Goal: Task Accomplishment & Management: Use online tool/utility

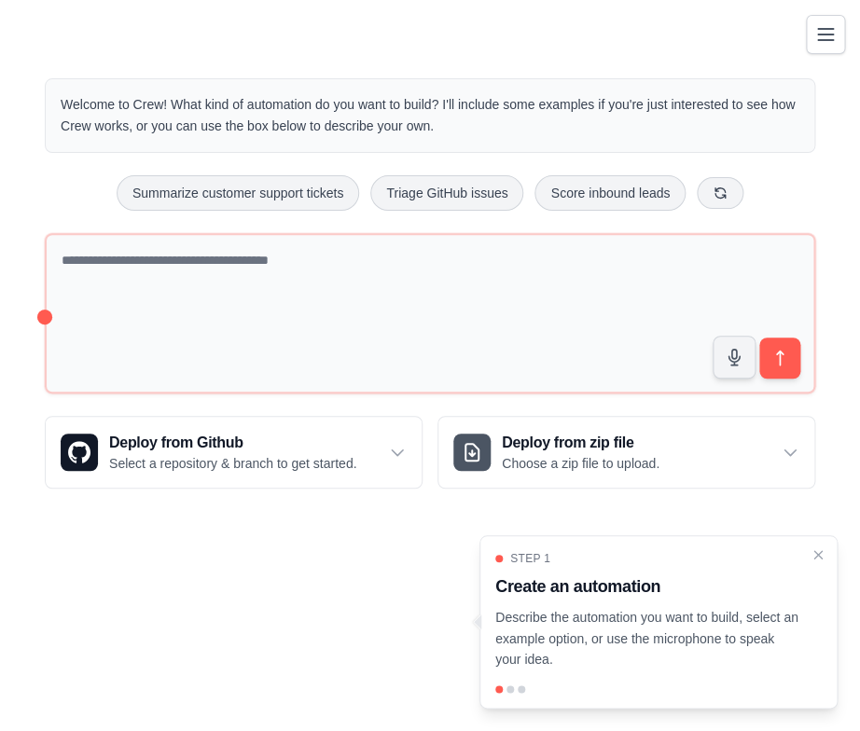
click at [16, 232] on div "Welcome to Crew! What kind of automation do you want to build? I'll include som…" at bounding box center [430, 283] width 860 height 470
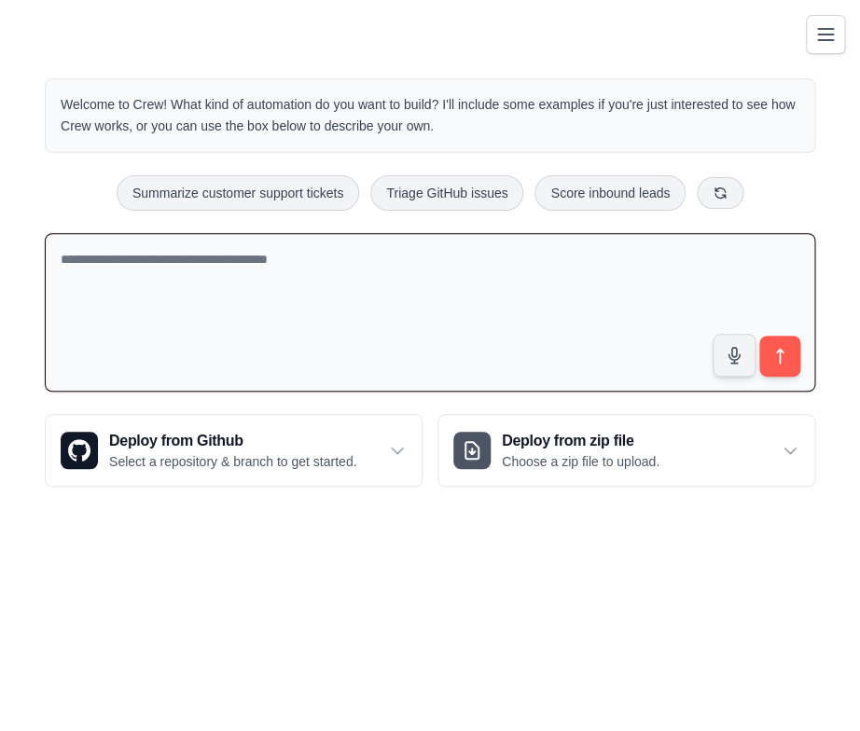
click at [197, 330] on textarea at bounding box center [430, 312] width 770 height 159
click at [233, 302] on textarea "**********" at bounding box center [430, 312] width 770 height 159
click at [228, 270] on textarea "**********" at bounding box center [430, 312] width 770 height 159
click at [201, 365] on textarea "**********" at bounding box center [430, 312] width 770 height 159
drag, startPoint x: 201, startPoint y: 289, endPoint x: 52, endPoint y: 286, distance: 149.2
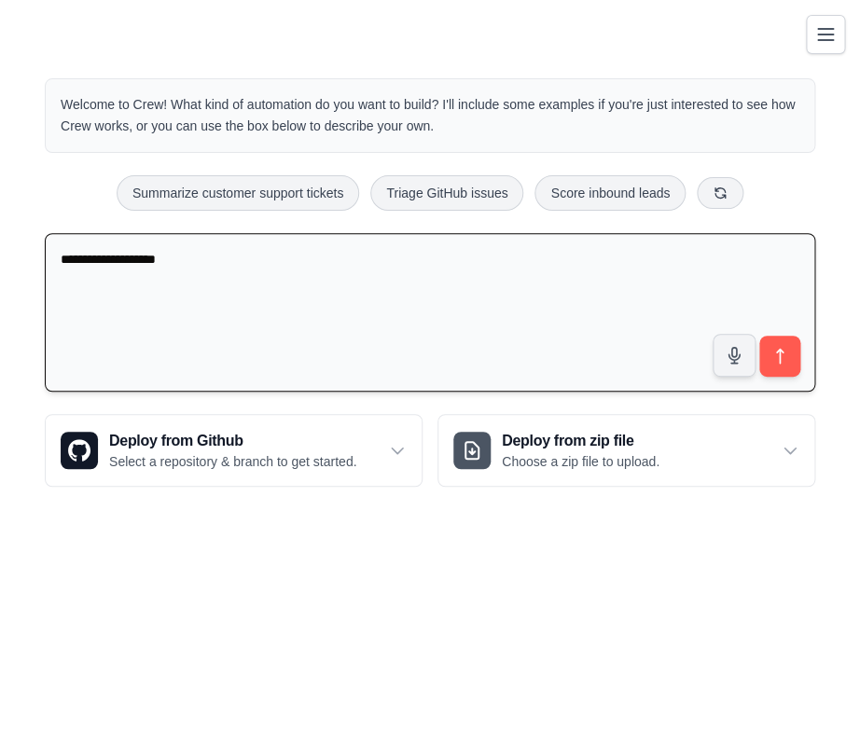
click at [52, 286] on textarea "**********" at bounding box center [430, 312] width 770 height 159
paste textarea "**********"
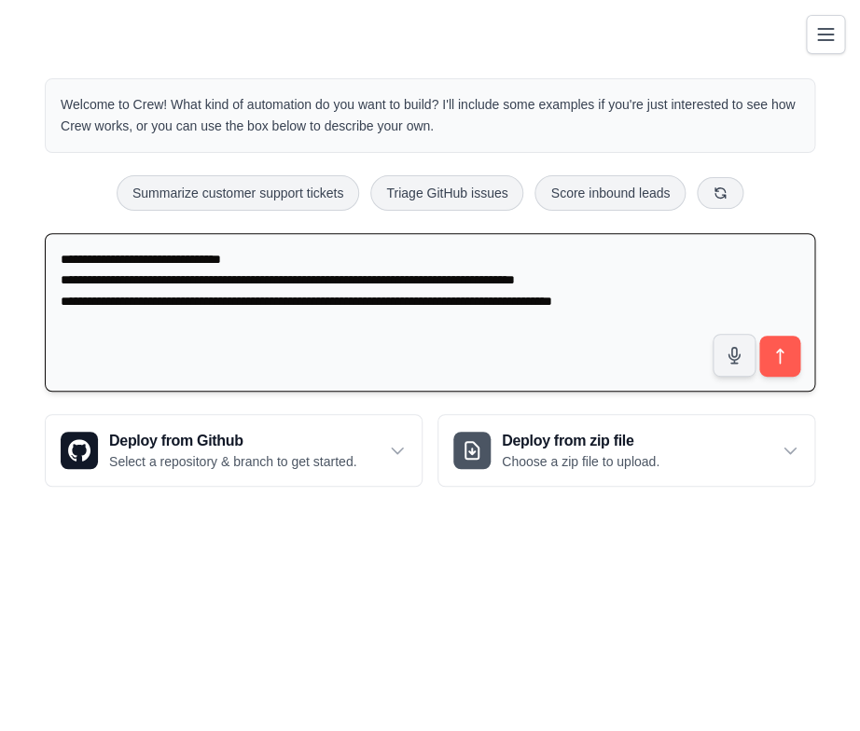
paste textarea "**********"
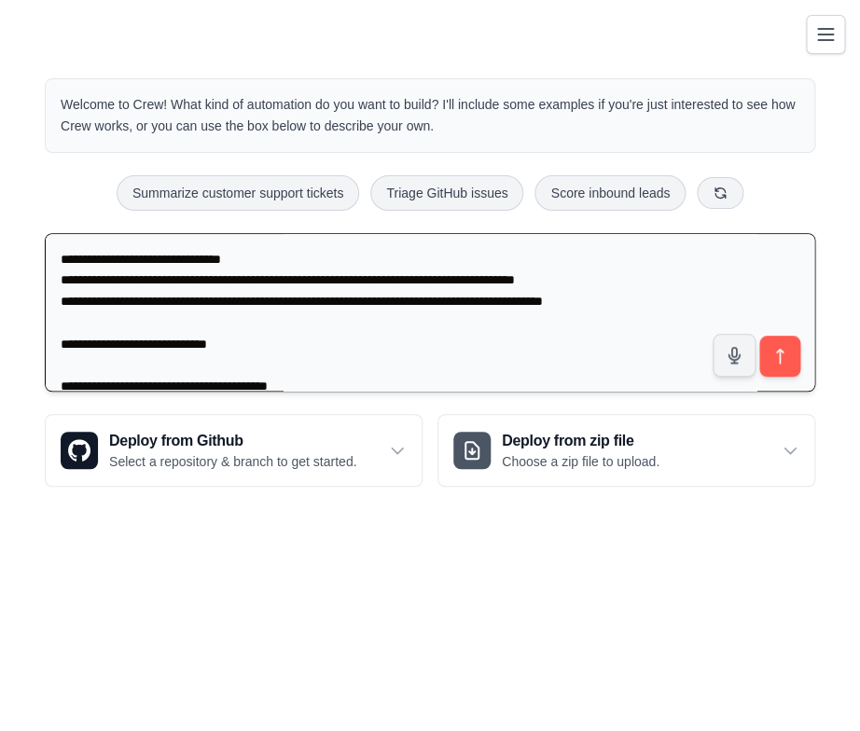
scroll to position [257, 0]
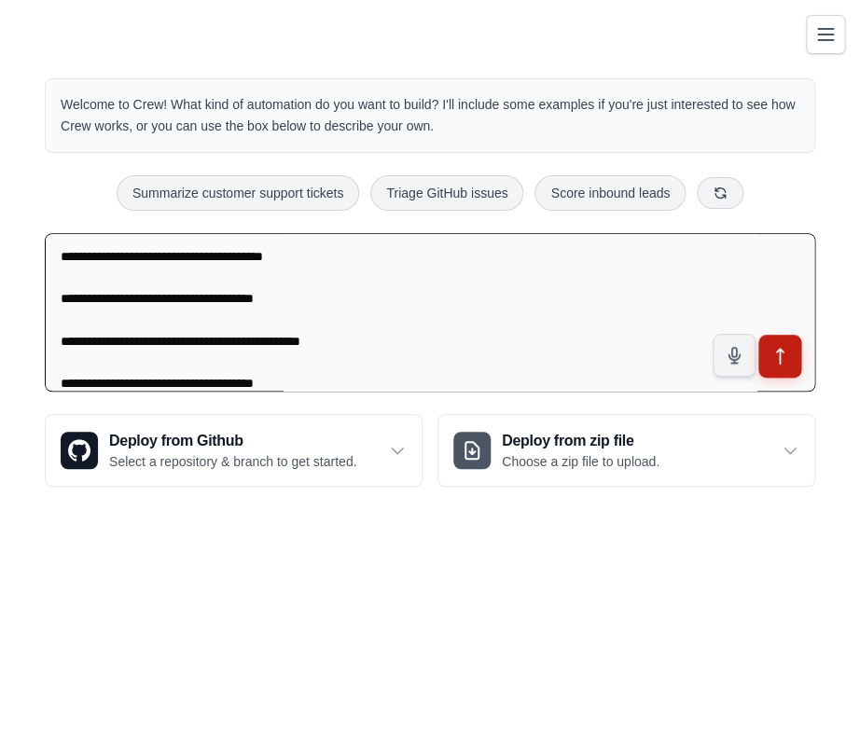
type textarea "**********"
click at [786, 358] on icon "submit" at bounding box center [780, 357] width 20 height 20
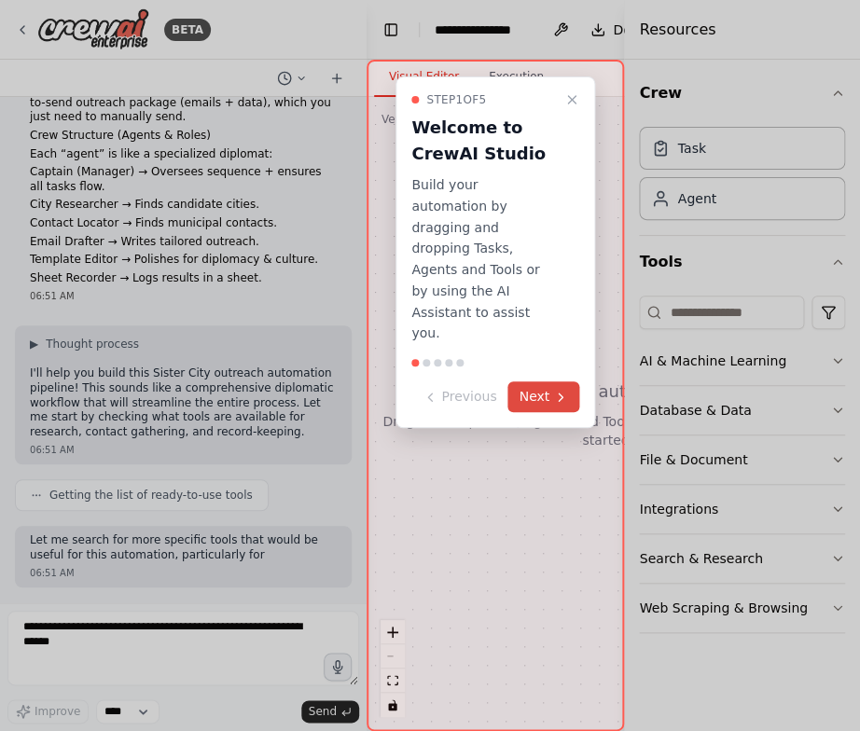
scroll to position [173, 0]
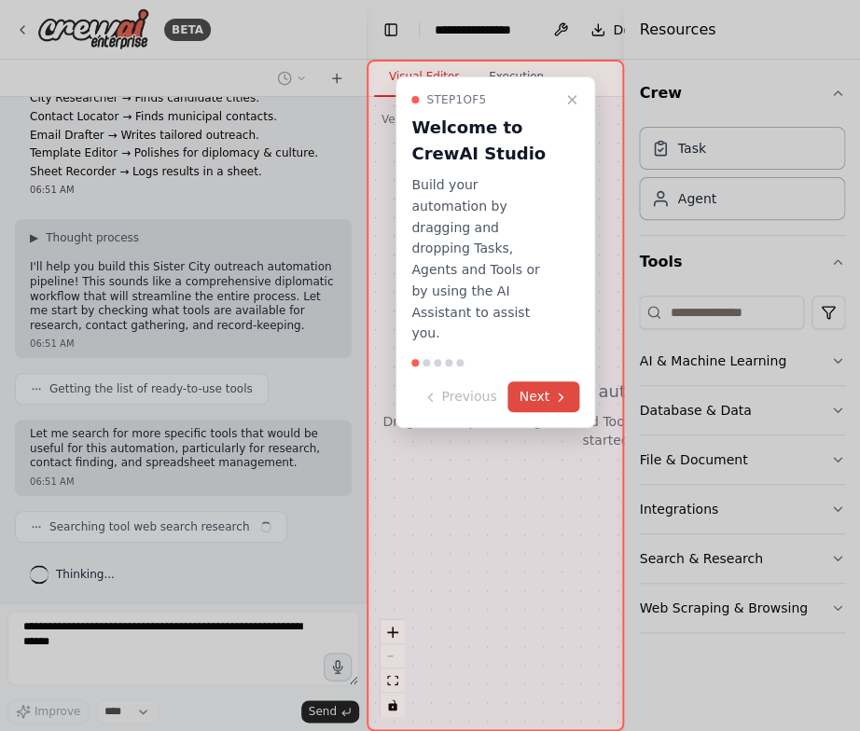
click at [560, 390] on icon at bounding box center [560, 397] width 15 height 15
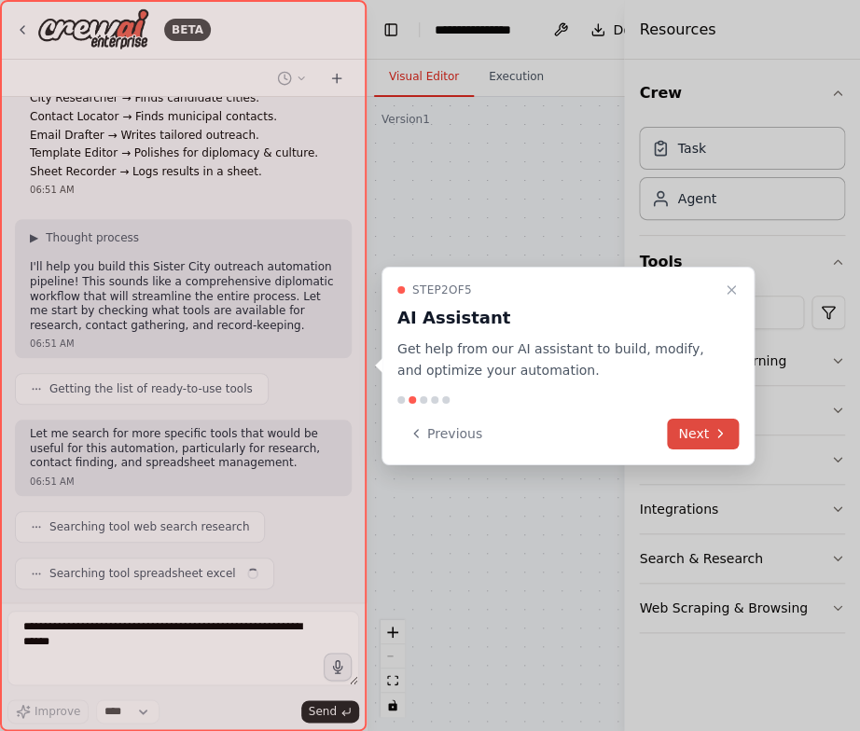
scroll to position [220, 0]
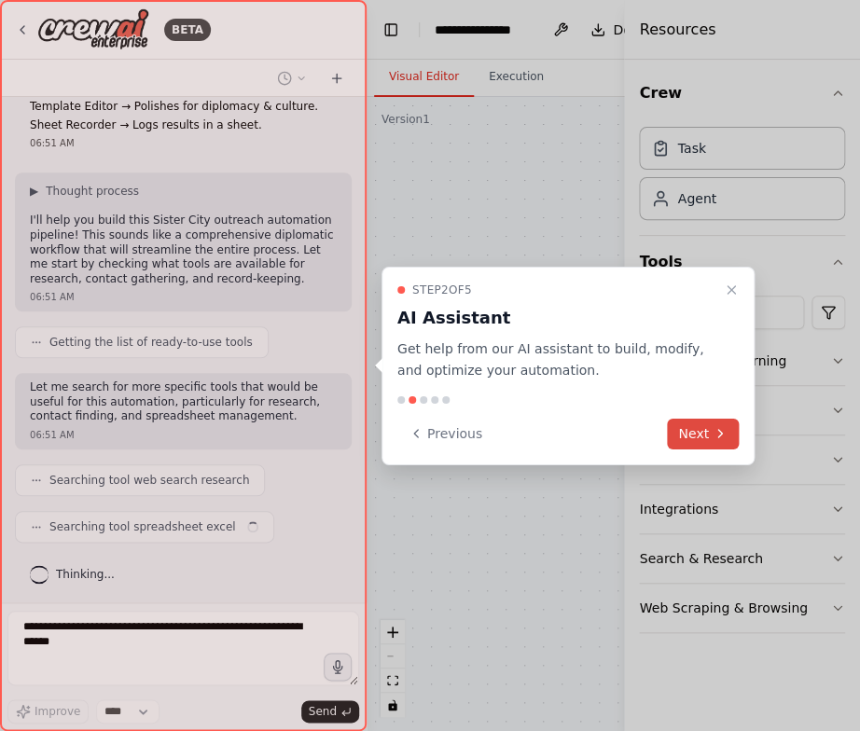
click at [721, 435] on icon at bounding box center [719, 433] width 15 height 15
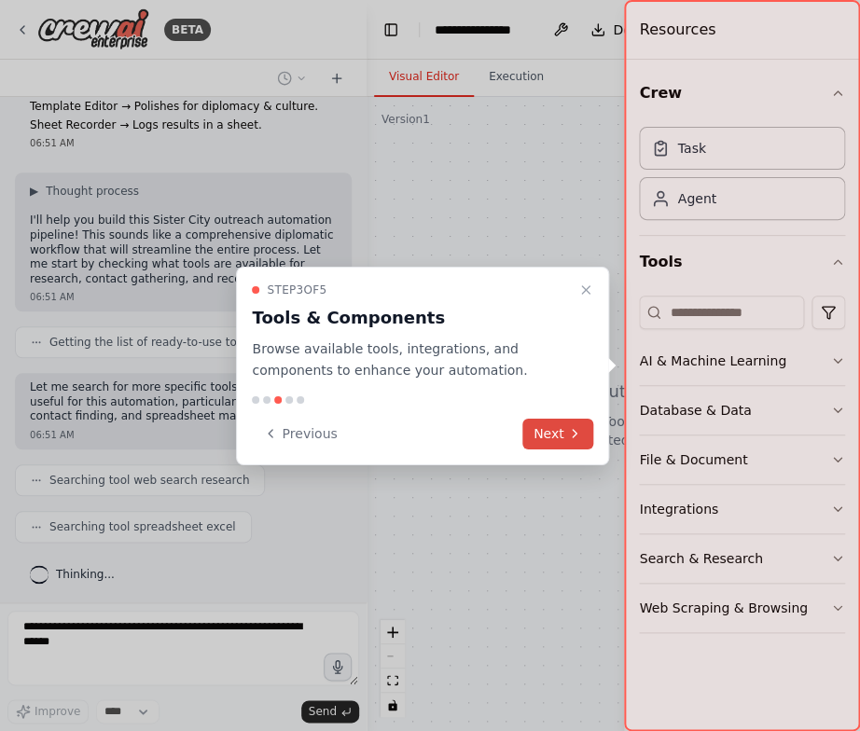
click at [581, 426] on icon at bounding box center [574, 433] width 15 height 15
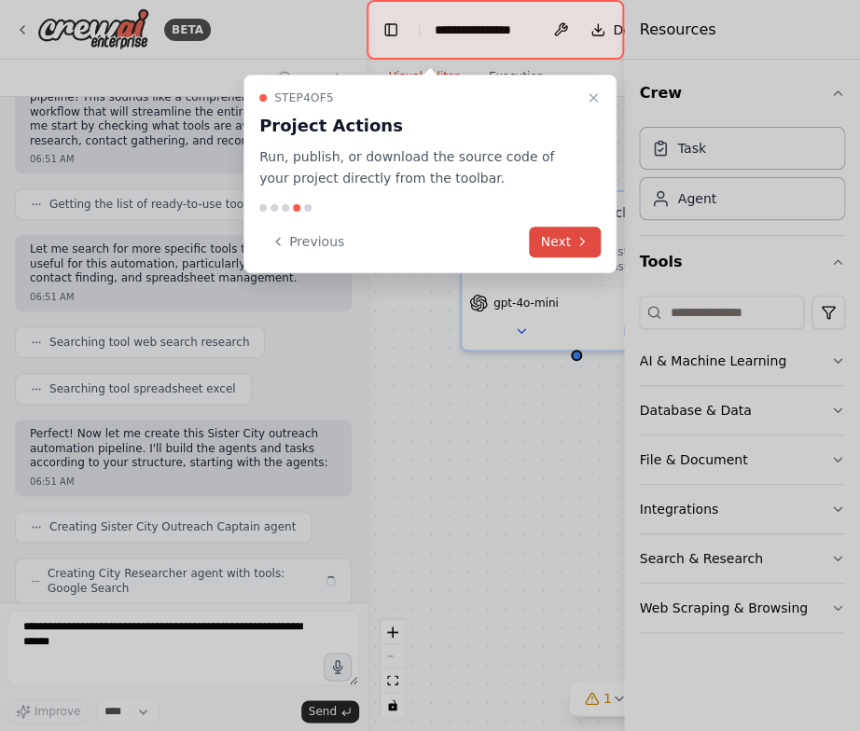
scroll to position [420, 0]
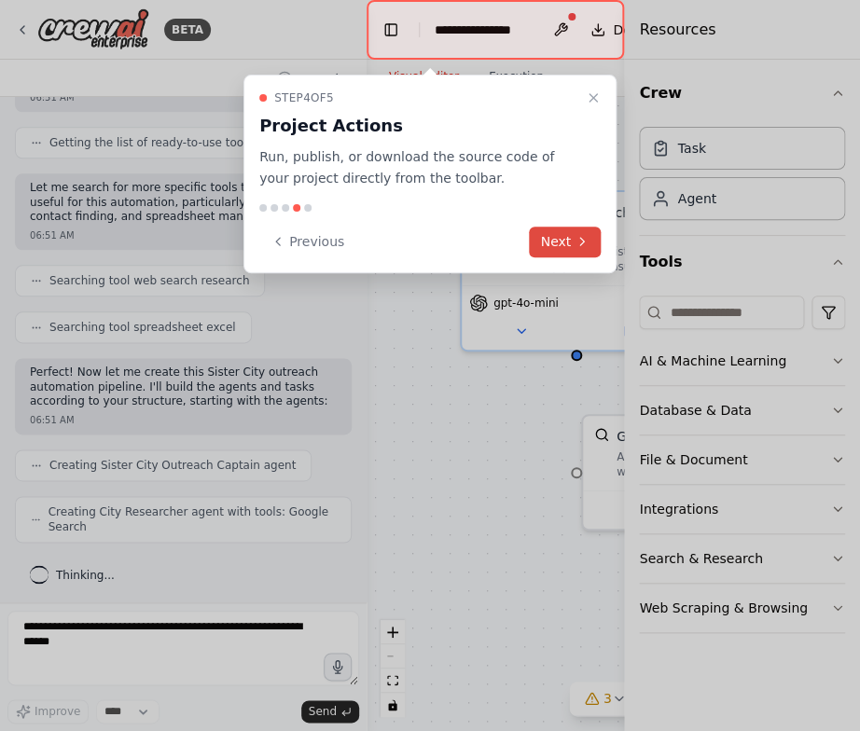
click at [564, 251] on button "Next" at bounding box center [565, 242] width 72 height 31
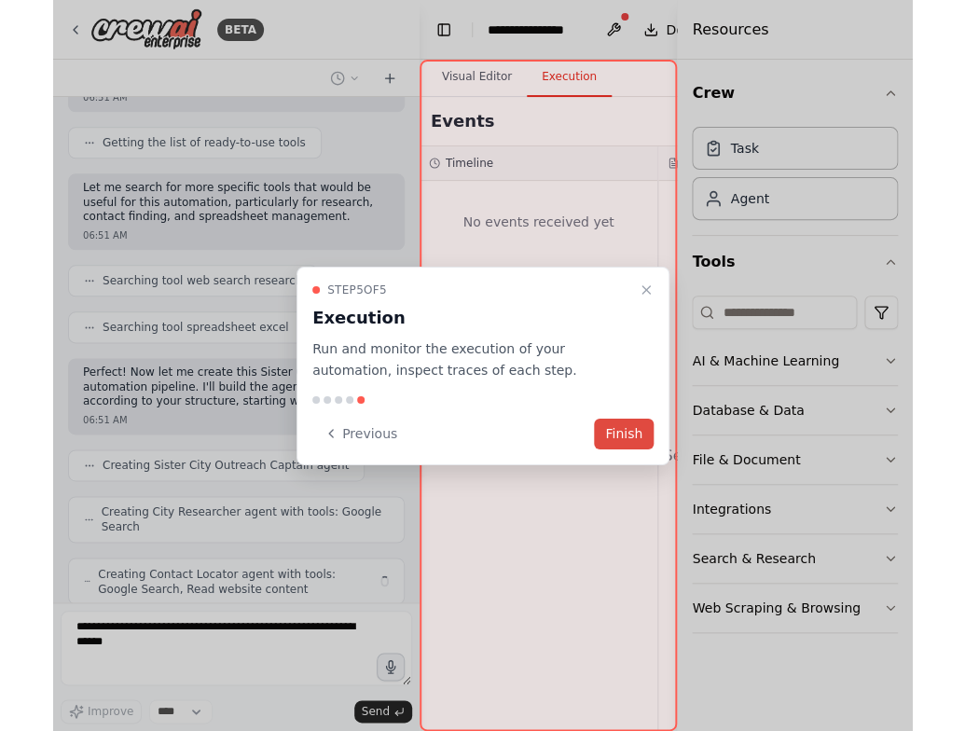
scroll to position [481, 0]
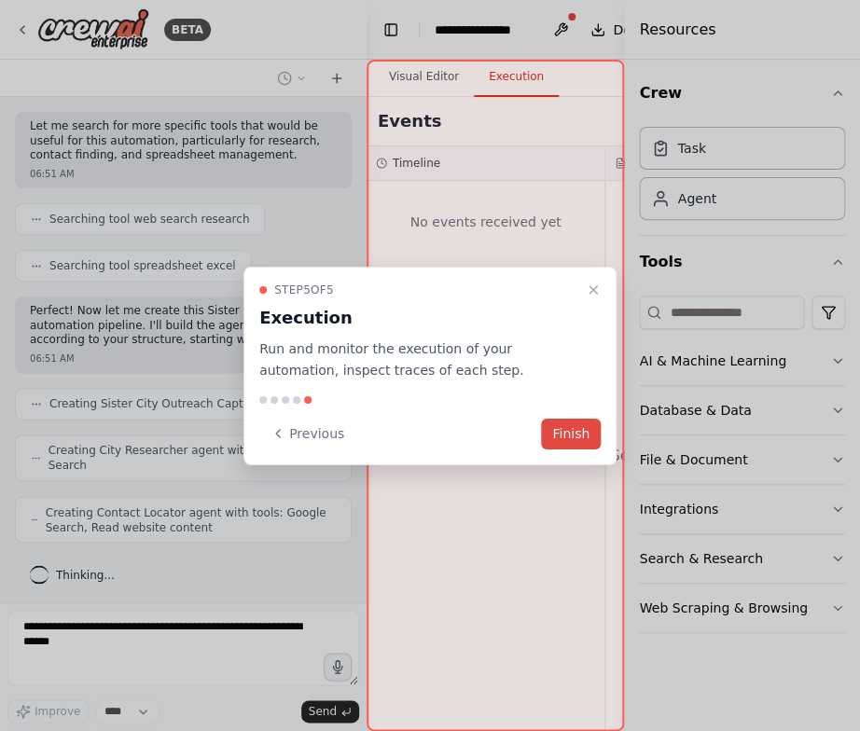
click at [579, 433] on button "Finish" at bounding box center [571, 433] width 60 height 31
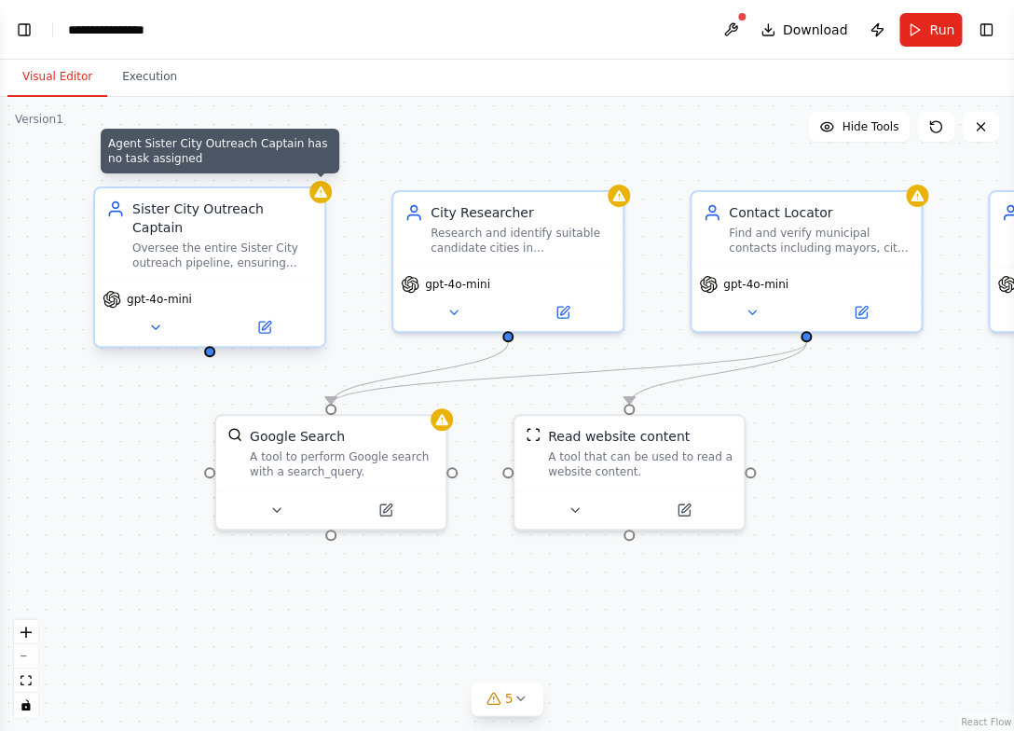
scroll to position [516, 0]
click at [323, 202] on div at bounding box center [320, 192] width 22 height 22
click at [321, 192] on icon at bounding box center [320, 191] width 12 height 11
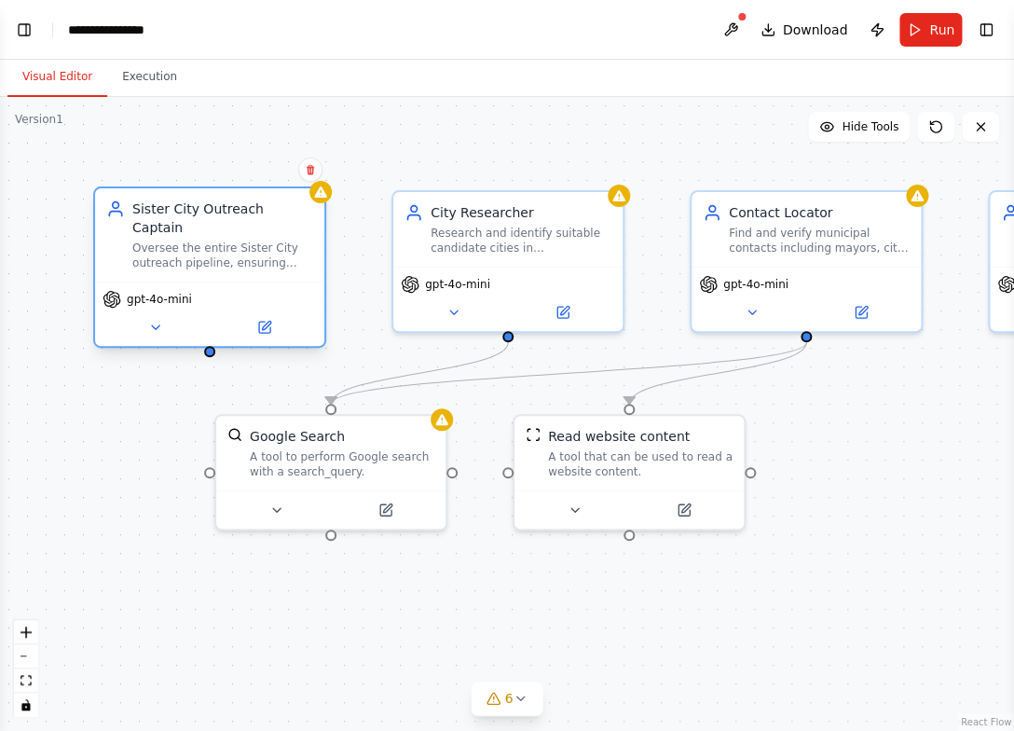
click at [211, 253] on div "Sister City Outreach Captain Oversee the entire Sister City outreach pipeline, …" at bounding box center [209, 234] width 229 height 93
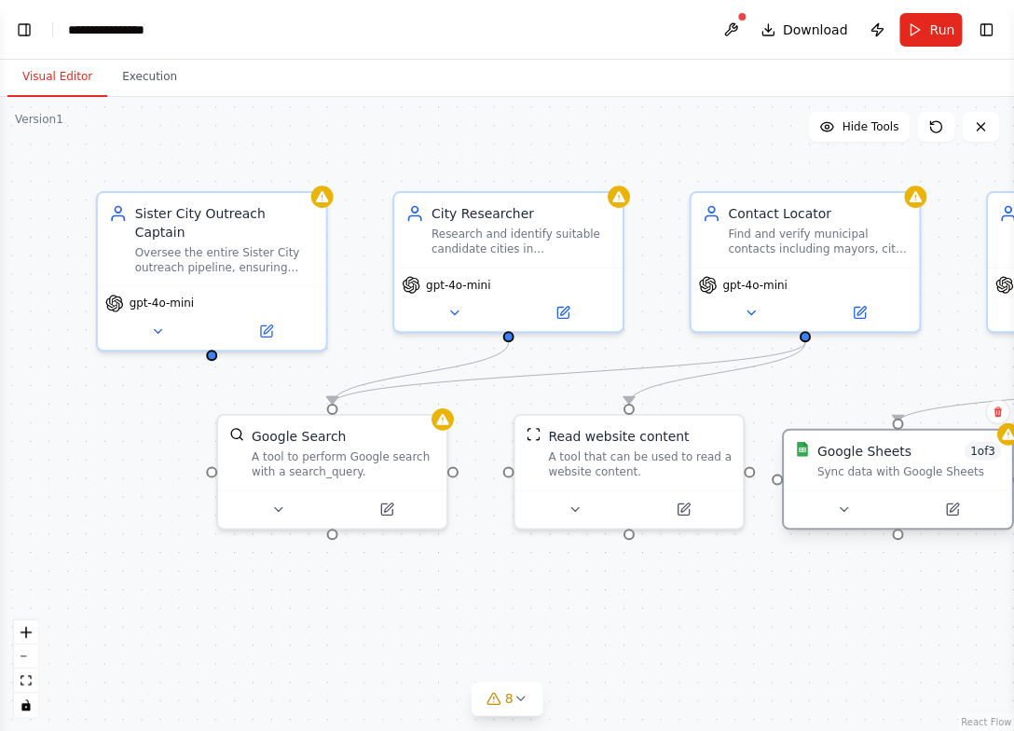
drag, startPoint x: 942, startPoint y: 447, endPoint x: 920, endPoint y: 464, distance: 27.2
click at [859, 464] on div "Sync data with Google Sheets" at bounding box center [910, 470] width 184 height 15
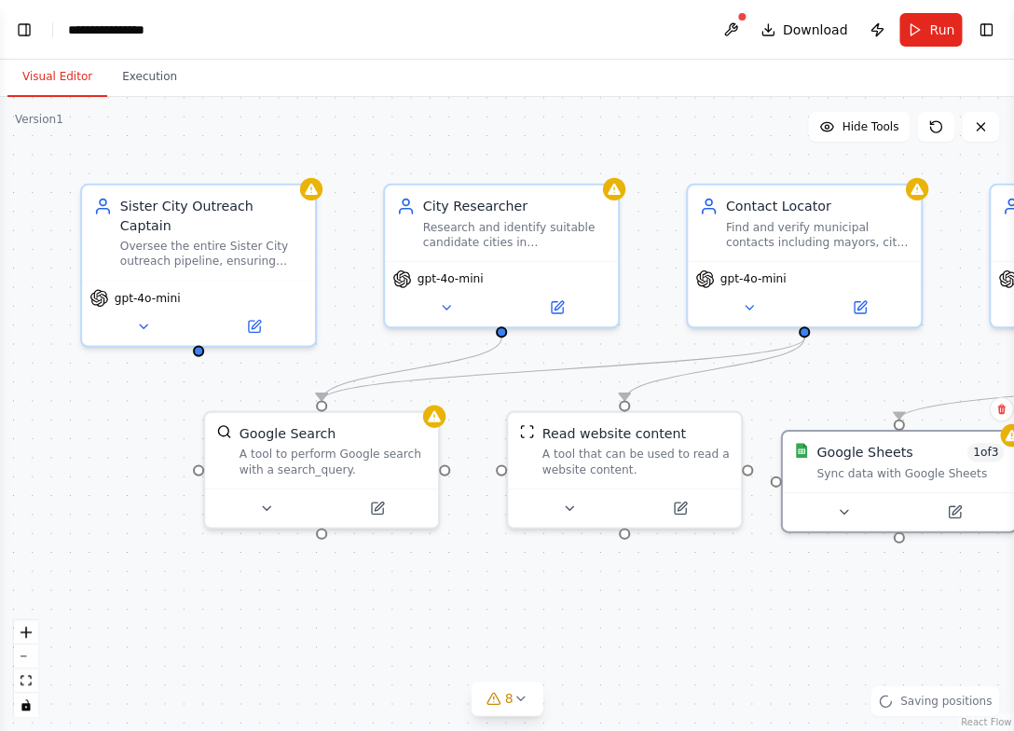
scroll to position [671, 0]
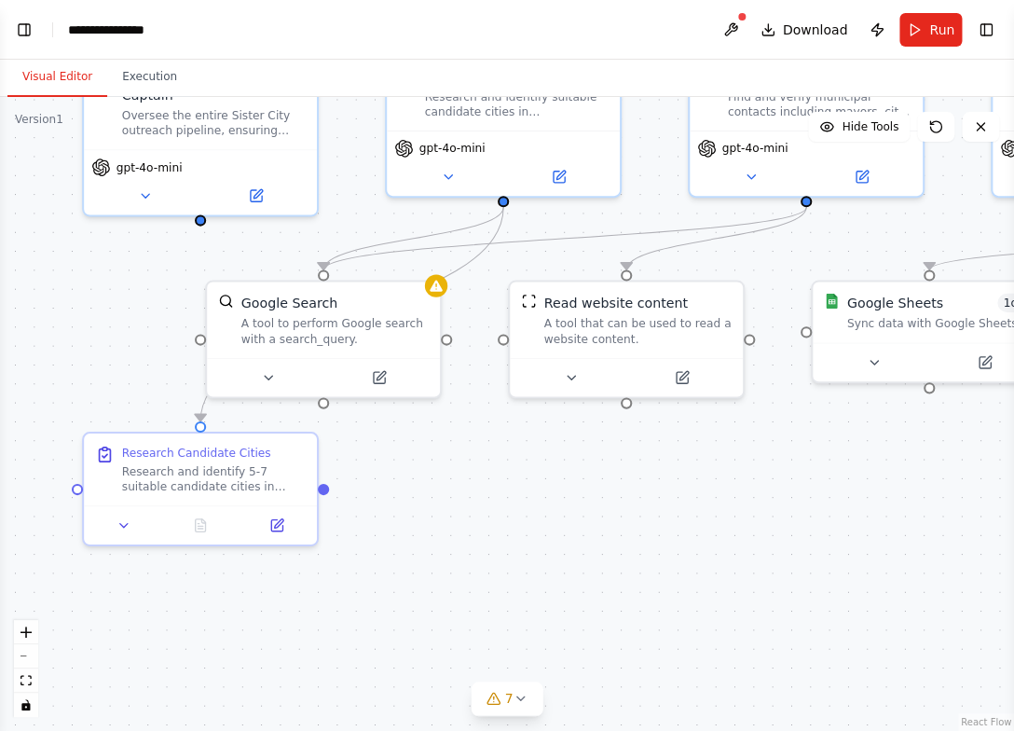
drag, startPoint x: 811, startPoint y: 628, endPoint x: 296, endPoint y: 568, distance: 519.1
click at [299, 568] on div ".deletable-edge-delete-btn { width: 20px; height: 20px; border: 0px solid #ffff…" at bounding box center [507, 414] width 1014 height 634
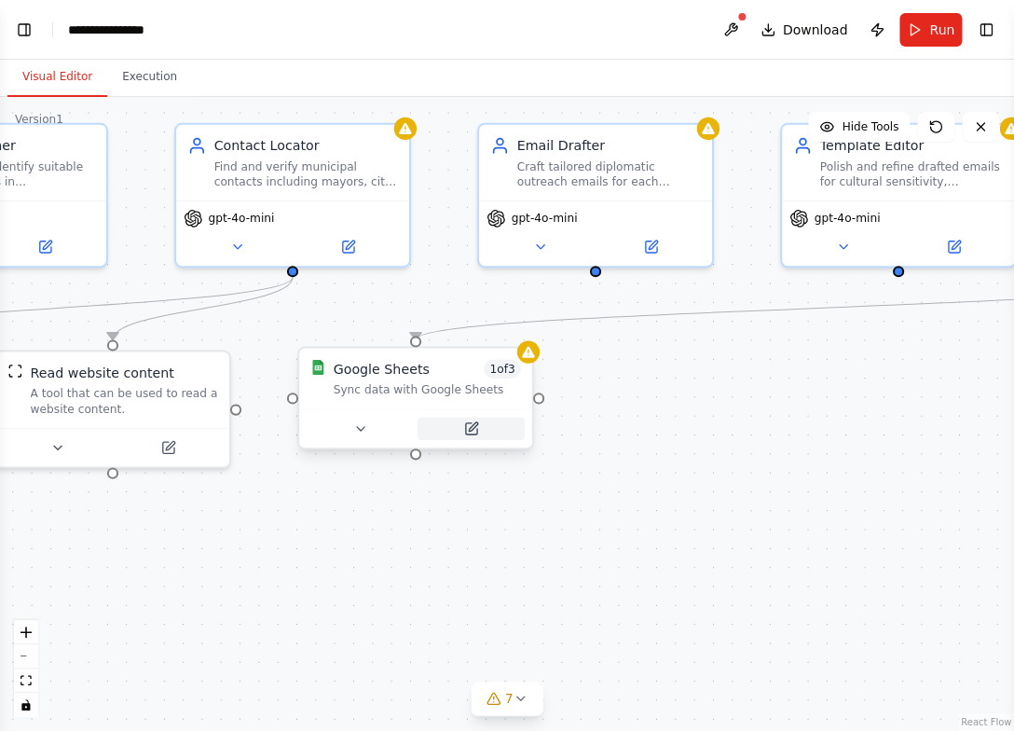
click at [475, 428] on icon at bounding box center [473, 426] width 8 height 8
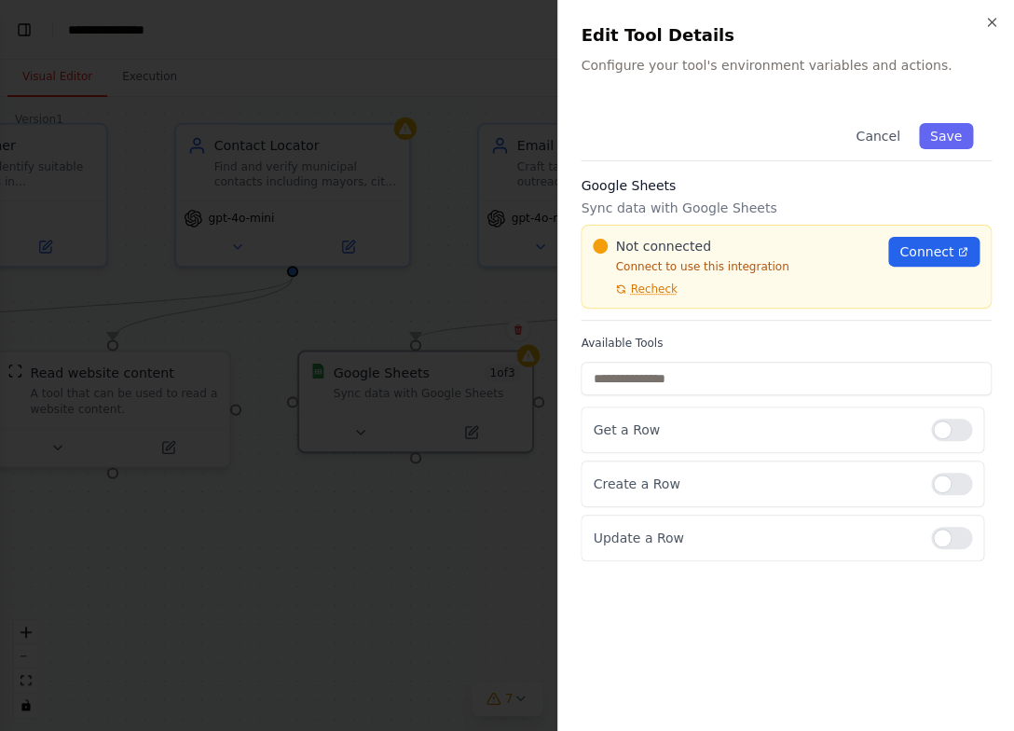
scroll to position [718, 0]
click at [859, 242] on span "Connect" at bounding box center [927, 251] width 54 height 19
click at [859, 243] on span "Connect" at bounding box center [927, 251] width 54 height 19
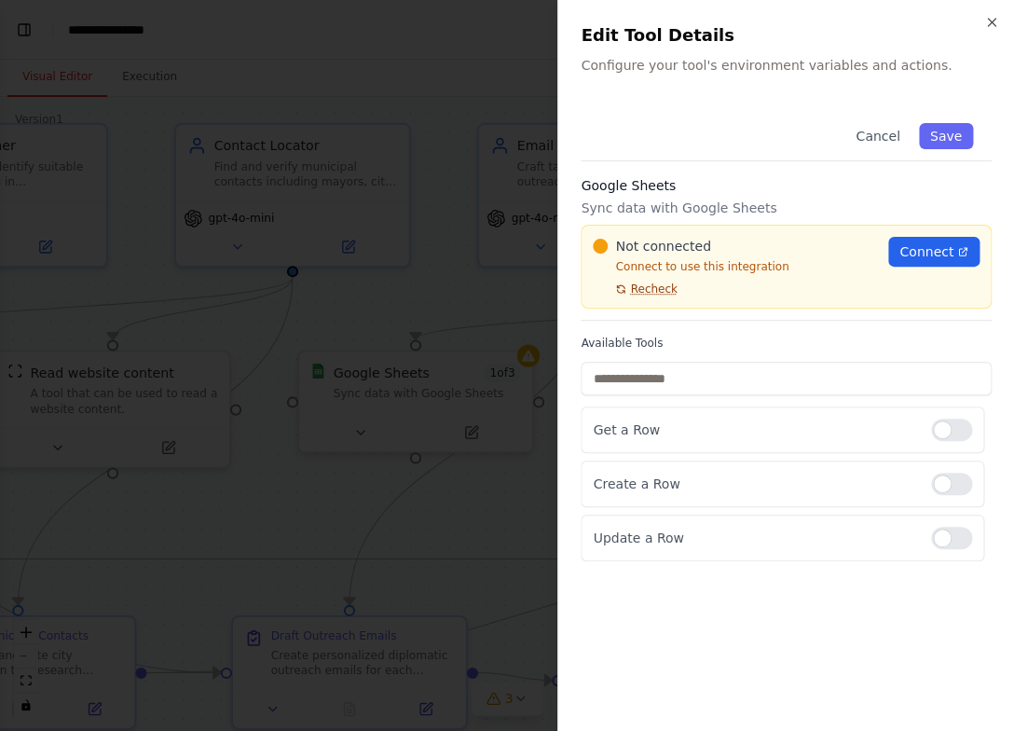
click at [663, 294] on span "Recheck" at bounding box center [653, 289] width 47 height 15
click at [666, 292] on span "Recheck" at bounding box center [653, 289] width 47 height 15
click at [722, 254] on div "Not connected" at bounding box center [735, 246] width 284 height 19
click at [859, 254] on span "Connect" at bounding box center [927, 251] width 54 height 19
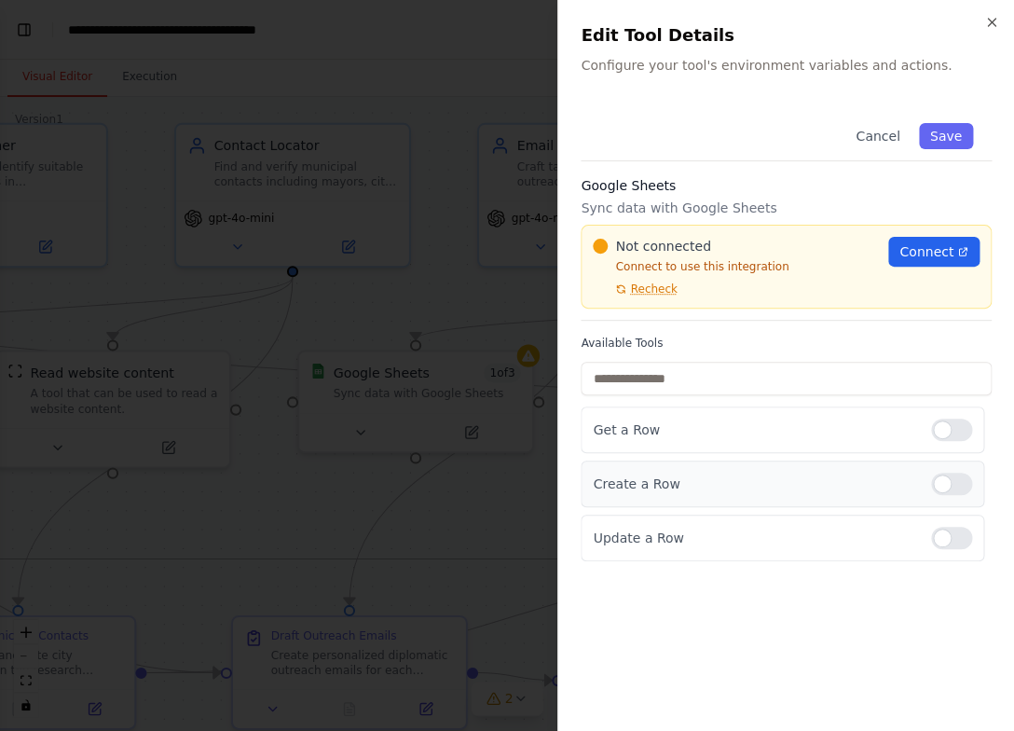
scroll to position [1198, 0]
click at [806, 378] on input "text" at bounding box center [786, 379] width 411 height 34
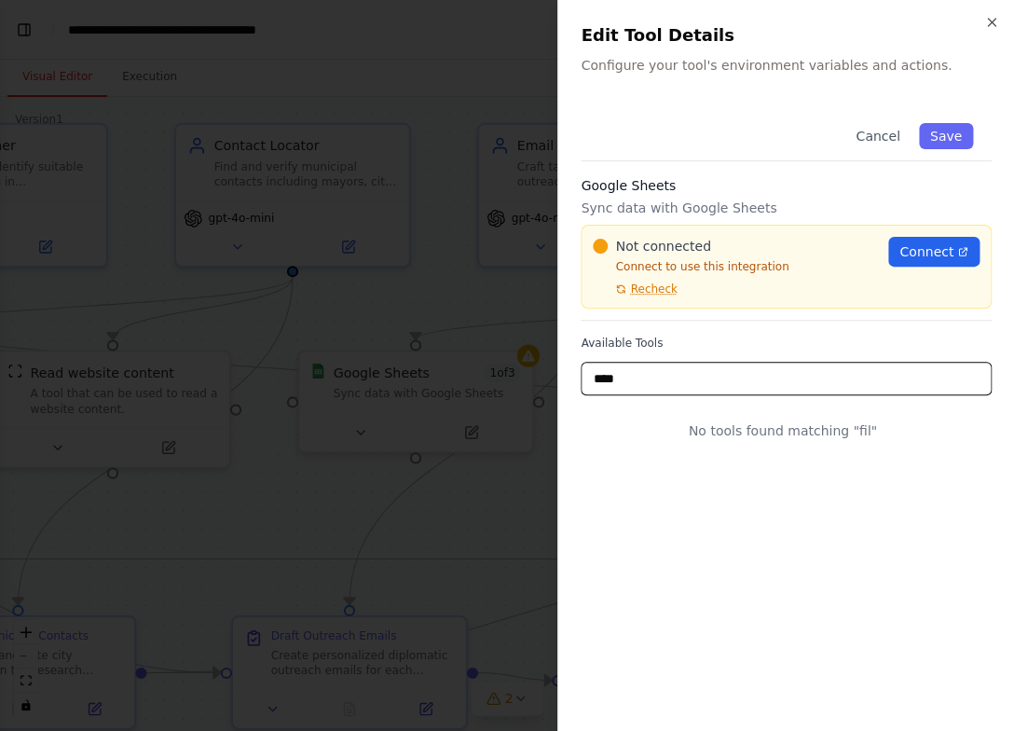
scroll to position [2000, 0]
type input "*****"
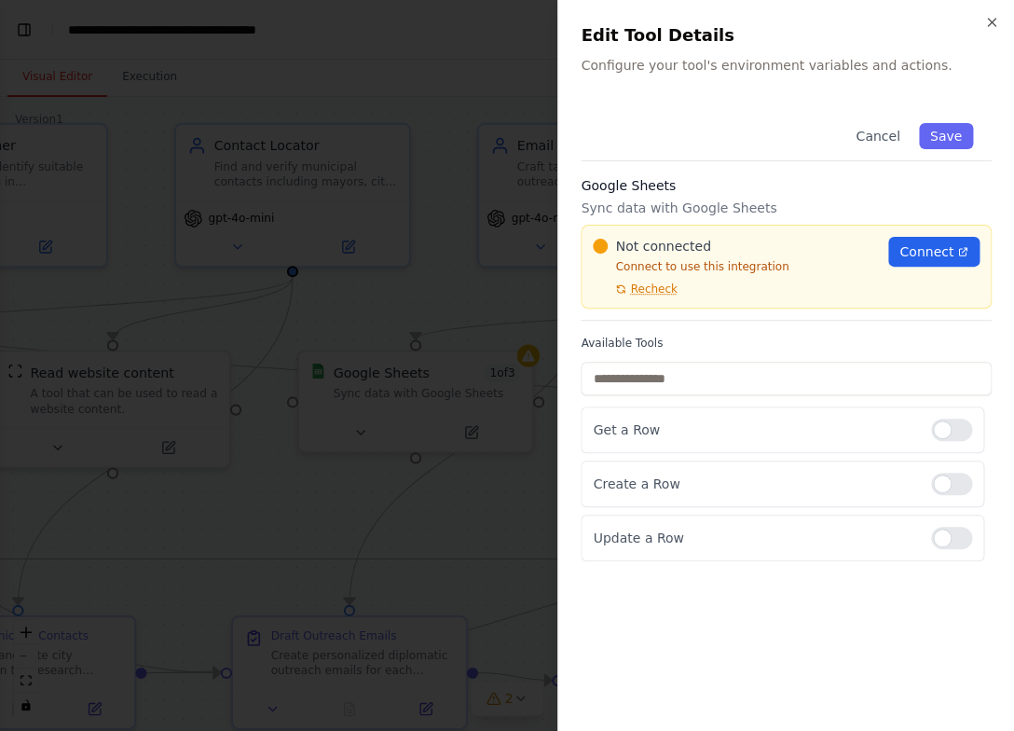
click at [791, 615] on div "Cancel Save Google Sheets Sync data with Google Sheets Not connected Connect to…" at bounding box center [786, 406] width 411 height 604
click at [453, 475] on div at bounding box center [507, 365] width 1014 height 731
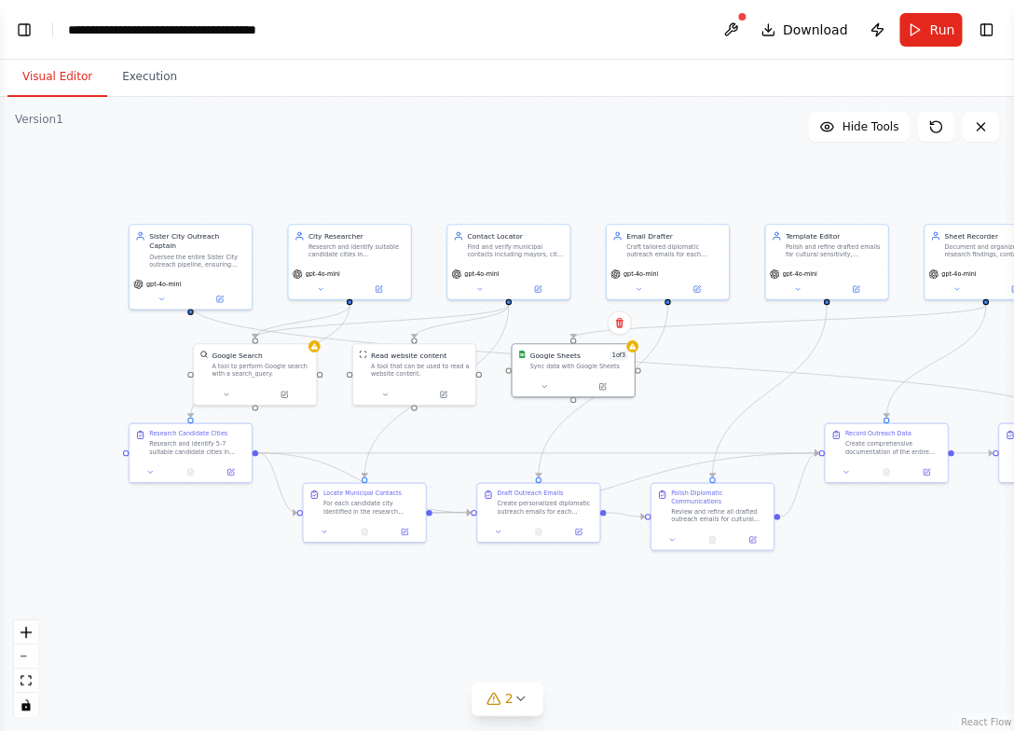
drag, startPoint x: 835, startPoint y: 638, endPoint x: 866, endPoint y: 632, distance: 31.3
click at [859, 632] on div ".deletable-edge-delete-btn { width: 20px; height: 20px; border: 0px solid #ffff…" at bounding box center [507, 414] width 1014 height 634
click at [200, 451] on div "Research and identify 5-7 suitable candidate cities in {target_country} for Sis…" at bounding box center [197, 445] width 96 height 16
click at [291, 650] on div ".deletable-edge-delete-btn { width: 20px; height: 20px; border: 0px solid #ffff…" at bounding box center [507, 414] width 1014 height 634
click at [234, 475] on button at bounding box center [230, 470] width 34 height 12
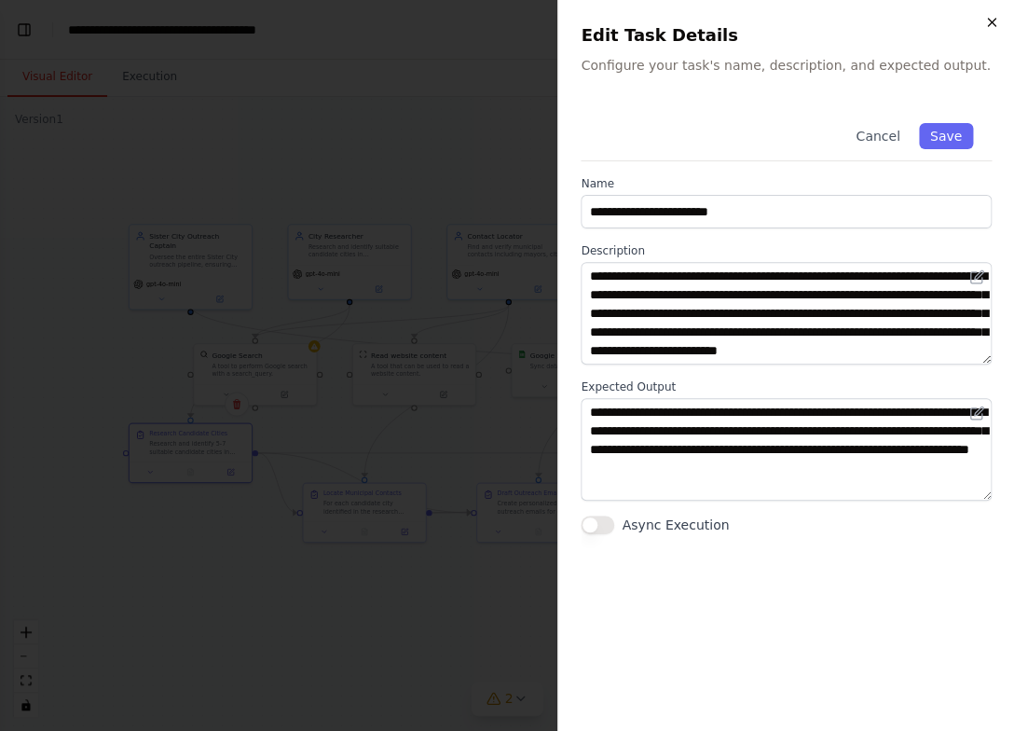
click at [859, 24] on icon "button" at bounding box center [991, 22] width 15 height 15
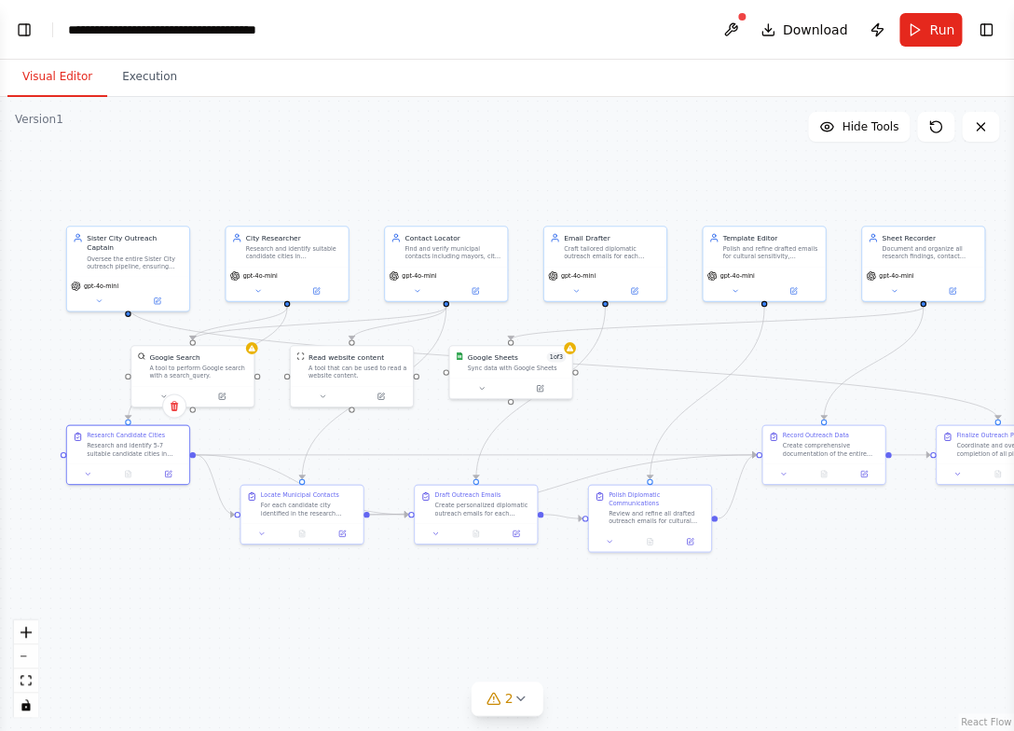
drag, startPoint x: 681, startPoint y: 660, endPoint x: 619, endPoint y: 661, distance: 62.5
click at [619, 661] on div ".deletable-edge-delete-btn { width: 20px; height: 20px; border: 0px solid #ffff…" at bounding box center [507, 414] width 1014 height 634
click at [226, 361] on div "Google Search A tool to perform Google search with a search_query." at bounding box center [198, 363] width 99 height 28
click at [233, 392] on button at bounding box center [222, 393] width 56 height 12
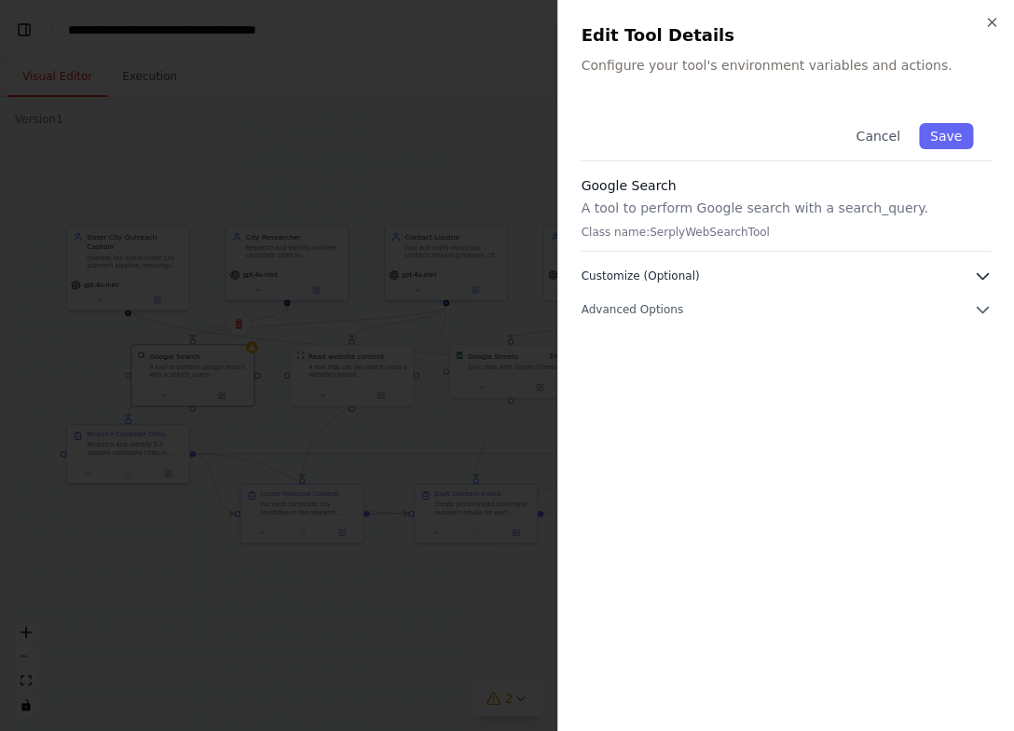
click at [859, 268] on icon "button" at bounding box center [982, 276] width 19 height 19
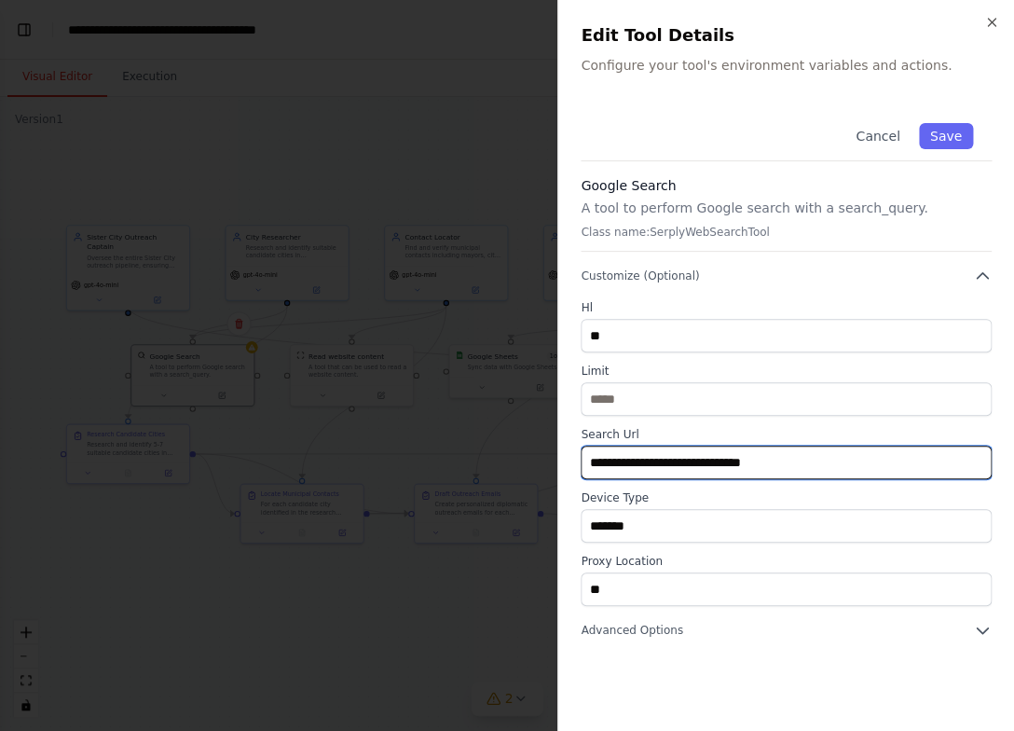
click at [687, 461] on input "**********" at bounding box center [786, 463] width 411 height 34
click at [750, 461] on input "**********" at bounding box center [786, 463] width 411 height 34
click at [808, 461] on input "**********" at bounding box center [786, 463] width 411 height 34
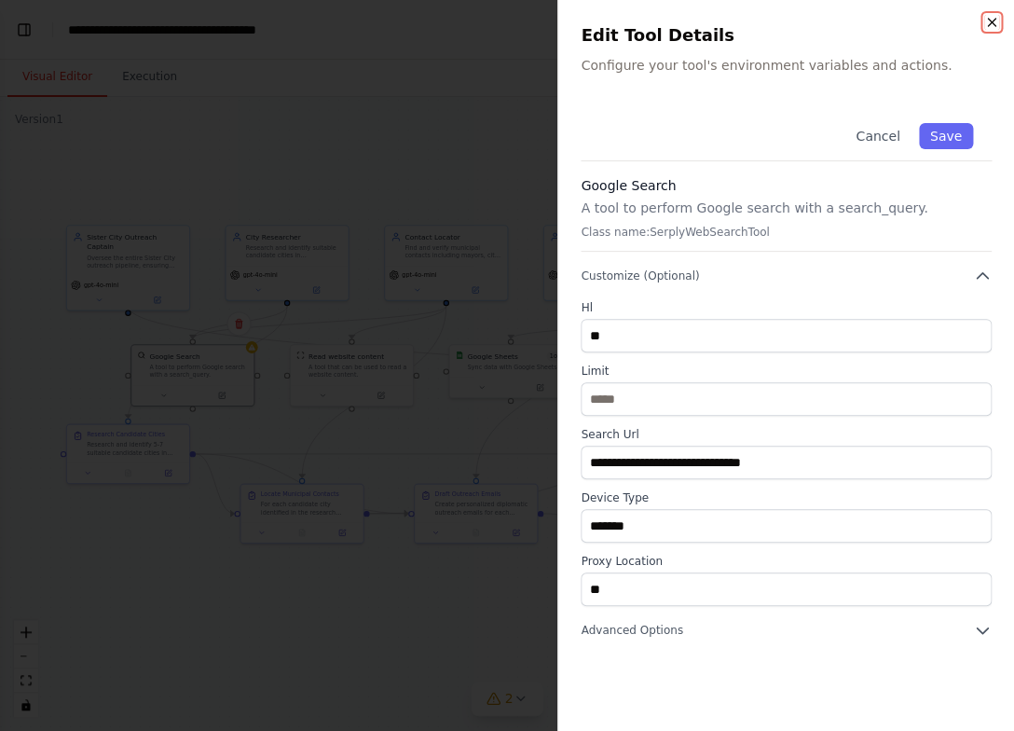
click at [859, 25] on icon "button" at bounding box center [991, 22] width 15 height 15
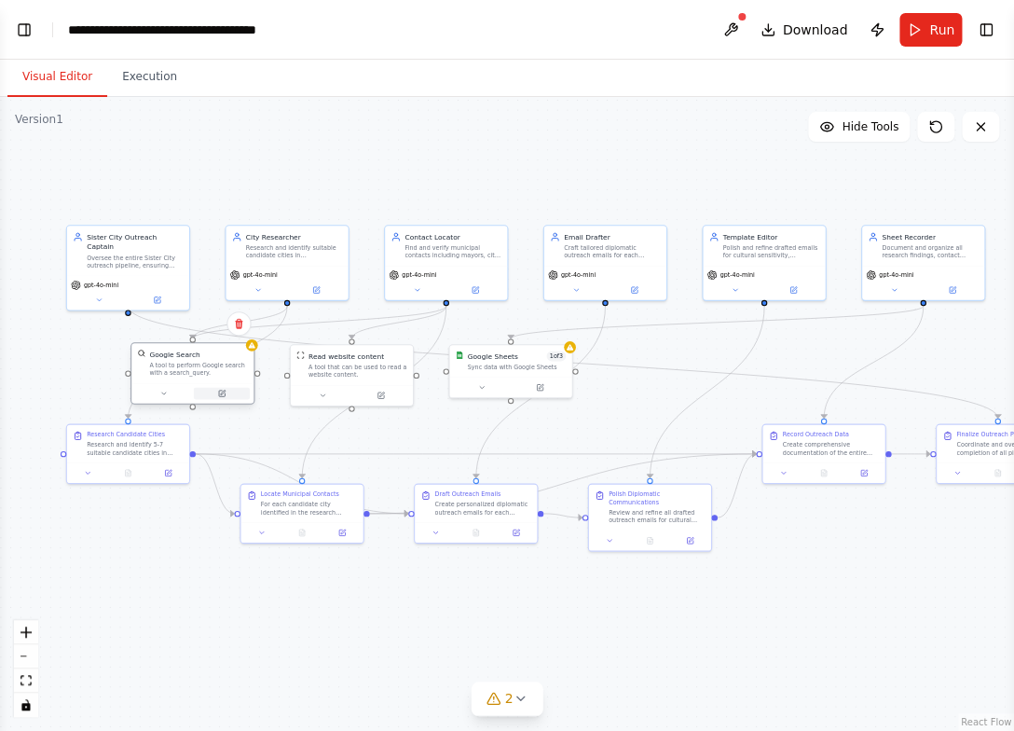
click at [223, 394] on icon at bounding box center [222, 392] width 5 height 5
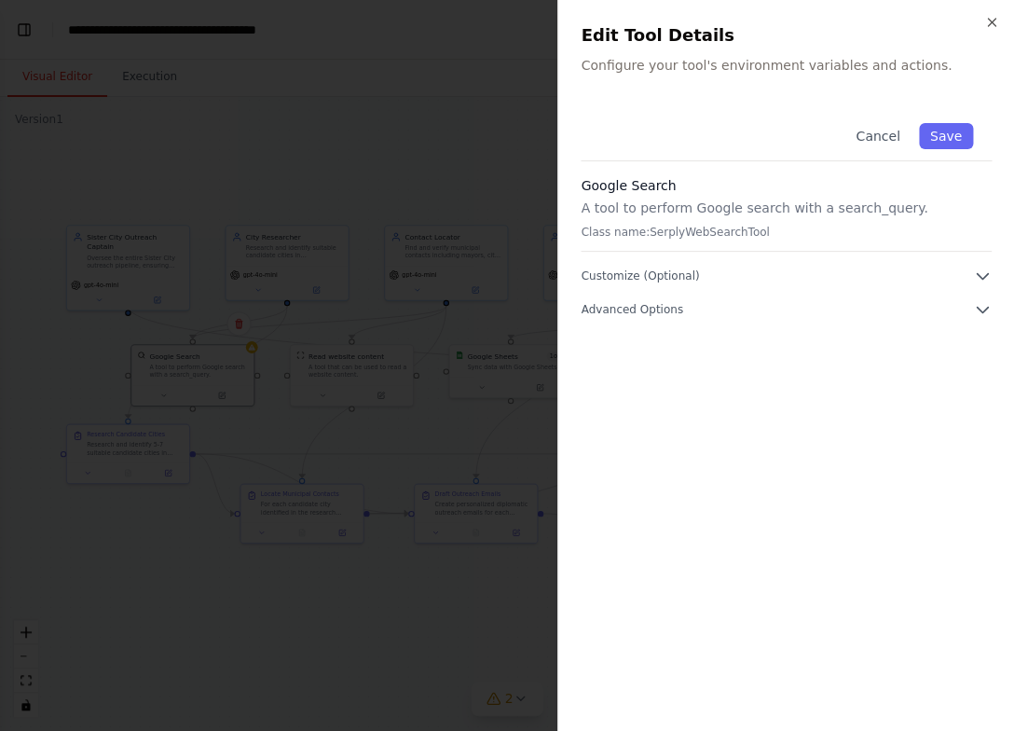
click at [859, 214] on p "A tool to perform Google search with a search_query." at bounding box center [786, 208] width 411 height 19
click at [647, 242] on div "Google Search A tool to perform Google search with a search_query. Class name: …" at bounding box center [786, 214] width 411 height 76
click at [641, 235] on p "Class name: SerplyWebSearchTool" at bounding box center [786, 232] width 411 height 15
click at [859, 272] on button "Customize (Optional)" at bounding box center [786, 276] width 411 height 19
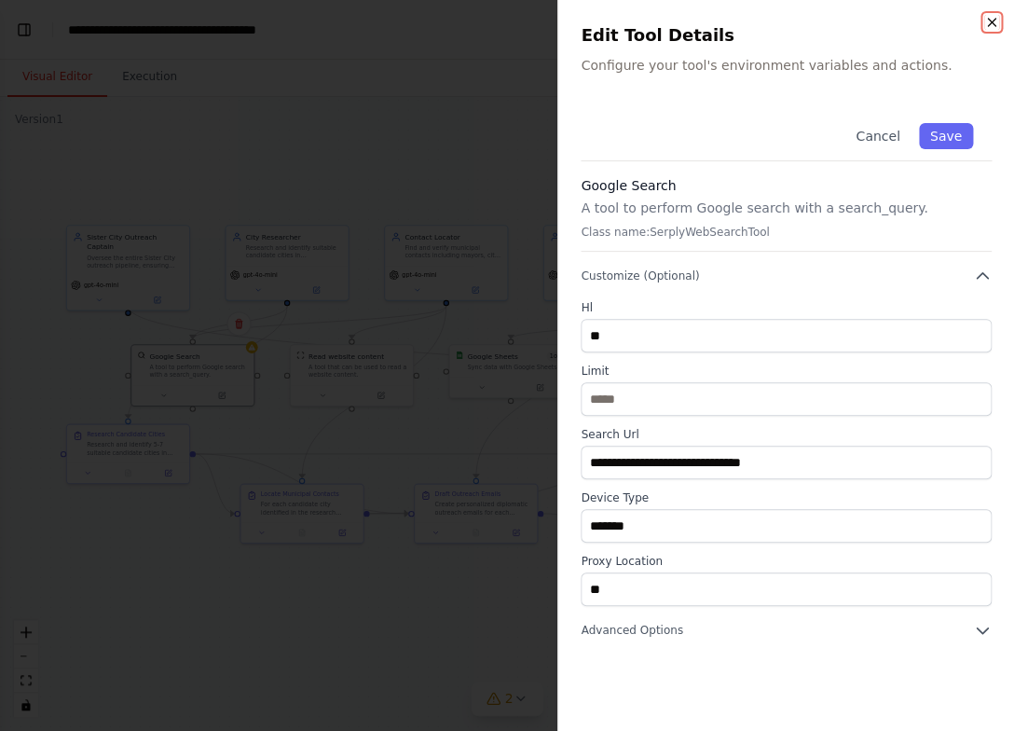
click at [859, 24] on icon "button" at bounding box center [991, 22] width 7 height 7
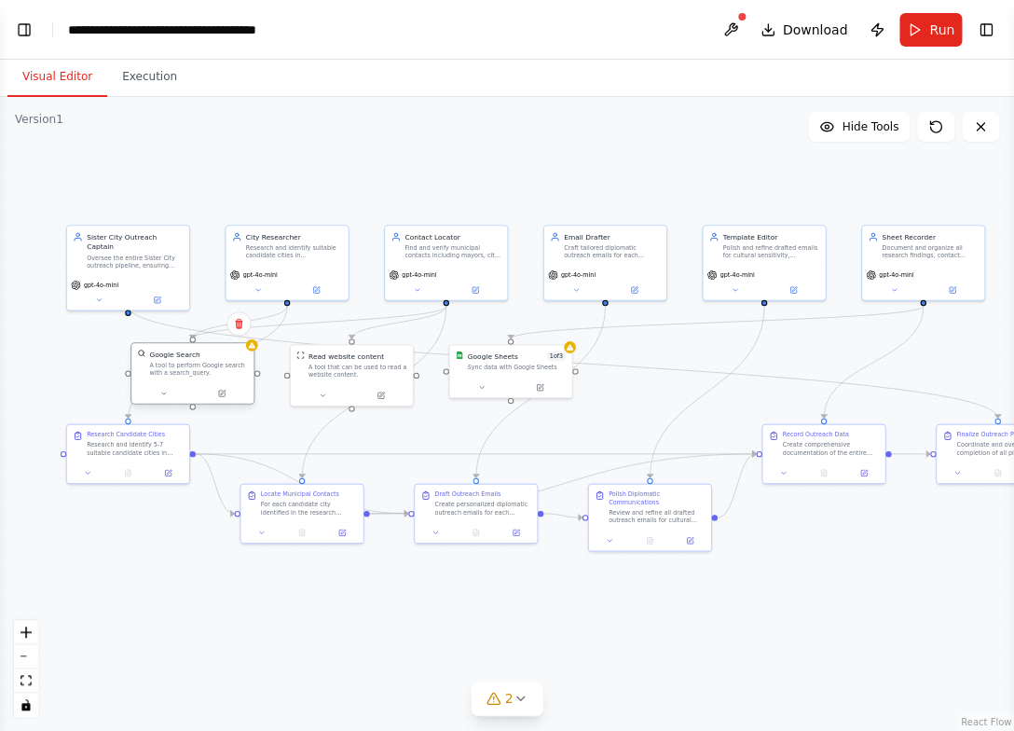
click at [190, 356] on div "Google Search" at bounding box center [174, 354] width 50 height 10
click at [506, 695] on span "2" at bounding box center [509, 698] width 8 height 19
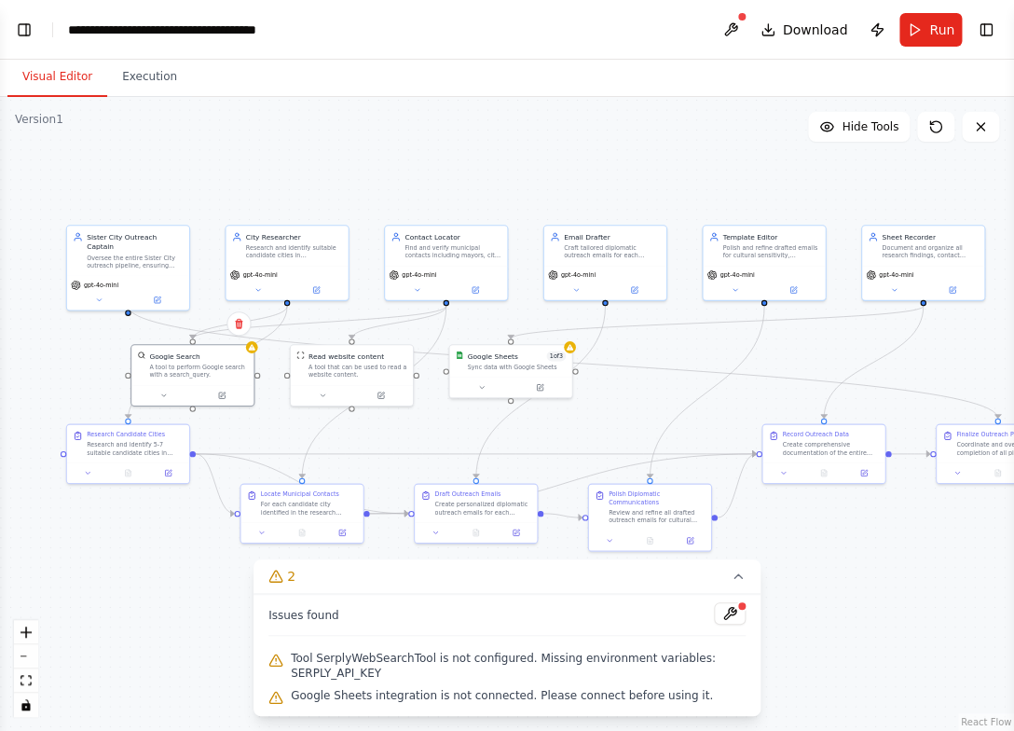
click at [275, 695] on icon at bounding box center [275, 697] width 15 height 15
click at [729, 622] on button at bounding box center [730, 613] width 32 height 22
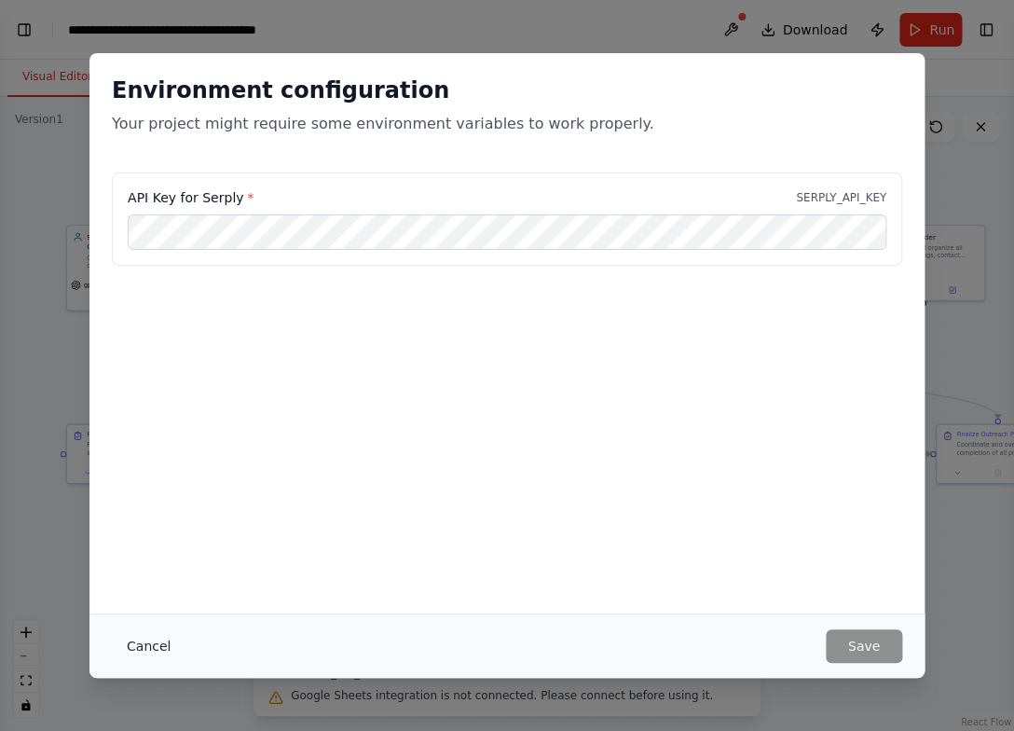
click at [139, 648] on button "Cancel" at bounding box center [149, 646] width 74 height 34
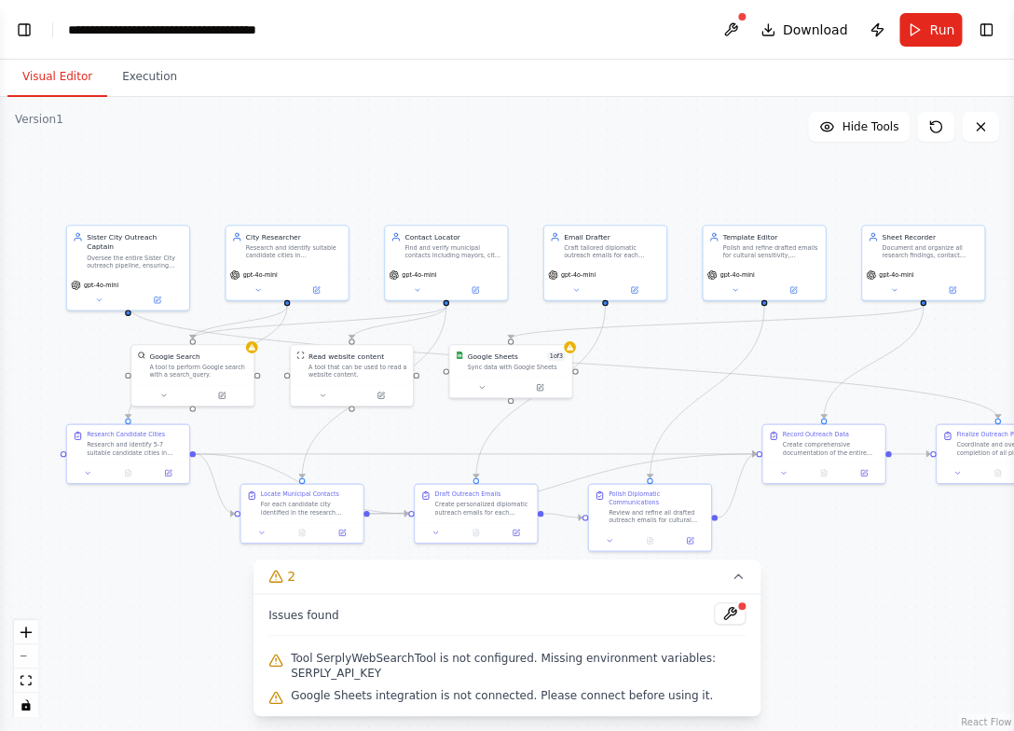
click at [115, 104] on div ".deletable-edge-delete-btn { width: 20px; height: 20px; border: 0px solid #ffff…" at bounding box center [507, 414] width 1014 height 634
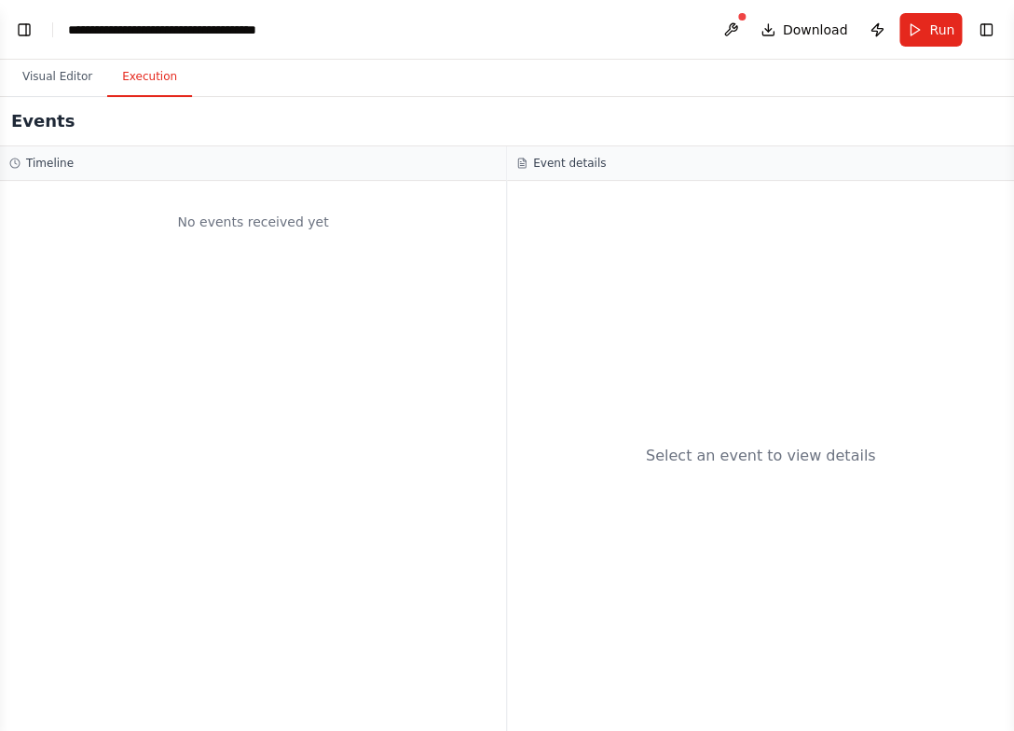
click at [172, 76] on button "Execution" at bounding box center [149, 77] width 85 height 39
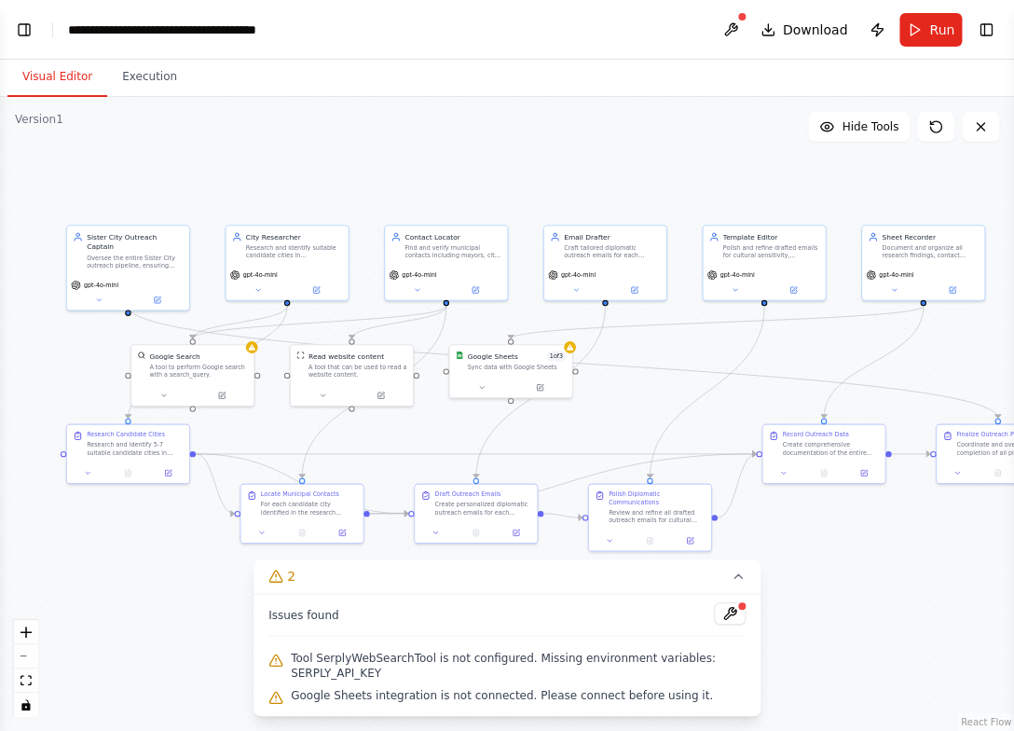
click at [76, 70] on button "Visual Editor" at bounding box center [57, 77] width 100 height 39
click at [40, 49] on header "**********" at bounding box center [507, 30] width 1014 height 60
click at [21, 15] on header "**********" at bounding box center [507, 30] width 1014 height 60
click at [29, 32] on button "Toggle Left Sidebar" at bounding box center [24, 30] width 26 height 26
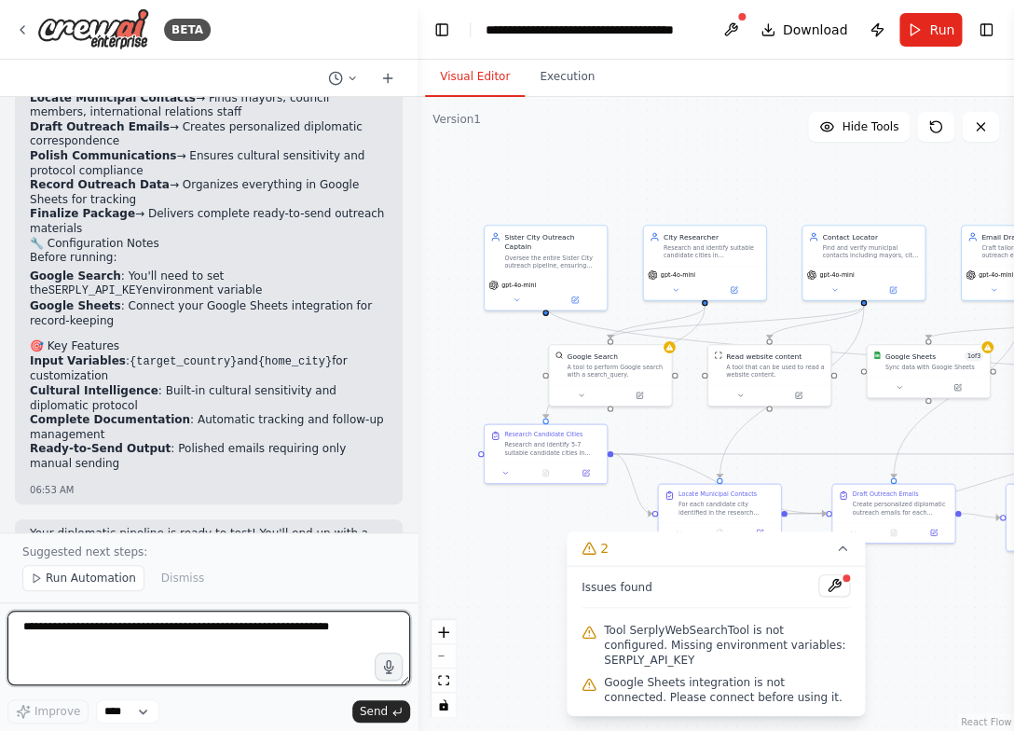
click at [364, 655] on textarea at bounding box center [208, 648] width 403 height 75
click at [262, 667] on textarea at bounding box center [208, 648] width 403 height 75
click at [260, 639] on textarea "**********" at bounding box center [208, 648] width 403 height 75
type textarea "**********"
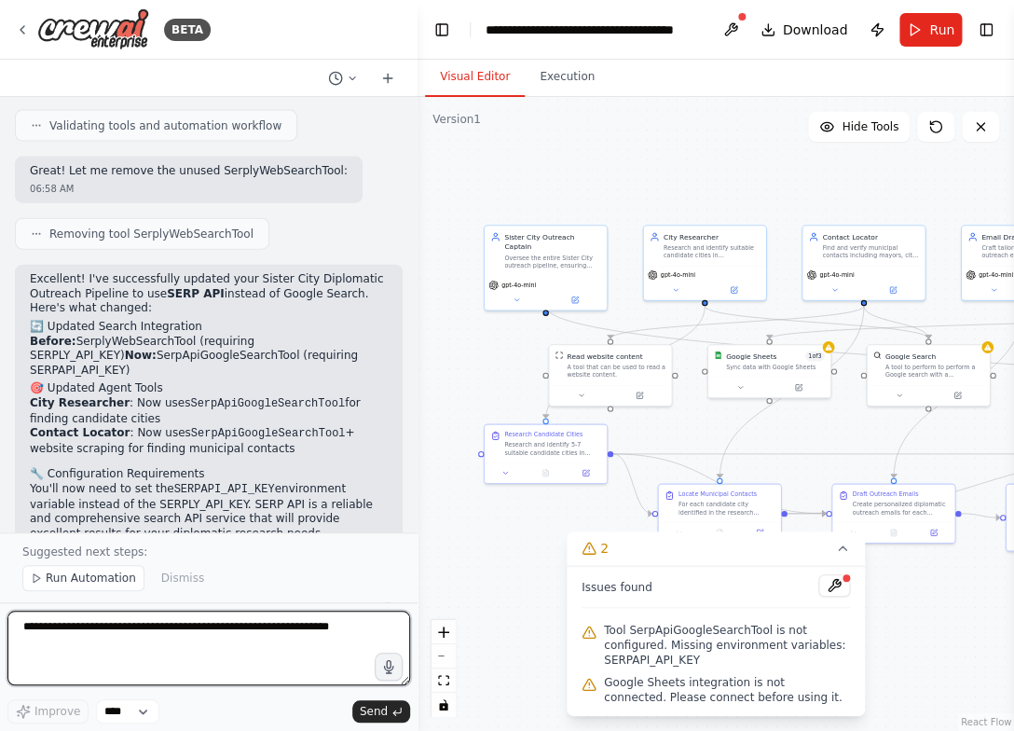
scroll to position [3254, 0]
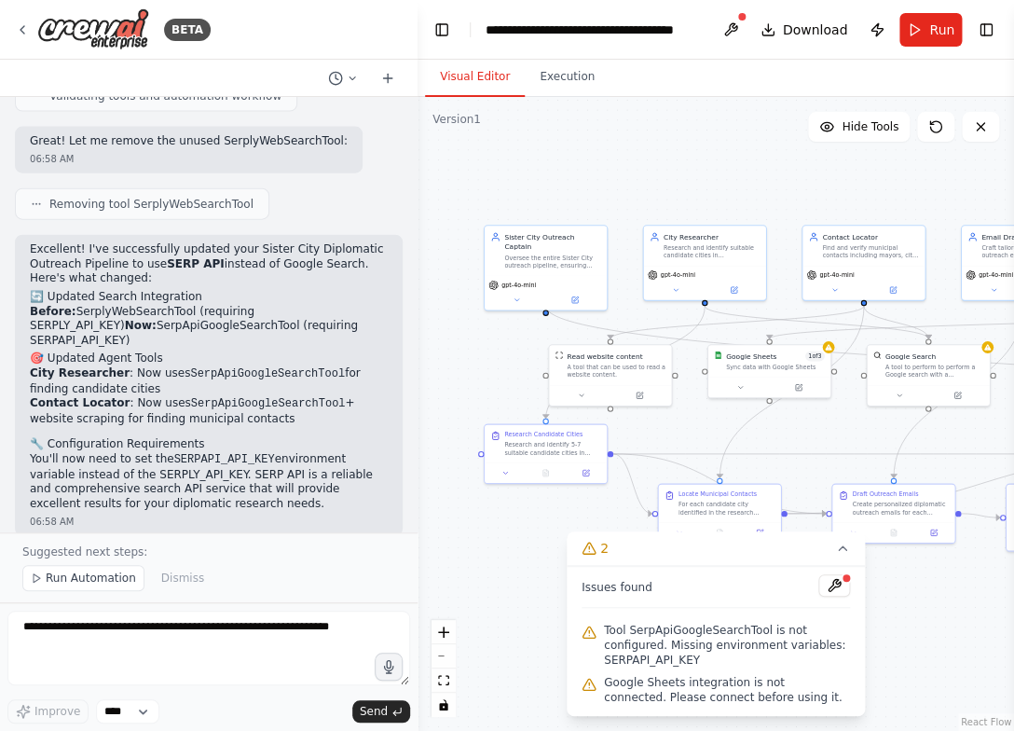
click at [668, 640] on span "Tool SerpApiGoogleSearchTool is not configured. Missing environment variables: …" at bounding box center [727, 645] width 246 height 45
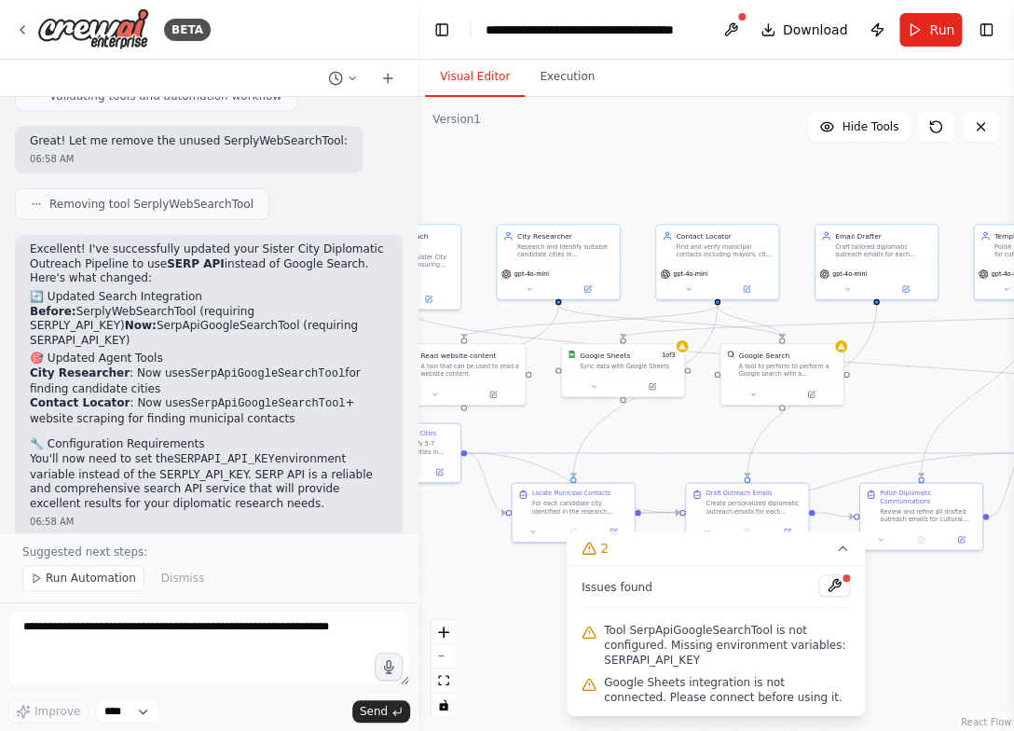
drag, startPoint x: 699, startPoint y: 437, endPoint x: 553, endPoint y: 436, distance: 146.4
click at [553, 436] on div ".deletable-edge-delete-btn { width: 20px; height: 20px; border: 0px solid #ffff…" at bounding box center [716, 414] width 597 height 634
click at [843, 352] on div "Google Search A tool to perform to perform a Google search with a search_query." at bounding box center [782, 362] width 122 height 40
click at [822, 395] on button at bounding box center [816, 392] width 56 height 12
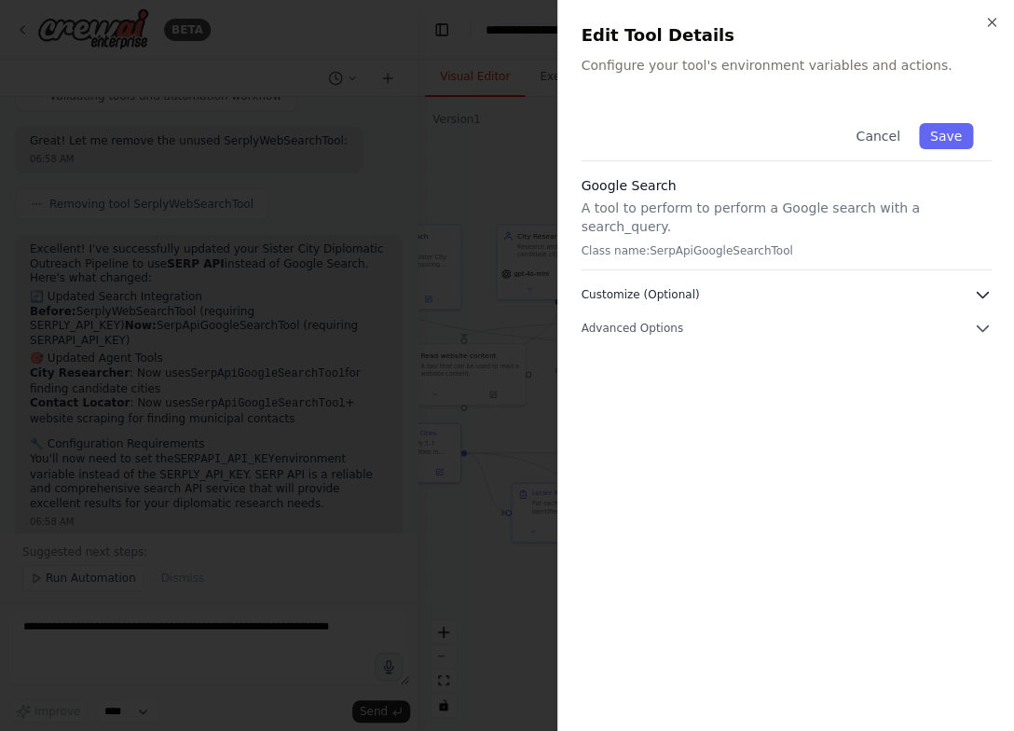
click at [859, 285] on icon "button" at bounding box center [982, 294] width 19 height 19
click at [665, 260] on div "Cancel Save Google Search A tool to perform to perform a Google search with a s…" at bounding box center [786, 220] width 411 height 233
click at [769, 185] on h3 "Google Search" at bounding box center [786, 185] width 411 height 19
click at [642, 243] on p "Class name: SerpApiGoogleSearchTool" at bounding box center [786, 250] width 411 height 15
click at [631, 321] on span "Advanced Options" at bounding box center [632, 328] width 102 height 15
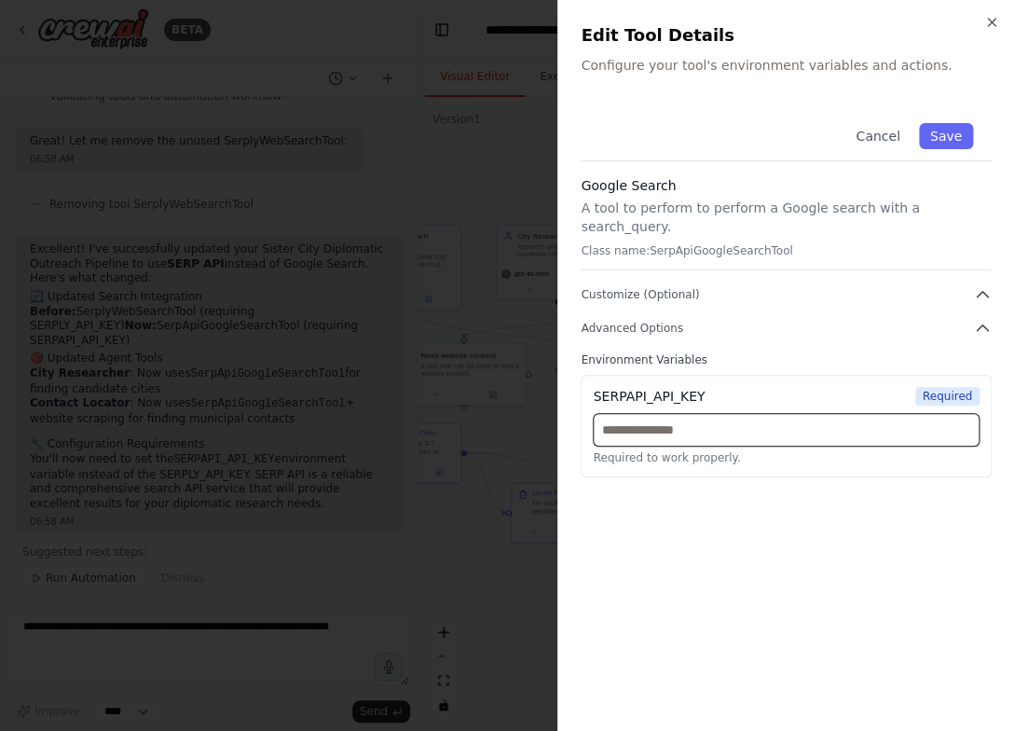
click at [661, 413] on input "text" at bounding box center [786, 430] width 387 height 34
paste input "**********"
type input "**********"
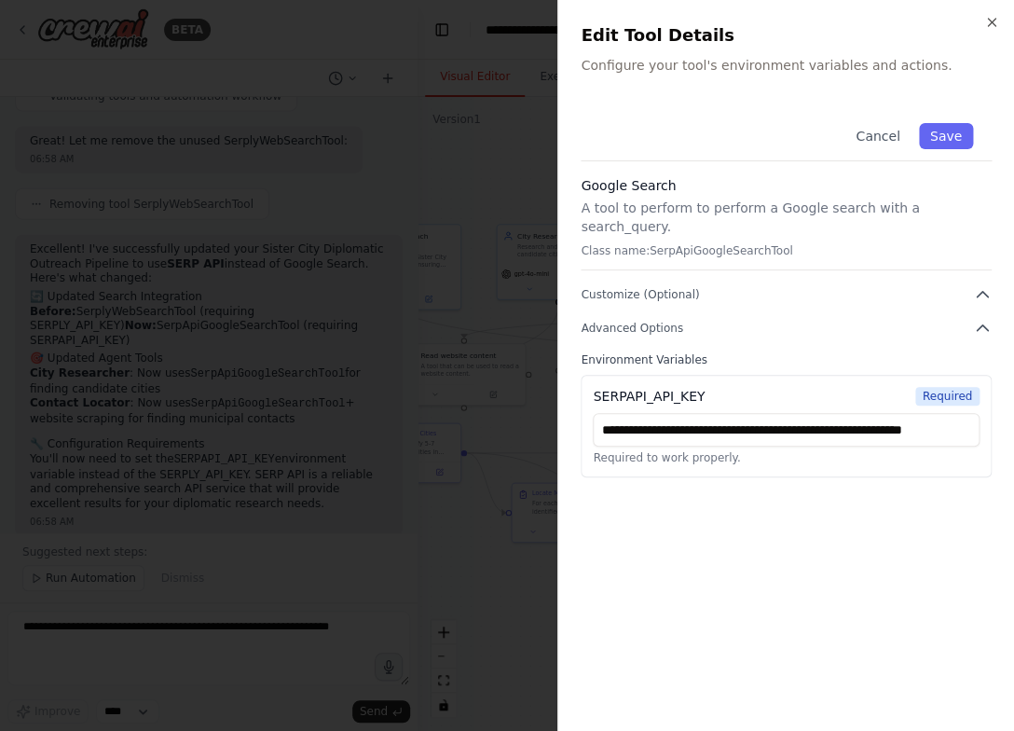
click at [704, 489] on div "**********" at bounding box center [786, 406] width 411 height 604
click at [859, 137] on button "Save" at bounding box center [946, 136] width 54 height 26
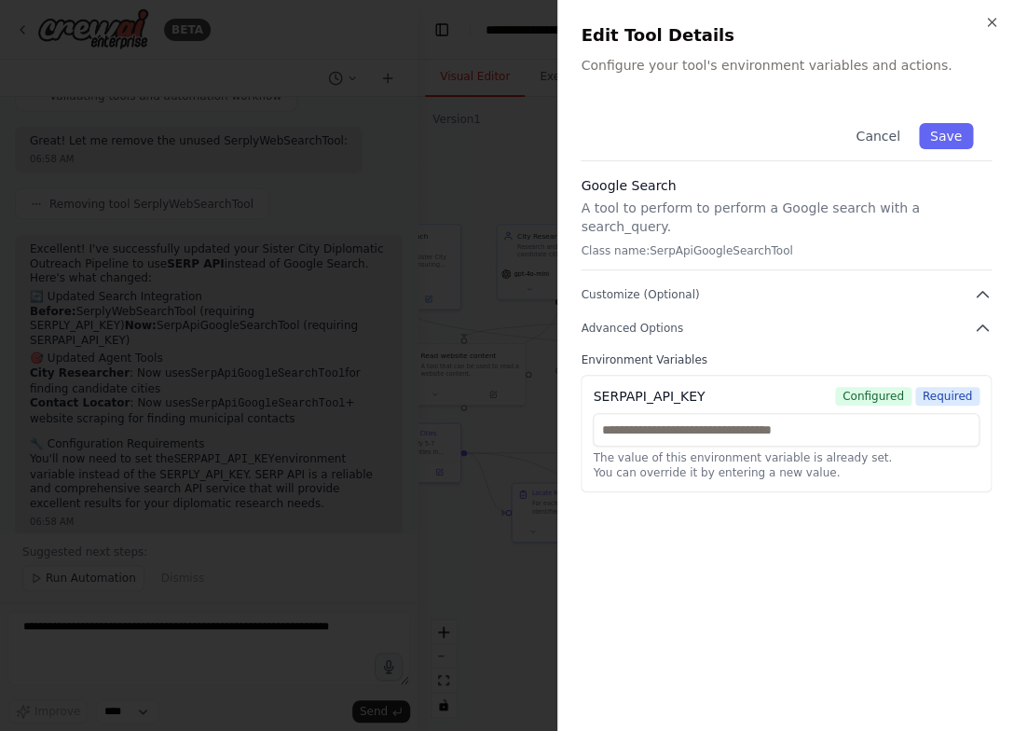
scroll to position [0, 0]
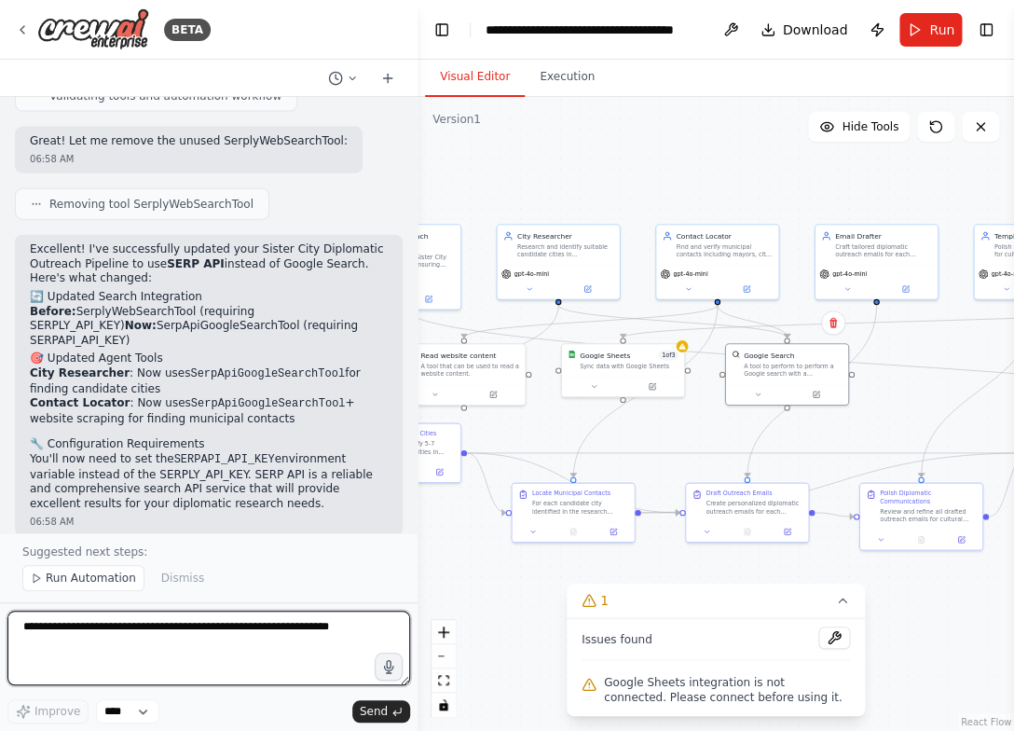
click at [231, 667] on textarea at bounding box center [208, 648] width 403 height 75
type textarea "**********"
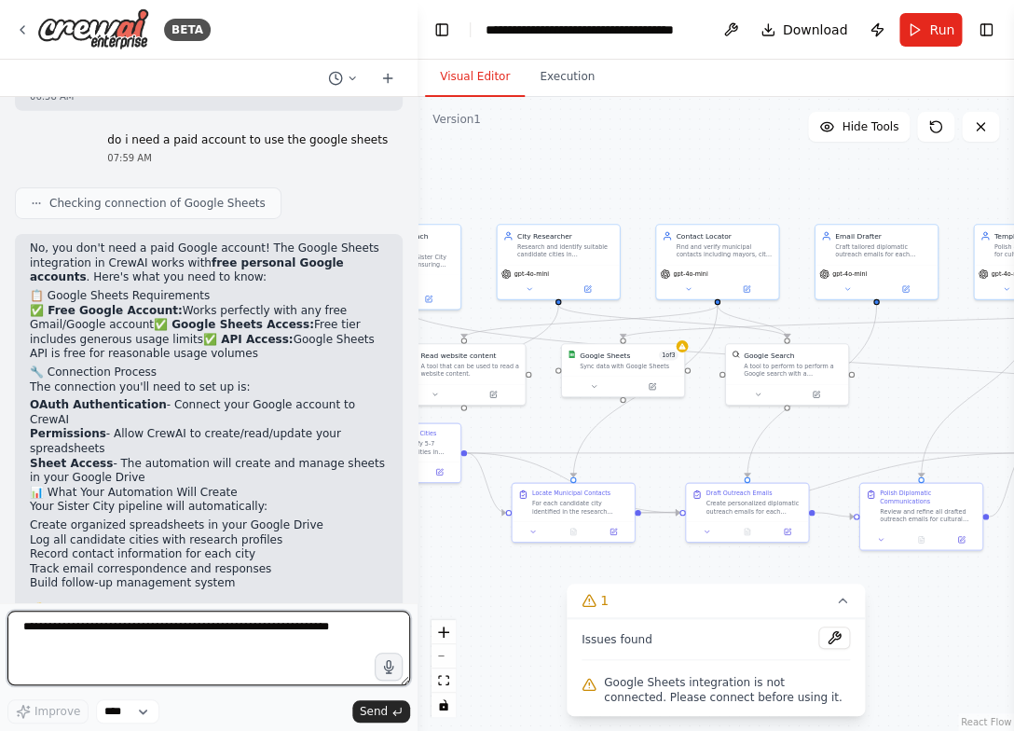
scroll to position [3800, 0]
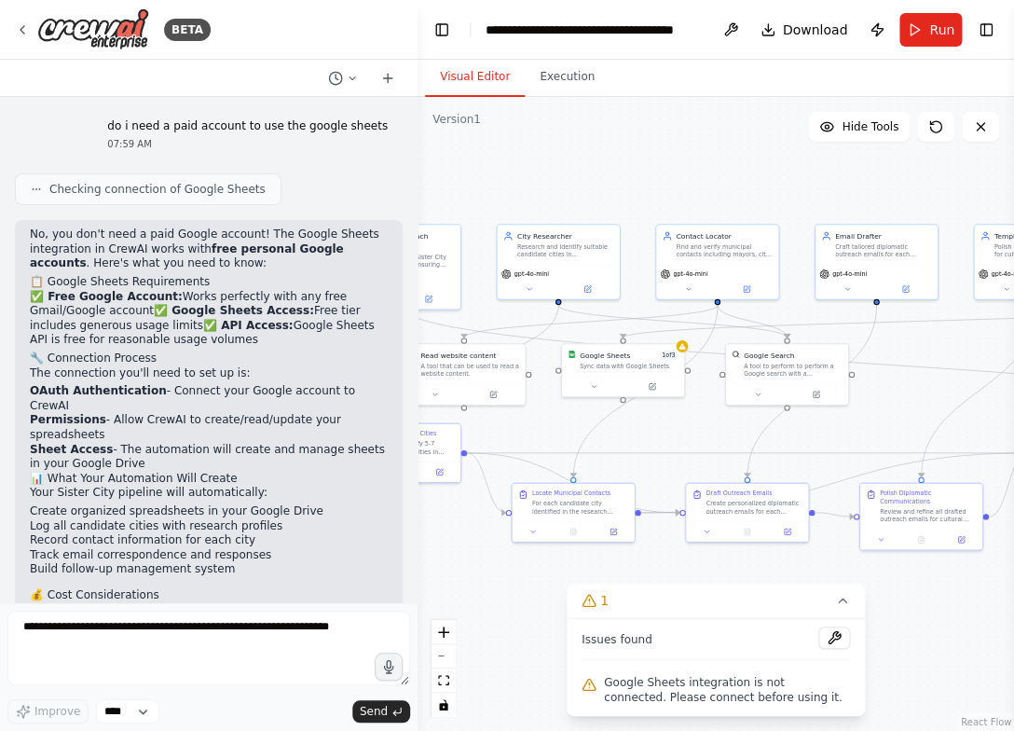
click at [160, 548] on li "Track email correspondence and responses" at bounding box center [209, 555] width 358 height 15
click at [271, 657] on p "The Google Sheets part is completely free - you just need to connect your exist…" at bounding box center [209, 679] width 358 height 44
click at [198, 617] on li "SERP API: This will require a paid plan for searches" at bounding box center [209, 624] width 358 height 15
click at [123, 603] on li "Google Sheets: Free (plenty for diplomatic outreach tracking)" at bounding box center [209, 610] width 358 height 15
drag, startPoint x: 114, startPoint y: 479, endPoint x: 367, endPoint y: 478, distance: 253.6
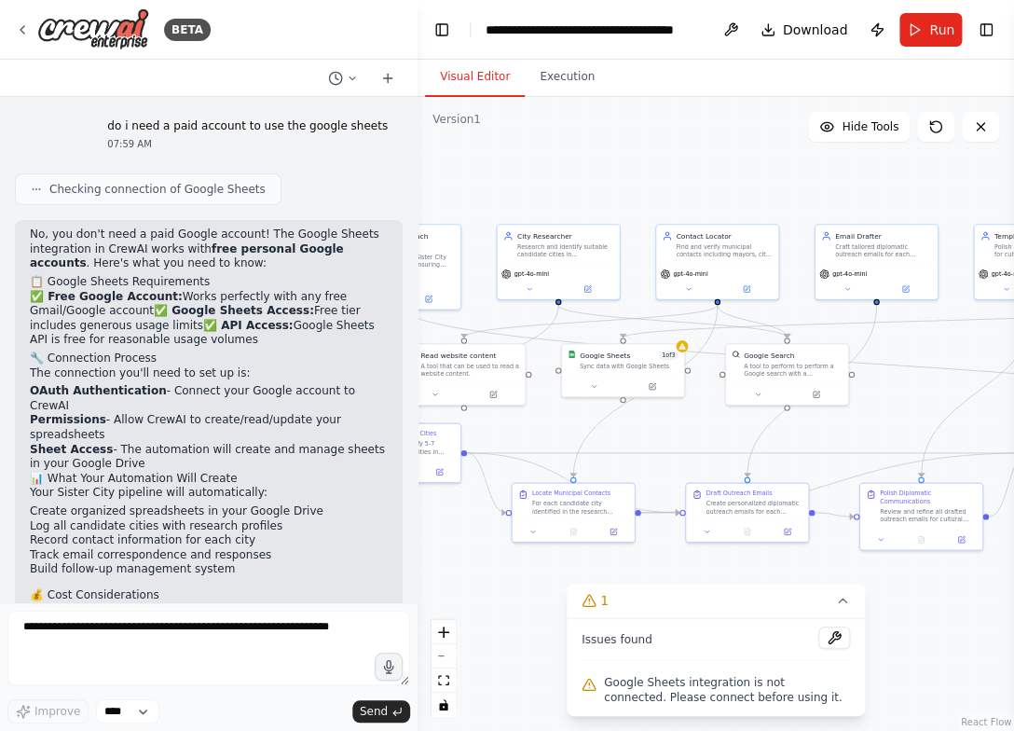
click at [368, 603] on li "Google Sheets: Free (plenty for diplomatic outreach tracking)" at bounding box center [209, 610] width 358 height 15
click at [367, 603] on li "Google Sheets: Free (plenty for diplomatic outreach tracking)" at bounding box center [209, 610] width 358 height 15
drag, startPoint x: 357, startPoint y: 475, endPoint x: 23, endPoint y: 475, distance: 333.7
click at [23, 475] on div "No, you don't need a paid Google account! The Google Sheets integration in Crew…" at bounding box center [209, 473] width 388 height 506
click at [60, 617] on li "SERP API: This will require a paid plan for searches" at bounding box center [209, 624] width 358 height 15
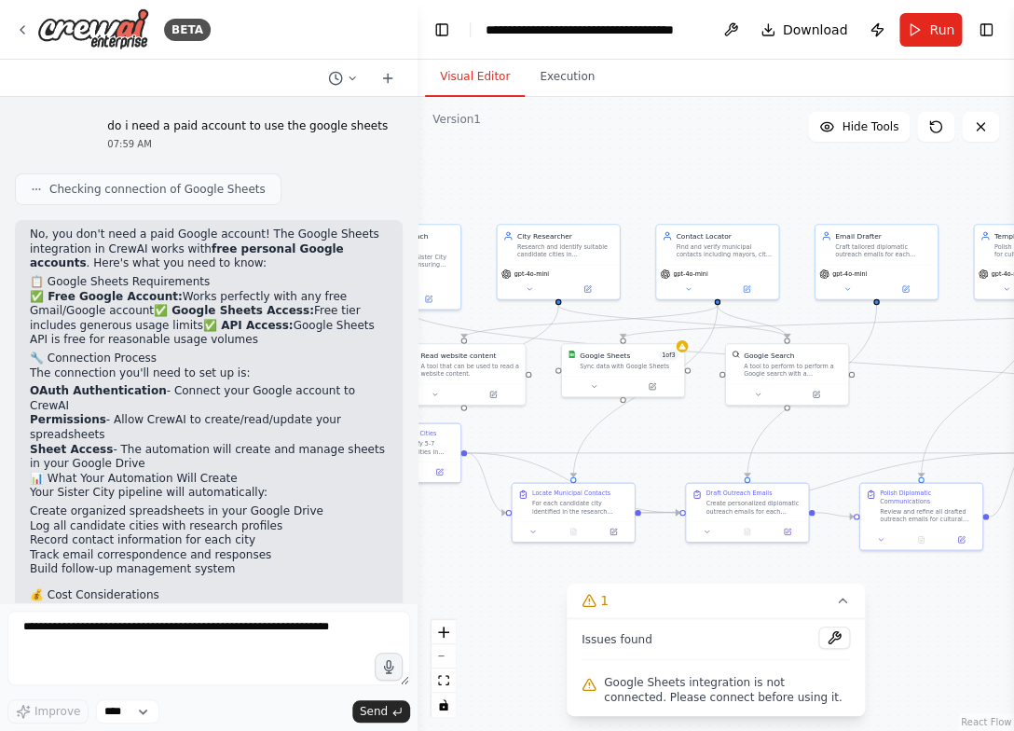
click at [227, 617] on li "SERP API: This will require a paid plan for searches" at bounding box center [209, 624] width 358 height 15
drag, startPoint x: 248, startPoint y: 499, endPoint x: 47, endPoint y: 471, distance: 203.3
click at [47, 603] on ul "Google Sheets: Free (plenty for diplomatic outreach tracking) SERP API: This wi…" at bounding box center [209, 625] width 358 height 44
click at [47, 603] on strong "Google Sheets:" at bounding box center [78, 609] width 96 height 13
click at [135, 366] on div "No, you don't need a paid Google account! The Google Sheets integration in Crew…" at bounding box center [209, 464] width 358 height 474
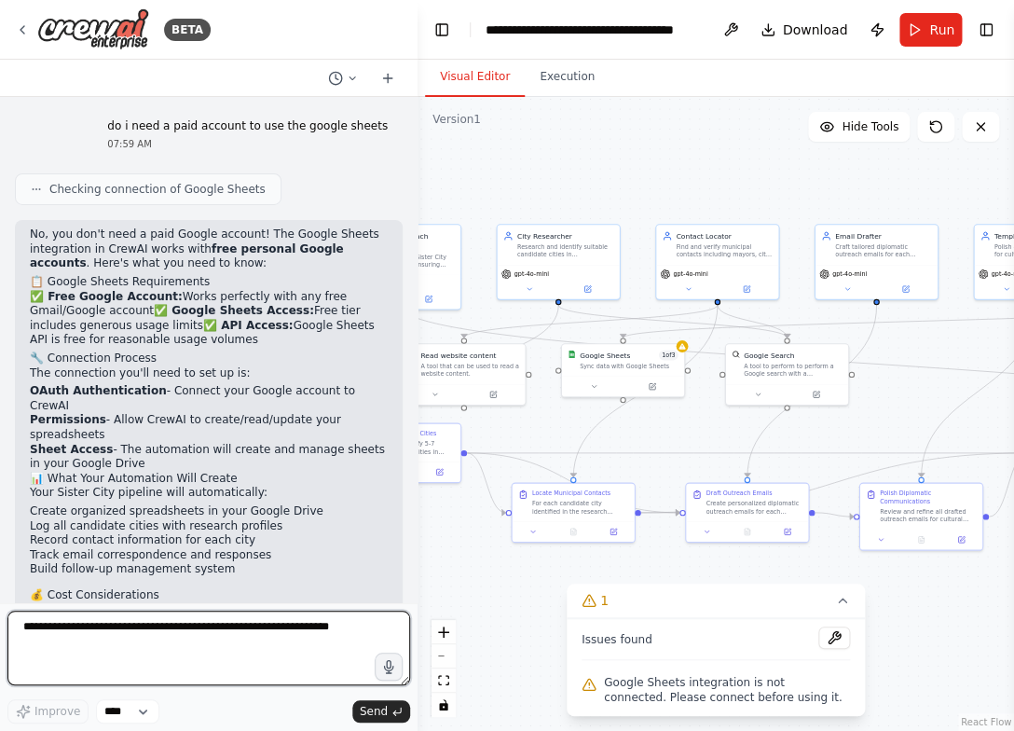
click at [123, 649] on textarea at bounding box center [208, 648] width 403 height 75
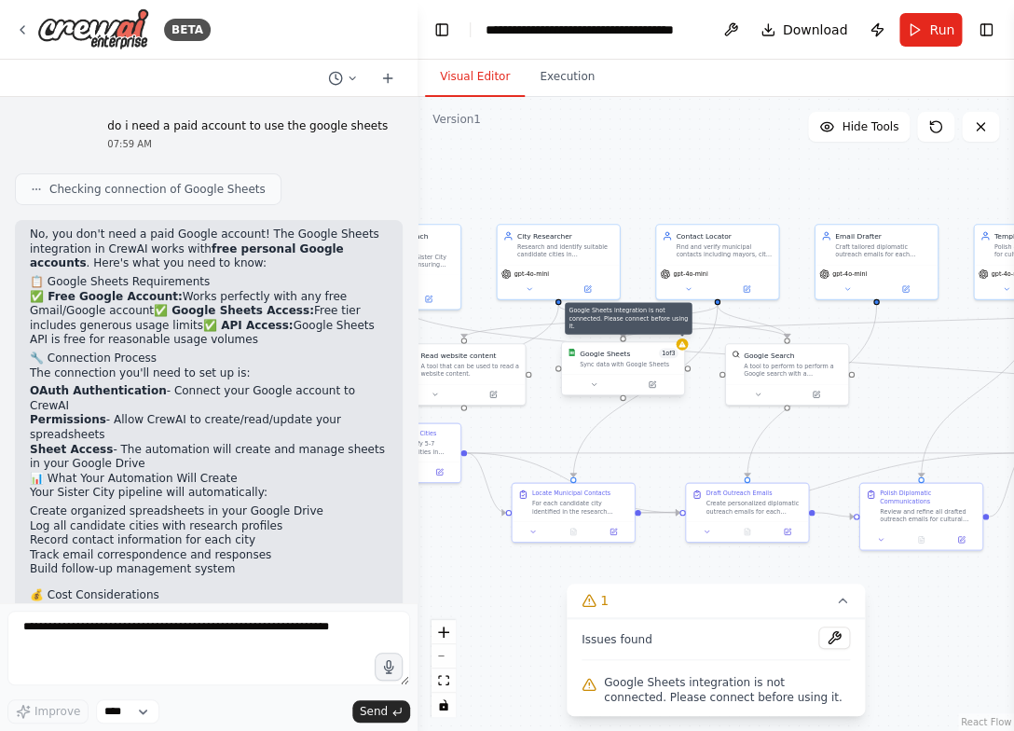
click at [685, 349] on div at bounding box center [682, 344] width 12 height 12
click at [665, 694] on span "Google Sheets integration is not connected. Please connect before using it." at bounding box center [727, 690] width 246 height 30
click at [588, 683] on icon at bounding box center [589, 684] width 15 height 15
click at [835, 631] on button at bounding box center [834, 637] width 32 height 22
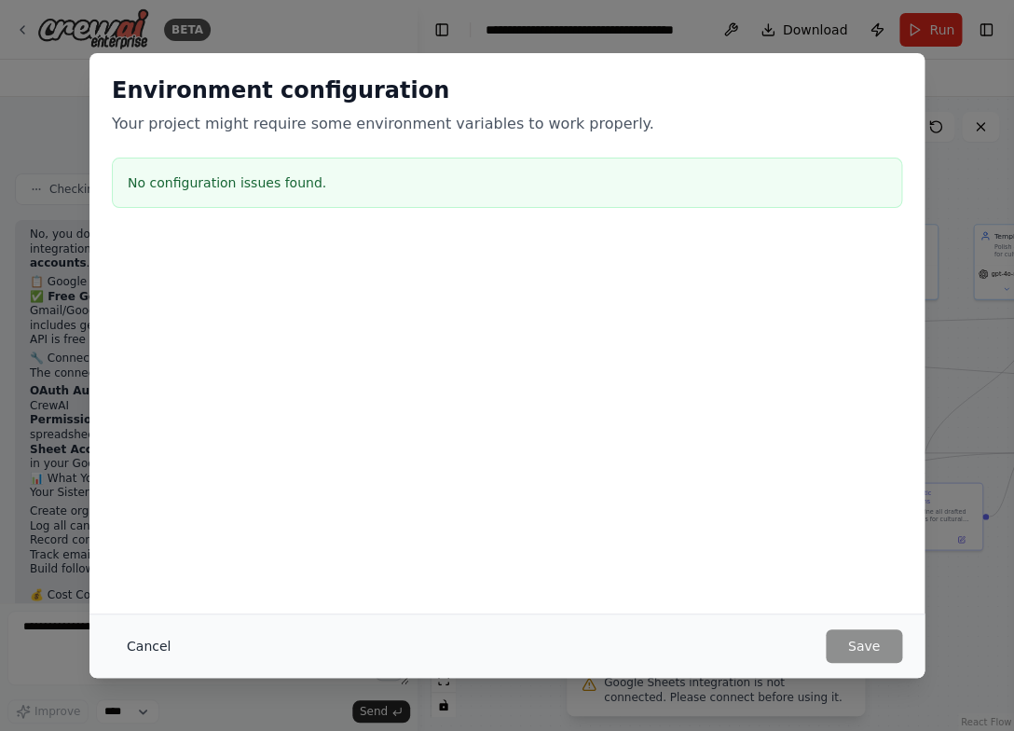
click at [167, 646] on button "Cancel" at bounding box center [149, 646] width 74 height 34
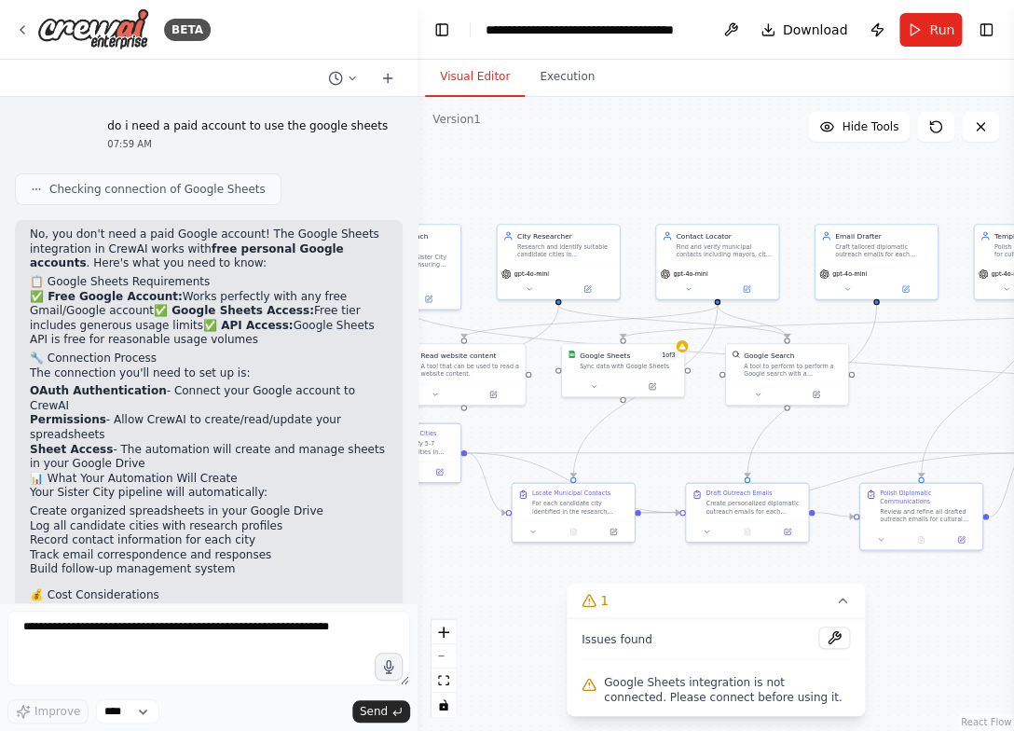
click at [422, 166] on div ".deletable-edge-delete-btn { width: 20px; height: 20px; border: 0px solid #ffff…" at bounding box center [716, 414] width 597 height 634
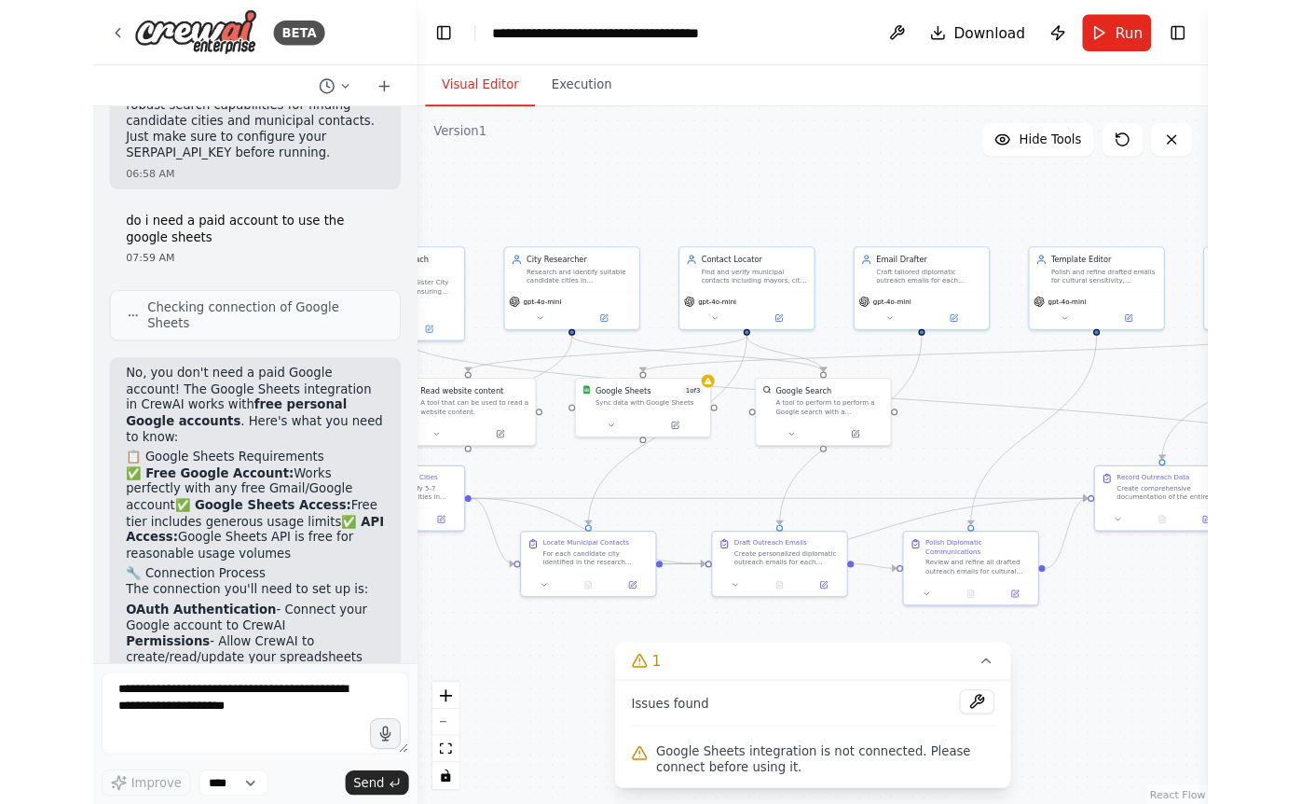
scroll to position [4517, 0]
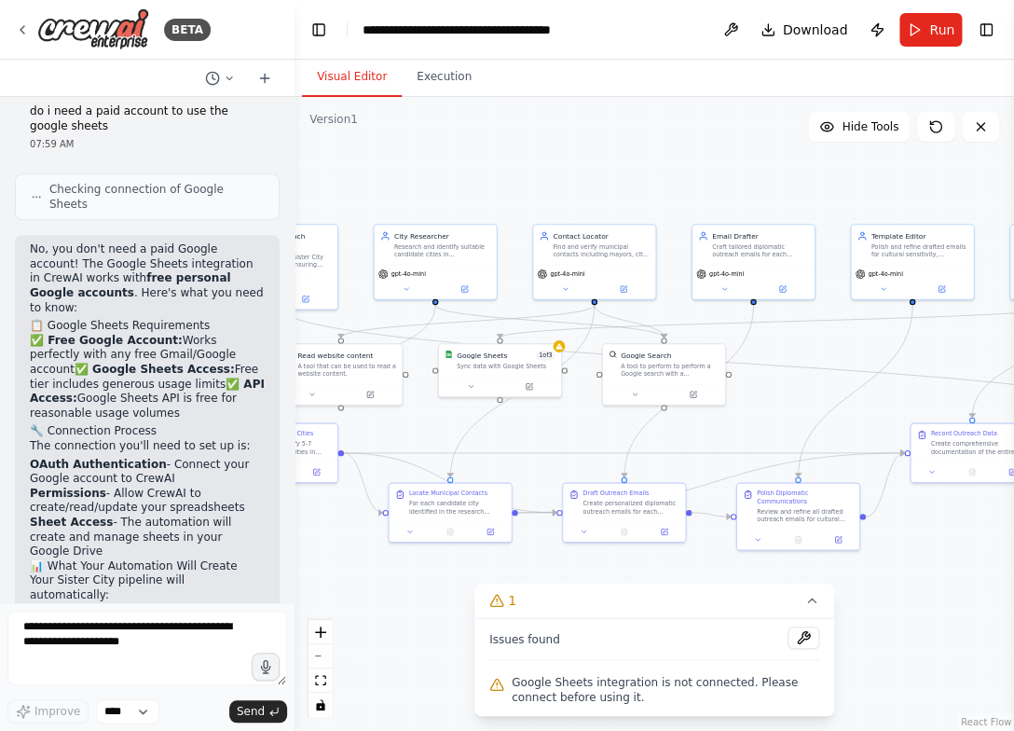
drag, startPoint x: 415, startPoint y: 166, endPoint x: 295, endPoint y: 167, distance: 120.3
click at [295, 167] on div at bounding box center [290, 365] width 7 height 731
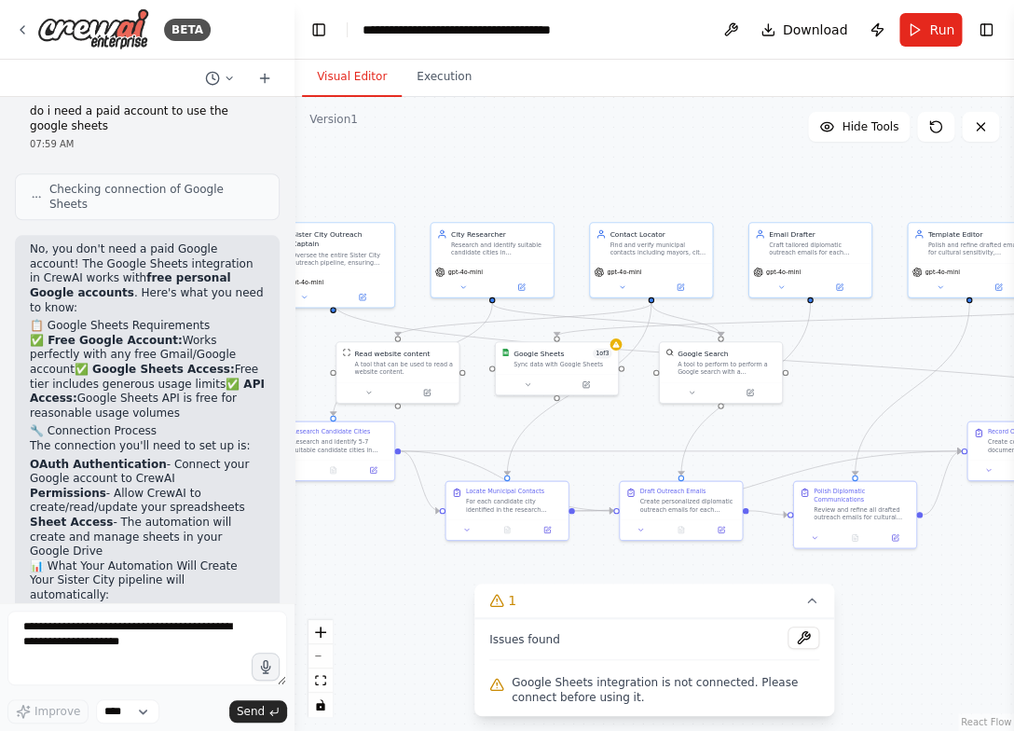
drag, startPoint x: 469, startPoint y: 170, endPoint x: 533, endPoint y: 167, distance: 64.4
click at [533, 167] on div ".deletable-edge-delete-btn { width: 20px; height: 20px; border: 0px solid #ffff…" at bounding box center [655, 414] width 720 height 634
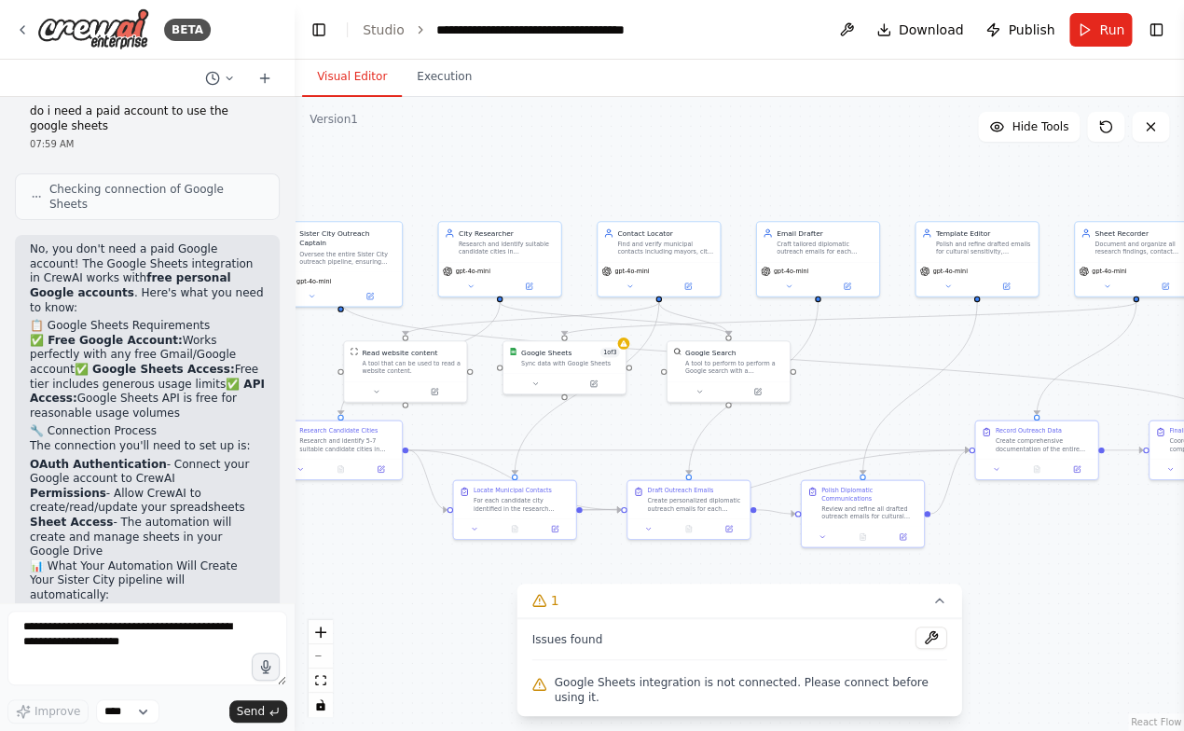
click at [530, 149] on div ".deletable-edge-delete-btn { width: 20px; height: 20px; border: 0px solid #ffff…" at bounding box center [739, 414] width 889 height 634
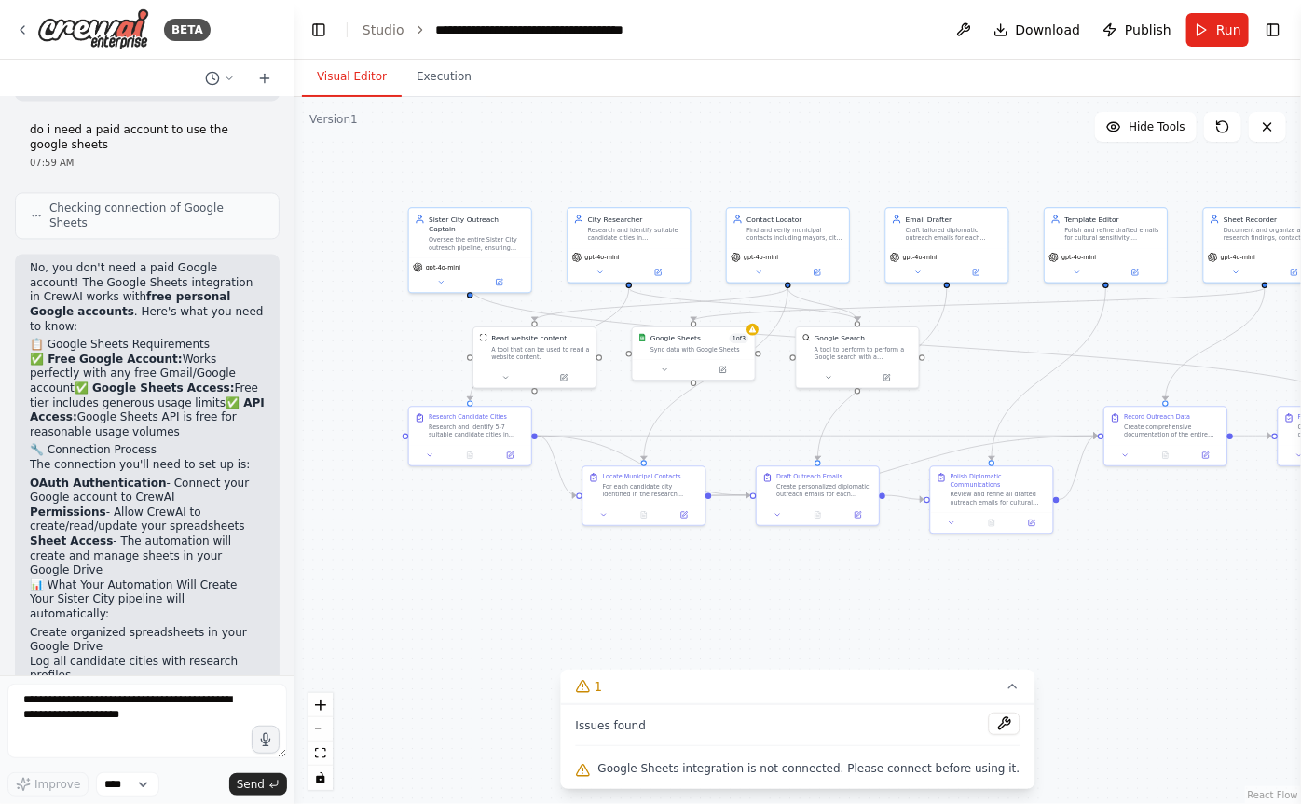
drag, startPoint x: 884, startPoint y: 174, endPoint x: 1013, endPoint y: 160, distance: 130.3
click at [859, 160] on div ".deletable-edge-delete-btn { width: 20px; height: 20px; border: 0px solid #ffff…" at bounding box center [798, 450] width 1007 height 707
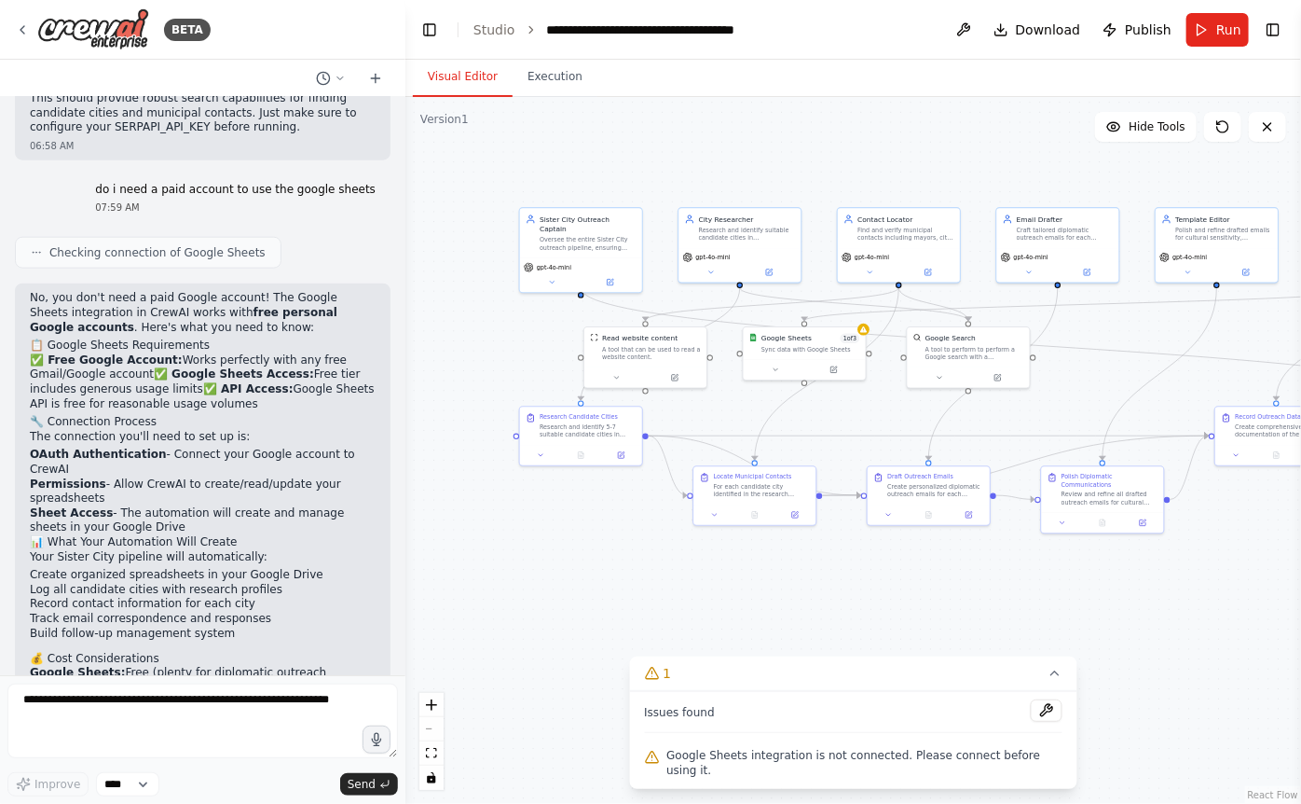
scroll to position [3765, 0]
drag, startPoint x: 290, startPoint y: 576, endPoint x: 406, endPoint y: 576, distance: 115.6
click at [406, 576] on div at bounding box center [401, 402] width 7 height 804
click at [778, 730] on span "Google Sheets integration is not connected. Please connect before using it." at bounding box center [865, 763] width 396 height 30
click at [859, 707] on button at bounding box center [1047, 710] width 32 height 22
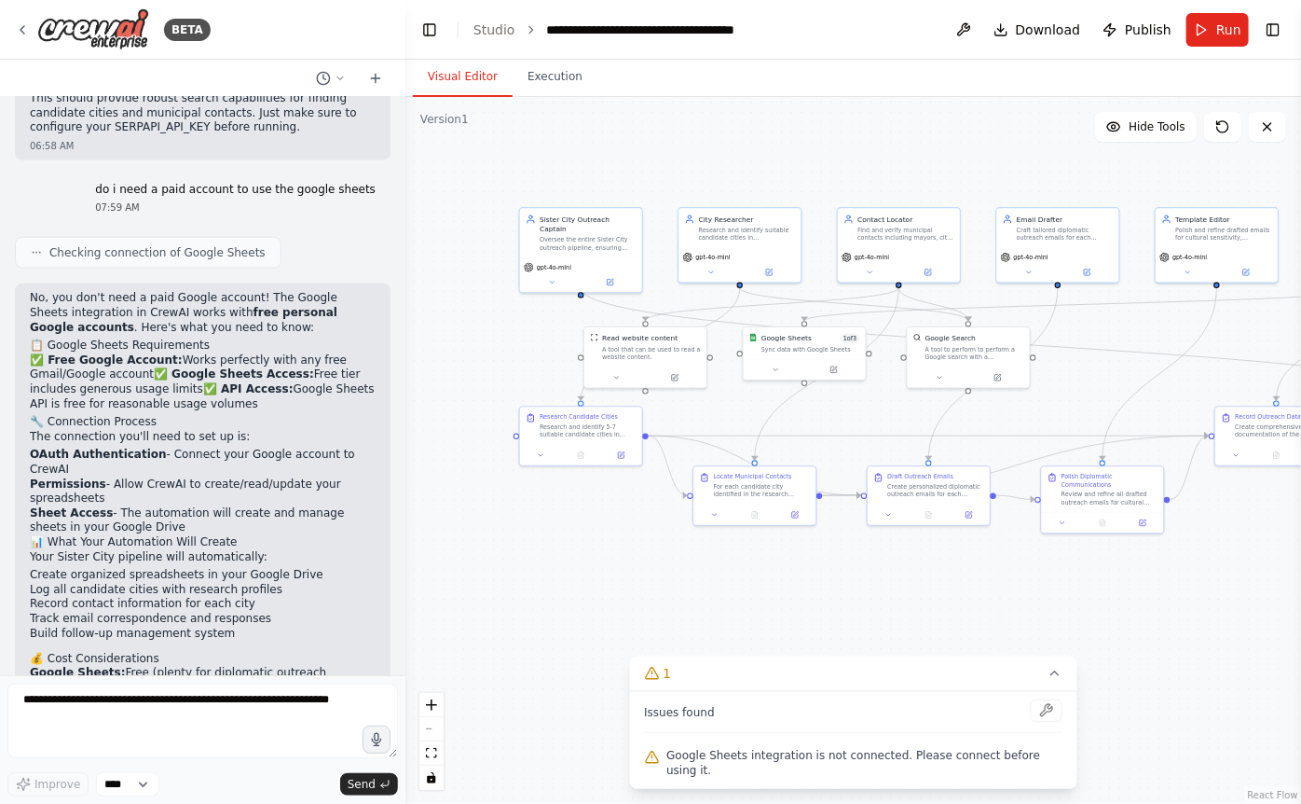
click at [859, 705] on div at bounding box center [1047, 711] width 32 height 25
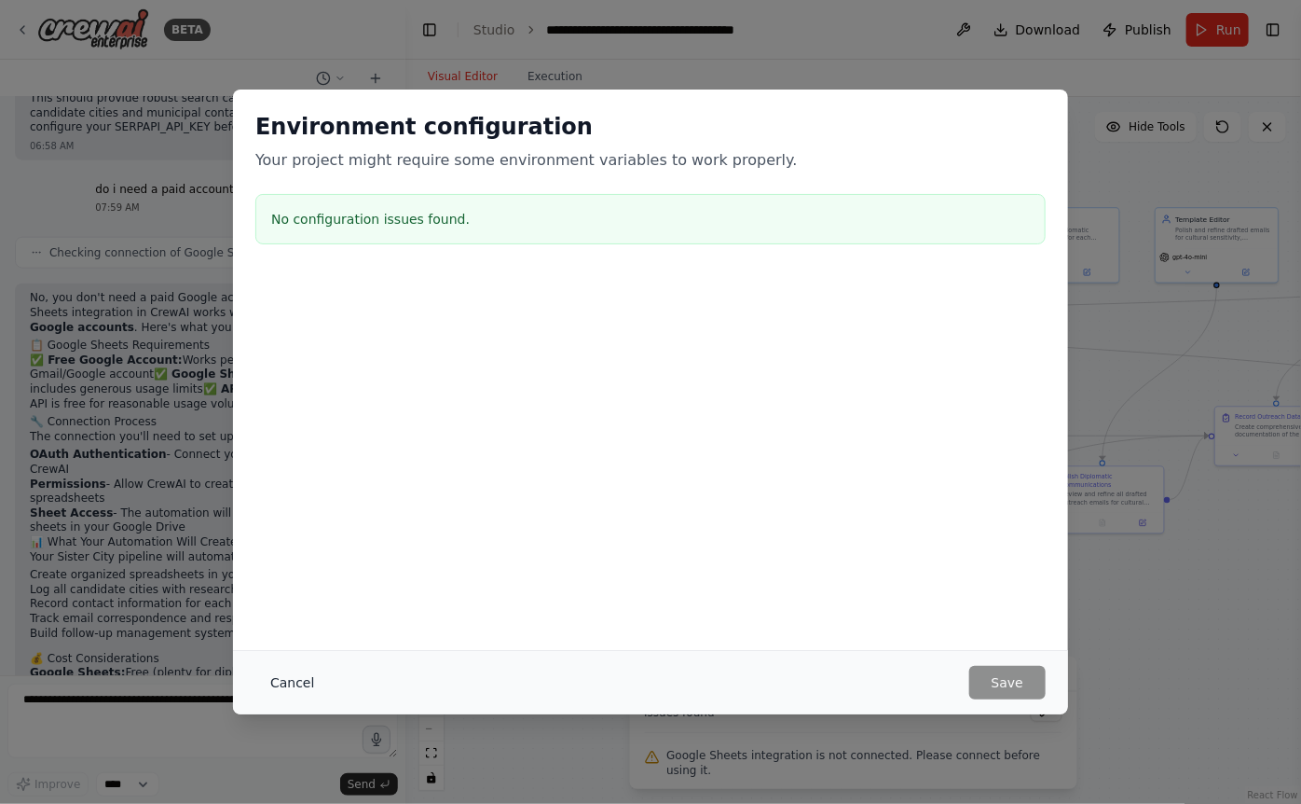
click at [286, 680] on button "Cancel" at bounding box center [292, 683] width 74 height 34
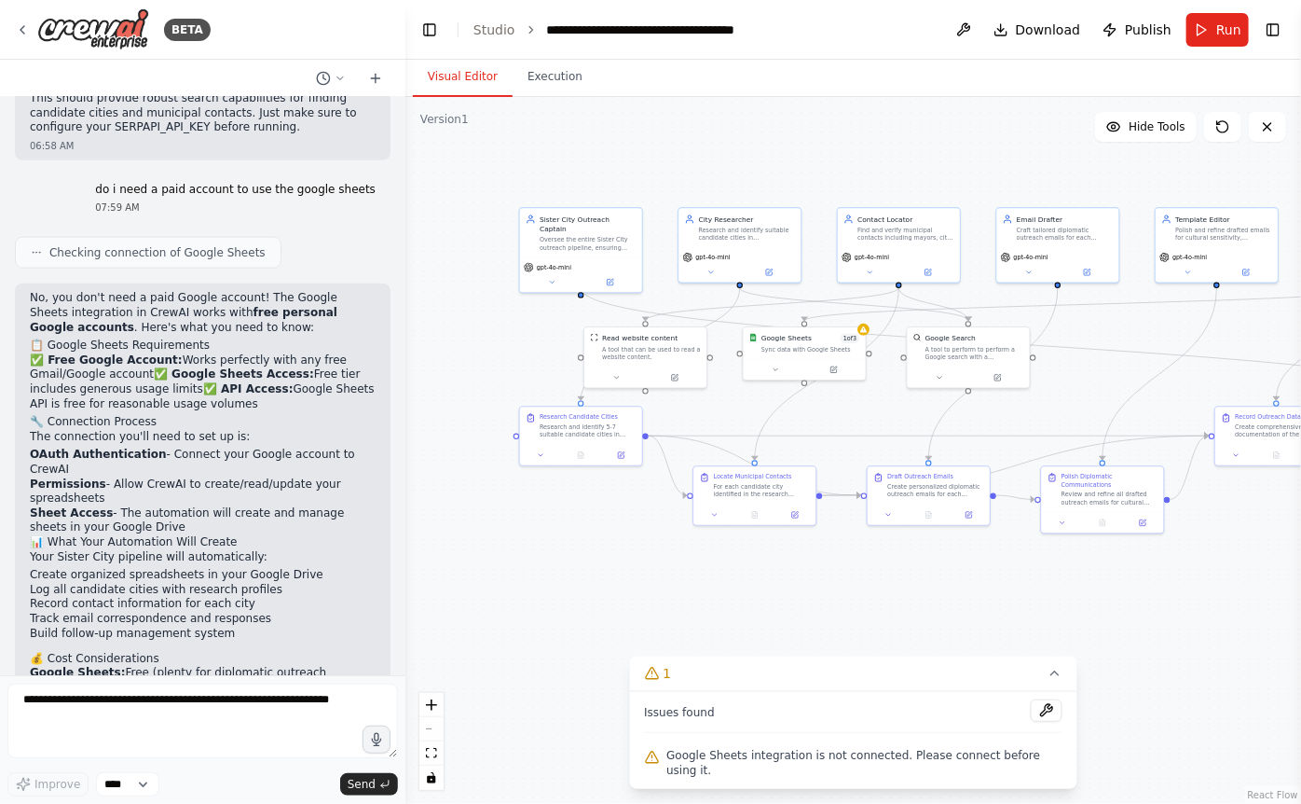
click at [859, 581] on div ".deletable-edge-delete-btn { width: 20px; height: 20px; border: 0px solid #ffff…" at bounding box center [854, 450] width 896 height 707
click at [832, 345] on div "Sync data with Google Sheets" at bounding box center [811, 348] width 99 height 8
click at [836, 368] on icon at bounding box center [834, 368] width 6 height 6
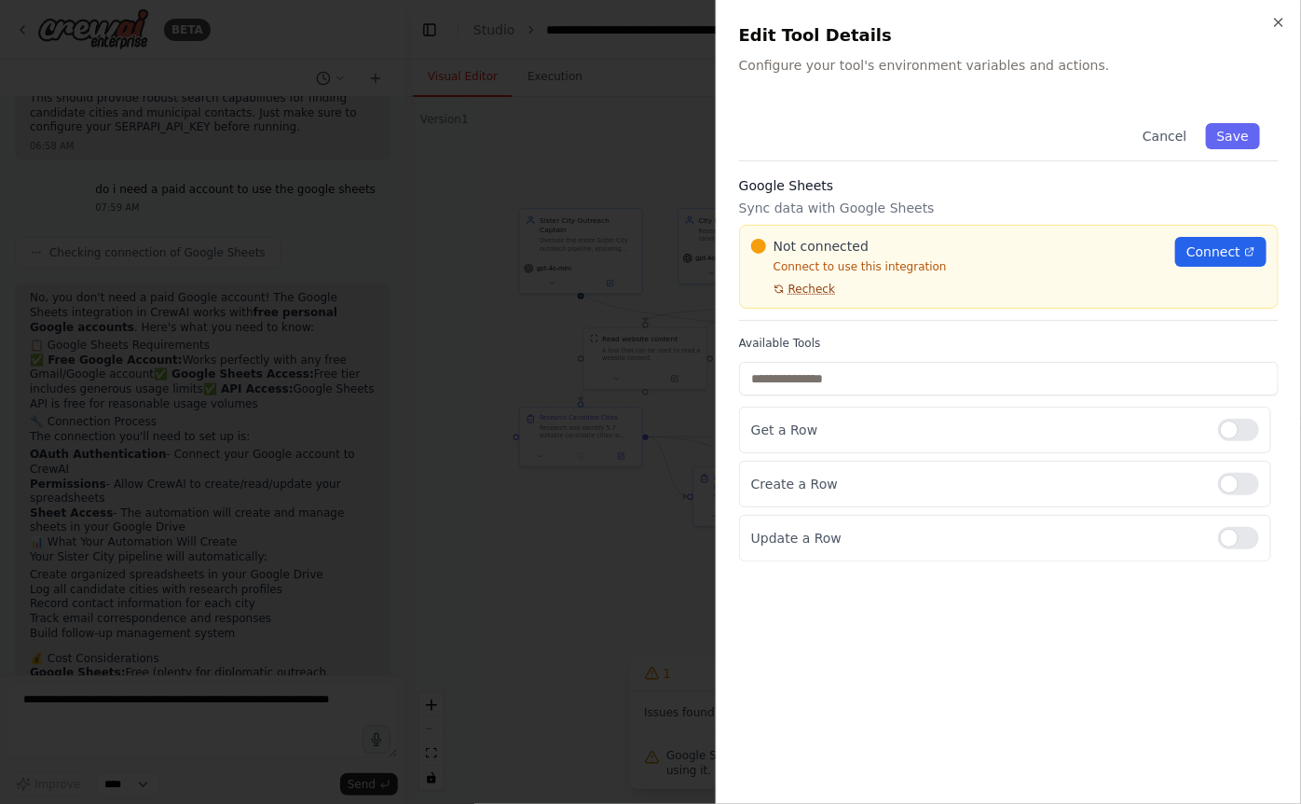
click at [802, 287] on span "Recheck" at bounding box center [812, 289] width 47 height 15
click at [801, 292] on span "Recheck" at bounding box center [812, 289] width 47 height 15
click at [859, 263] on link "Connect" at bounding box center [1221, 252] width 91 height 30
click at [805, 634] on div "Cancel Save Google Sheets Sync data with Google Sheets Not connected Connect to…" at bounding box center [1009, 442] width 540 height 677
click at [799, 295] on span "Recheck" at bounding box center [812, 289] width 47 height 15
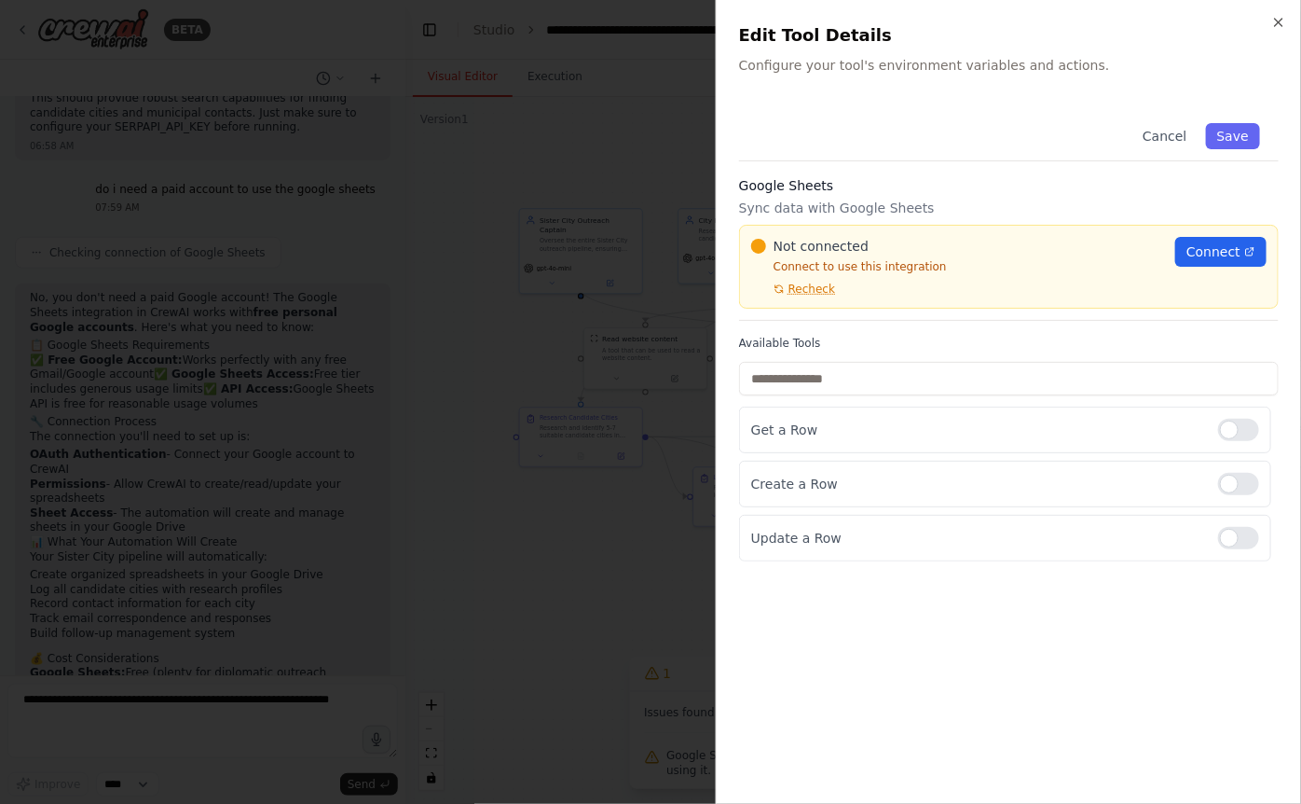
click at [799, 295] on span "Recheck" at bounding box center [812, 289] width 47 height 15
click at [578, 477] on div at bounding box center [650, 402] width 1301 height 804
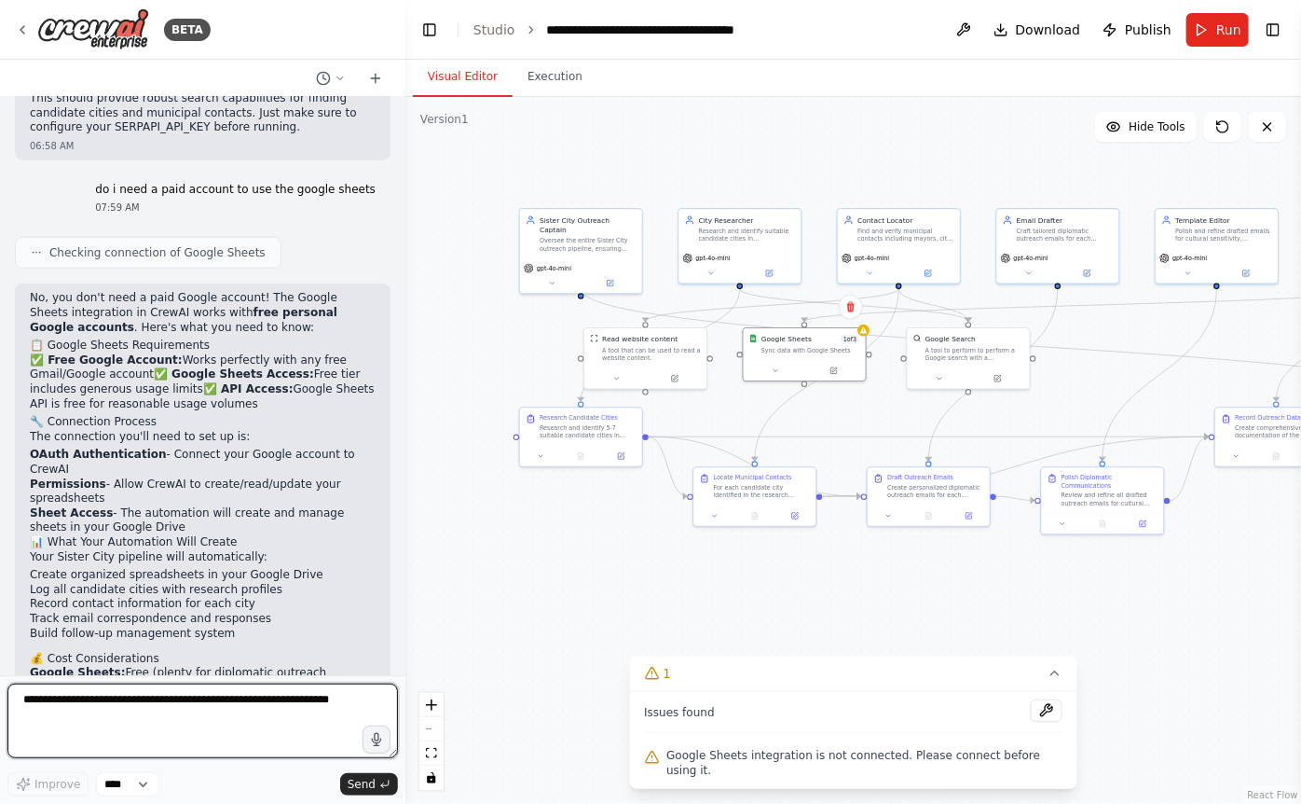
click at [122, 726] on textarea at bounding box center [202, 720] width 391 height 75
type textarea "**********"
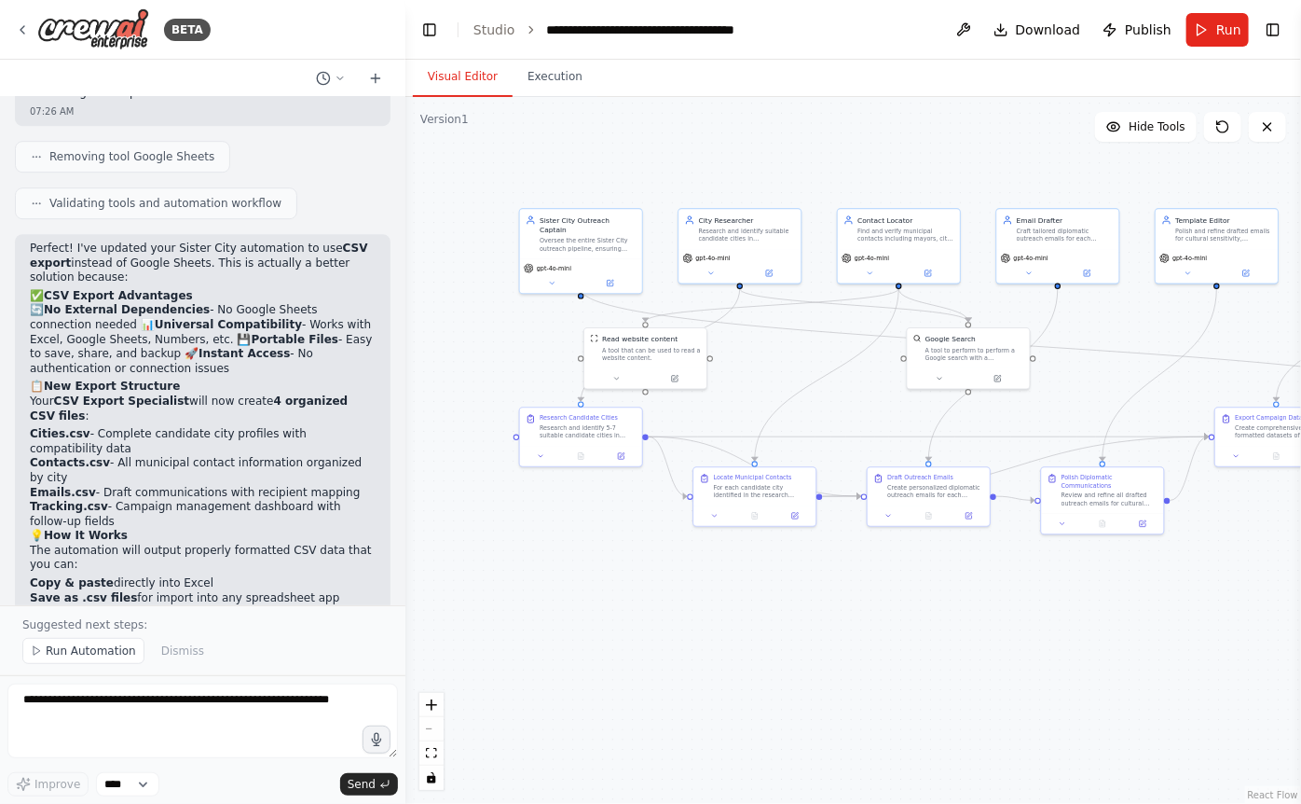
scroll to position [5176, 0]
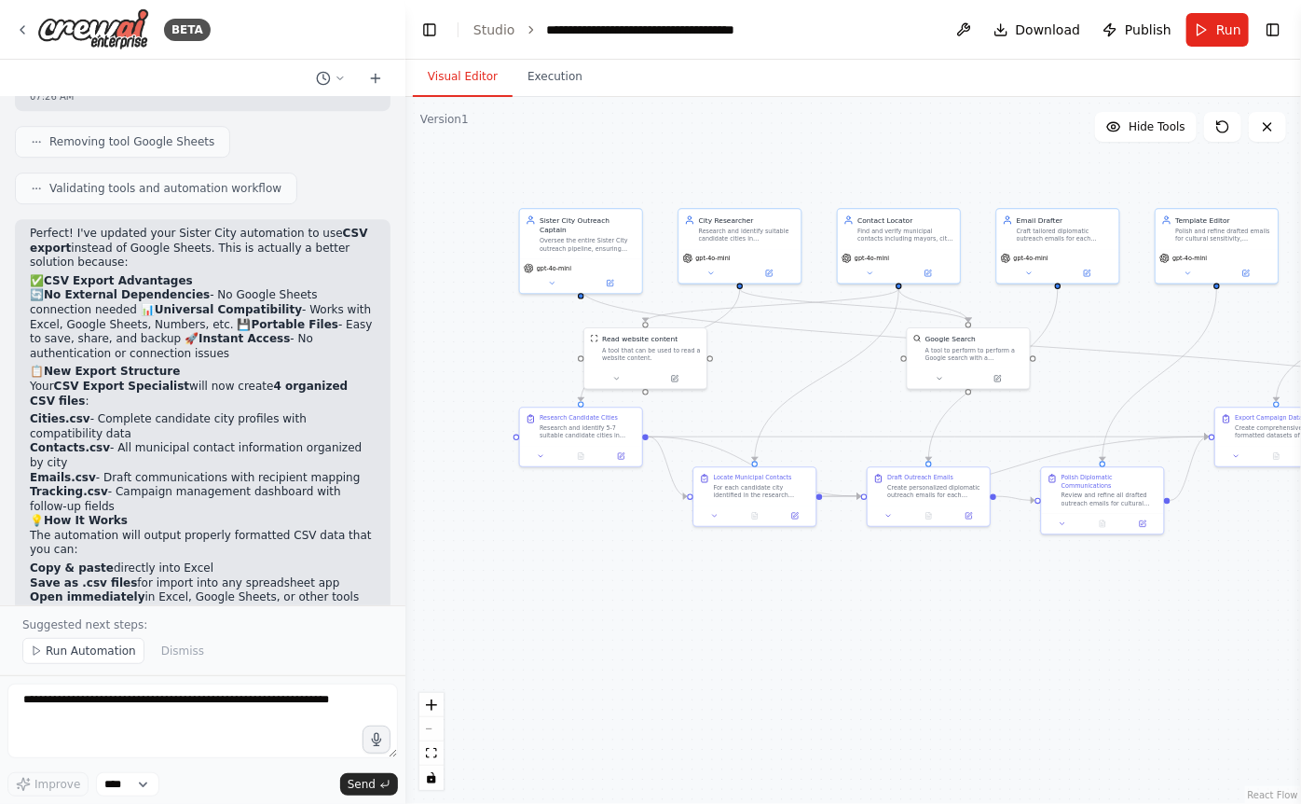
drag, startPoint x: 221, startPoint y: 349, endPoint x: 221, endPoint y: 428, distance: 79.2
click at [221, 428] on div "Perfect! I've updated your Sister City automation to use CSV export instead of …" at bounding box center [203, 416] width 346 height 378
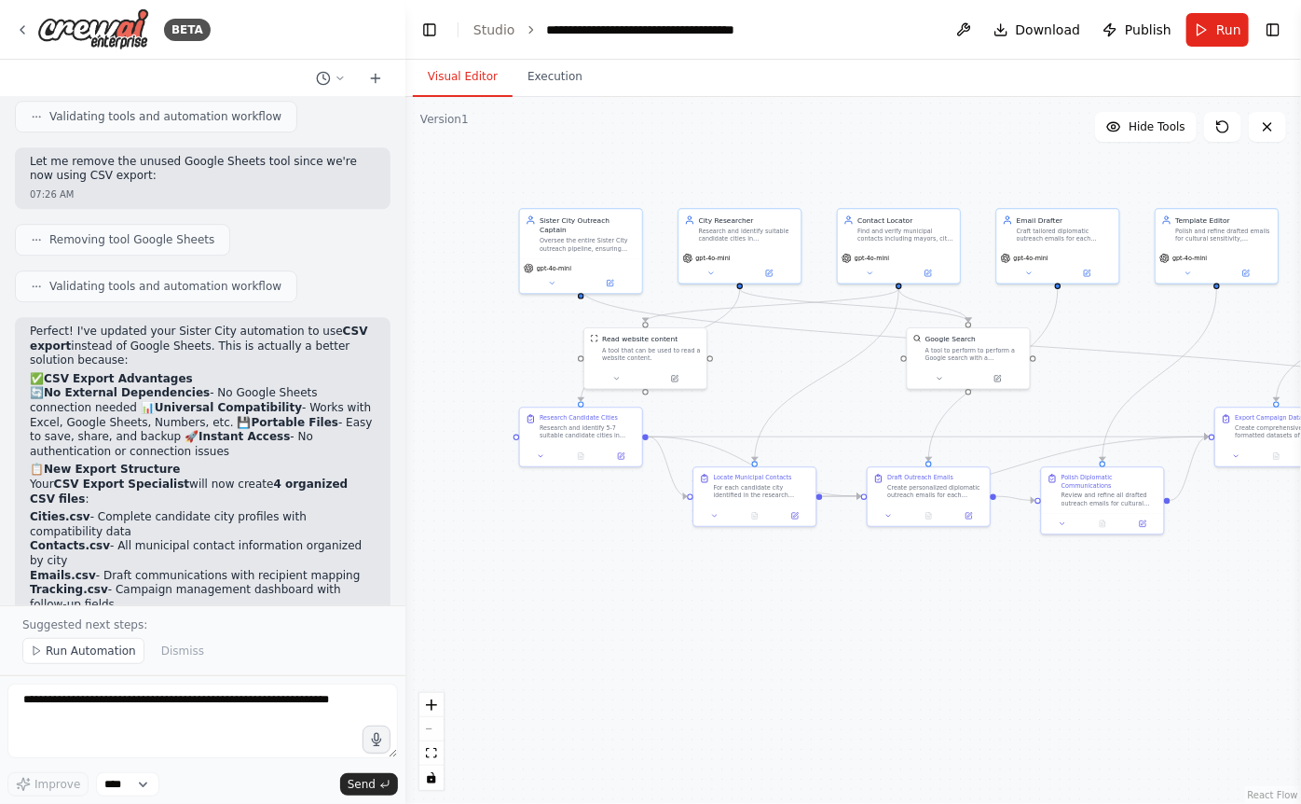
scroll to position [5074, 0]
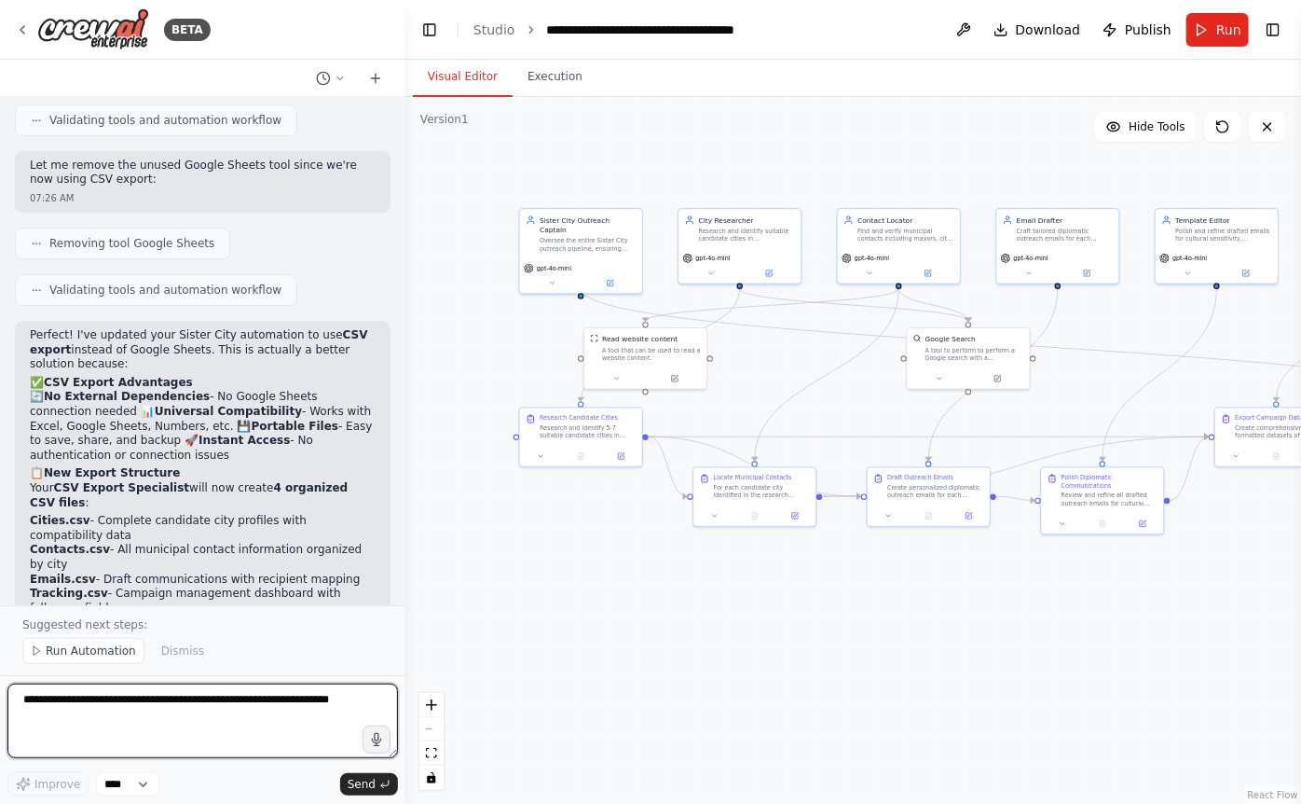
click at [206, 700] on textarea at bounding box center [202, 720] width 391 height 75
drag, startPoint x: 172, startPoint y: 716, endPoint x: 172, endPoint y: 704, distance: 12.1
click at [172, 716] on textarea at bounding box center [202, 720] width 391 height 75
type textarea "*"
type textarea "**********"
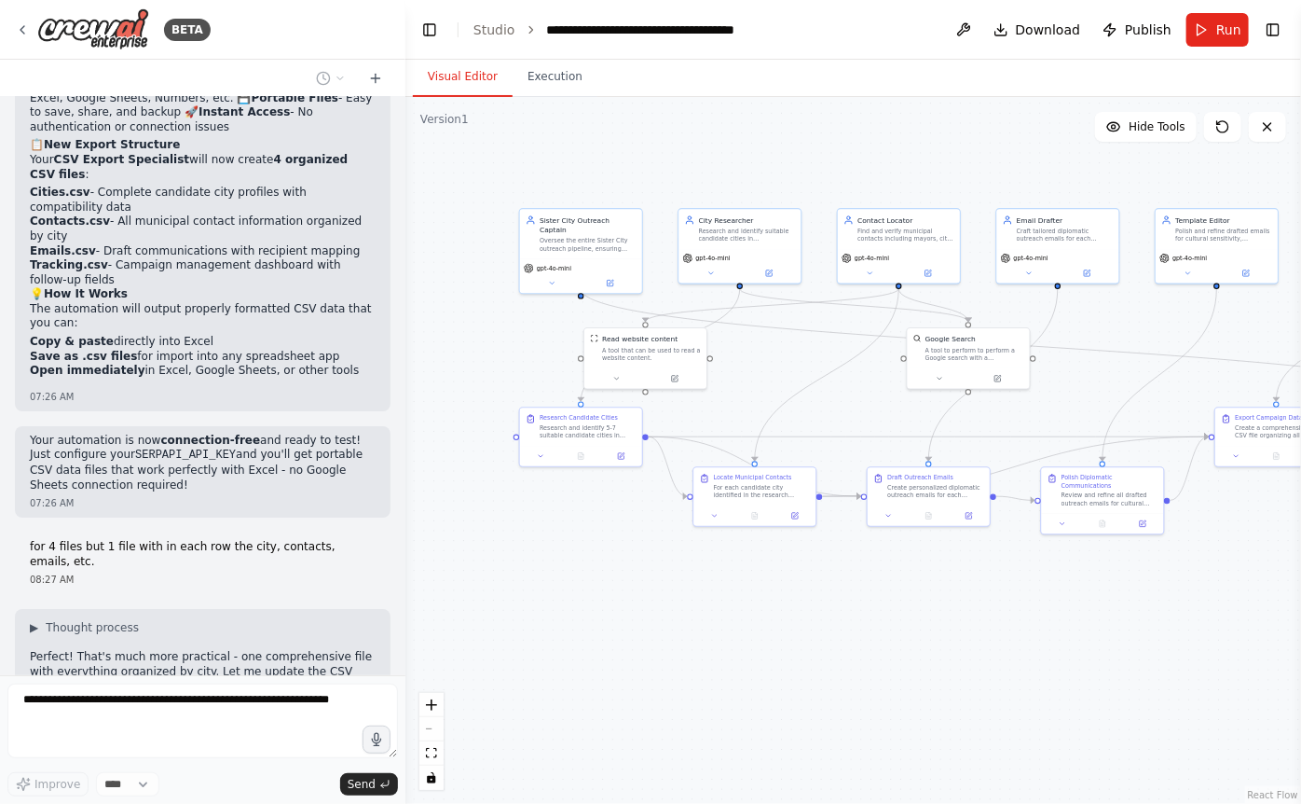
scroll to position [5404, 0]
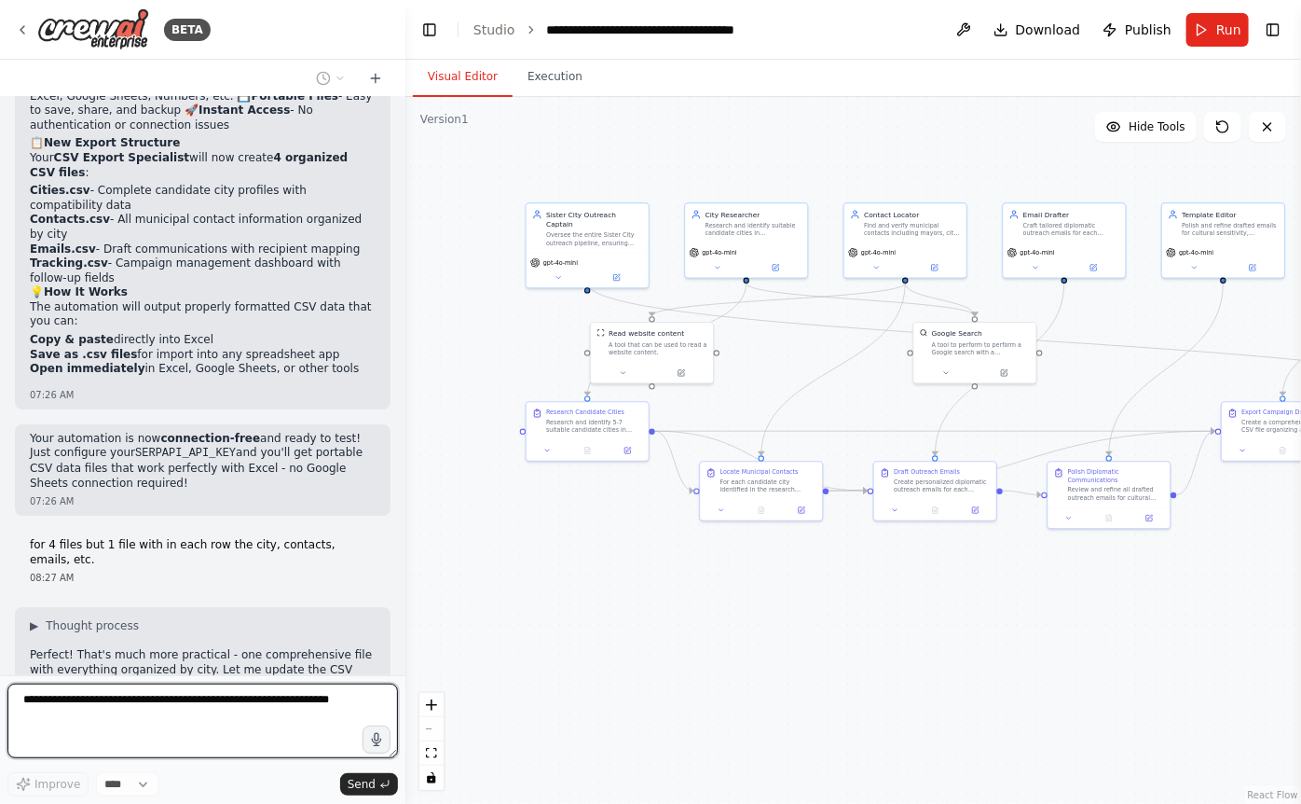
click at [614, 570] on div ".deletable-edge-delete-btn { width: 20px; height: 20px; border: 0px solid #ffff…" at bounding box center [854, 450] width 896 height 707
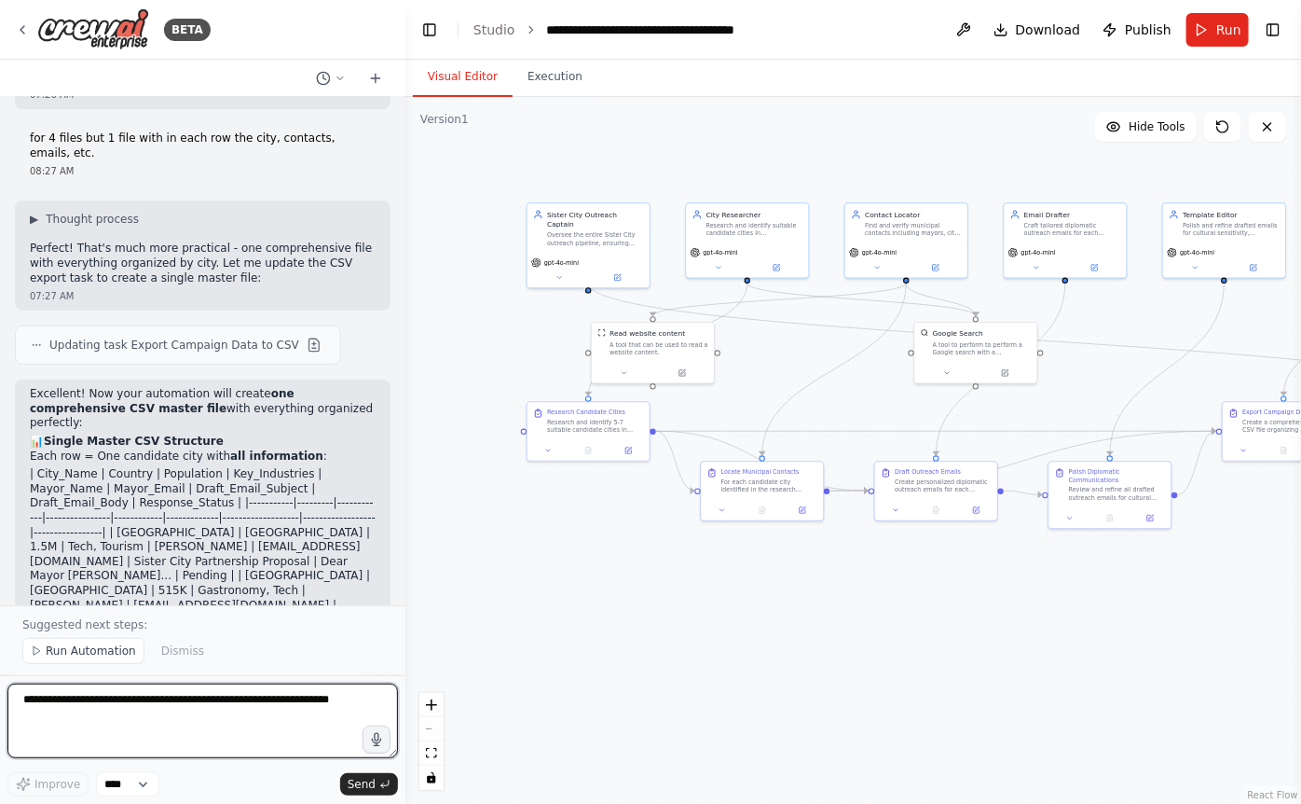
scroll to position [5812, 0]
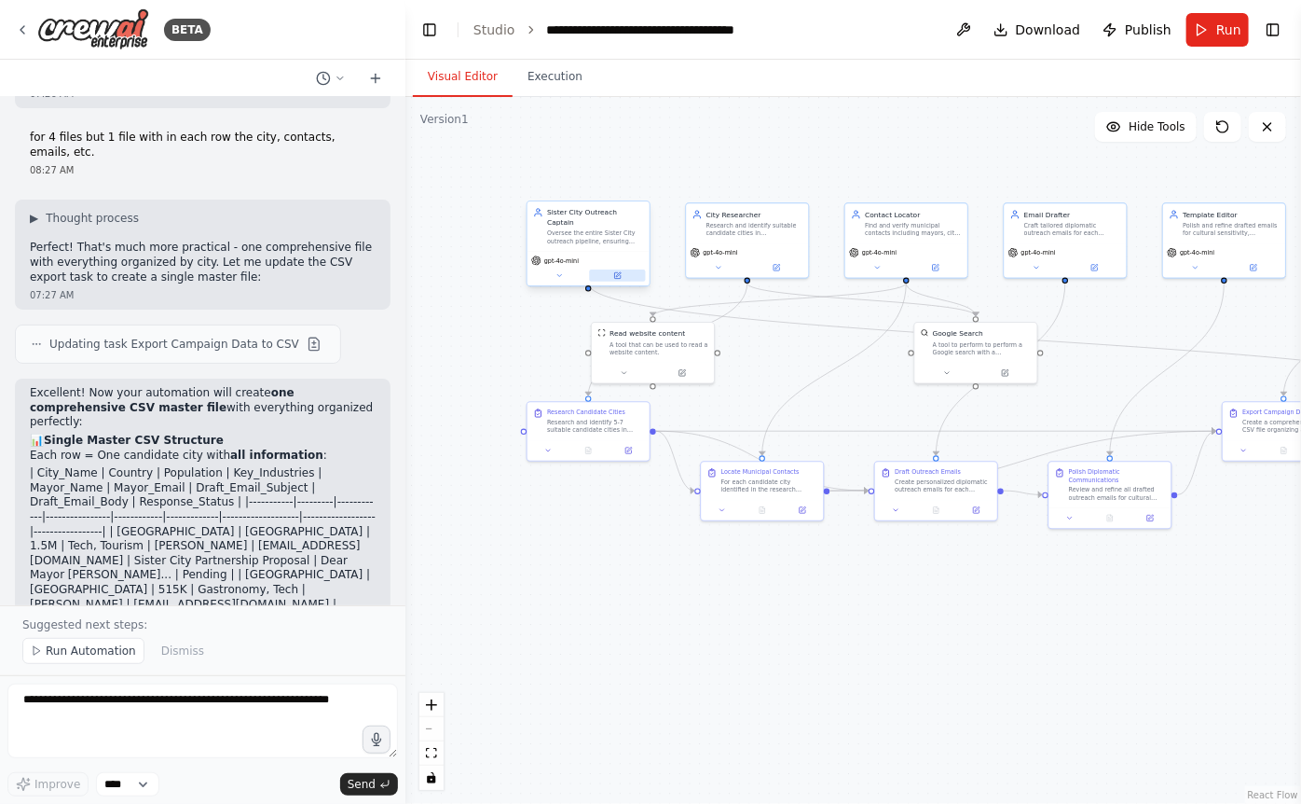
click at [625, 269] on button at bounding box center [617, 275] width 56 height 12
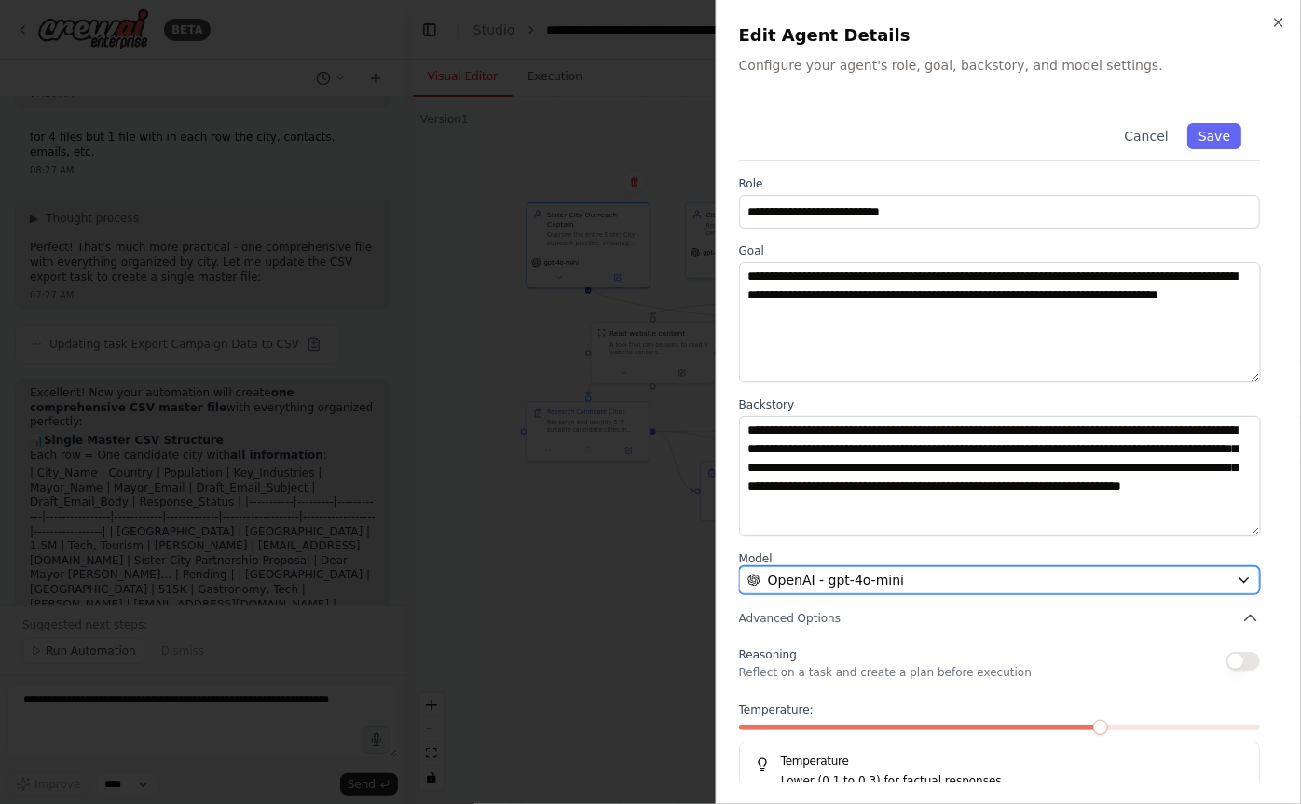
click at [859, 587] on div "OpenAI - gpt-4o-mini" at bounding box center [989, 580] width 482 height 19
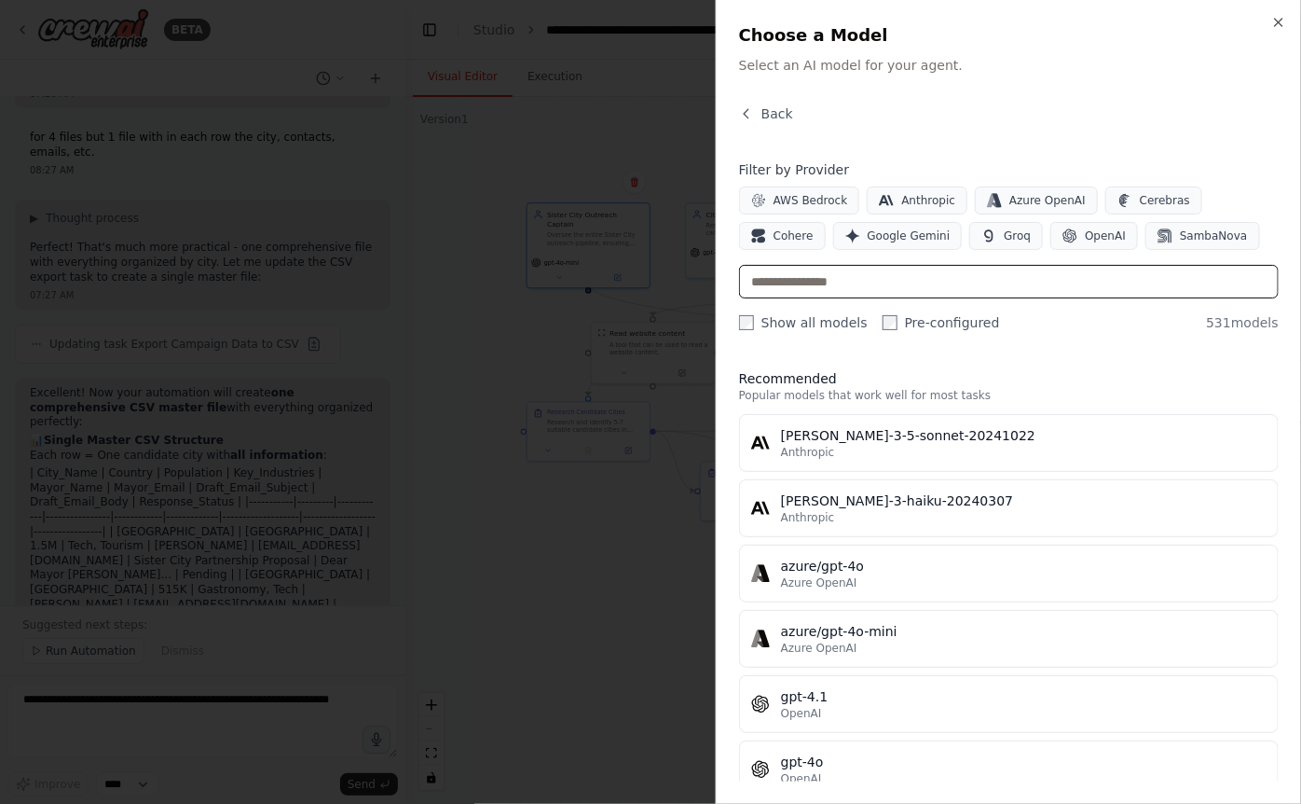
click at [859, 273] on input "text" at bounding box center [1009, 282] width 540 height 34
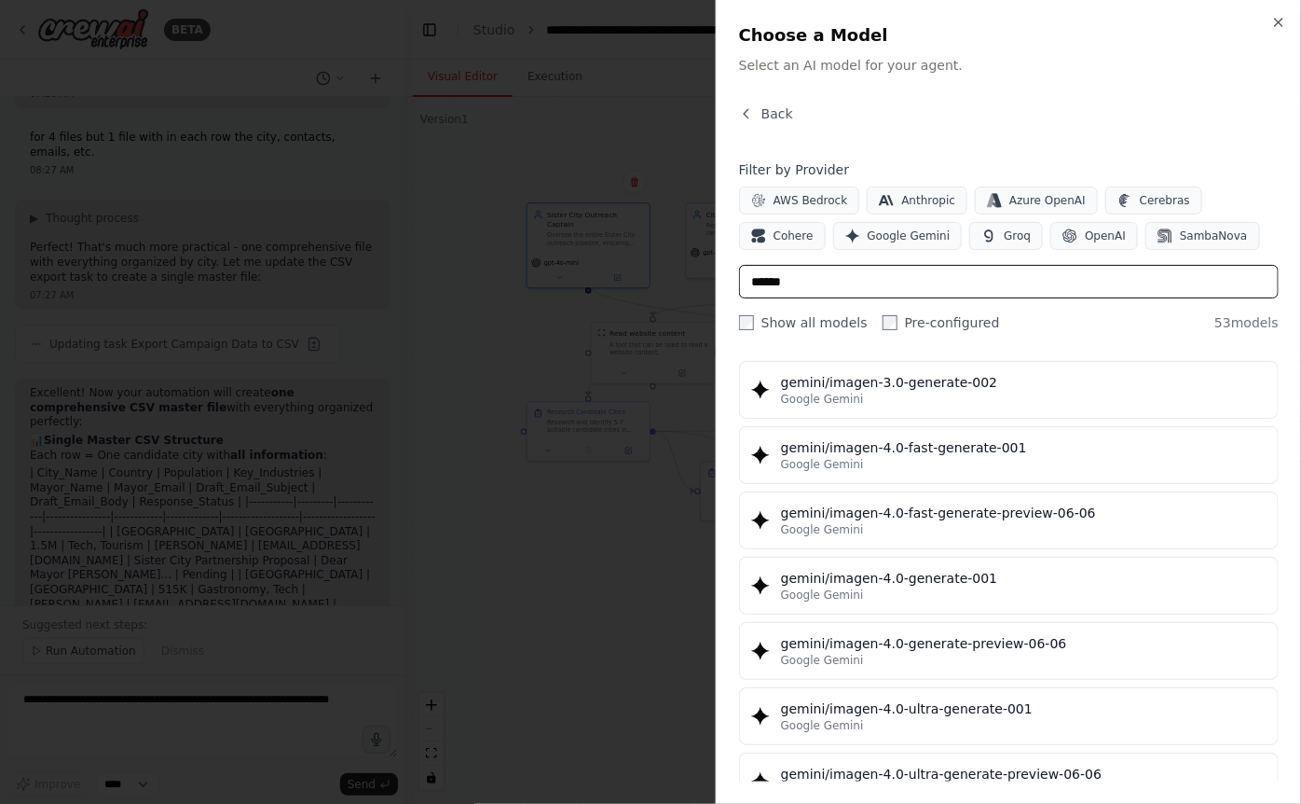
scroll to position [3052, 0]
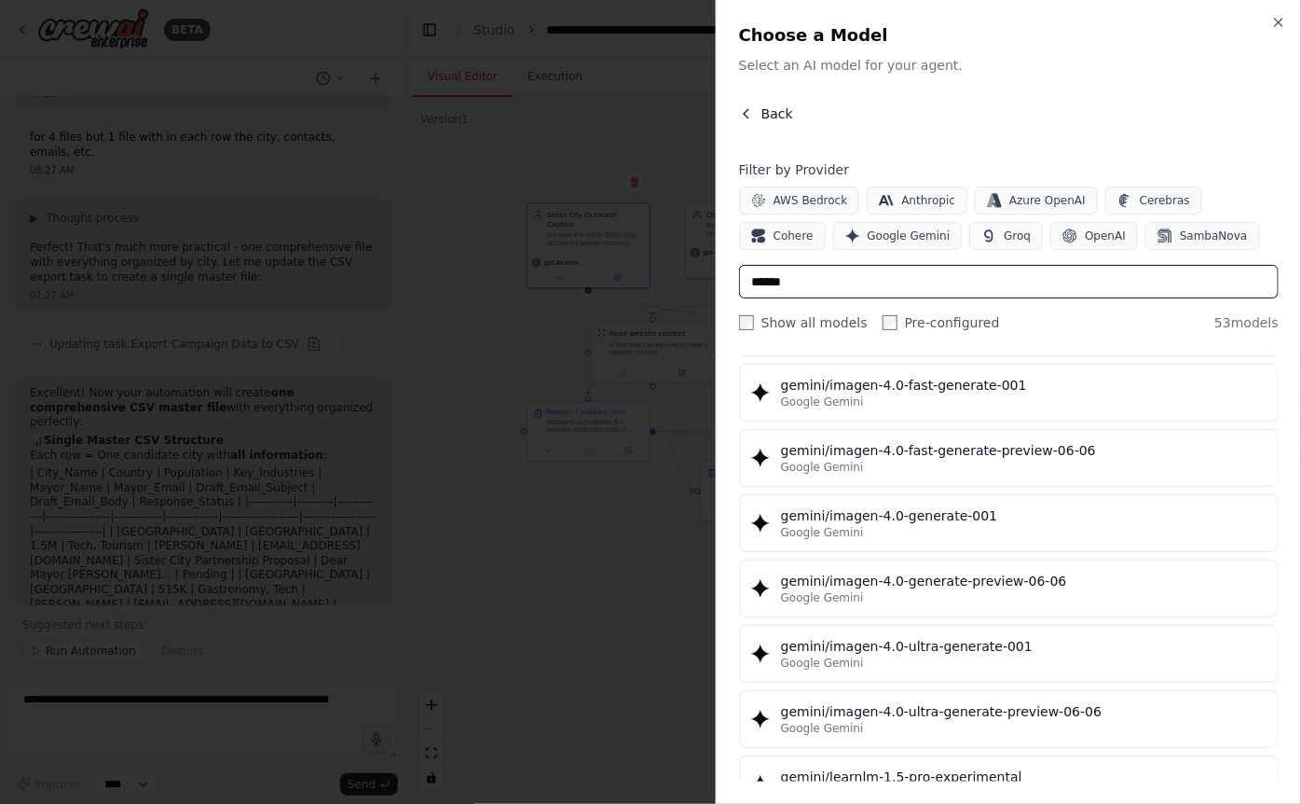
type input "******"
click at [760, 119] on button "Back" at bounding box center [766, 113] width 54 height 19
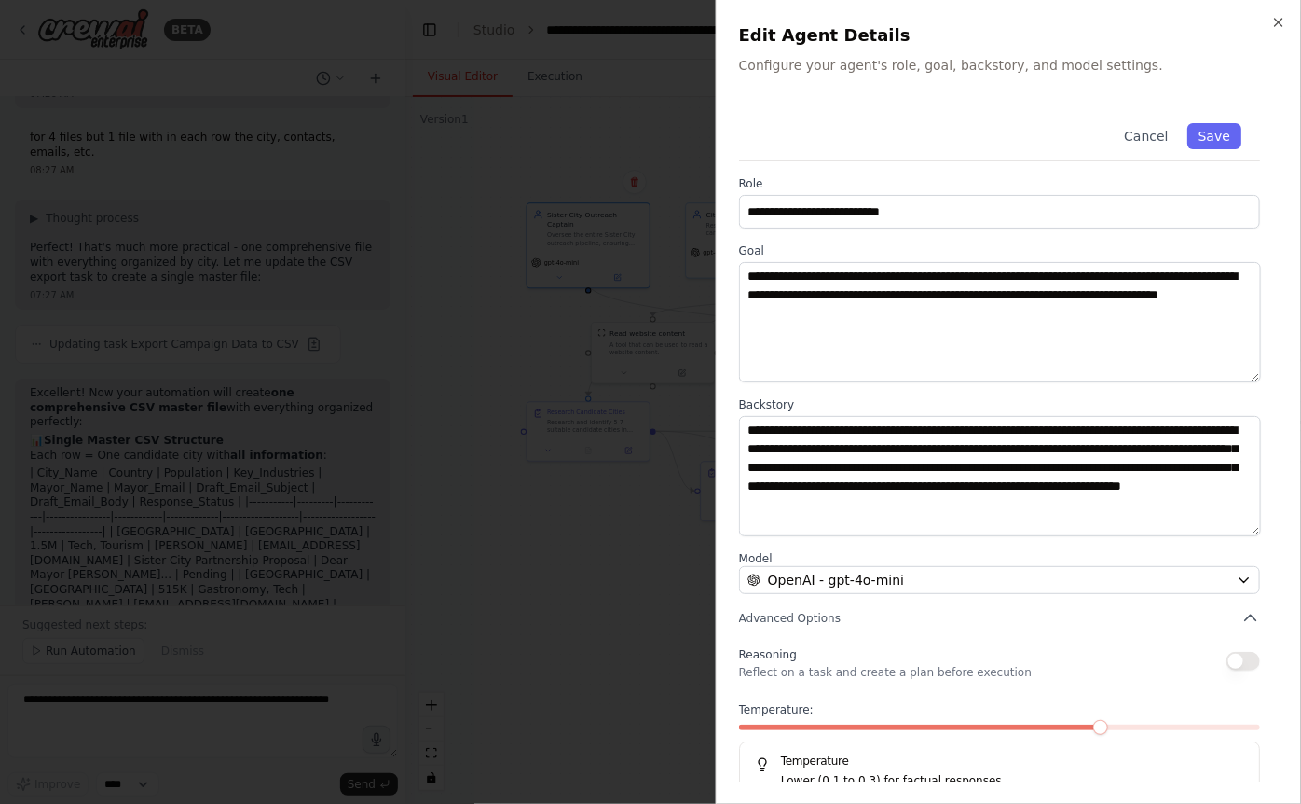
scroll to position [37, 0]
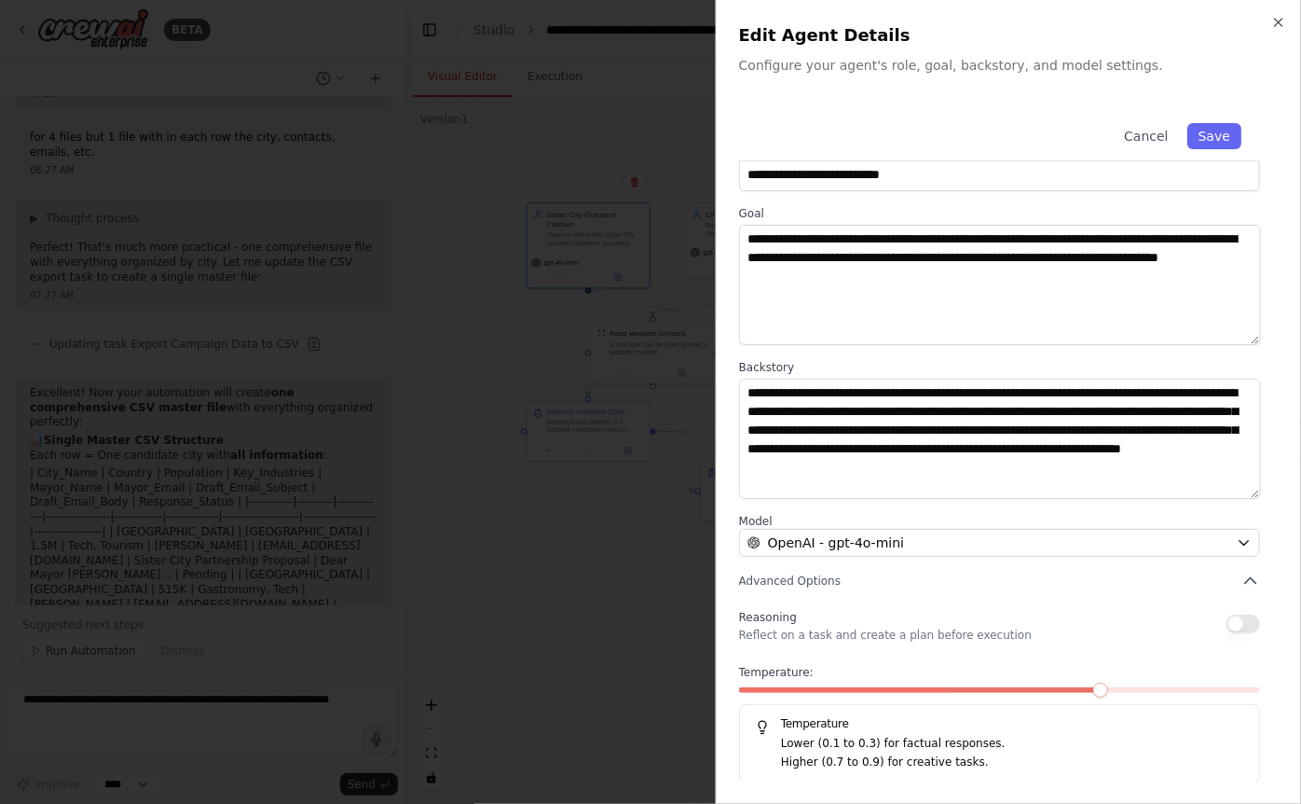
click at [859, 25] on h2 "Edit Agent Details" at bounding box center [1009, 35] width 540 height 26
click at [859, 17] on icon "button" at bounding box center [1279, 22] width 15 height 15
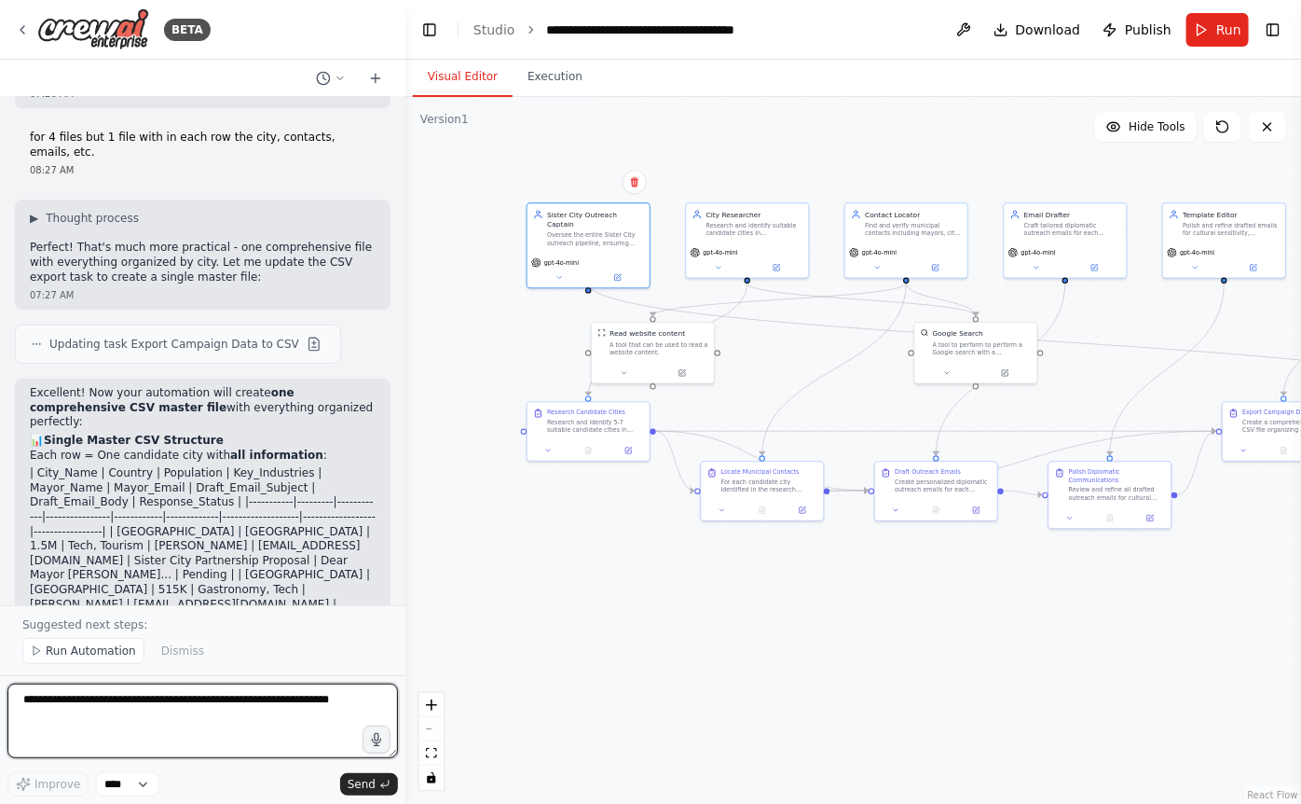
click at [138, 713] on textarea at bounding box center [202, 720] width 391 height 75
type textarea "**********"
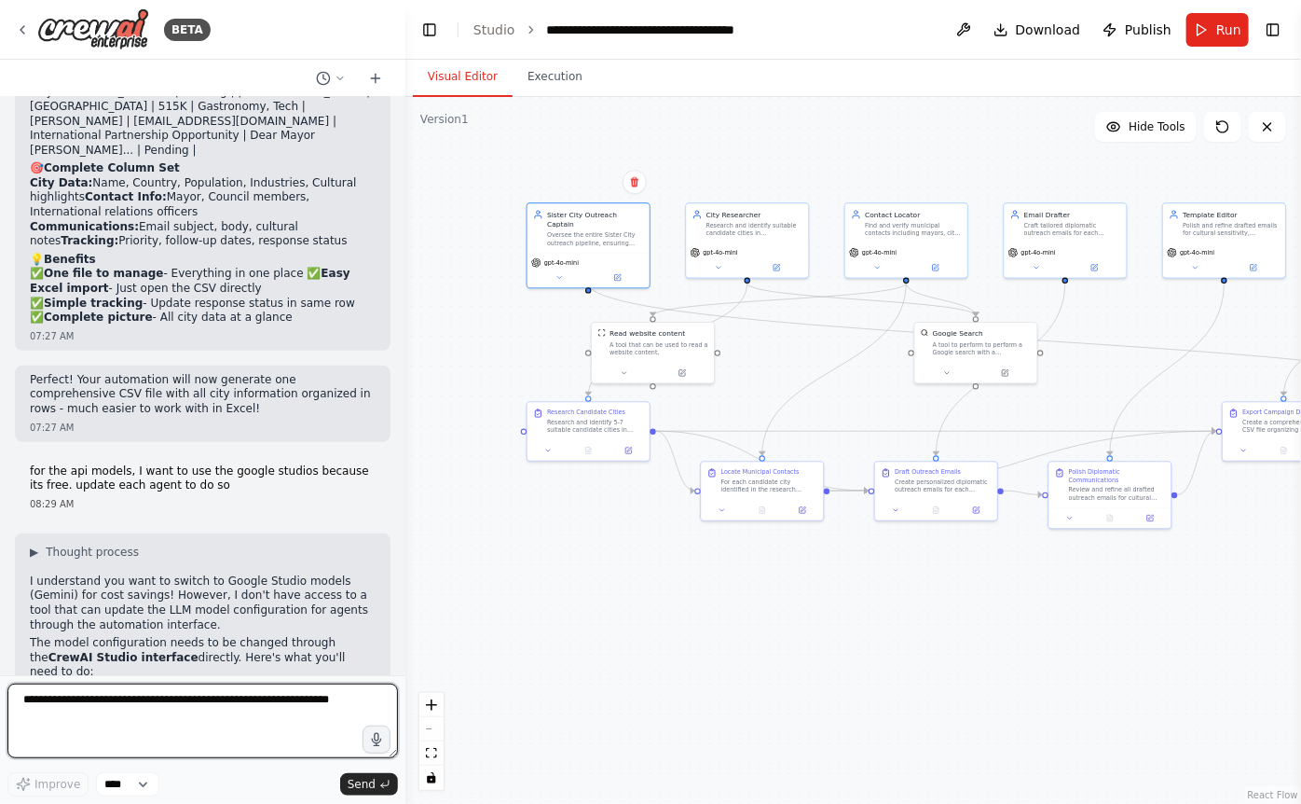
scroll to position [6293, 0]
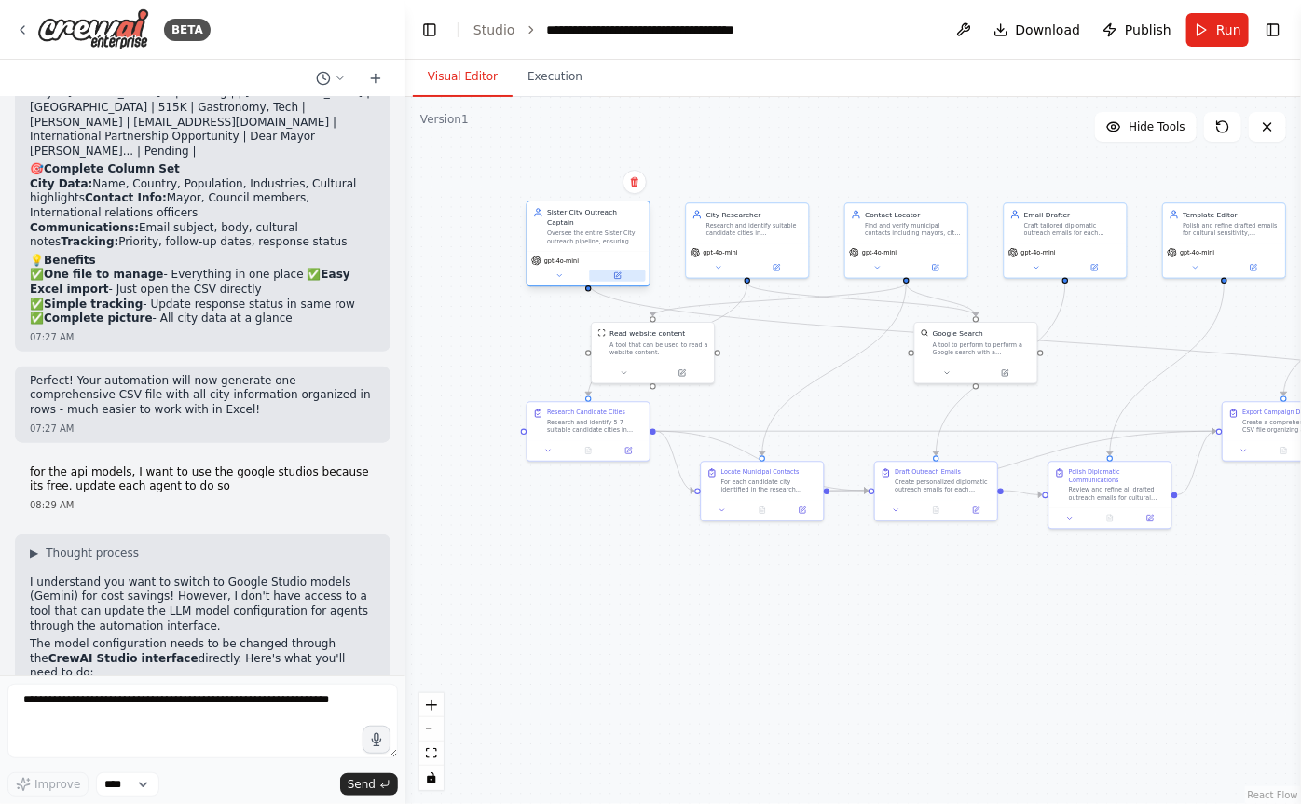
click at [618, 272] on icon at bounding box center [617, 275] width 6 height 6
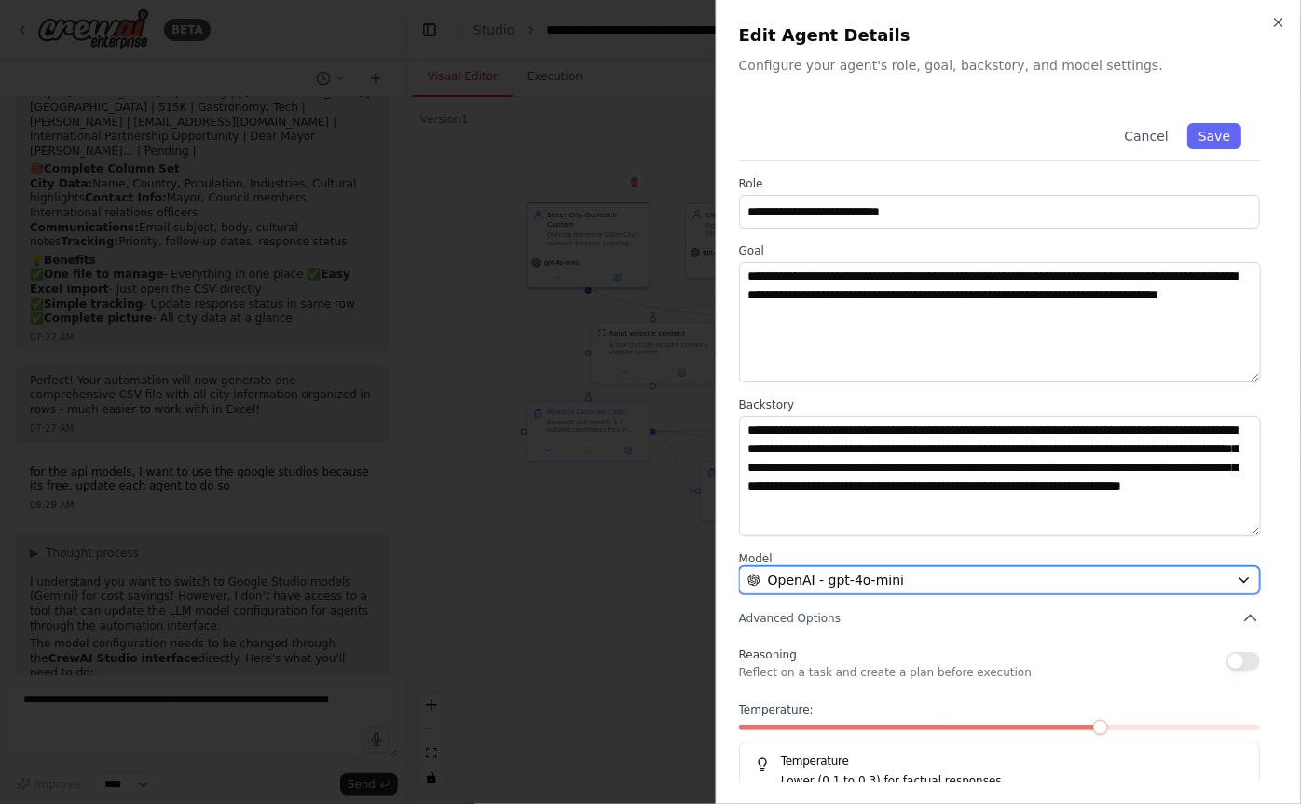
click at [858, 590] on button "OpenAI - gpt-4o-mini" at bounding box center [999, 580] width 521 height 28
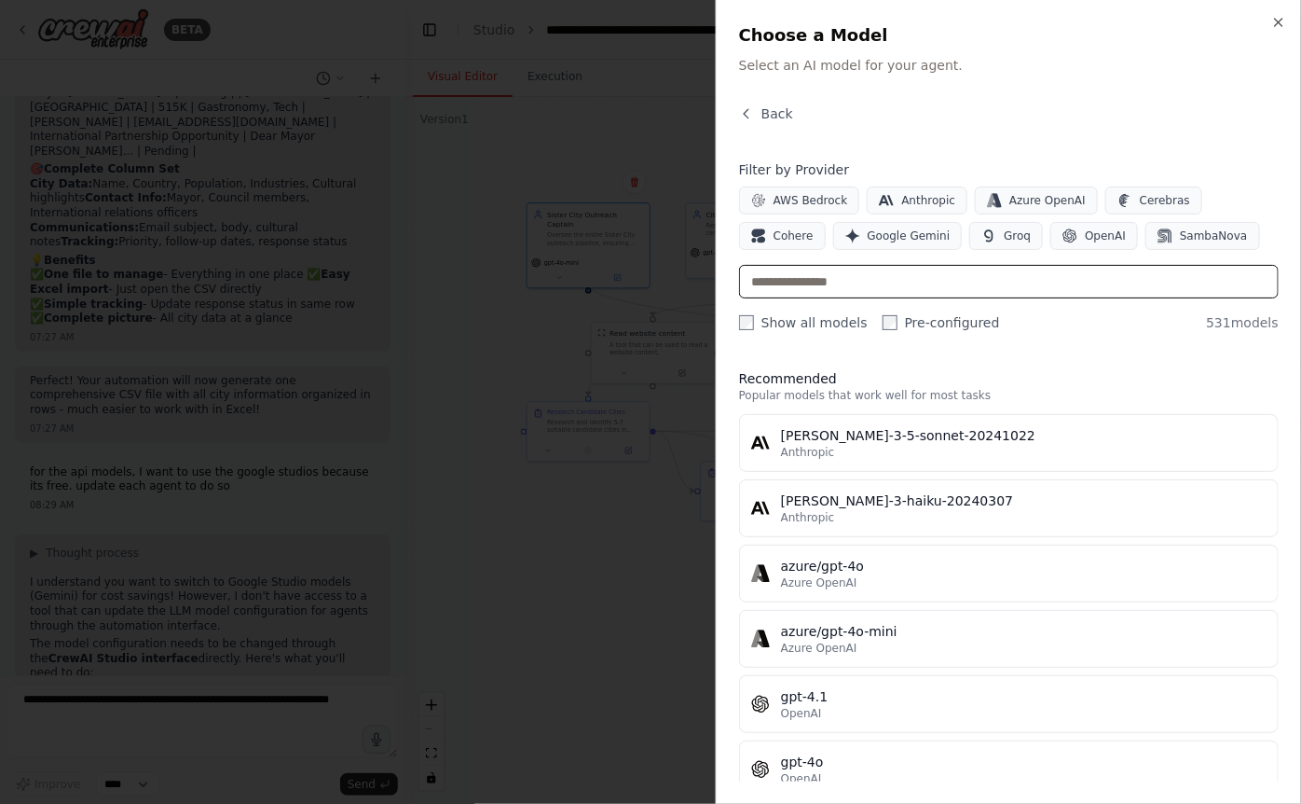
click at [824, 284] on input "text" at bounding box center [1009, 282] width 540 height 34
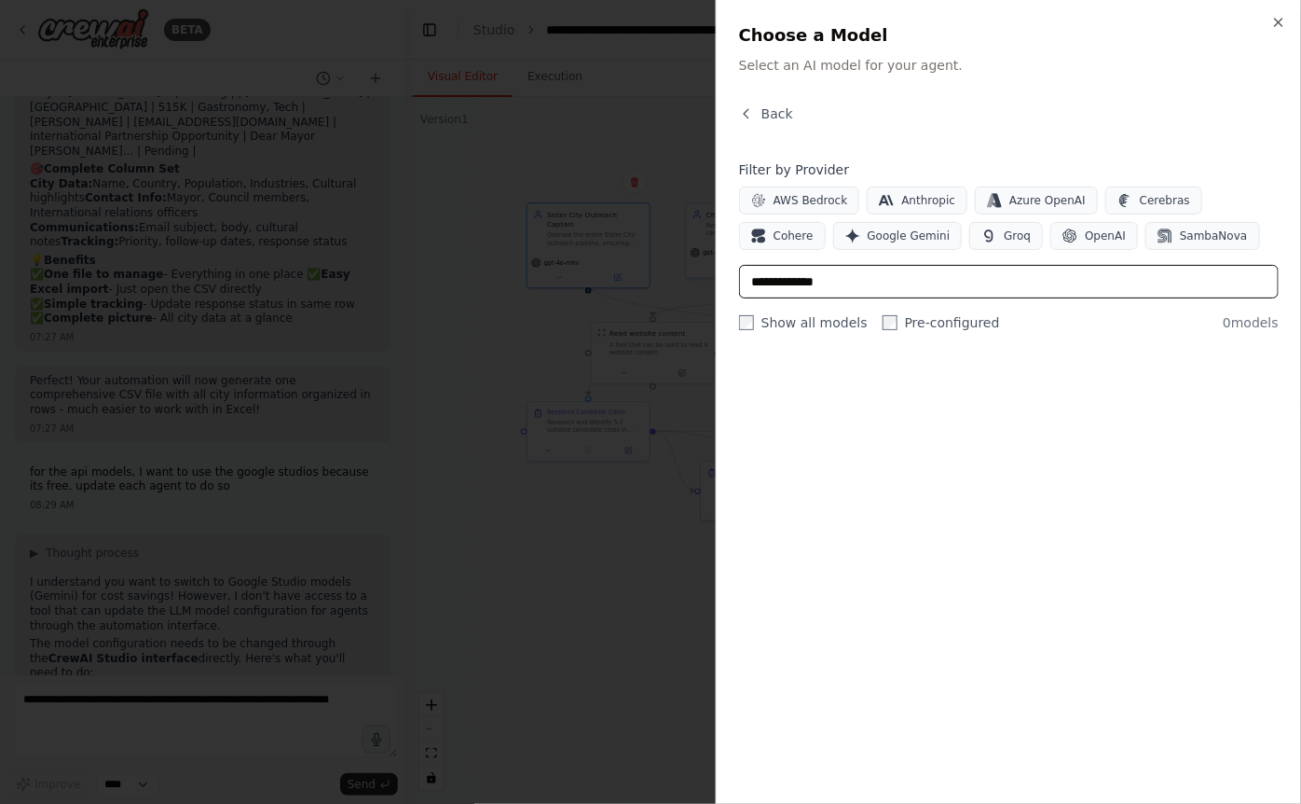
type input "**********"
click at [142, 541] on div at bounding box center [650, 402] width 1301 height 804
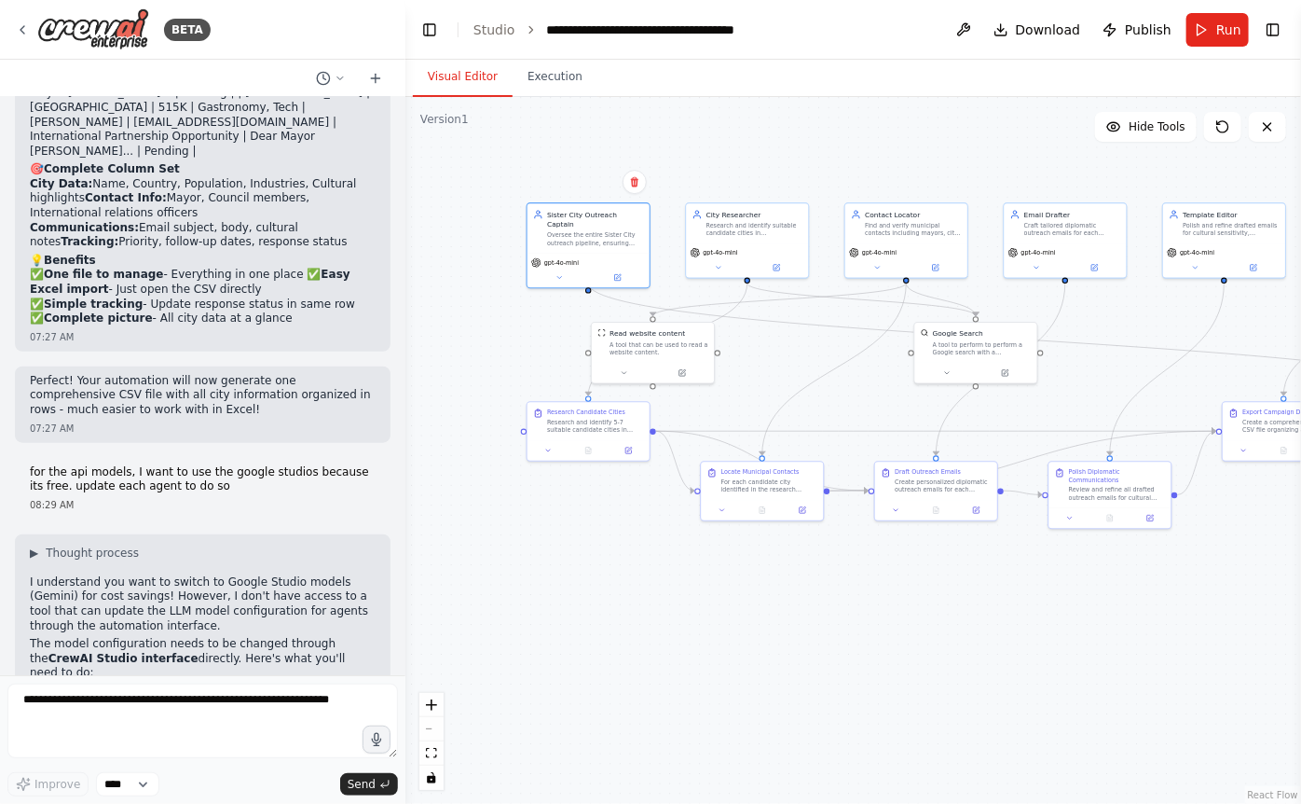
click at [201, 730] on li "Go to each agent's settings" at bounding box center [203, 772] width 346 height 15
click at [146, 730] on li "Change the model from "OpenAI GPT-4o-mini" to "Google Studio" (Gemini)" at bounding box center [203, 794] width 346 height 29
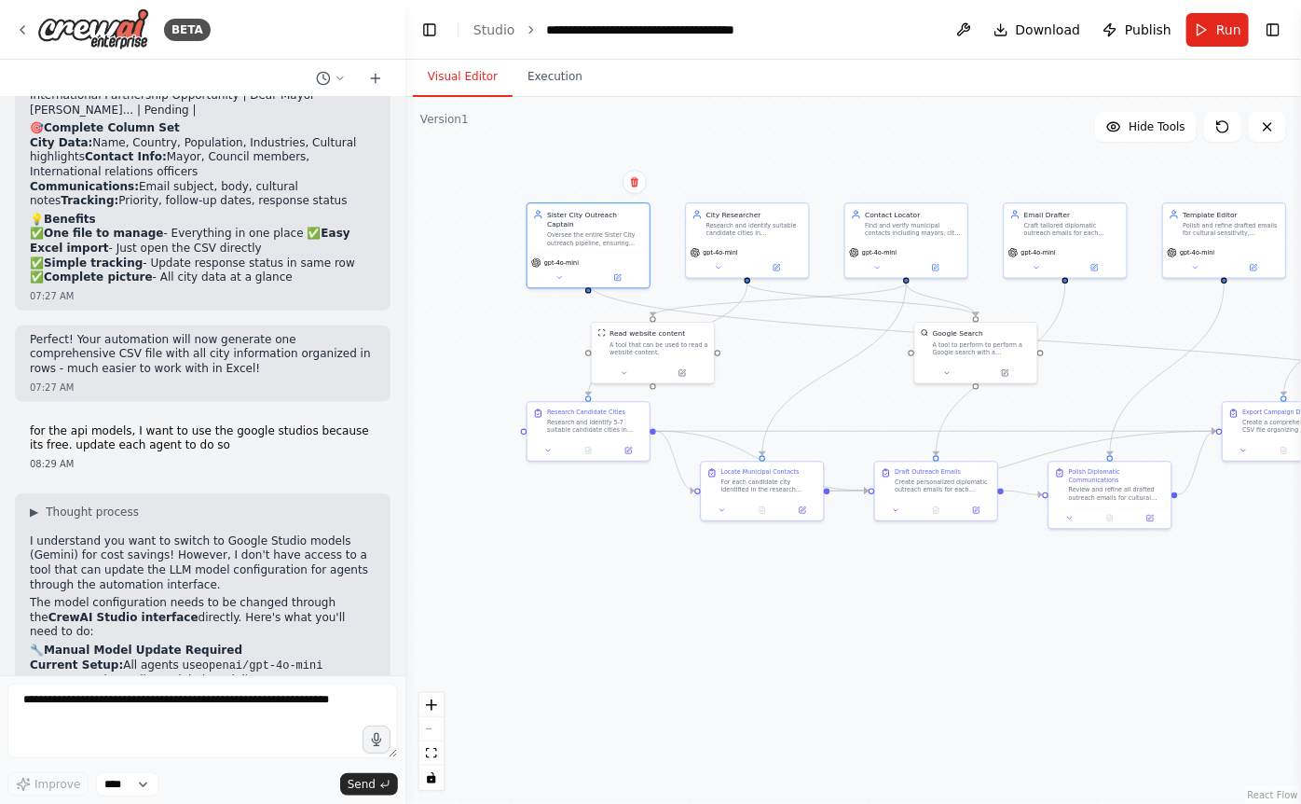
scroll to position [6299, 0]
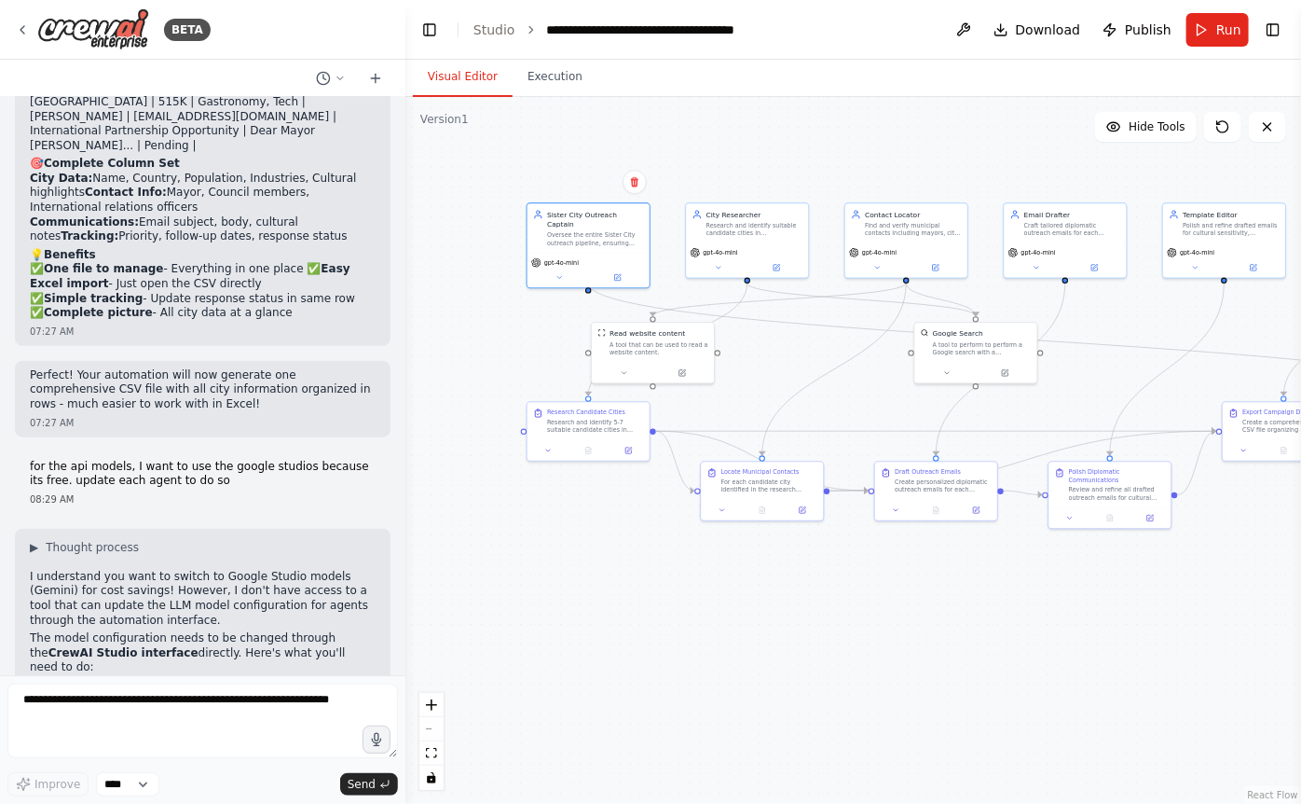
click at [98, 730] on li "Go to each agent's settings" at bounding box center [203, 767] width 346 height 15
click at [564, 270] on button at bounding box center [559, 275] width 56 height 12
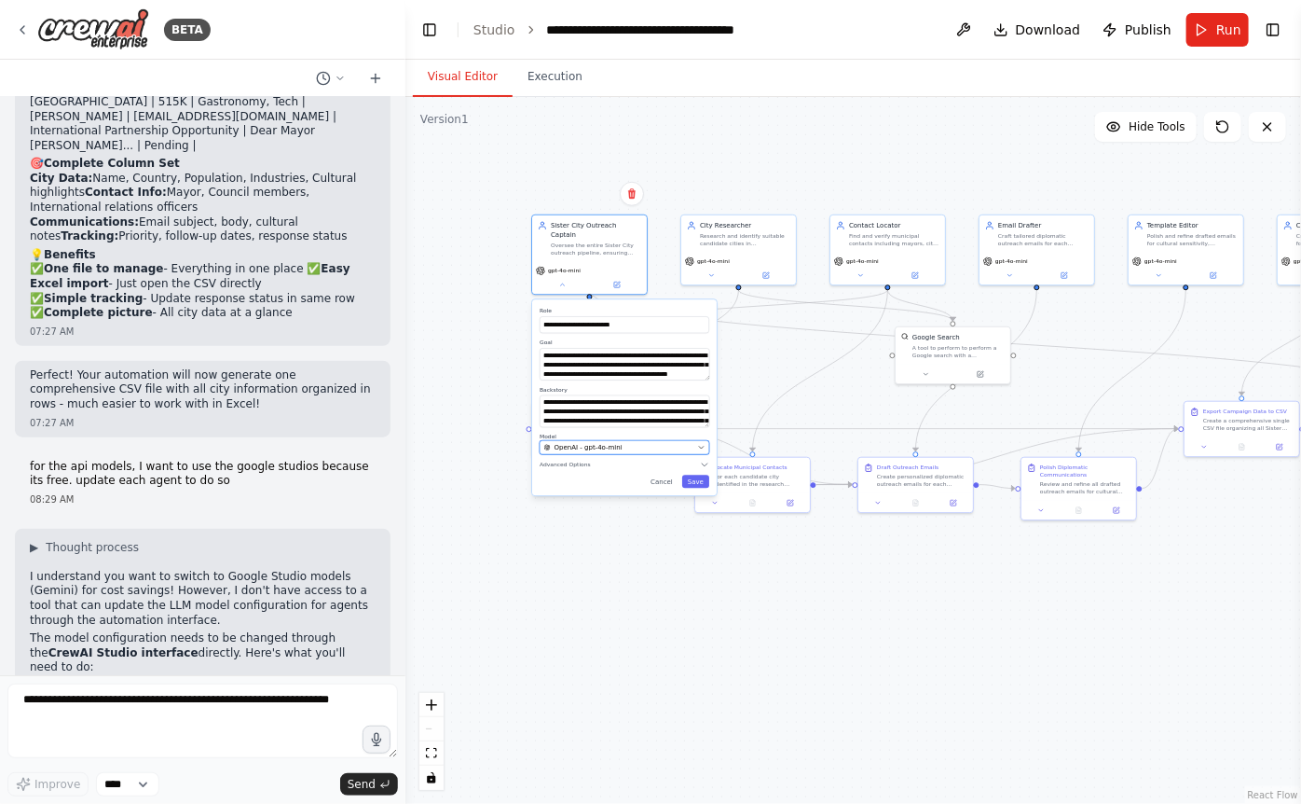
click at [640, 443] on div "OpenAI - gpt-4o-mini" at bounding box center [619, 447] width 150 height 9
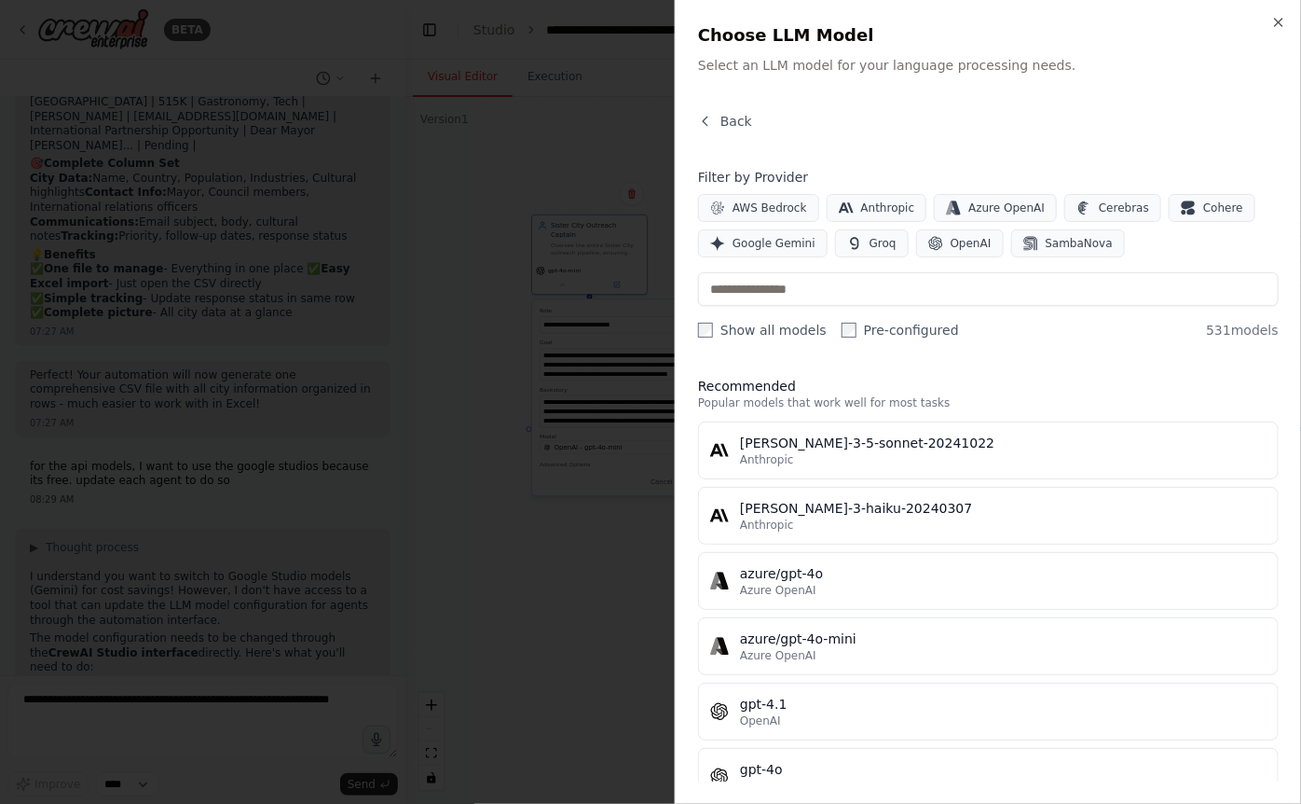
click at [612, 451] on div at bounding box center [650, 402] width 1301 height 804
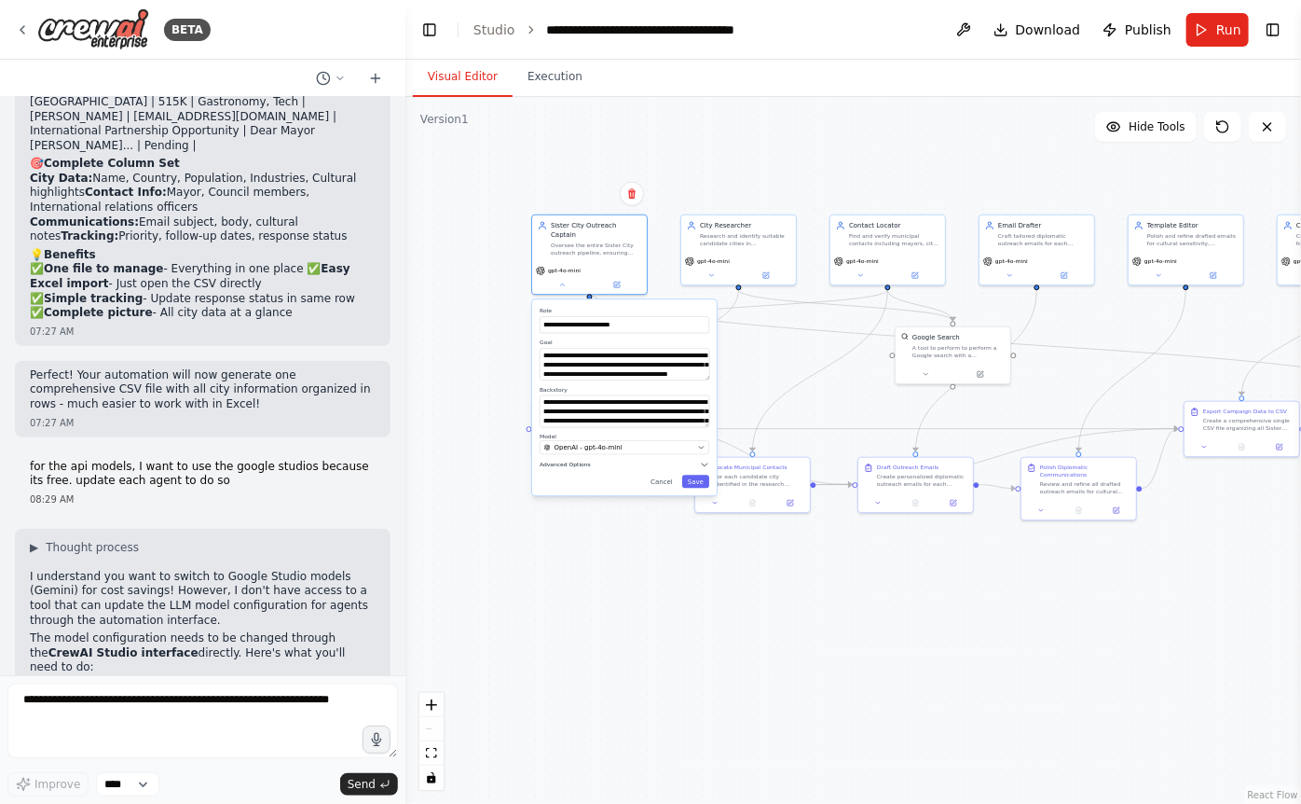
click at [583, 461] on span "Advanced Options" at bounding box center [565, 464] width 51 height 7
click at [702, 444] on icon "button" at bounding box center [701, 447] width 7 height 7
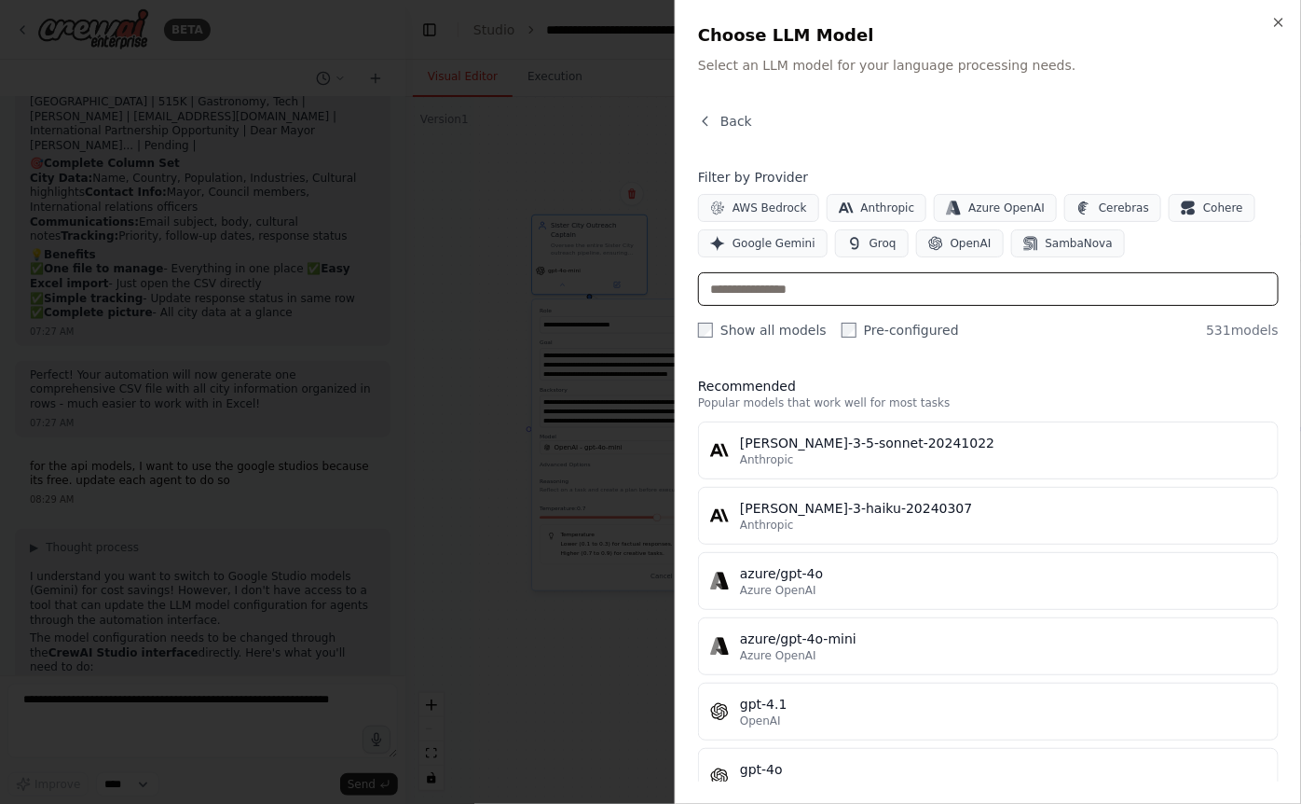
click at [746, 291] on input "text" at bounding box center [988, 289] width 581 height 34
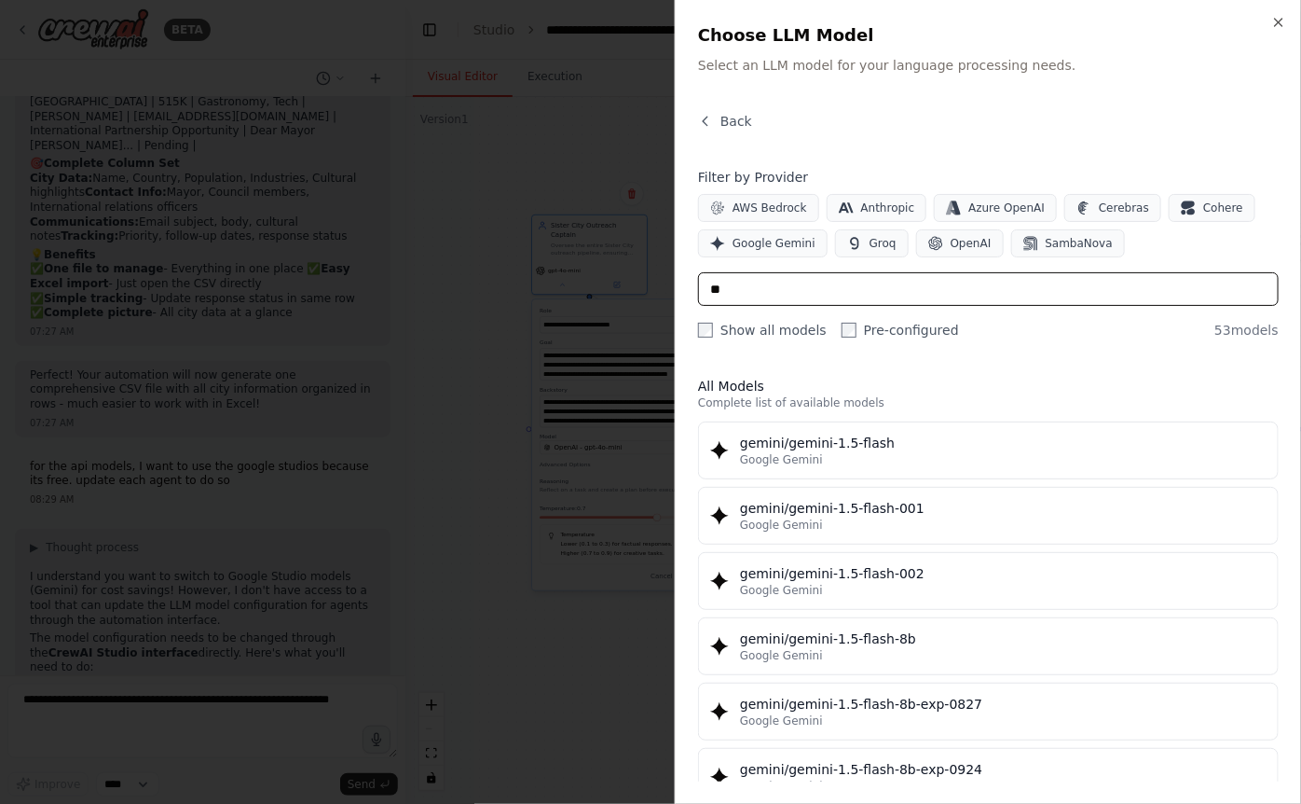
type input "*"
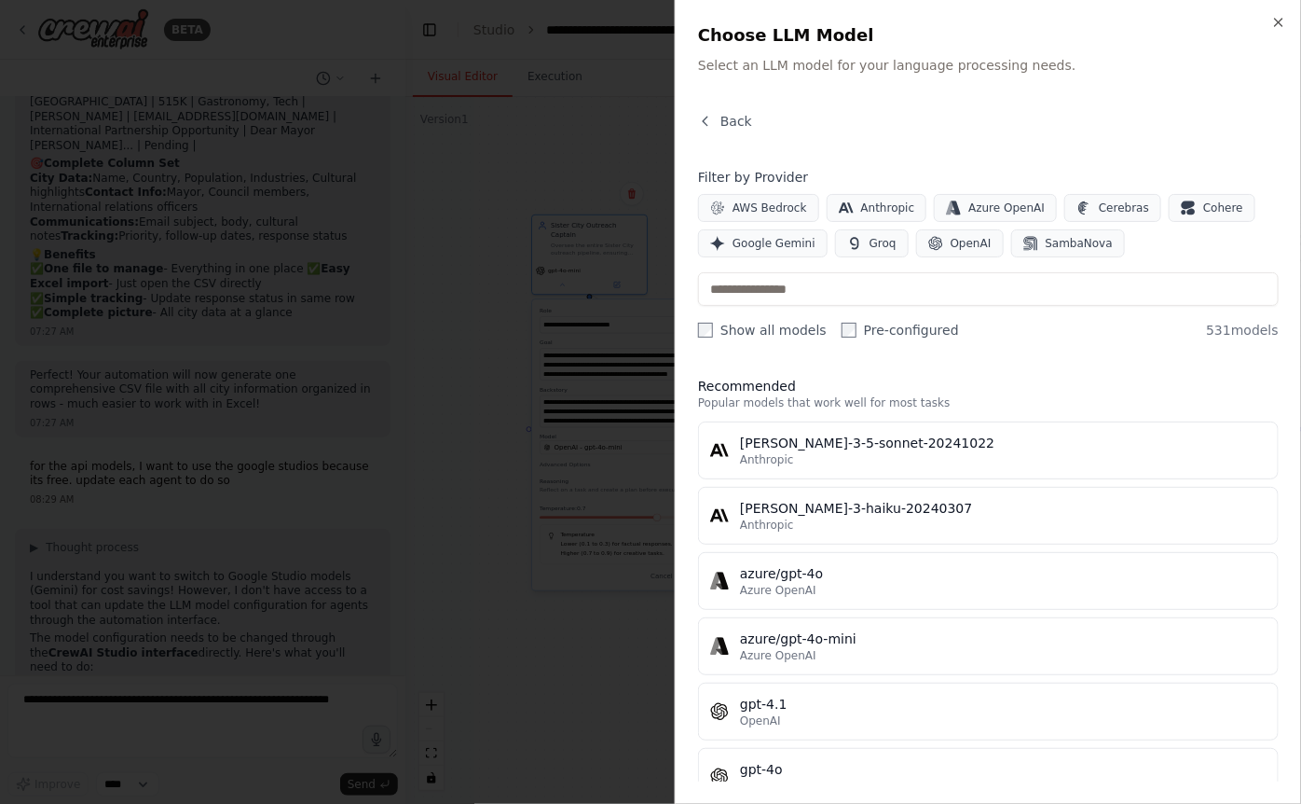
click at [750, 325] on label "Show all models" at bounding box center [762, 330] width 129 height 19
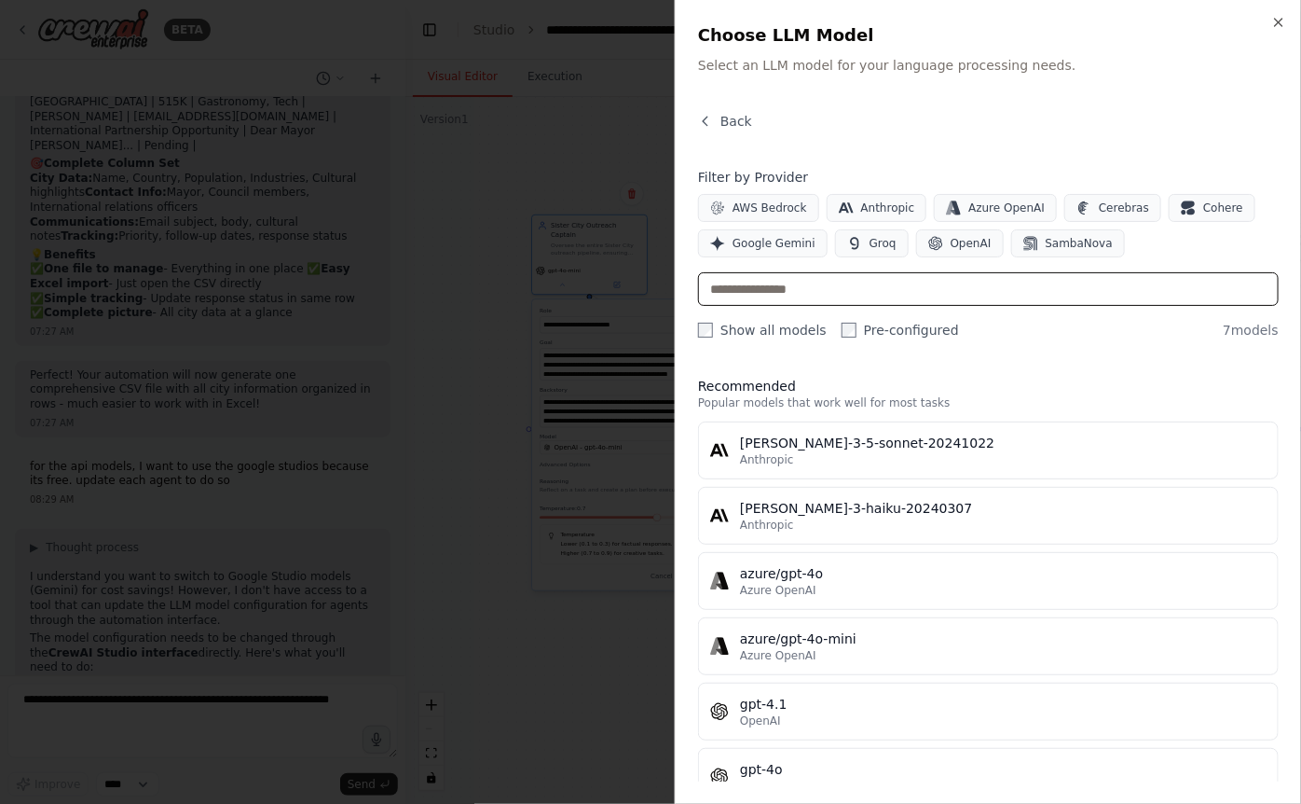
click at [735, 303] on input "text" at bounding box center [988, 289] width 581 height 34
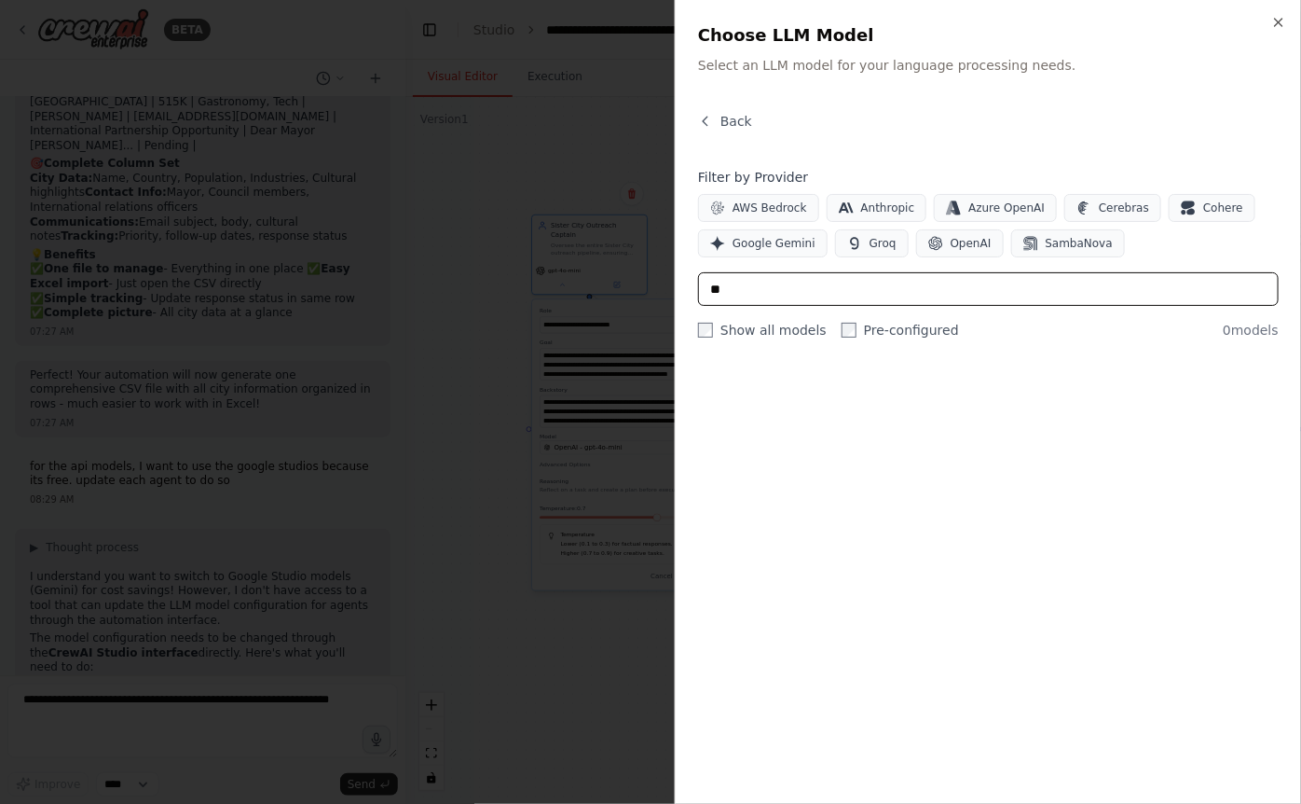
type input "*"
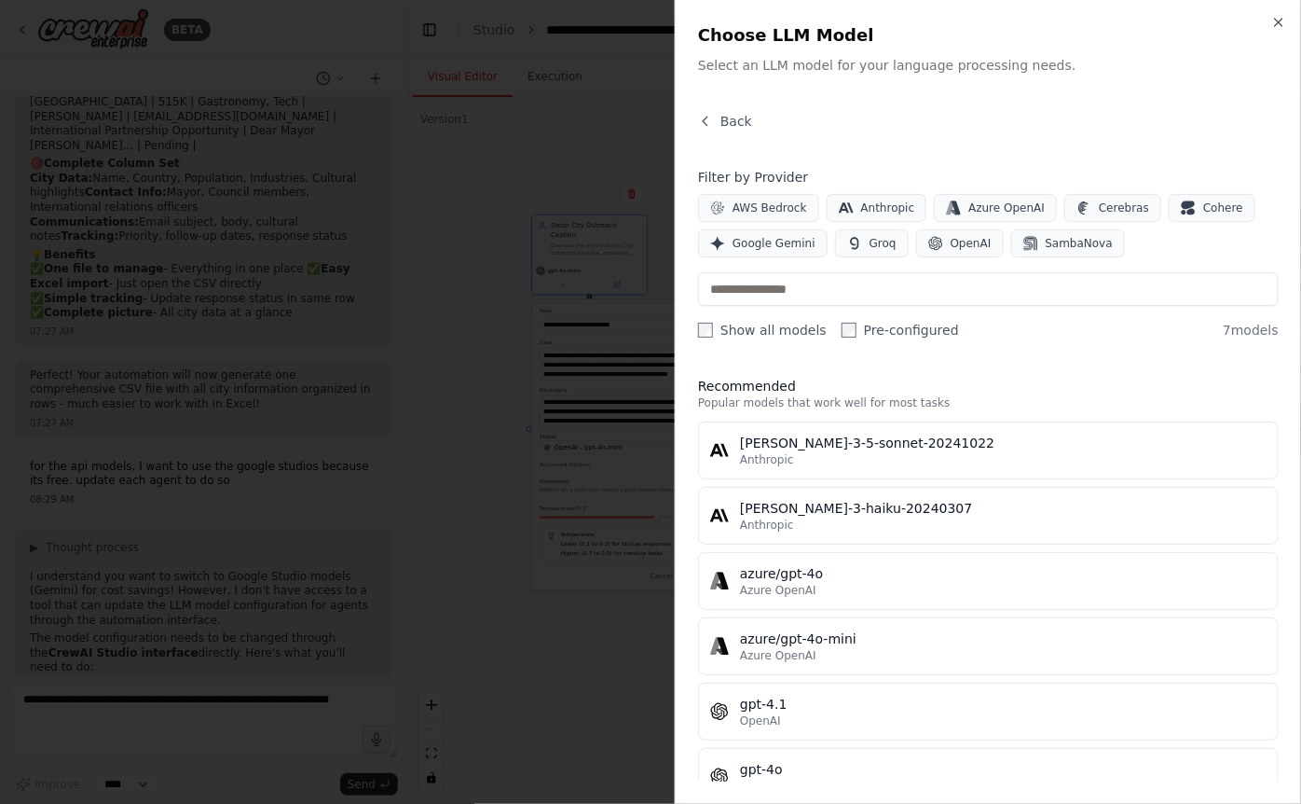
click at [725, 321] on label "Show all models" at bounding box center [762, 330] width 129 height 19
click at [776, 239] on span "Google Gemini" at bounding box center [774, 243] width 83 height 15
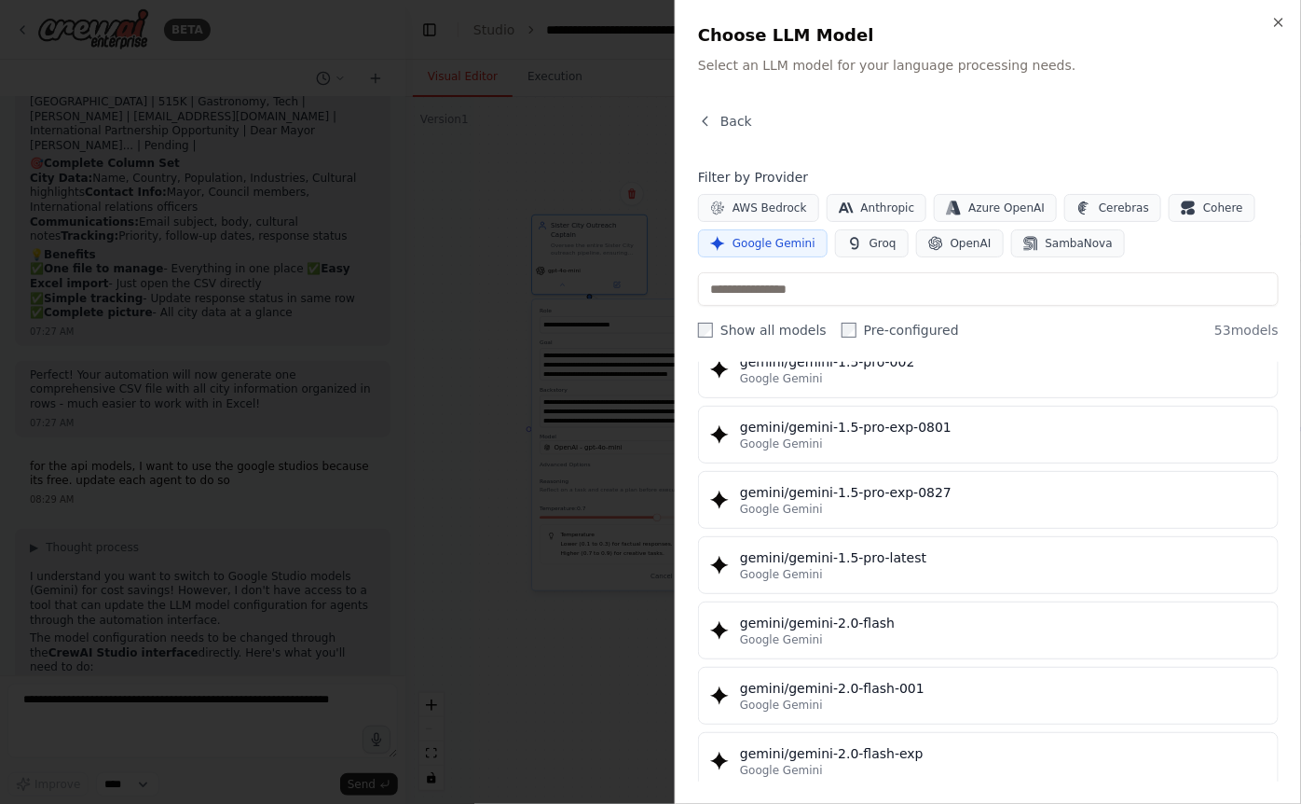
scroll to position [260, 0]
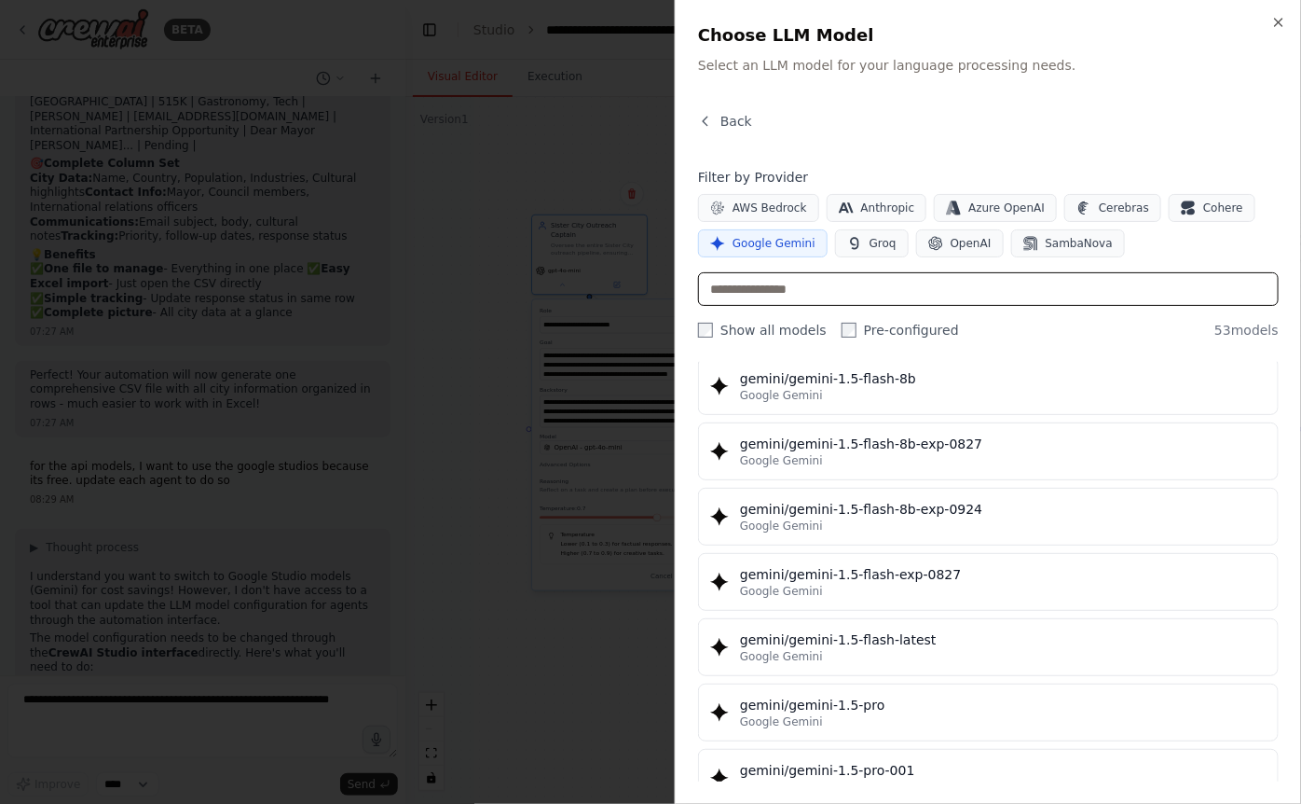
click at [849, 299] on input "text" at bounding box center [988, 289] width 581 height 34
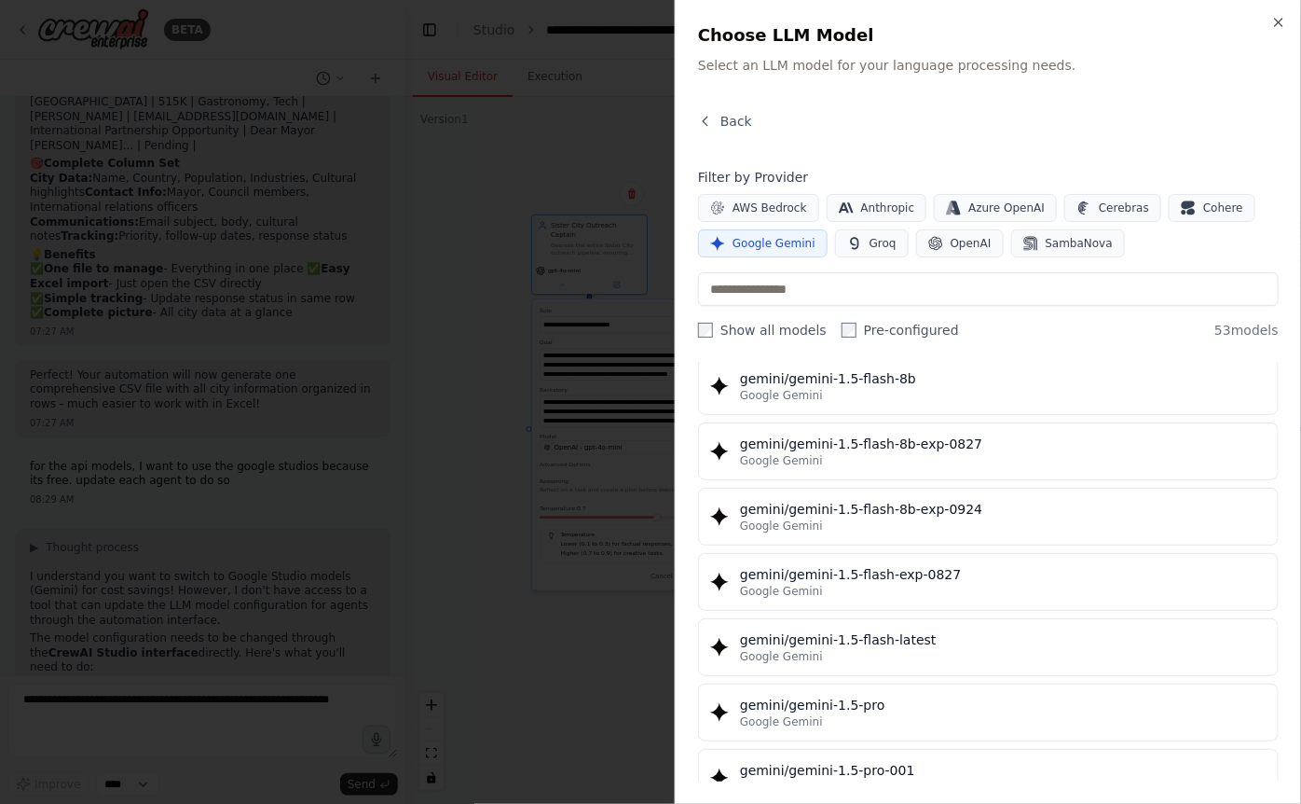
click at [859, 14] on div "Close Choose LLM Model Select an LLM model for your language processing needs. …" at bounding box center [988, 402] width 626 height 804
click at [859, 22] on icon "button" at bounding box center [1279, 22] width 15 height 15
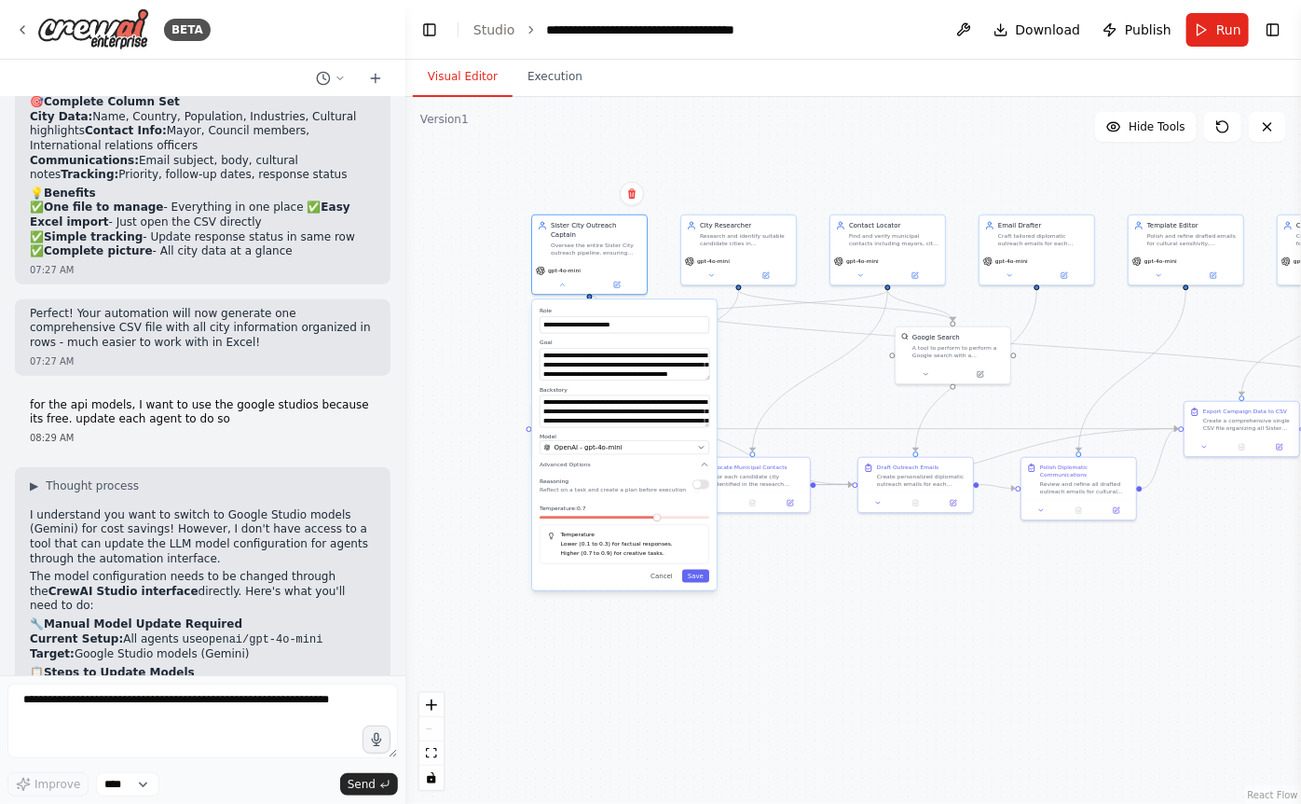
scroll to position [6419, 0]
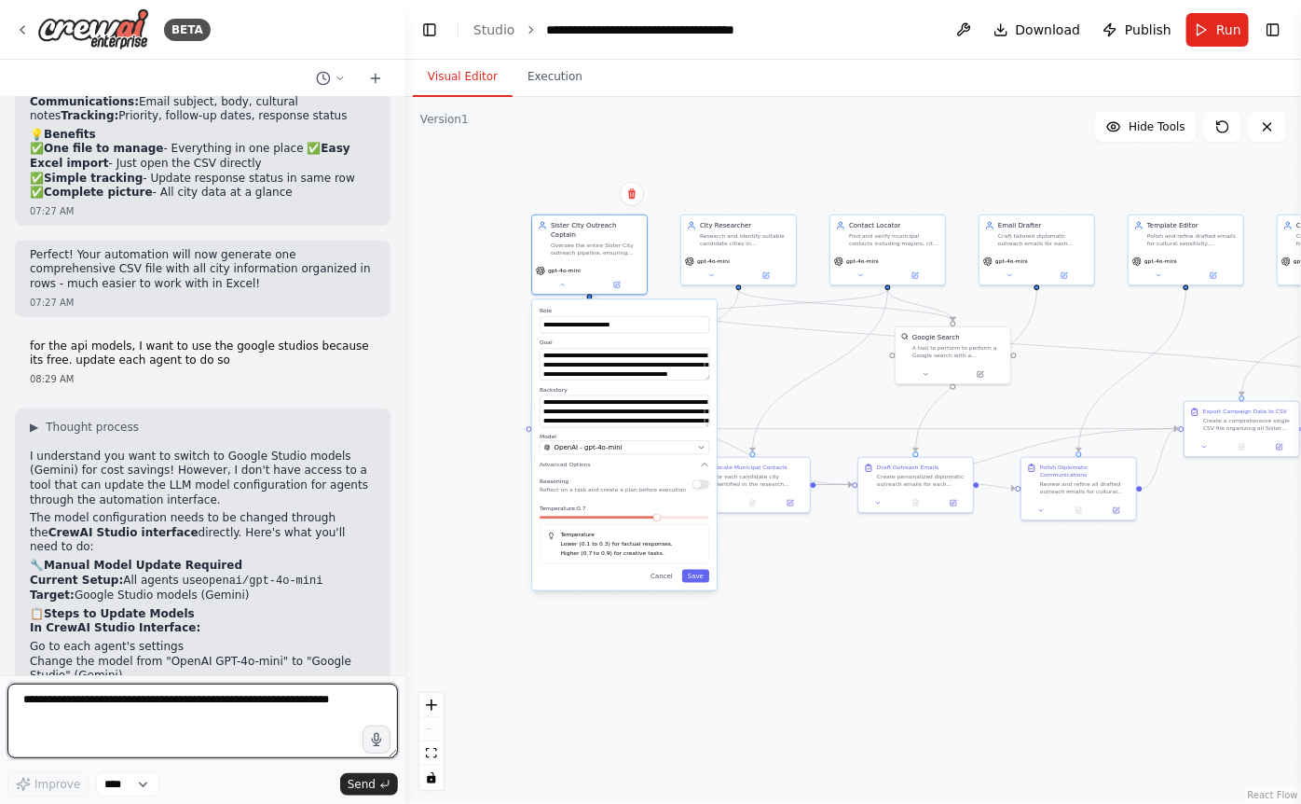
click at [157, 719] on textarea at bounding box center [202, 720] width 391 height 75
type textarea "**********"
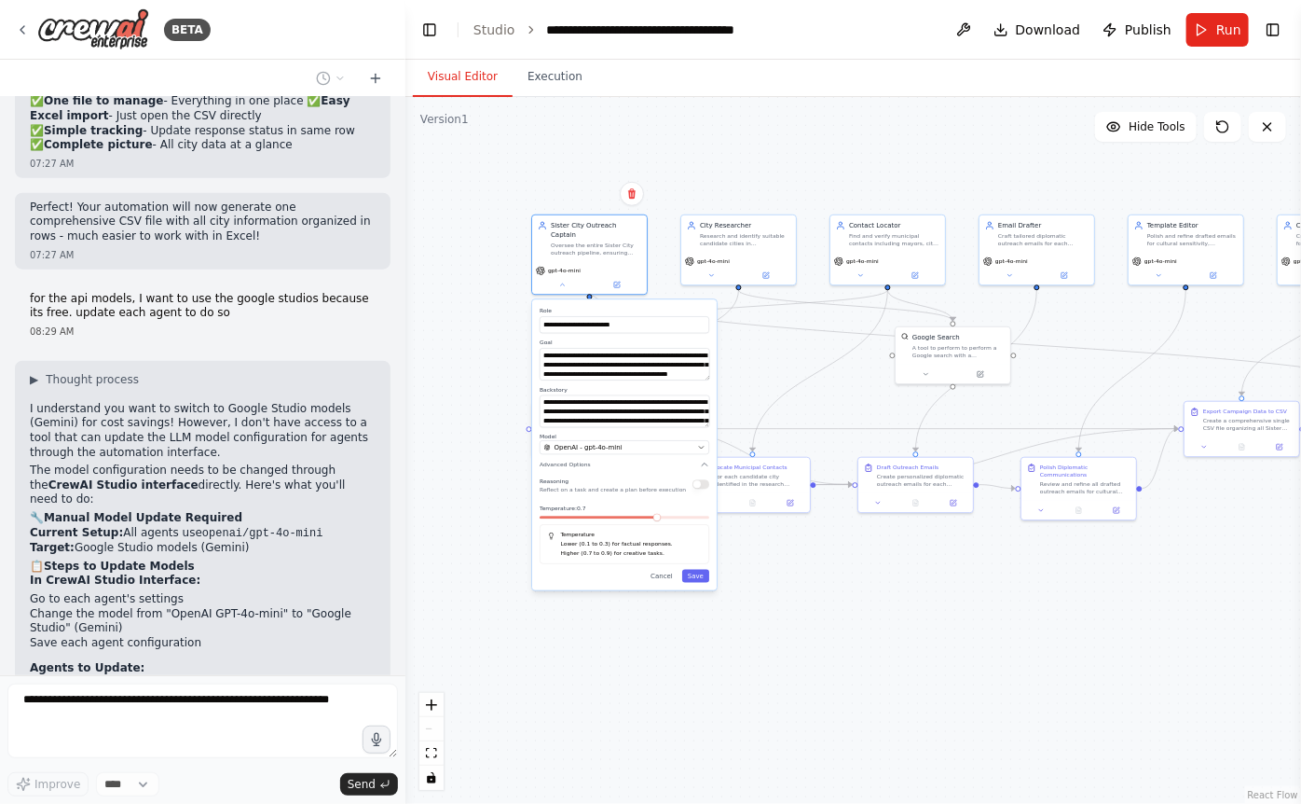
scroll to position [6530, 0]
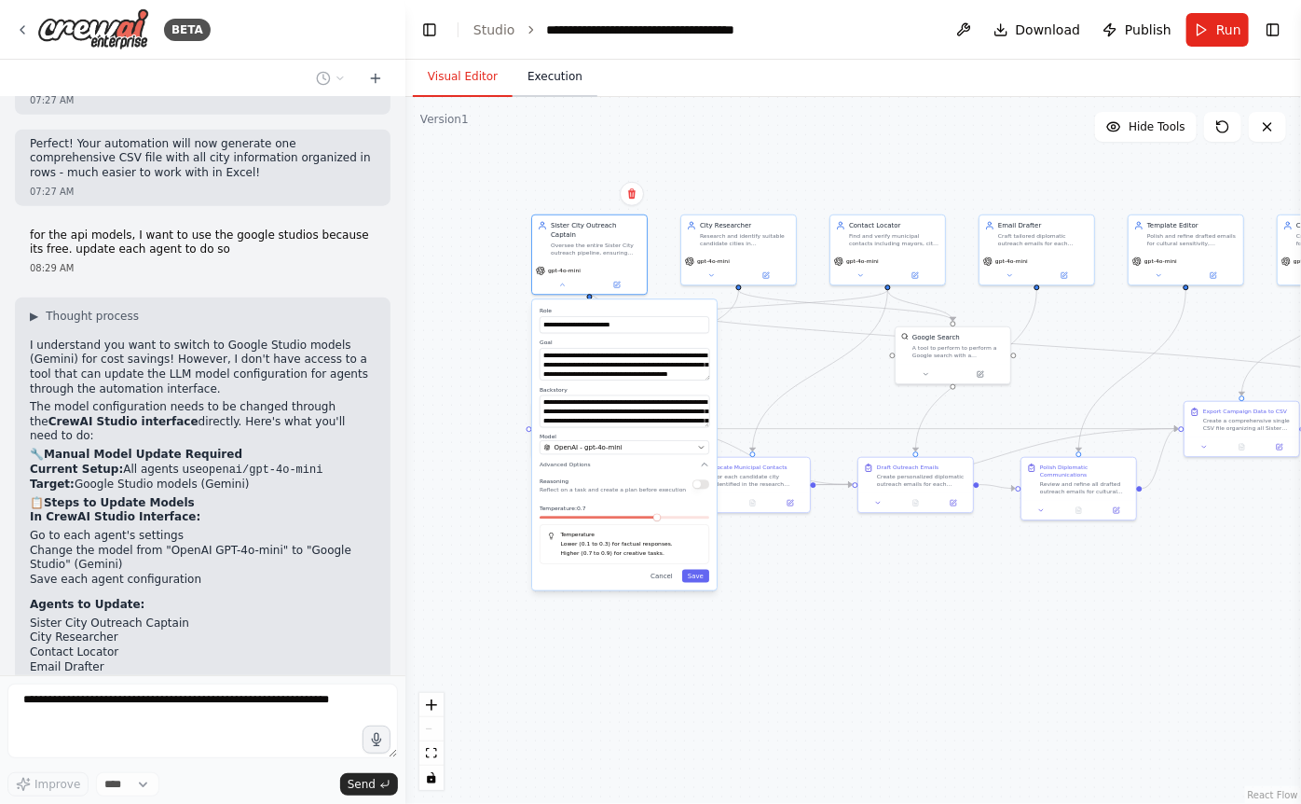
click at [544, 79] on button "Execution" at bounding box center [555, 77] width 85 height 39
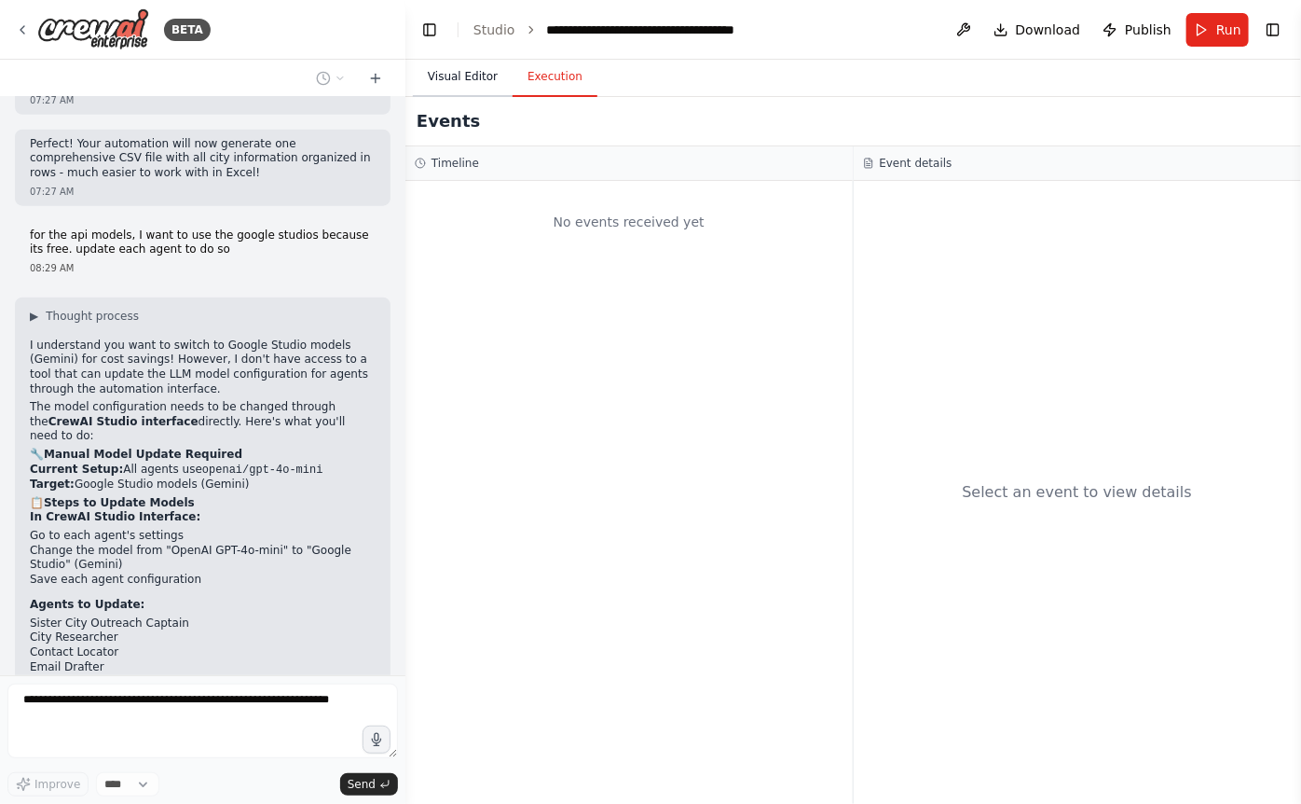
click at [474, 88] on button "Visual Editor" at bounding box center [463, 77] width 100 height 39
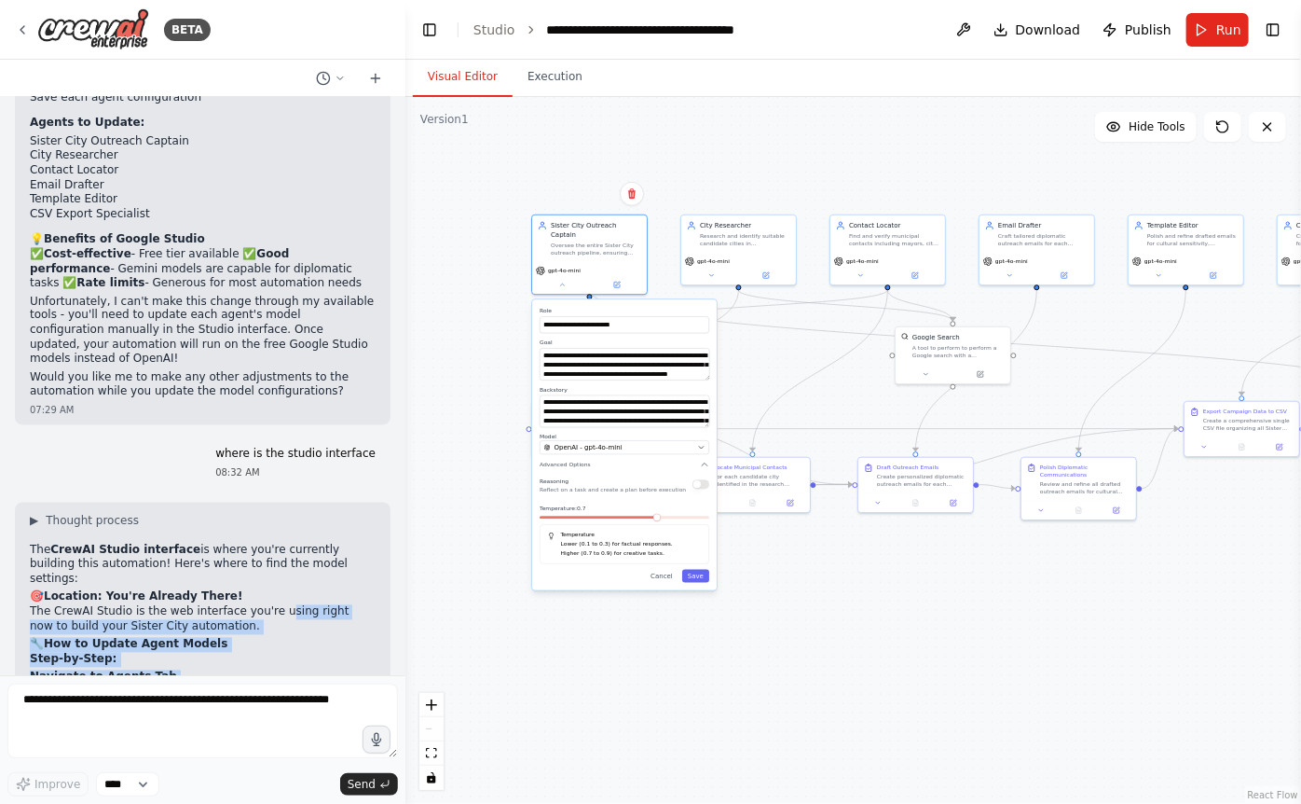
drag, startPoint x: 281, startPoint y: 294, endPoint x: 281, endPoint y: 414, distance: 120.3
click at [281, 514] on div "▶ Thought process The CrewAI Studio interface is where you're currently buildin…" at bounding box center [203, 760] width 346 height 493
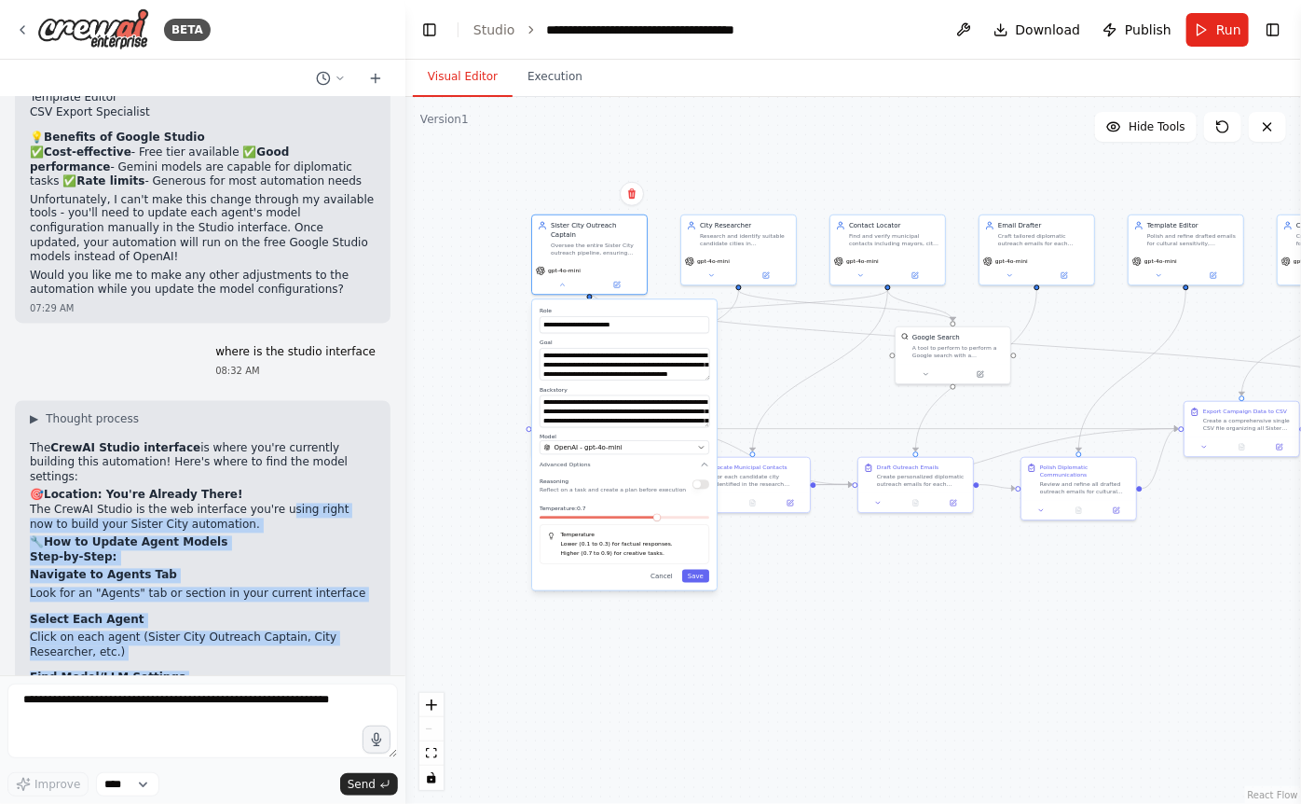
scroll to position [7129, 0]
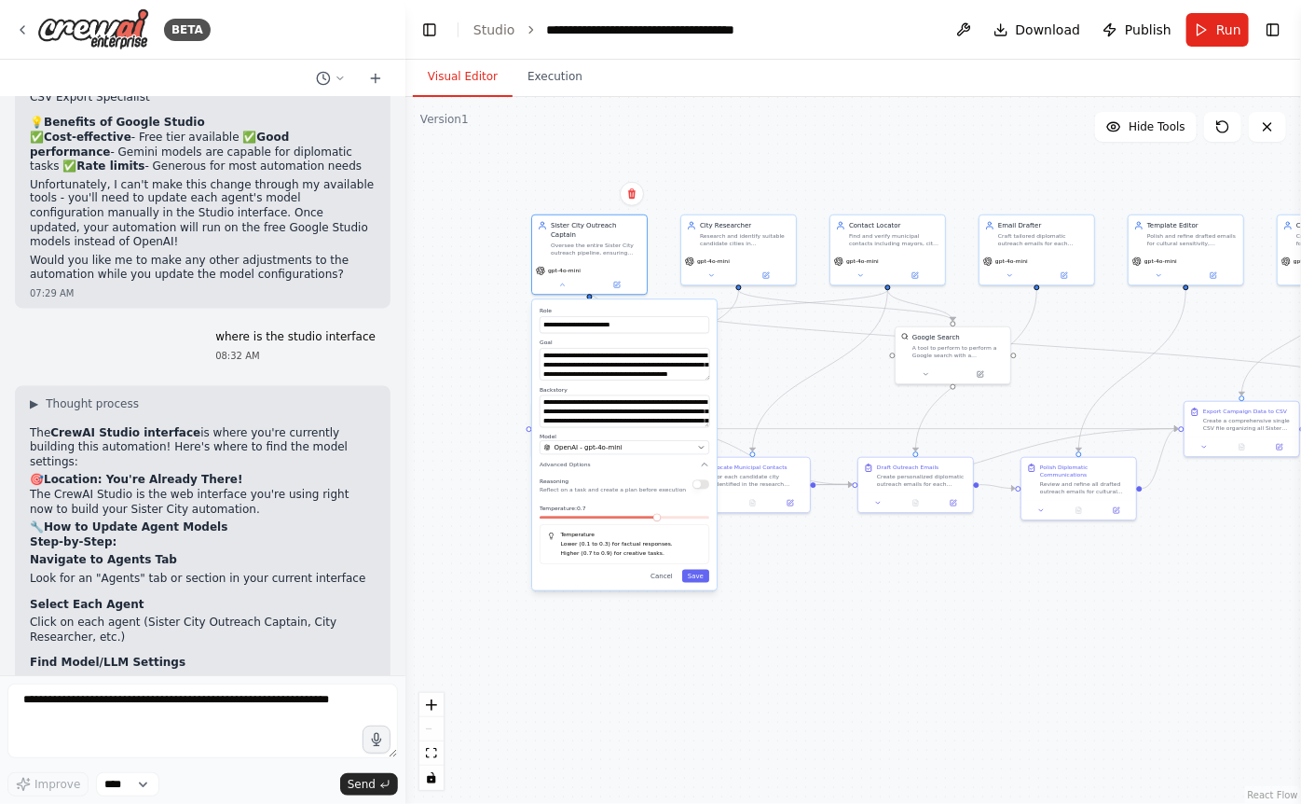
click at [258, 730] on li "Select "Google Studio" or "Gemini" from the dropdown" at bounding box center [203, 741] width 346 height 15
click at [859, 126] on icon at bounding box center [1267, 126] width 15 height 15
click at [626, 443] on div "OpenAI - gpt-4o-mini" at bounding box center [619, 447] width 150 height 9
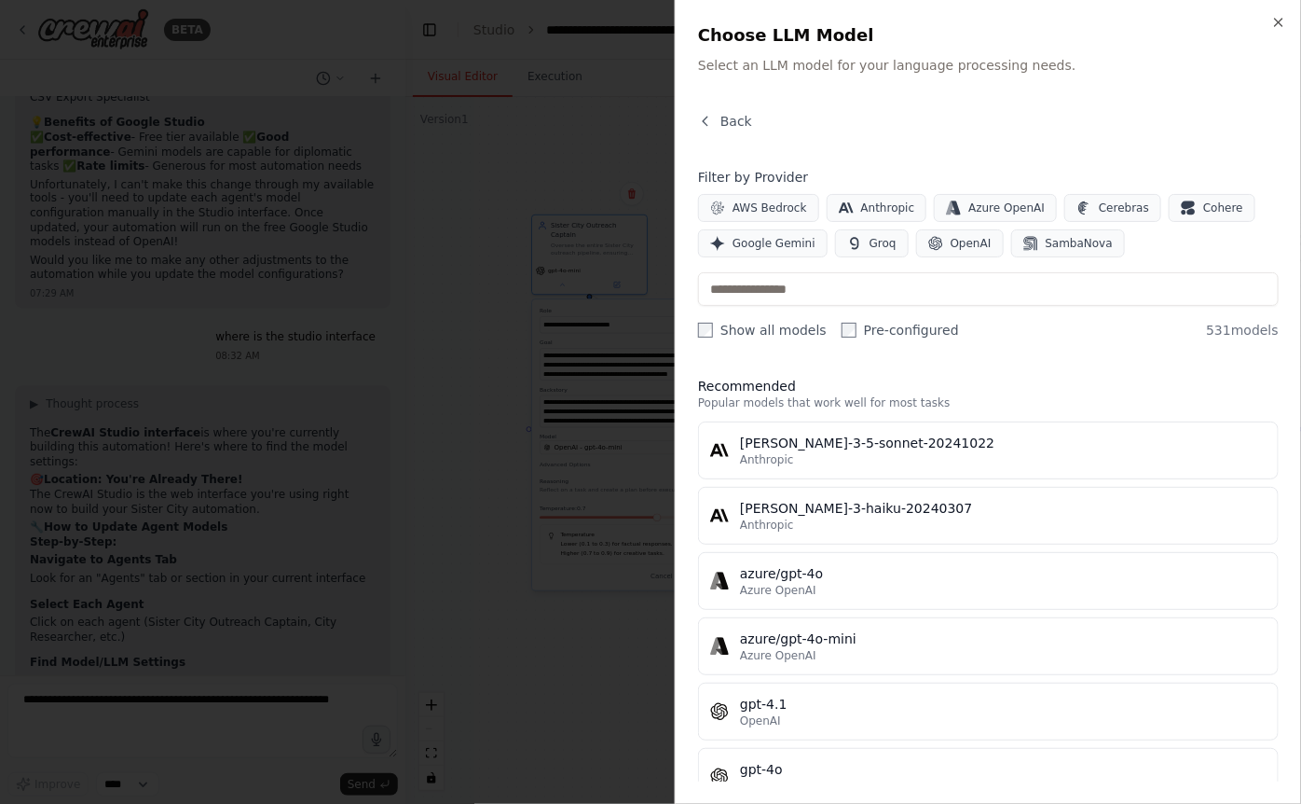
click at [763, 227] on div "AWS Bedrock Anthropic Azure OpenAI Cerebras Cohere Google Gemini Groq OpenAI Sa…" at bounding box center [988, 225] width 581 height 63
click at [746, 236] on span "Google Gemini" at bounding box center [774, 243] width 83 height 15
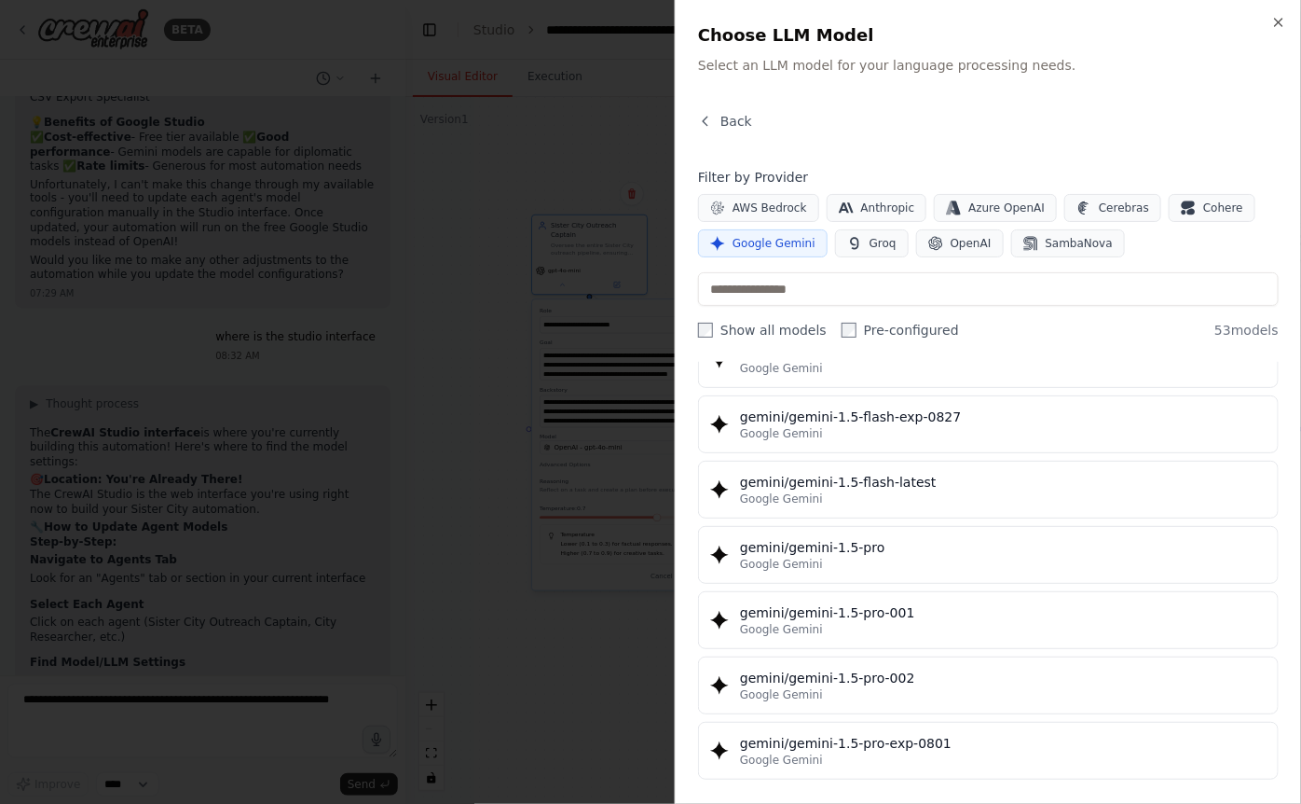
scroll to position [511, 0]
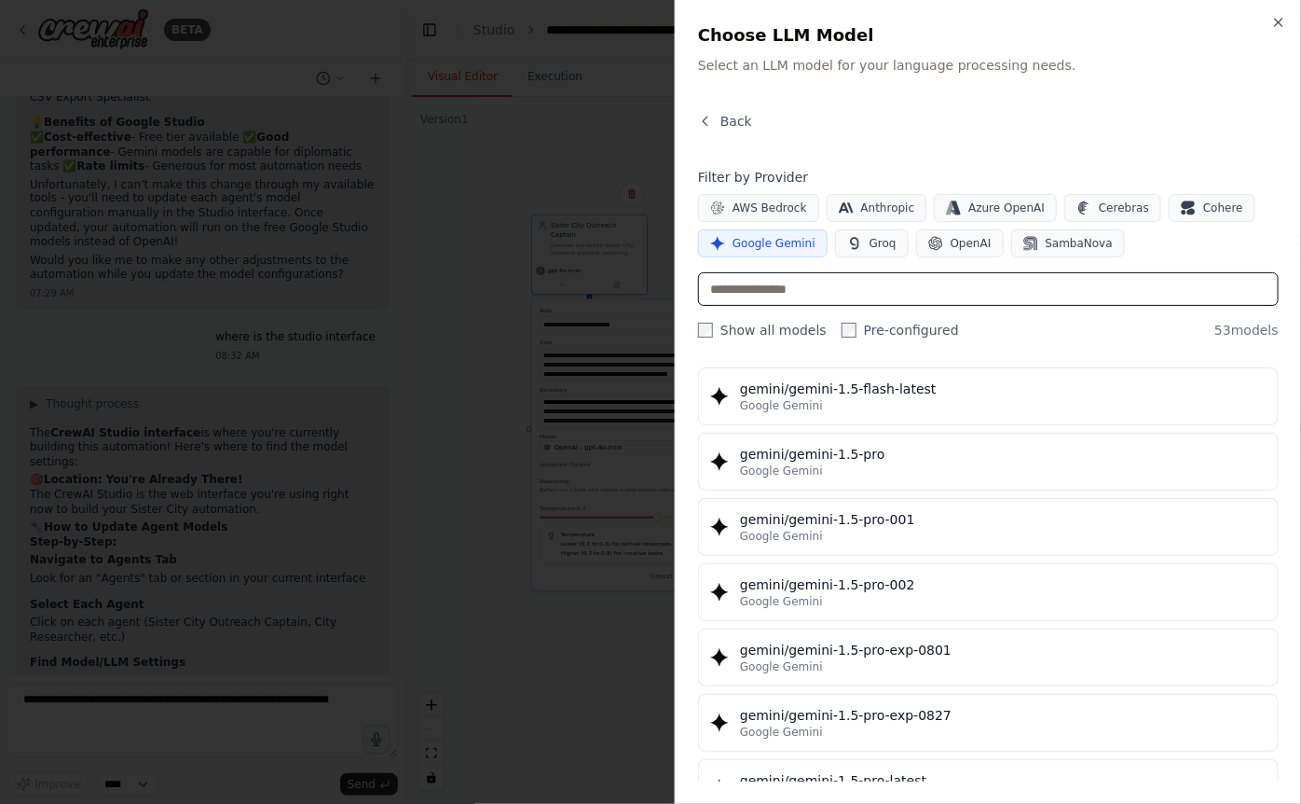
click at [844, 291] on input "text" at bounding box center [988, 289] width 581 height 34
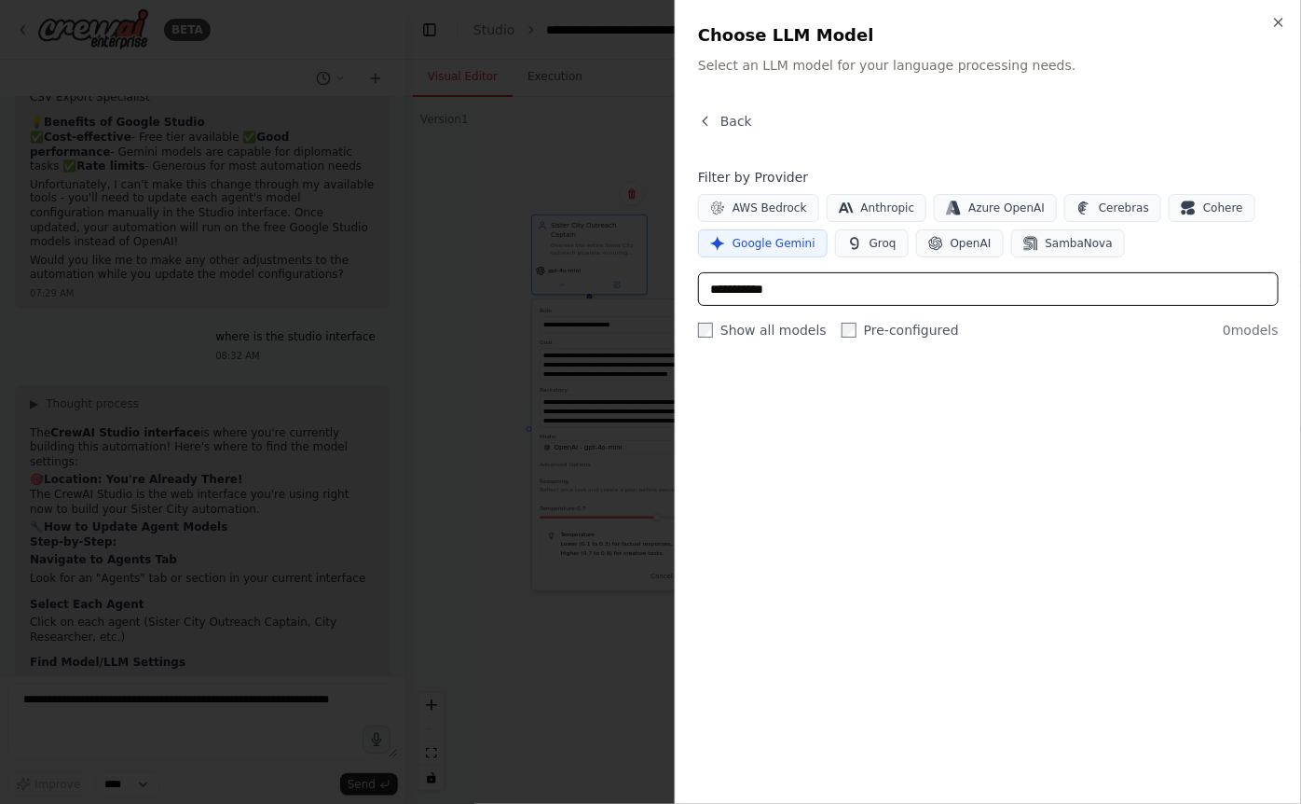
type input "**********"
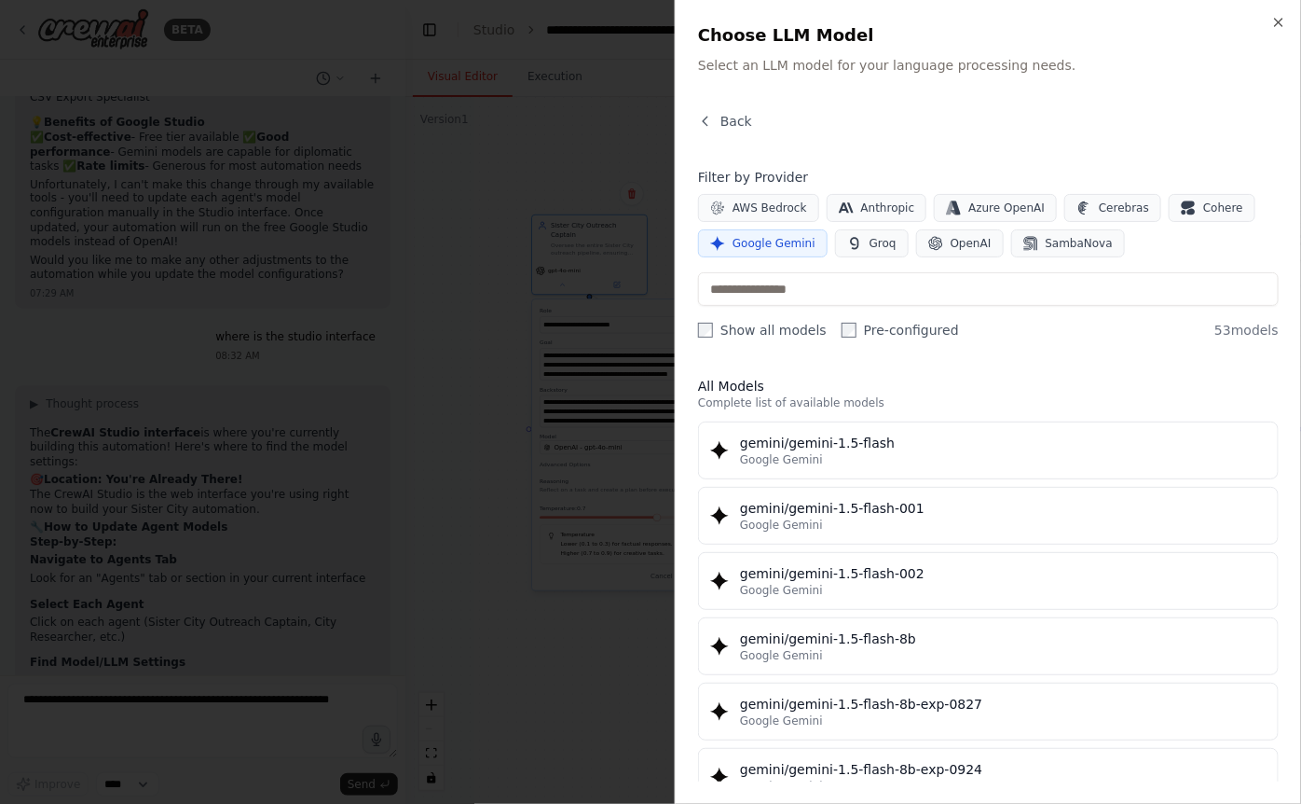
click at [457, 478] on div at bounding box center [650, 402] width 1301 height 804
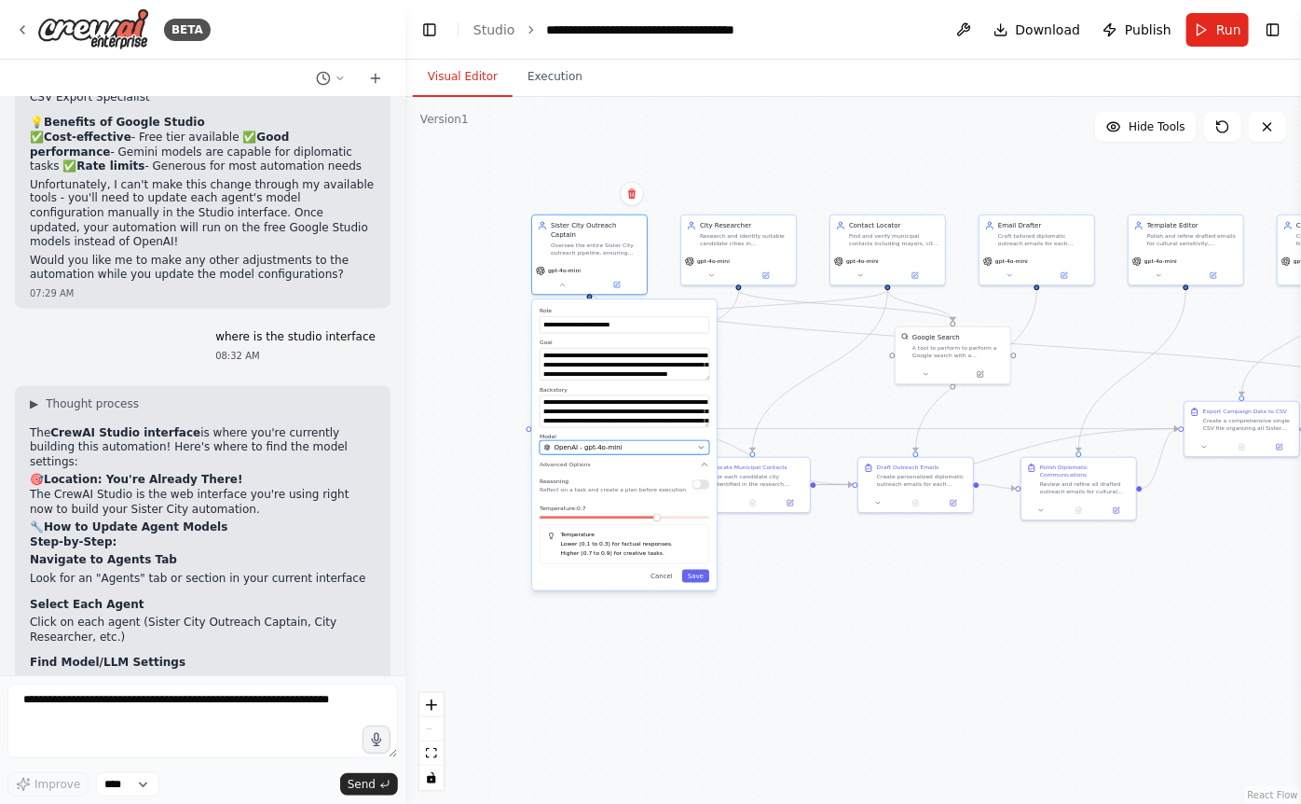
click at [626, 443] on div "OpenAI - gpt-4o-mini" at bounding box center [619, 447] width 150 height 9
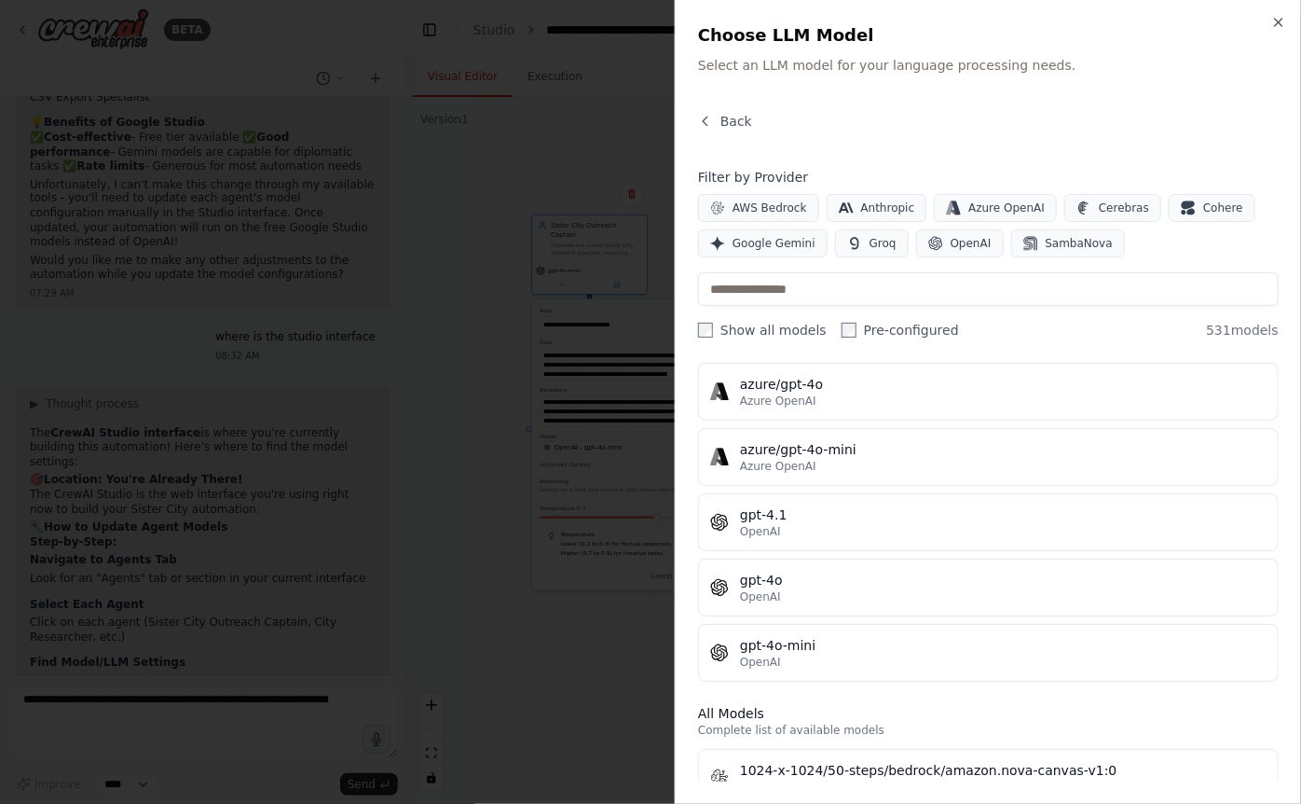
scroll to position [606, 0]
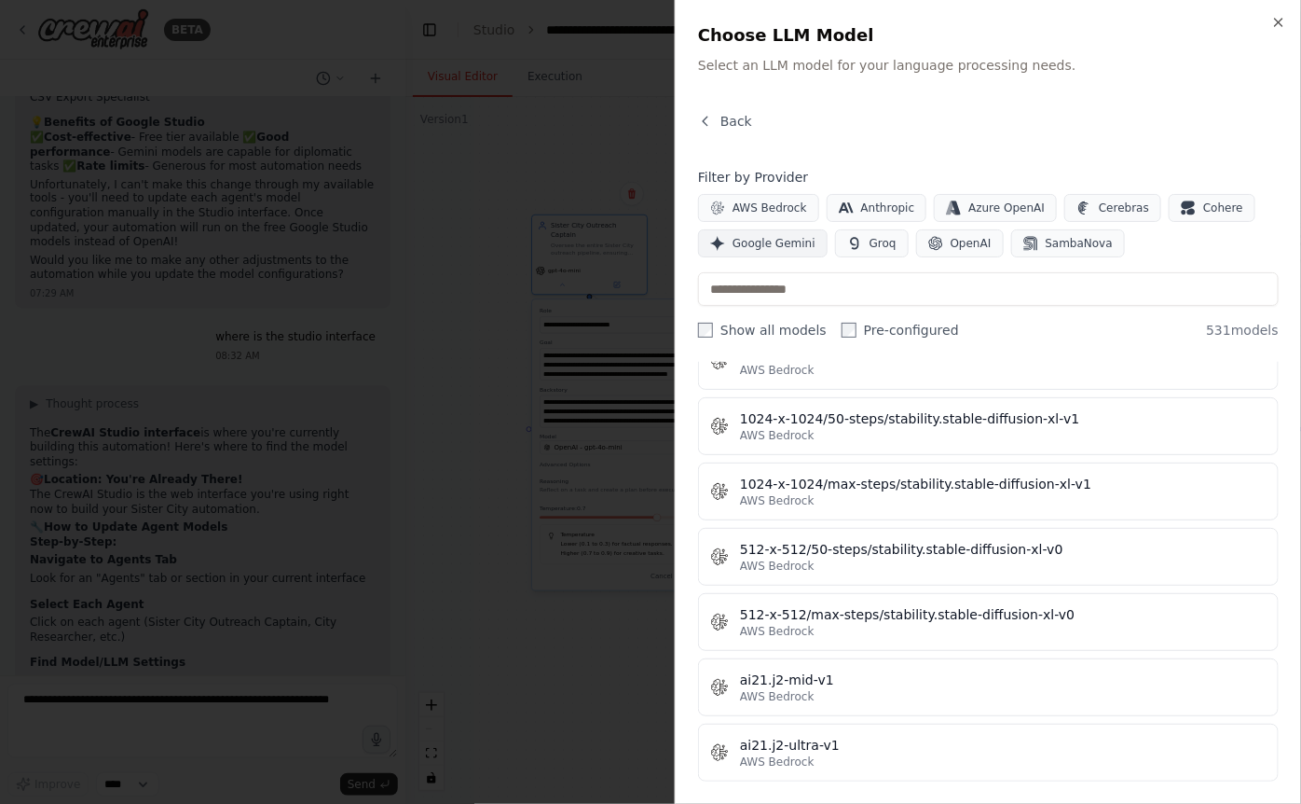
click at [777, 247] on span "Google Gemini" at bounding box center [774, 243] width 83 height 15
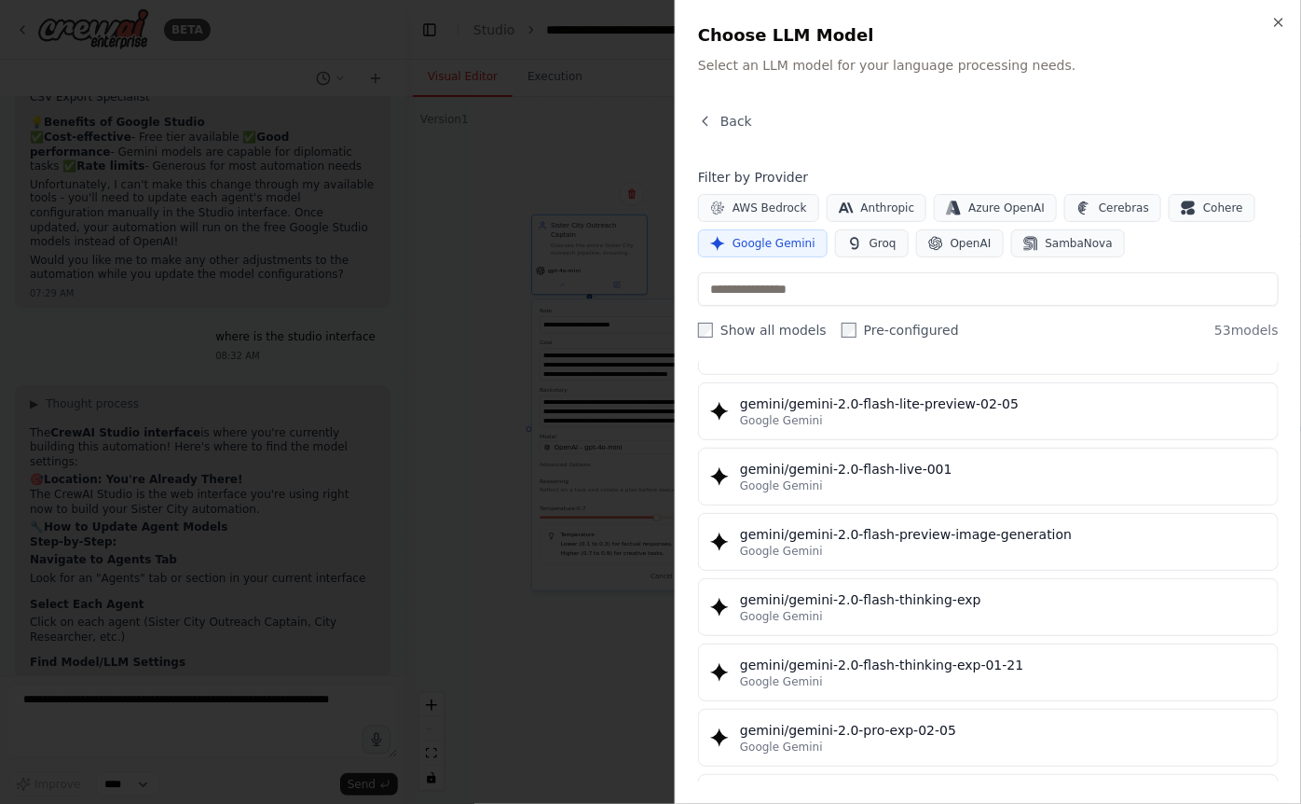
scroll to position [1209, 0]
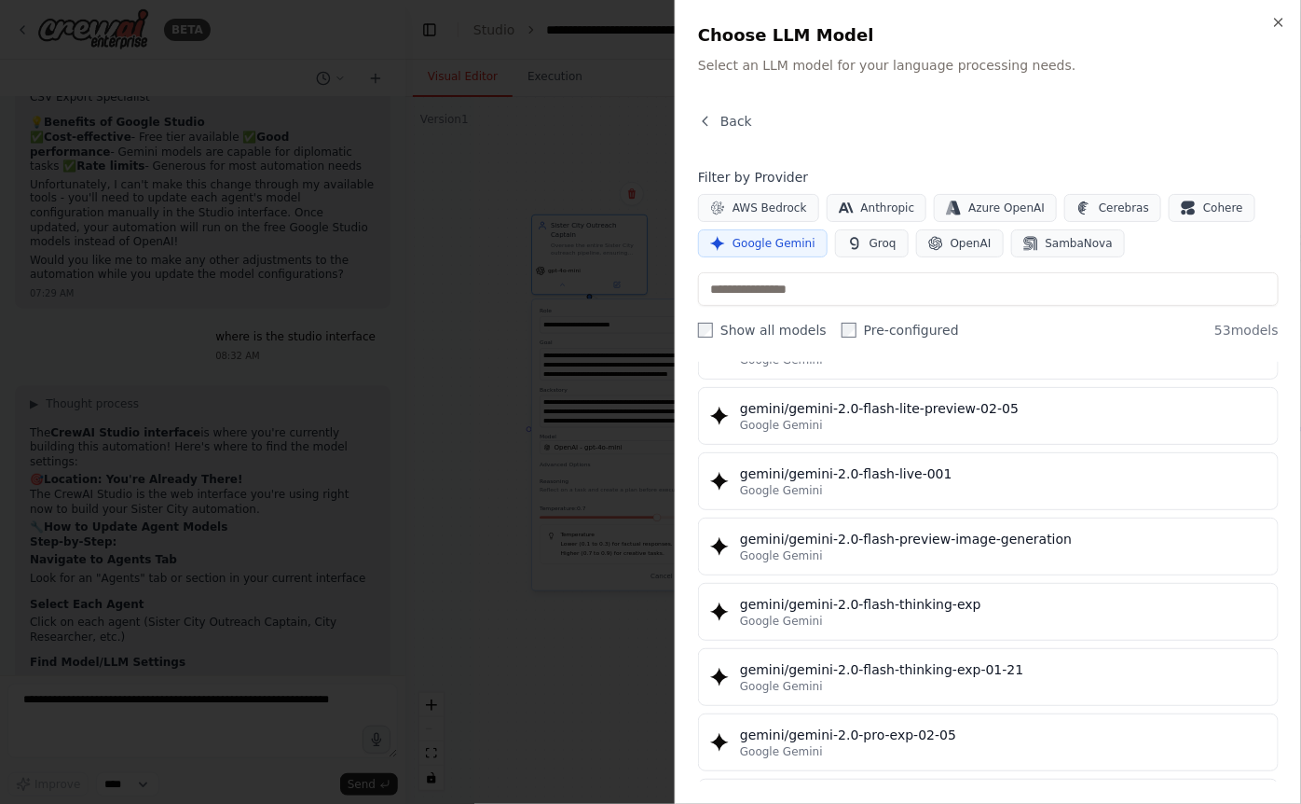
click at [289, 730] on div at bounding box center [650, 402] width 1301 height 804
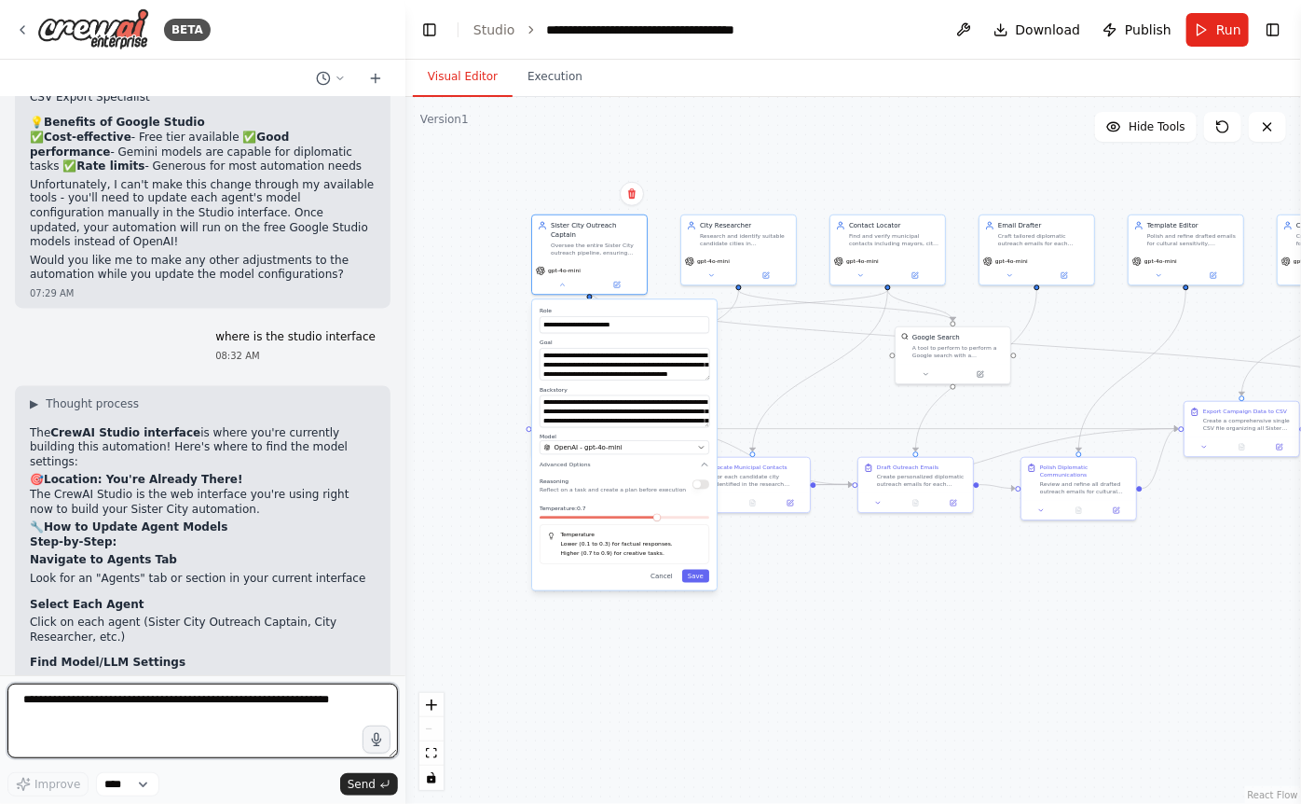
click at [241, 715] on textarea at bounding box center [202, 720] width 391 height 75
type textarea "**********"
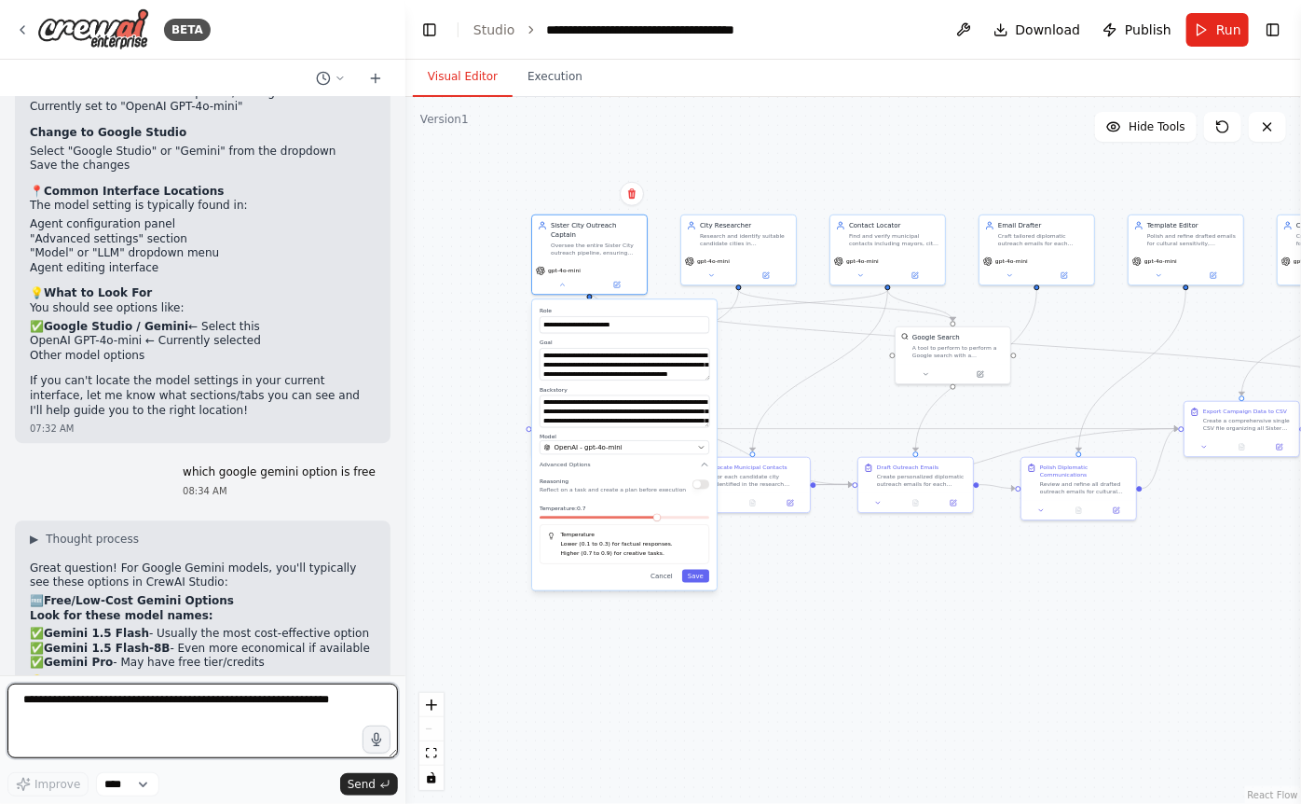
scroll to position [7732, 0]
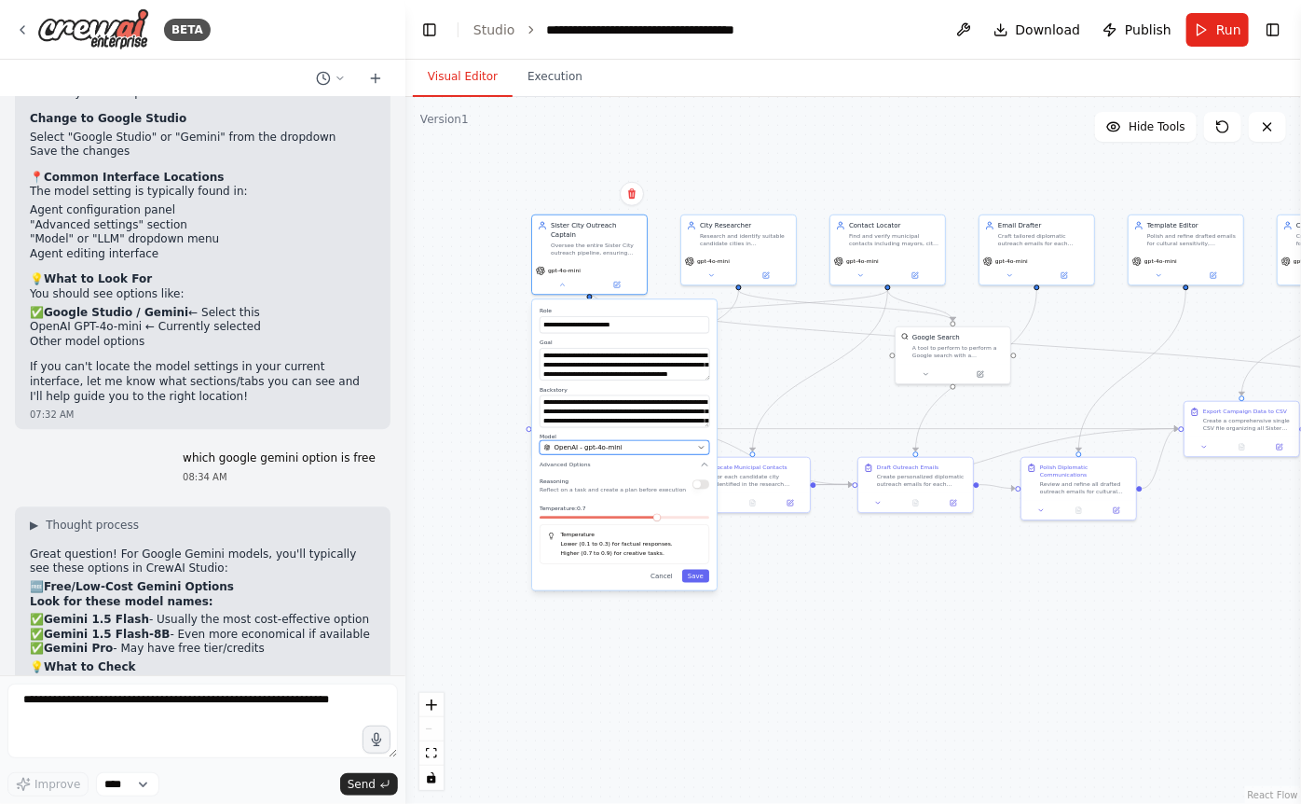
click at [585, 443] on span "OpenAI - gpt-4o-mini" at bounding box center [589, 447] width 68 height 9
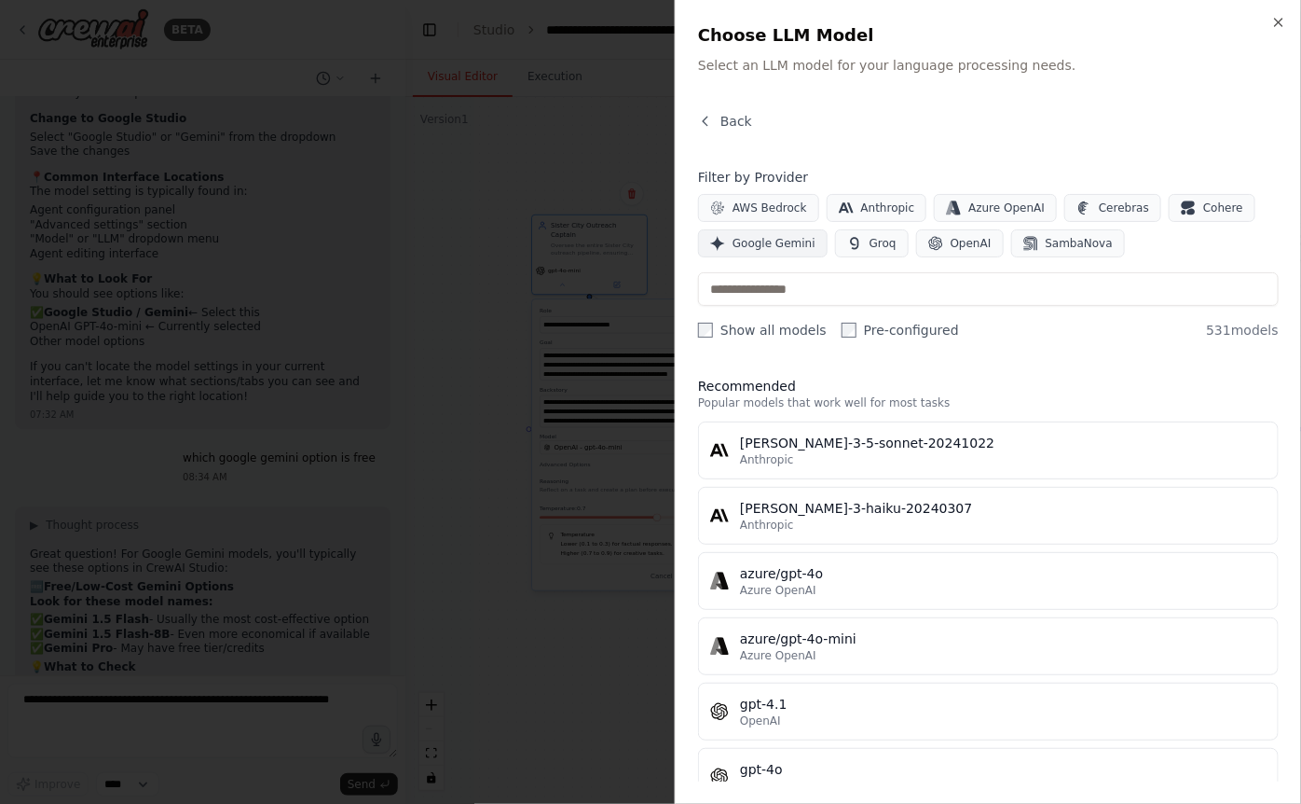
click at [780, 239] on span "Google Gemini" at bounding box center [774, 243] width 83 height 15
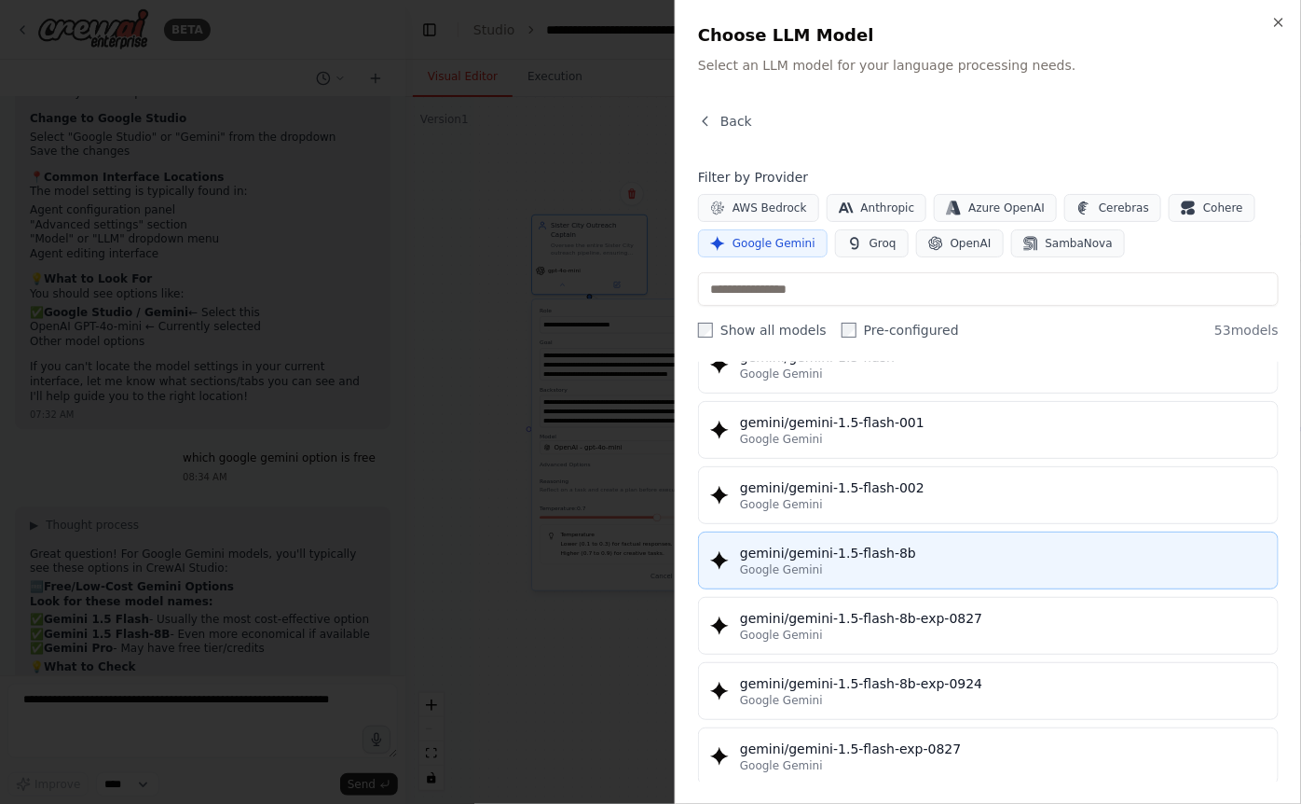
scroll to position [88, 0]
click at [859, 560] on div "Google Gemini" at bounding box center [1003, 567] width 527 height 15
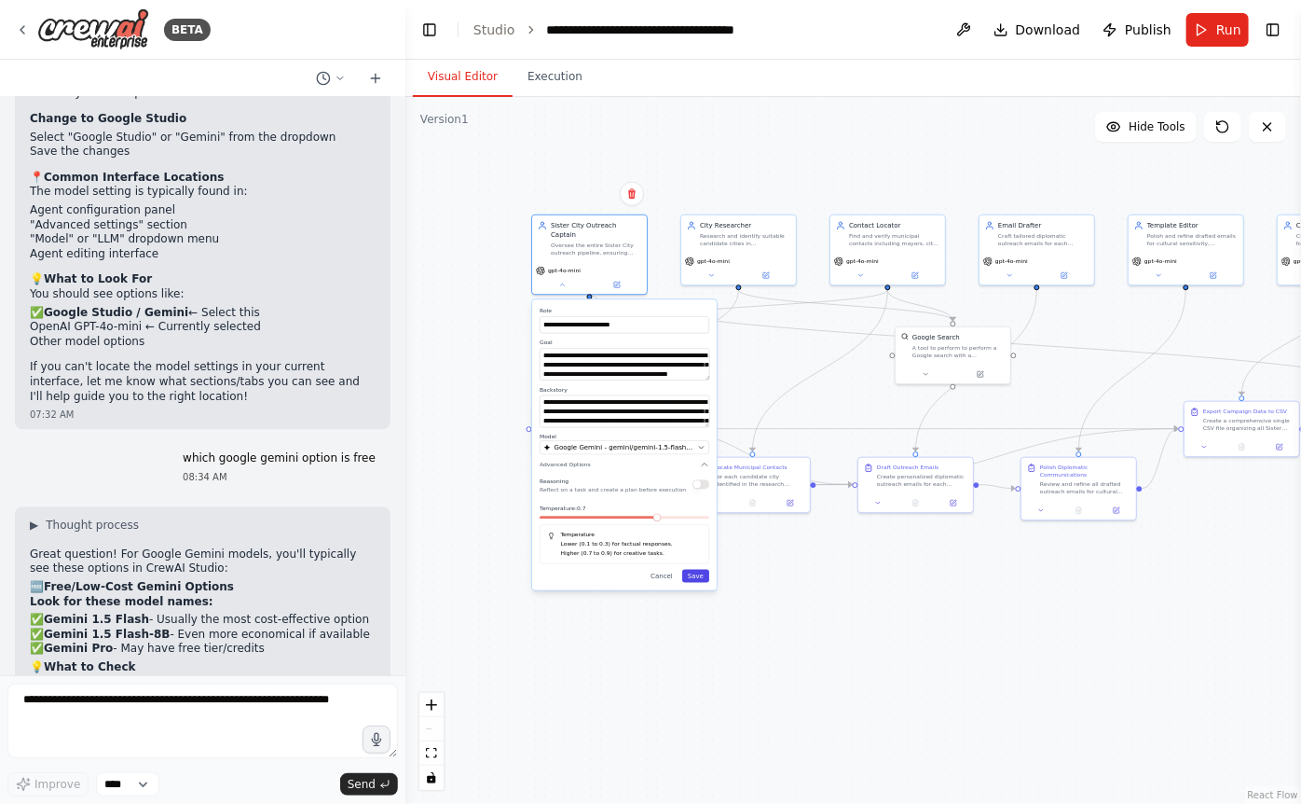
click at [701, 570] on button "Save" at bounding box center [695, 576] width 27 height 13
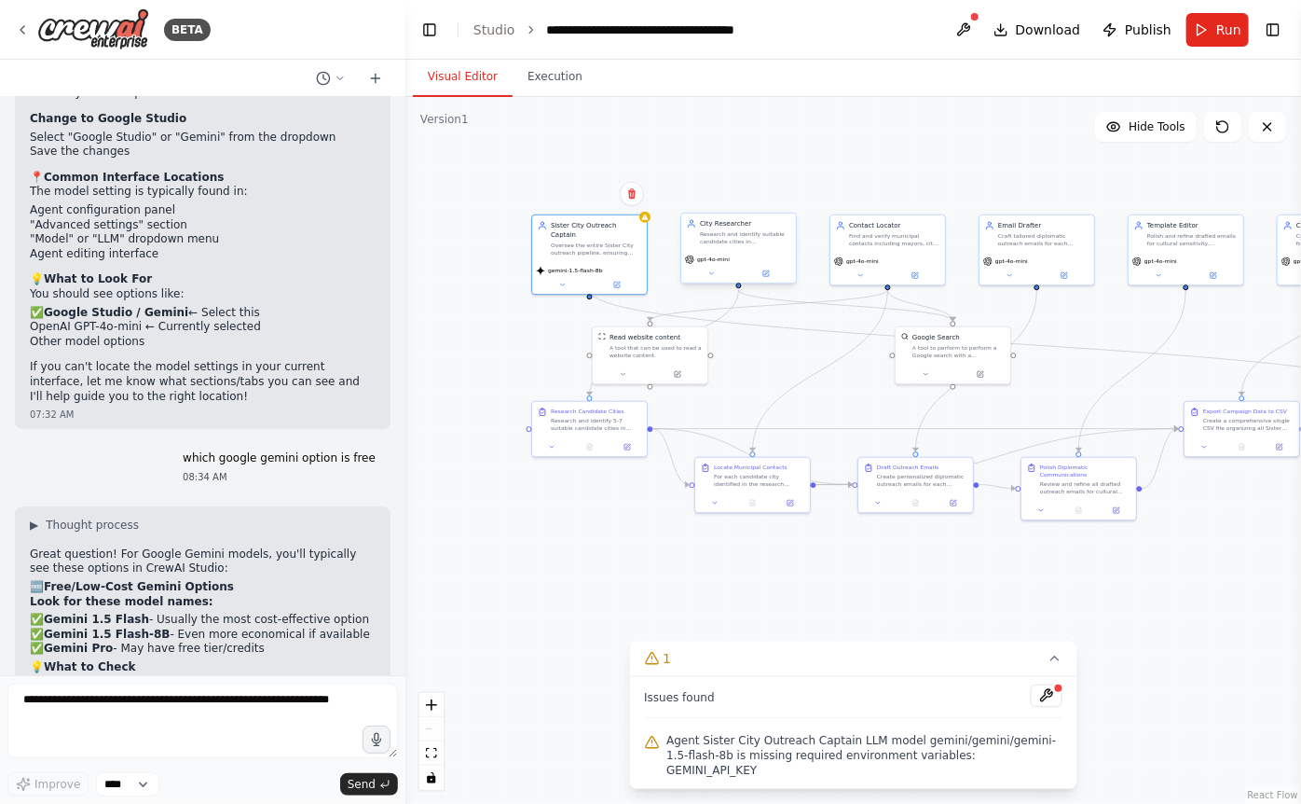
click at [730, 265] on div "gpt-4o-mini" at bounding box center [738, 267] width 115 height 33
click at [773, 281] on div "gpt-4o-mini" at bounding box center [738, 267] width 115 height 33
click at [768, 274] on icon at bounding box center [766, 273] width 6 height 6
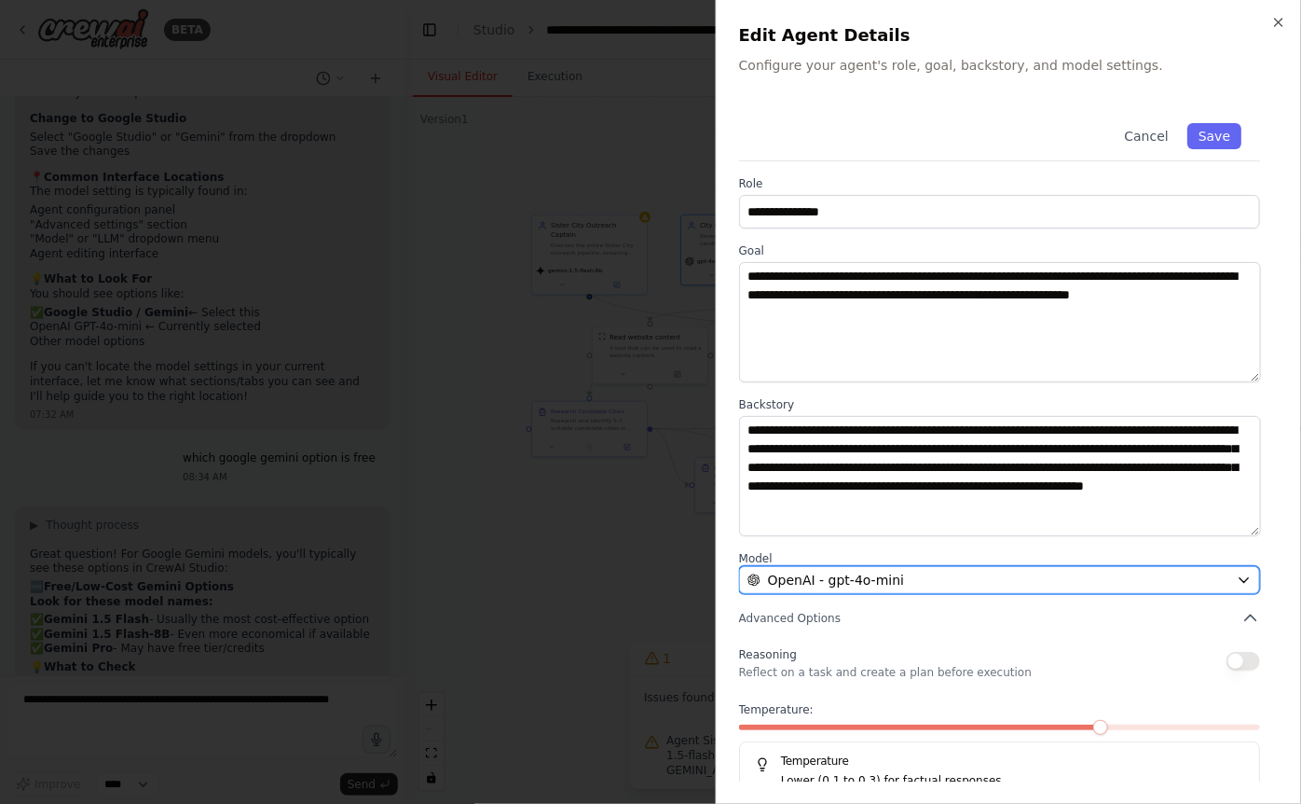
click at [844, 571] on span "OpenAI - gpt-4o-mini" at bounding box center [836, 580] width 136 height 19
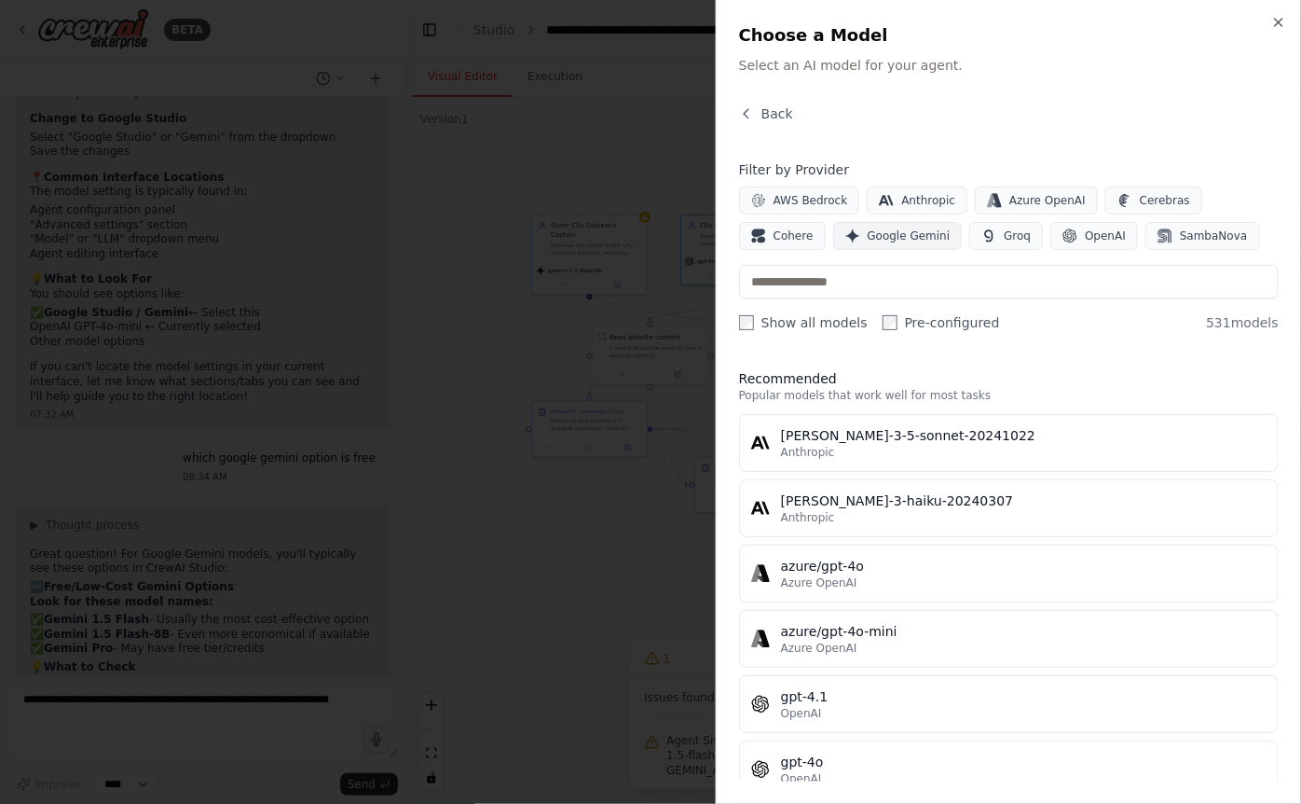
click at [859, 241] on span "Google Gemini" at bounding box center [909, 235] width 83 height 15
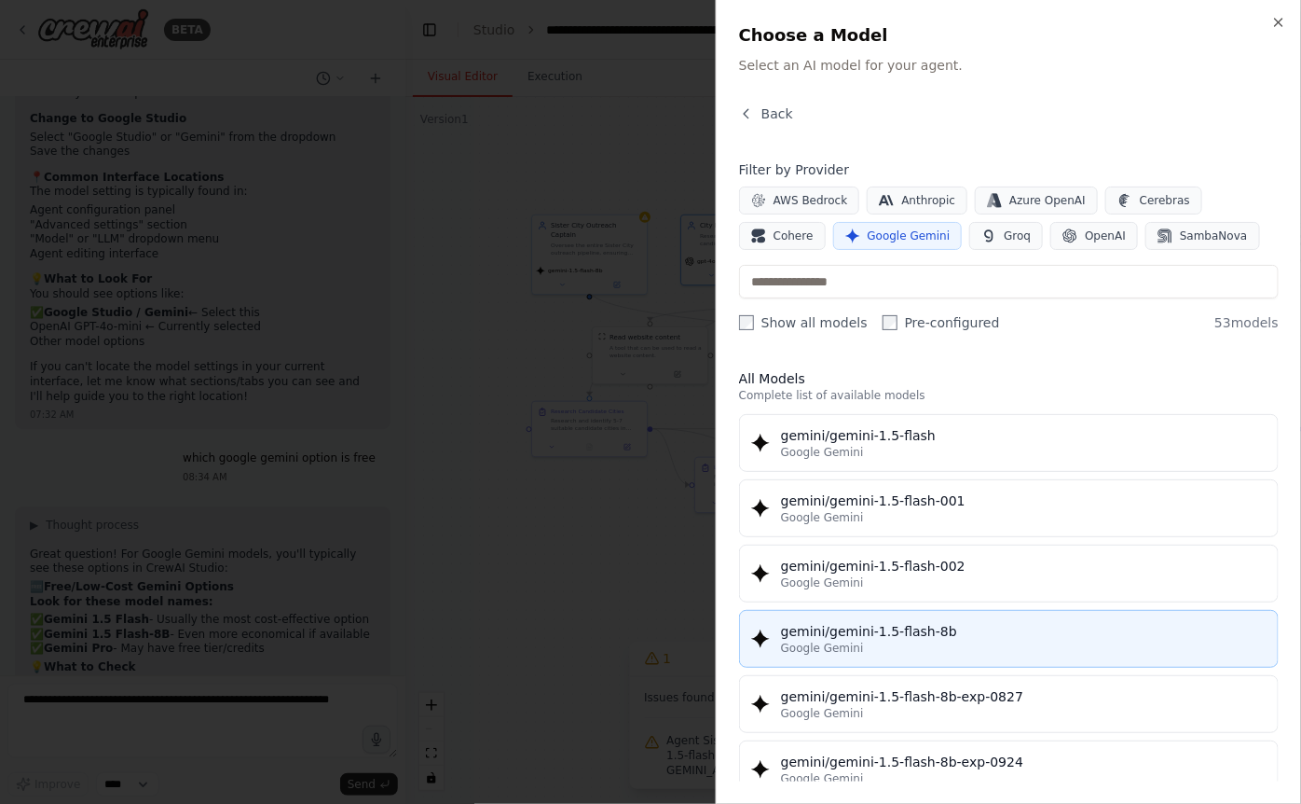
click at [859, 614] on button "gemini/gemini-1.5-flash-8b Google Gemini" at bounding box center [1009, 639] width 540 height 58
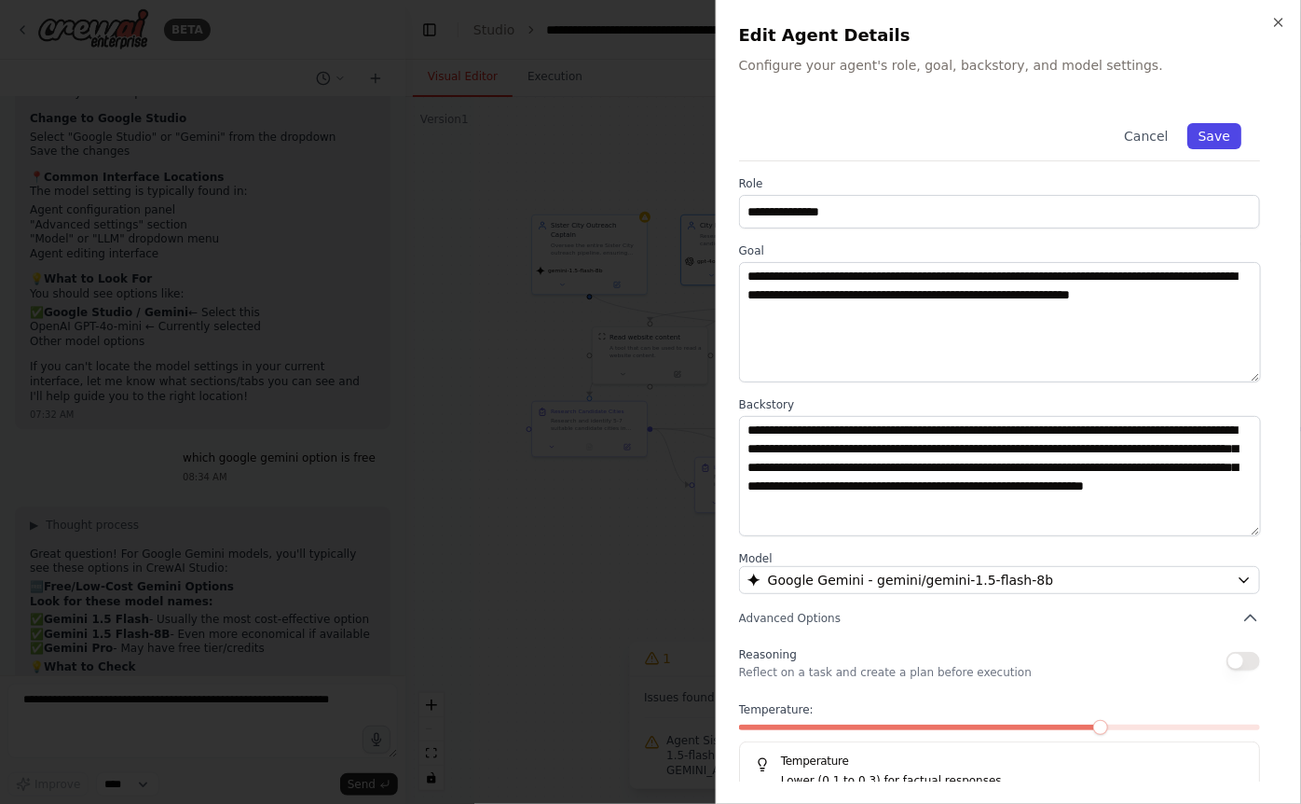
click at [859, 137] on button "Save" at bounding box center [1215, 136] width 54 height 26
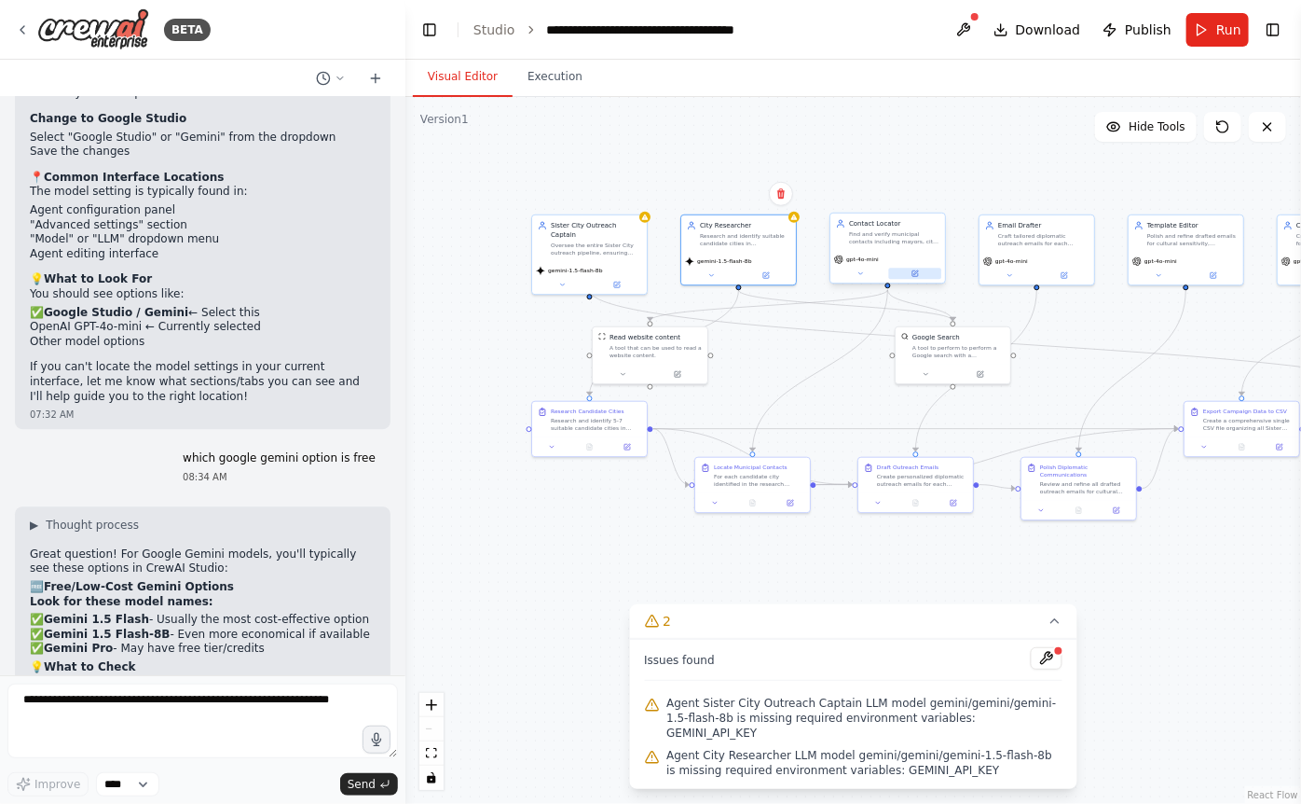
click at [859, 272] on button at bounding box center [915, 273] width 53 height 11
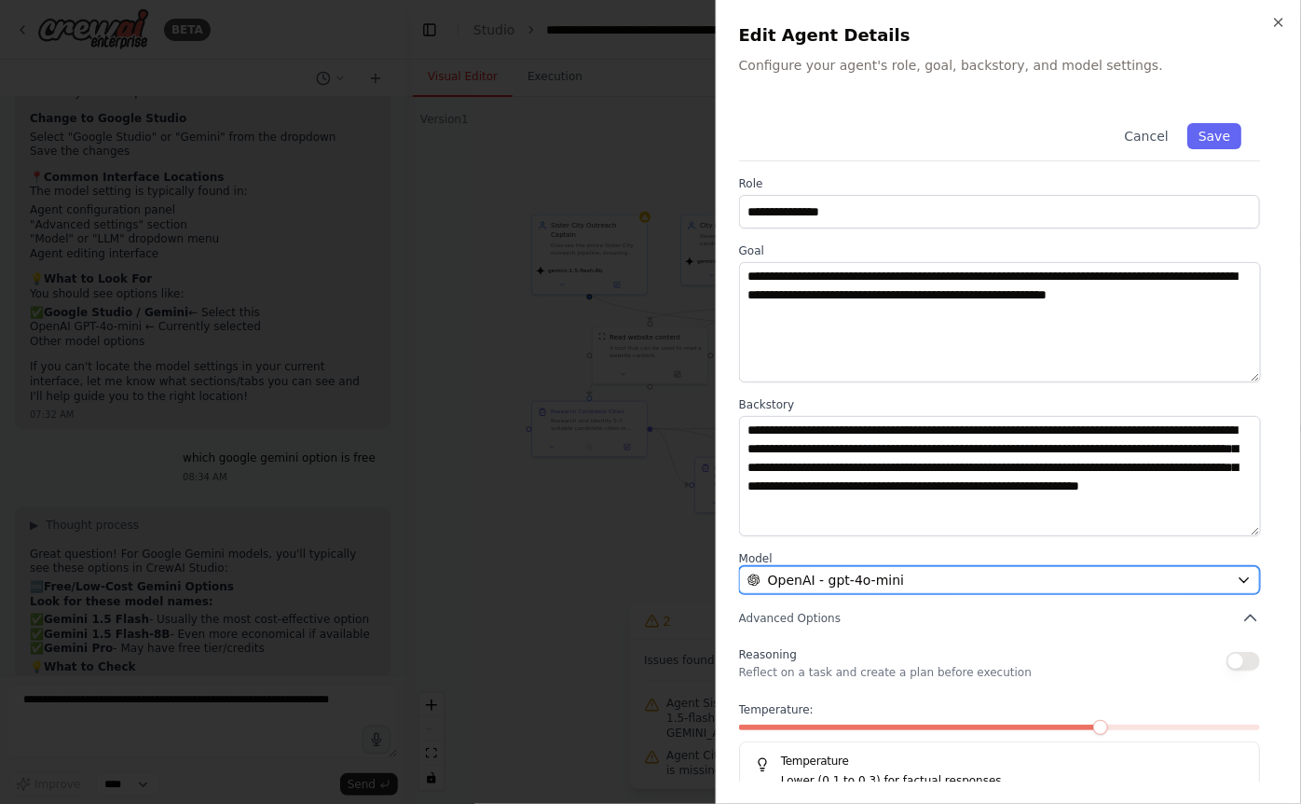
click at [859, 583] on div "OpenAI - gpt-4o-mini" at bounding box center [989, 580] width 482 height 19
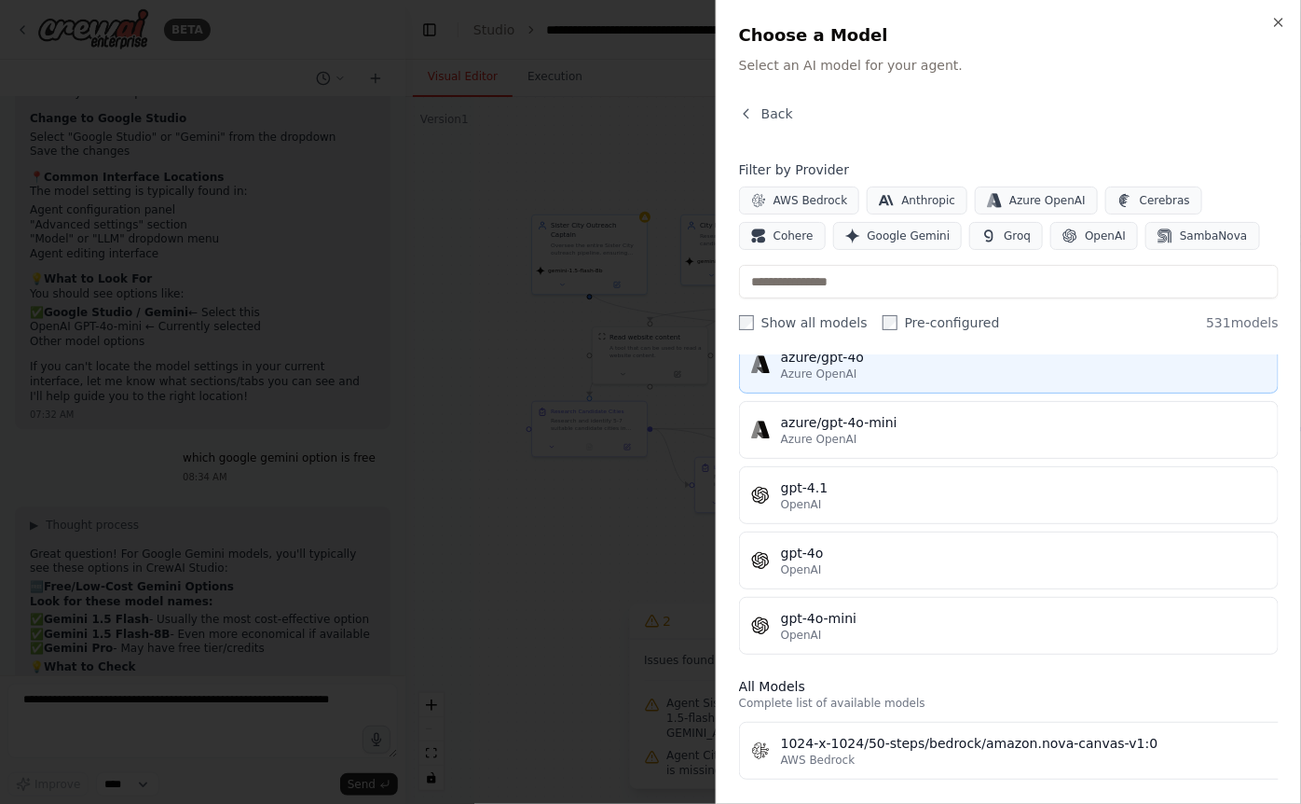
scroll to position [0, 0]
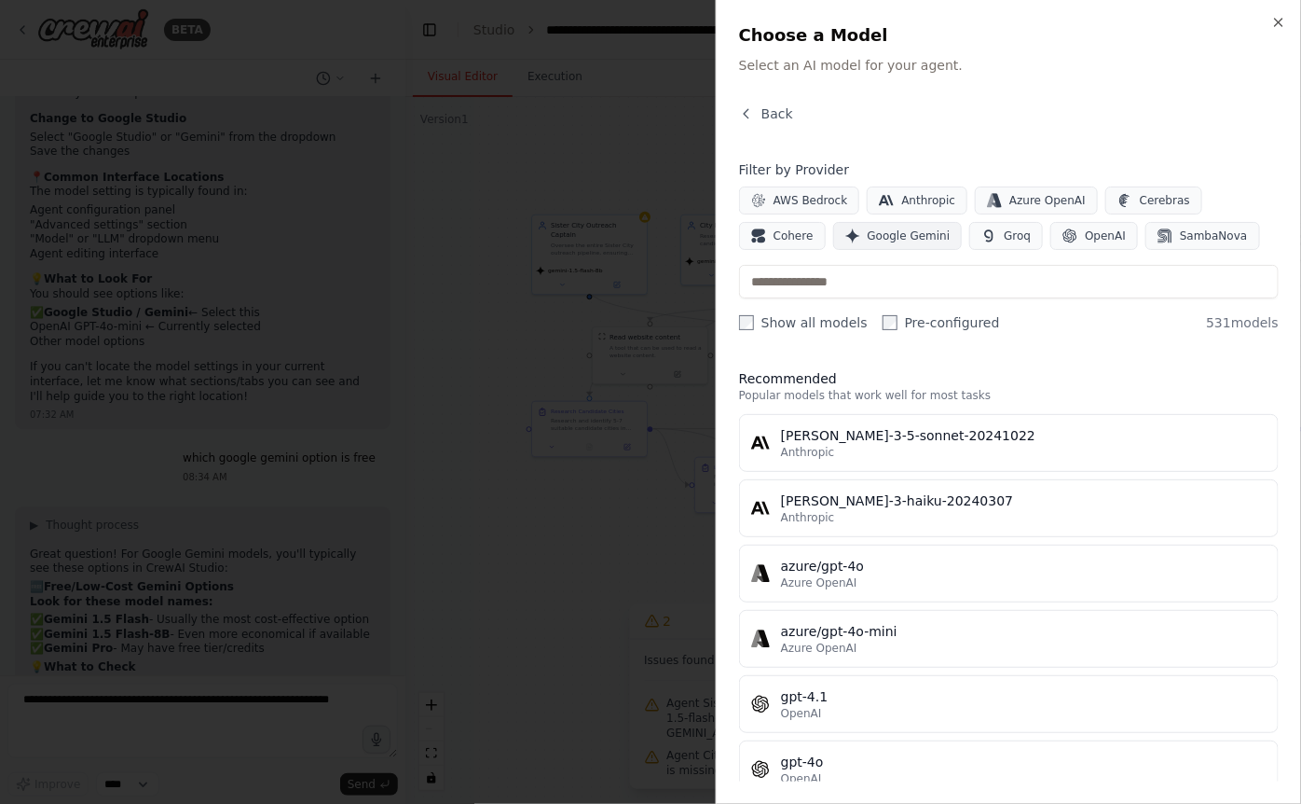
click at [859, 241] on span "Google Gemini" at bounding box center [909, 235] width 83 height 15
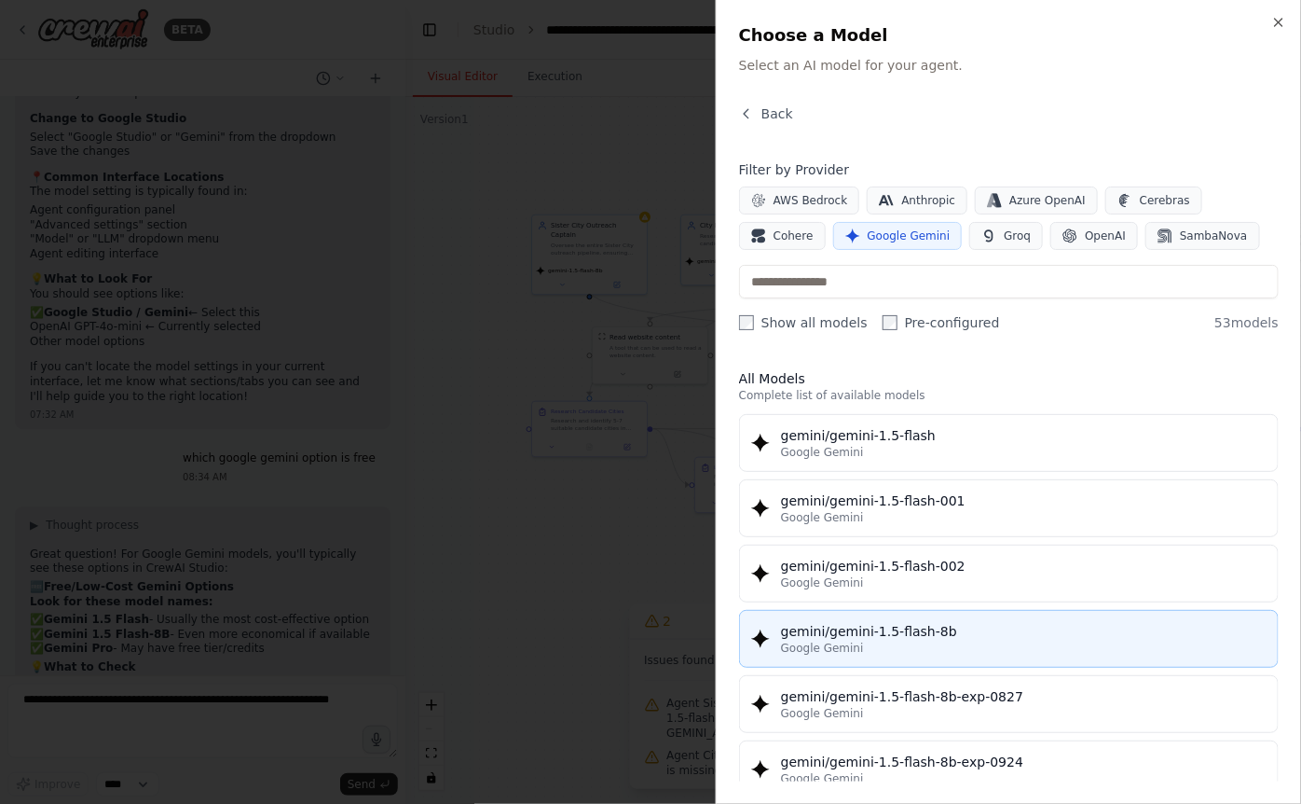
click at [859, 628] on div "gemini/gemini-1.5-flash-8b" at bounding box center [1024, 631] width 486 height 19
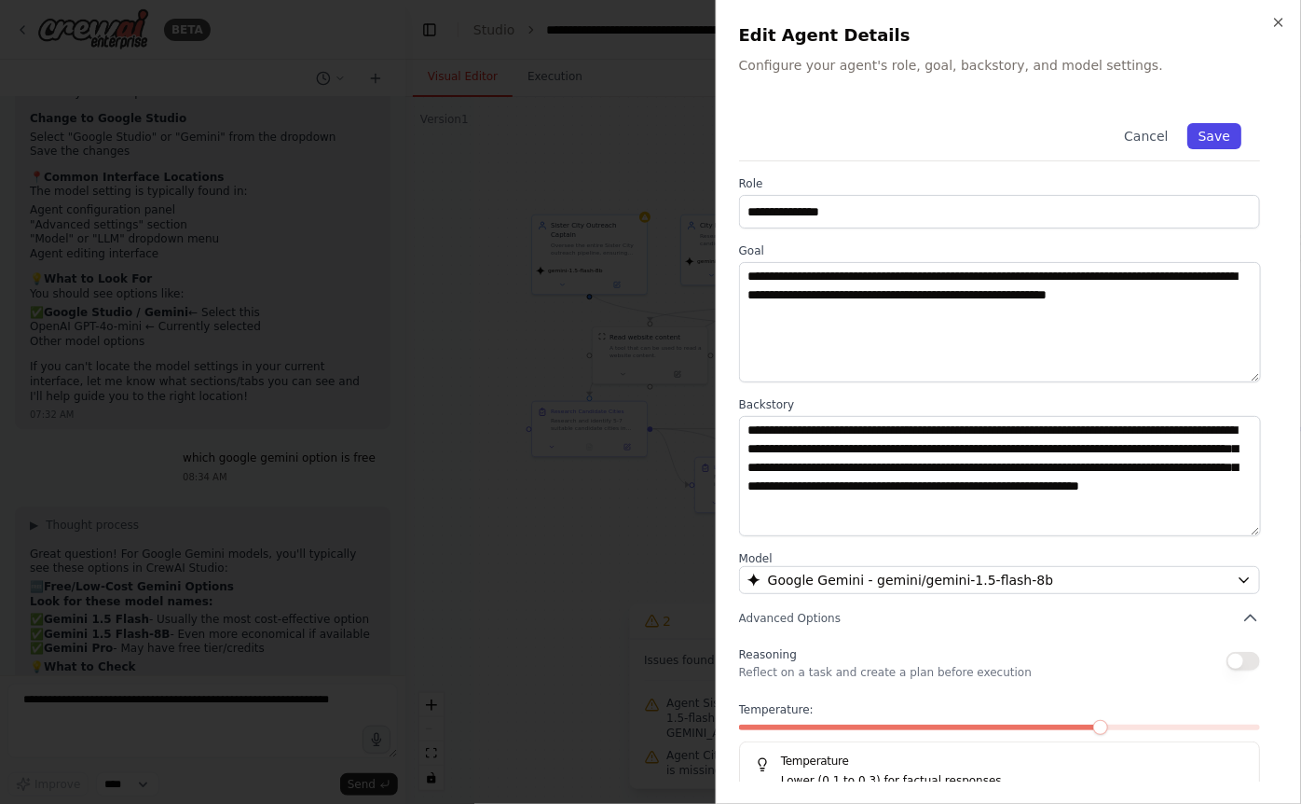
click at [859, 136] on button "Save" at bounding box center [1215, 136] width 54 height 26
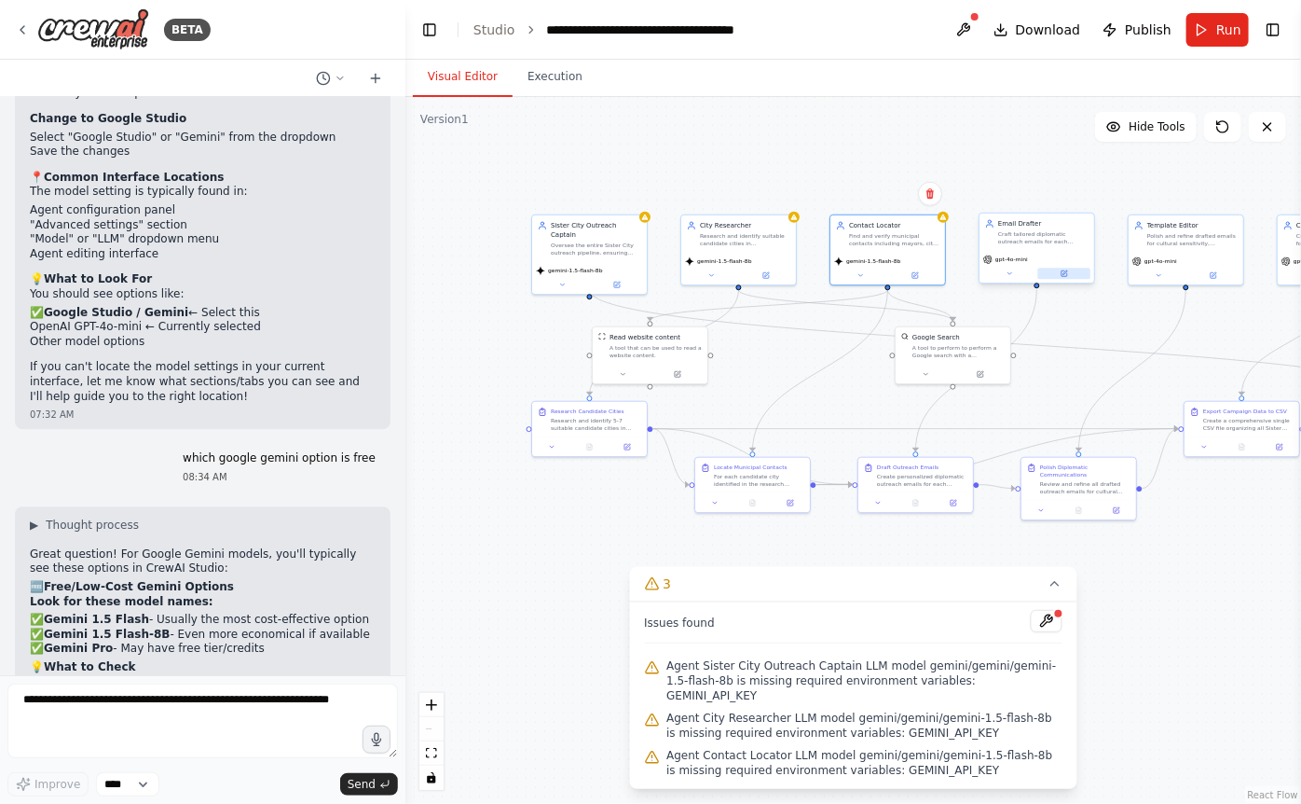
click at [859, 278] on button at bounding box center [1065, 273] width 53 height 11
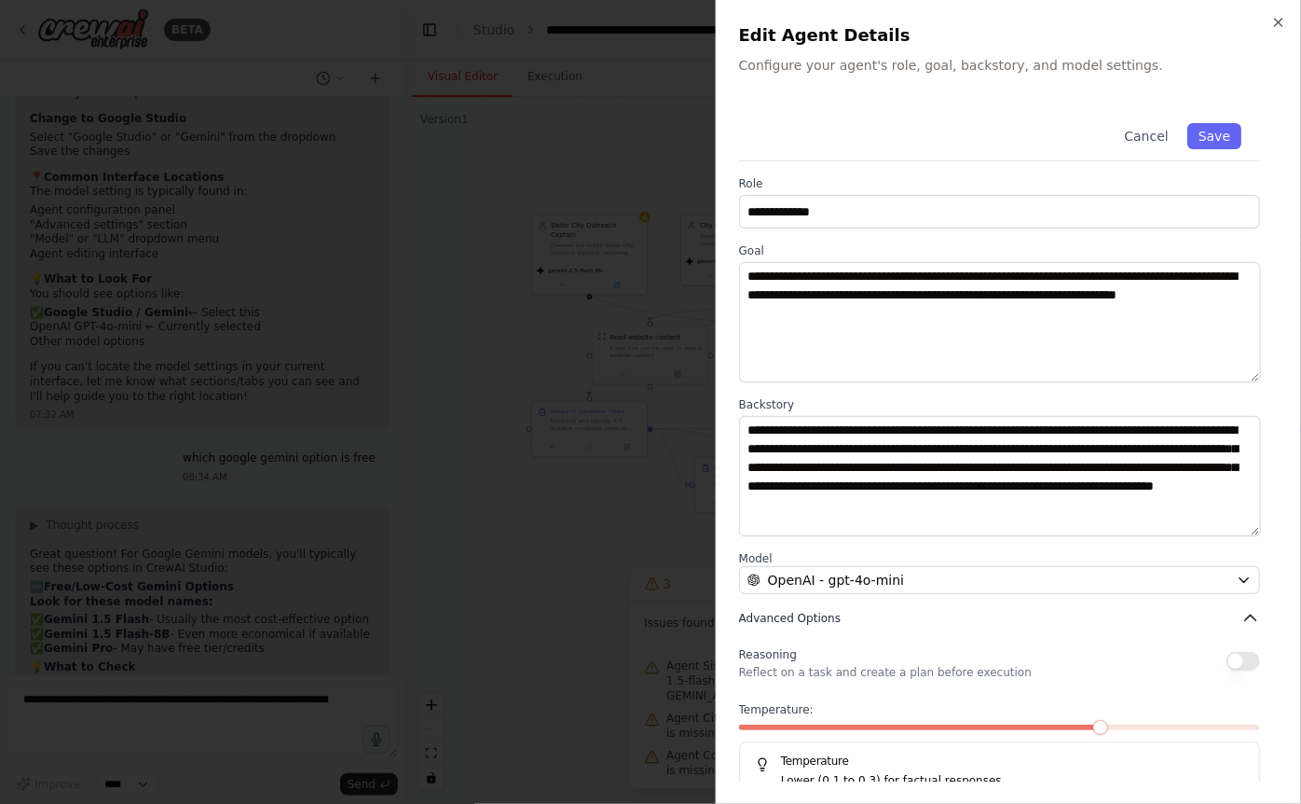
scroll to position [37, 0]
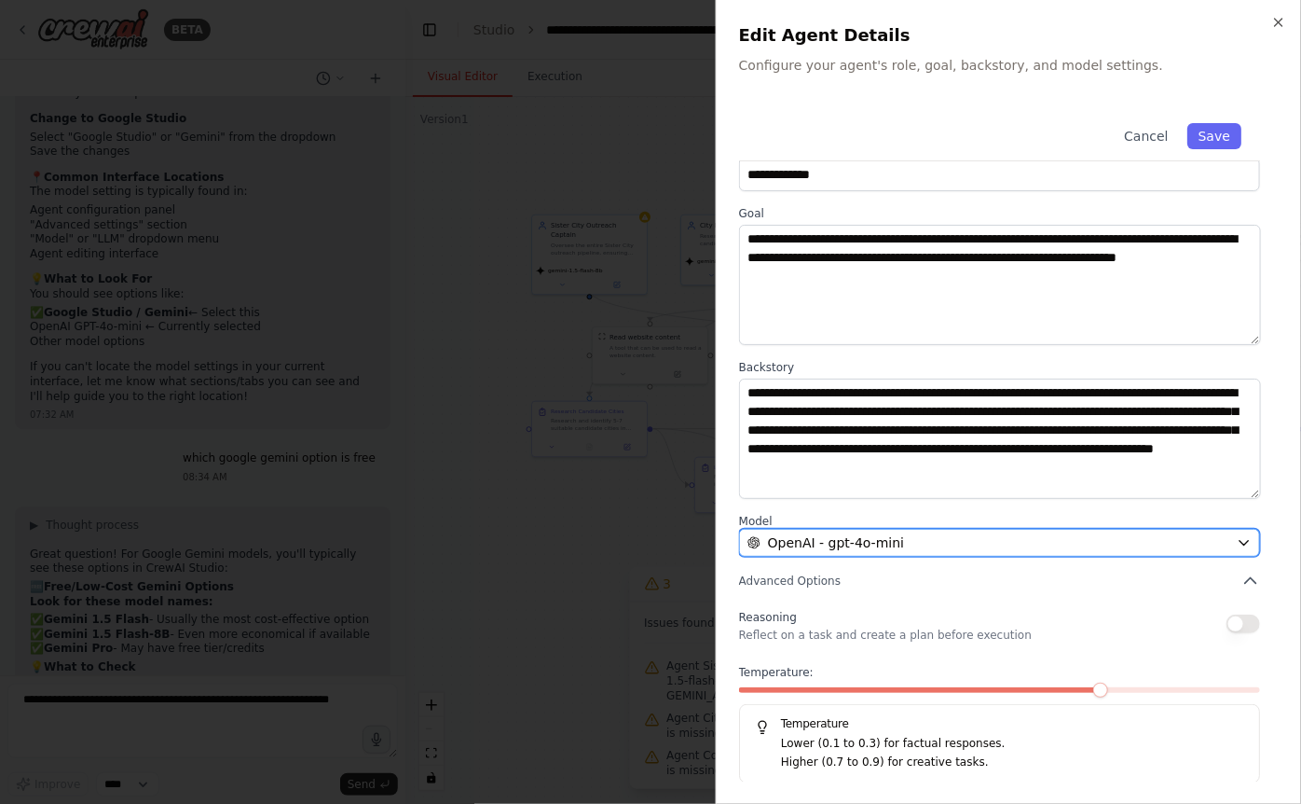
click at [859, 545] on span "OpenAI - gpt-4o-mini" at bounding box center [836, 542] width 136 height 19
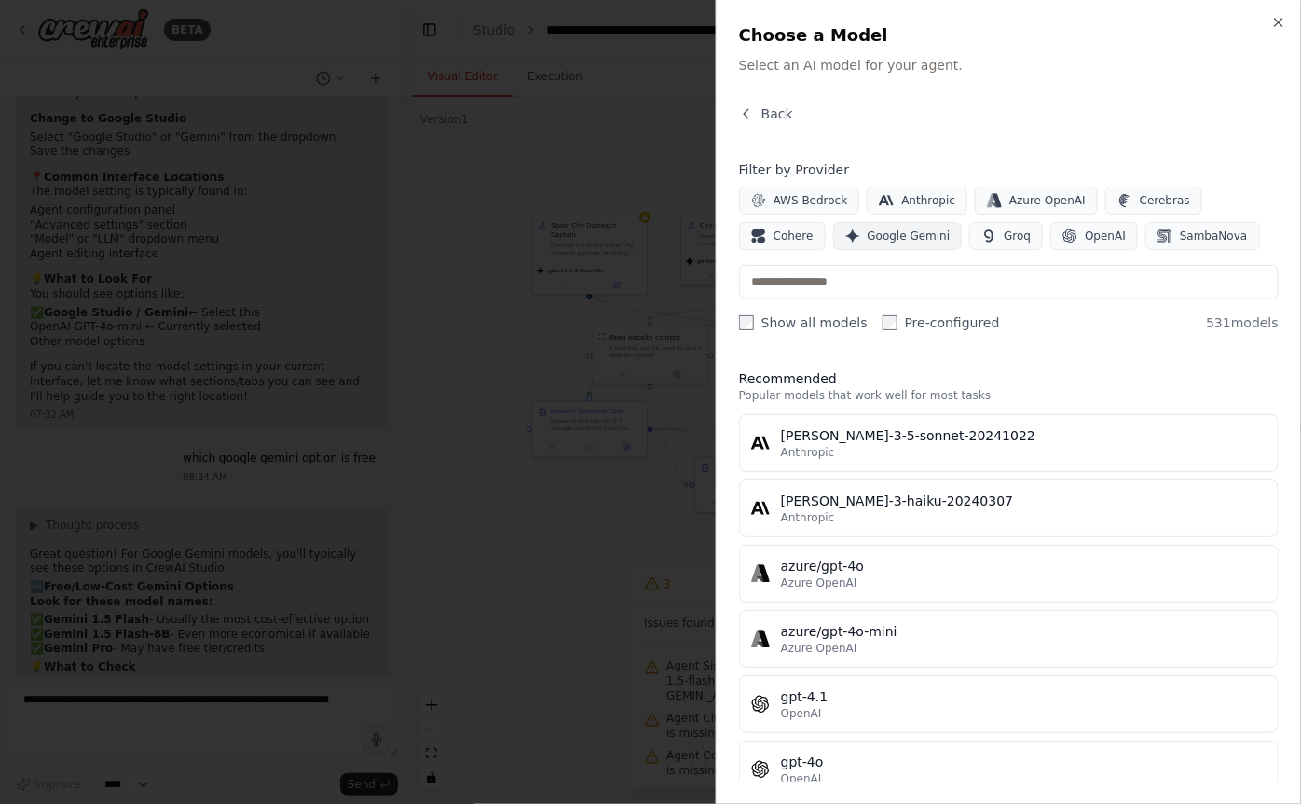
click at [859, 233] on span "Google Gemini" at bounding box center [909, 235] width 83 height 15
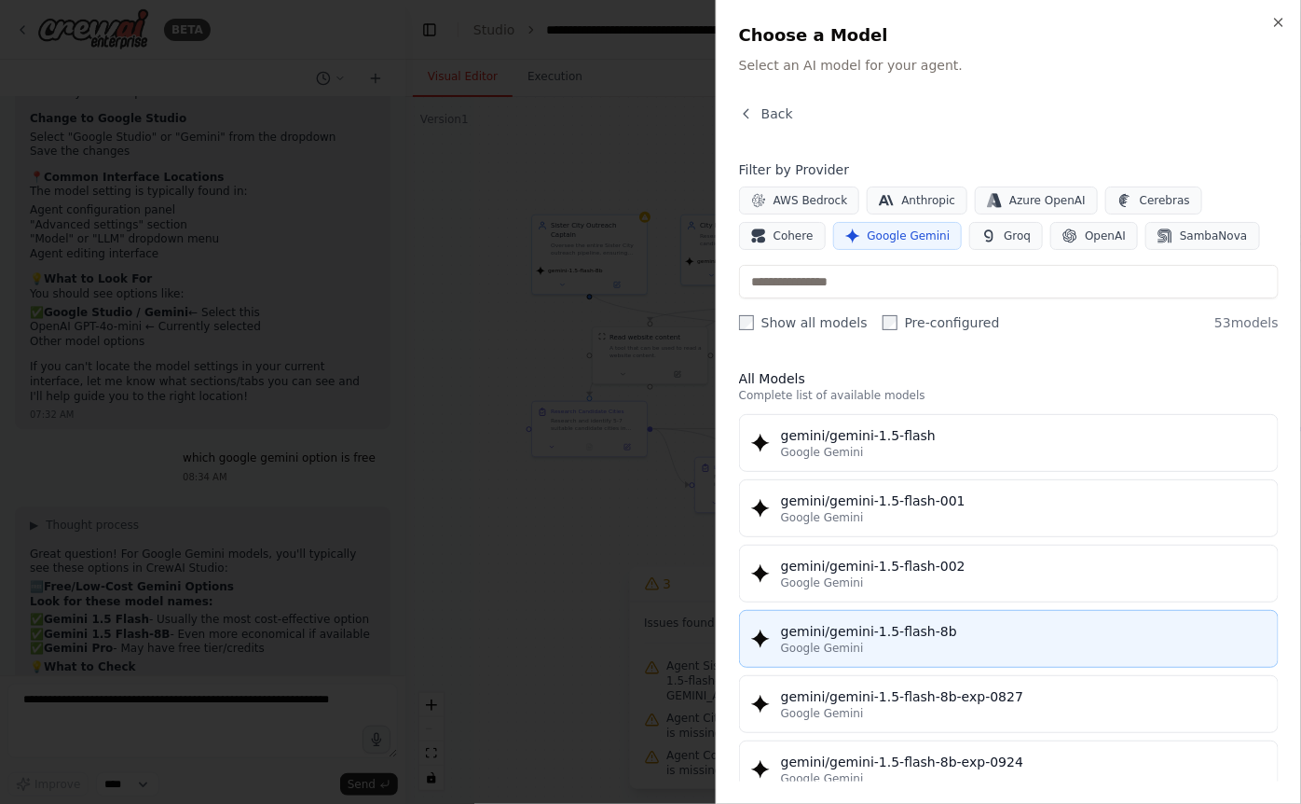
click at [859, 634] on div "gemini/gemini-1.5-flash-8b" at bounding box center [1024, 631] width 486 height 19
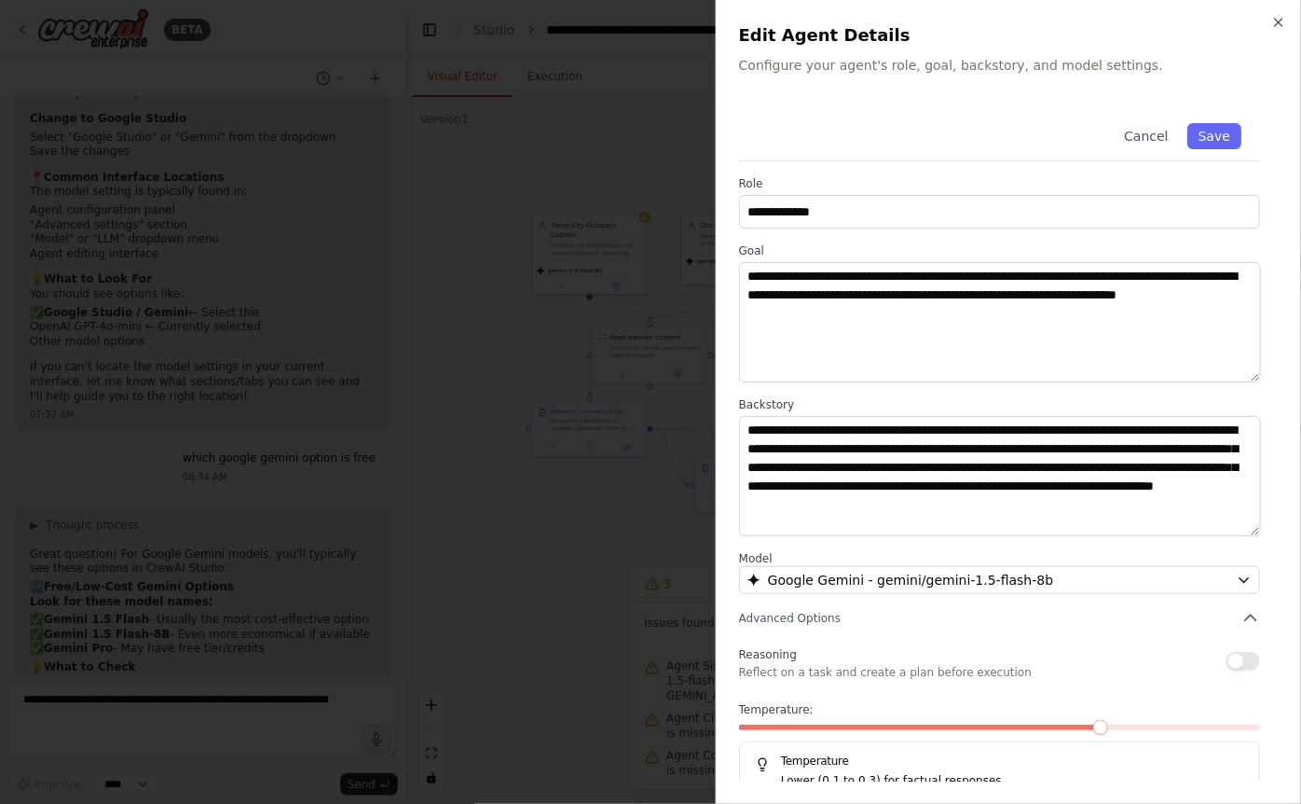
click at [859, 117] on div "Cancel Save" at bounding box center [999, 132] width 521 height 57
click at [859, 137] on button "Save" at bounding box center [1215, 136] width 54 height 26
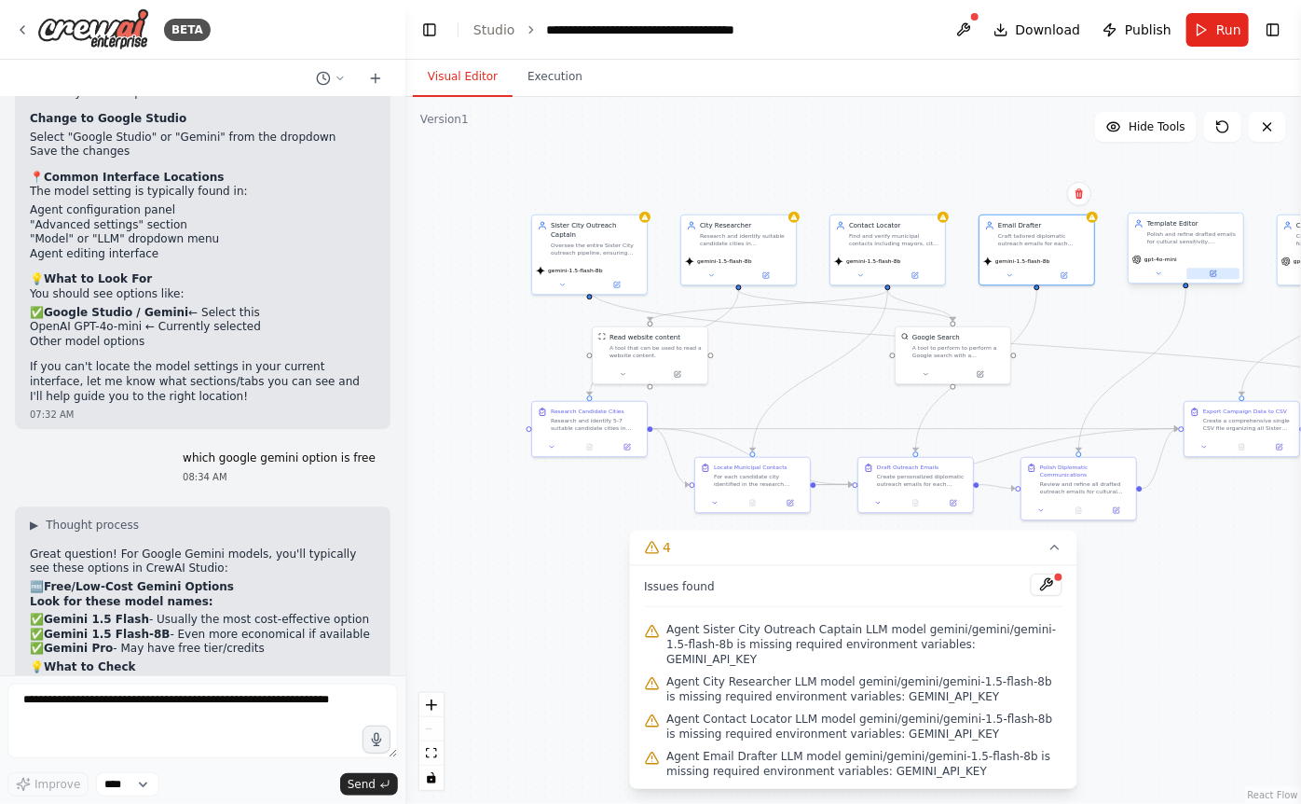
click at [859, 273] on icon at bounding box center [1215, 272] width 5 height 5
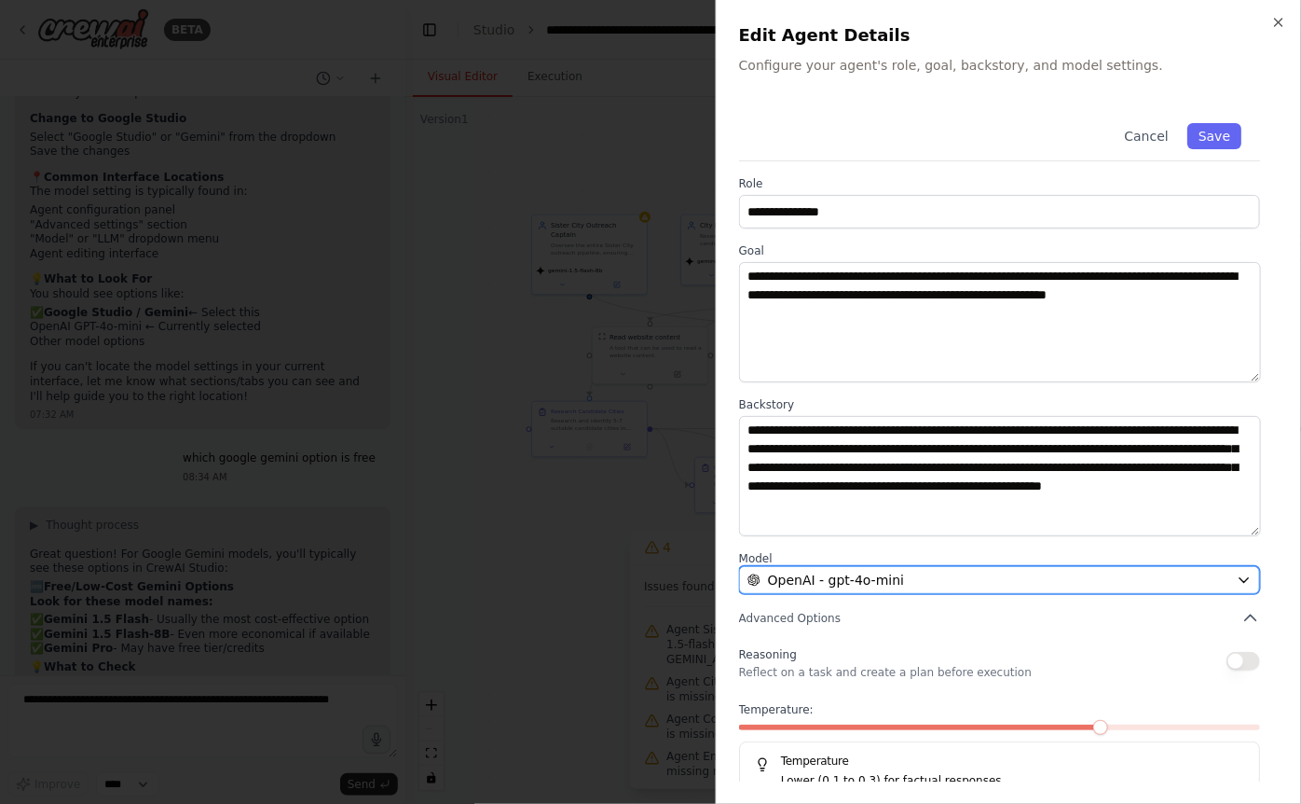
click at [859, 577] on div "OpenAI - gpt-4o-mini" at bounding box center [989, 580] width 482 height 19
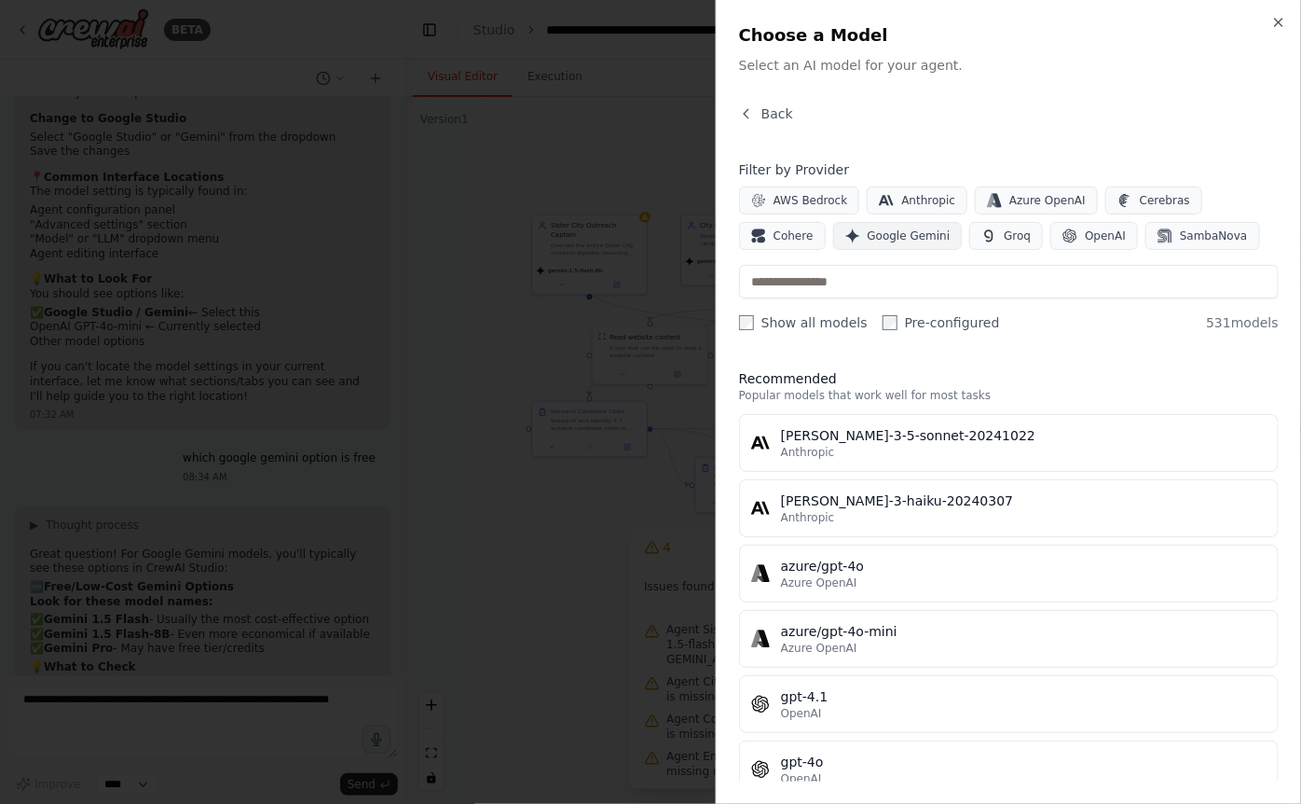
click at [833, 222] on button "Google Gemini" at bounding box center [898, 236] width 130 height 28
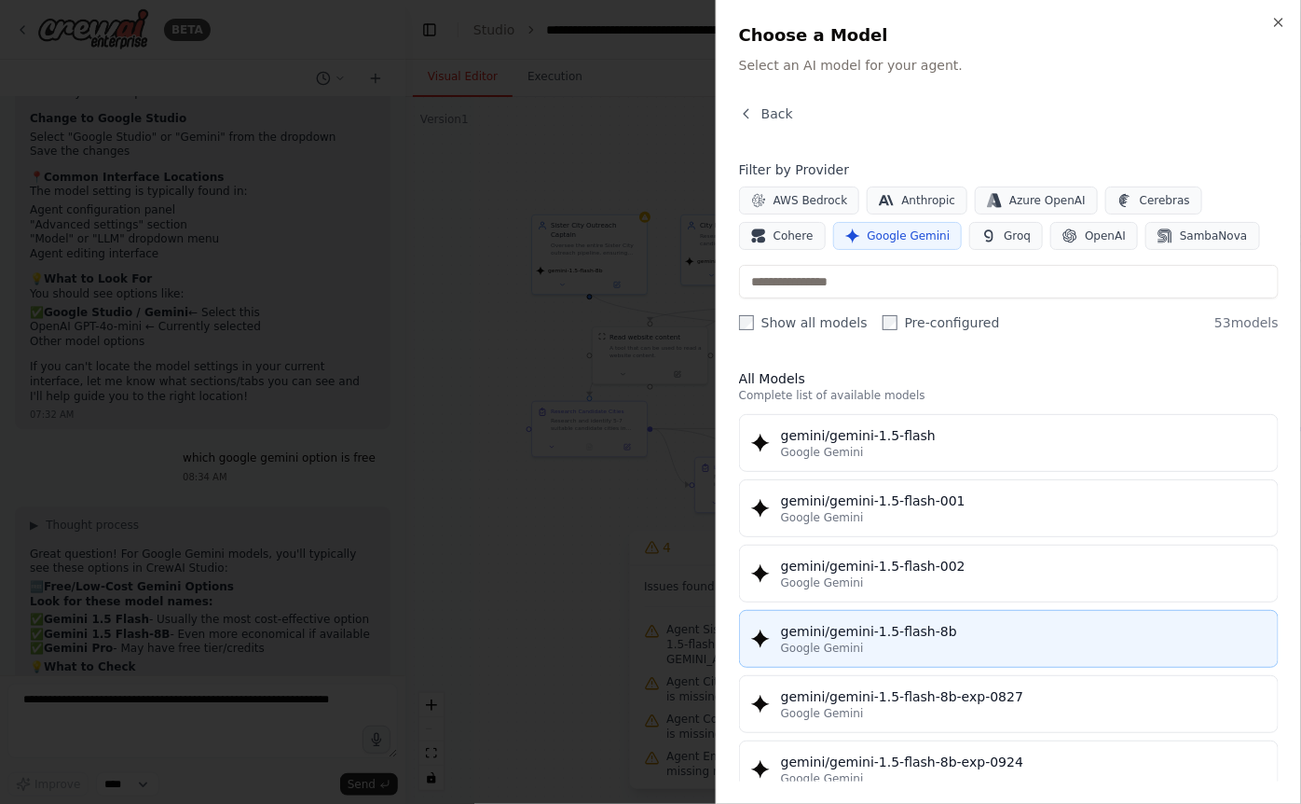
click at [859, 643] on div "Google Gemini" at bounding box center [1024, 647] width 486 height 15
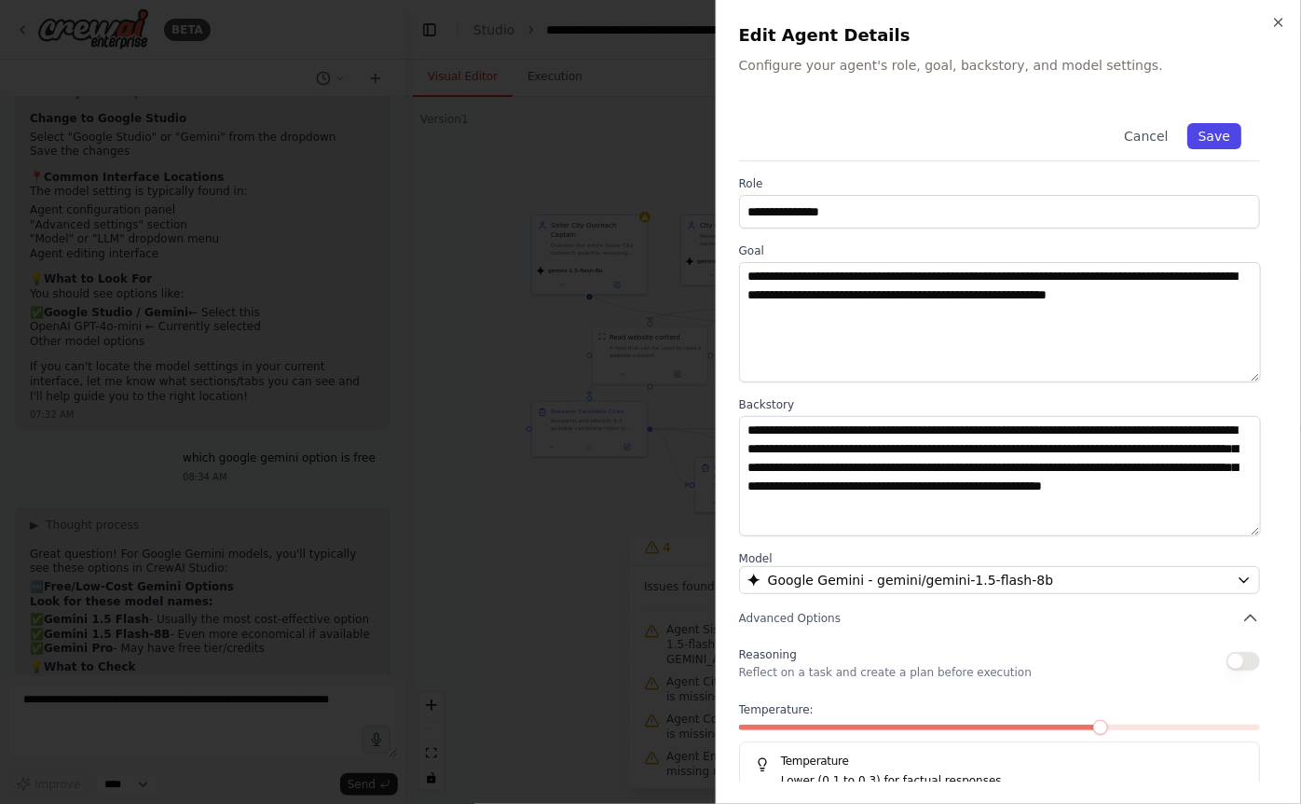
click at [859, 136] on button "Save" at bounding box center [1215, 136] width 54 height 26
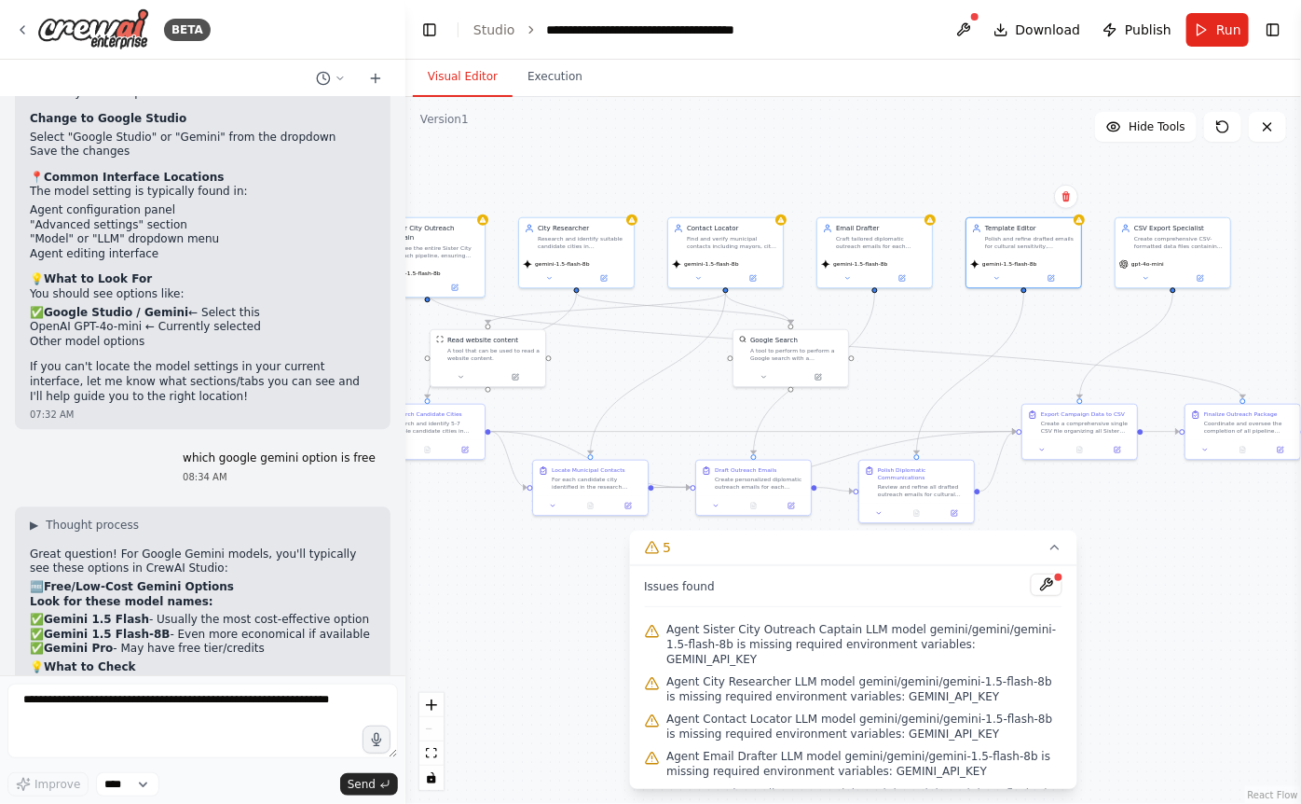
drag, startPoint x: 1105, startPoint y: 305, endPoint x: 942, endPoint y: 308, distance: 162.2
click at [859, 308] on div ".deletable-edge-delete-btn { width: 20px; height: 20px; border: 0px solid #ffff…" at bounding box center [854, 450] width 896 height 707
click at [859, 275] on button at bounding box center [1201, 275] width 53 height 11
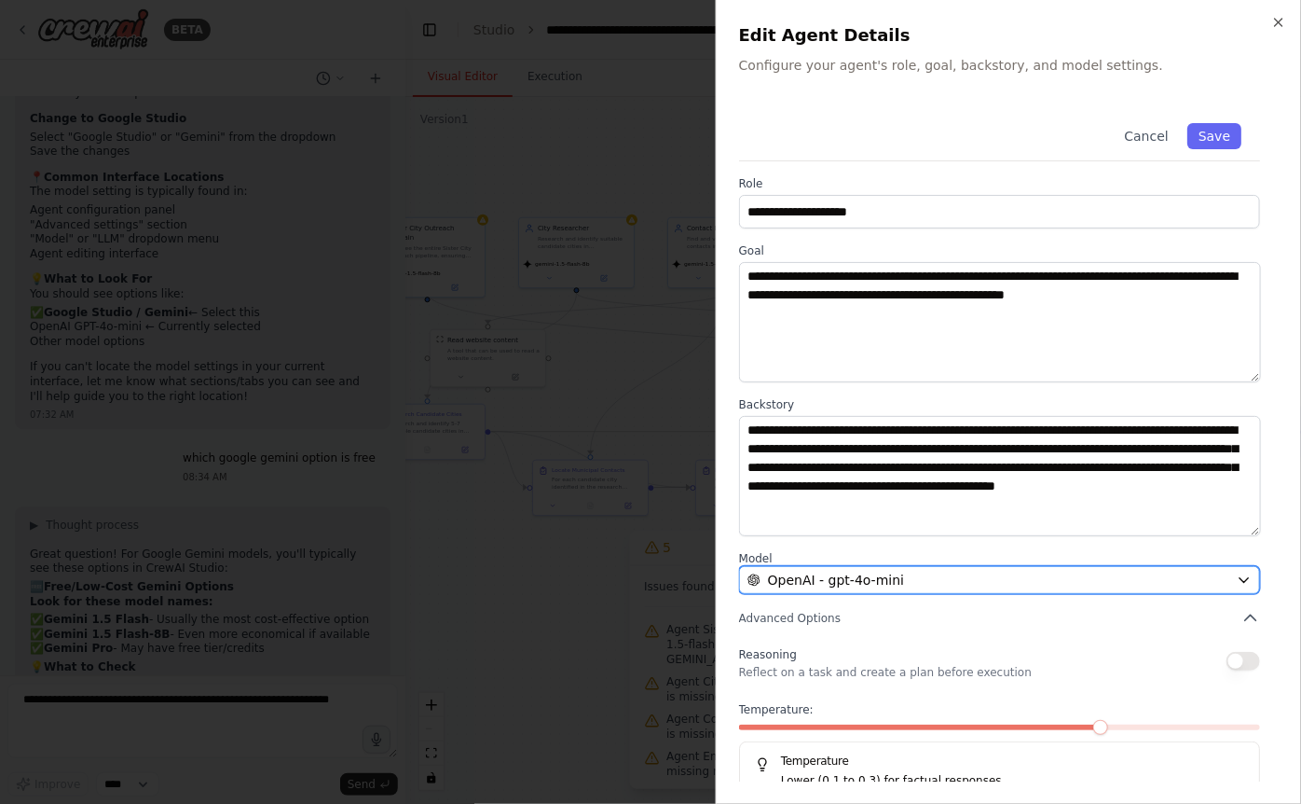
click at [859, 577] on div "OpenAI - gpt-4o-mini" at bounding box center [989, 580] width 482 height 19
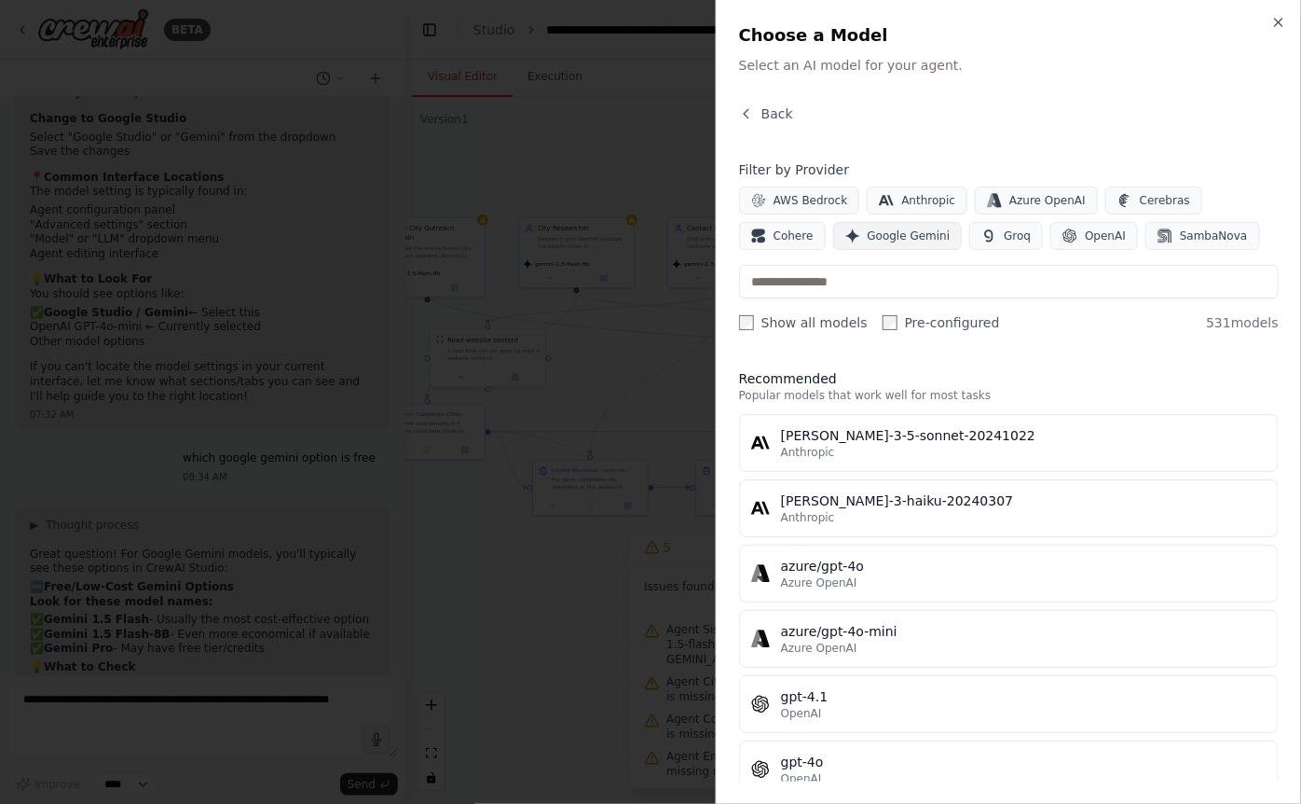
click at [859, 237] on span "Google Gemini" at bounding box center [909, 235] width 83 height 15
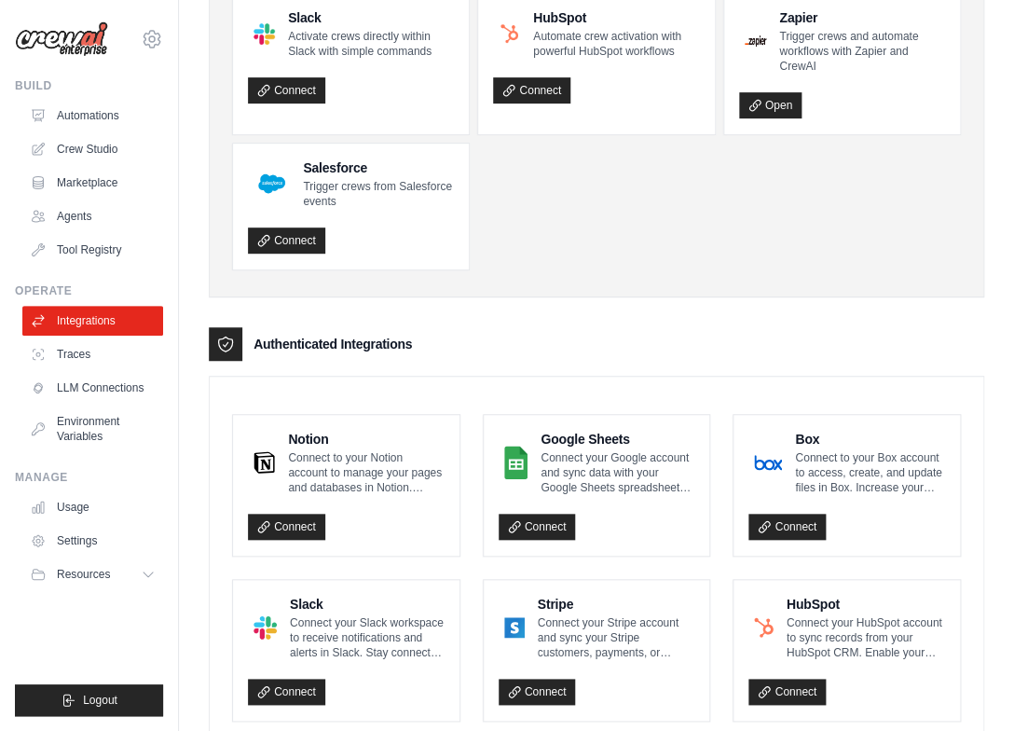
scroll to position [160, 0]
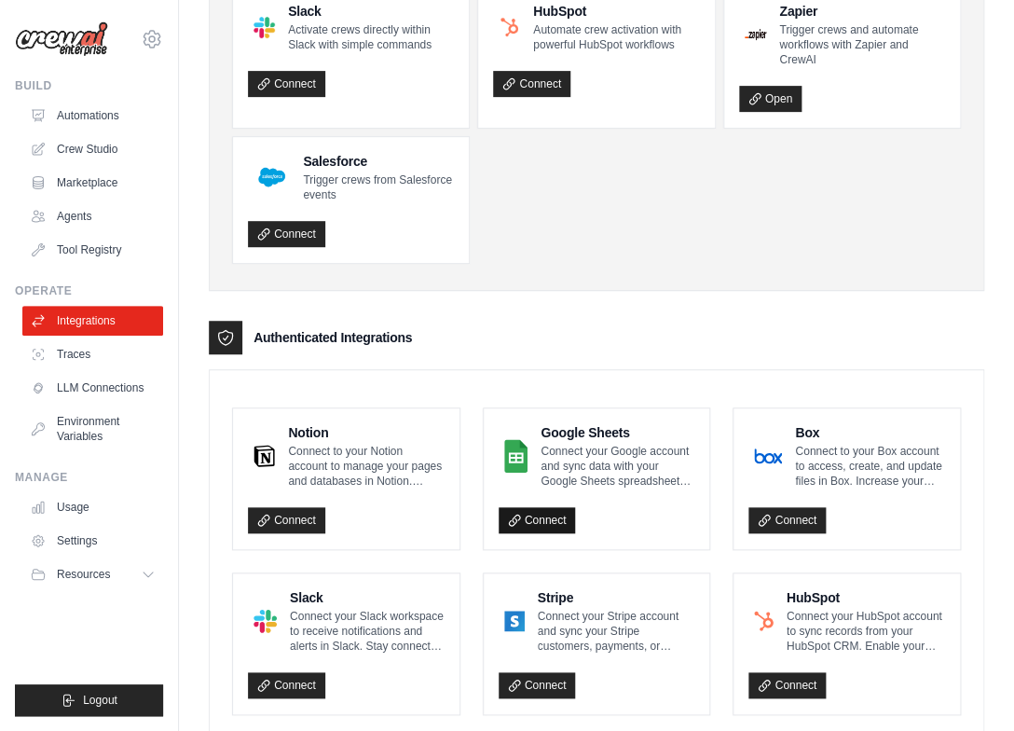
click at [545, 524] on link "Connect" at bounding box center [537, 520] width 77 height 26
click at [514, 521] on icon at bounding box center [514, 520] width 13 height 13
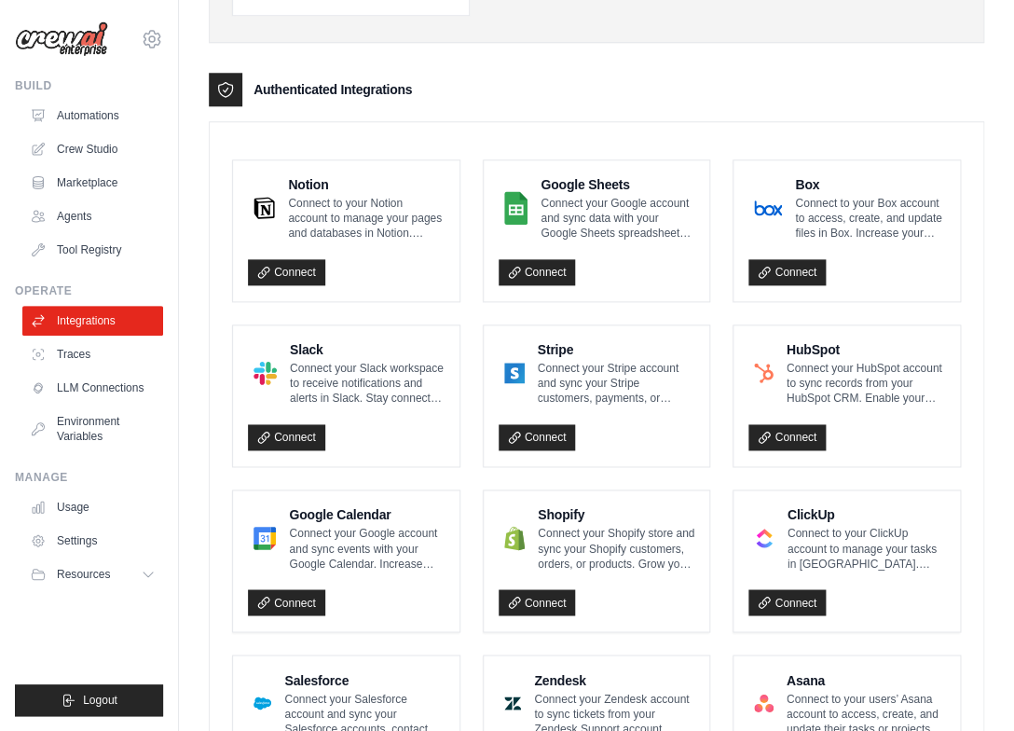
scroll to position [475, 0]
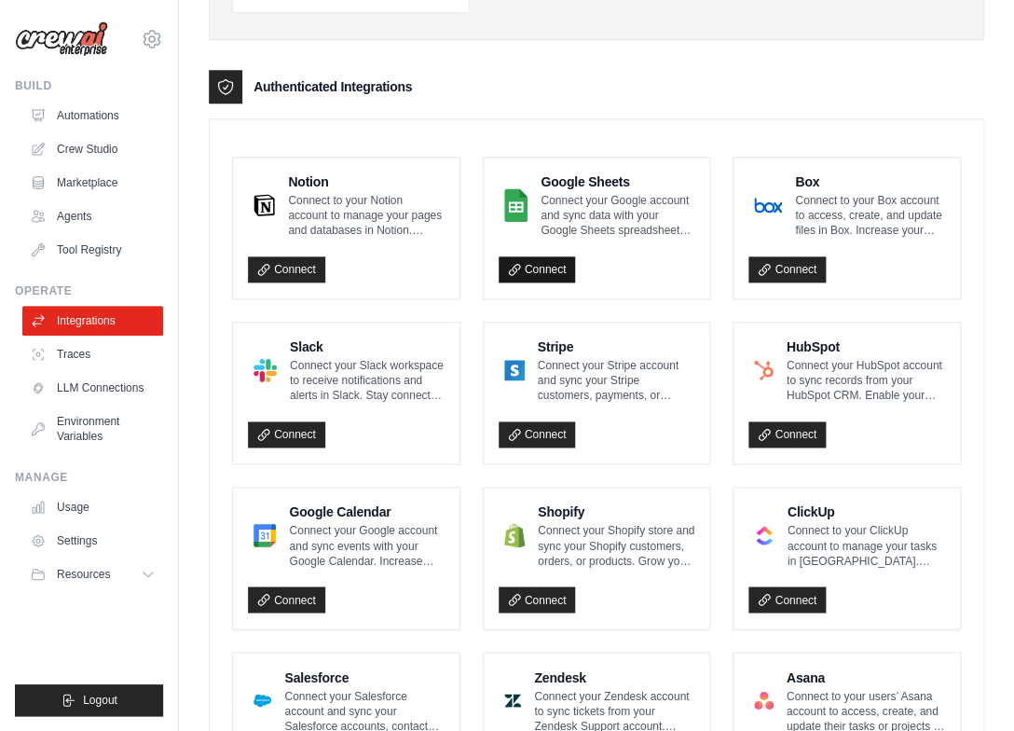
click at [511, 272] on icon at bounding box center [514, 269] width 13 height 13
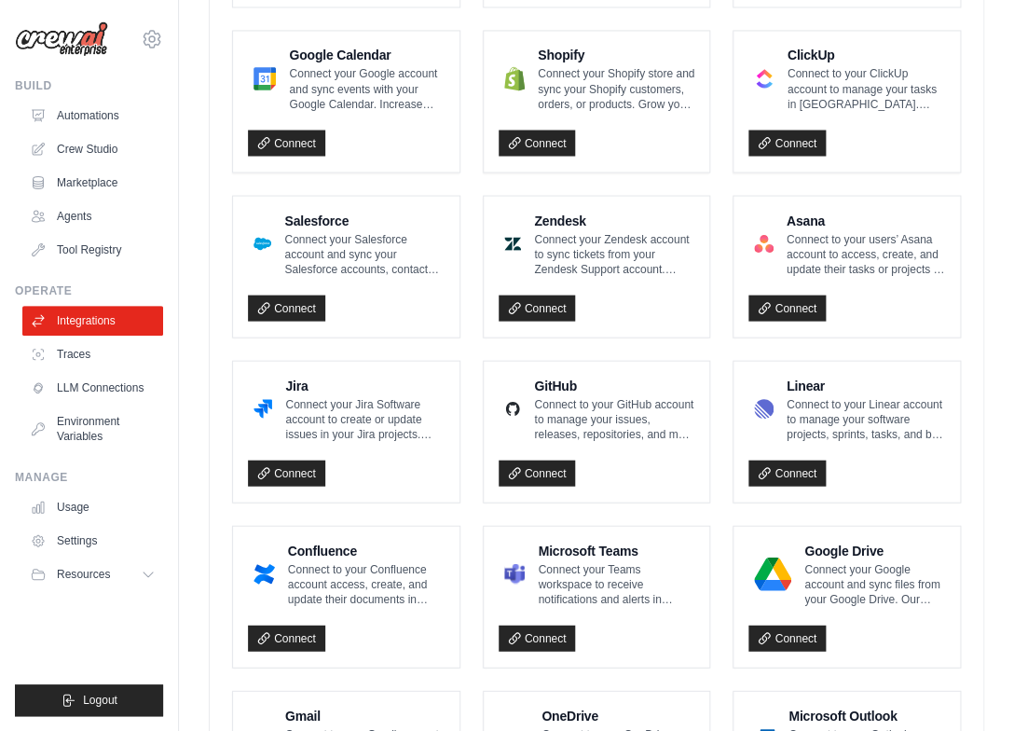
scroll to position [1104, 0]
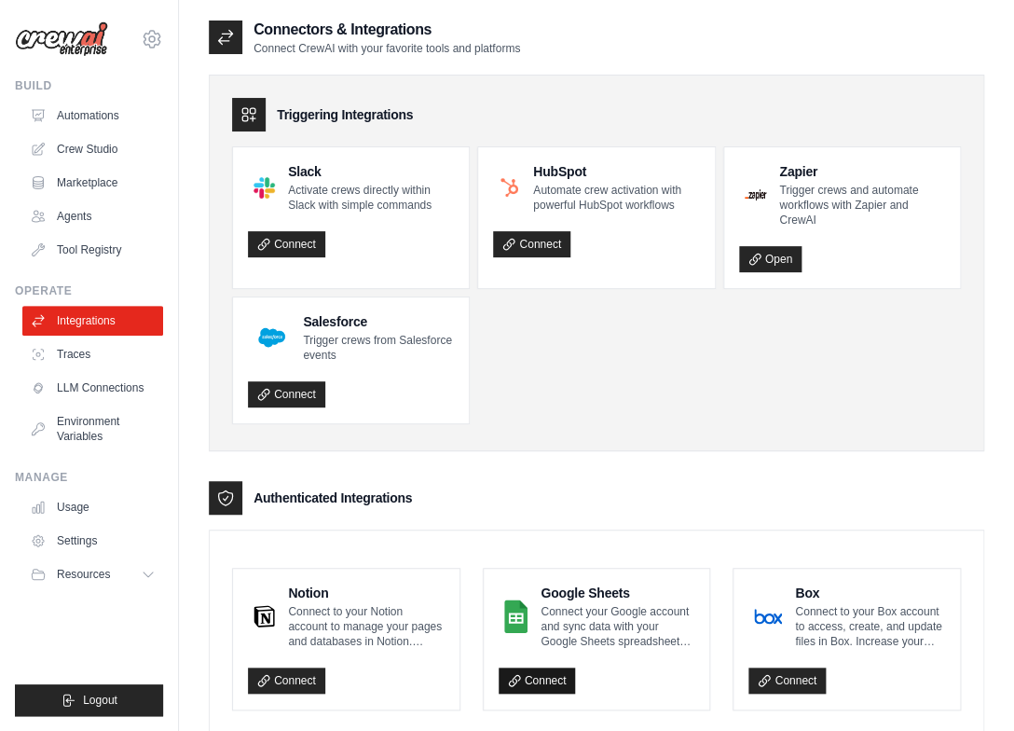
click at [546, 685] on link "Connect" at bounding box center [537, 680] width 77 height 26
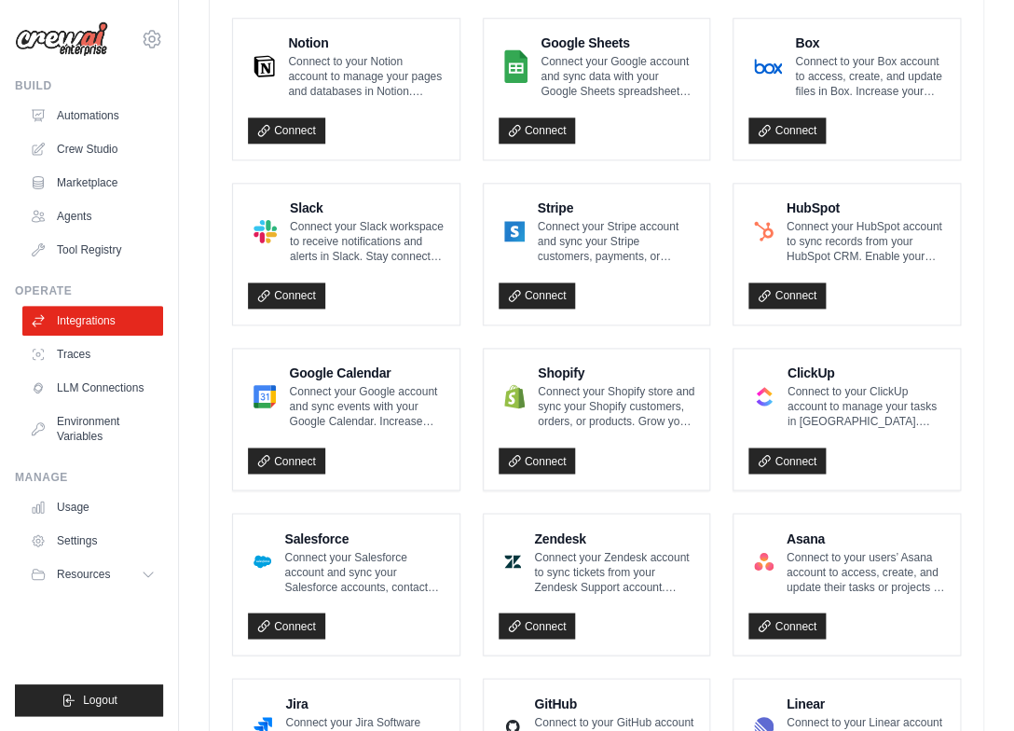
scroll to position [407, 0]
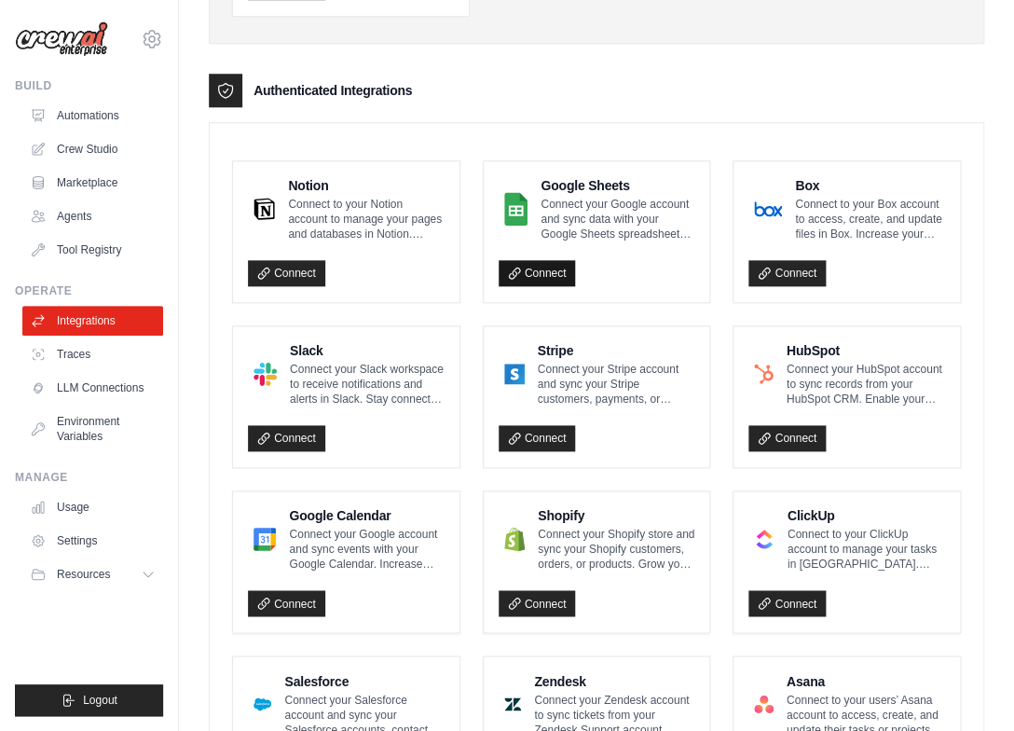
click at [515, 280] on icon at bounding box center [514, 273] width 13 height 13
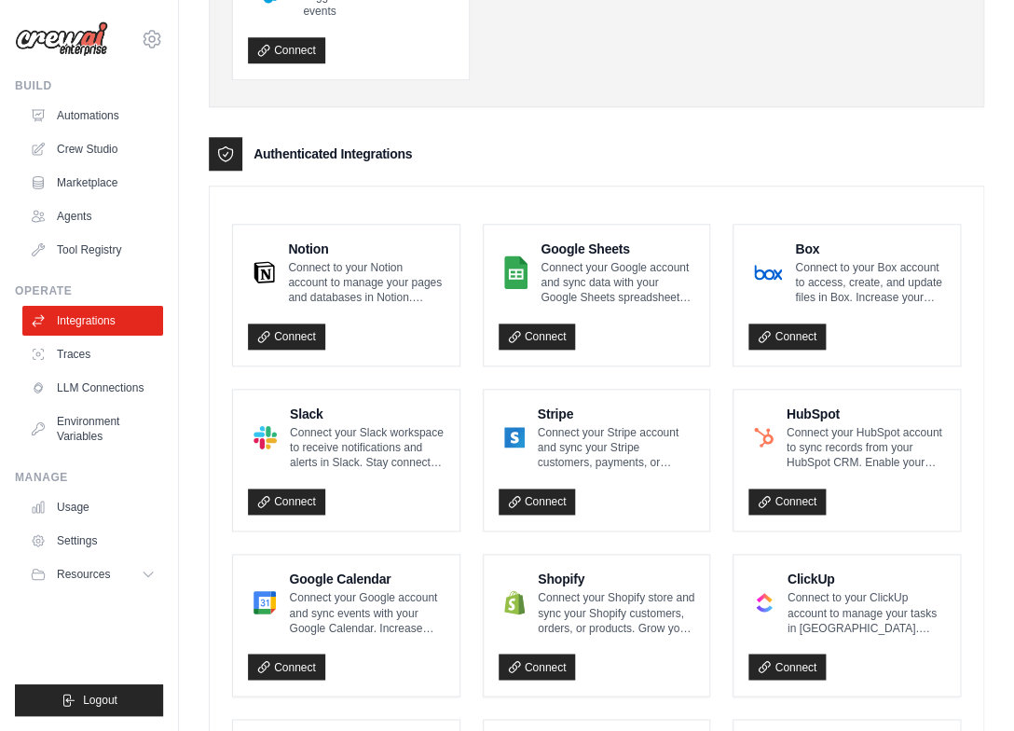
scroll to position [136, 0]
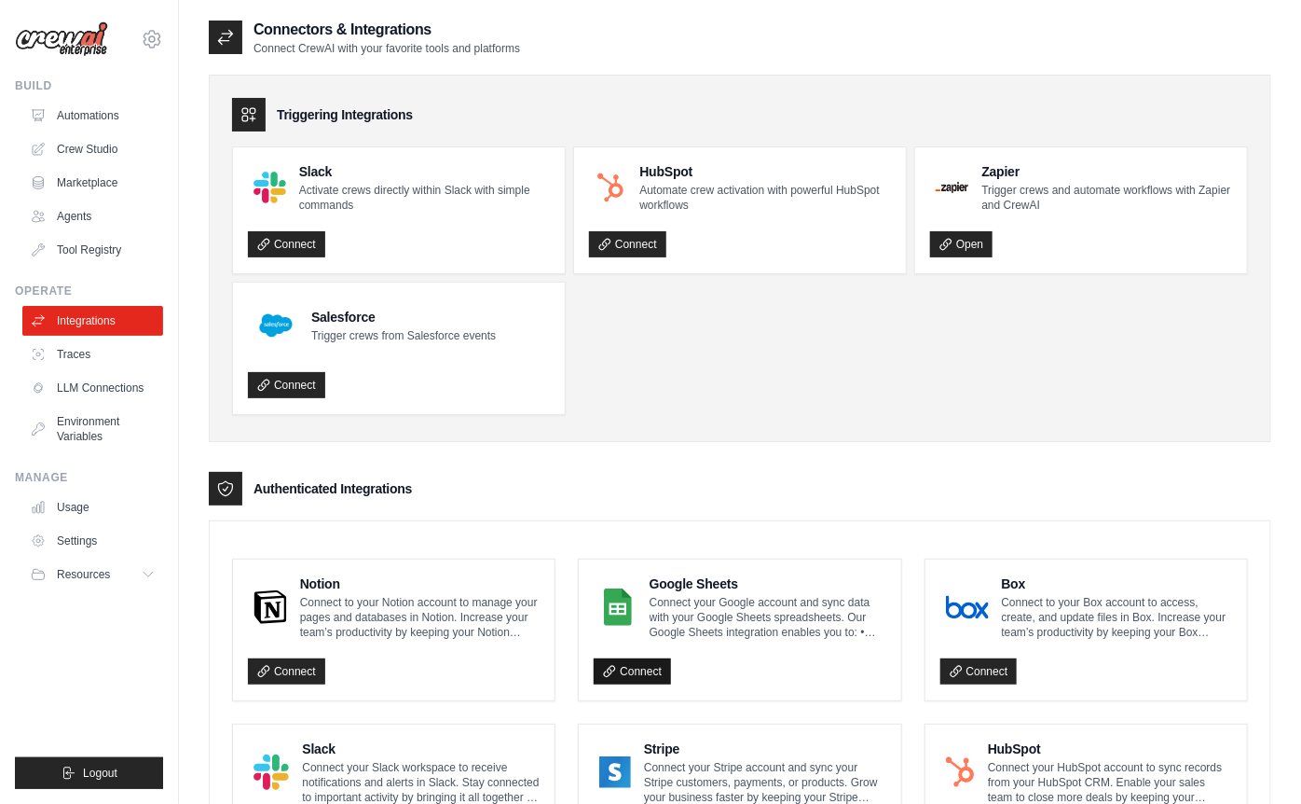
click at [634, 672] on link "Connect" at bounding box center [632, 671] width 77 height 26
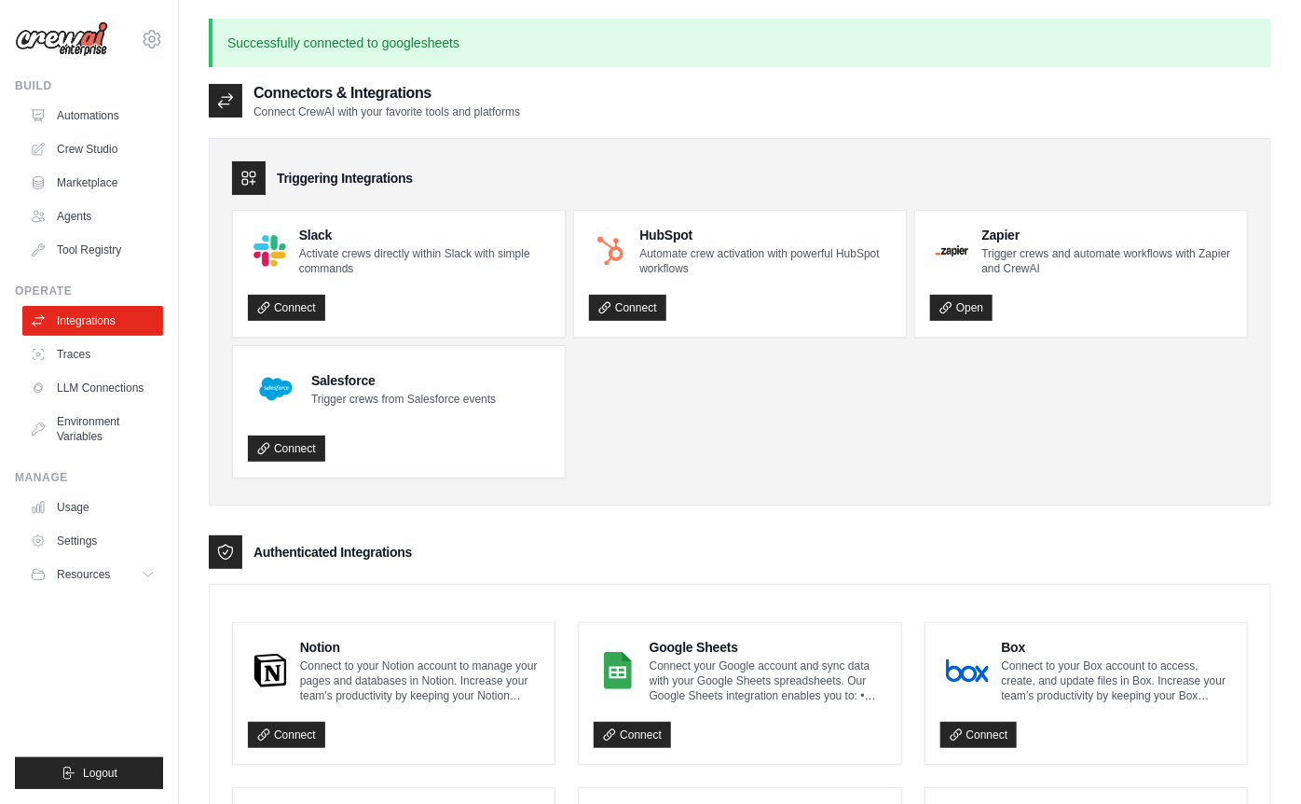
click at [683, 643] on h4 "Google Sheets" at bounding box center [768, 647] width 237 height 19
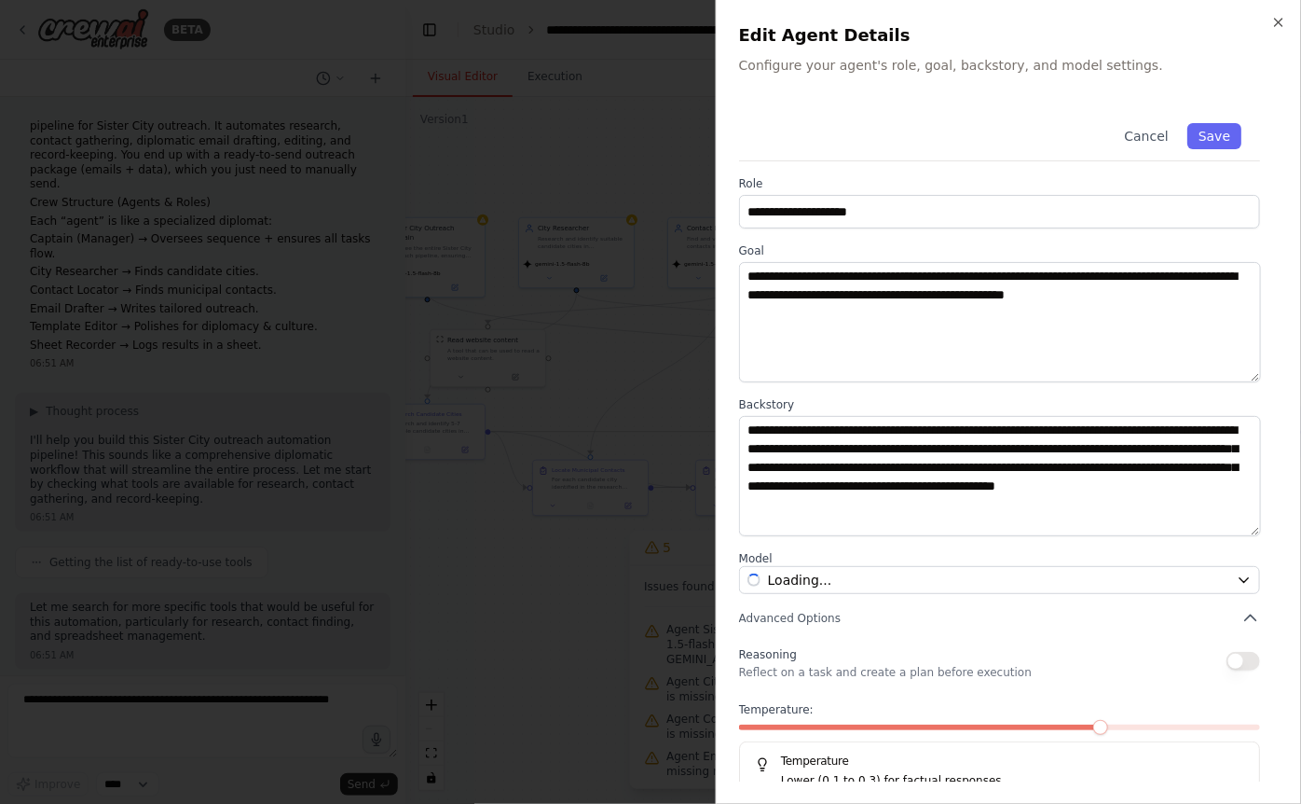
scroll to position [7732, 0]
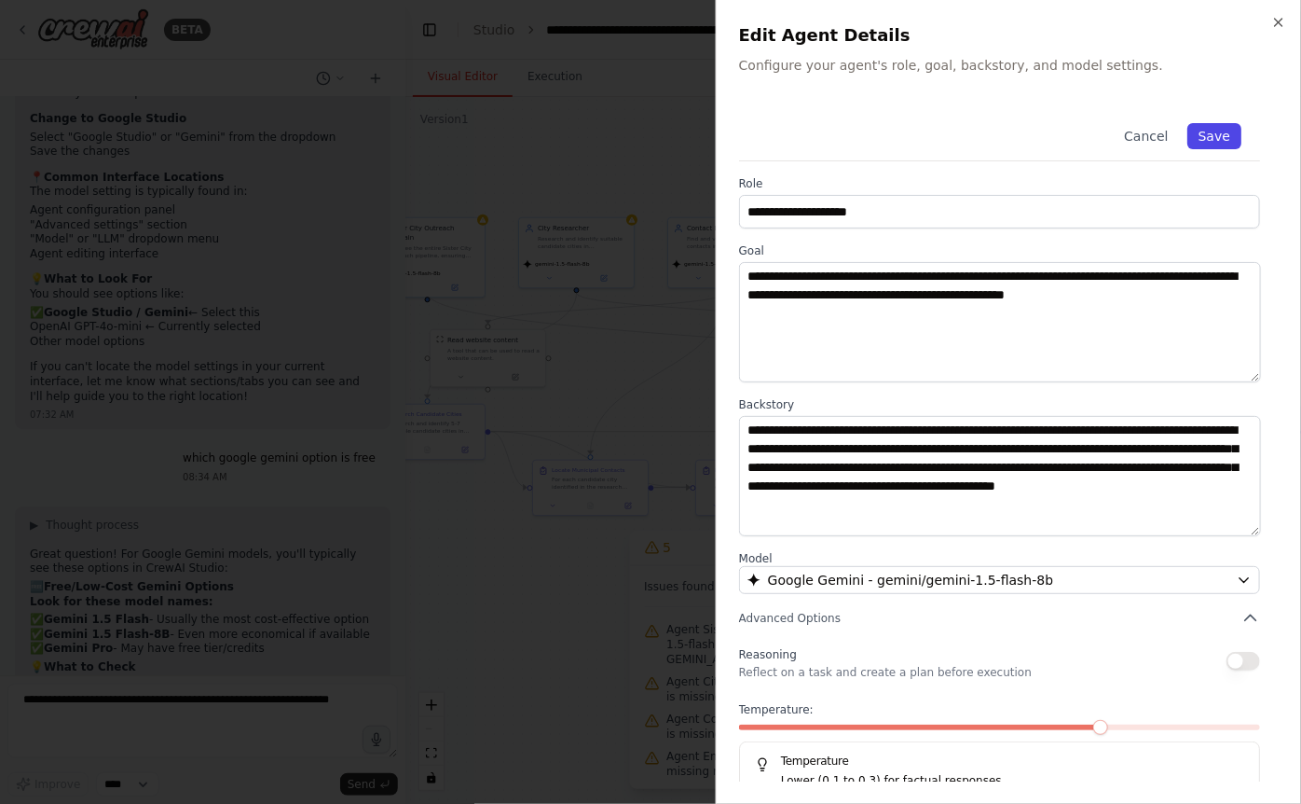
click at [1234, 124] on button "Save" at bounding box center [1215, 136] width 54 height 26
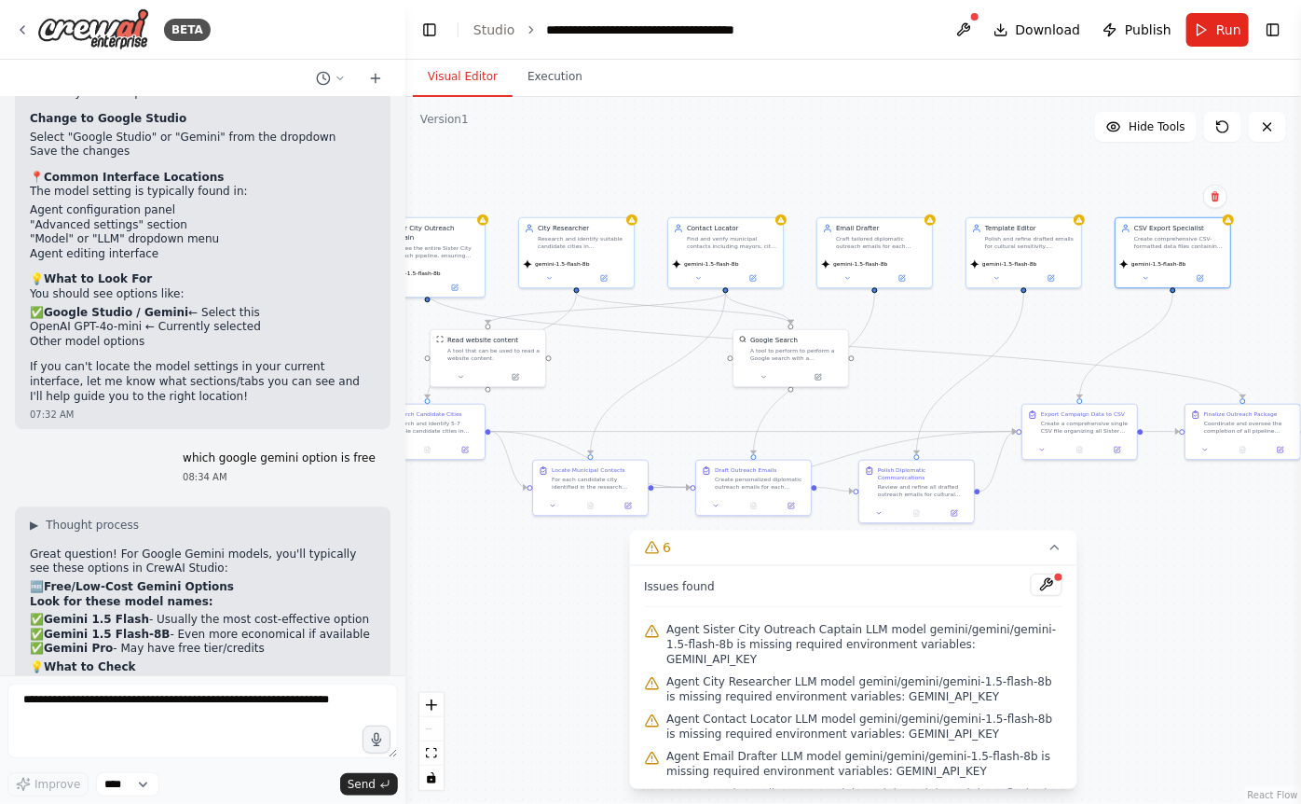
click at [768, 631] on span "Agent Sister City Outreach Captain LLM model gemini/gemini/gemini-1.5-flash-8b …" at bounding box center [865, 644] width 396 height 45
click at [894, 641] on span "Agent Sister City Outreach Captain LLM model gemini/gemini/gemini-1.5-flash-8b …" at bounding box center [865, 644] width 396 height 45
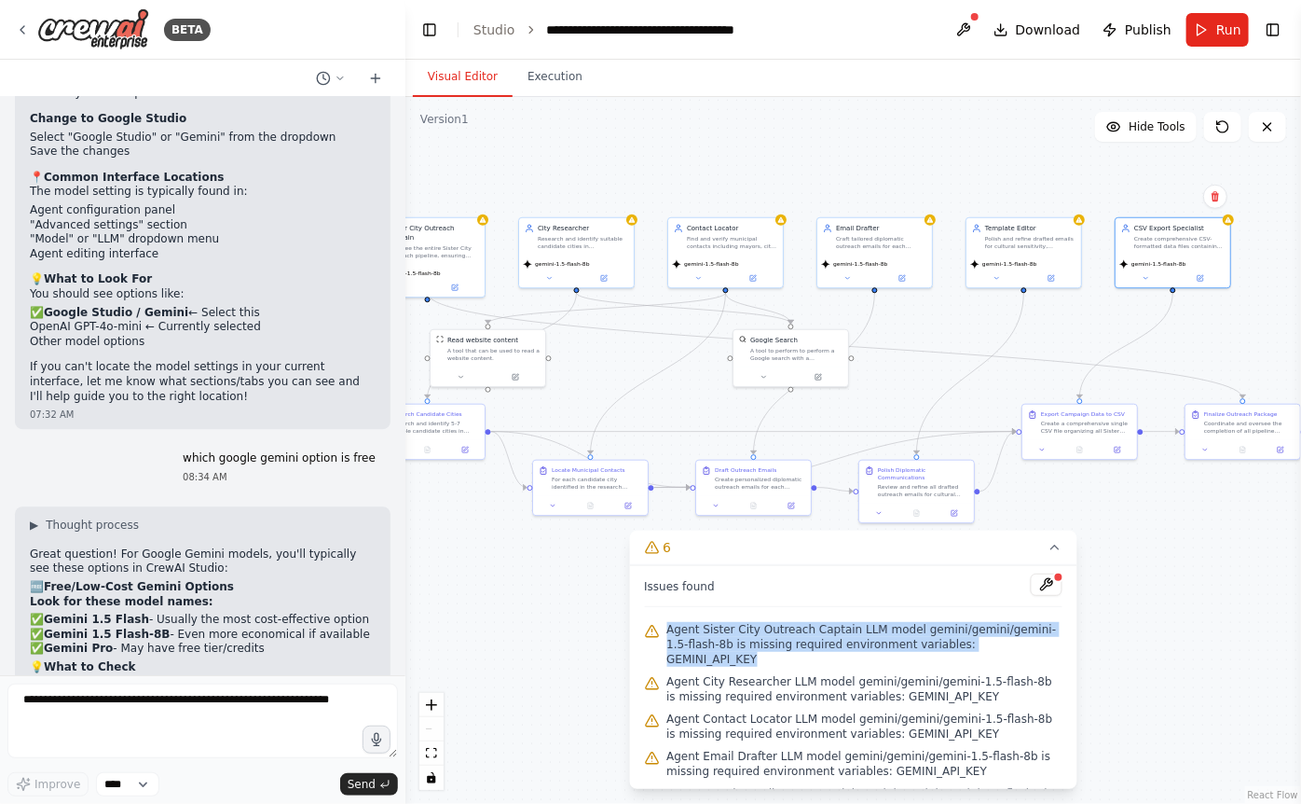
drag, startPoint x: 669, startPoint y: 628, endPoint x: 1031, endPoint y: 639, distance: 361.8
click at [1031, 639] on span "Agent Sister City Outreach Captain LLM model gemini/gemini/gemini-1.5-flash-8b …" at bounding box center [865, 644] width 396 height 45
copy span "Agent Sister City Outreach Captain LLM model gemini/gemini/gemini-1.5-flash-8b …"
click at [1054, 580] on button at bounding box center [1047, 584] width 32 height 22
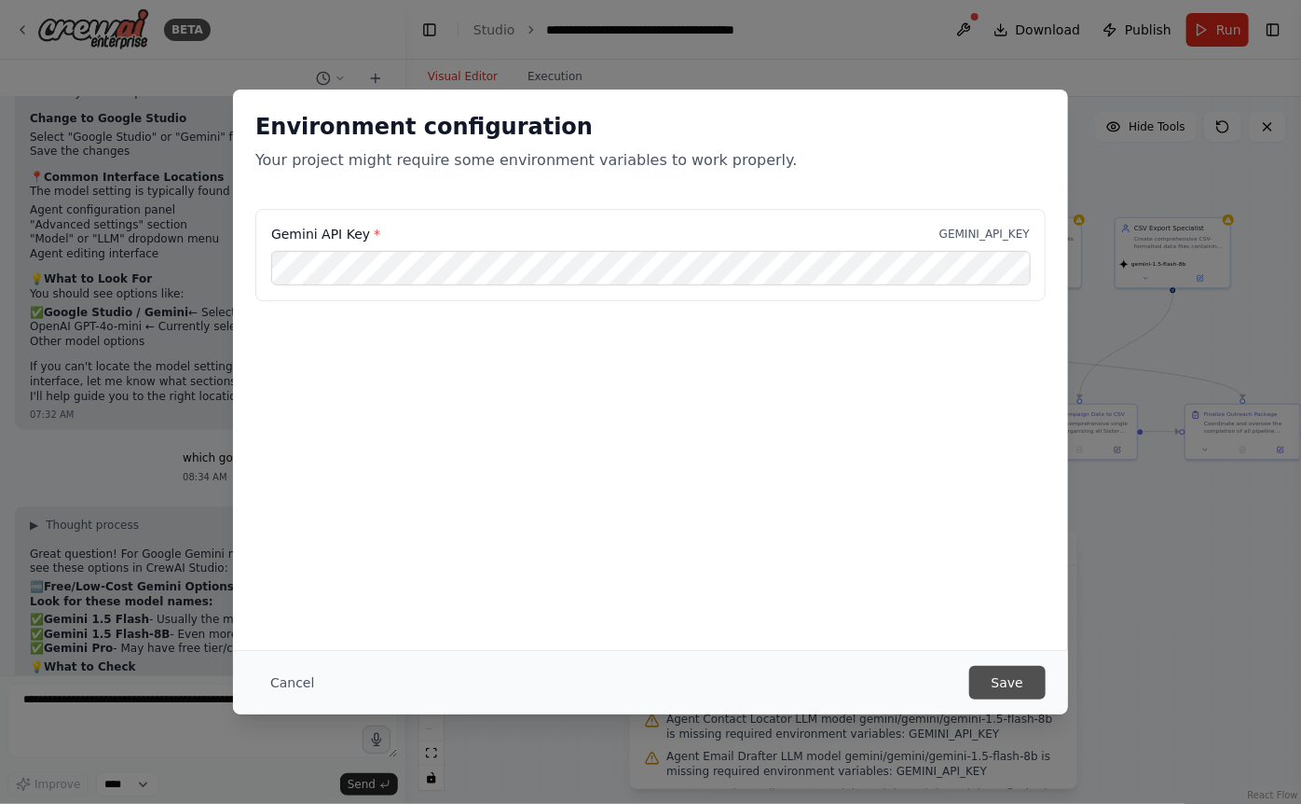
click at [1011, 680] on button "Save" at bounding box center [1008, 683] width 76 height 34
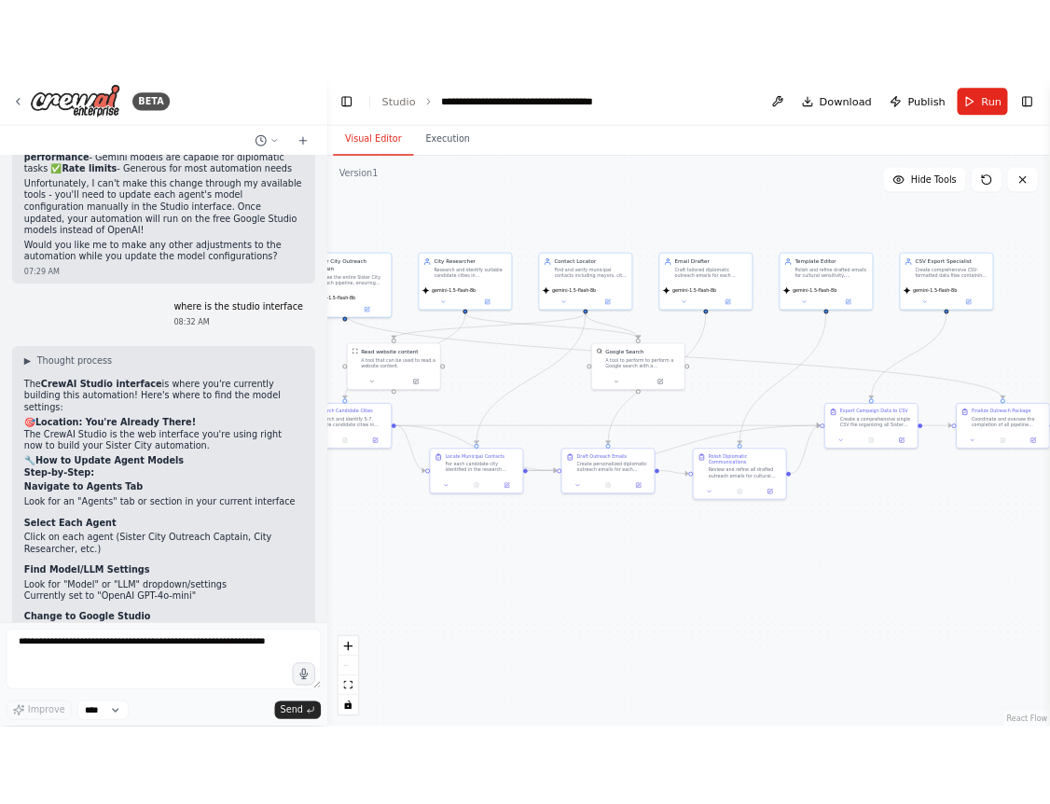
scroll to position [7133, 0]
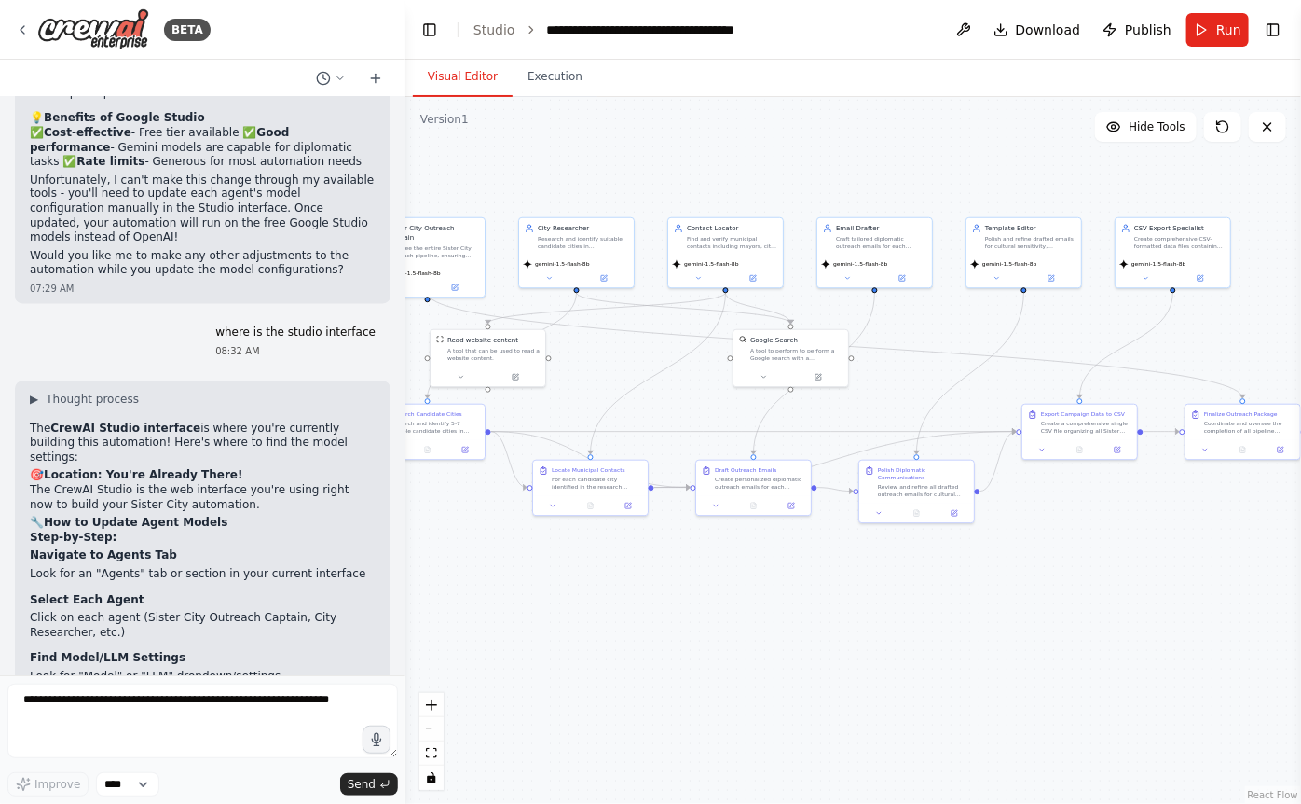
click at [571, 584] on div ".deletable-edge-delete-btn { width: 20px; height: 20px; border: 0px solid #ffff…" at bounding box center [854, 450] width 896 height 707
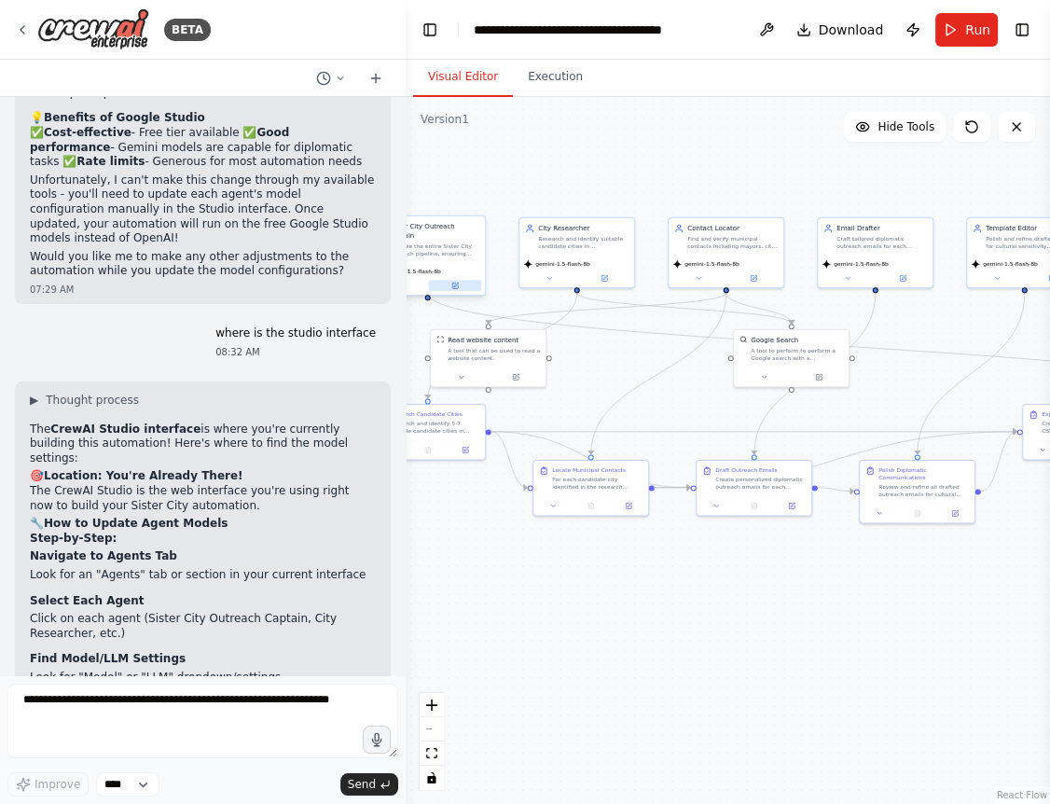
click at [459, 282] on icon at bounding box center [454, 285] width 7 height 7
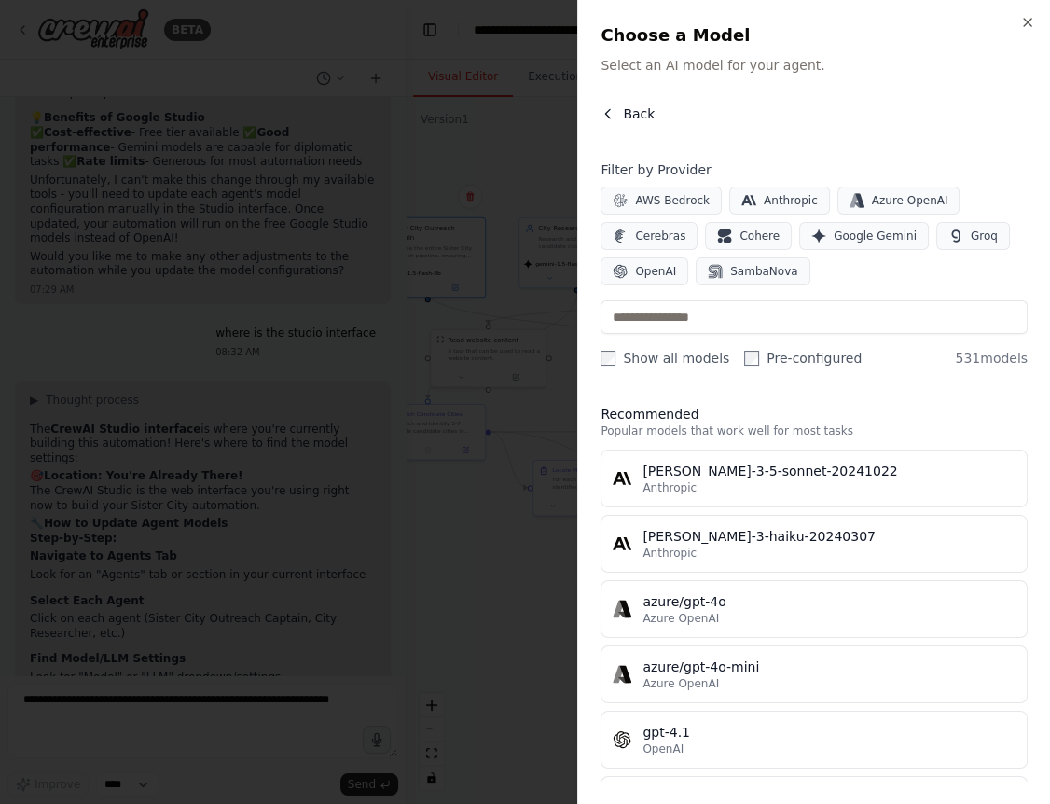
click at [625, 111] on span "Back" at bounding box center [639, 113] width 32 height 19
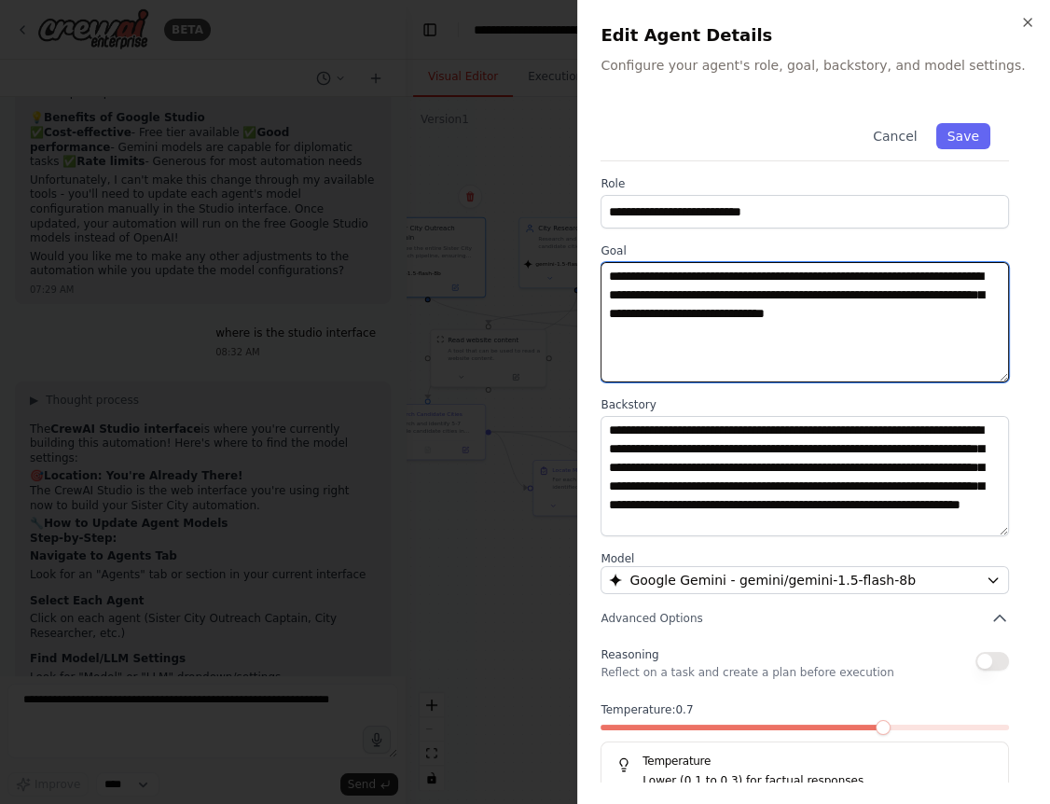
click at [709, 290] on textarea "**********" at bounding box center [804, 322] width 408 height 120
click at [709, 324] on textarea "**********" at bounding box center [804, 322] width 408 height 120
drag, startPoint x: 700, startPoint y: 290, endPoint x: 836, endPoint y: 305, distance: 136.9
click at [836, 305] on textarea "**********" at bounding box center [804, 322] width 408 height 120
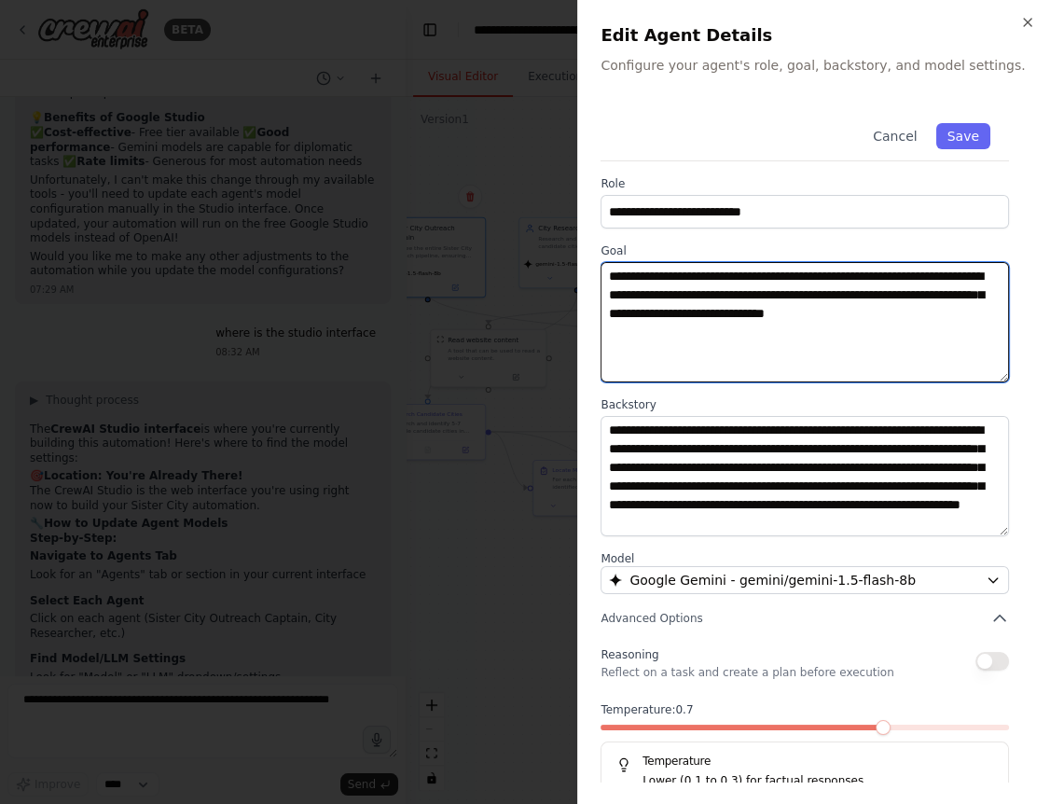
drag, startPoint x: 915, startPoint y: 290, endPoint x: 836, endPoint y: 299, distance: 78.9
click at [836, 299] on textarea "**********" at bounding box center [804, 322] width 408 height 120
drag, startPoint x: 724, startPoint y: 308, endPoint x: 983, endPoint y: 321, distance: 258.6
click at [984, 321] on textarea "**********" at bounding box center [804, 322] width 408 height 120
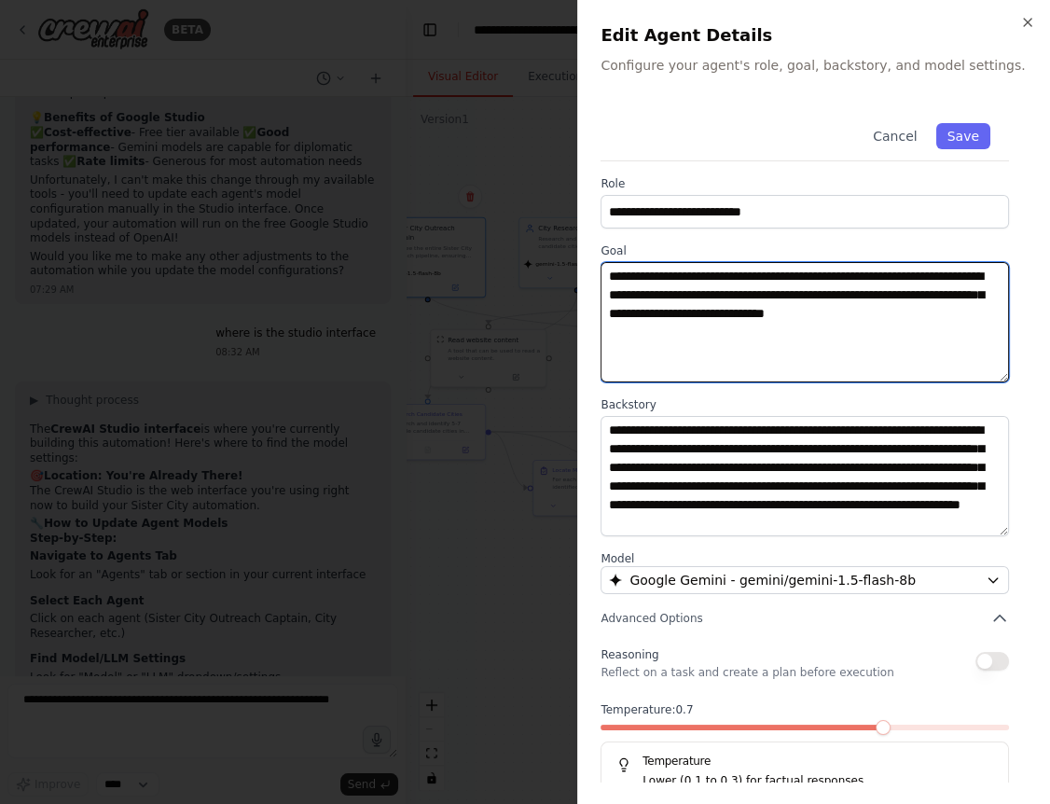
click at [831, 317] on textarea "**********" at bounding box center [804, 322] width 408 height 120
click at [805, 319] on textarea "**********" at bounding box center [804, 322] width 408 height 120
drag, startPoint x: 985, startPoint y: 309, endPoint x: 889, endPoint y: 317, distance: 96.3
click at [889, 317] on textarea "**********" at bounding box center [804, 322] width 408 height 120
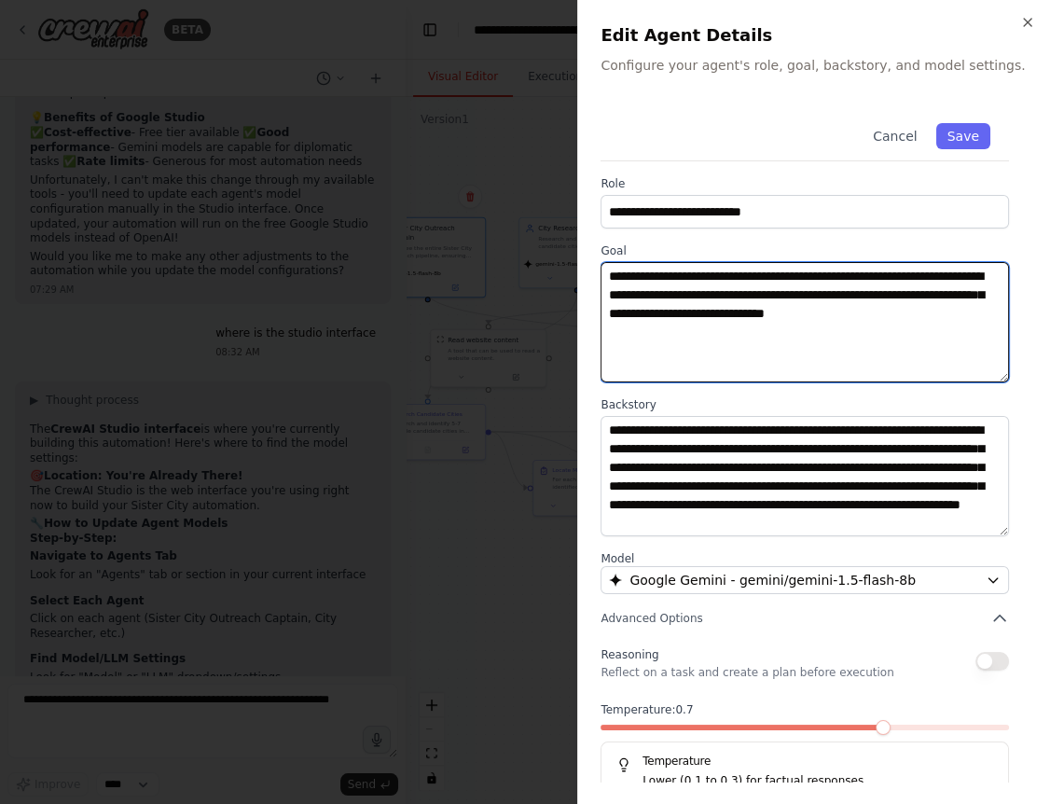
drag, startPoint x: 991, startPoint y: 314, endPoint x: 891, endPoint y: 313, distance: 99.8
click at [891, 313] on textarea "**********" at bounding box center [804, 322] width 408 height 120
click at [807, 329] on textarea "**********" at bounding box center [804, 322] width 408 height 120
paste textarea "**********"
drag, startPoint x: 662, startPoint y: 293, endPoint x: 515, endPoint y: 293, distance: 147.3
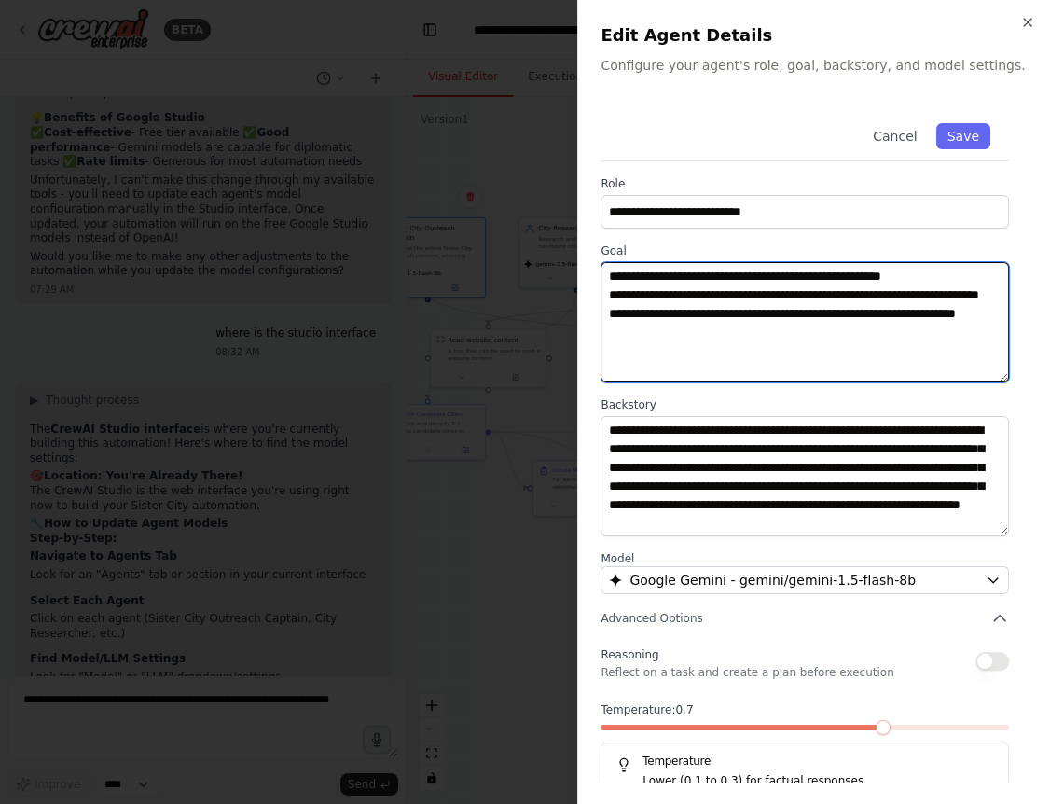
click at [600, 293] on textarea "**********" at bounding box center [804, 322] width 408 height 120
drag, startPoint x: 664, startPoint y: 314, endPoint x: 517, endPoint y: 314, distance: 146.4
click at [600, 314] on textarea "**********" at bounding box center [804, 322] width 408 height 120
type textarea "**********"
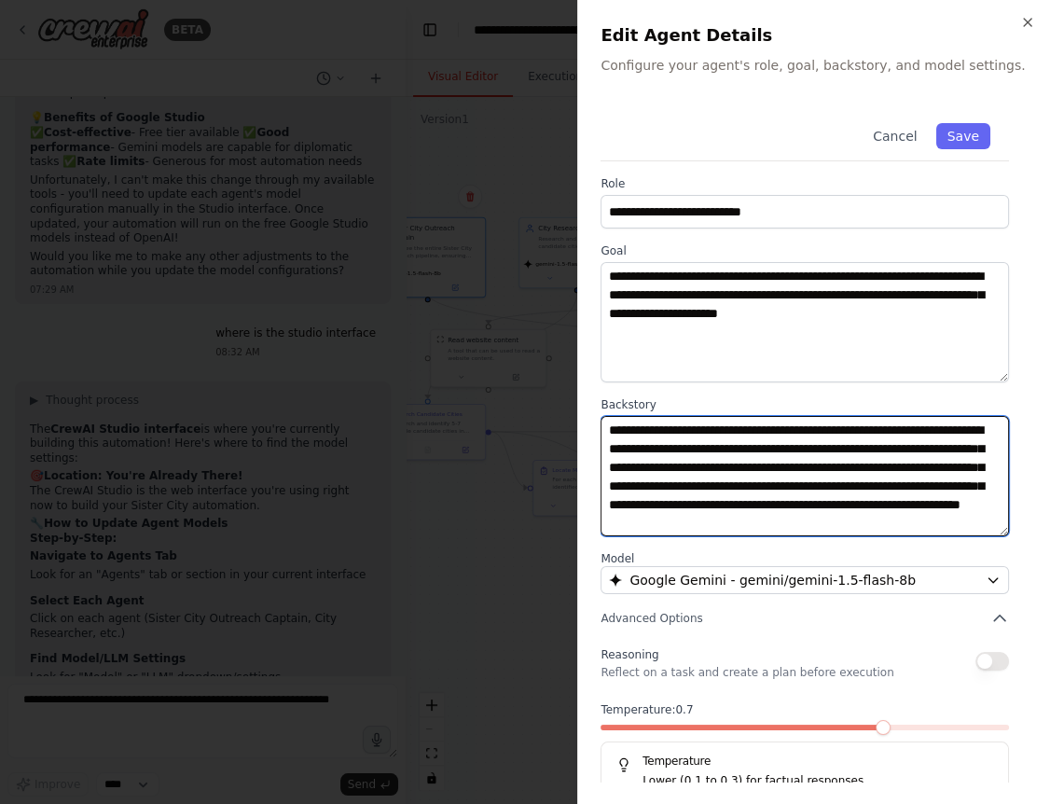
click at [683, 441] on textarea "**********" at bounding box center [804, 476] width 408 height 120
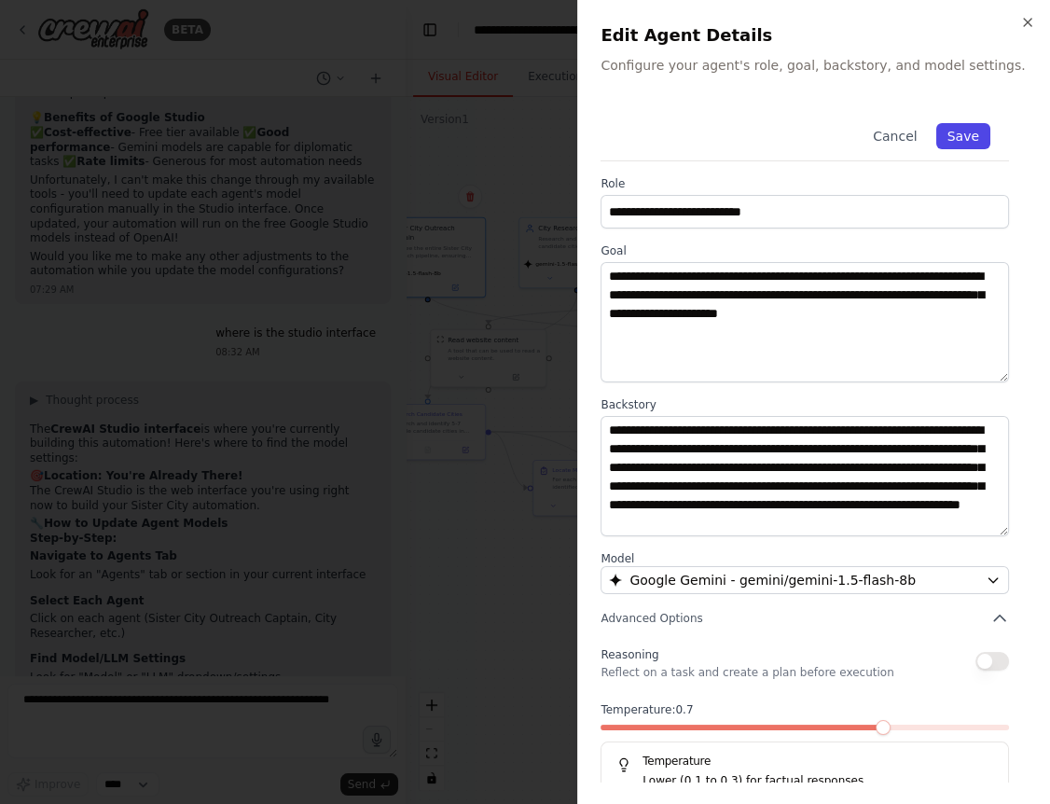
click at [957, 144] on button "Save" at bounding box center [963, 136] width 54 height 26
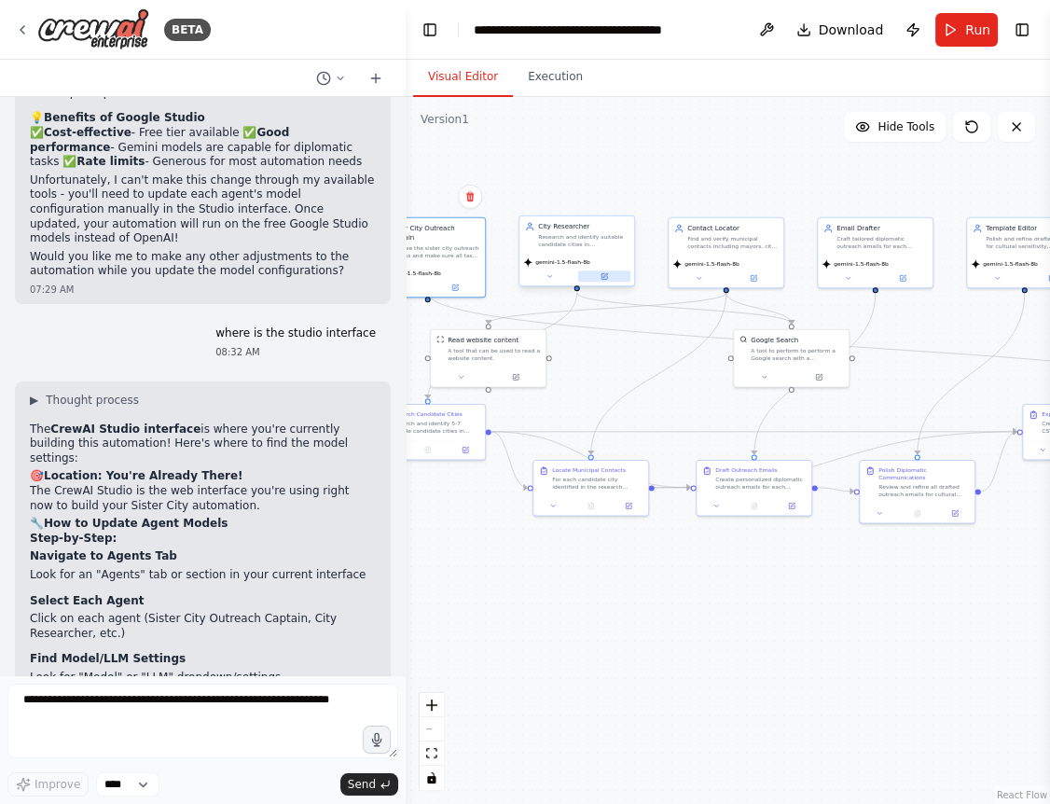
click at [611, 278] on button at bounding box center [604, 275] width 53 height 11
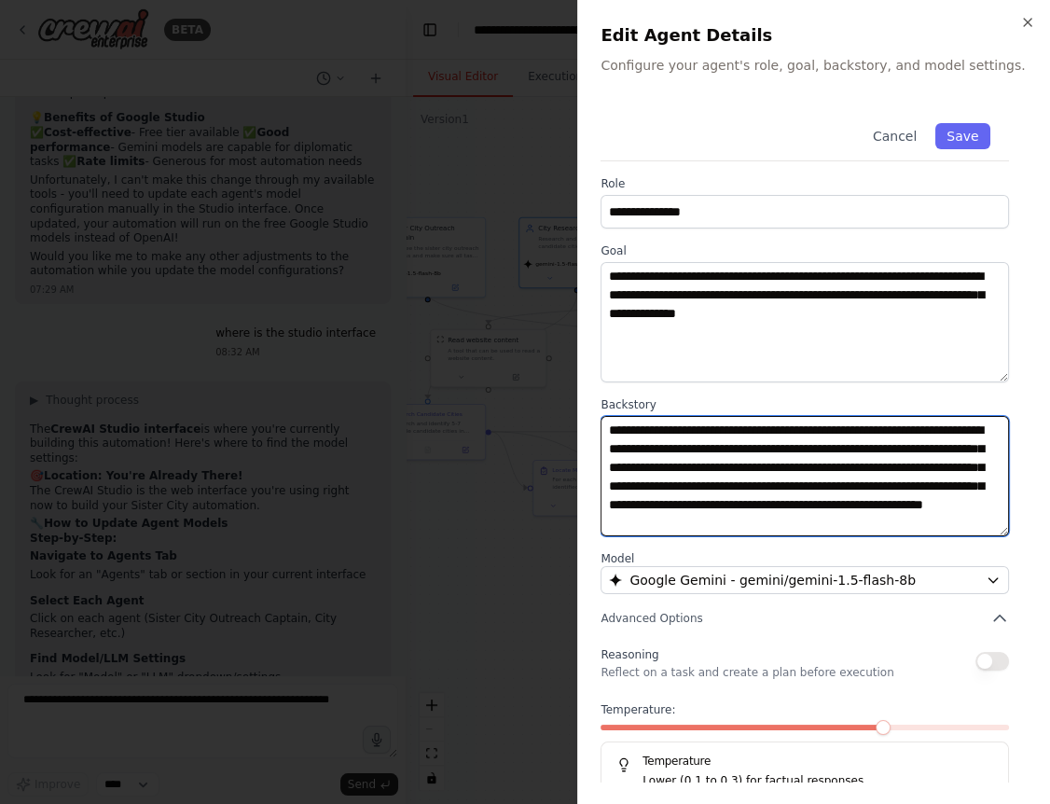
click at [778, 493] on textarea "**********" at bounding box center [804, 476] width 408 height 120
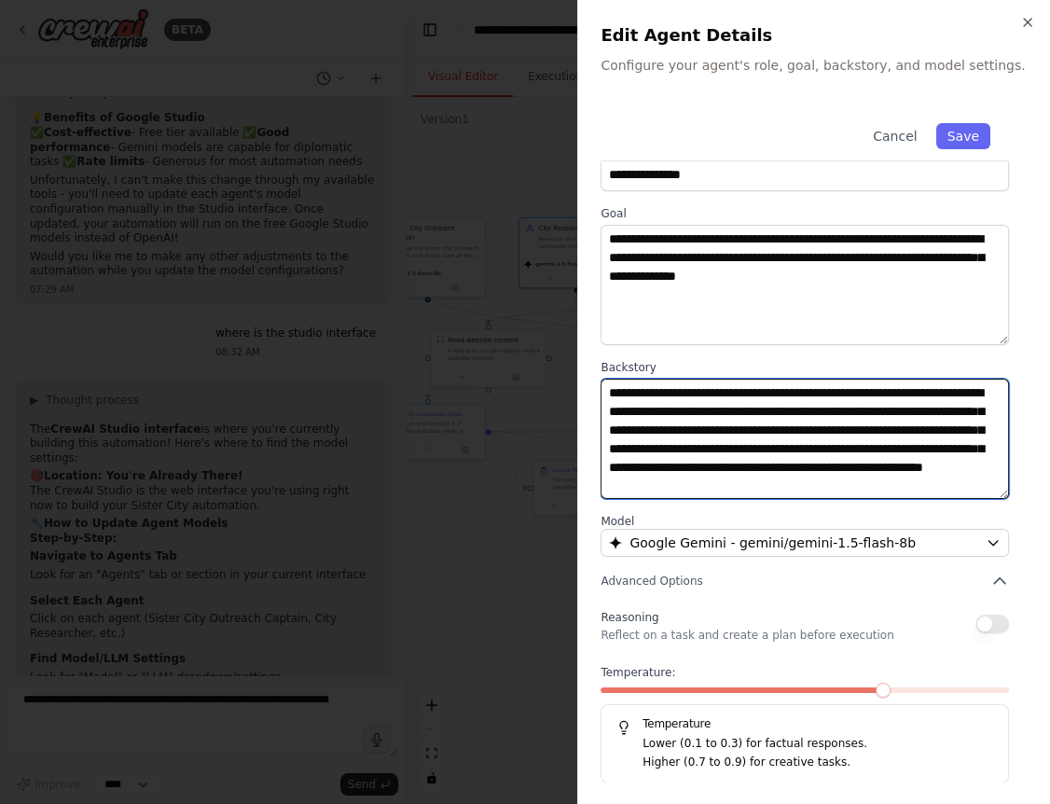
click at [992, 482] on textarea "**********" at bounding box center [804, 438] width 408 height 120
paste textarea "**********"
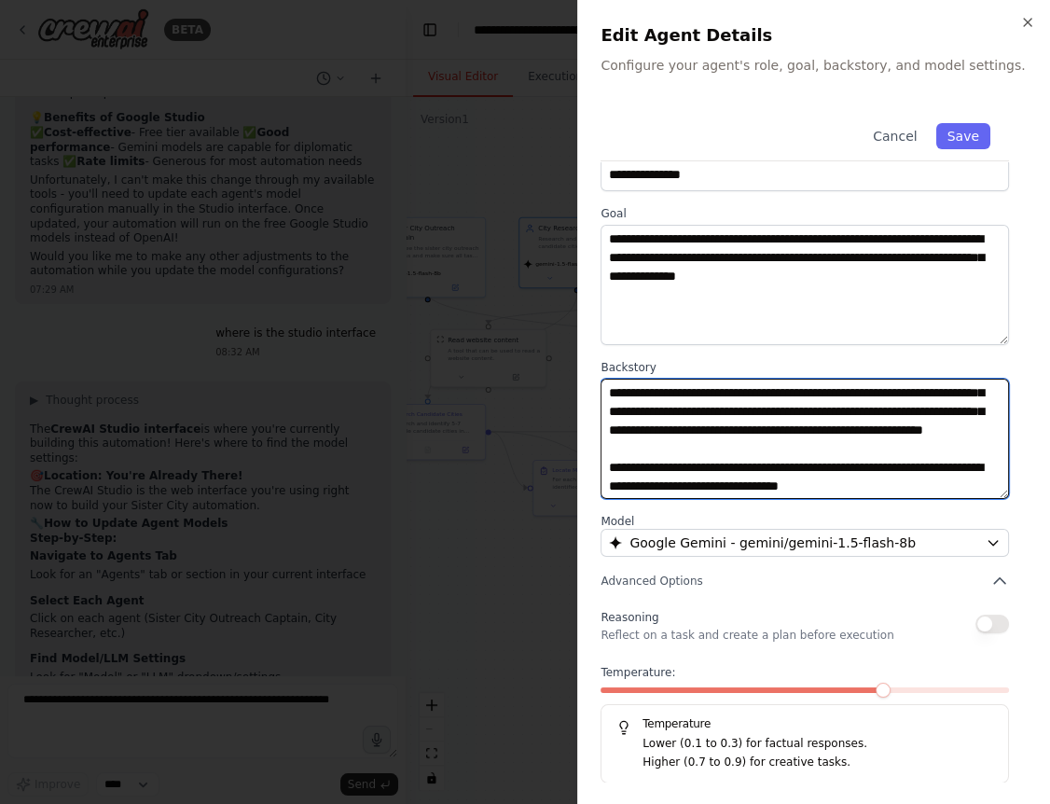
scroll to position [388, 0]
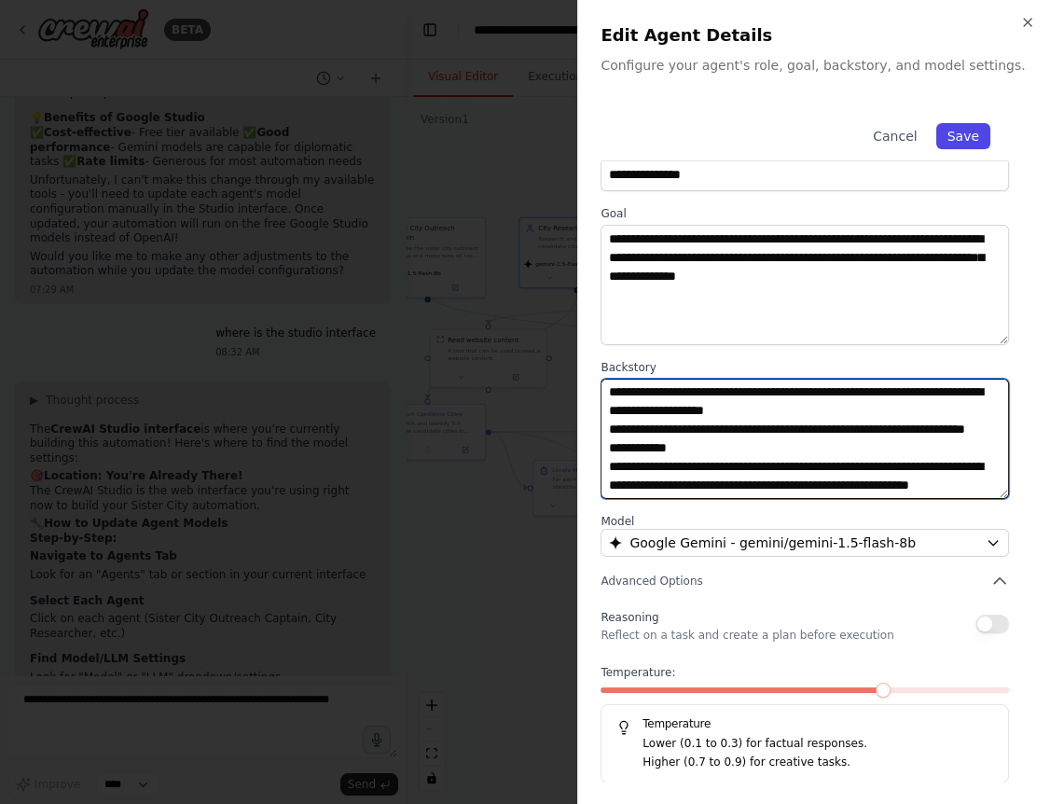
type textarea "**********"
click at [968, 131] on button "Save" at bounding box center [963, 136] width 54 height 26
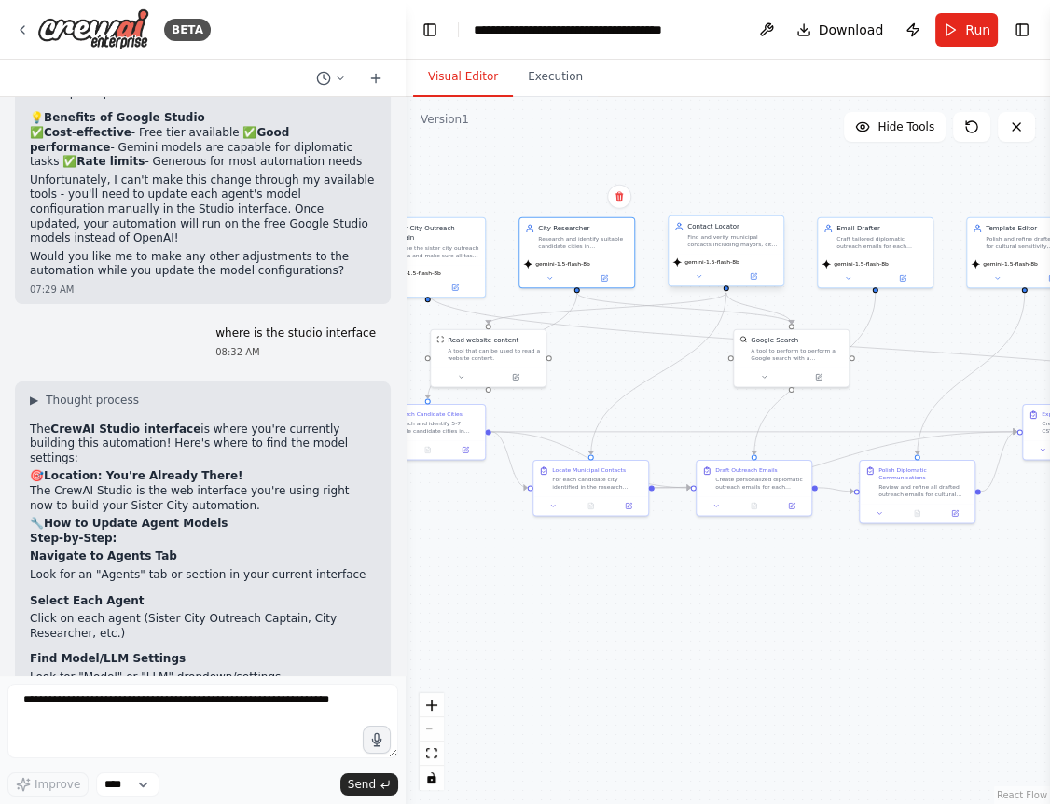
click at [756, 282] on div "gemini-1.5-flash-8b" at bounding box center [725, 270] width 115 height 33
click at [760, 273] on button at bounding box center [753, 275] width 53 height 11
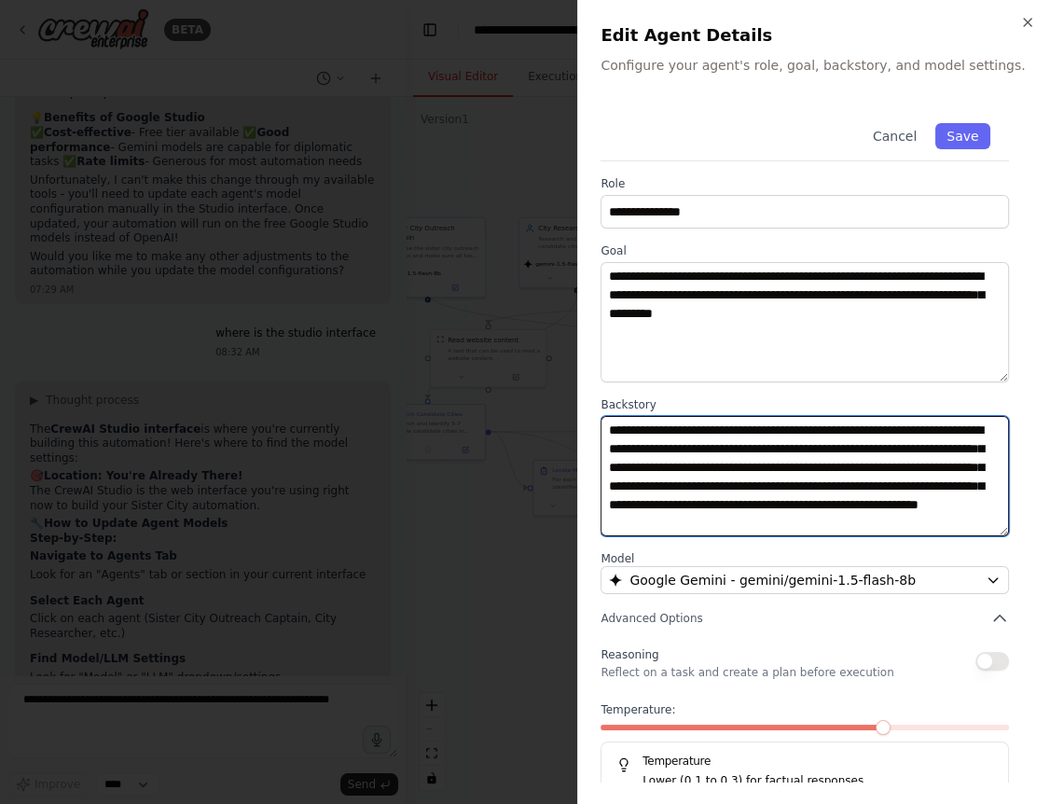
click at [946, 512] on textarea "**********" at bounding box center [804, 476] width 408 height 120
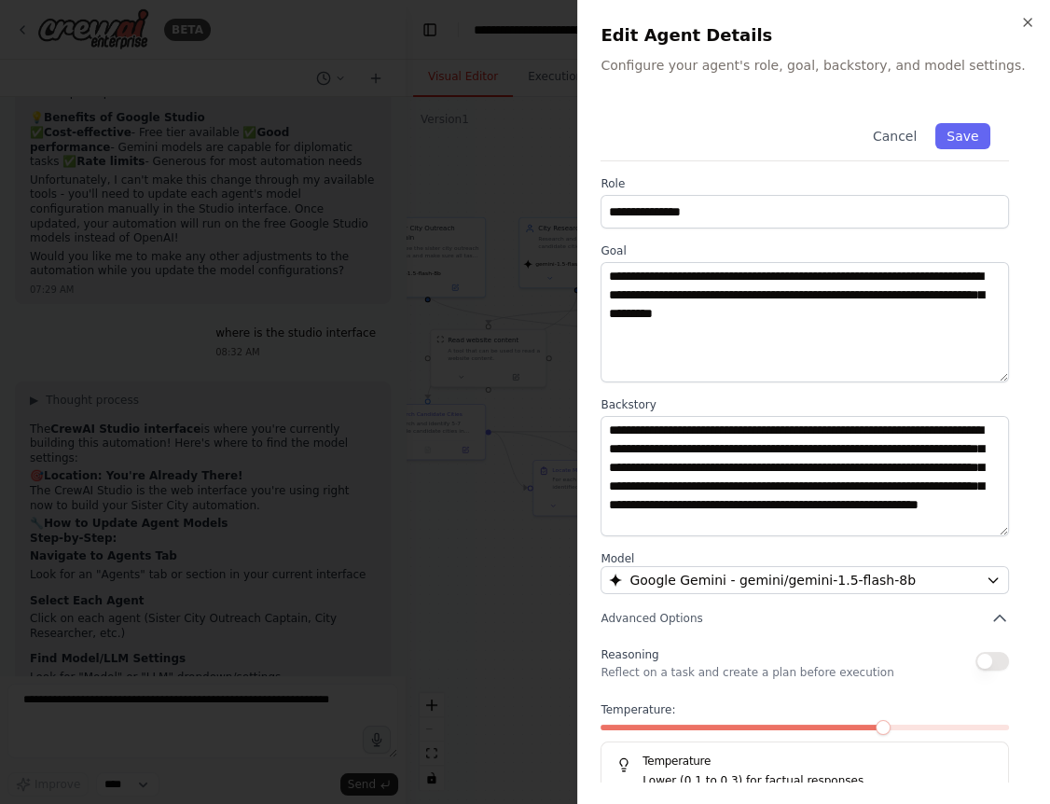
click at [751, 544] on div "**********" at bounding box center [813, 462] width 427 height 716
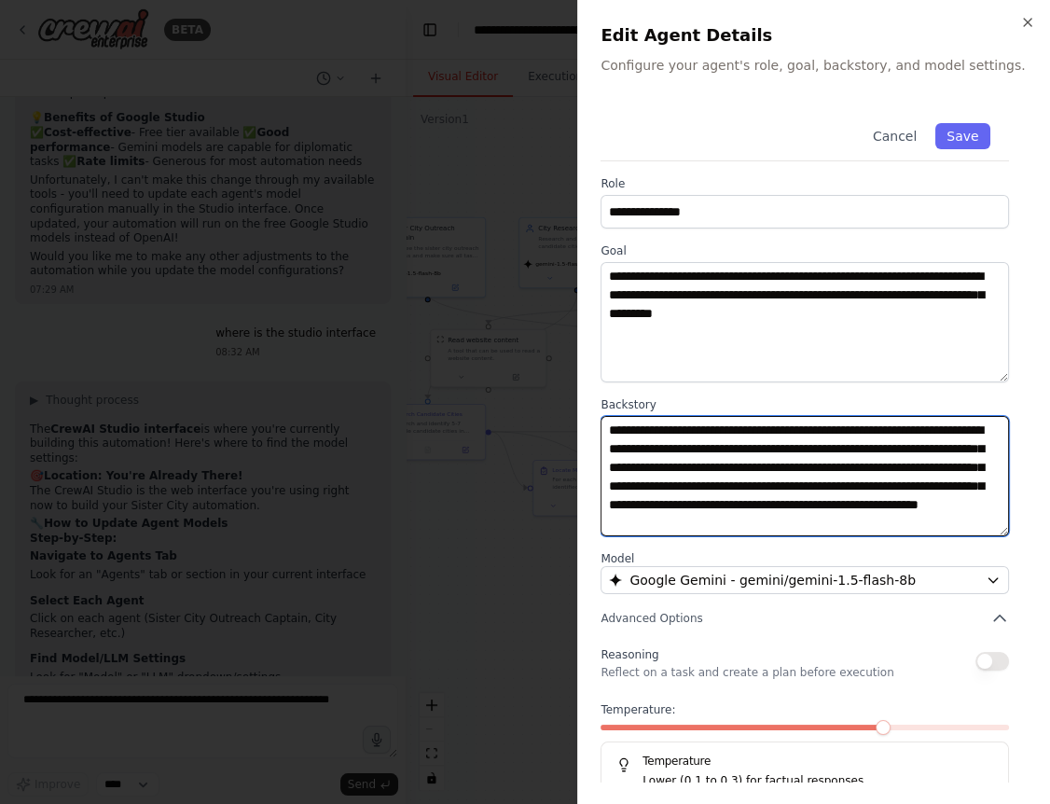
click at [751, 534] on textarea "**********" at bounding box center [804, 476] width 408 height 120
paste textarea "**********"
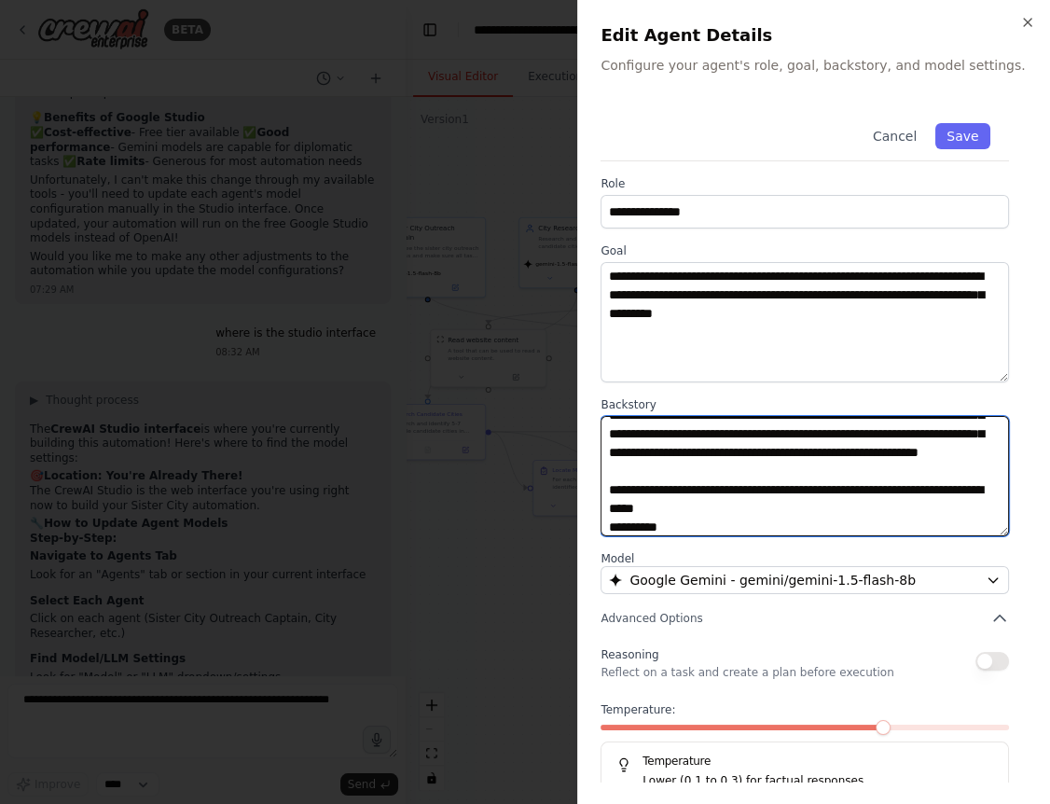
scroll to position [367, 0]
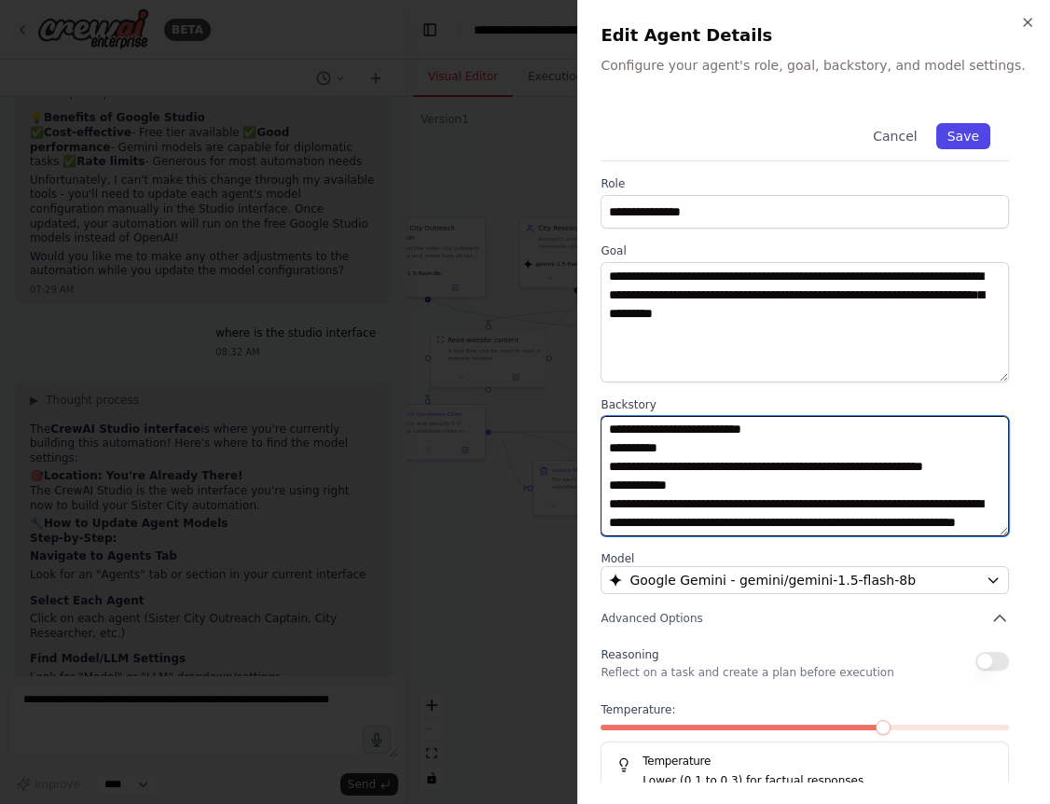
type textarea "**********"
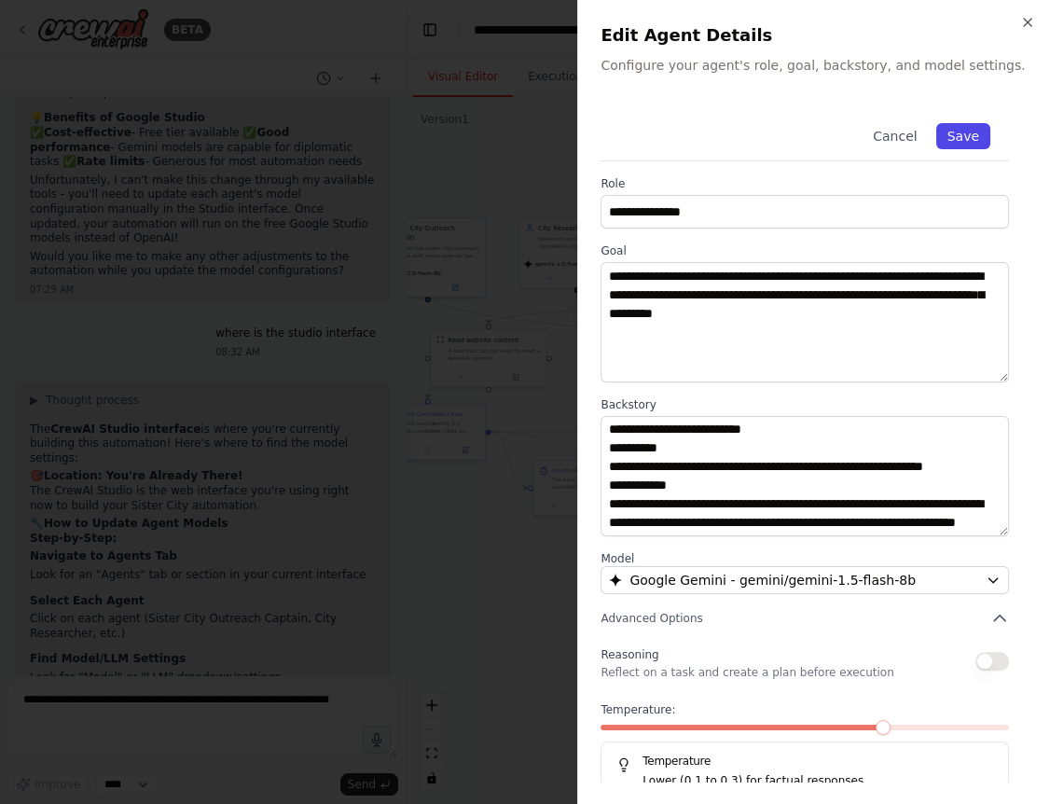
click at [975, 128] on button "Save" at bounding box center [963, 136] width 54 height 26
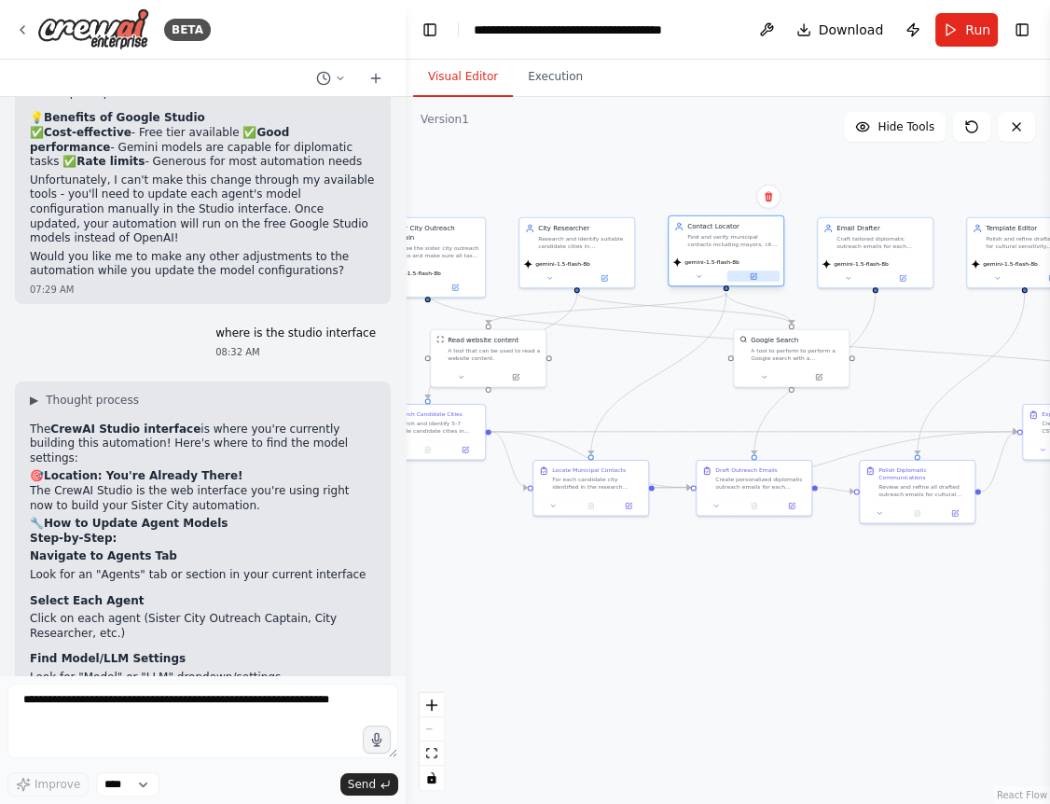
click at [766, 276] on button at bounding box center [753, 275] width 53 height 11
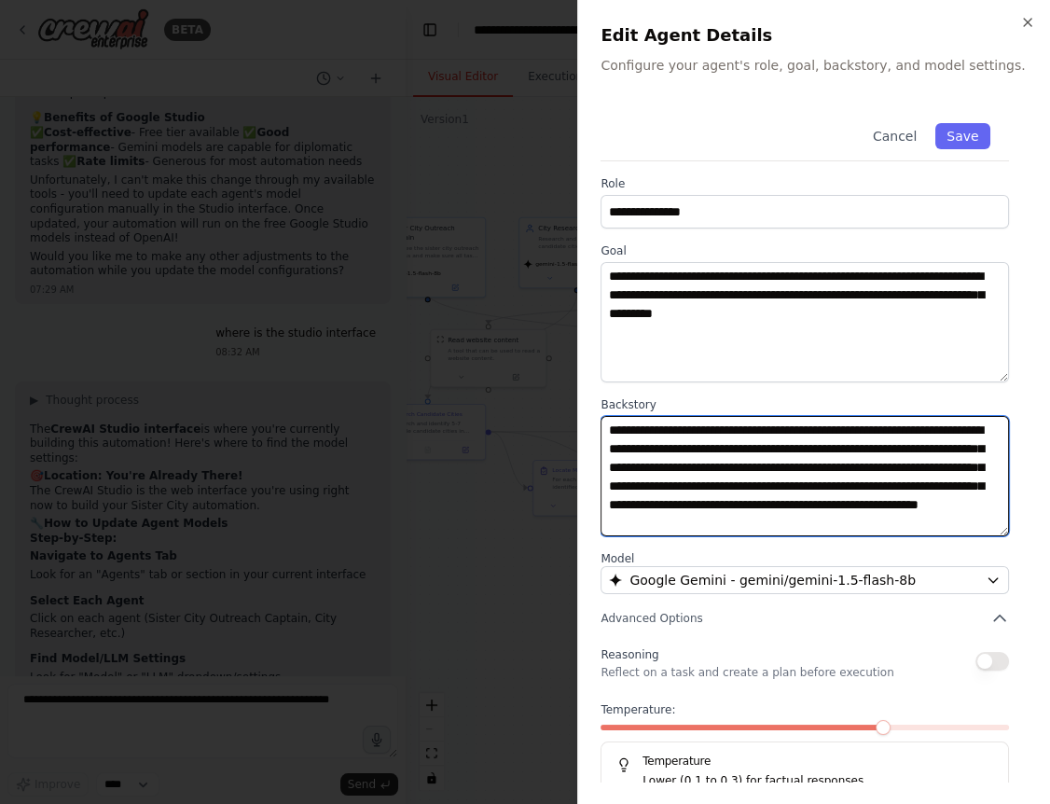
click at [786, 489] on textarea at bounding box center [804, 476] width 408 height 120
click at [672, 463] on textarea at bounding box center [804, 476] width 408 height 120
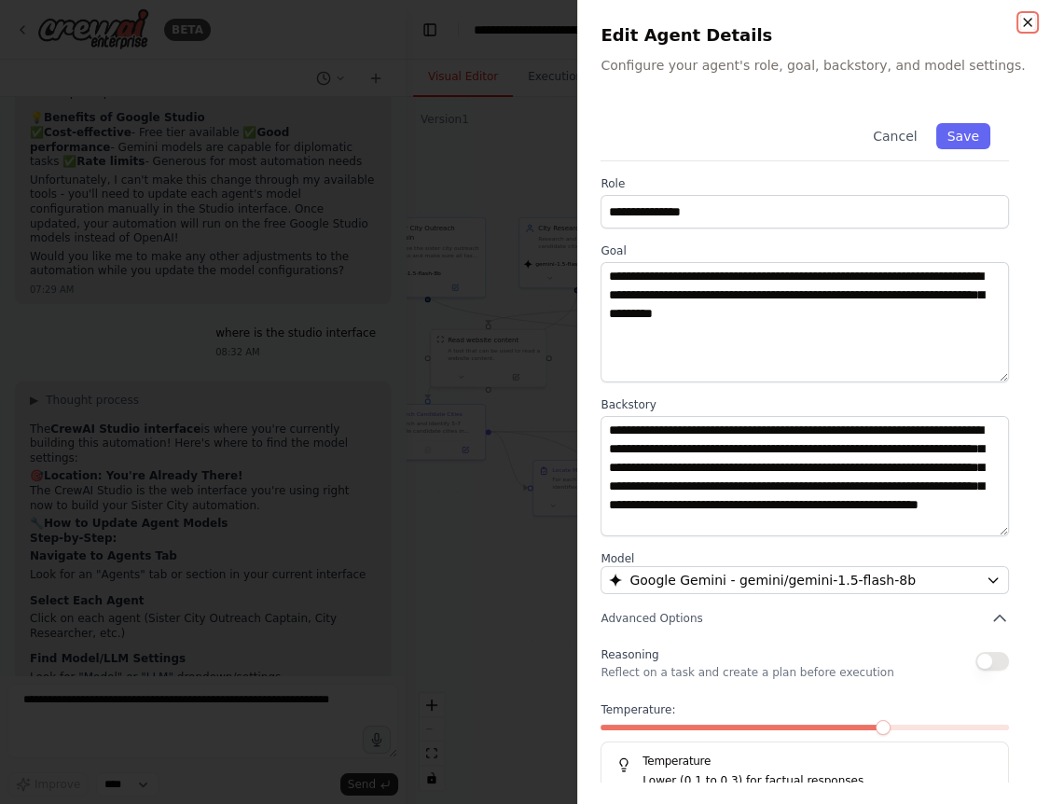
click at [1026, 18] on icon "button" at bounding box center [1027, 22] width 15 height 15
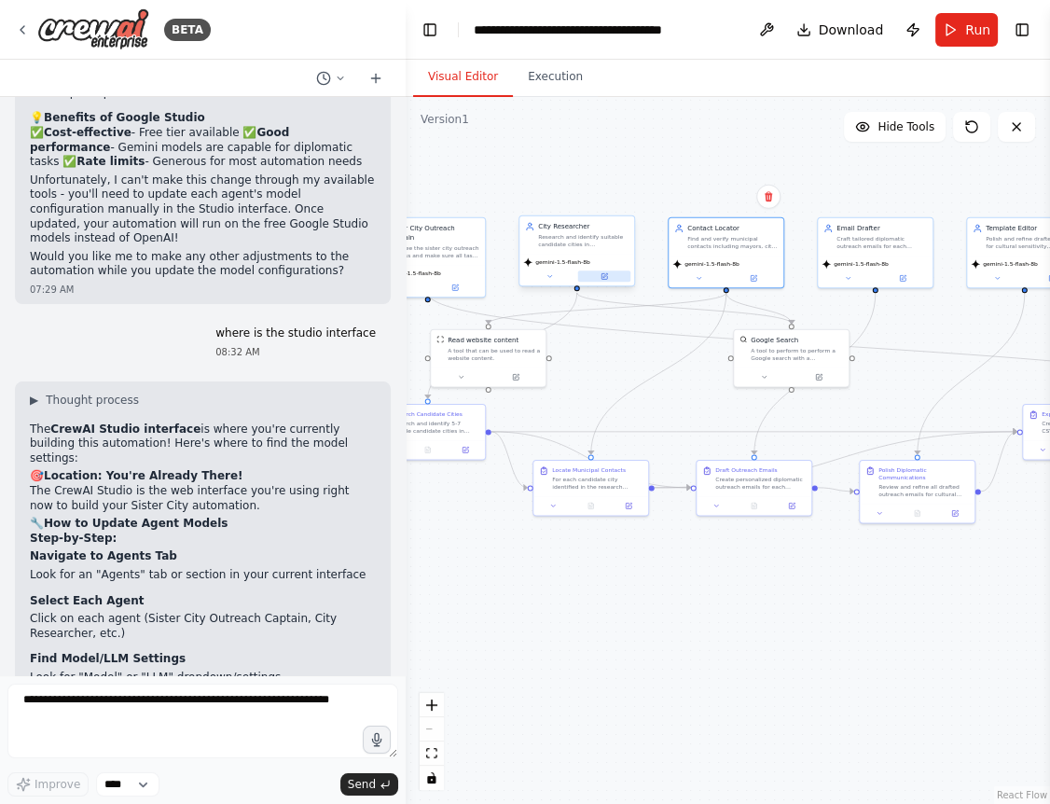
click at [605, 274] on icon at bounding box center [605, 275] width 5 height 5
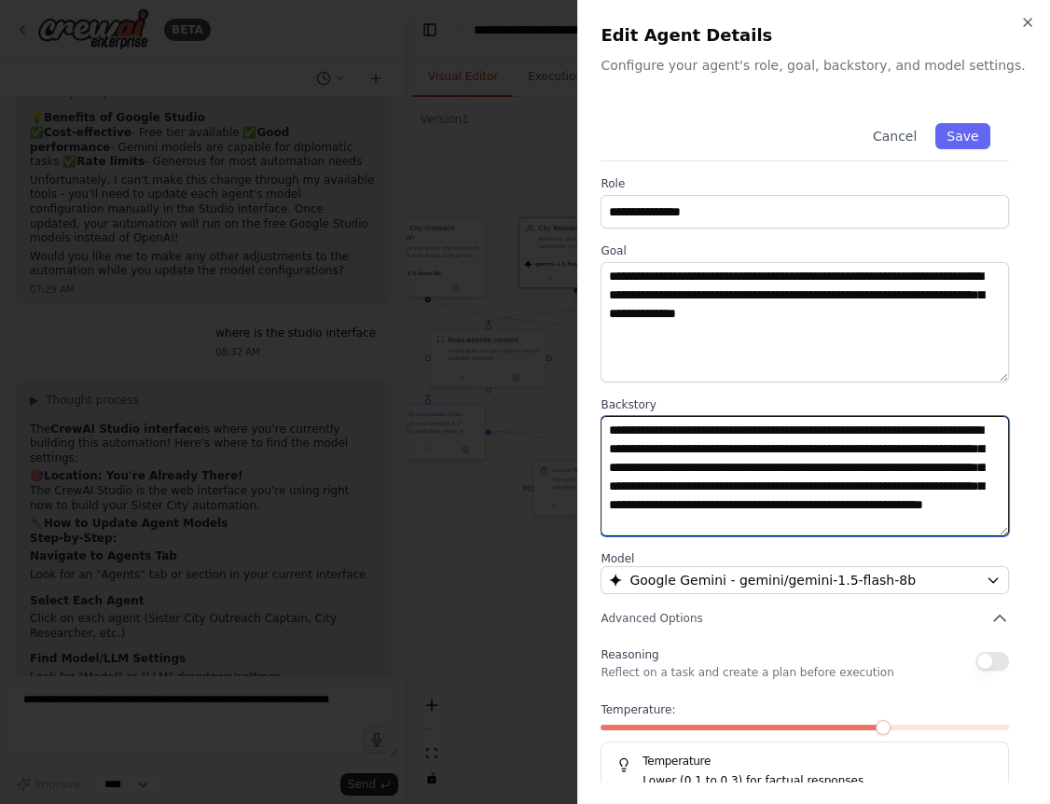
click at [610, 430] on textarea at bounding box center [804, 476] width 408 height 120
paste textarea "**********"
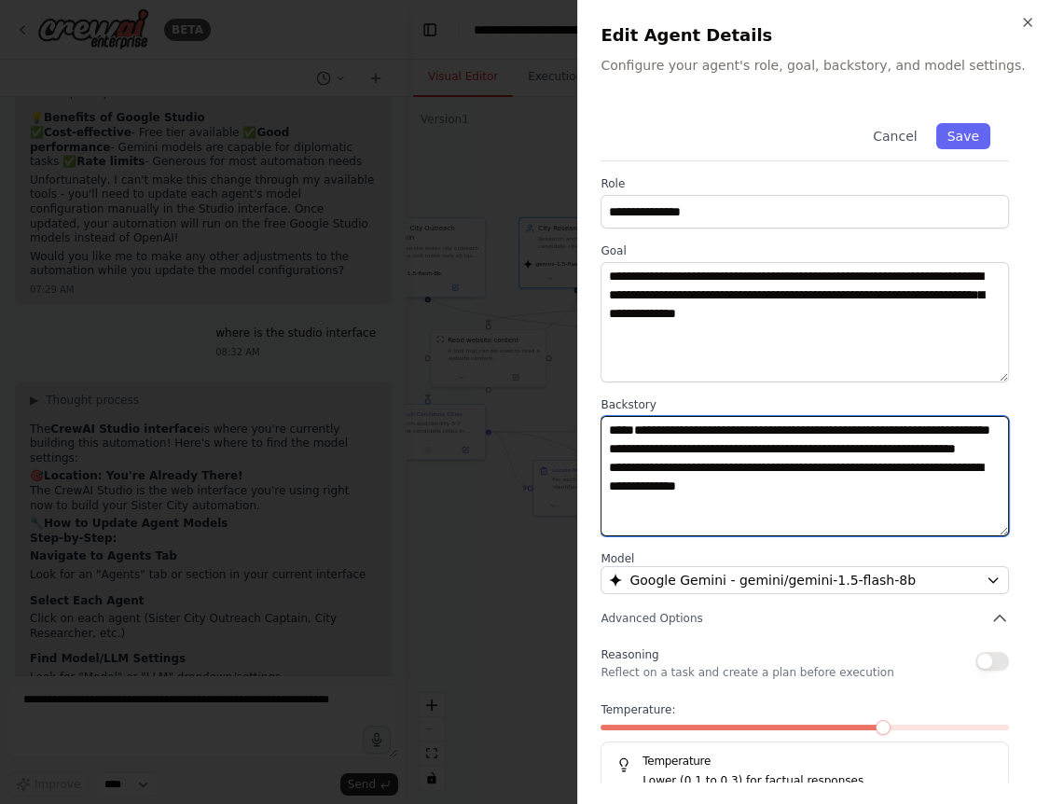
scroll to position [13, 0]
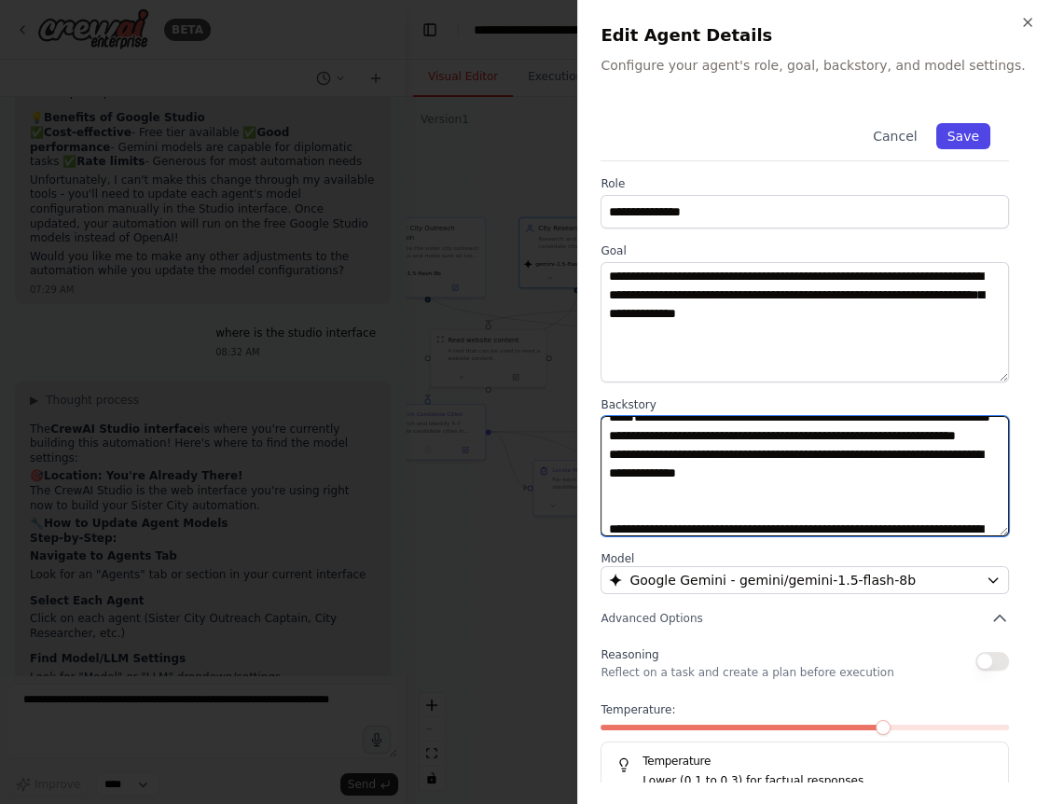
type textarea "**********"
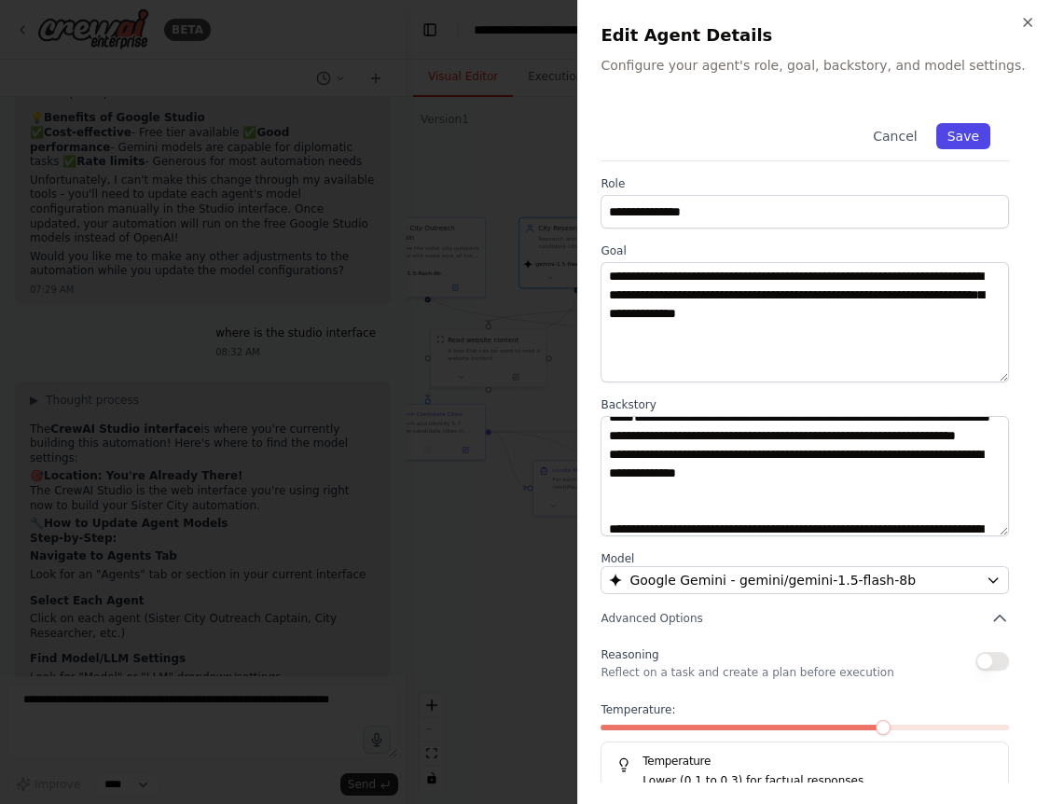
click at [961, 137] on button "Save" at bounding box center [963, 136] width 54 height 26
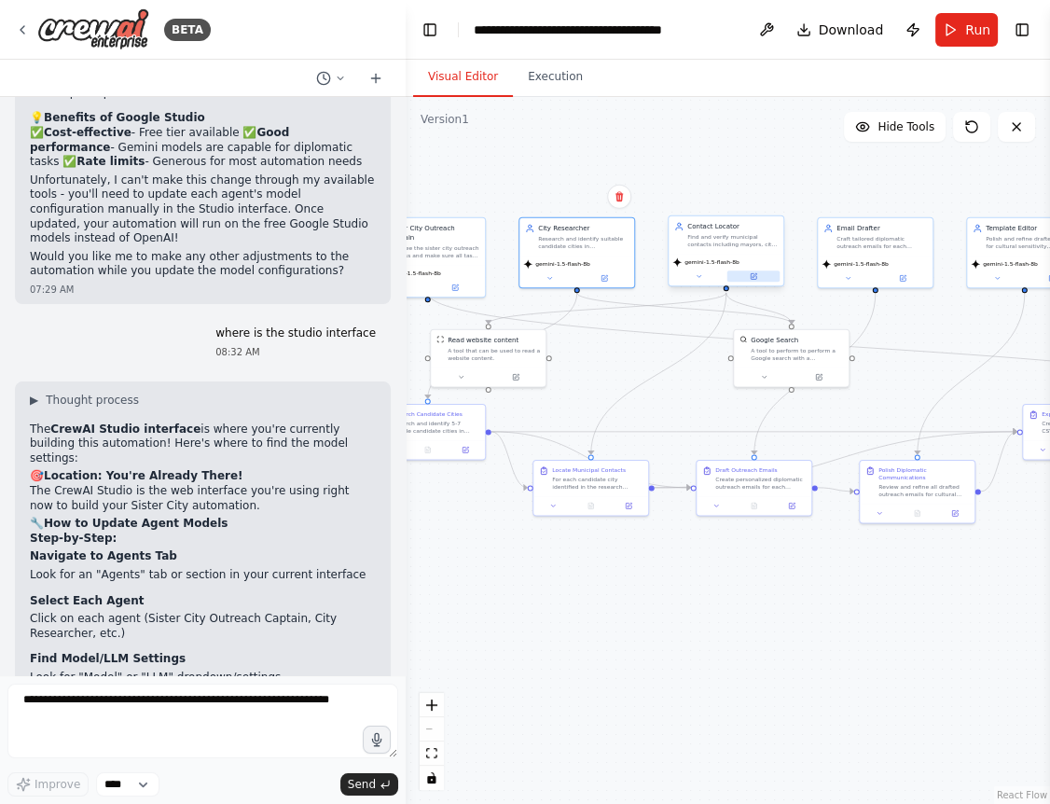
click at [762, 279] on button at bounding box center [753, 275] width 53 height 11
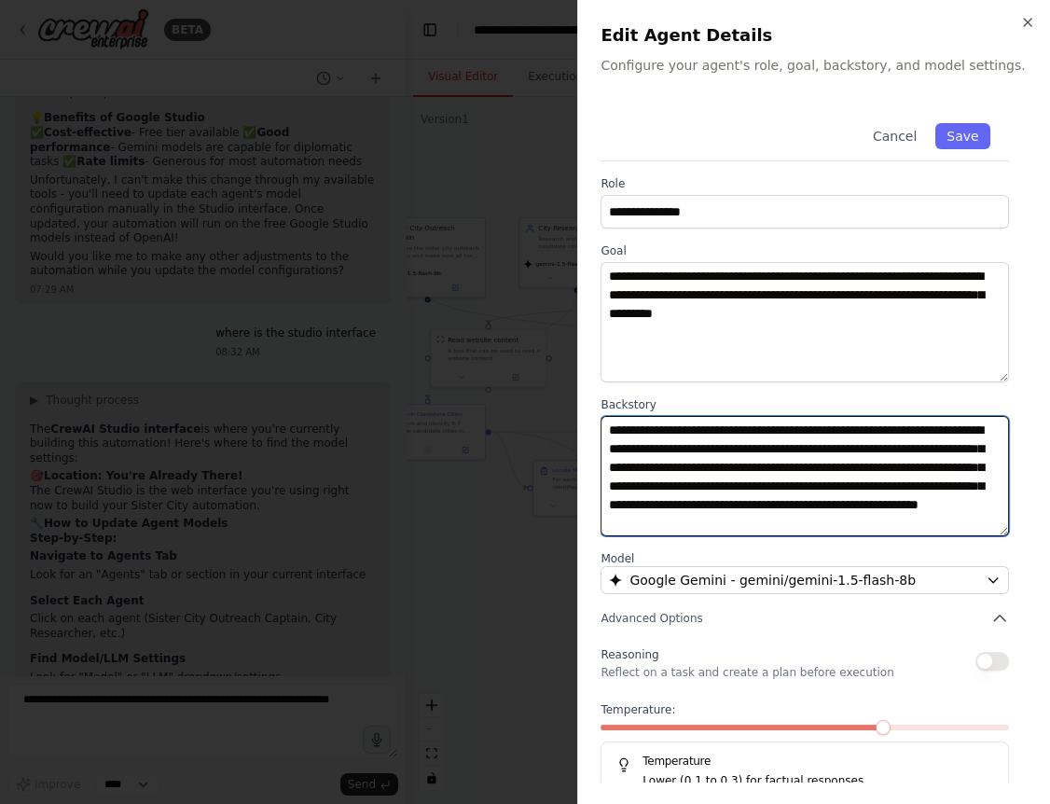
click at [612, 430] on textarea at bounding box center [804, 476] width 408 height 120
paste textarea "**********"
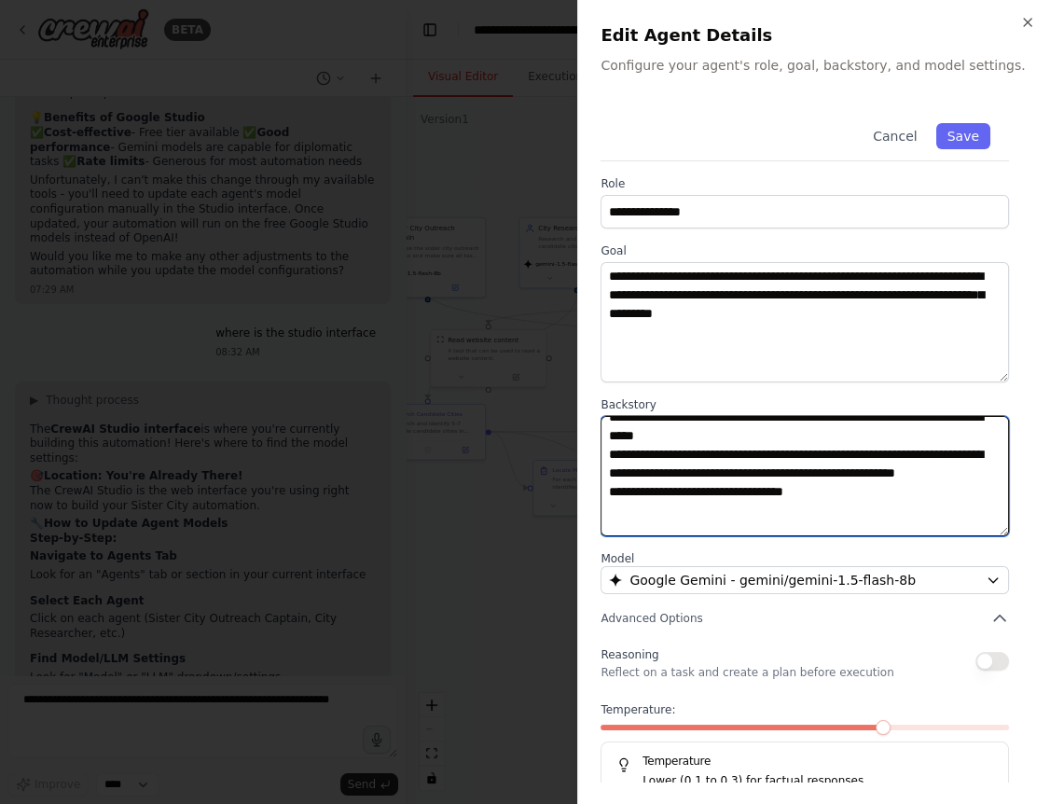
type textarea "**********"
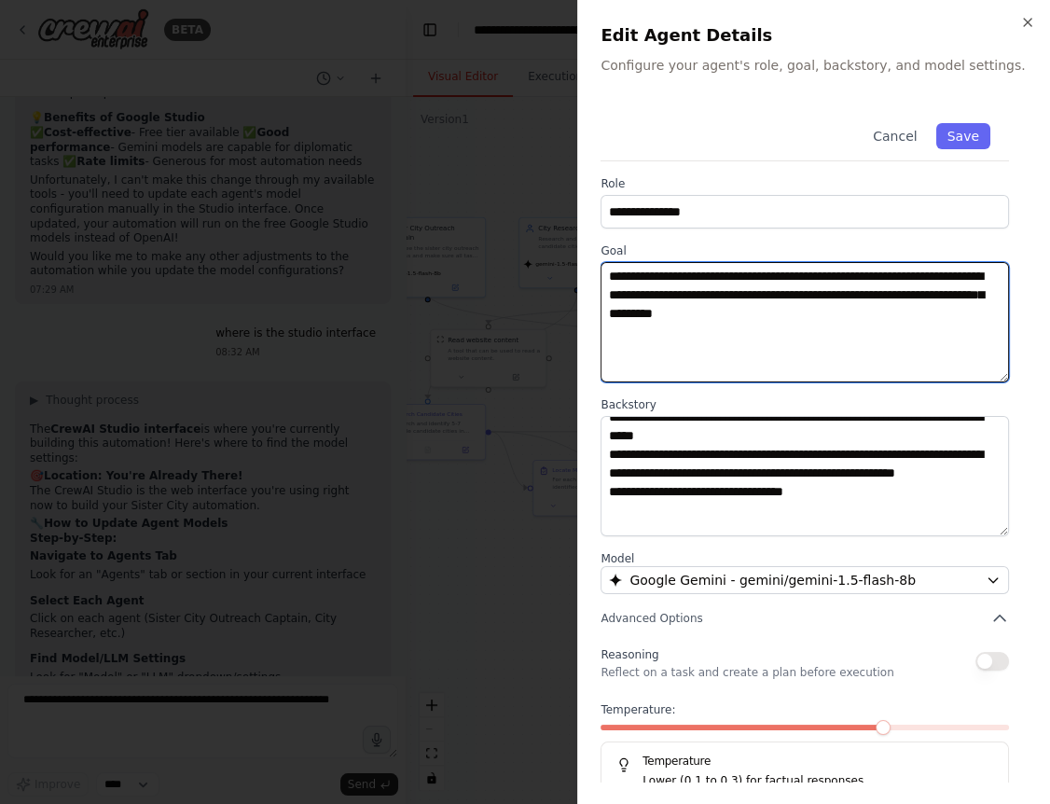
drag, startPoint x: 869, startPoint y: 315, endPoint x: 543, endPoint y: 279, distance: 328.3
click at [600, 279] on textarea "**********" at bounding box center [804, 322] width 408 height 120
paste textarea
click at [721, 294] on textarea "**********" at bounding box center [804, 322] width 408 height 120
click at [869, 313] on textarea "**********" at bounding box center [804, 322] width 408 height 120
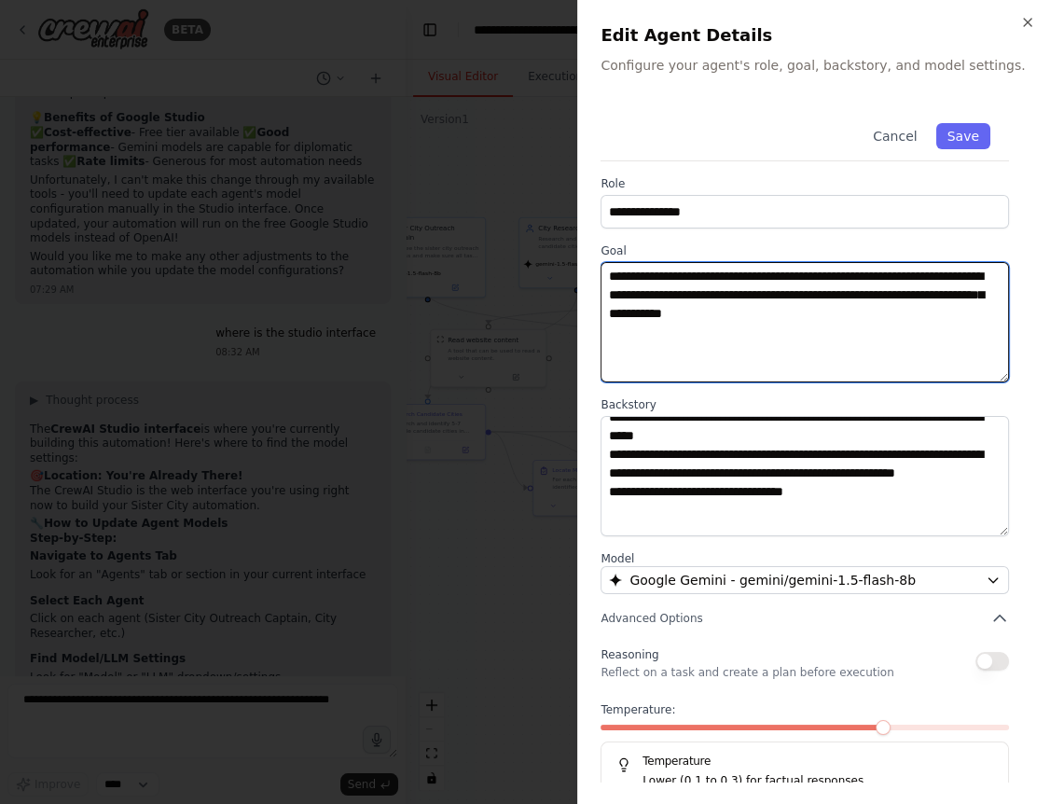
paste textarea "**********"
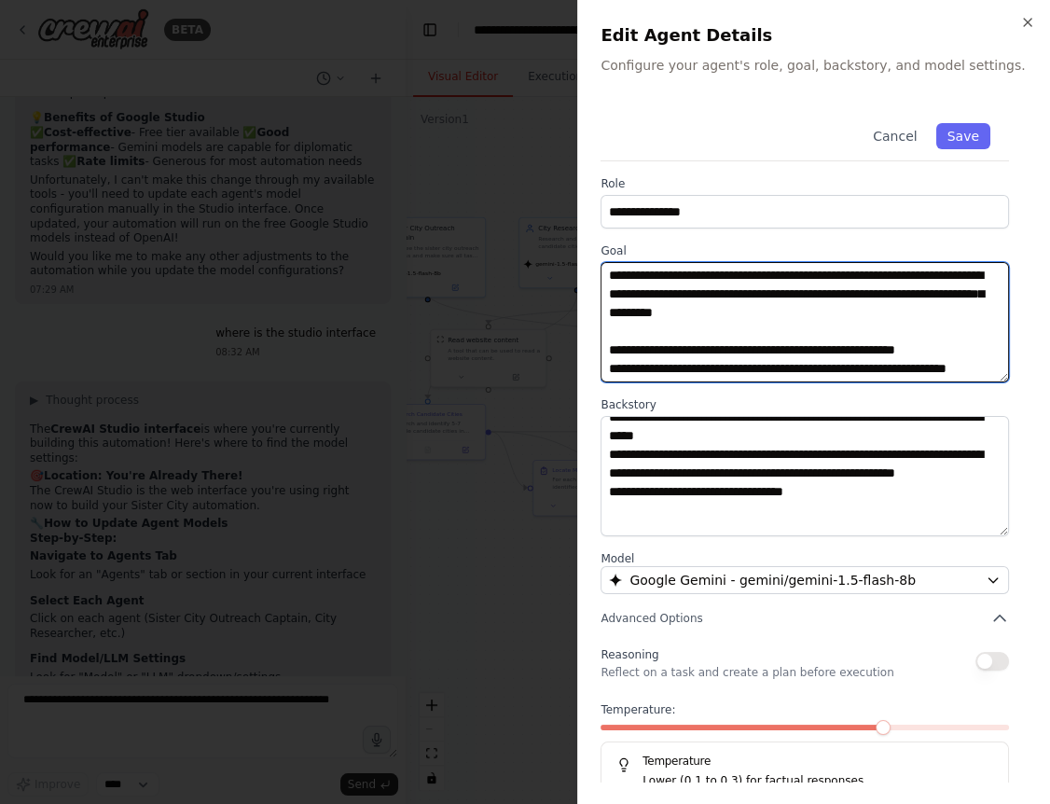
scroll to position [0, 0]
type textarea "**********"
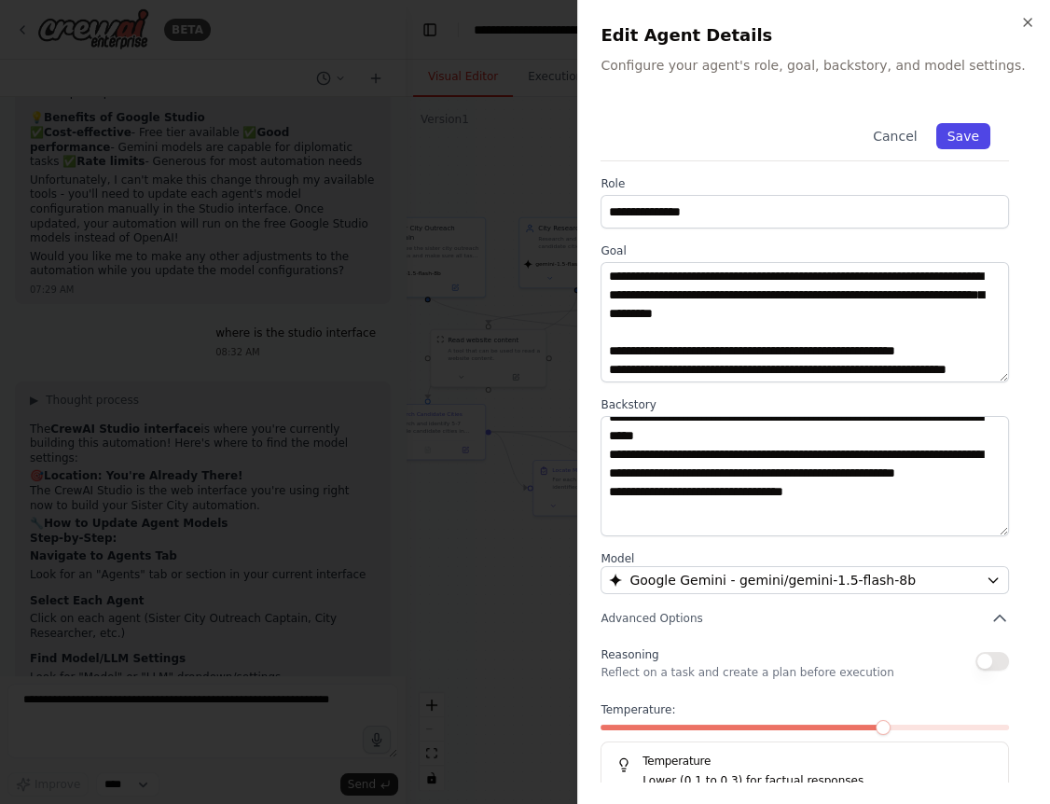
click at [967, 129] on button "Save" at bounding box center [963, 136] width 54 height 26
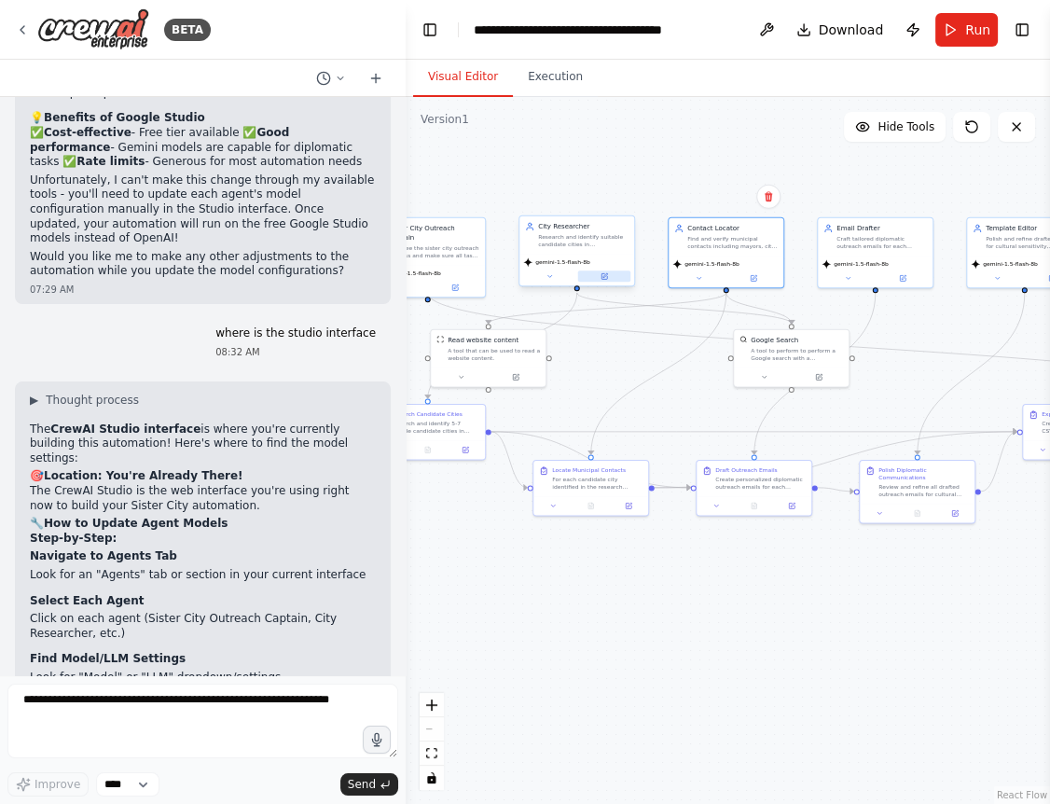
click at [593, 280] on button at bounding box center [604, 275] width 53 height 11
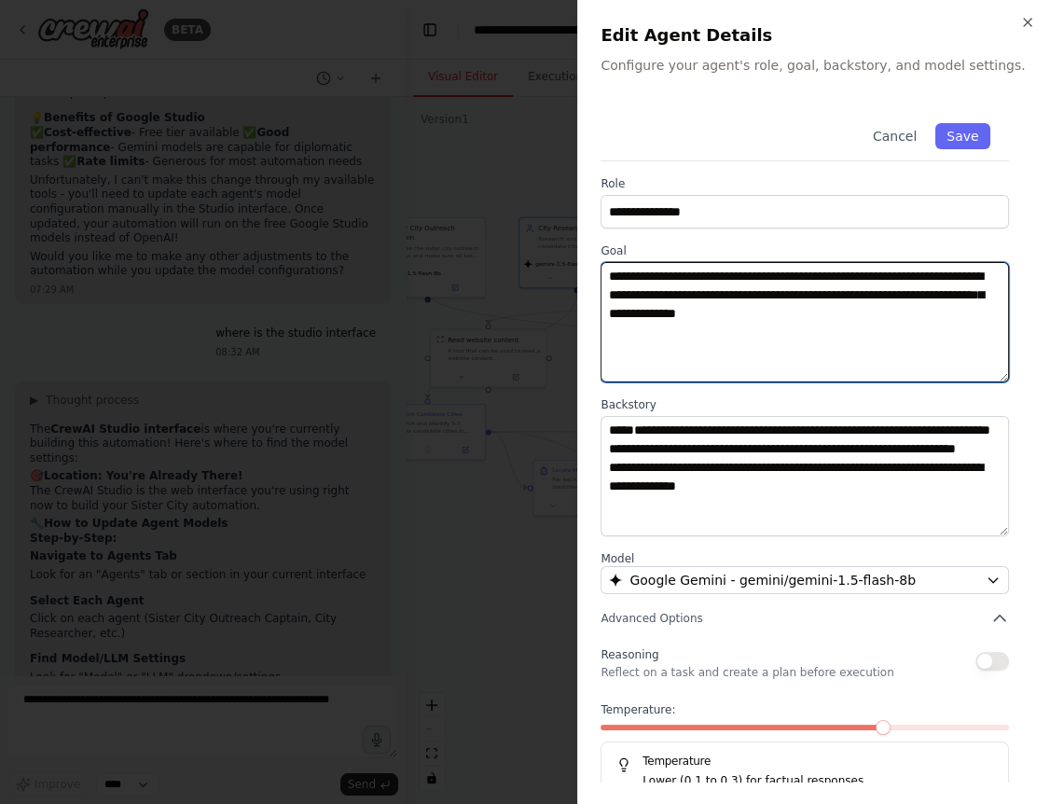
click at [978, 315] on textarea "**********" at bounding box center [804, 322] width 408 height 120
paste textarea "**********"
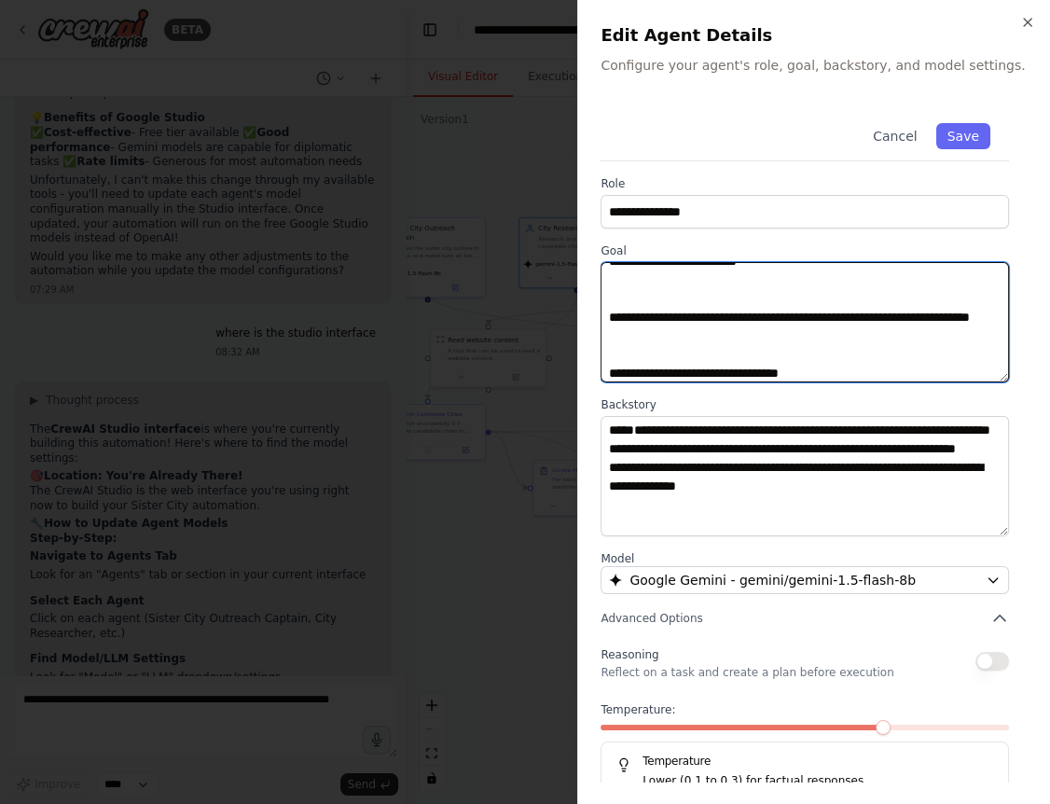
scroll to position [117, 0]
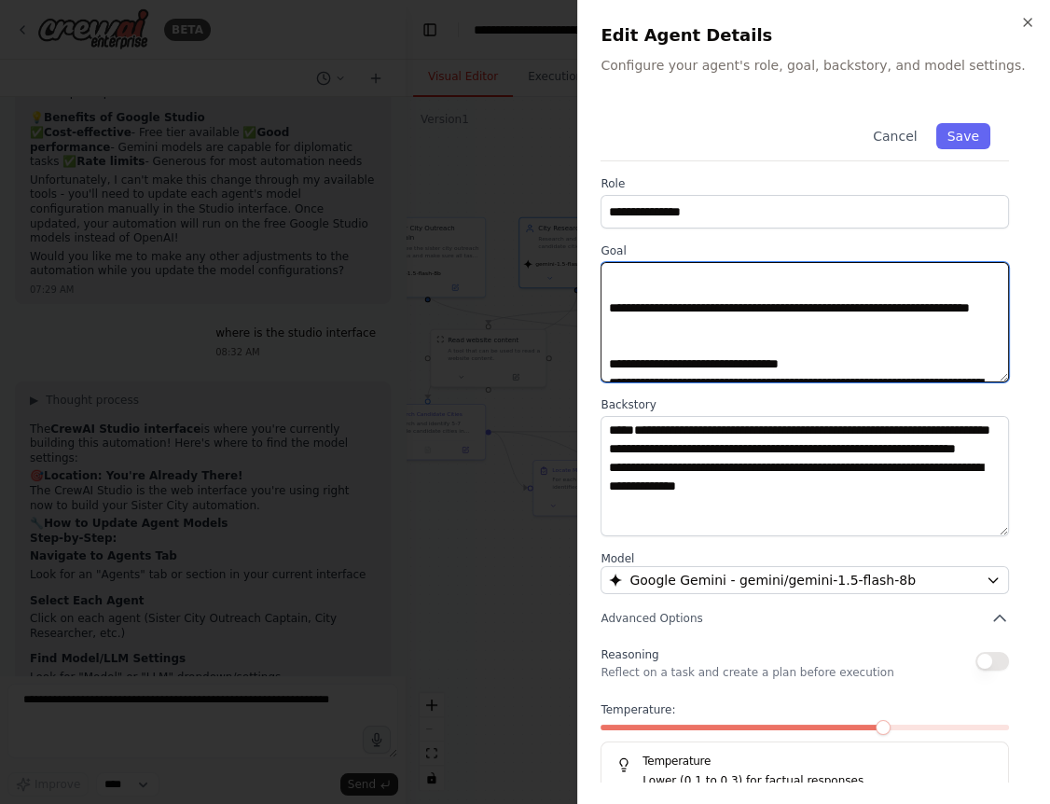
drag, startPoint x: 735, startPoint y: 352, endPoint x: 591, endPoint y: 290, distance: 156.6
click at [600, 290] on textarea "**********" at bounding box center [804, 322] width 408 height 120
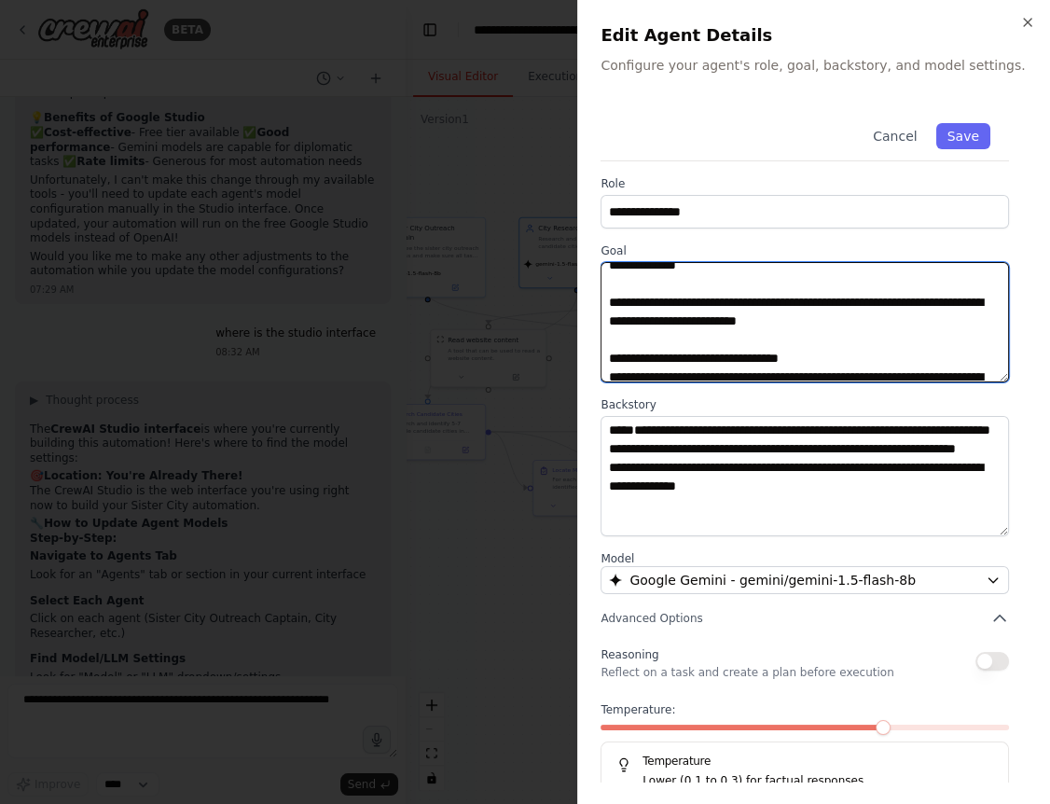
scroll to position [0, 0]
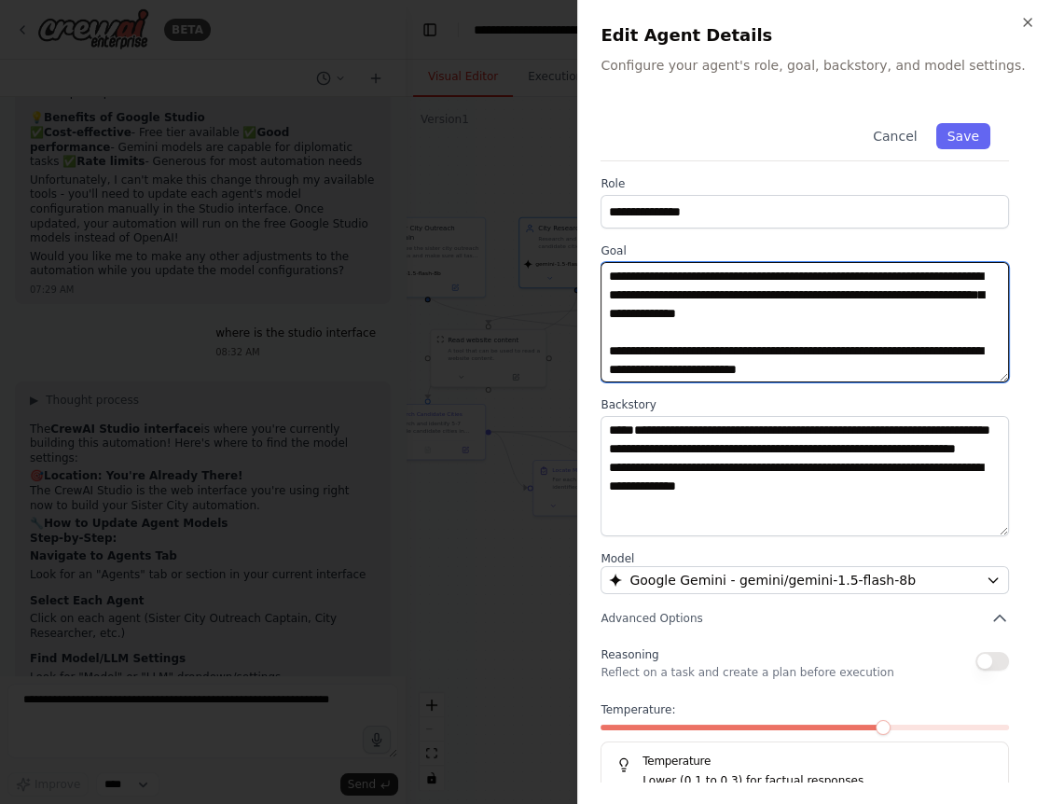
click at [648, 303] on textarea "**********" at bounding box center [804, 322] width 408 height 120
drag, startPoint x: 612, startPoint y: 328, endPoint x: 573, endPoint y: 228, distance: 106.8
click at [600, 262] on textarea "**********" at bounding box center [804, 322] width 408 height 120
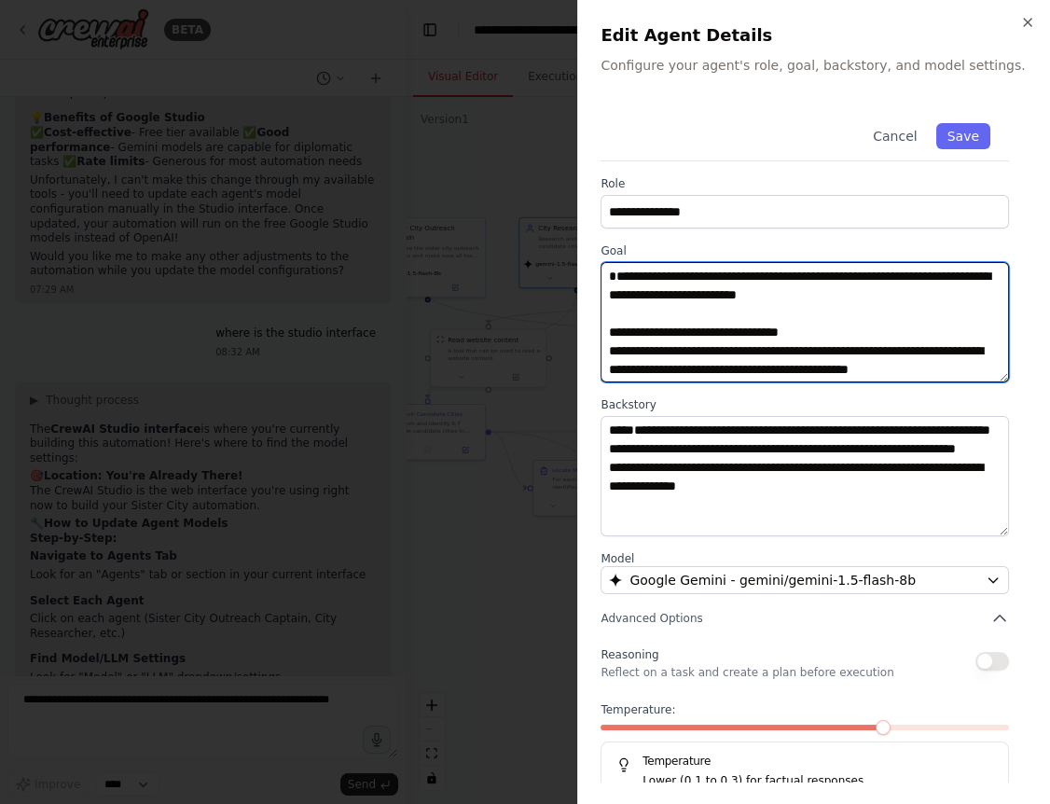
type textarea "**********"
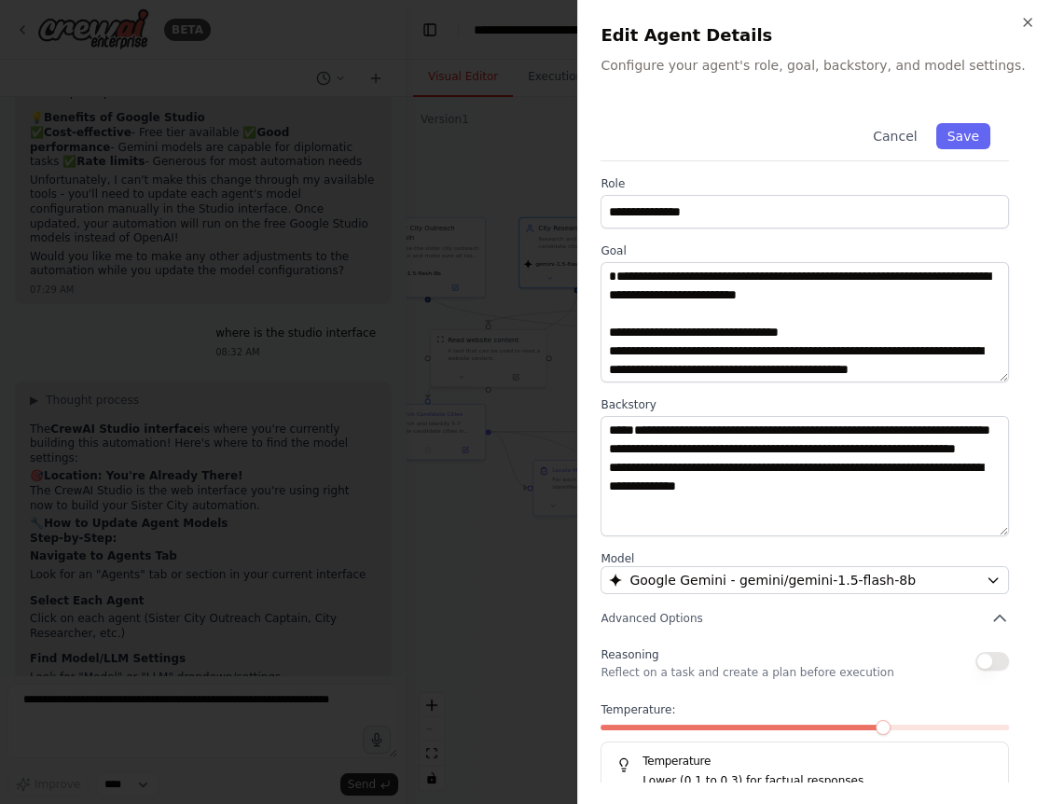
click at [970, 118] on div "Cancel Save" at bounding box center [804, 132] width 408 height 57
click at [970, 132] on button "Save" at bounding box center [963, 136] width 54 height 26
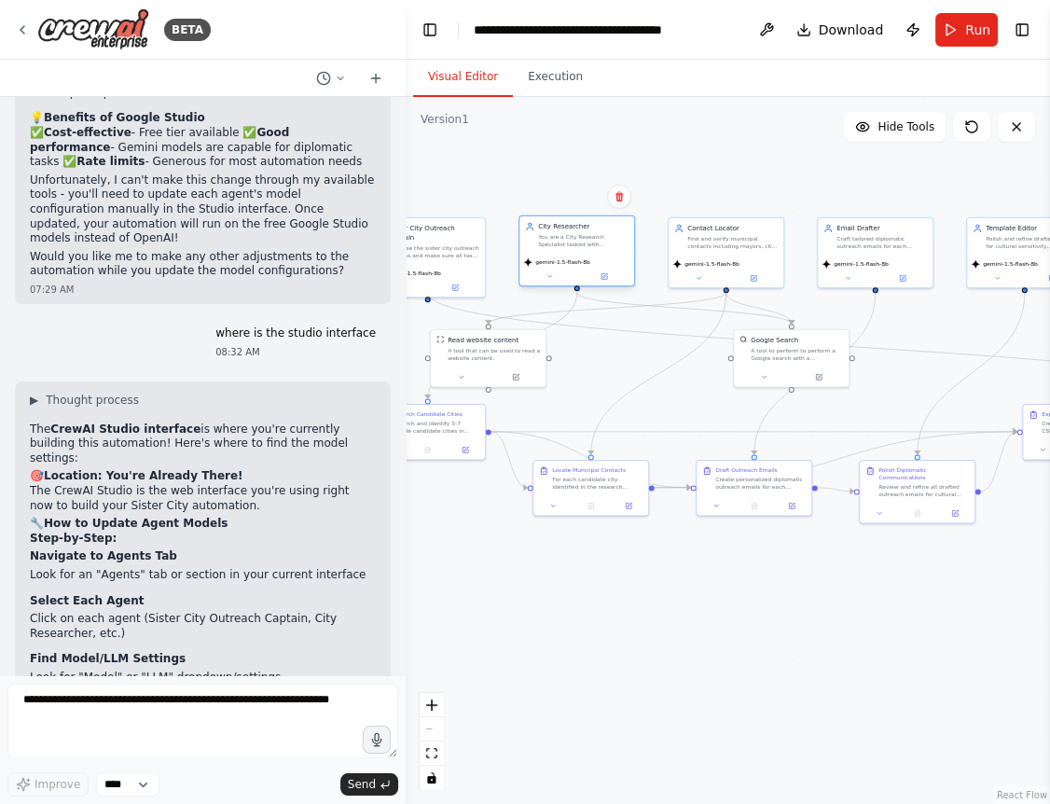
drag, startPoint x: 574, startPoint y: 245, endPoint x: 586, endPoint y: 244, distance: 12.2
click at [586, 244] on div "You are a City Research Specialist tasked with identifying 5 promising cities f…" at bounding box center [583, 240] width 90 height 15
click at [613, 278] on icon at bounding box center [614, 276] width 6 height 6
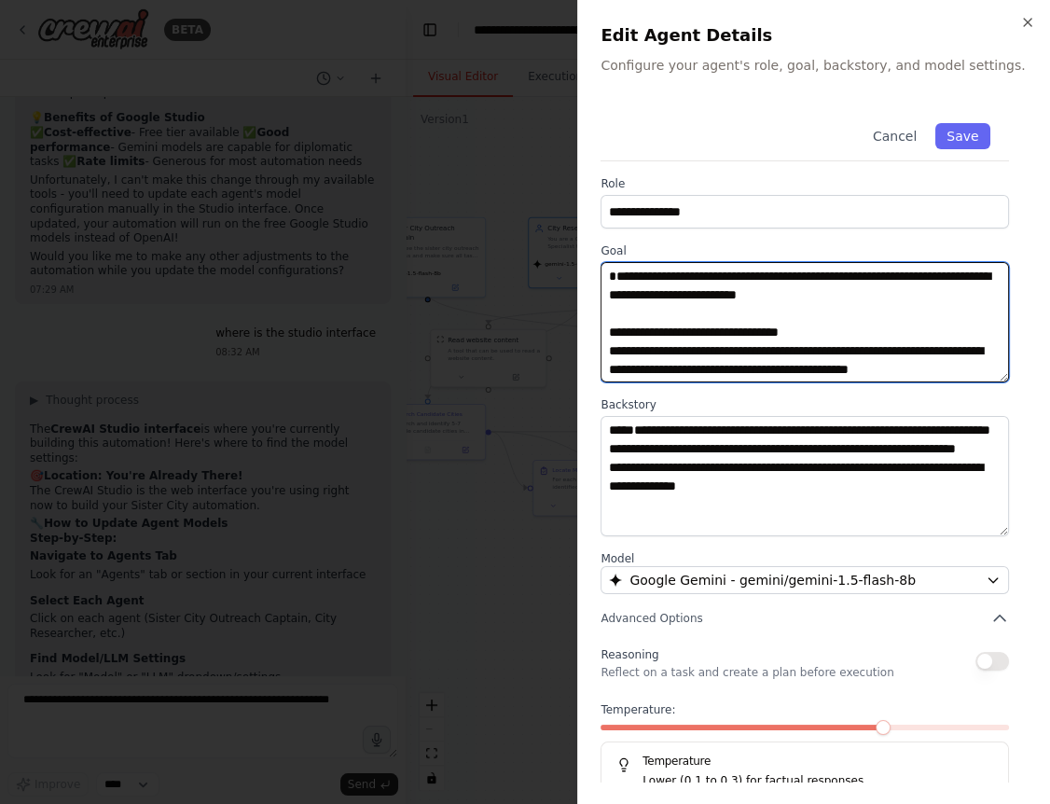
click at [754, 327] on textarea "**********" at bounding box center [804, 322] width 408 height 120
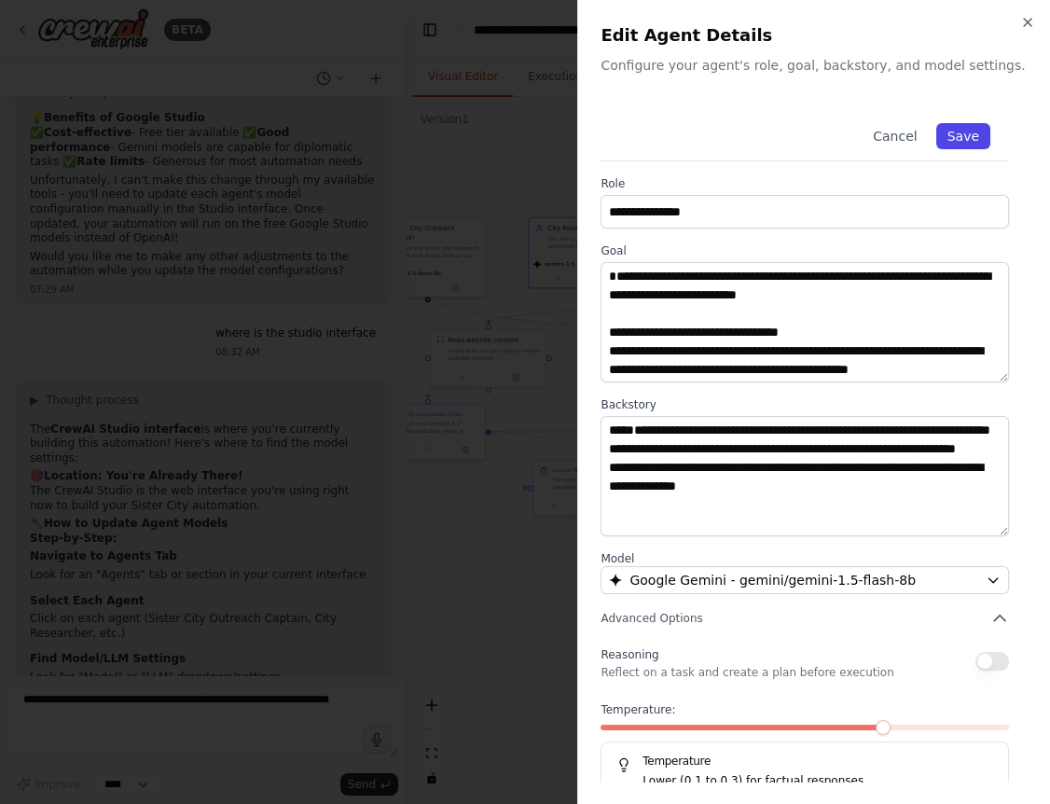
click at [975, 135] on button "Save" at bounding box center [963, 136] width 54 height 26
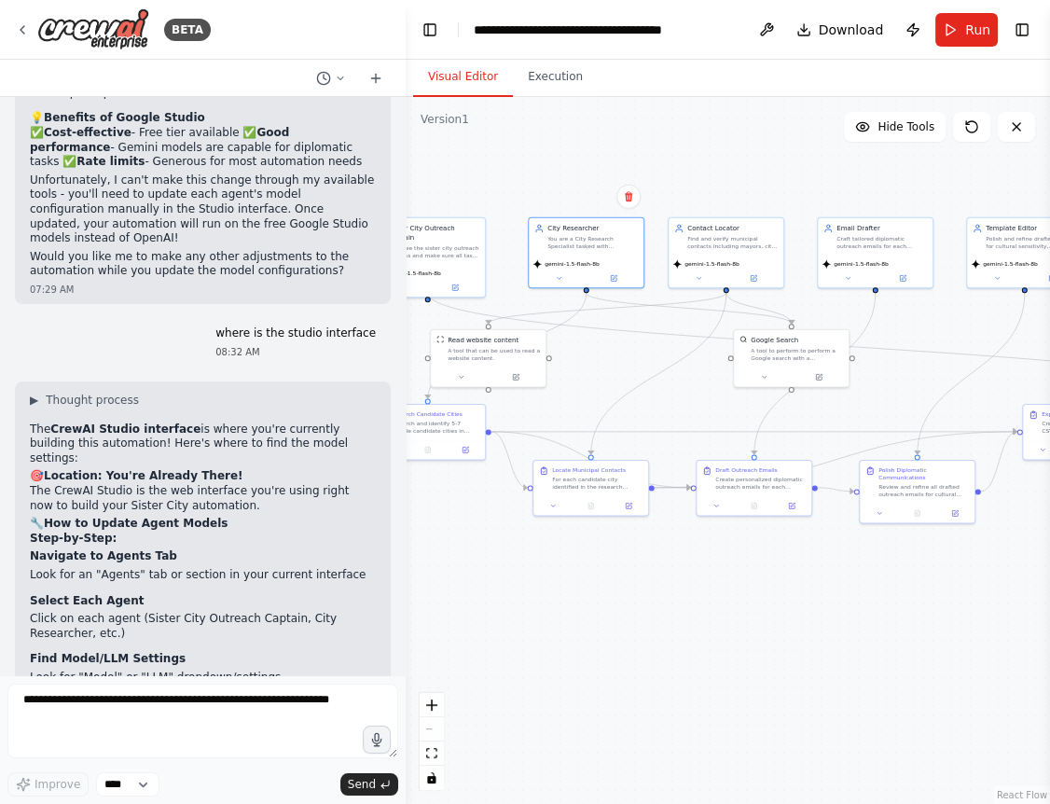
click at [501, 166] on div ".deletable-edge-delete-btn { width: 20px; height: 20px; border: 0px solid #ffff…" at bounding box center [728, 450] width 644 height 707
click at [454, 282] on icon at bounding box center [455, 285] width 6 height 6
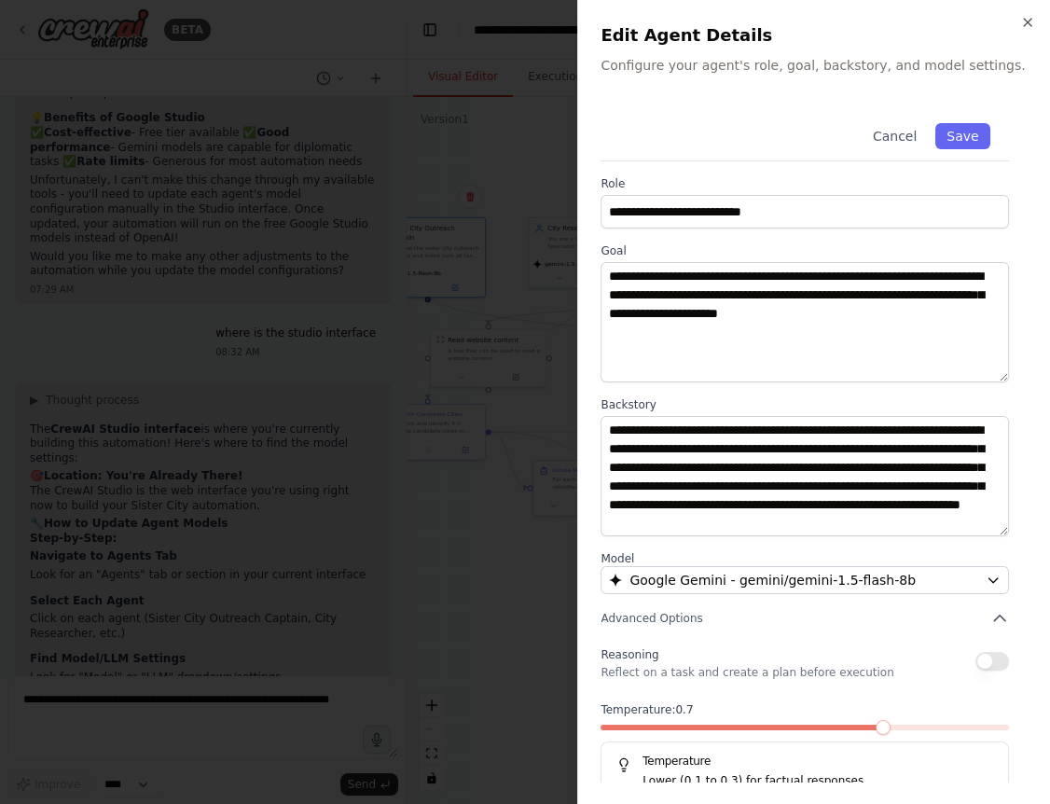
scroll to position [37, 0]
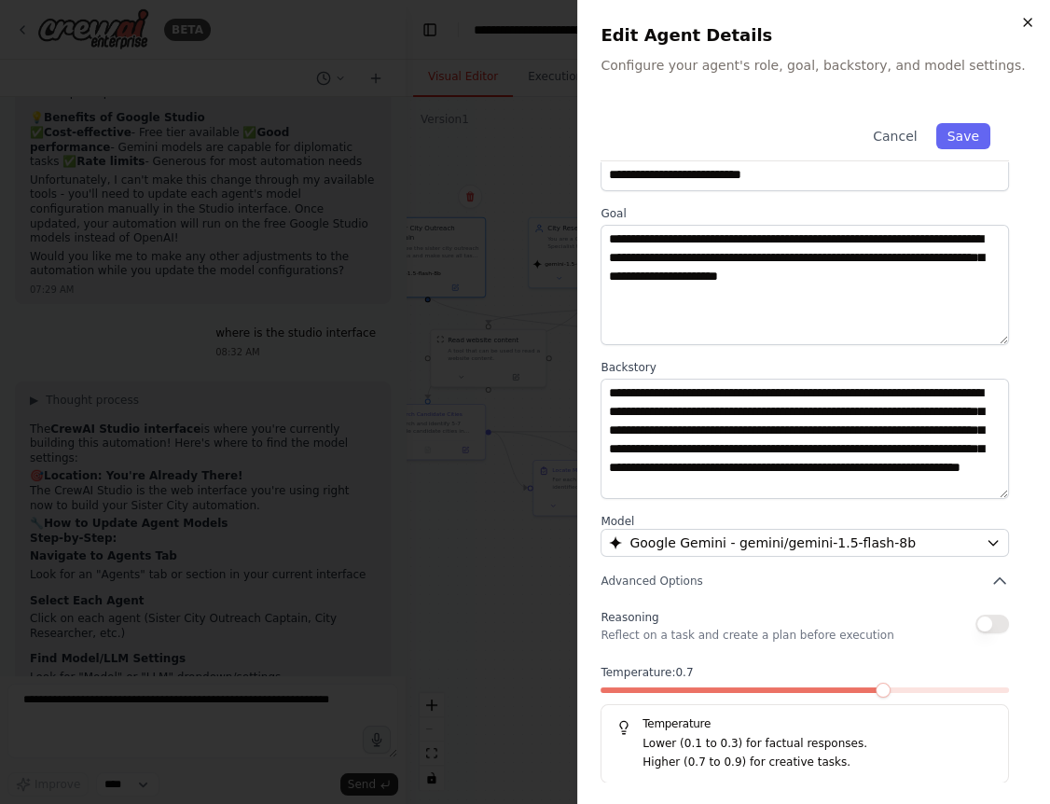
click at [1031, 28] on icon "button" at bounding box center [1027, 22] width 15 height 15
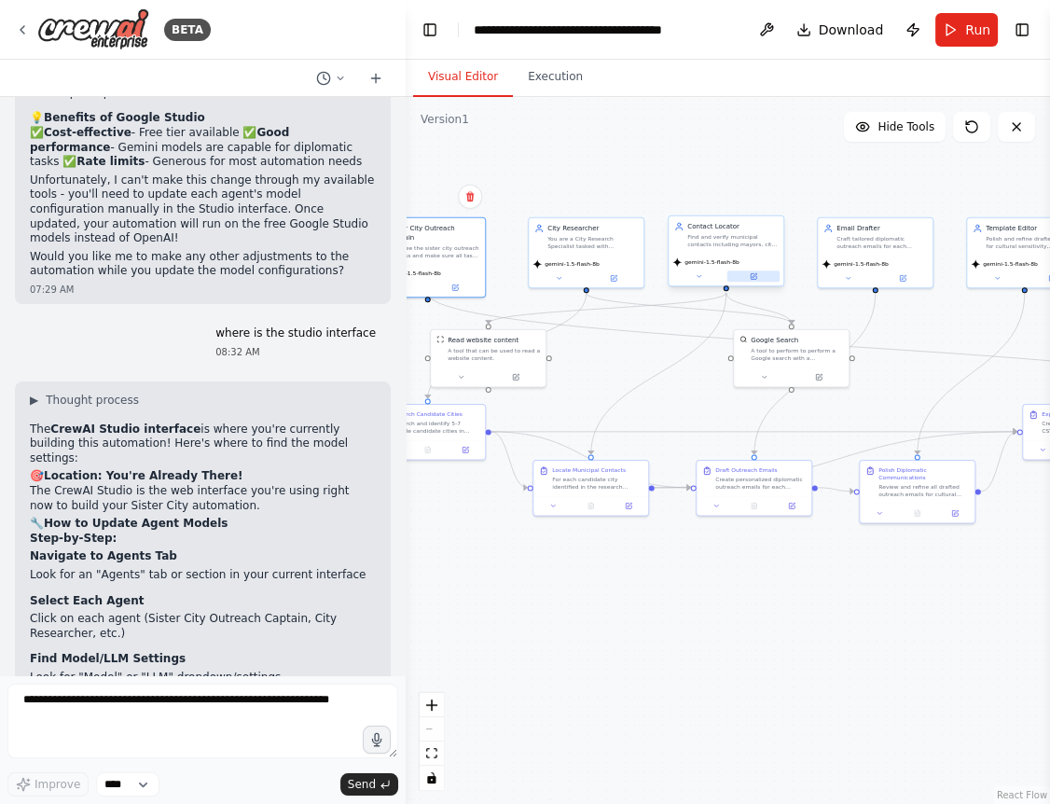
click at [761, 276] on button at bounding box center [753, 275] width 53 height 11
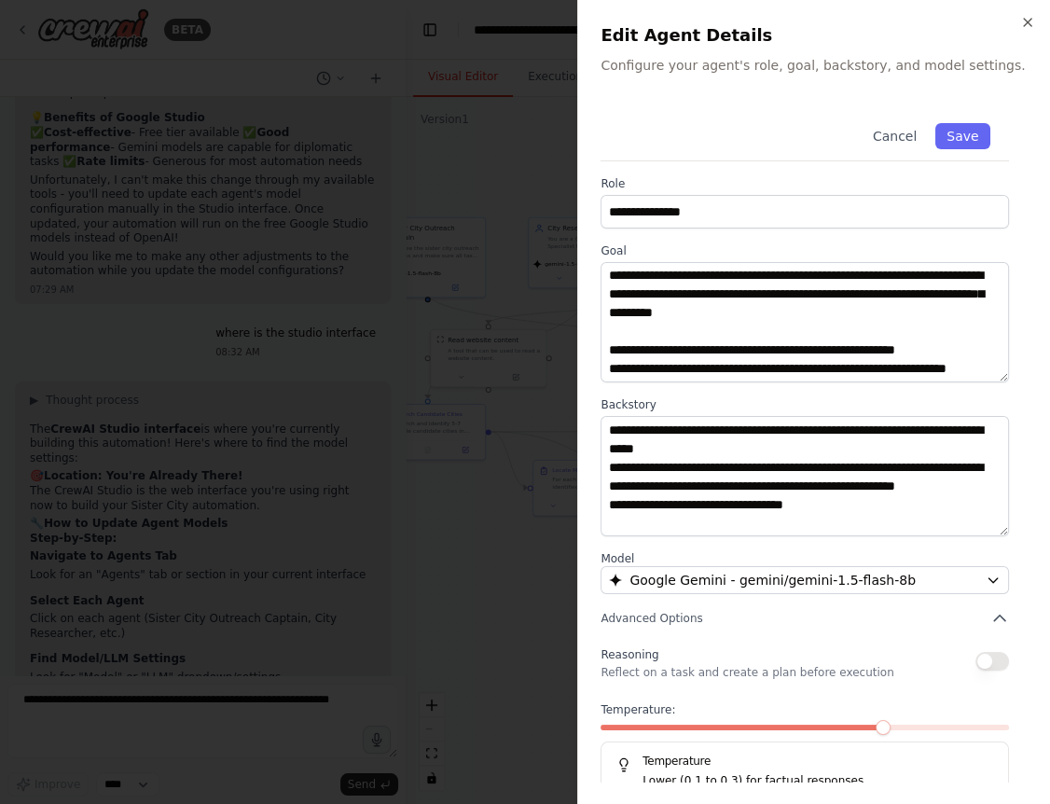
scroll to position [0, 0]
click at [1026, 28] on icon "button" at bounding box center [1027, 22] width 15 height 15
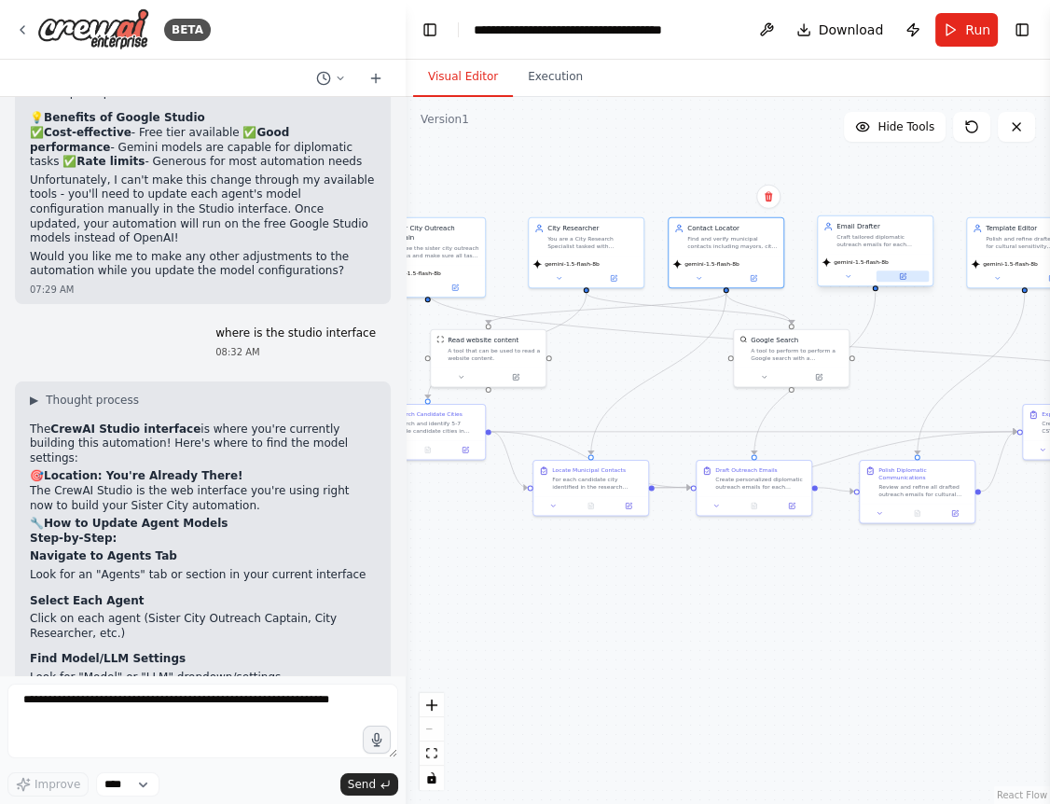
click at [906, 275] on icon at bounding box center [902, 275] width 7 height 7
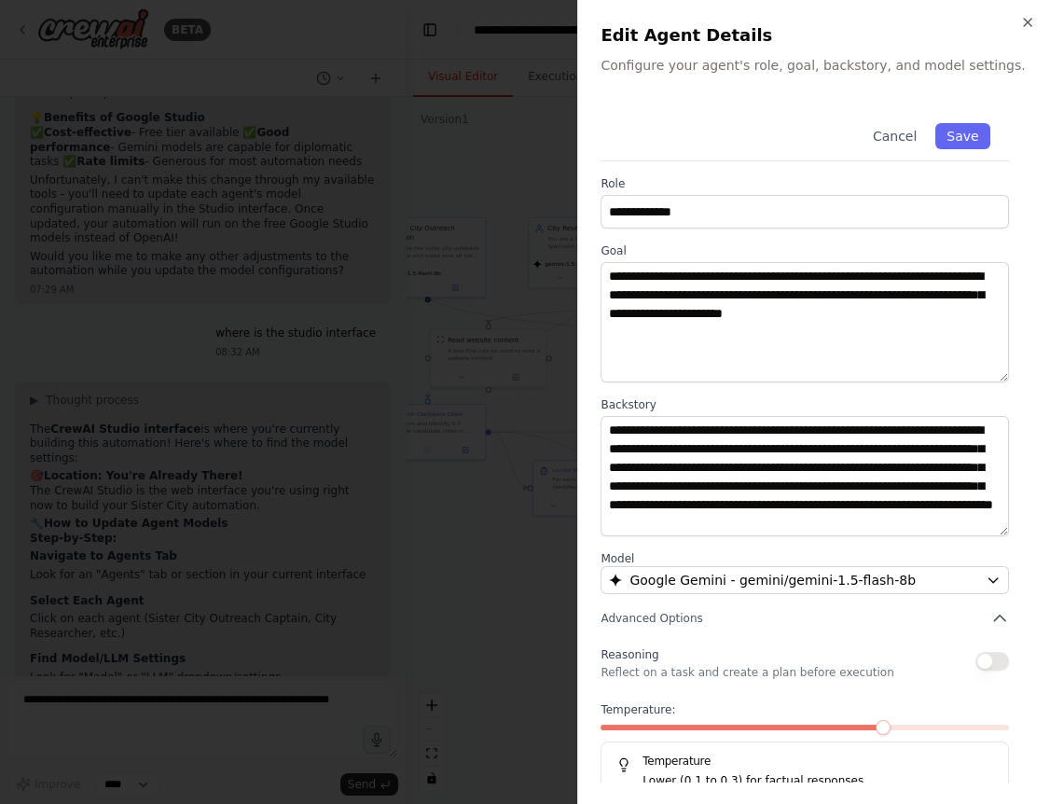
scroll to position [18, 0]
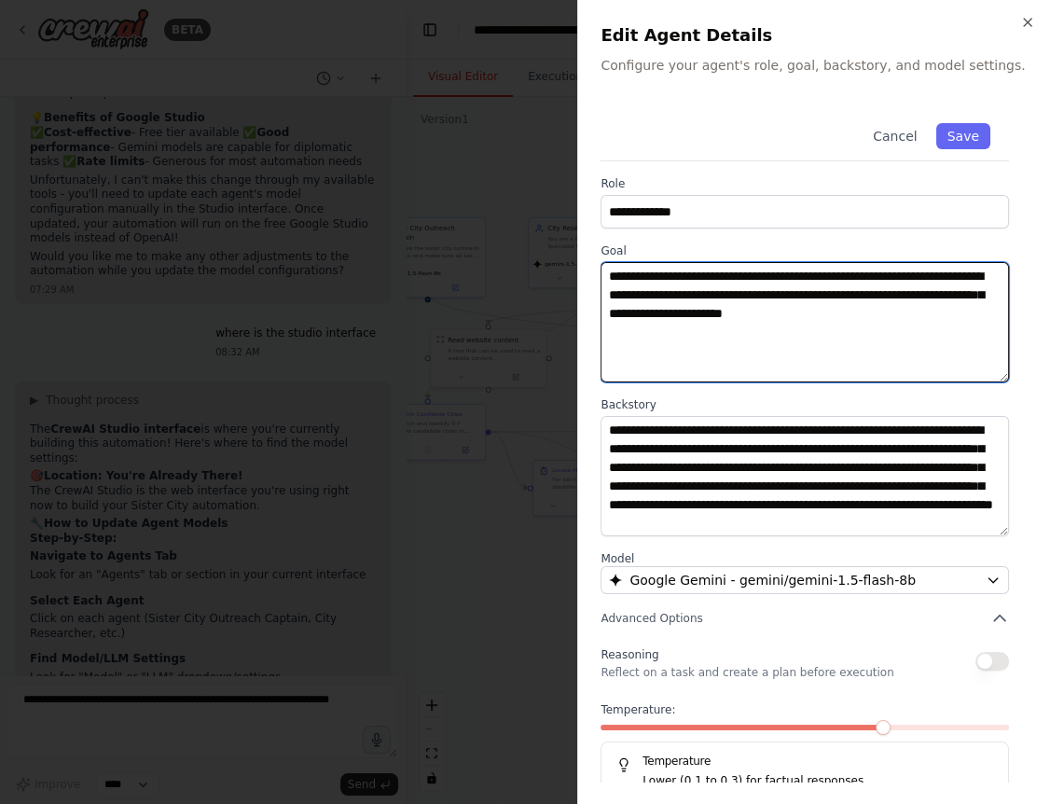
click at [715, 354] on textarea "**********" at bounding box center [804, 322] width 408 height 120
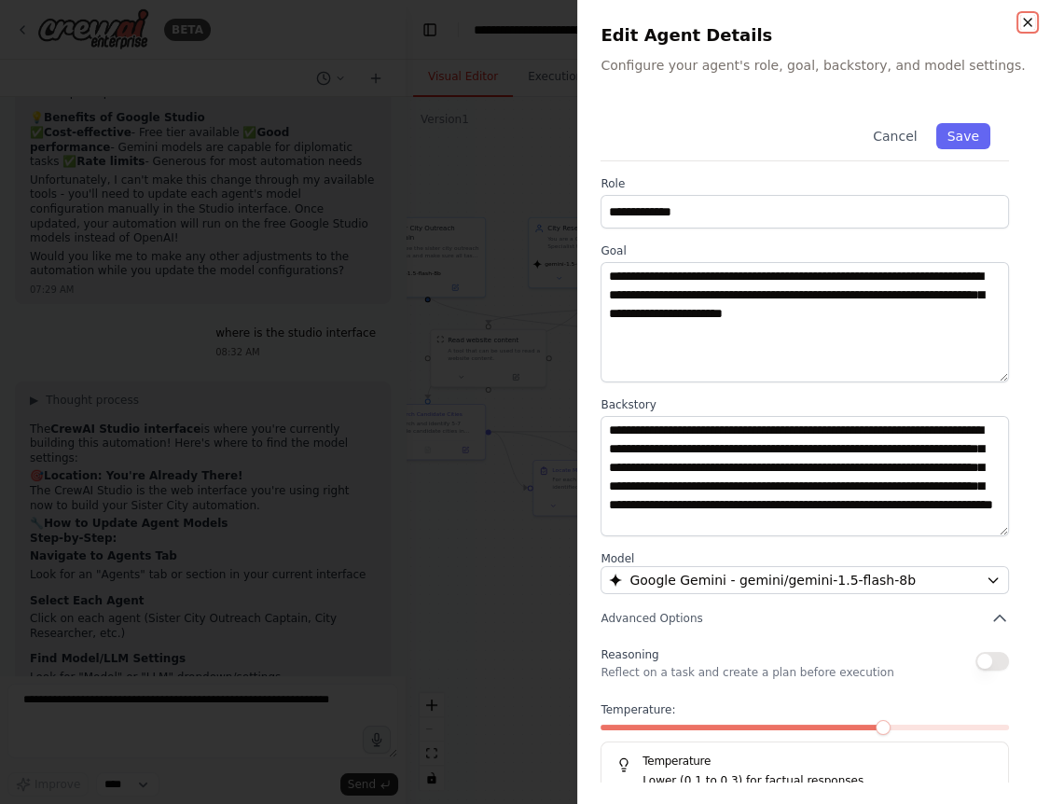
click at [1027, 24] on icon "button" at bounding box center [1027, 22] width 15 height 15
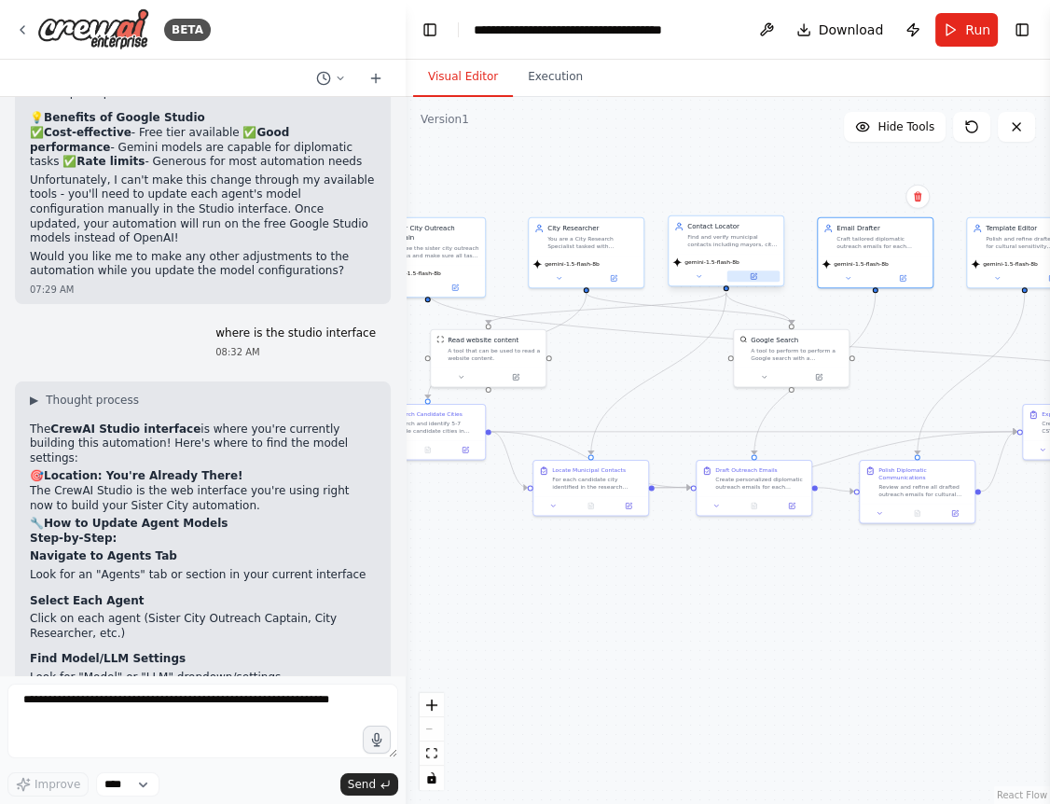
click at [762, 278] on button at bounding box center [753, 275] width 53 height 11
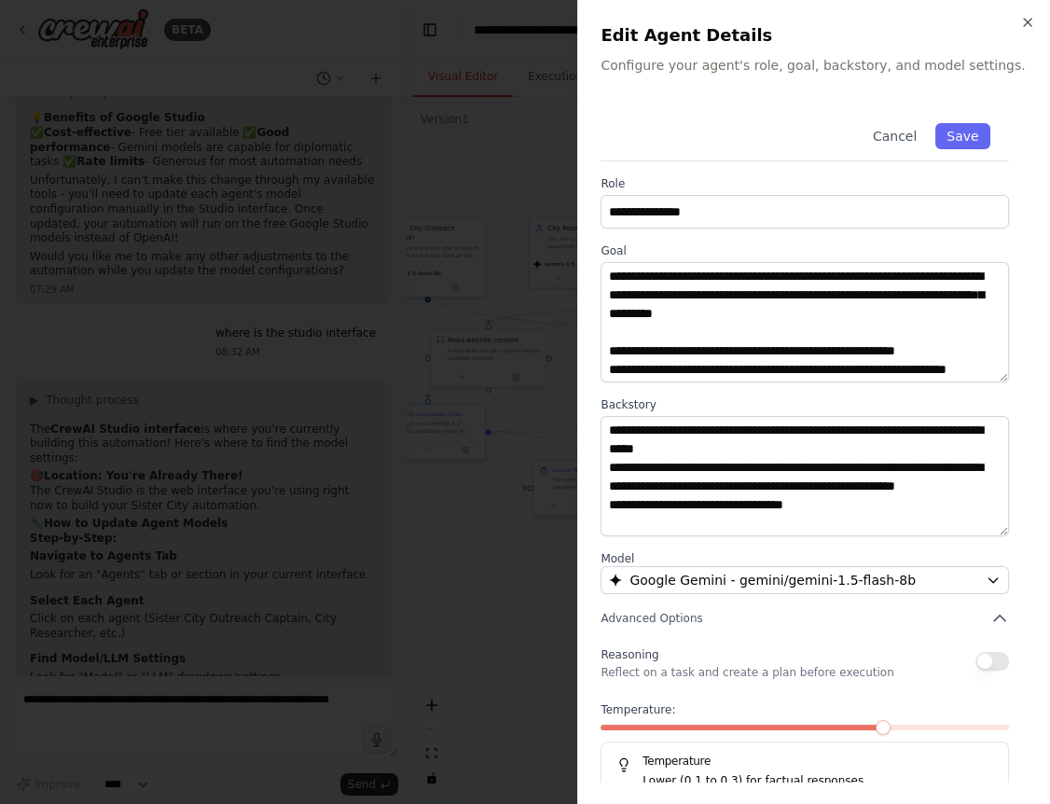
click at [1028, 34] on div "**********" at bounding box center [813, 402] width 473 height 804
click at [1028, 17] on icon "button" at bounding box center [1027, 22] width 15 height 15
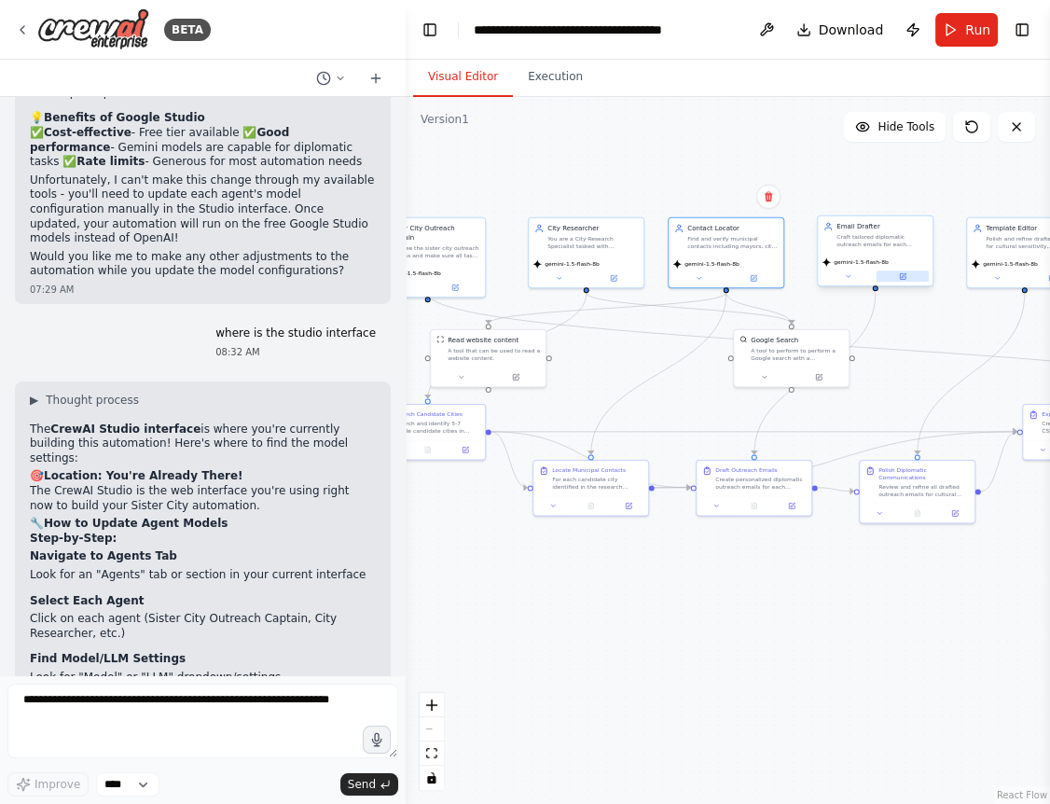
click at [906, 274] on icon at bounding box center [902, 275] width 7 height 7
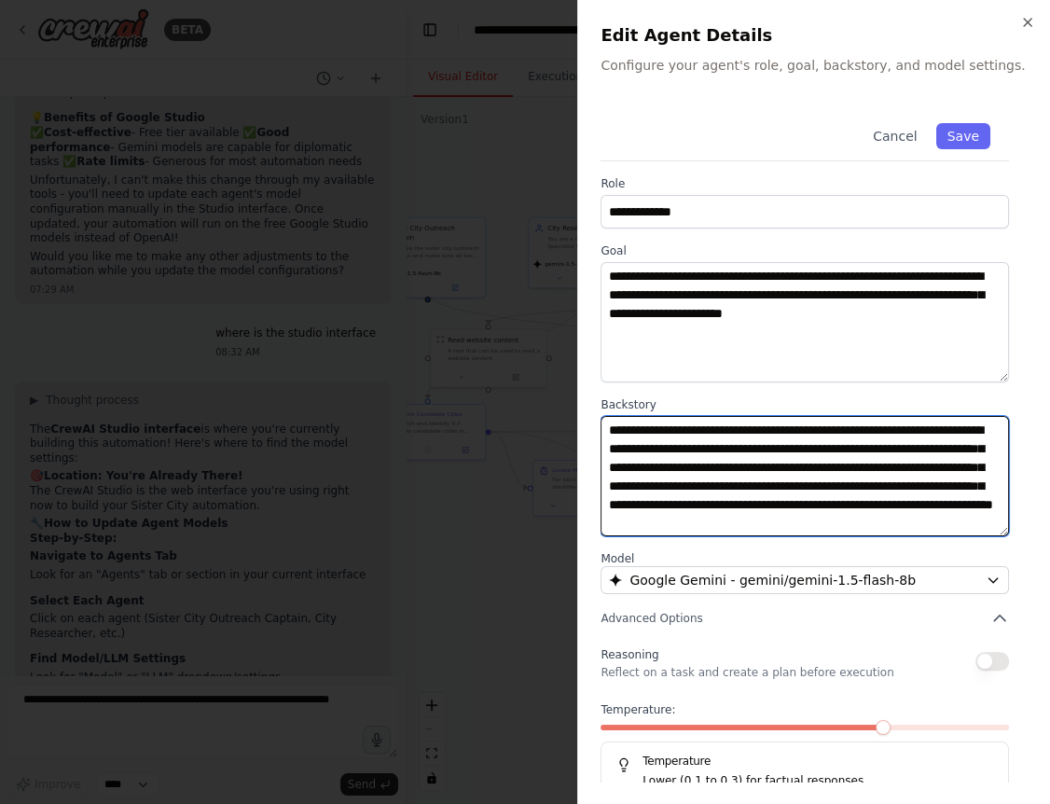
click at [667, 456] on textarea "**********" at bounding box center [804, 476] width 408 height 120
click at [608, 427] on textarea "**********" at bounding box center [804, 476] width 408 height 120
paste textarea "**********"
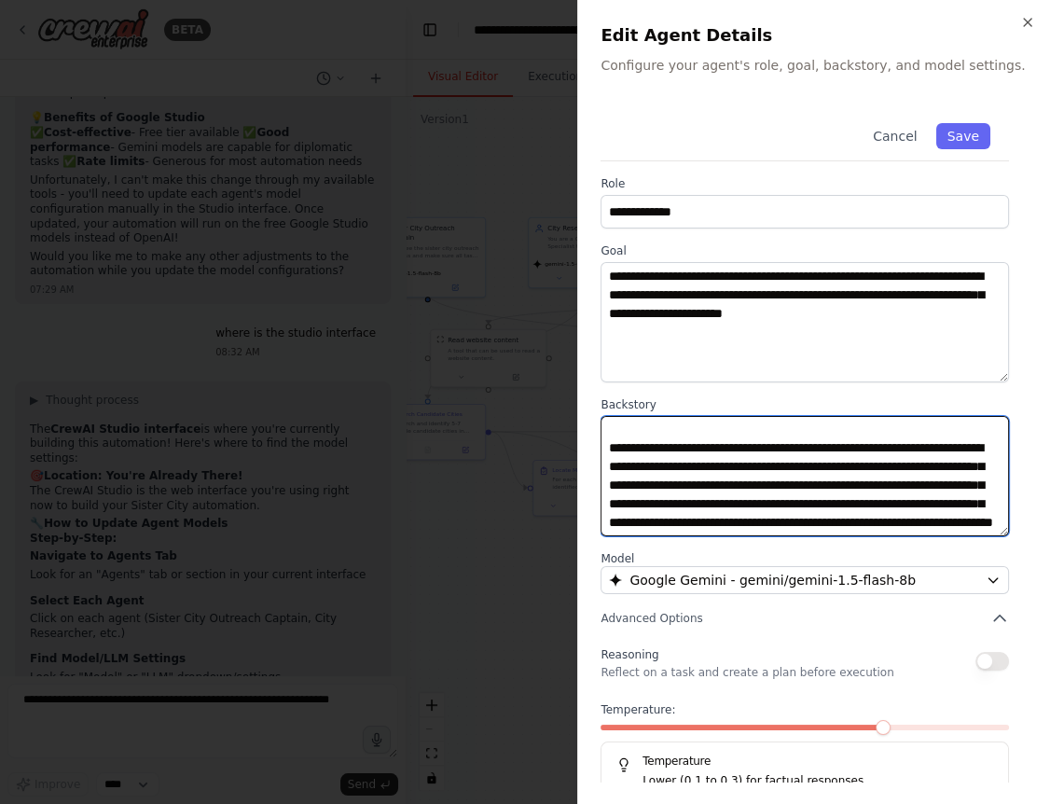
scroll to position [113, 0]
drag, startPoint x: 608, startPoint y: 428, endPoint x: 860, endPoint y: 489, distance: 259.1
click at [860, 489] on textarea "**********" at bounding box center [804, 476] width 408 height 120
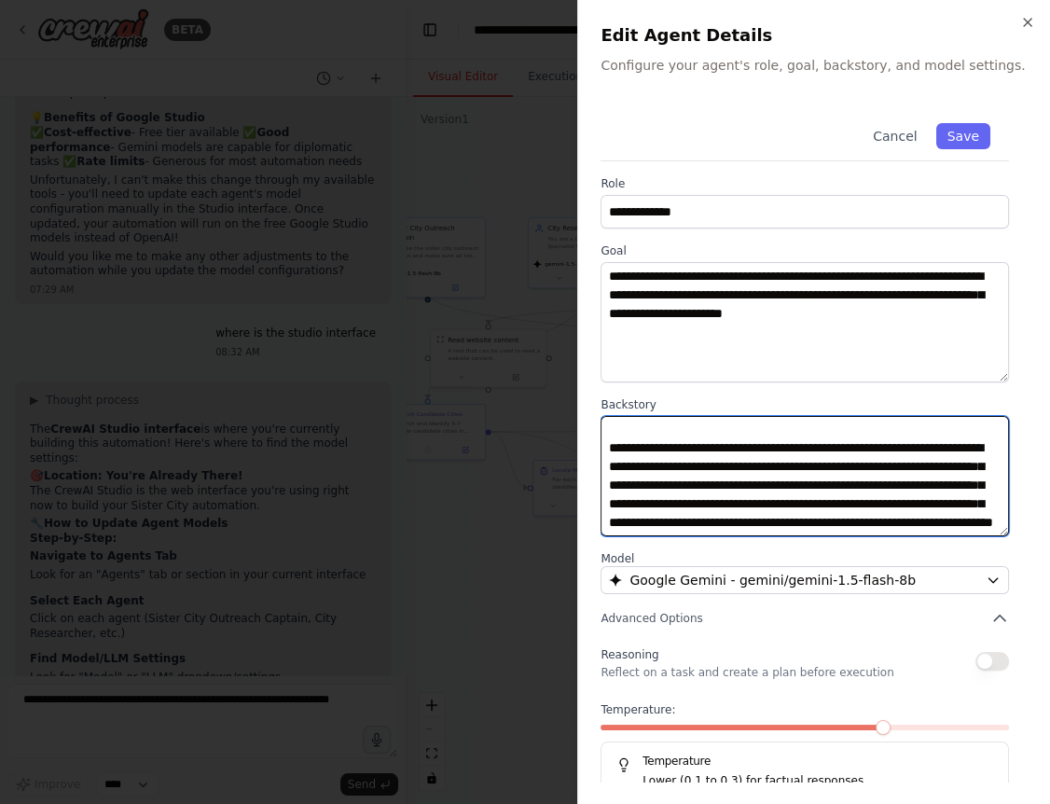
type textarea "**********"
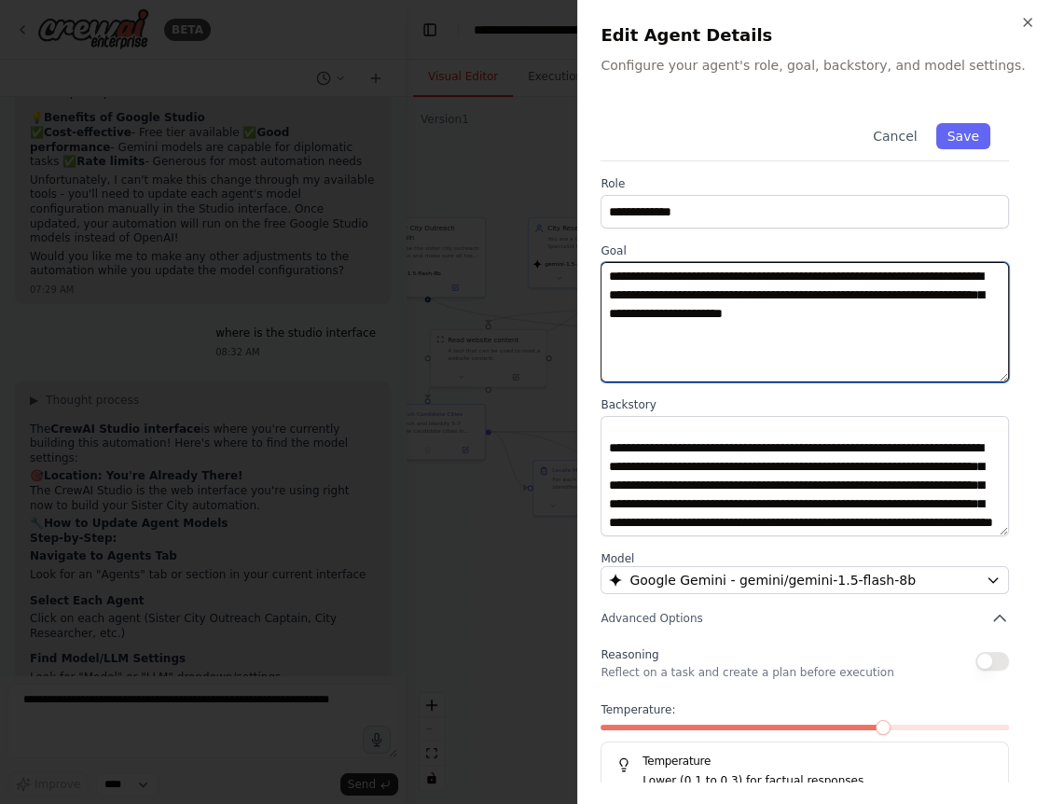
click at [791, 356] on textarea "**********" at bounding box center [804, 322] width 408 height 120
paste textarea "**********"
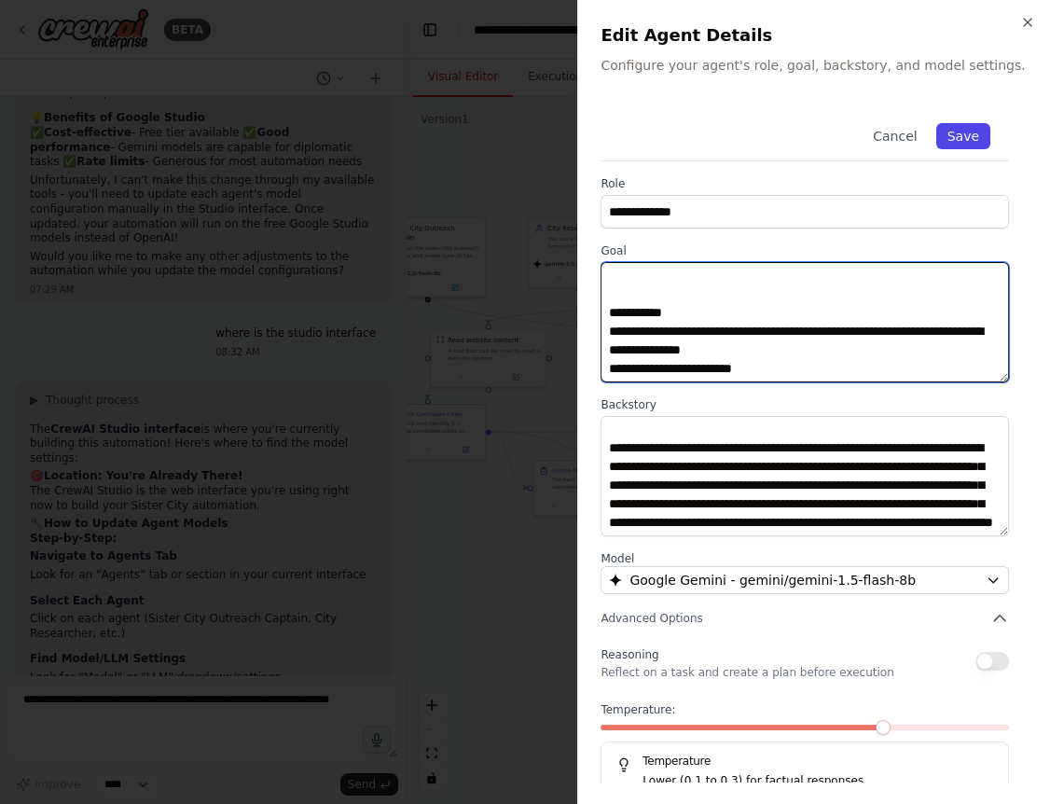
type textarea "**********"
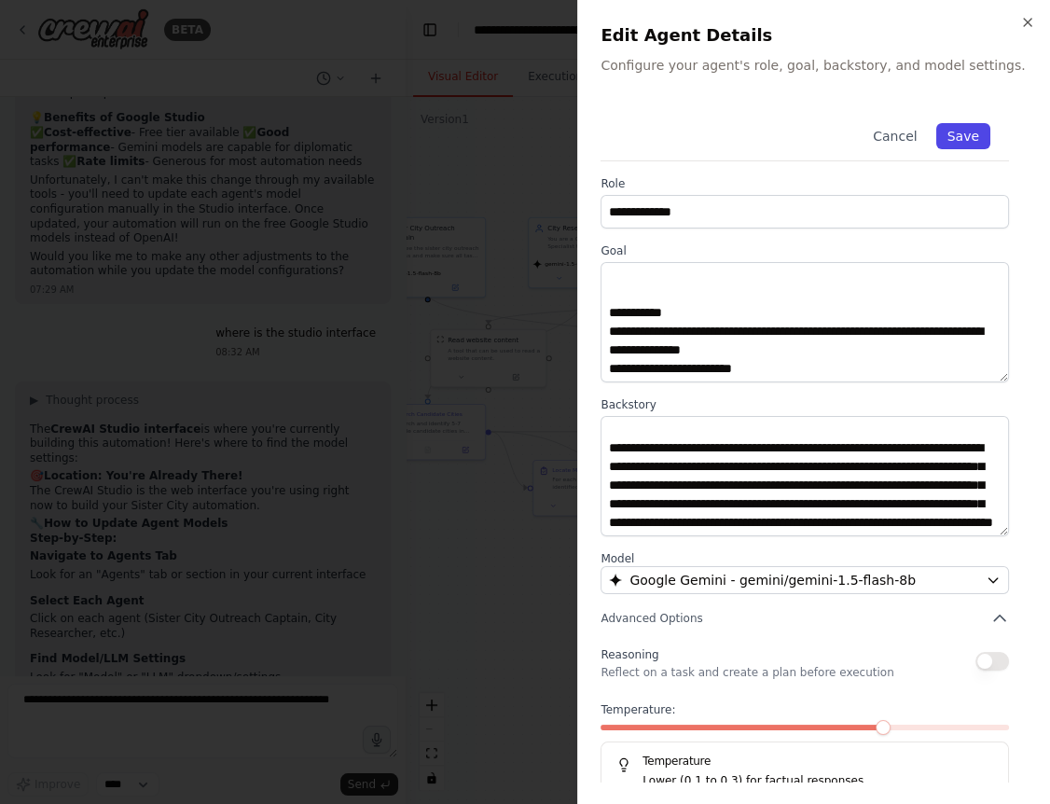
click at [968, 135] on button "Save" at bounding box center [963, 136] width 54 height 26
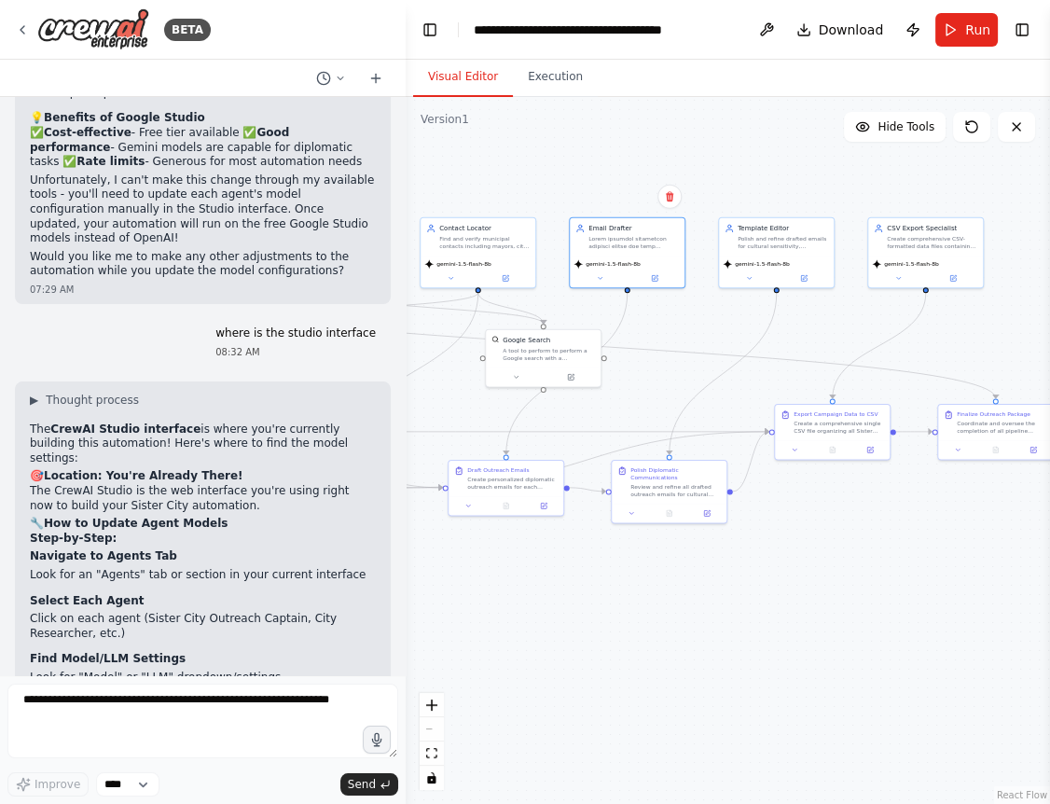
drag, startPoint x: 936, startPoint y: 335, endPoint x: 481, endPoint y: 339, distance: 455.0
click at [481, 339] on div ".deletable-edge-delete-btn { width: 20px; height: 20px; border: 0px solid #ffff…" at bounding box center [728, 450] width 644 height 707
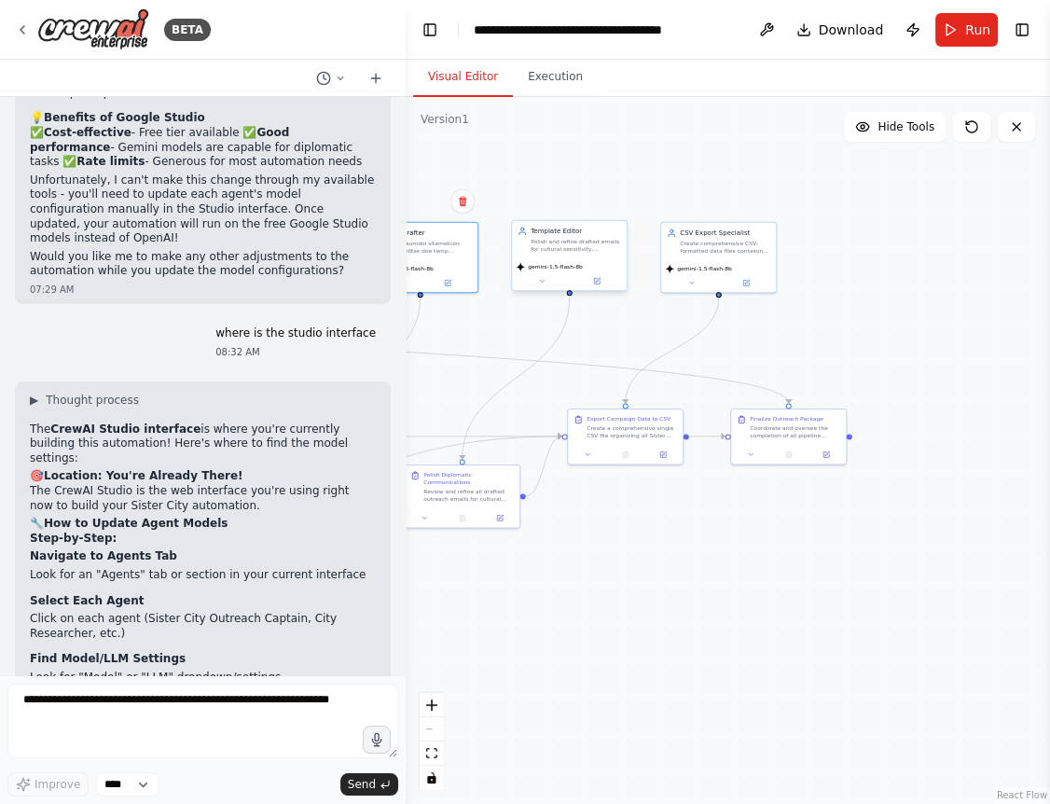
click at [599, 288] on div "gemini-1.5-flash-8b" at bounding box center [569, 274] width 115 height 33
click at [602, 286] on div "gemini-1.5-flash-8b" at bounding box center [569, 274] width 115 height 33
click at [597, 283] on icon at bounding box center [597, 281] width 6 height 6
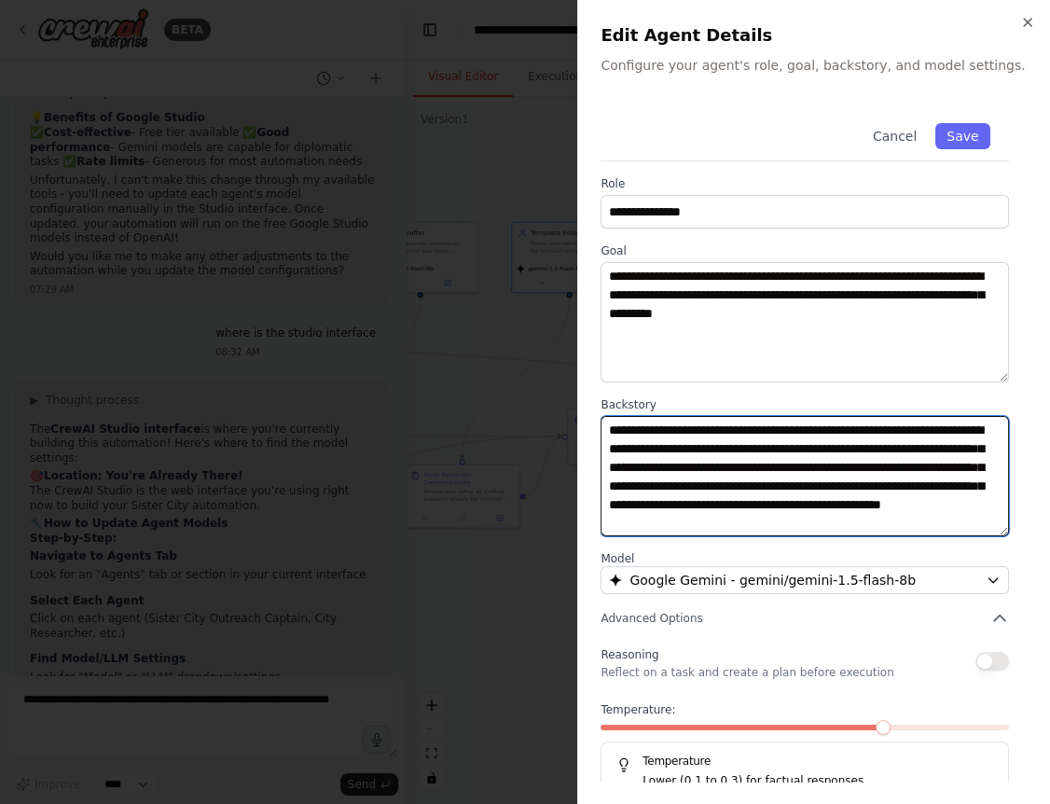
click at [613, 436] on textarea "**********" at bounding box center [804, 476] width 408 height 120
paste textarea "**********"
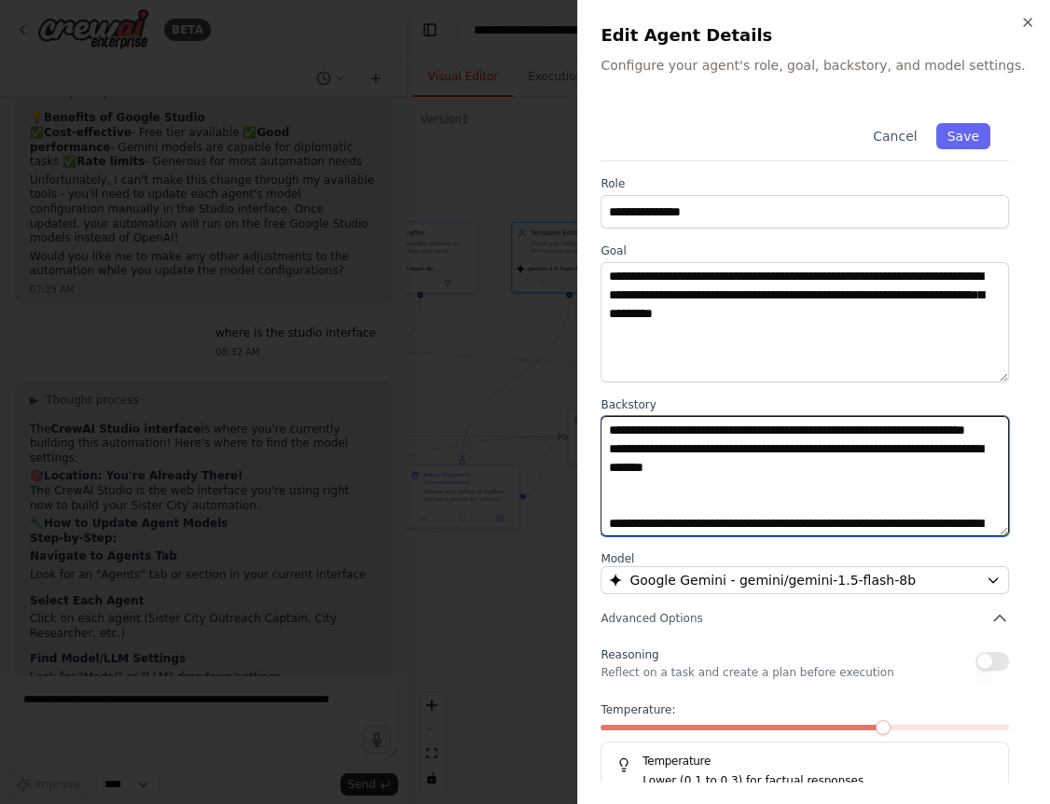
drag, startPoint x: 658, startPoint y: 462, endPoint x: 473, endPoint y: 494, distance: 188.2
click at [600, 494] on textarea "**********" at bounding box center [804, 476] width 408 height 120
click at [665, 461] on textarea "**********" at bounding box center [804, 476] width 408 height 120
click at [663, 463] on textarea "**********" at bounding box center [804, 476] width 408 height 120
drag, startPoint x: 659, startPoint y: 462, endPoint x: 527, endPoint y: 475, distance: 132.9
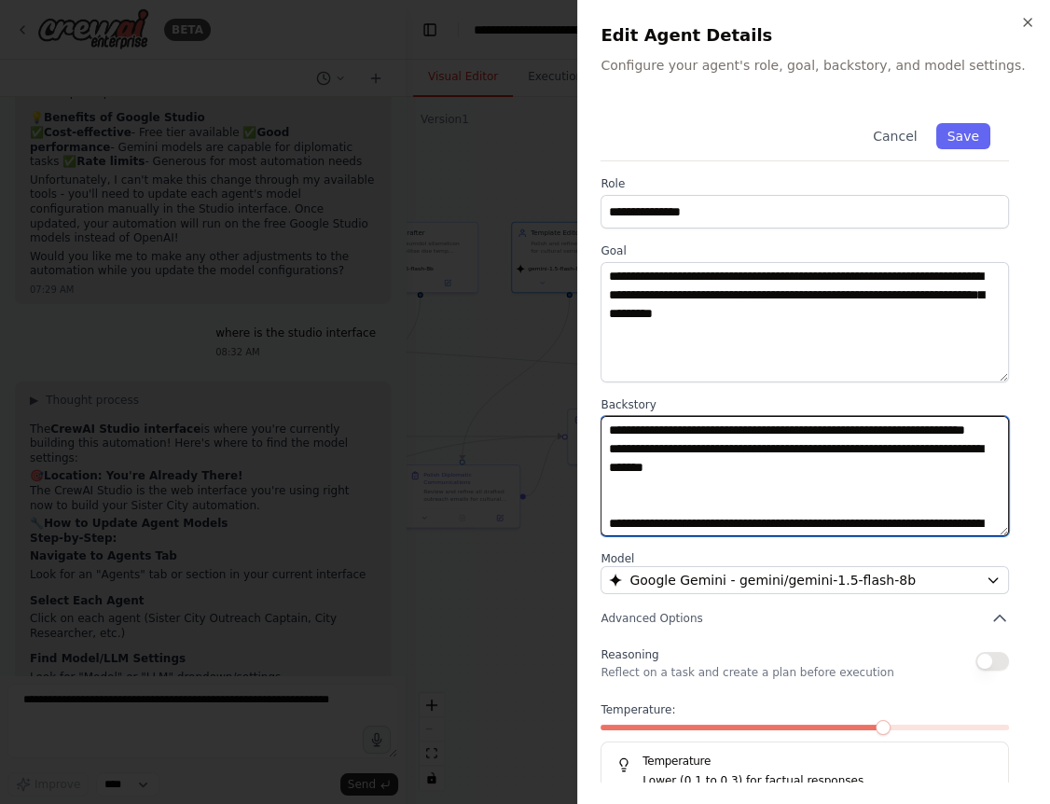
click at [600, 475] on textarea "**********" at bounding box center [804, 476] width 408 height 120
type textarea "**********"
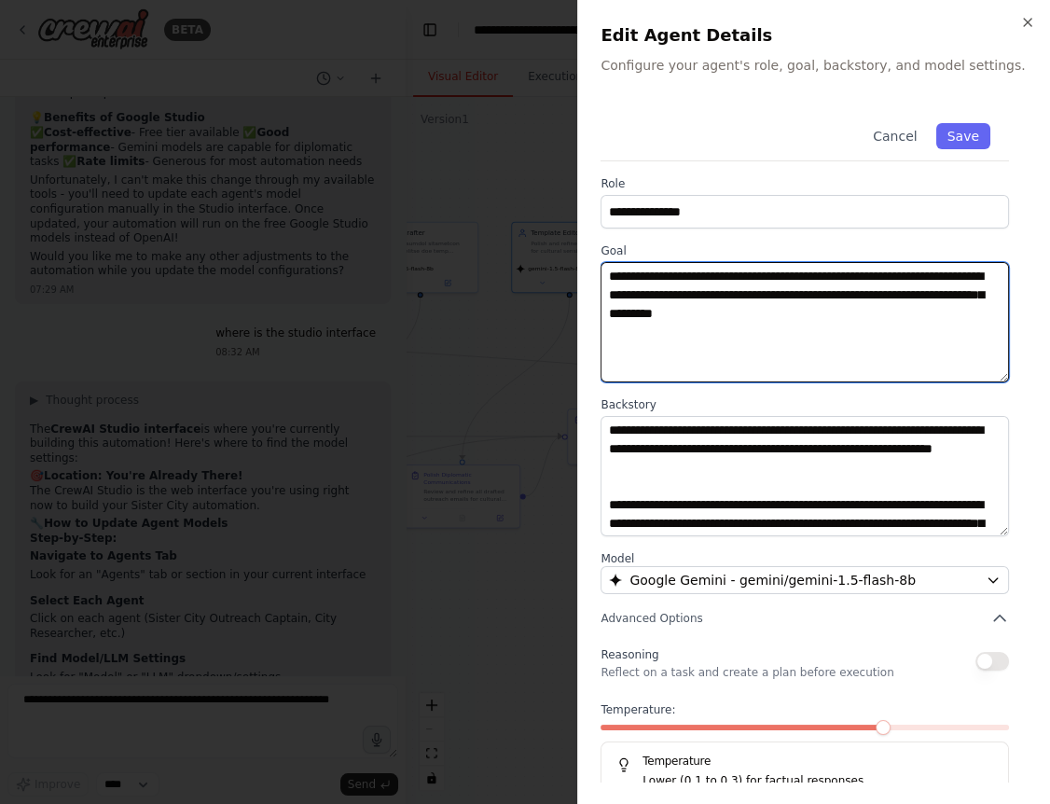
click at [877, 324] on textarea "**********" at bounding box center [804, 322] width 408 height 120
paste textarea "**********"
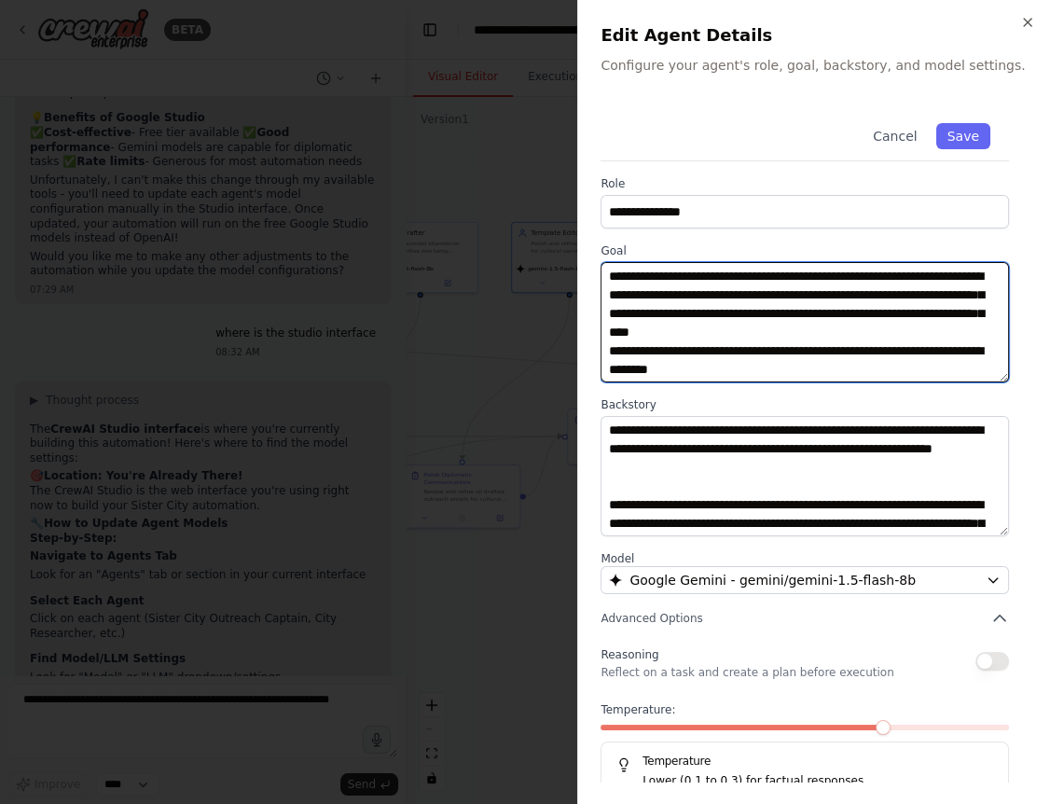
scroll to position [15, 0]
drag, startPoint x: 660, startPoint y: 333, endPoint x: 597, endPoint y: 338, distance: 63.6
click at [600, 337] on textarea "**********" at bounding box center [804, 322] width 408 height 120
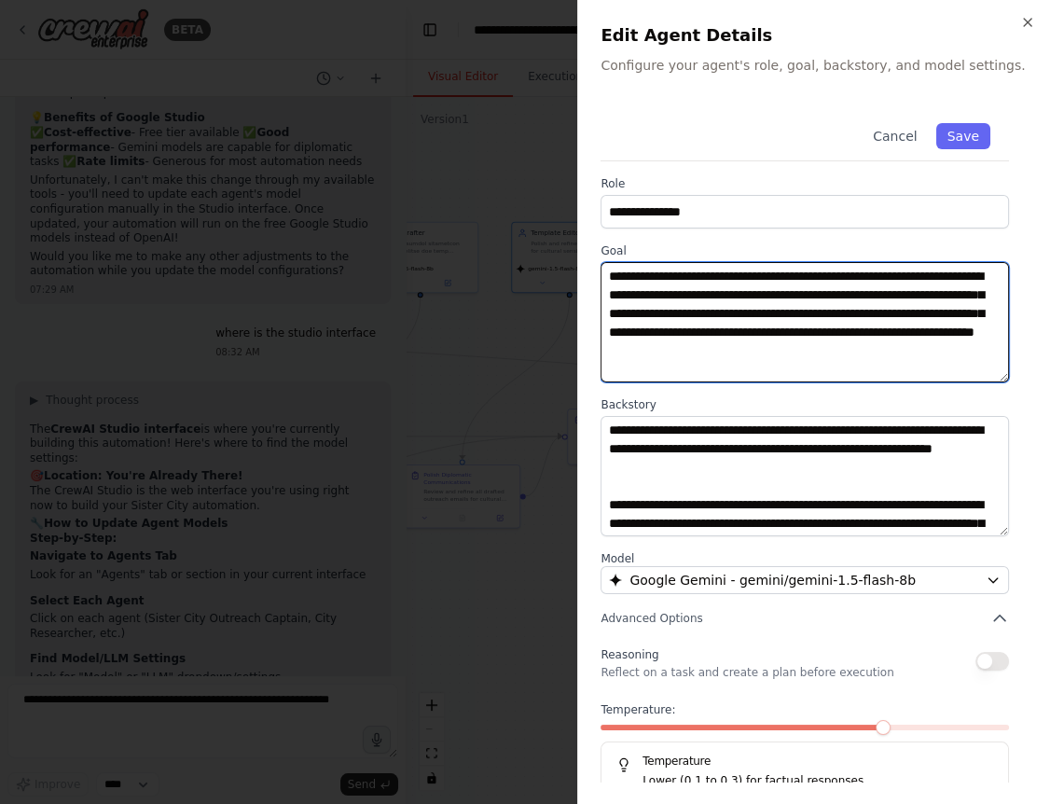
scroll to position [0, 0]
type textarea "**********"
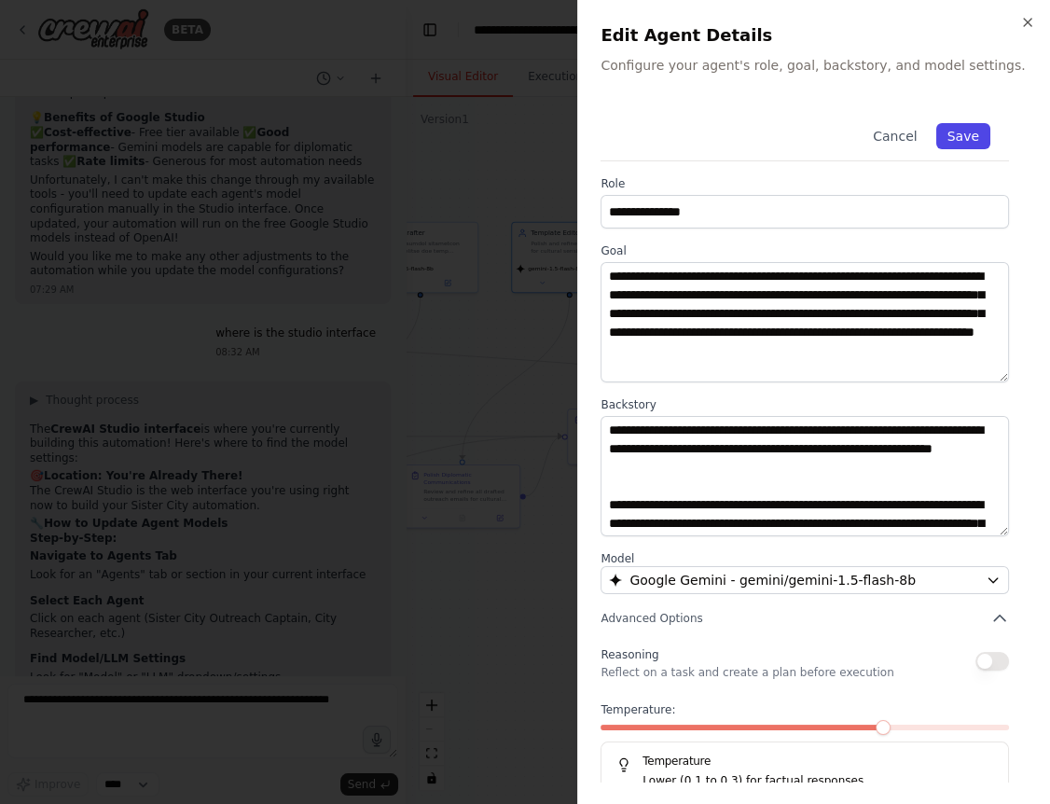
click at [962, 136] on button "Save" at bounding box center [963, 136] width 54 height 26
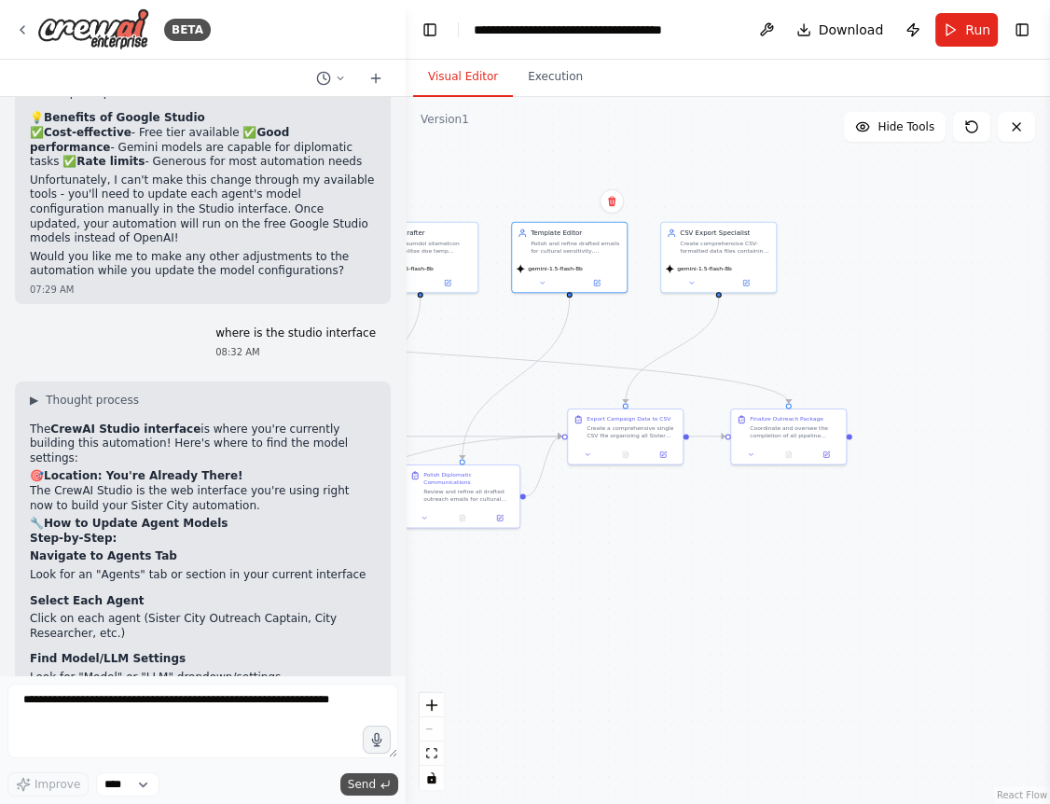
click at [362, 788] on span "Send" at bounding box center [362, 784] width 28 height 15
click at [846, 334] on div ".deletable-edge-delete-btn { width: 20px; height: 20px; border: 0px solid #ffff…" at bounding box center [728, 450] width 644 height 707
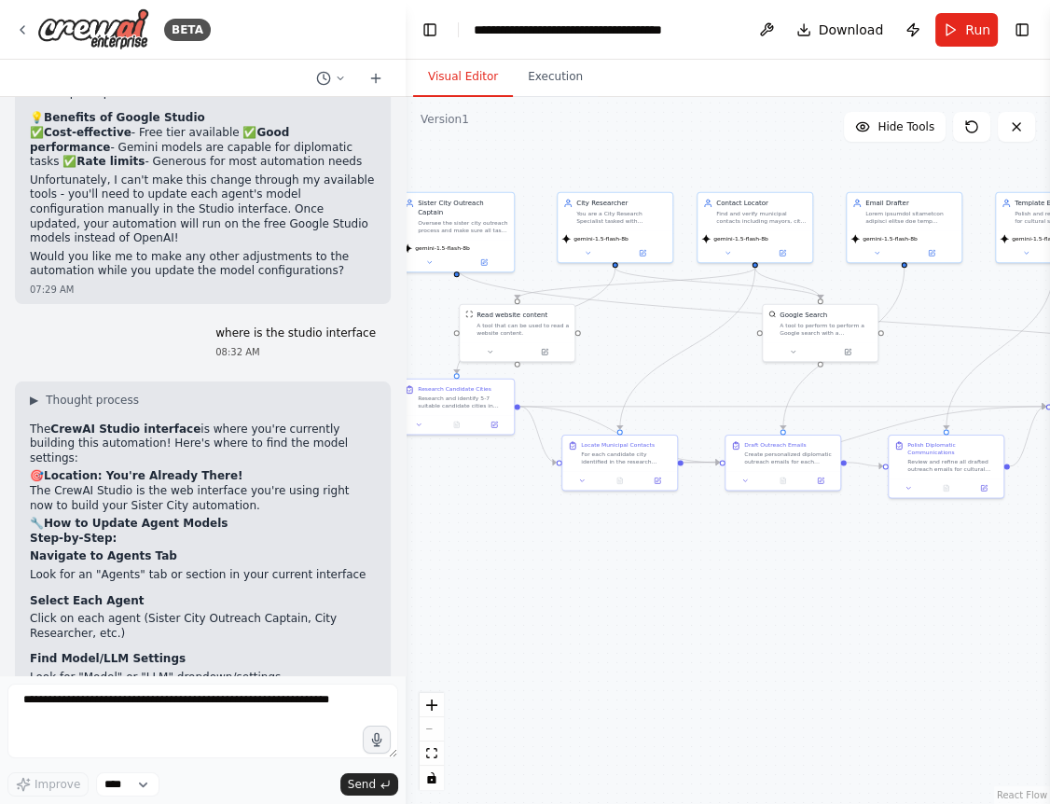
drag, startPoint x: 566, startPoint y: 172, endPoint x: 1050, endPoint y: 175, distance: 483.8
click at [1050, 175] on div ".deletable-edge-delete-btn { width: 20px; height: 20px; border: 0px solid #ffff…" at bounding box center [728, 450] width 644 height 707
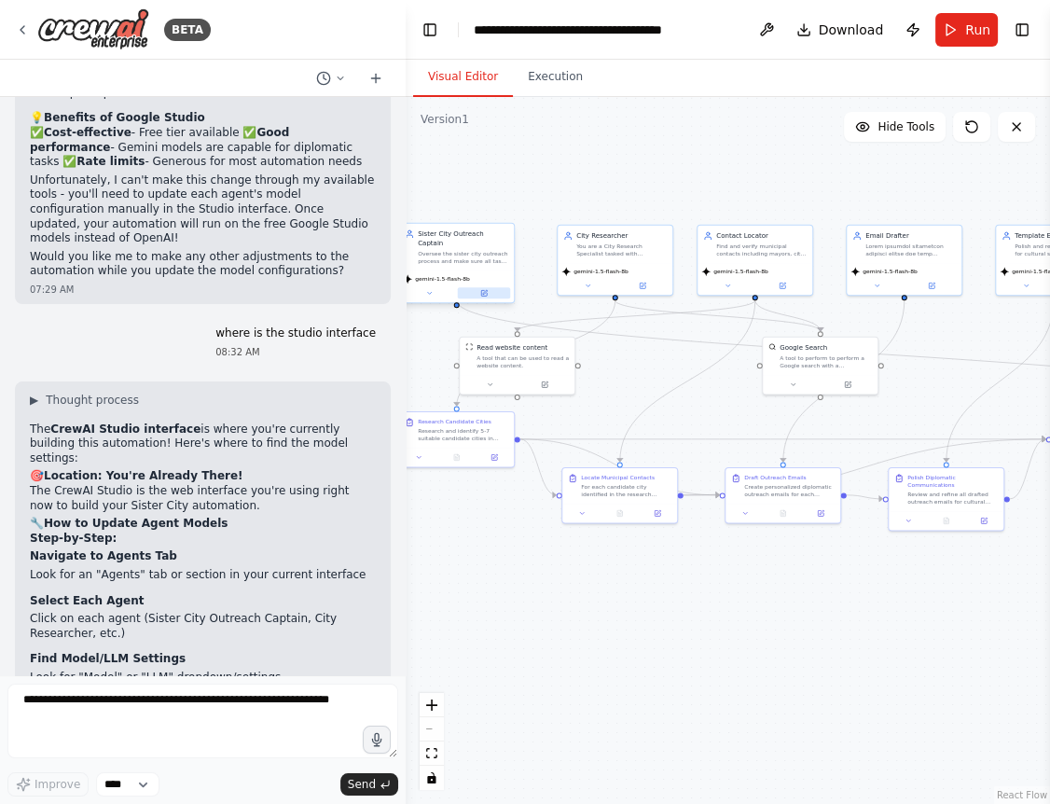
click at [475, 287] on button at bounding box center [484, 292] width 52 height 11
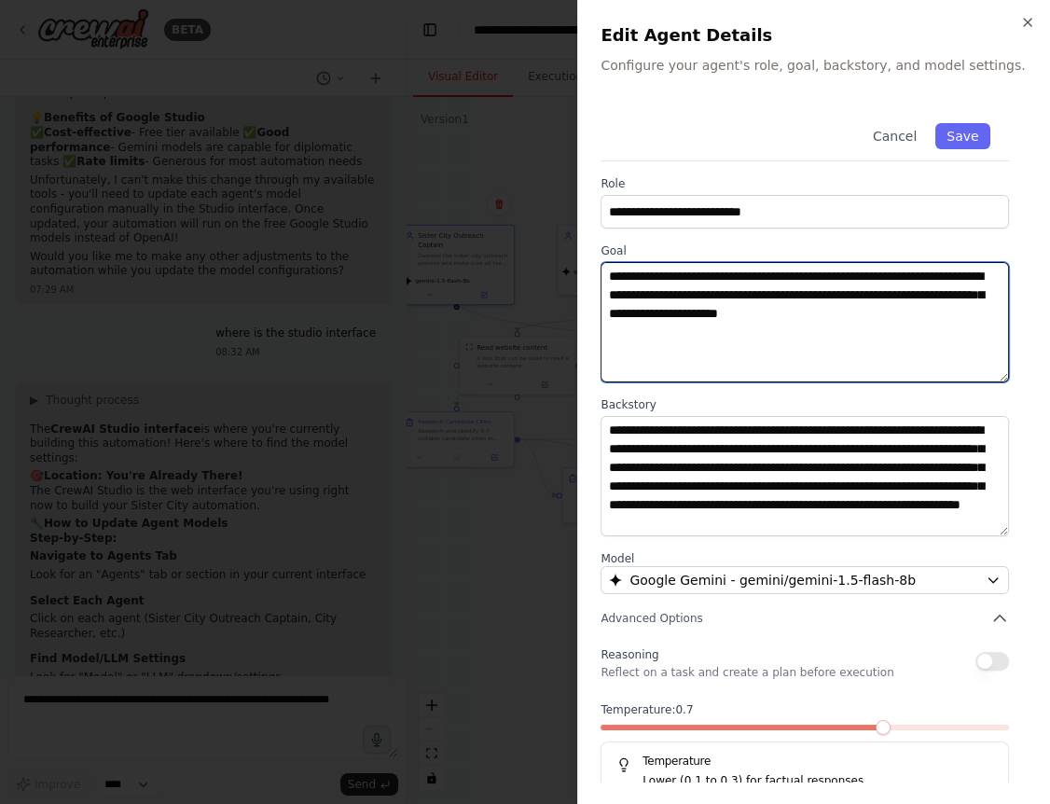
click at [841, 282] on textarea "**********" at bounding box center [804, 322] width 408 height 120
click at [895, 282] on textarea "**********" at bounding box center [804, 322] width 408 height 120
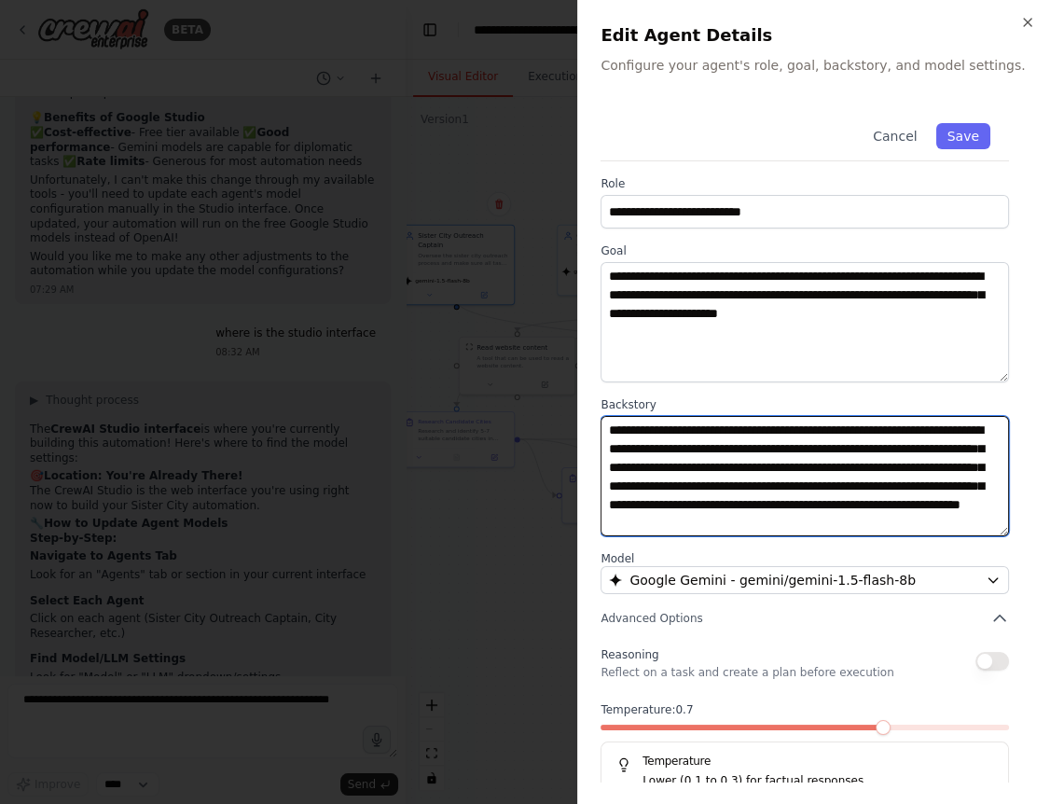
click at [643, 448] on textarea "**********" at bounding box center [804, 476] width 408 height 120
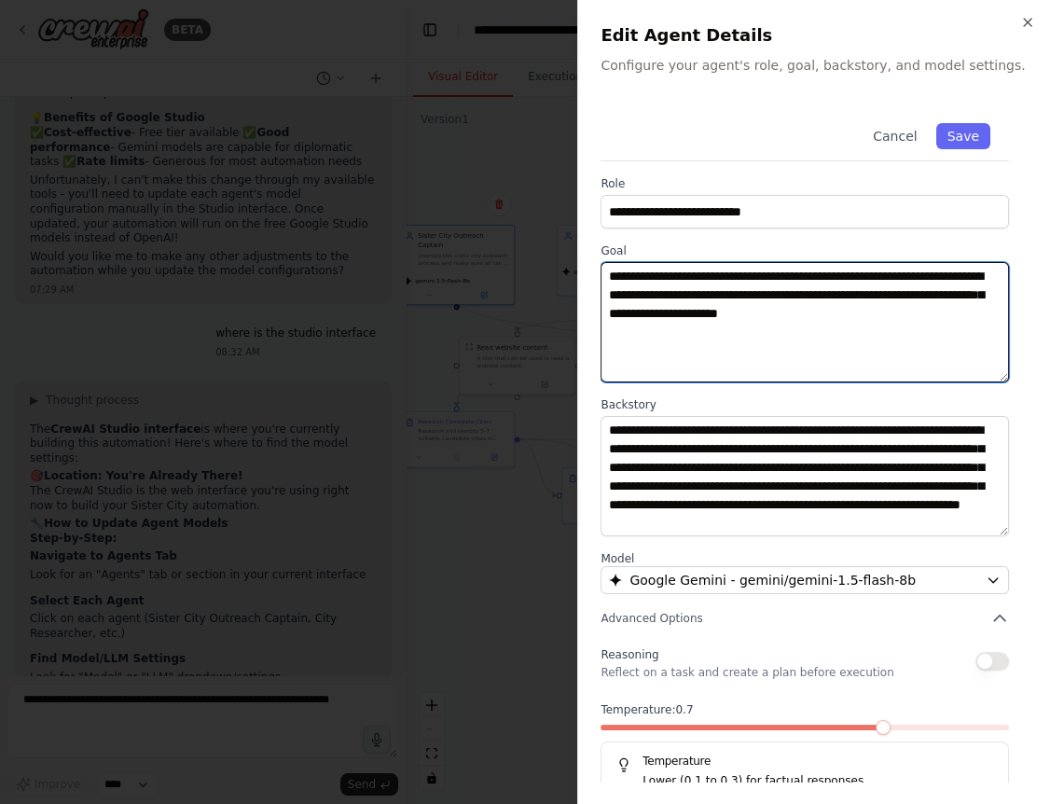
drag, startPoint x: 747, startPoint y: 311, endPoint x: 916, endPoint y: 311, distance: 169.7
click at [916, 311] on textarea "**********" at bounding box center [804, 322] width 408 height 120
type textarea "**********"
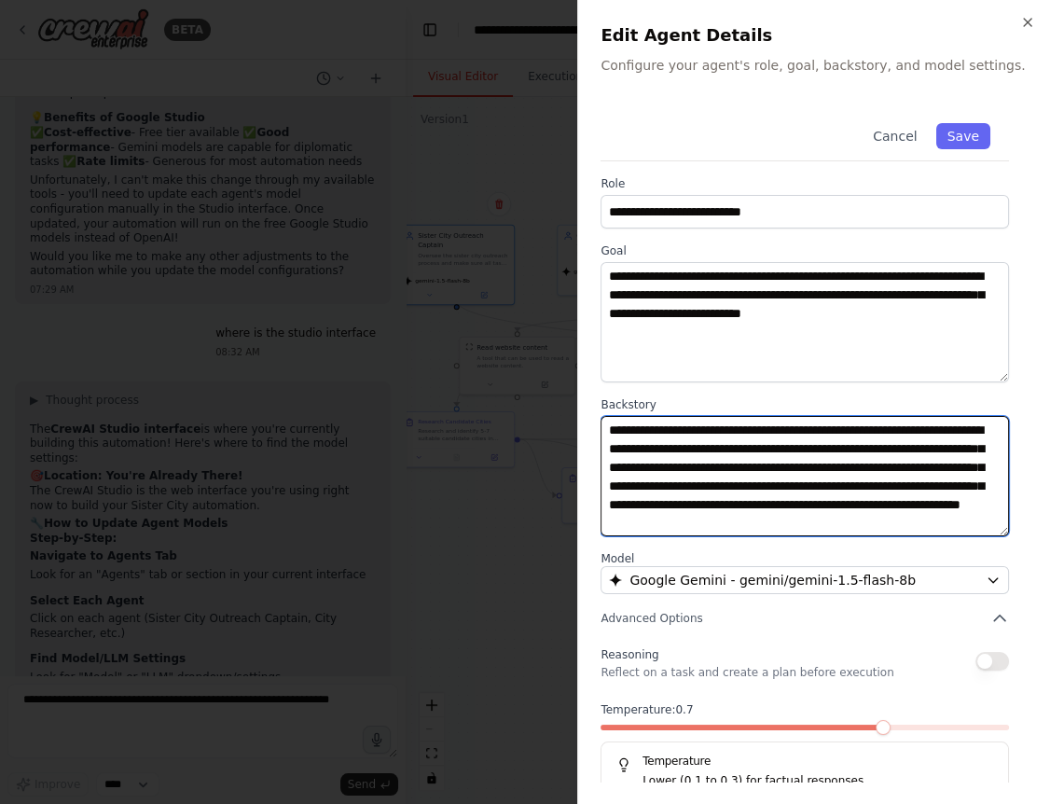
click at [825, 481] on textarea "**********" at bounding box center [804, 476] width 408 height 120
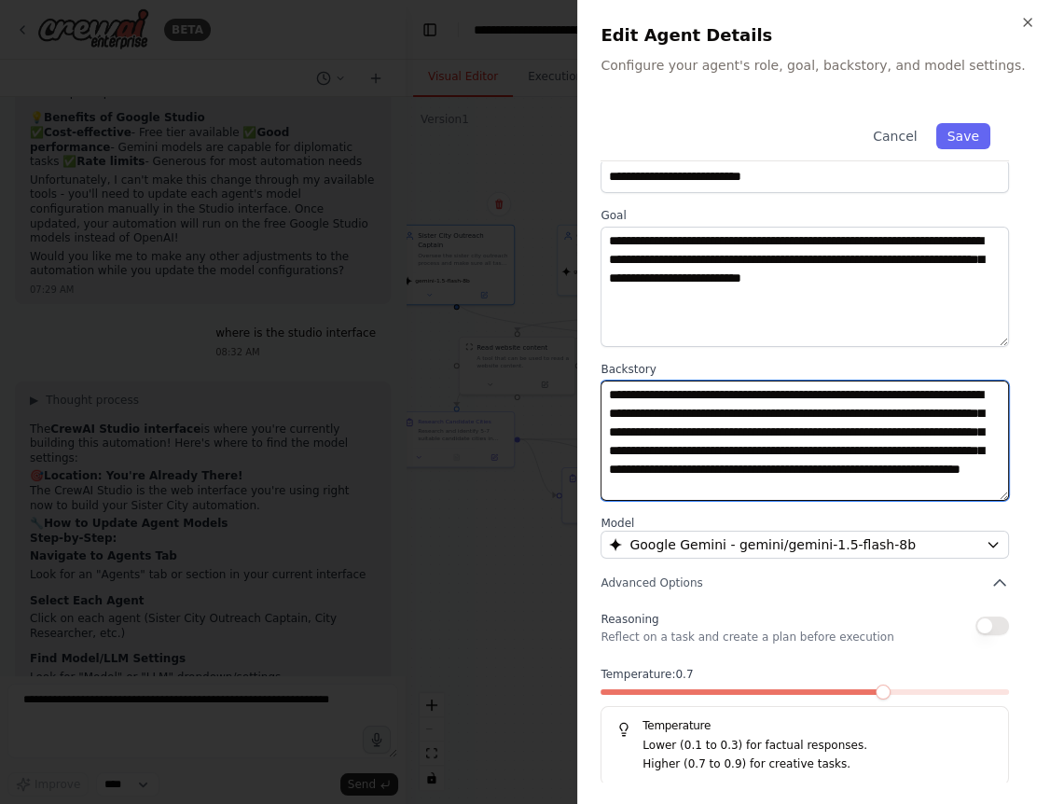
scroll to position [37, 0]
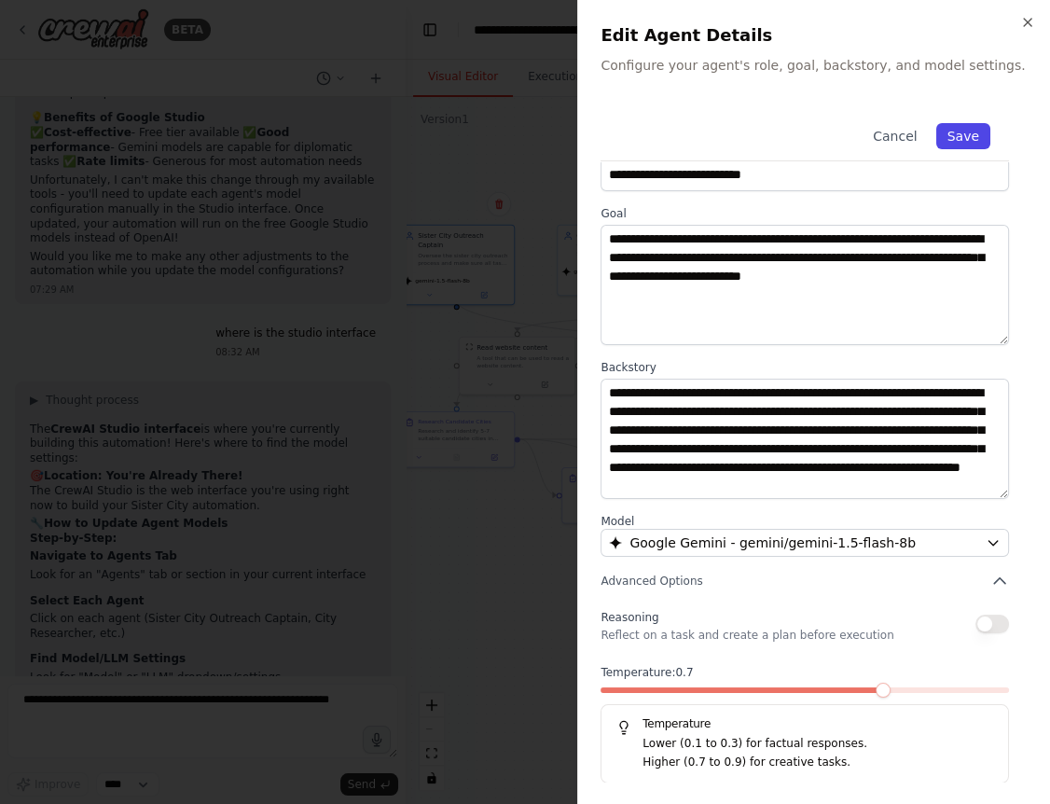
click at [967, 135] on button "Save" at bounding box center [963, 136] width 54 height 26
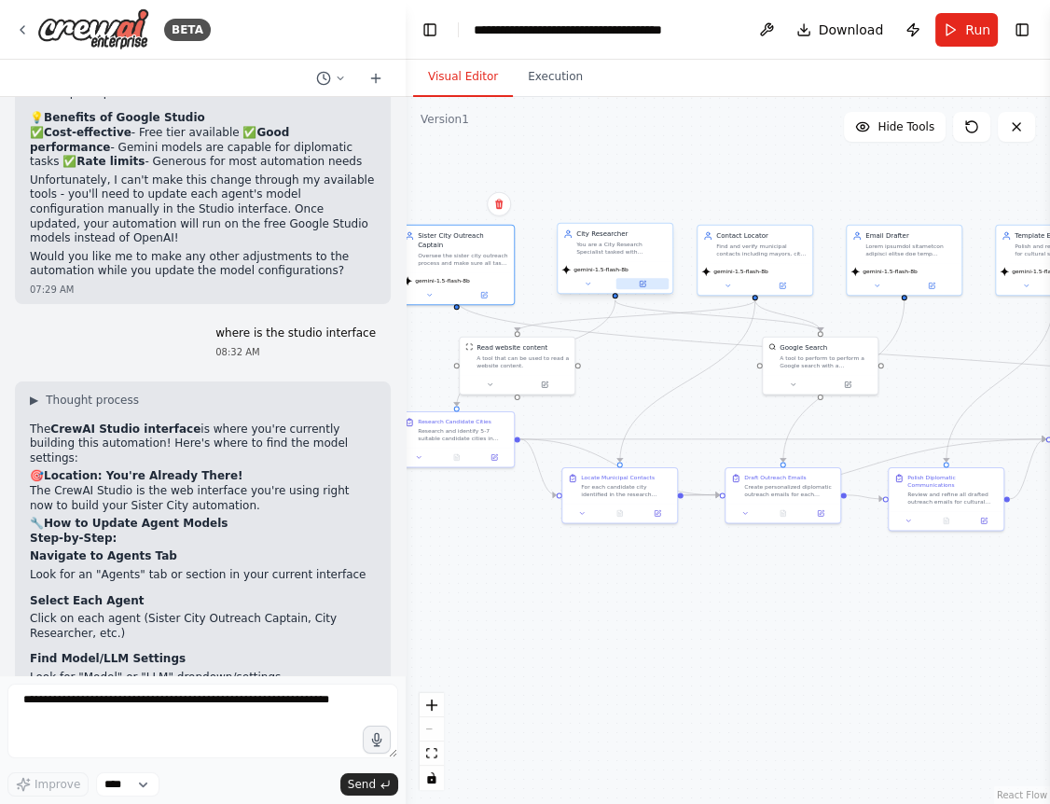
click at [643, 285] on icon at bounding box center [643, 284] width 6 height 6
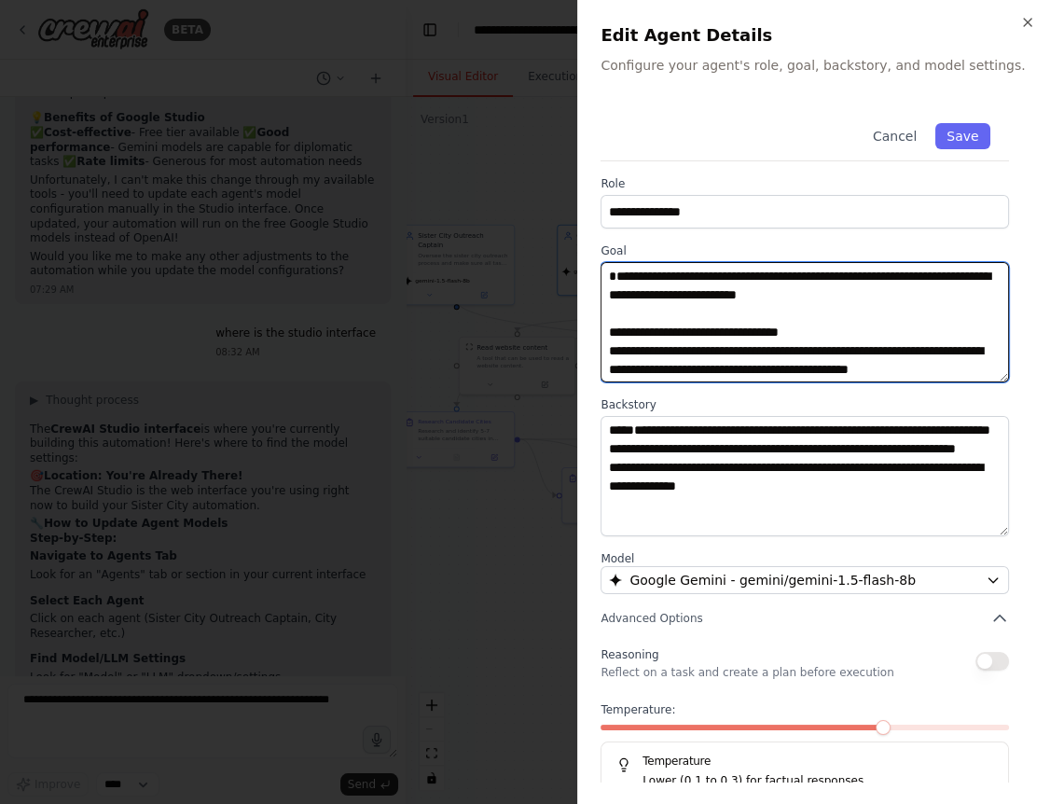
click at [776, 335] on textarea "**********" at bounding box center [804, 322] width 408 height 120
drag, startPoint x: 608, startPoint y: 294, endPoint x: 603, endPoint y: 263, distance: 31.1
click at [603, 263] on textarea "**********" at bounding box center [804, 322] width 408 height 120
click at [746, 337] on textarea "**********" at bounding box center [804, 322] width 408 height 120
click at [783, 352] on textarea "**********" at bounding box center [804, 322] width 408 height 120
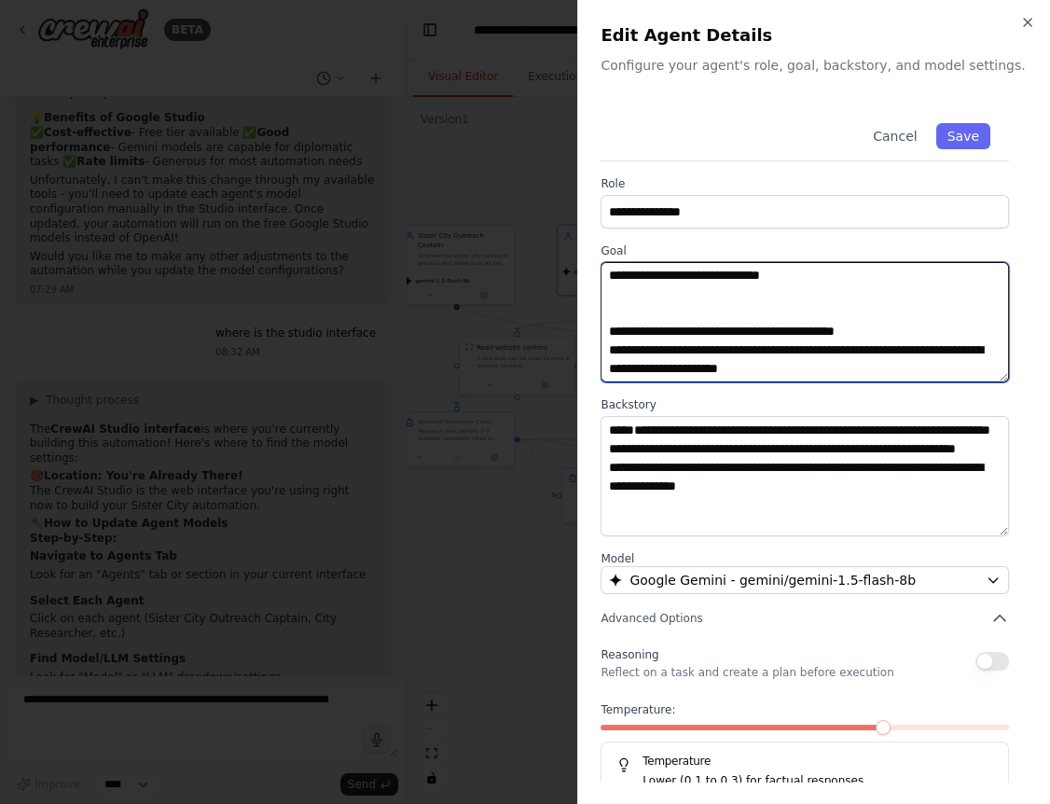
scroll to position [167, 0]
drag, startPoint x: 823, startPoint y: 365, endPoint x: 580, endPoint y: 300, distance: 251.7
click at [600, 300] on textarea "**********" at bounding box center [804, 322] width 408 height 120
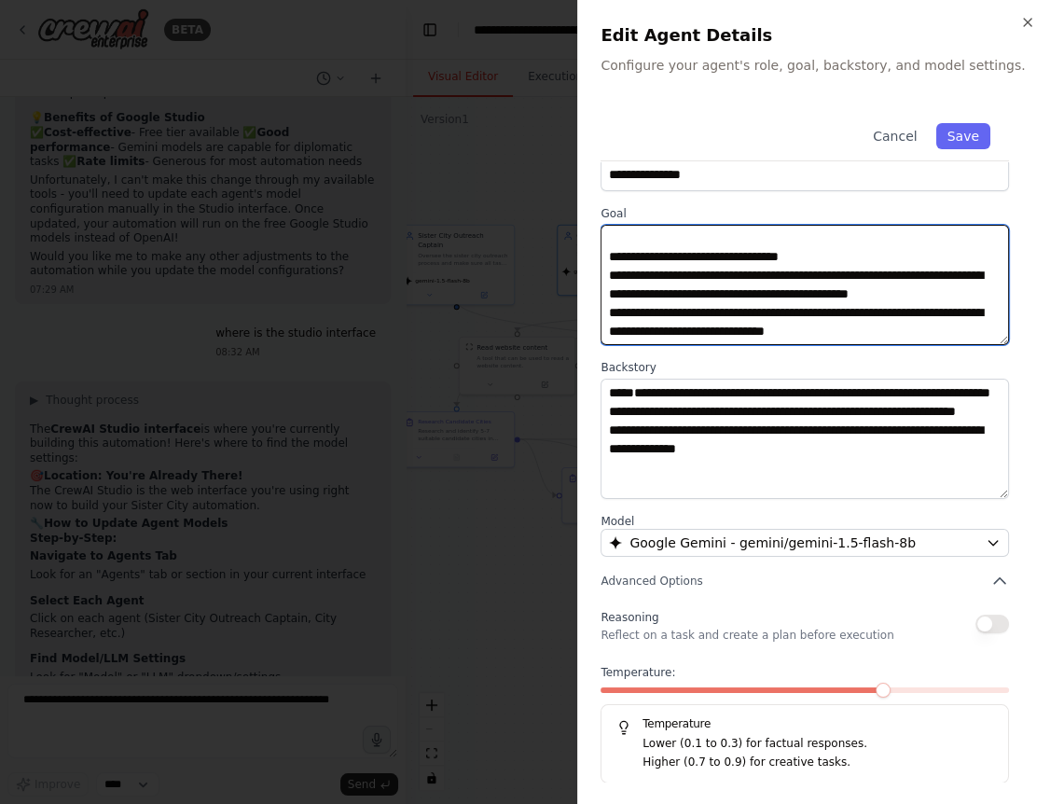
scroll to position [3, 0]
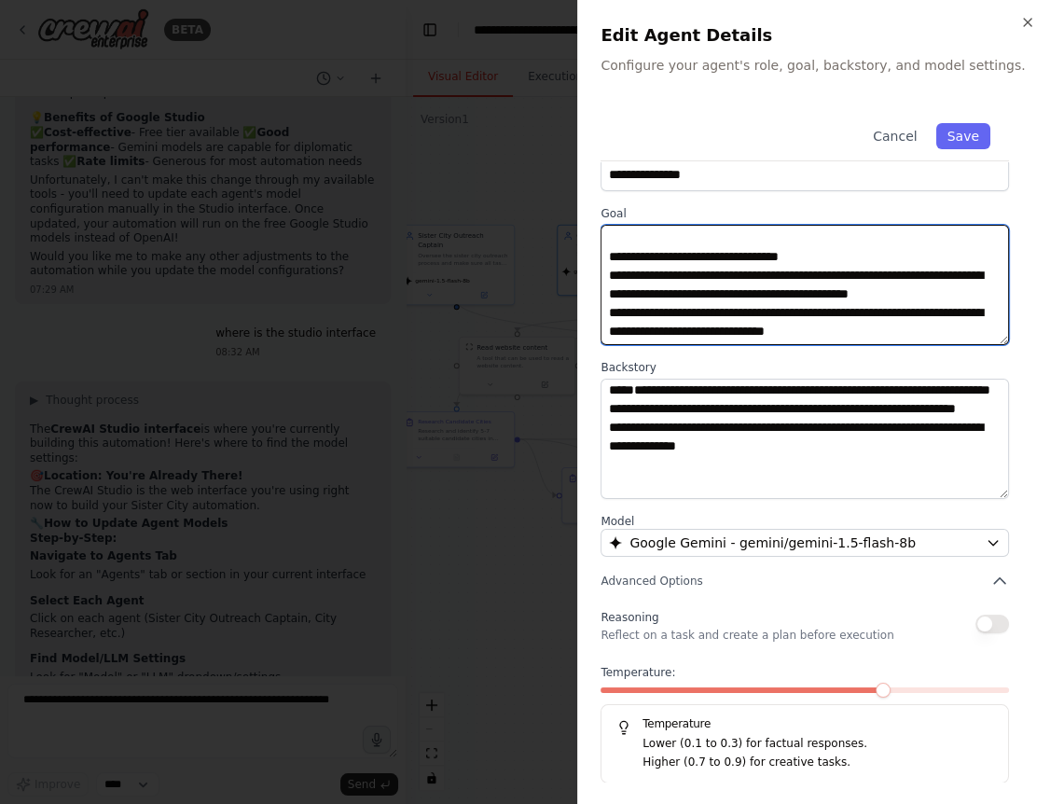
type textarea "**********"
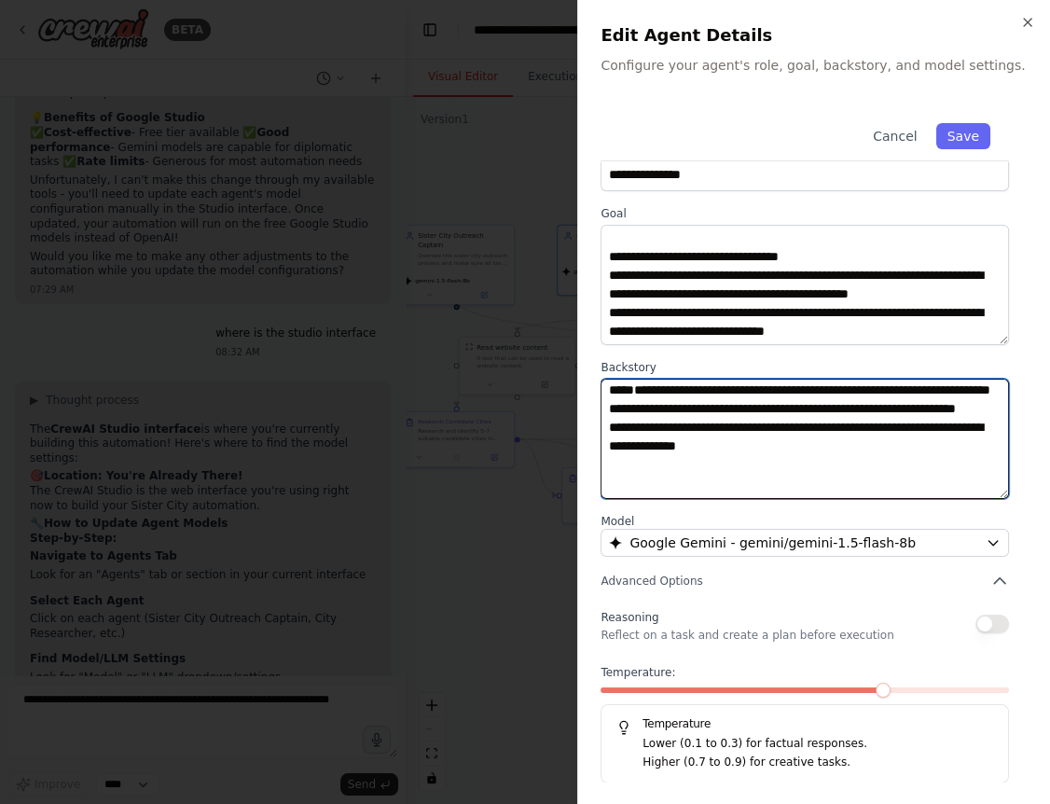
drag, startPoint x: 645, startPoint y: 426, endPoint x: 565, endPoint y: 426, distance: 80.2
click at [600, 426] on textarea at bounding box center [804, 438] width 408 height 120
drag, startPoint x: 641, startPoint y: 439, endPoint x: 556, endPoint y: 453, distance: 86.9
click at [600, 453] on textarea at bounding box center [804, 438] width 408 height 120
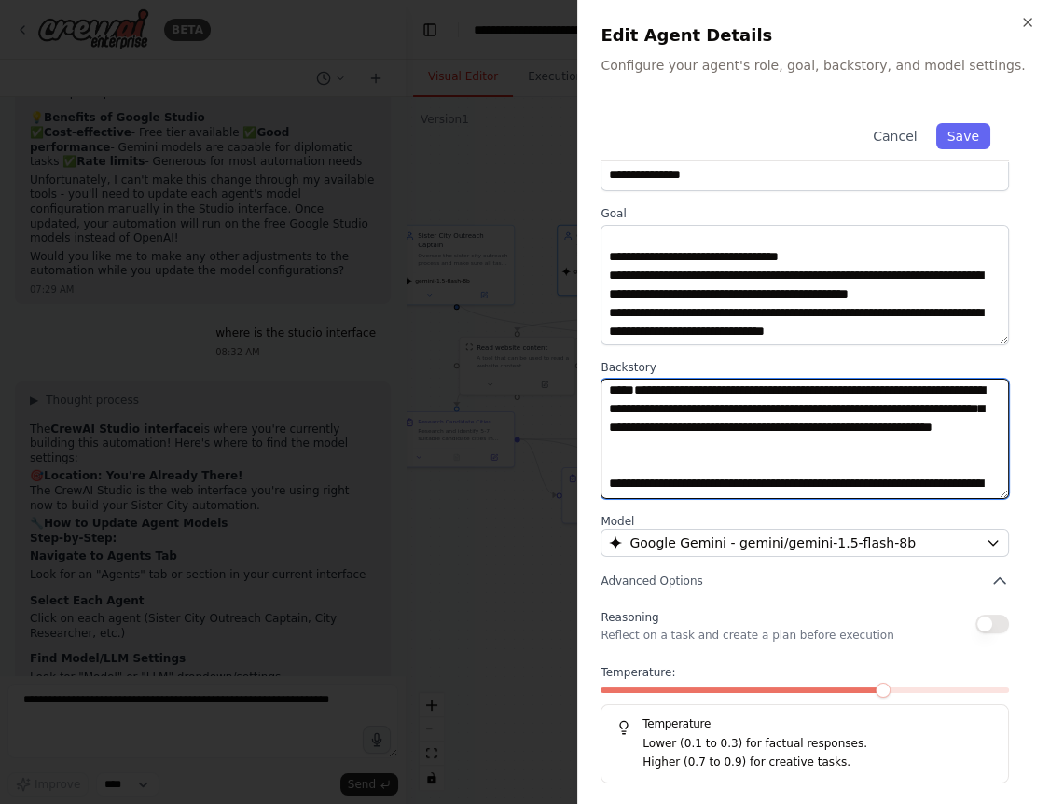
click at [764, 426] on textarea at bounding box center [804, 438] width 408 height 120
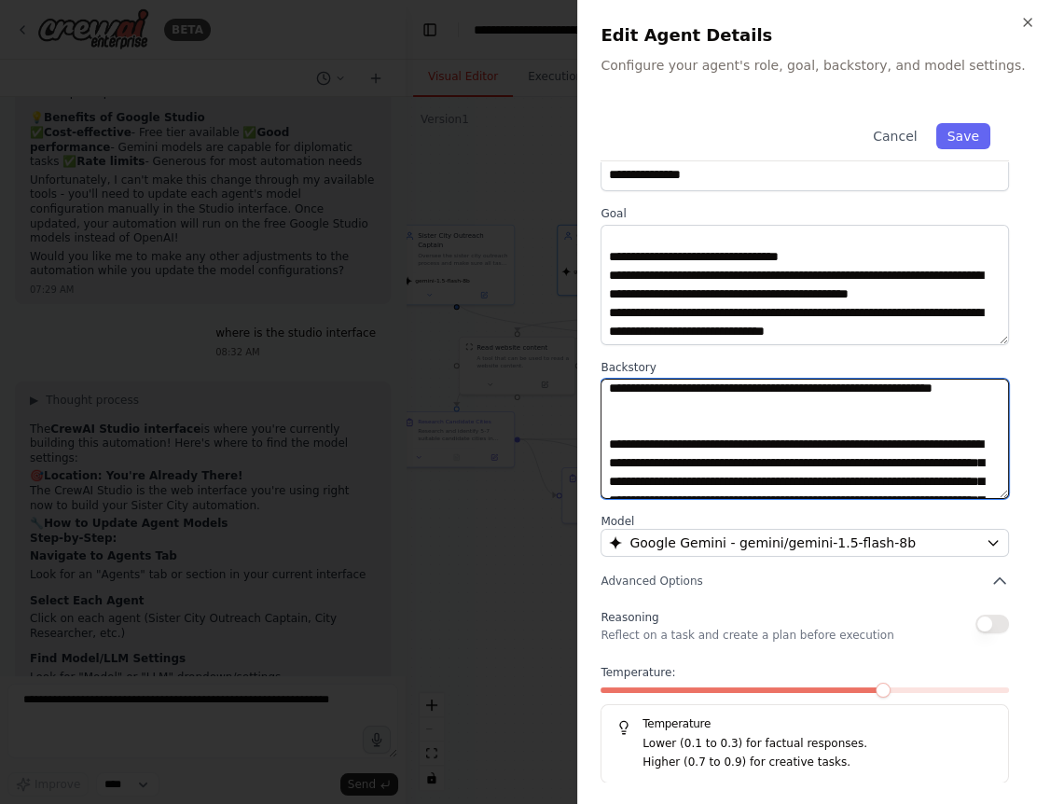
scroll to position [44, 0]
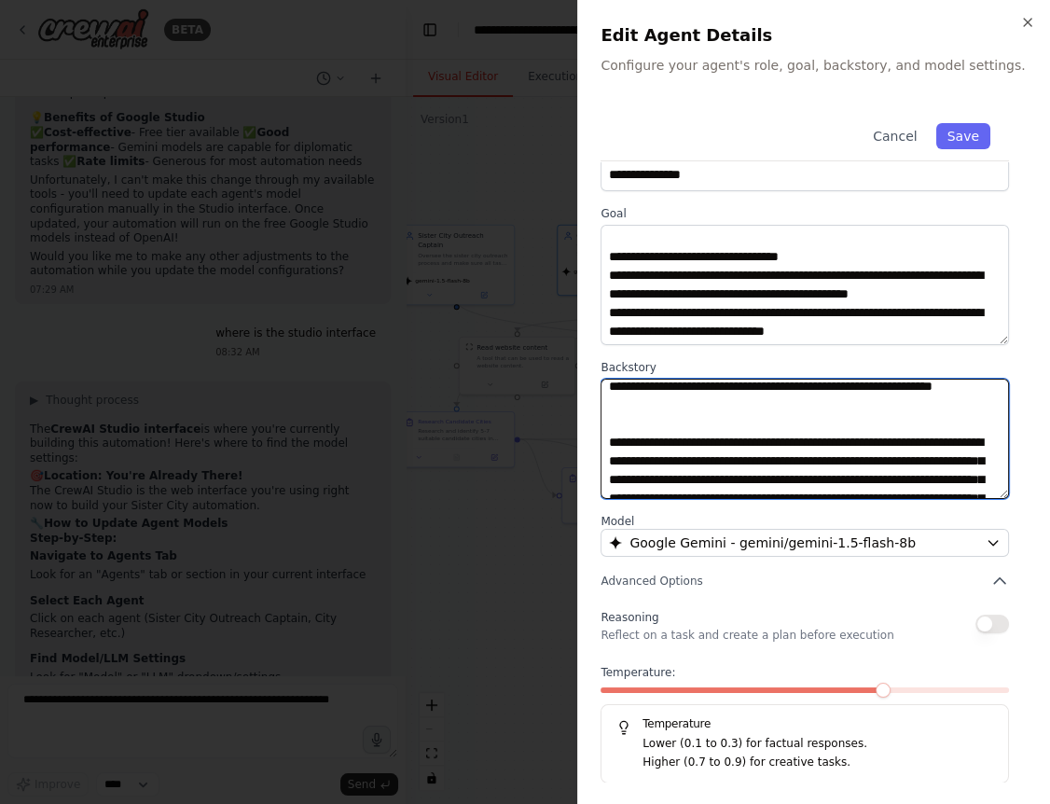
drag, startPoint x: 729, startPoint y: 441, endPoint x: 588, endPoint y: 421, distance: 142.1
click at [600, 421] on textarea at bounding box center [804, 438] width 408 height 120
click at [683, 437] on textarea at bounding box center [804, 438] width 408 height 120
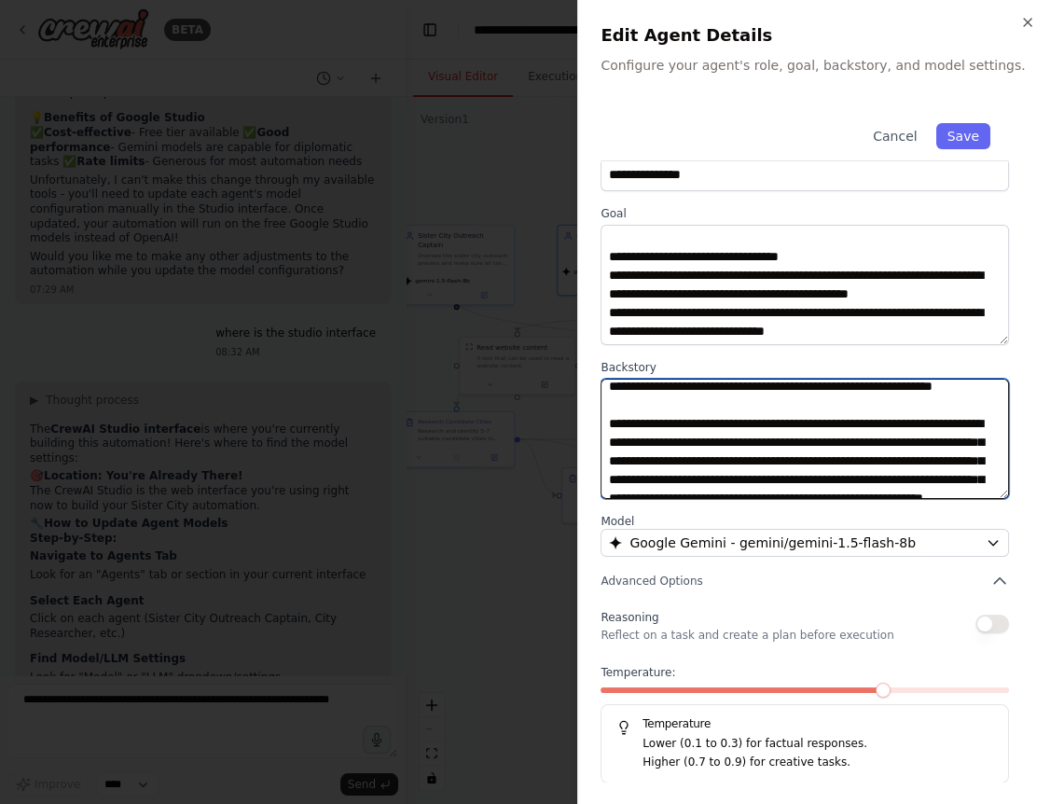
click at [855, 453] on textarea at bounding box center [804, 438] width 408 height 120
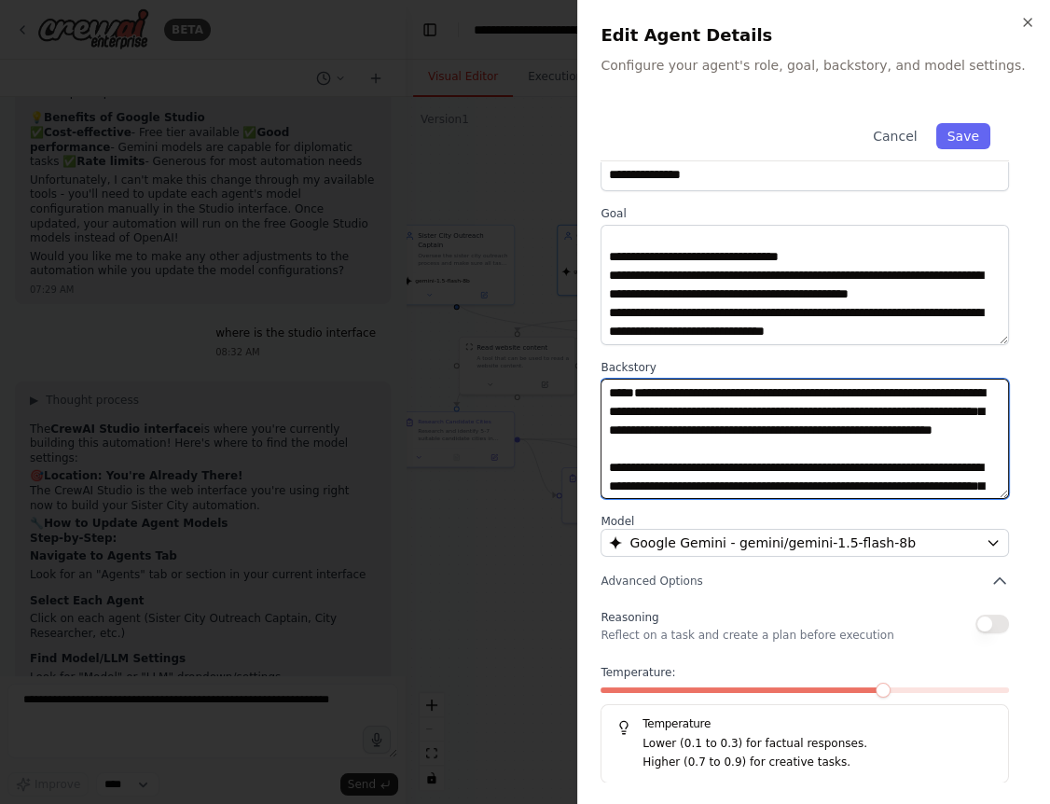
scroll to position [2, 0]
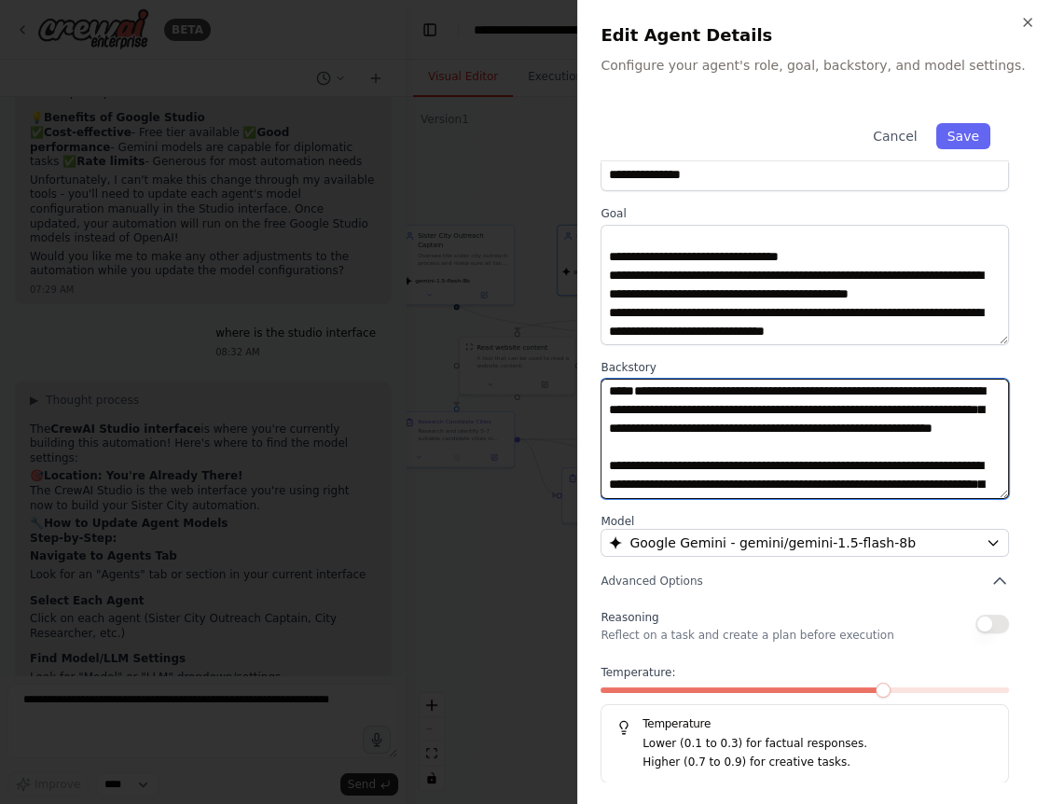
drag, startPoint x: 863, startPoint y: 443, endPoint x: 836, endPoint y: 410, distance: 42.4
click at [836, 410] on textarea at bounding box center [804, 438] width 408 height 120
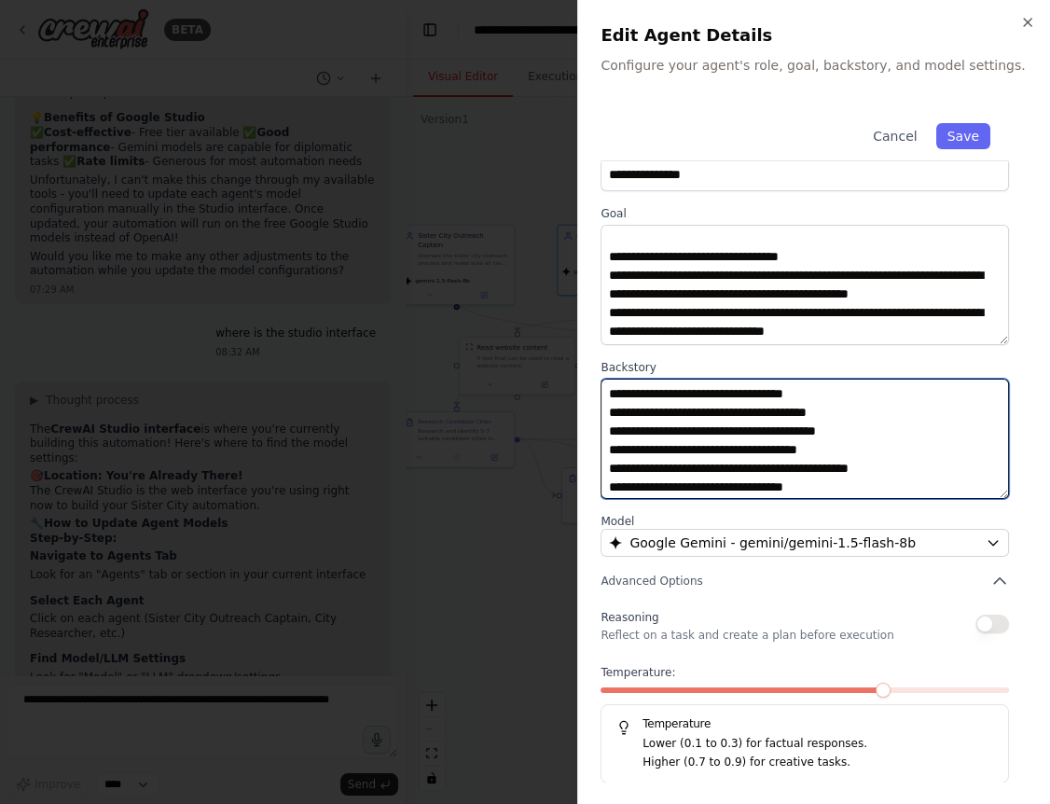
scroll to position [243, 0]
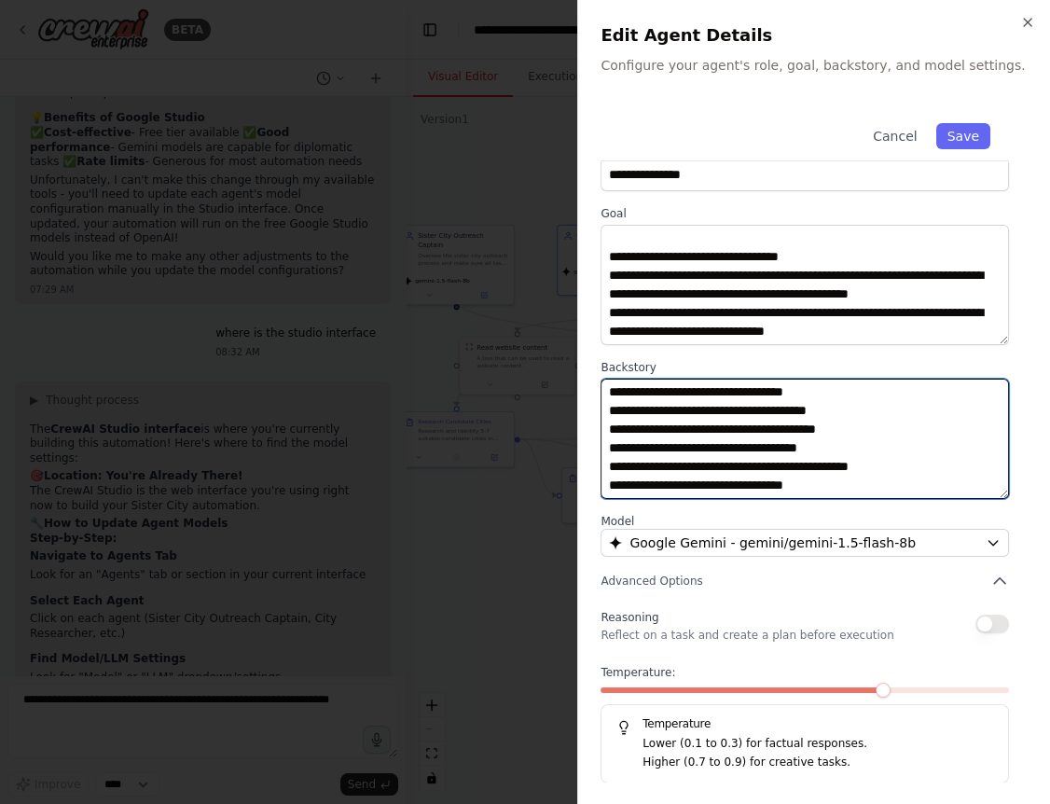
click at [920, 389] on textarea at bounding box center [804, 438] width 408 height 120
paste textarea "**********"
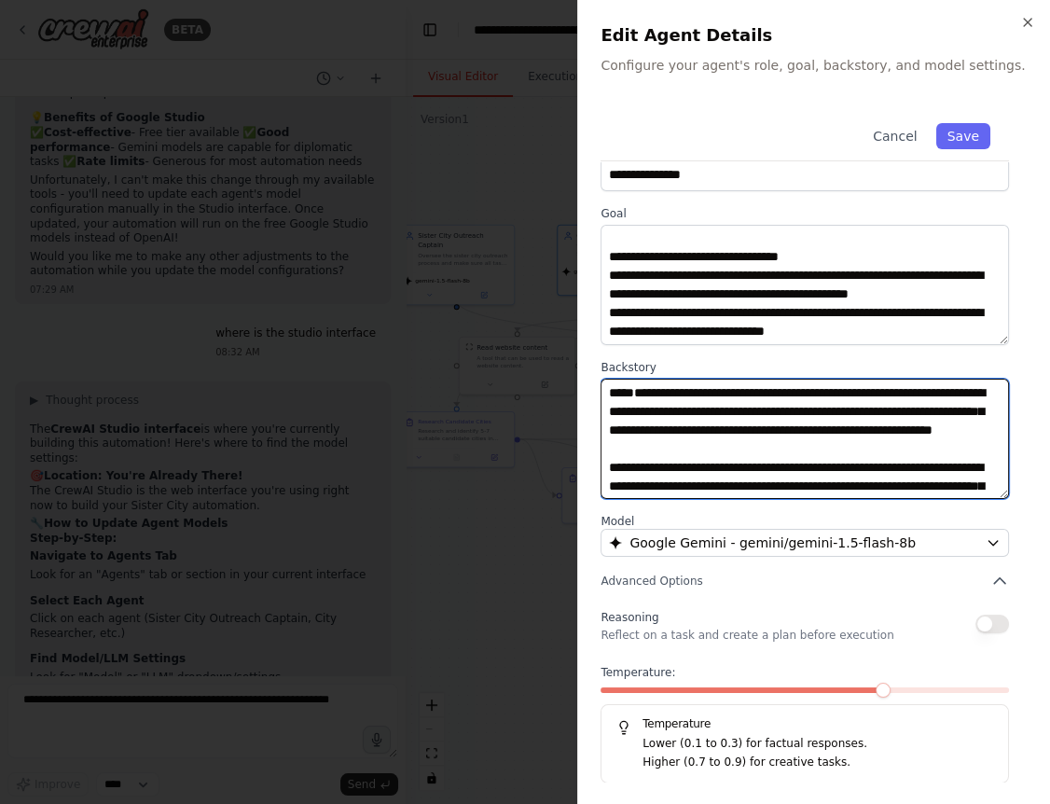
drag, startPoint x: 844, startPoint y: 451, endPoint x: 623, endPoint y: 363, distance: 238.0
click at [623, 378] on textarea at bounding box center [804, 438] width 408 height 120
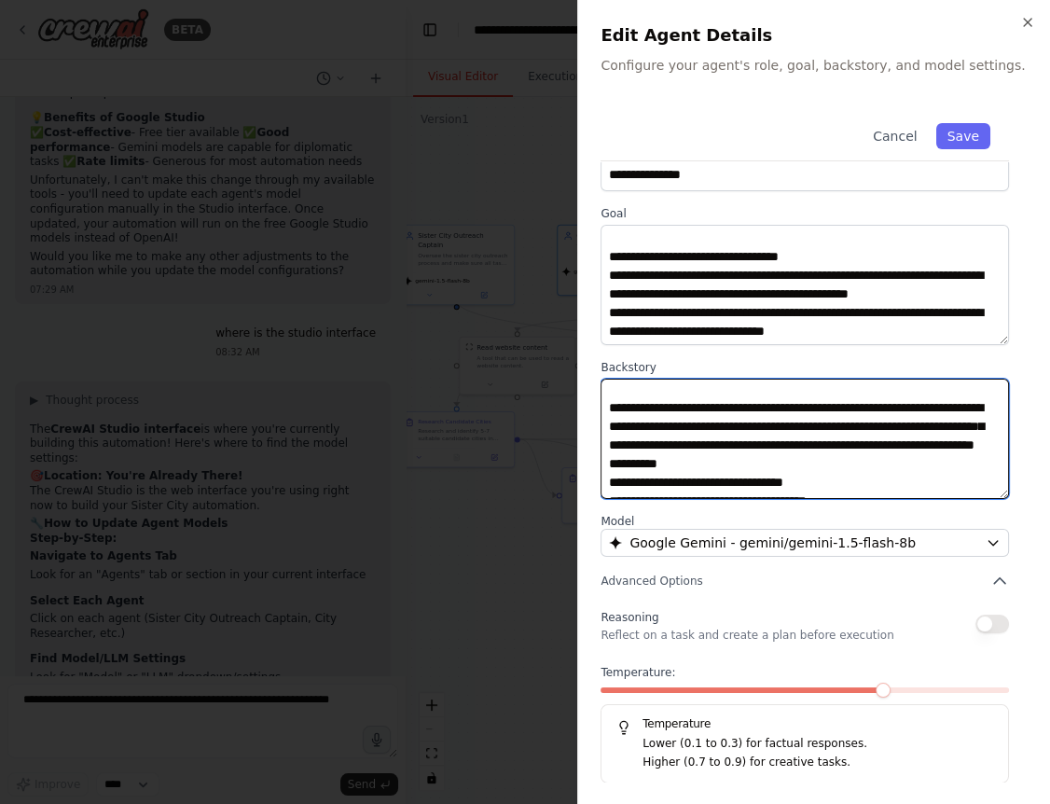
scroll to position [90, 0]
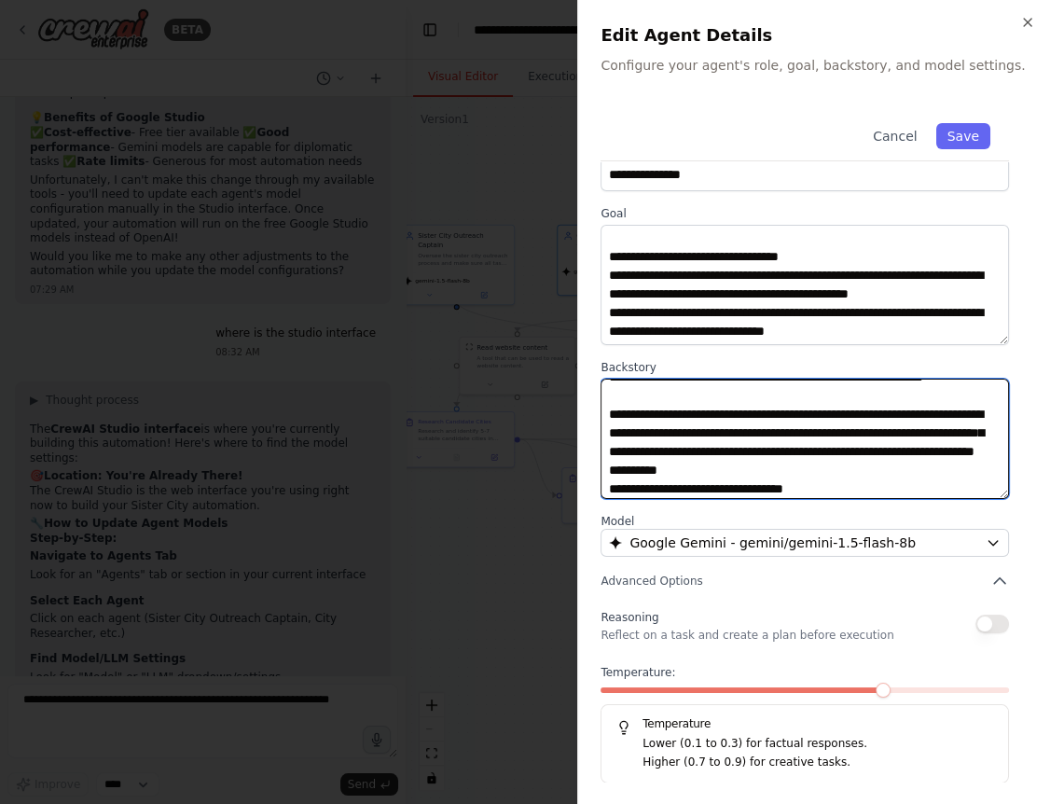
click at [747, 418] on textarea at bounding box center [804, 438] width 408 height 120
type textarea "**********"
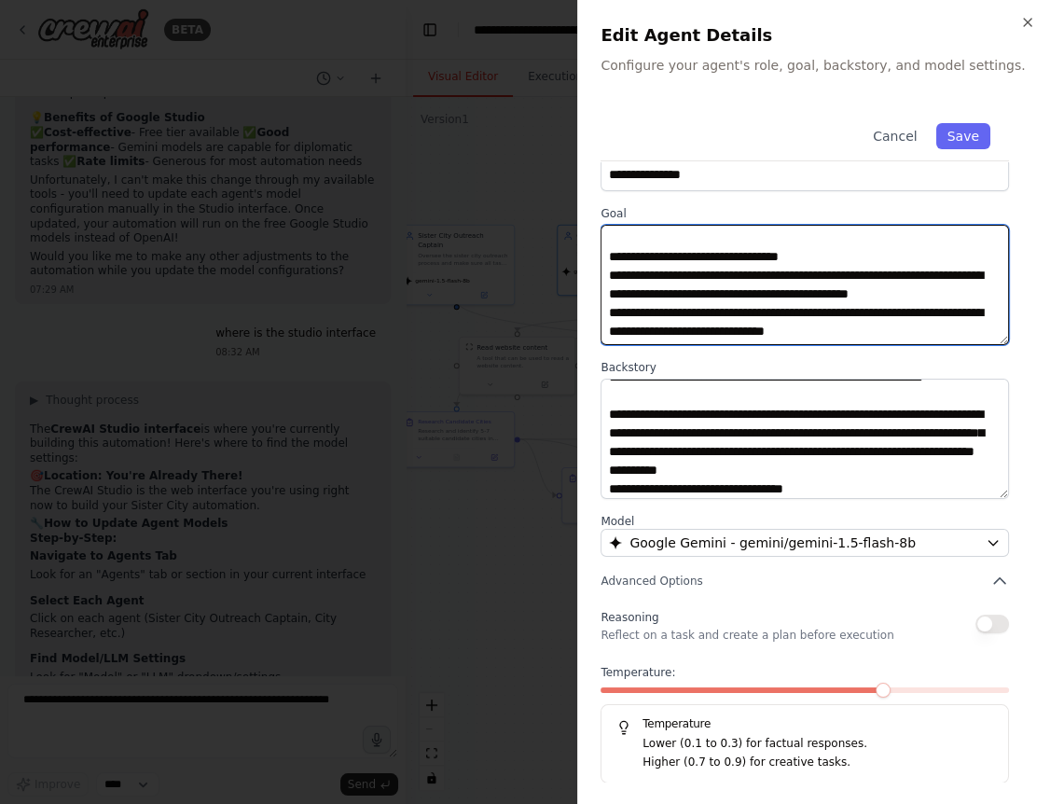
click at [745, 270] on textarea "**********" at bounding box center [804, 285] width 408 height 120
drag, startPoint x: 627, startPoint y: 253, endPoint x: 700, endPoint y: 279, distance: 77.3
click at [700, 279] on textarea "**********" at bounding box center [804, 285] width 408 height 120
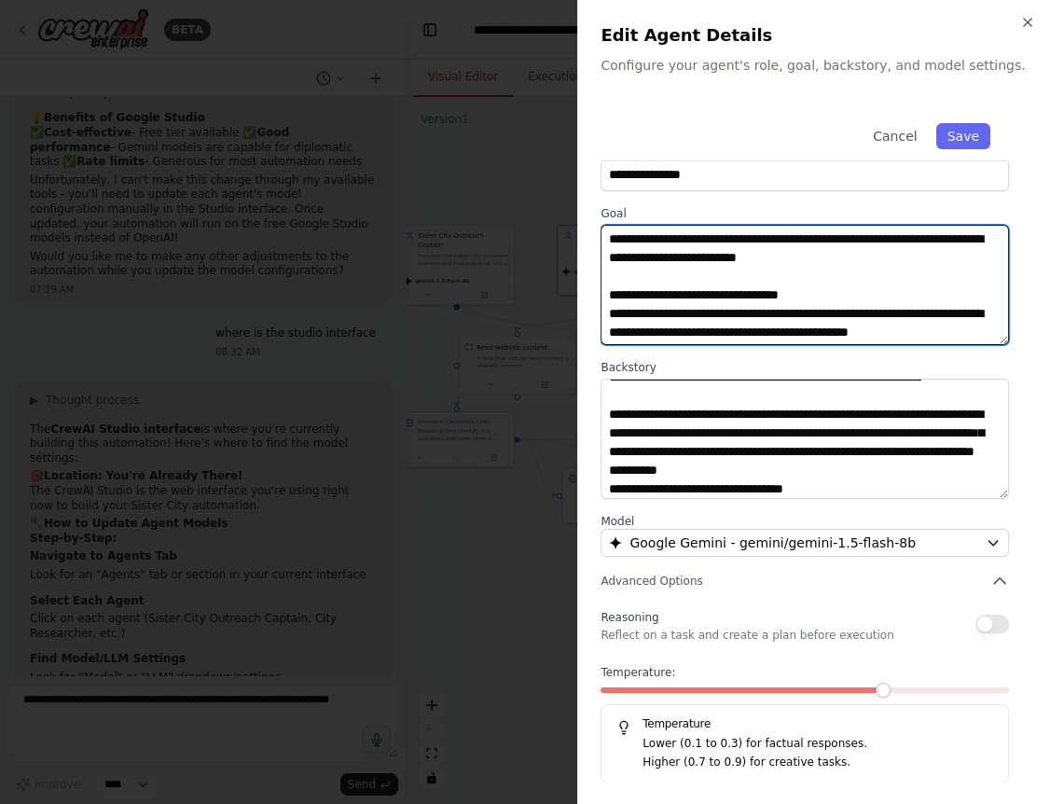
scroll to position [74, 0]
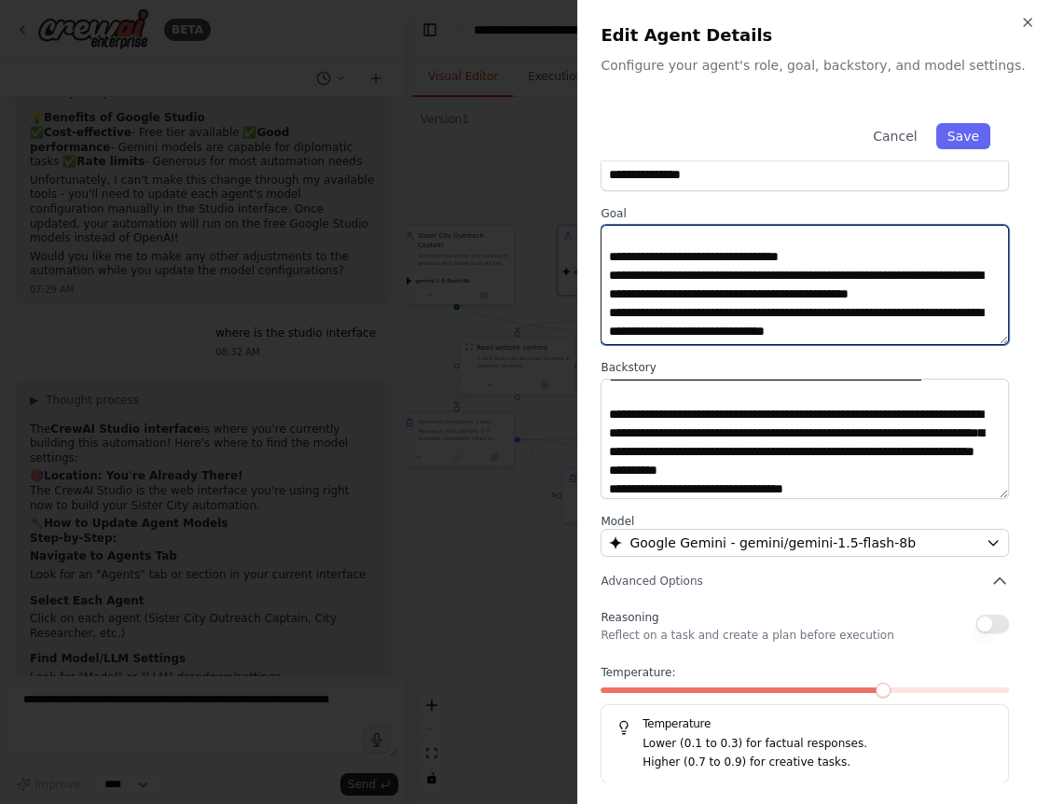
click at [693, 279] on textarea "**********" at bounding box center [804, 285] width 408 height 120
click at [642, 334] on textarea "**********" at bounding box center [804, 285] width 408 height 120
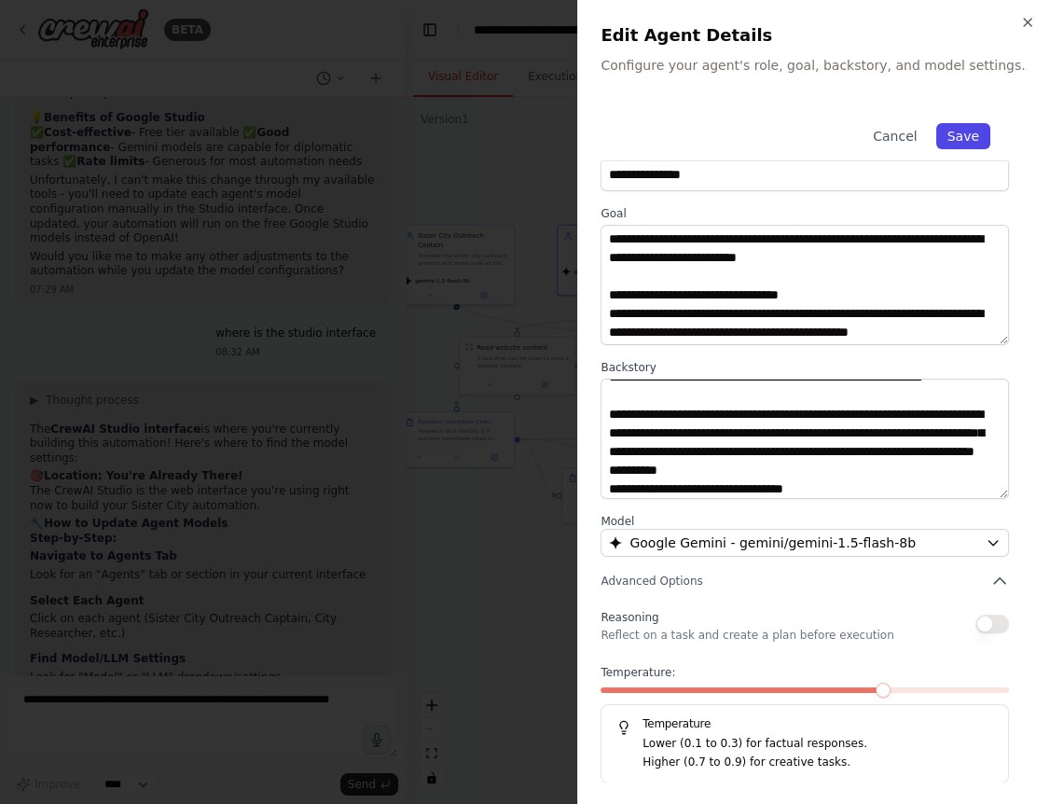
click at [968, 136] on button "Save" at bounding box center [963, 136] width 54 height 26
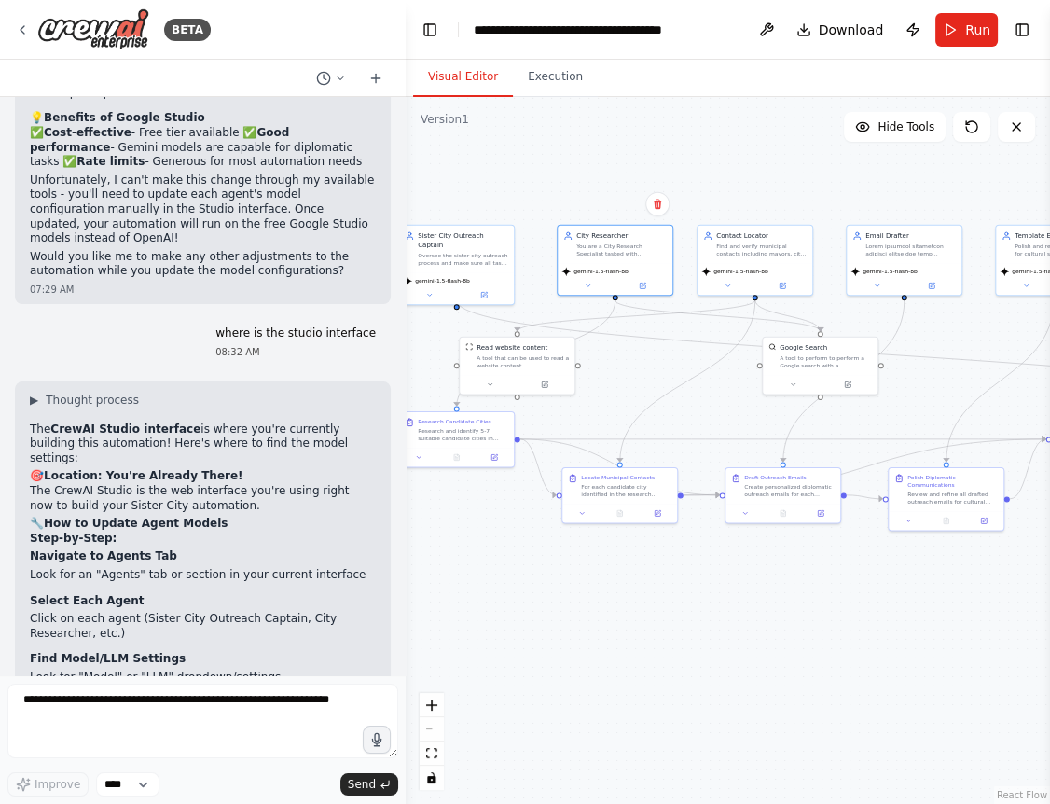
click at [652, 664] on div ".deletable-edge-delete-btn { width: 20px; height: 20px; border: 0px solid #ffff…" at bounding box center [728, 450] width 644 height 707
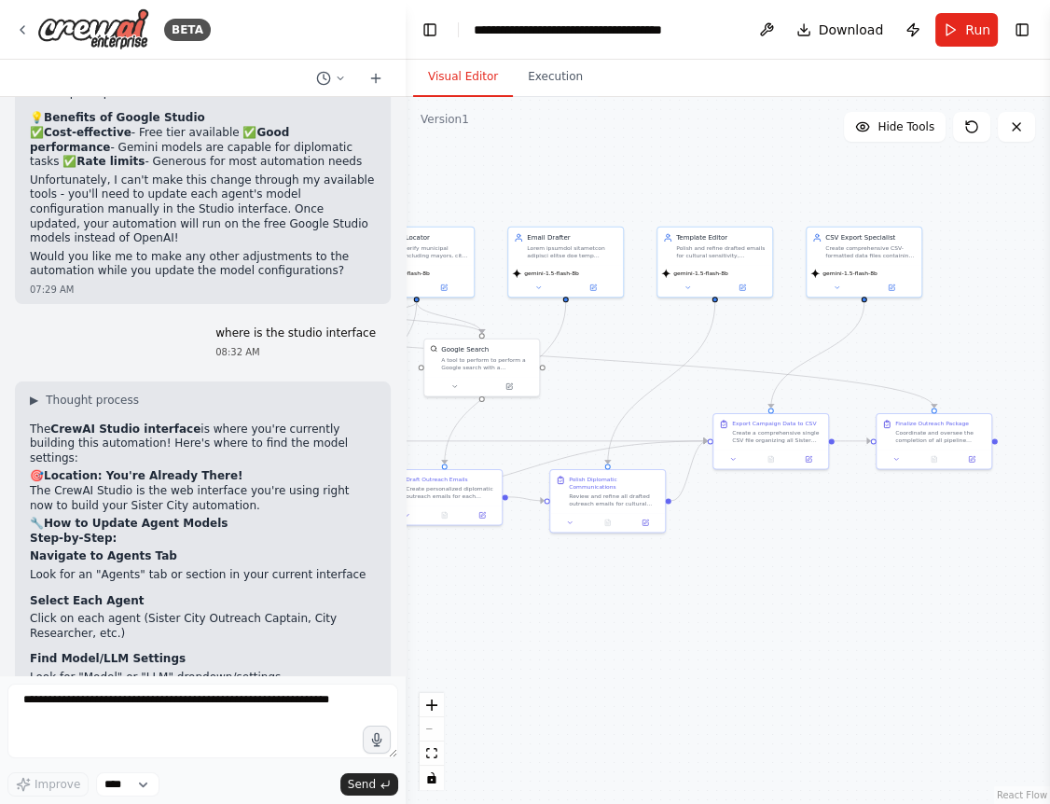
drag, startPoint x: 652, startPoint y: 664, endPoint x: 313, endPoint y: 666, distance: 338.4
click at [406, 666] on div ".deletable-edge-delete-btn { width: 20px; height: 20px; border: 0px solid #ffff…" at bounding box center [728, 450] width 644 height 707
click at [594, 294] on div "gemini-1.5-flash-8b" at bounding box center [565, 279] width 115 height 33
click at [594, 288] on icon at bounding box center [593, 285] width 6 height 6
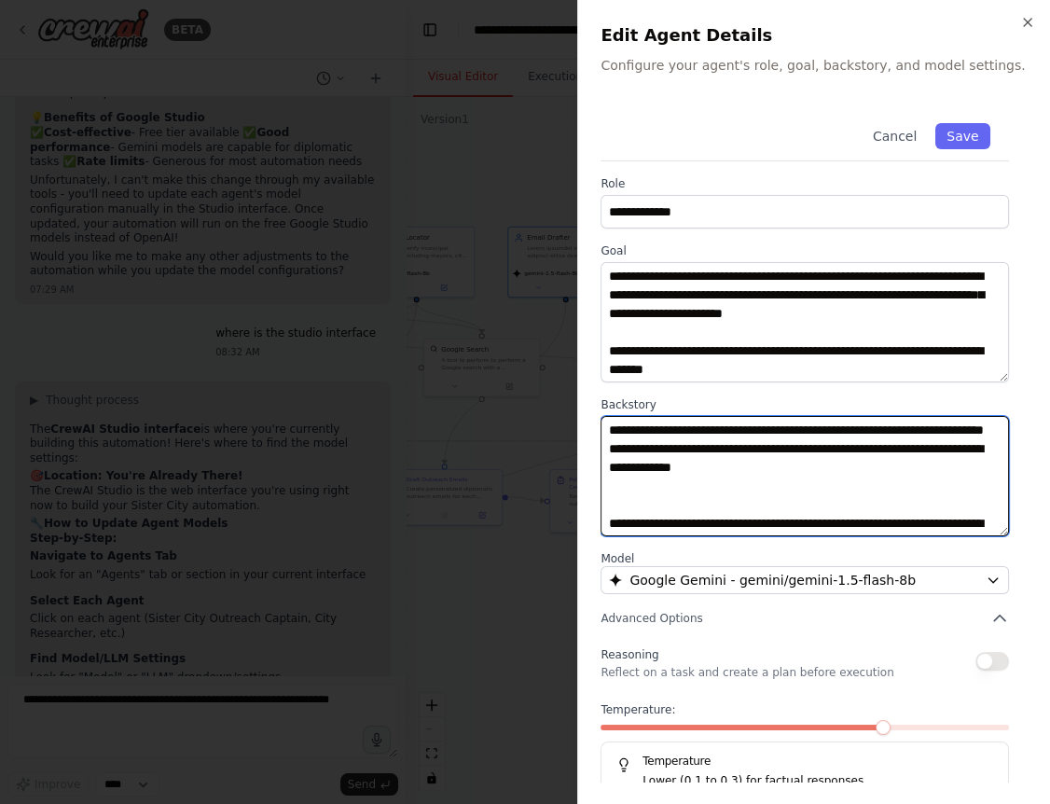
drag, startPoint x: 619, startPoint y: 427, endPoint x: 577, endPoint y: 427, distance: 42.0
click at [600, 427] on textarea "**********" at bounding box center [804, 476] width 408 height 120
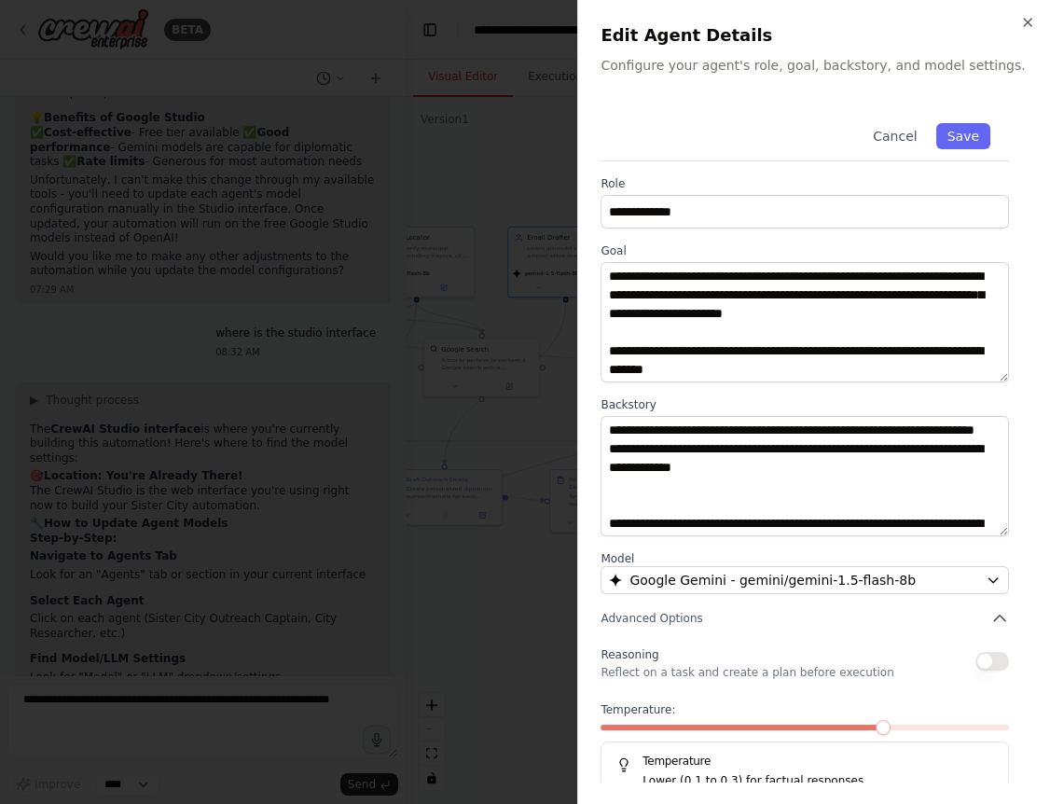
click at [804, 247] on label "Goal" at bounding box center [804, 250] width 408 height 15
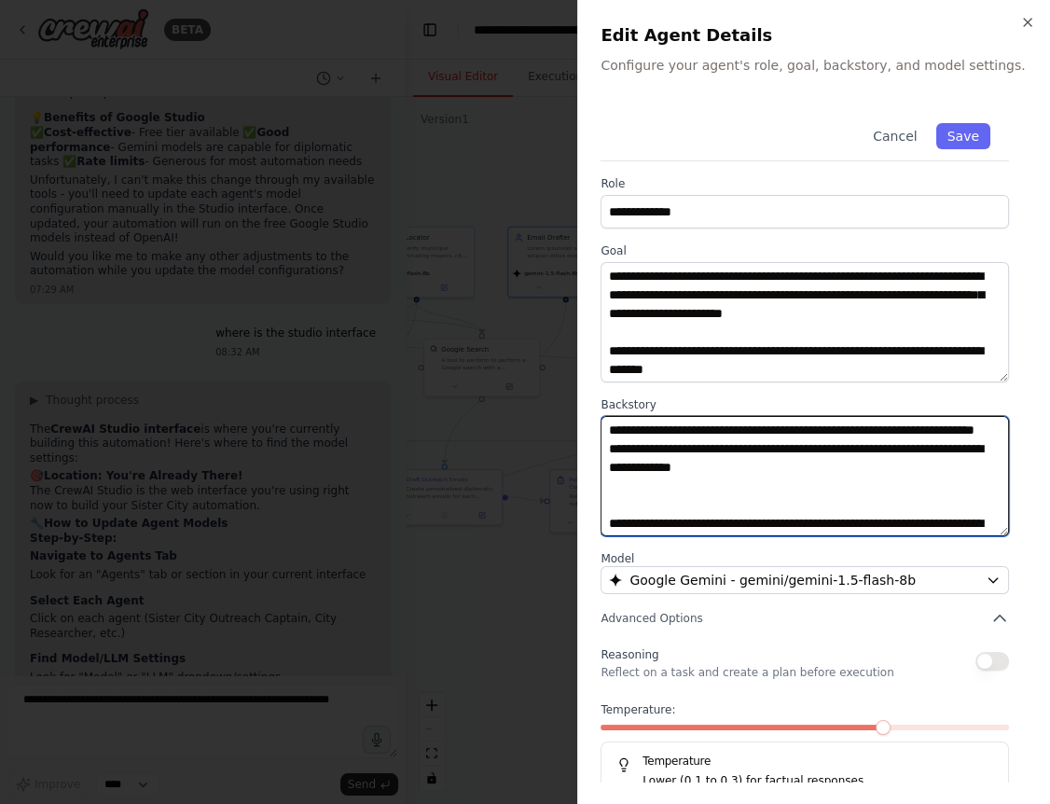
drag, startPoint x: 609, startPoint y: 494, endPoint x: 594, endPoint y: 392, distance: 103.6
click at [600, 416] on textarea "**********" at bounding box center [804, 476] width 408 height 120
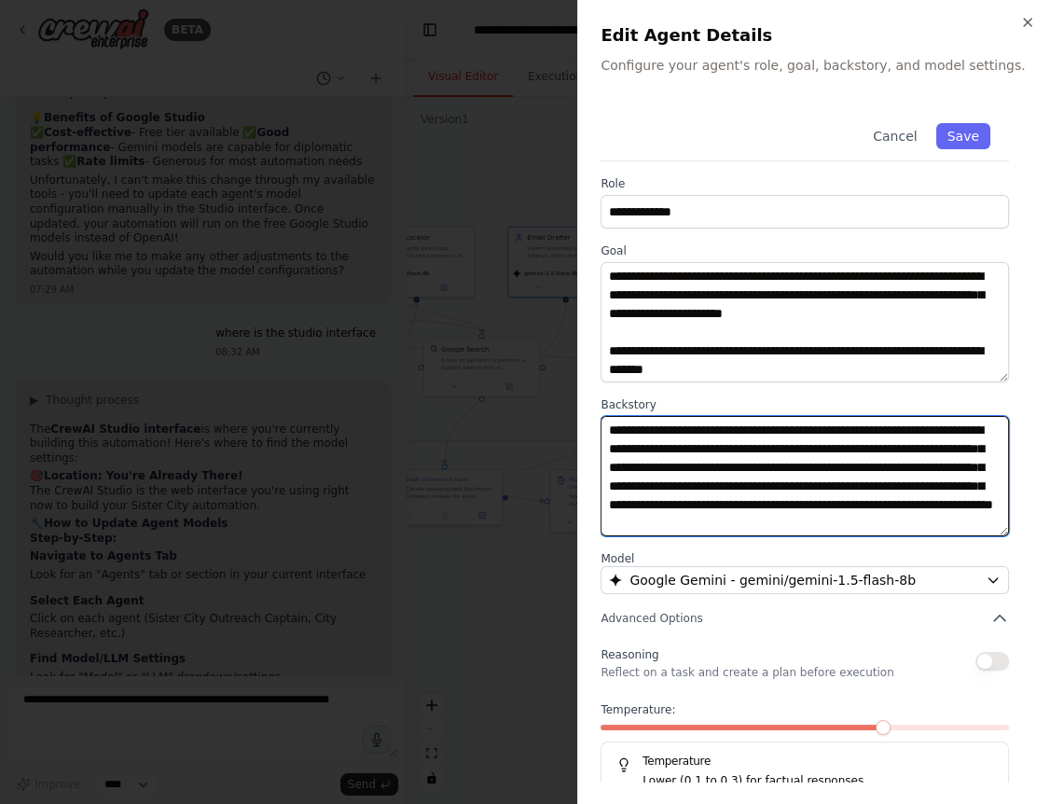
scroll to position [18, 0]
type textarea "**********"
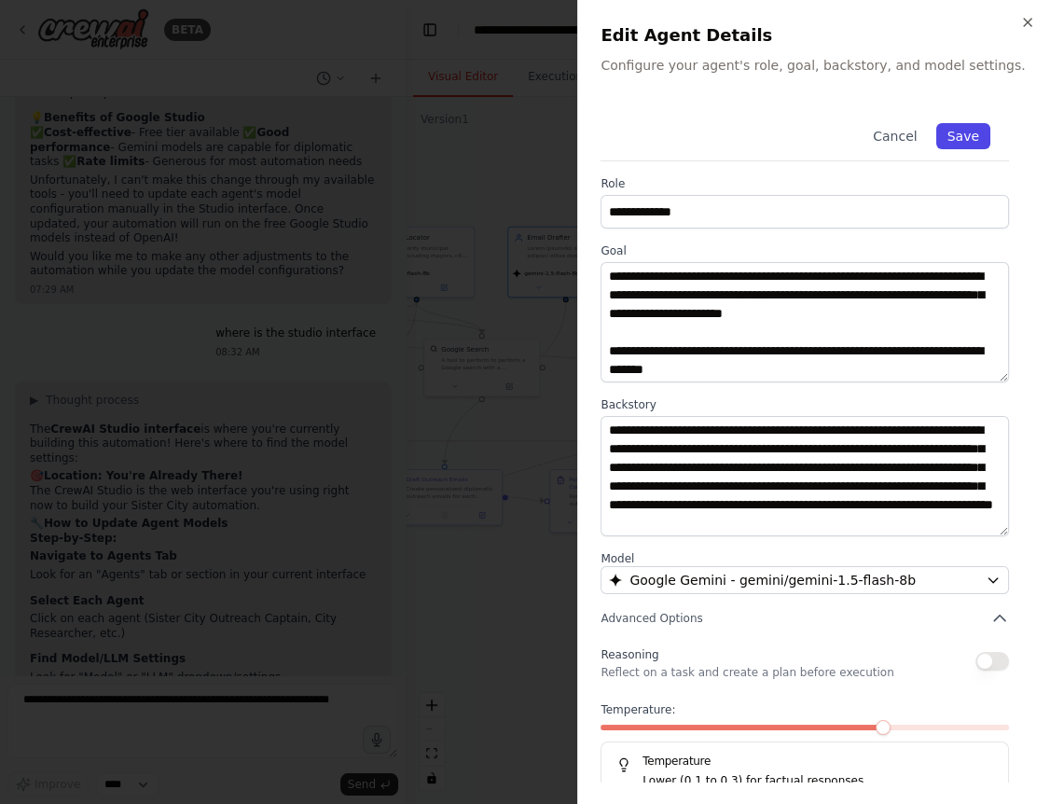
click at [971, 135] on button "Save" at bounding box center [963, 136] width 54 height 26
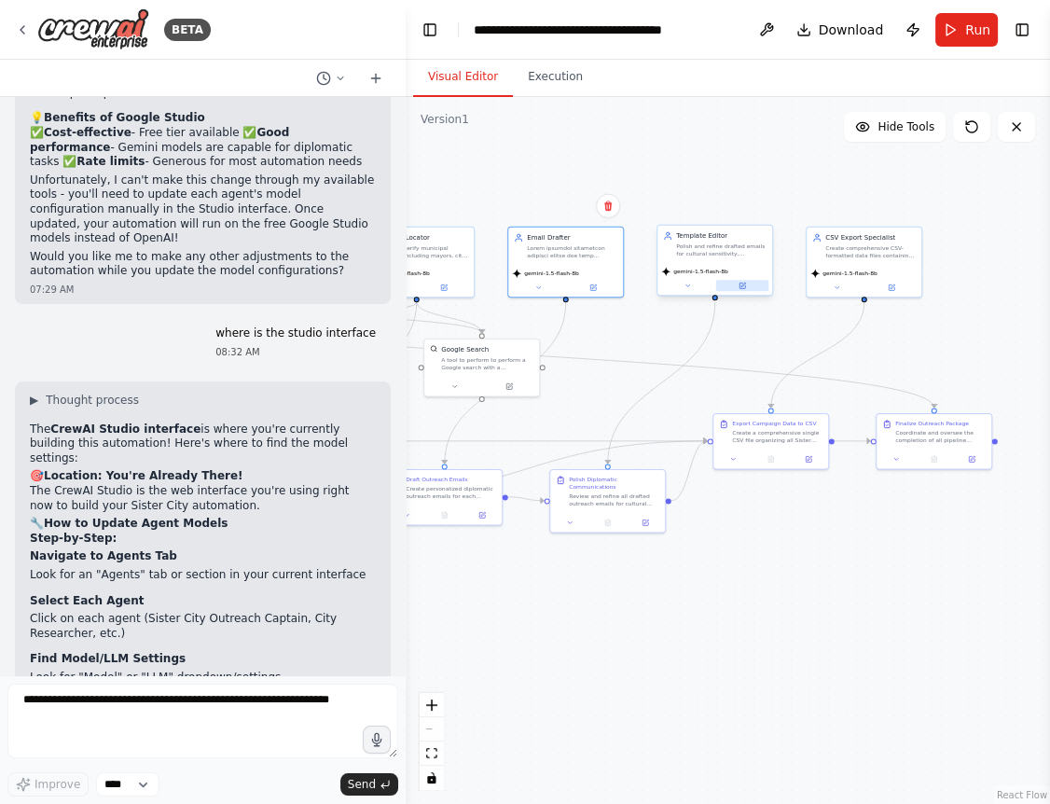
click at [750, 287] on button at bounding box center [742, 285] width 53 height 11
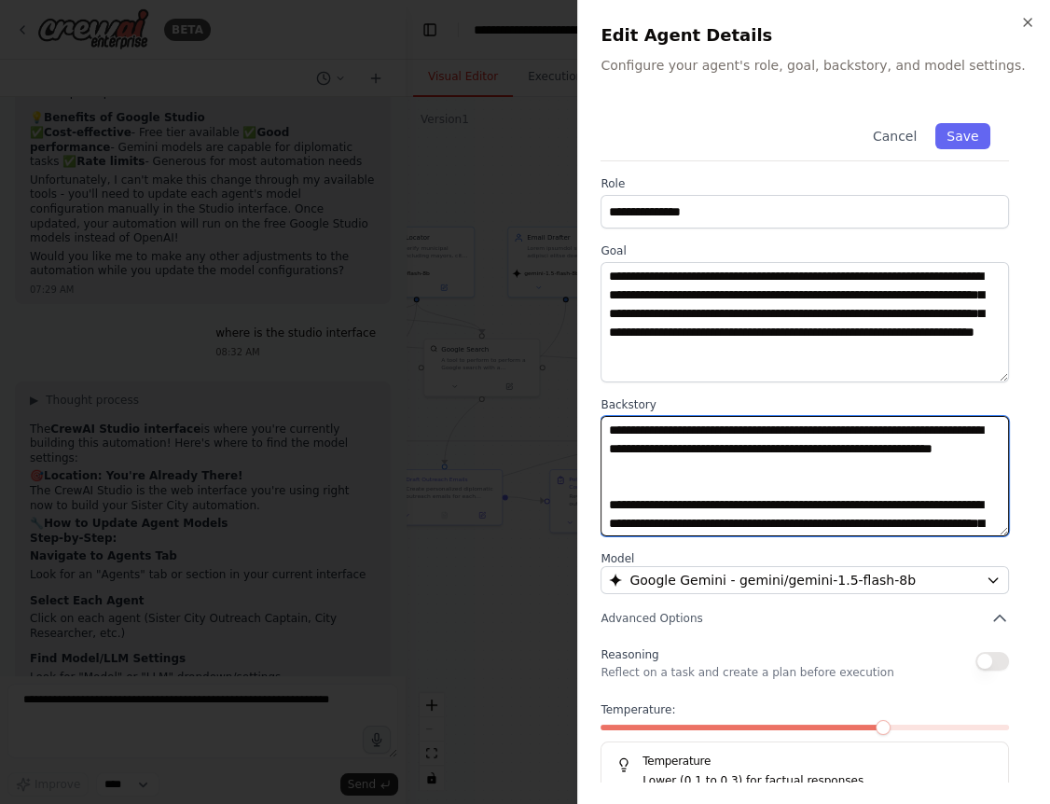
click at [781, 487] on textarea "**********" at bounding box center [804, 476] width 408 height 120
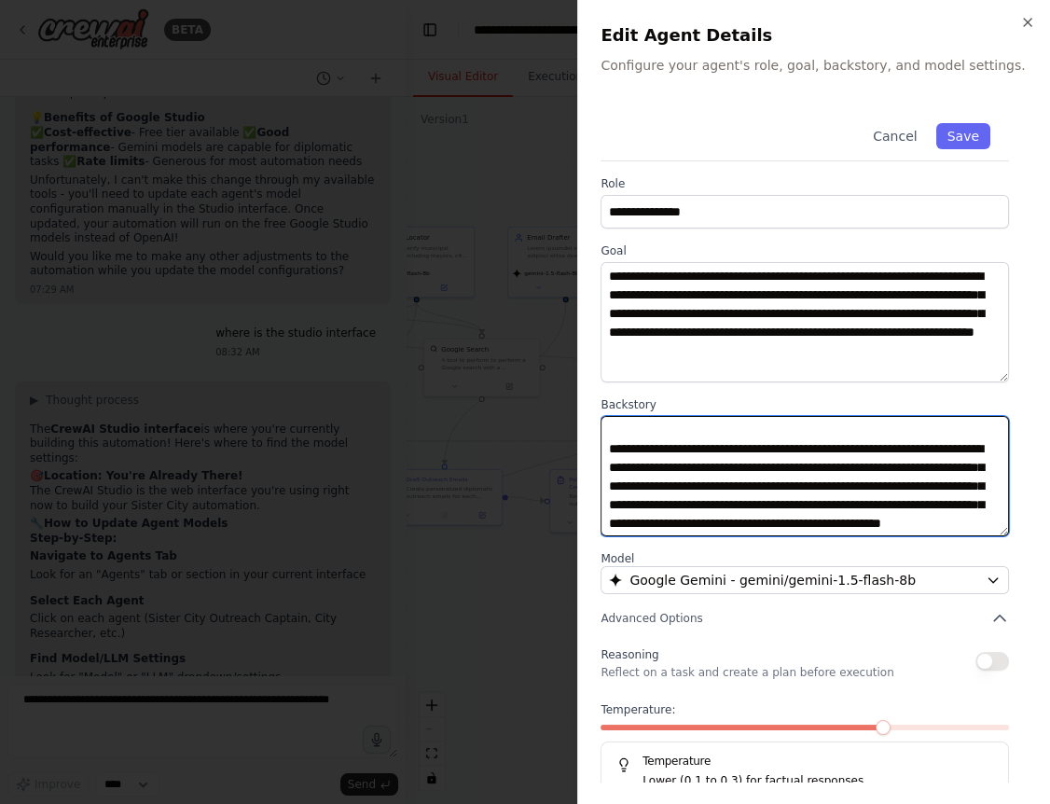
scroll to position [0, 0]
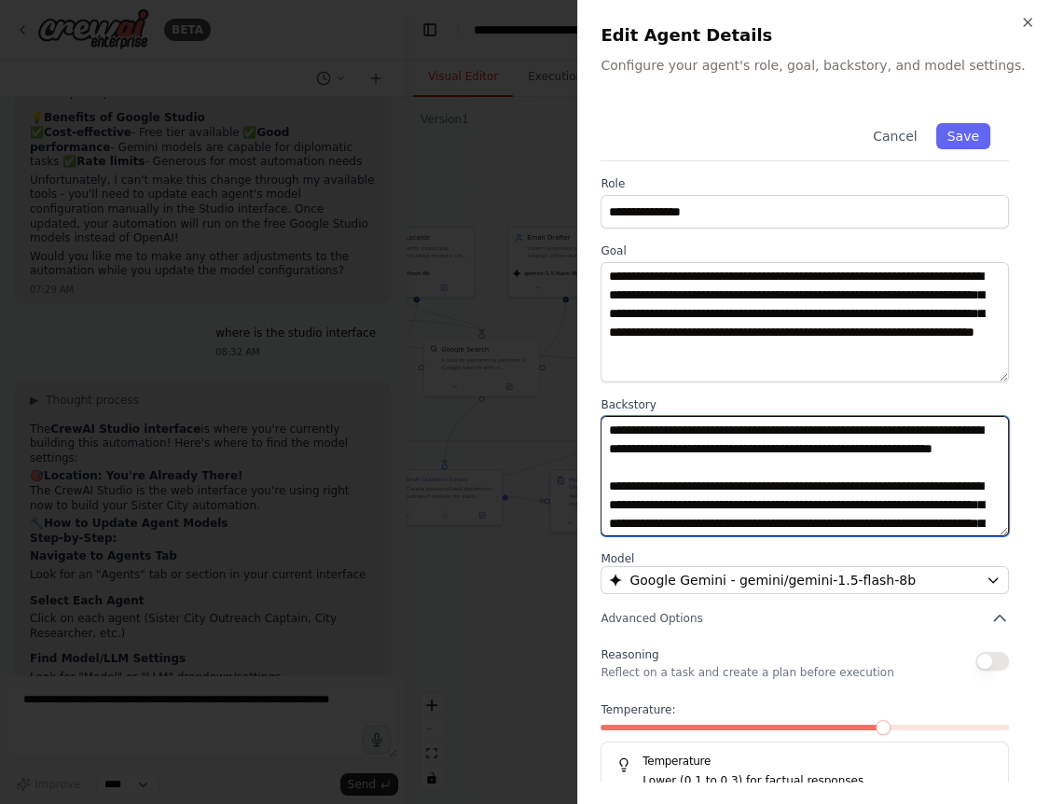
drag, startPoint x: 610, startPoint y: 508, endPoint x: 595, endPoint y: 406, distance: 103.6
click at [600, 416] on textarea "**********" at bounding box center [804, 476] width 408 height 120
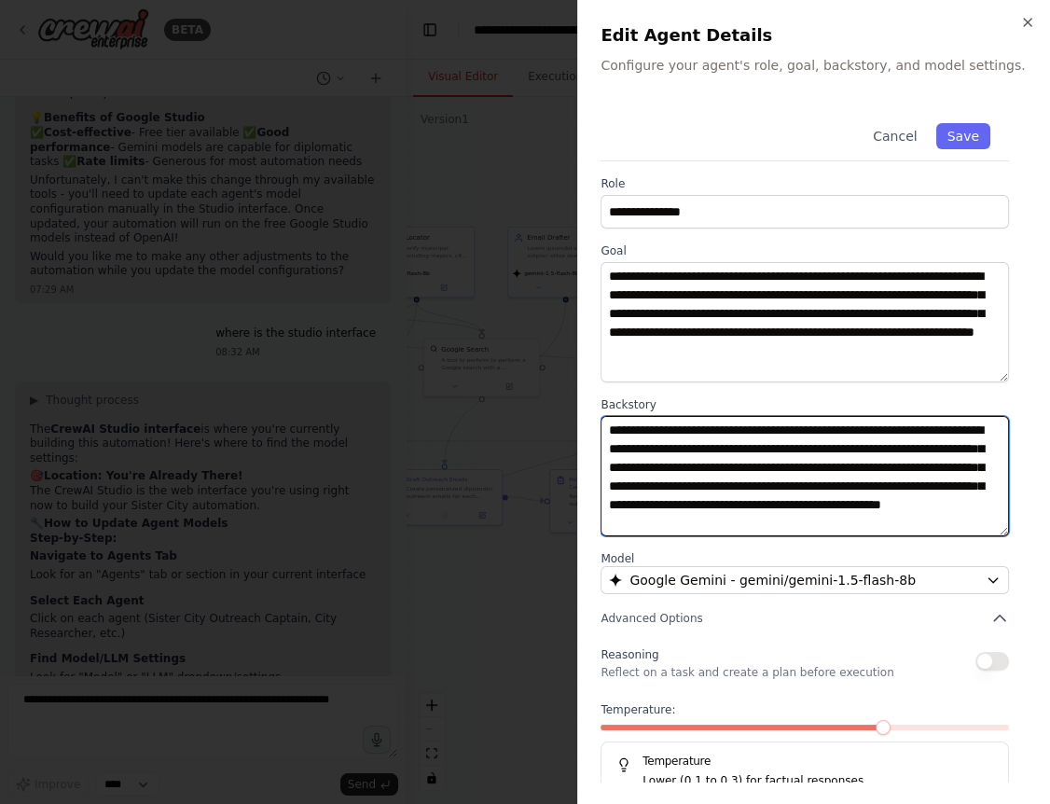
scroll to position [18, 0]
type textarea "**********"
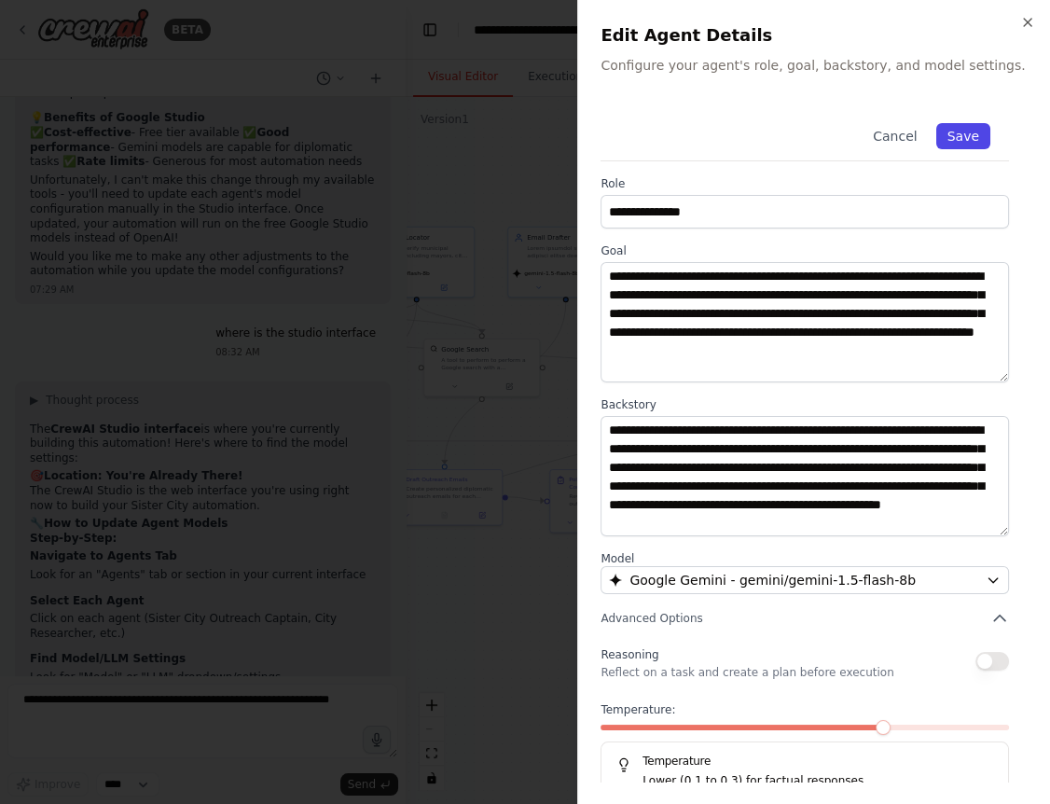
click at [966, 137] on button "Save" at bounding box center [963, 136] width 54 height 26
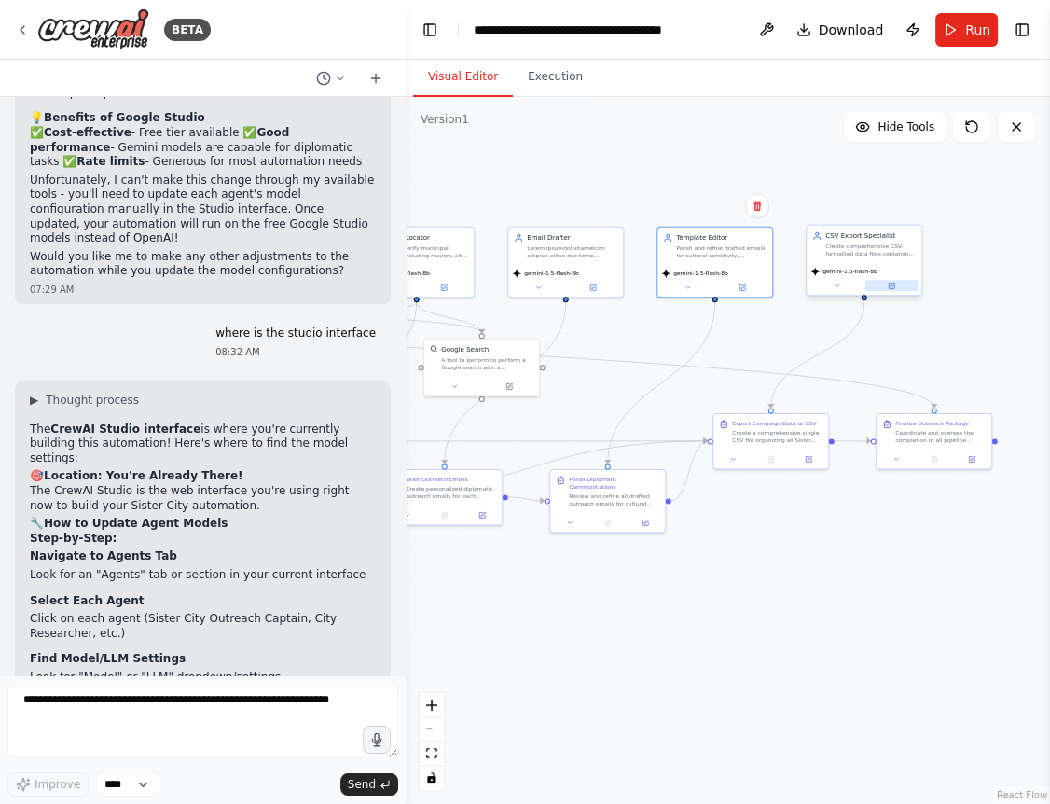
click at [900, 288] on button at bounding box center [891, 285] width 53 height 11
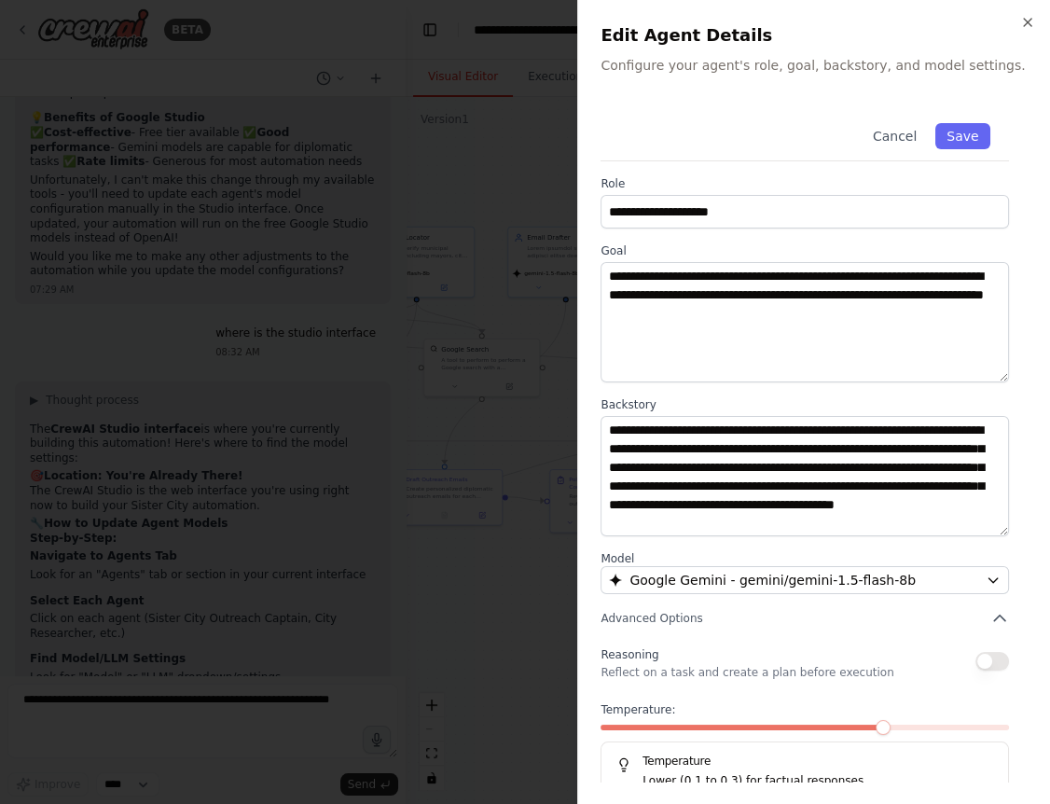
scroll to position [37, 0]
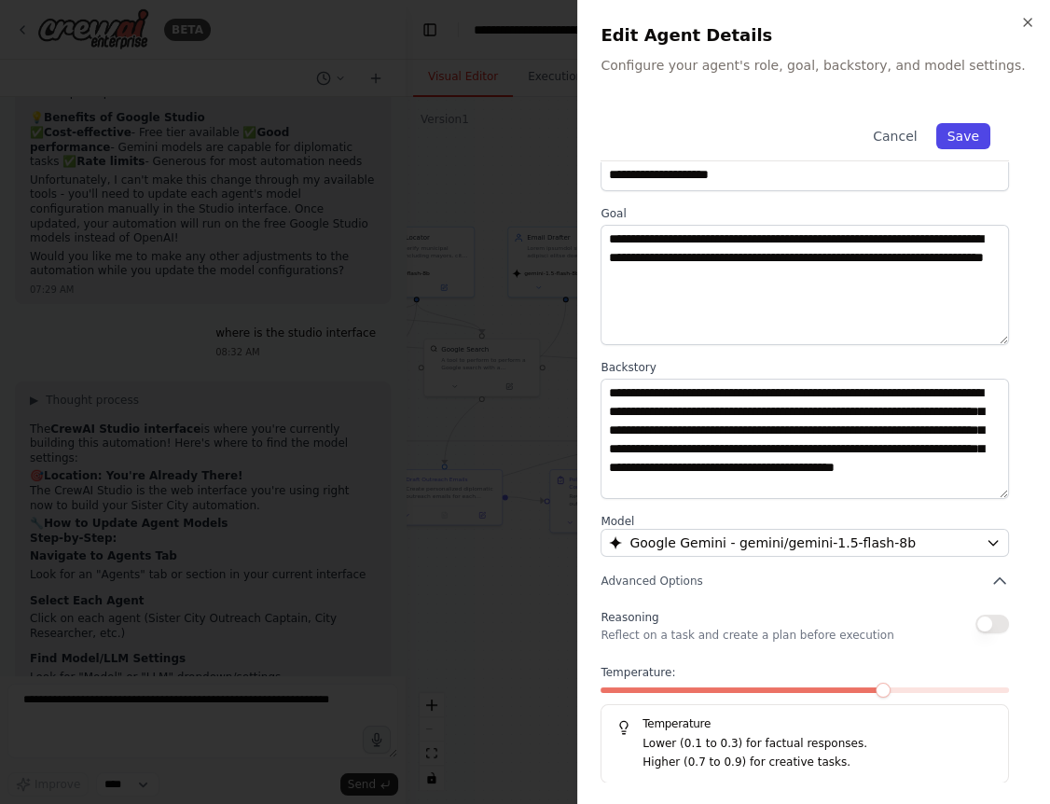
click at [975, 137] on button "Save" at bounding box center [963, 136] width 54 height 26
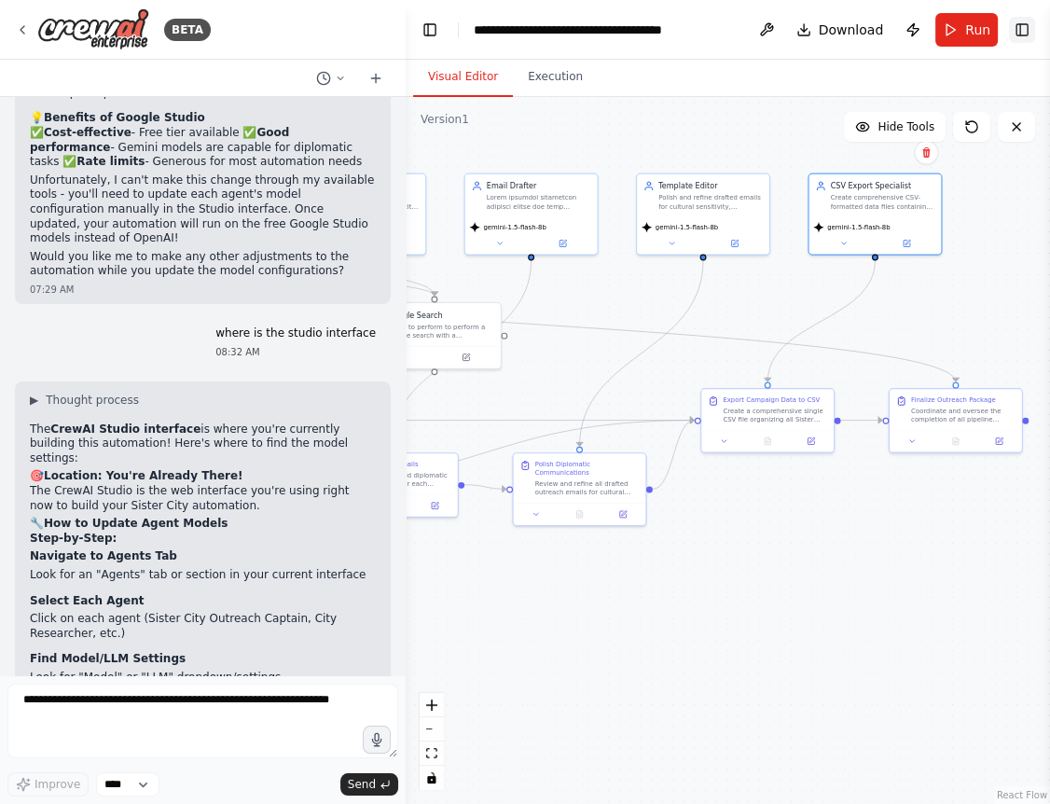
click at [1021, 30] on button "Toggle Right Sidebar" at bounding box center [1022, 30] width 26 height 26
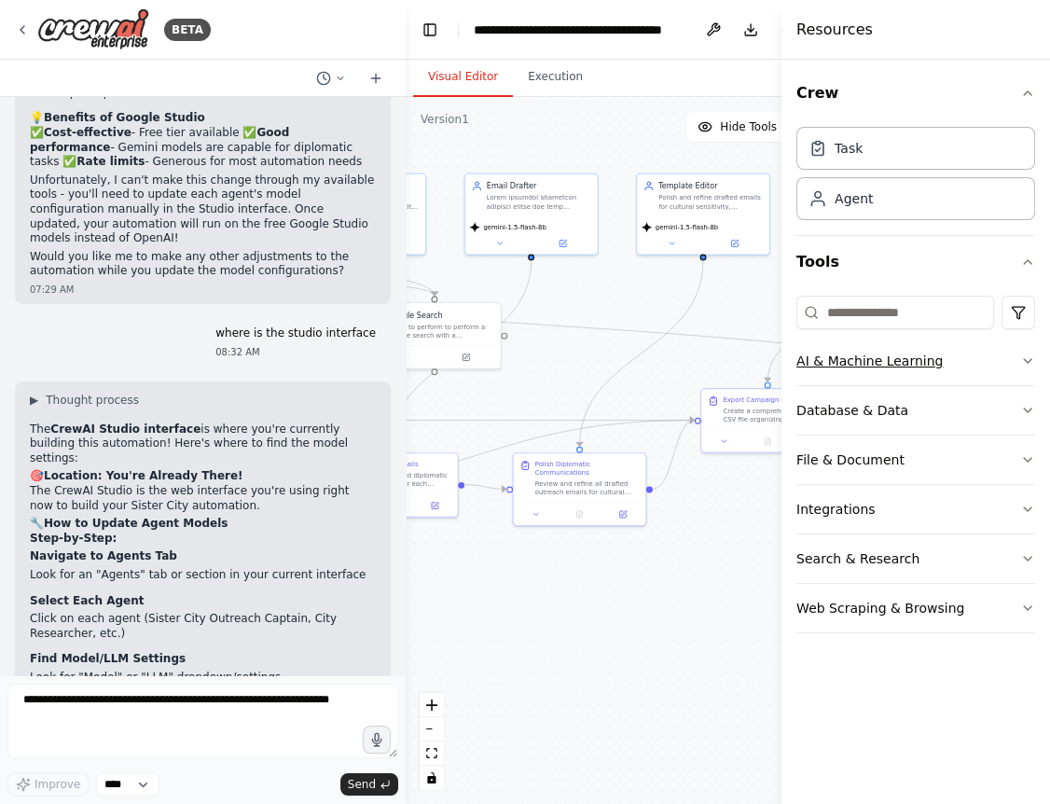
click at [1018, 360] on button "AI & Machine Learning" at bounding box center [915, 361] width 239 height 48
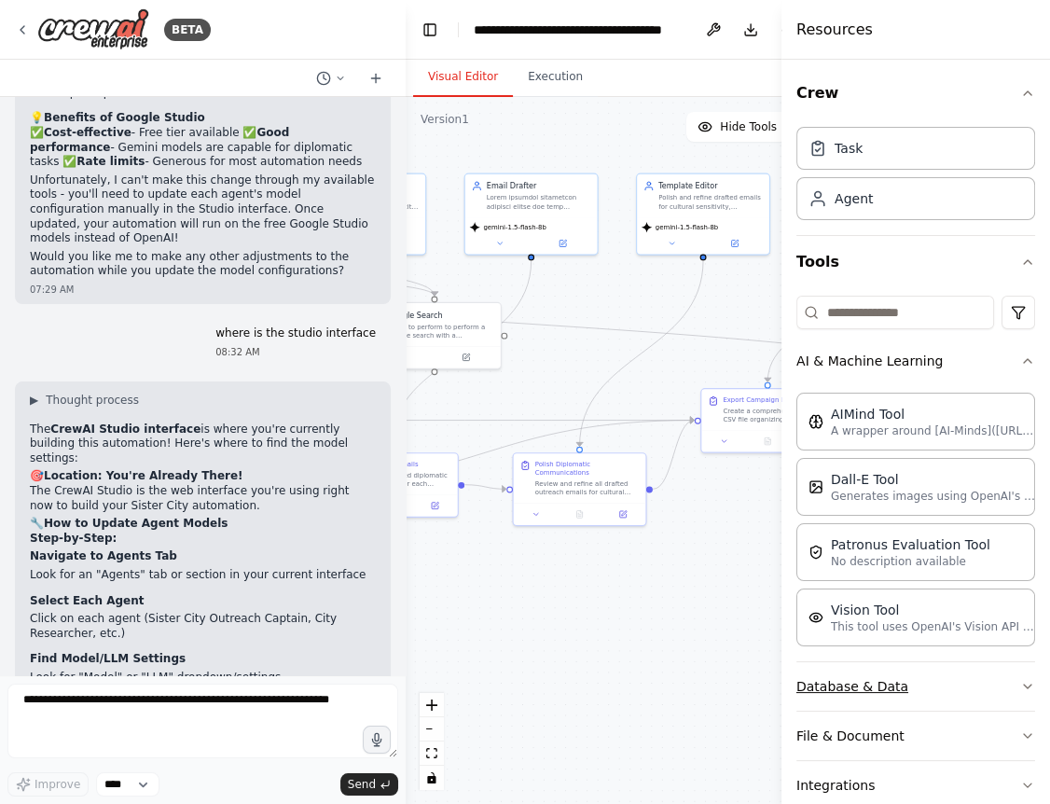
click at [1020, 679] on icon "button" at bounding box center [1027, 686] width 15 height 15
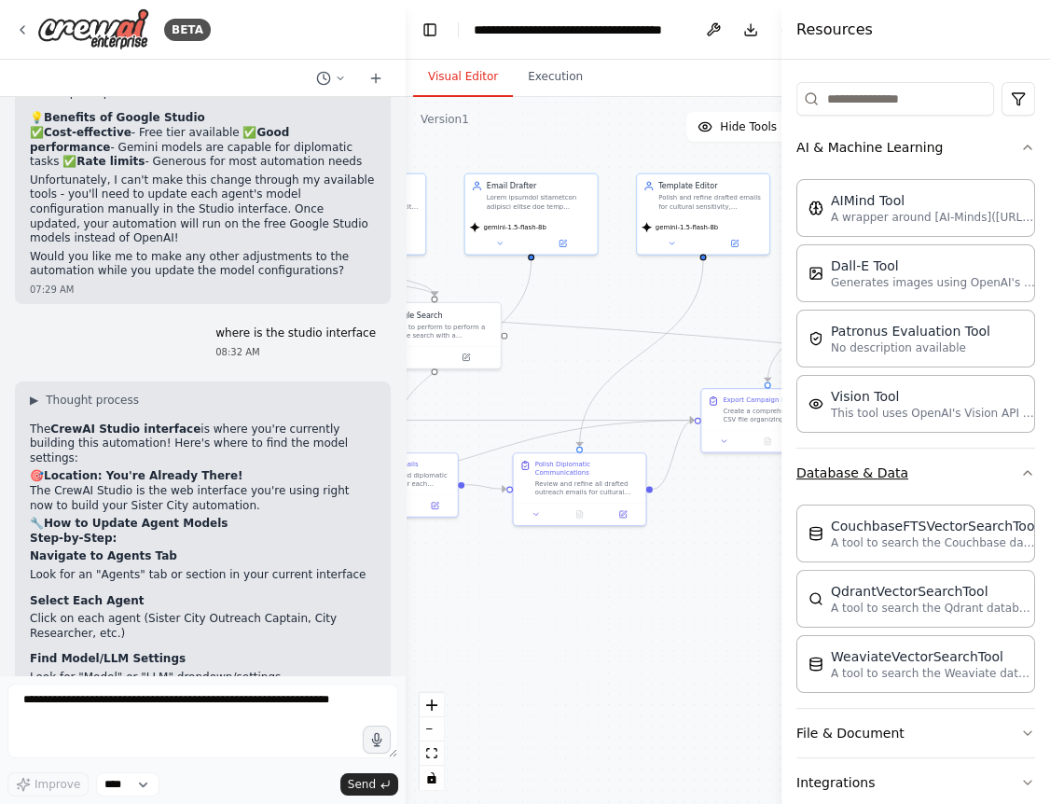
scroll to position [335, 0]
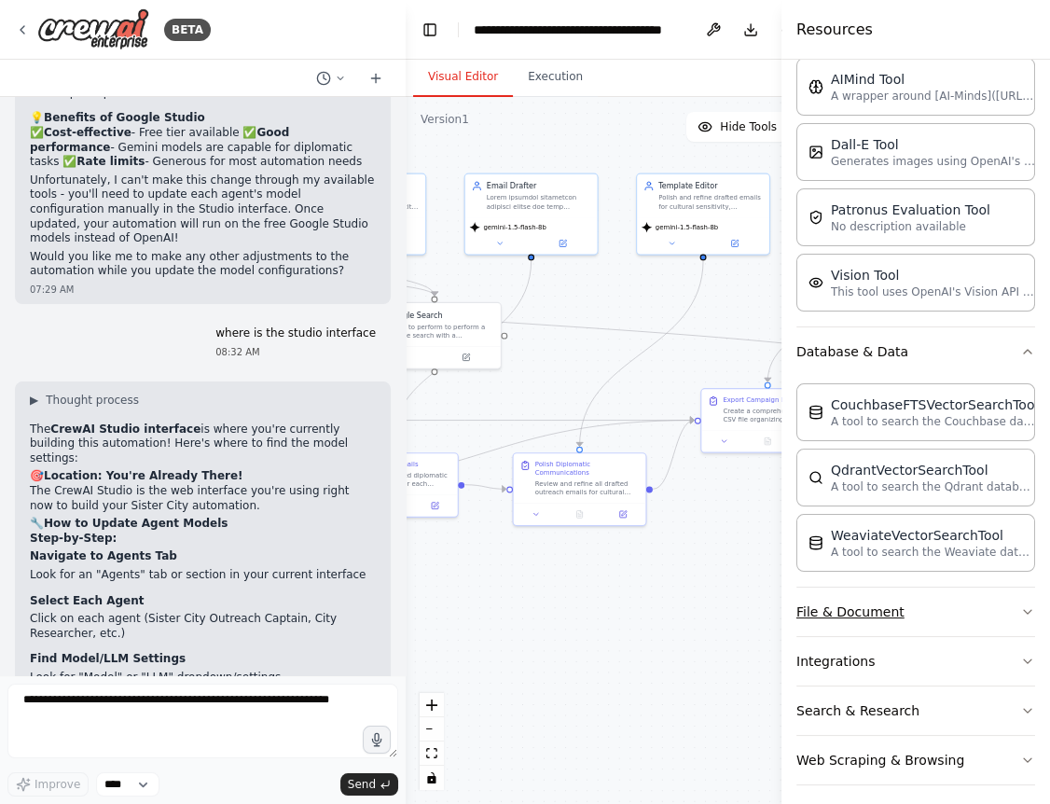
click at [1025, 604] on icon "button" at bounding box center [1027, 611] width 15 height 15
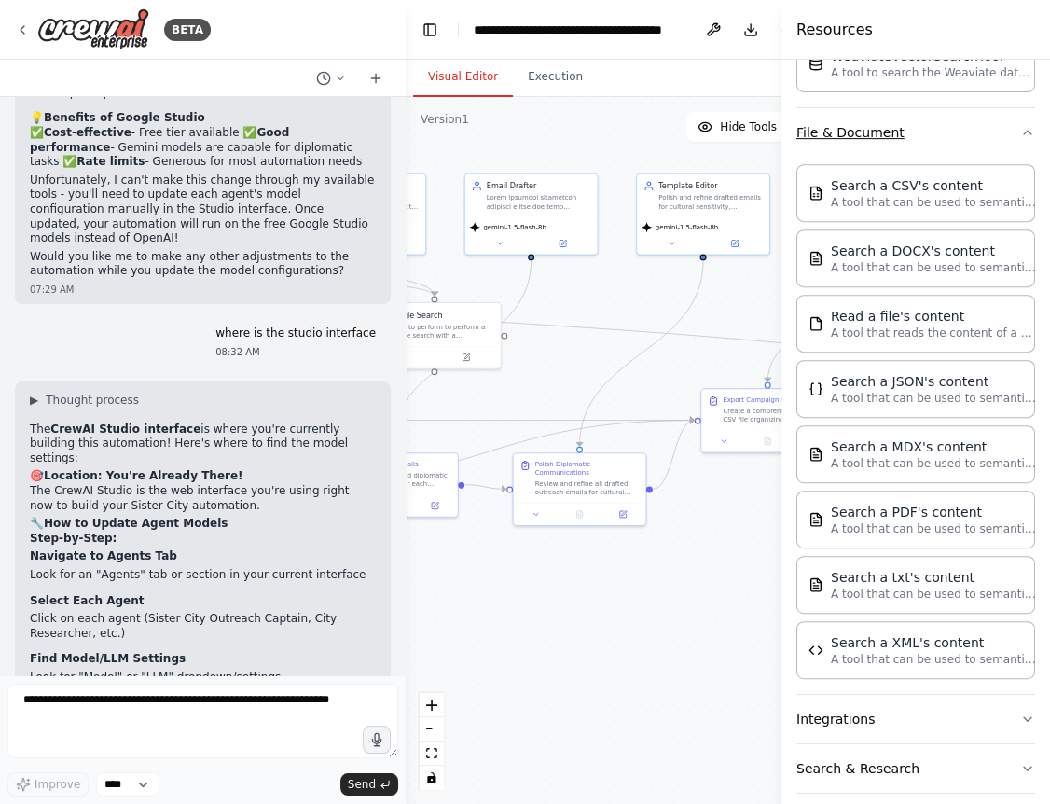
scroll to position [818, 0]
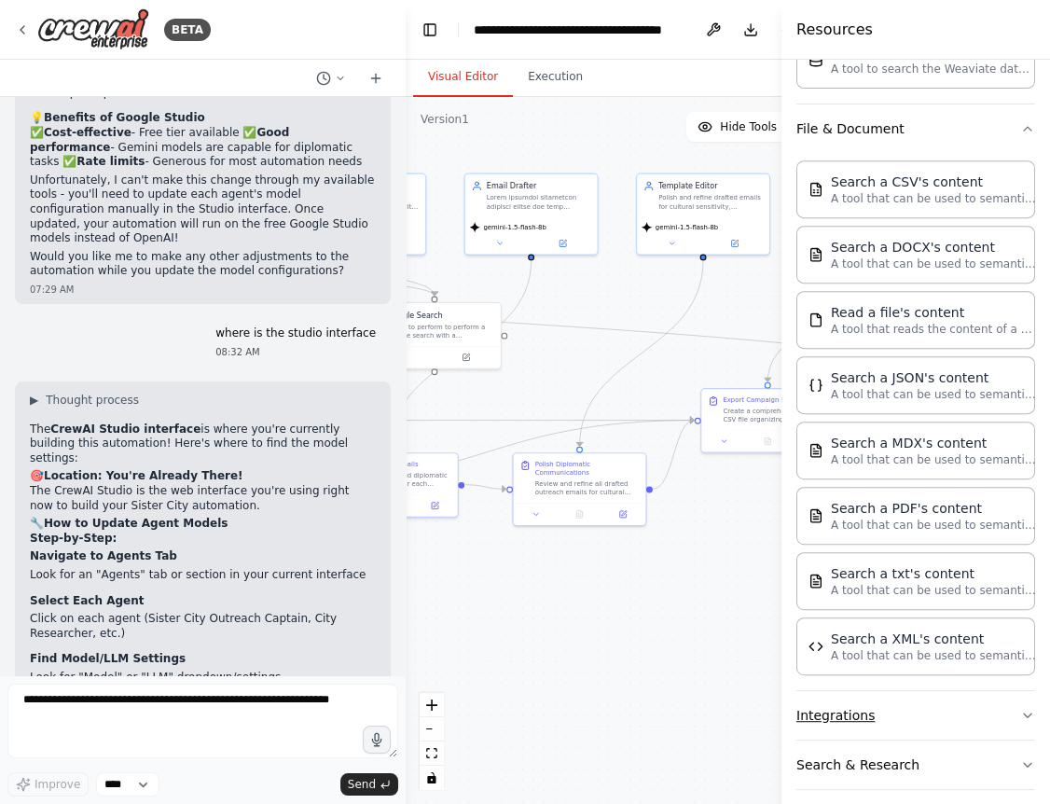
click at [1001, 691] on button "Integrations" at bounding box center [915, 715] width 239 height 48
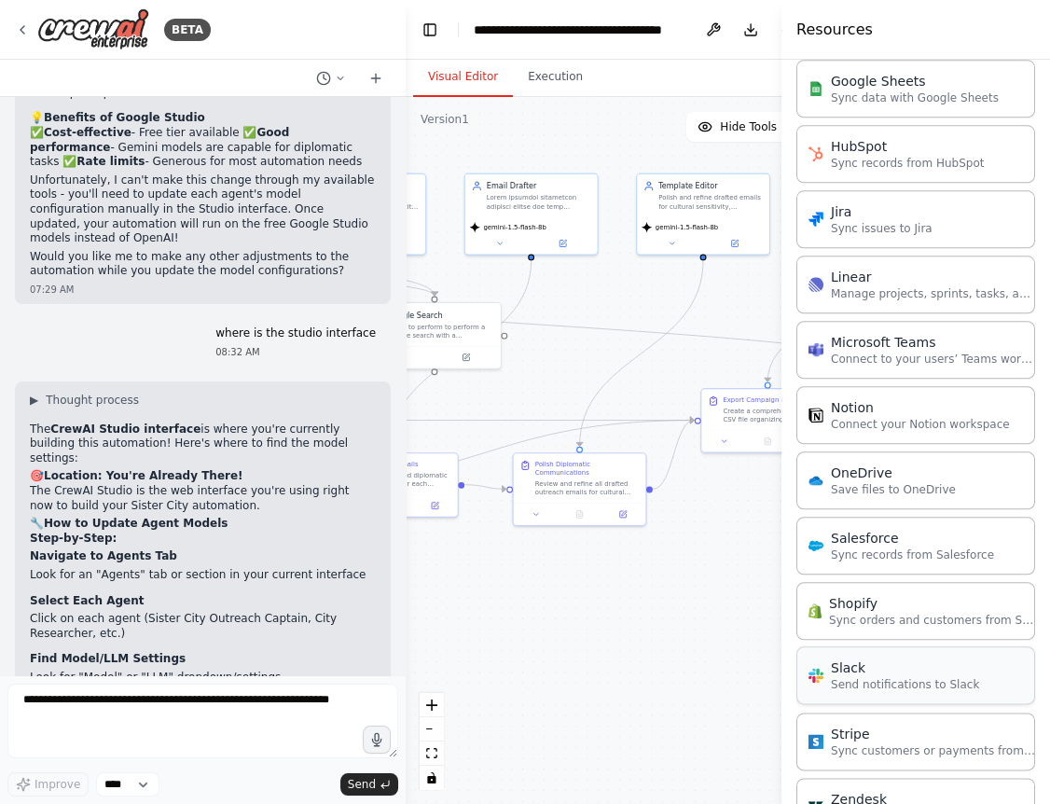
scroll to position [2168, 0]
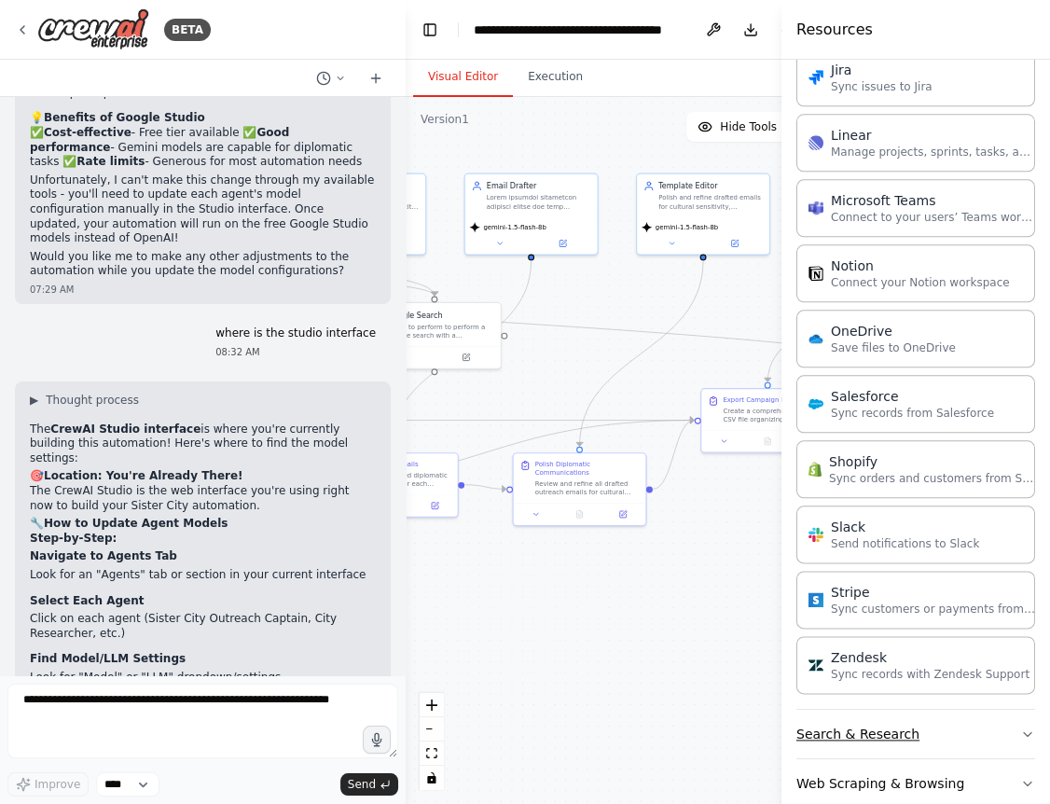
click at [1011, 709] on button "Search & Research" at bounding box center [915, 733] width 239 height 48
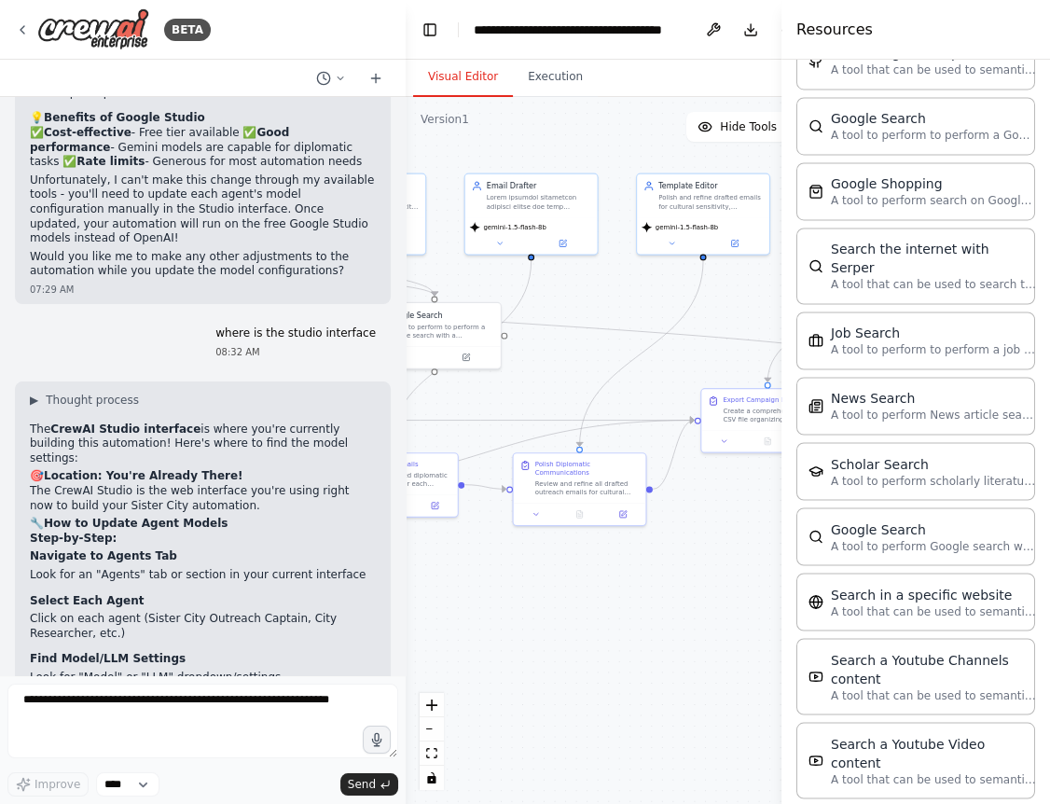
scroll to position [3099, 0]
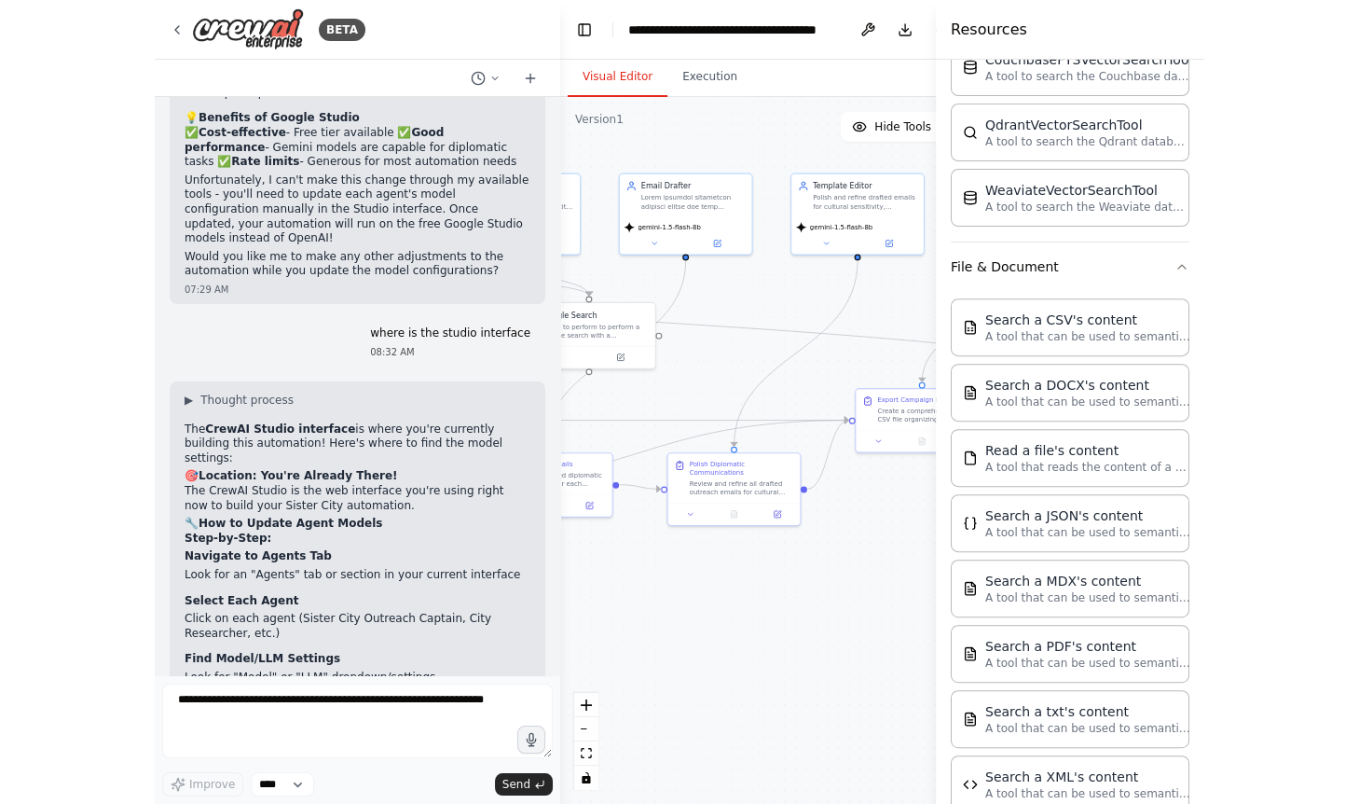
scroll to position [0, 0]
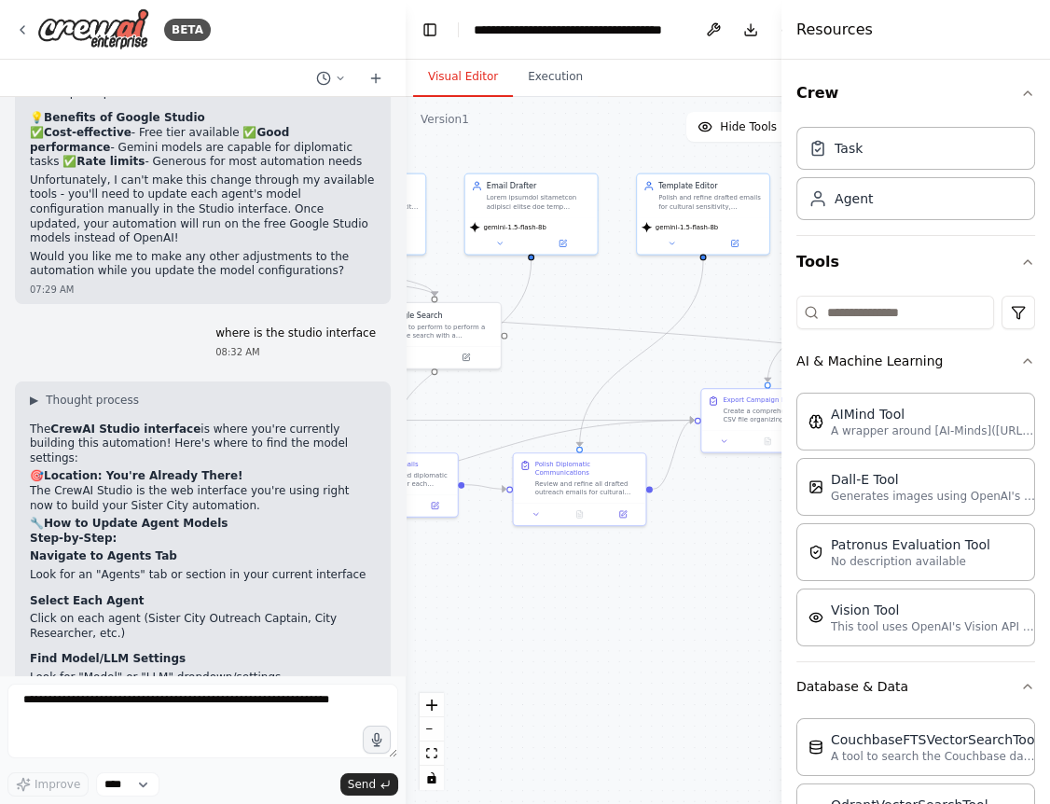
click at [747, 57] on header "**********" at bounding box center [649, 30] width 487 height 60
click at [714, 26] on button at bounding box center [713, 30] width 30 height 34
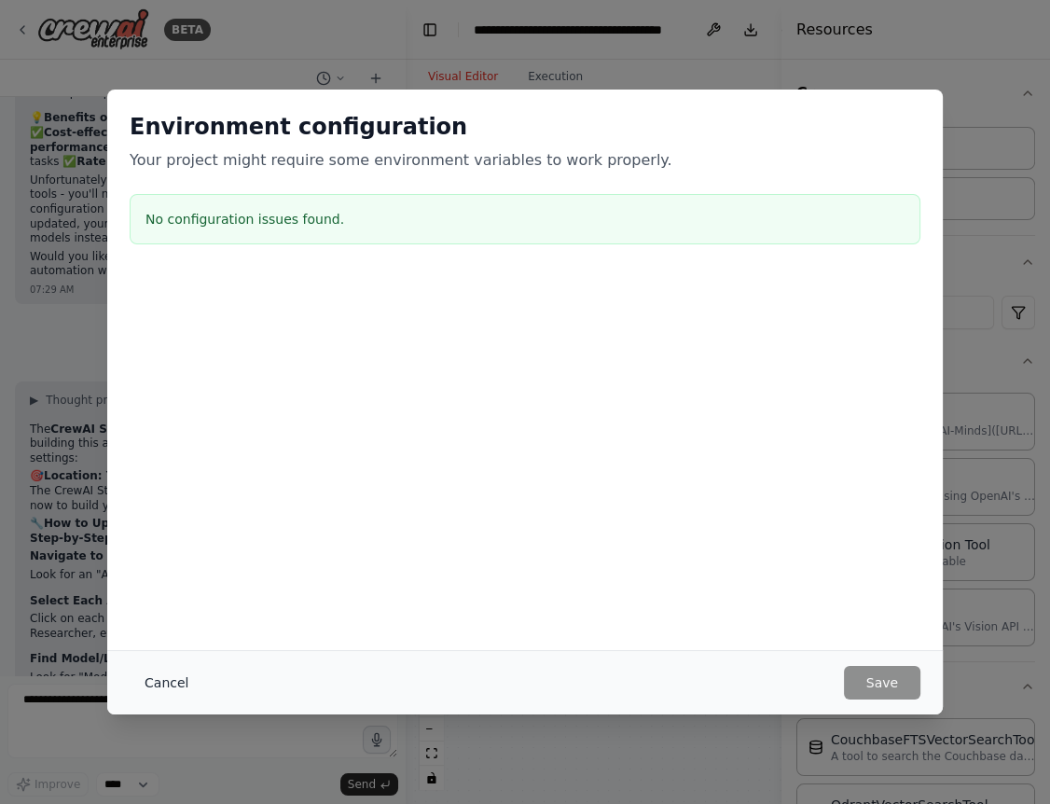
click at [167, 682] on button "Cancel" at bounding box center [167, 683] width 74 height 34
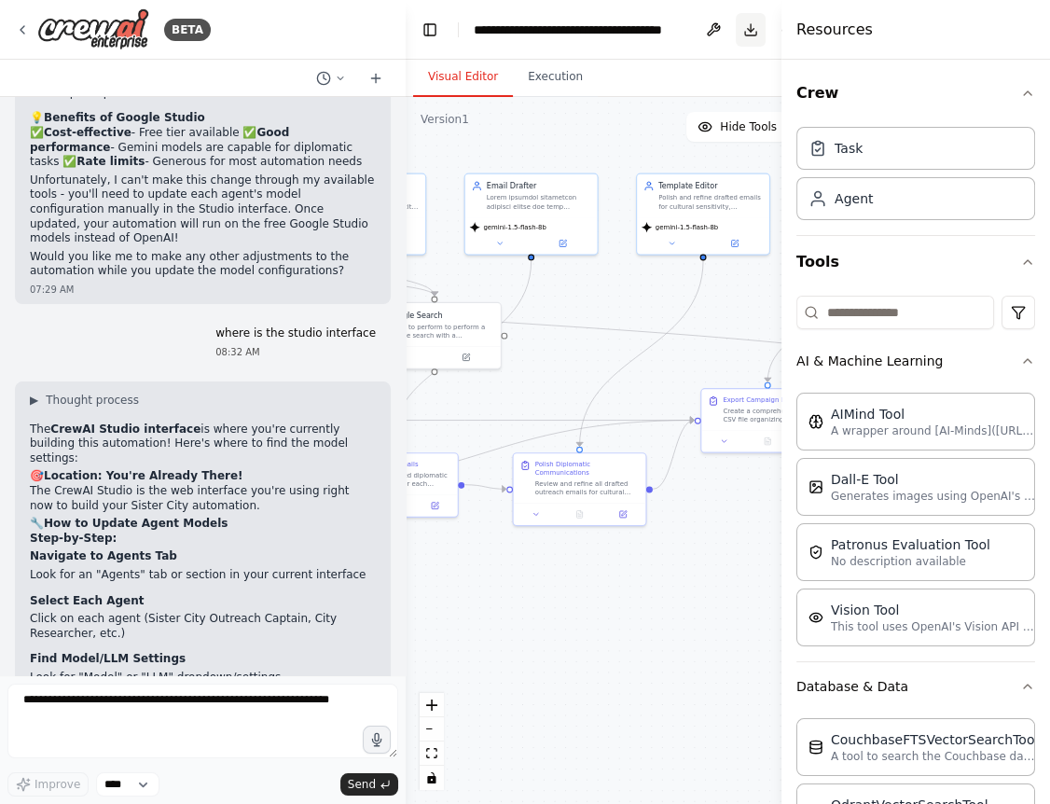
click at [750, 27] on button "Download" at bounding box center [751, 30] width 30 height 34
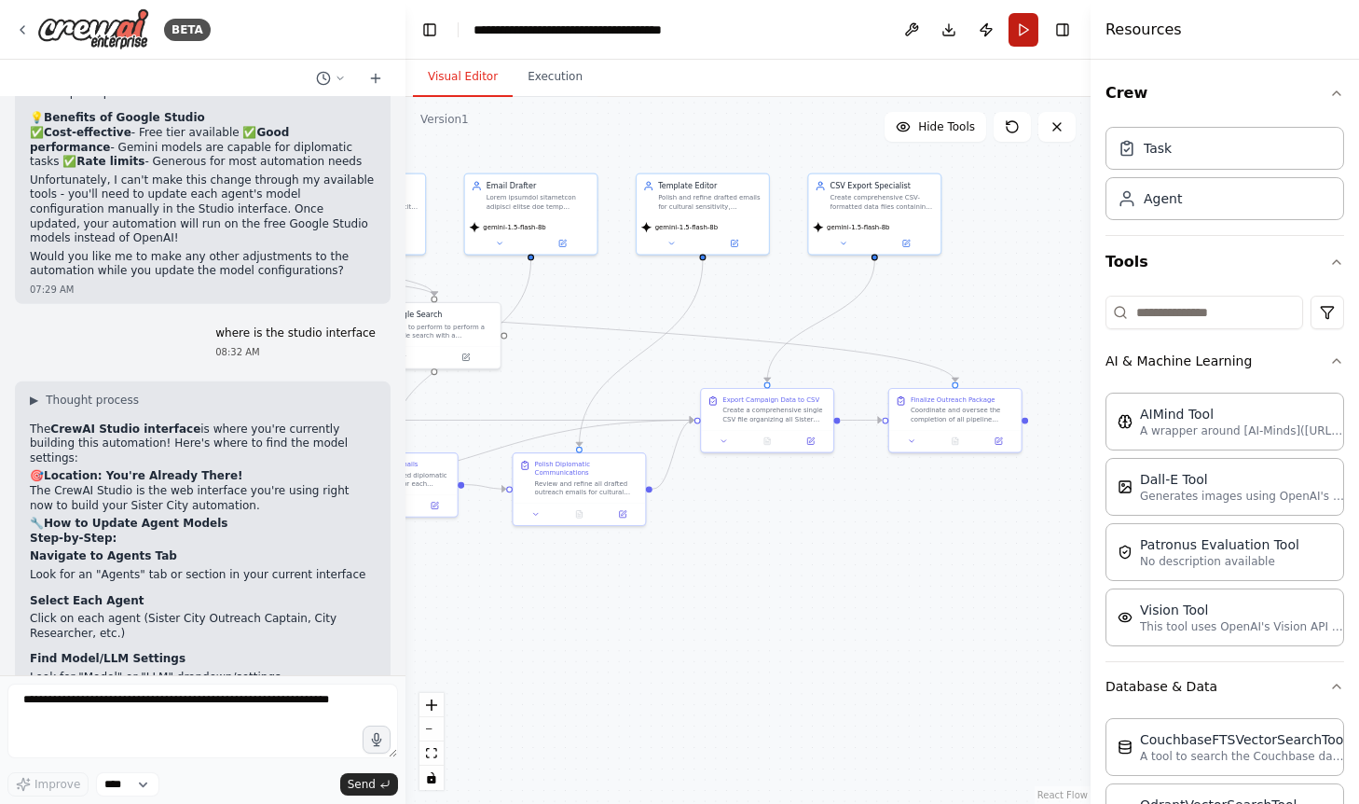
click at [1020, 29] on button "Run" at bounding box center [1024, 30] width 30 height 34
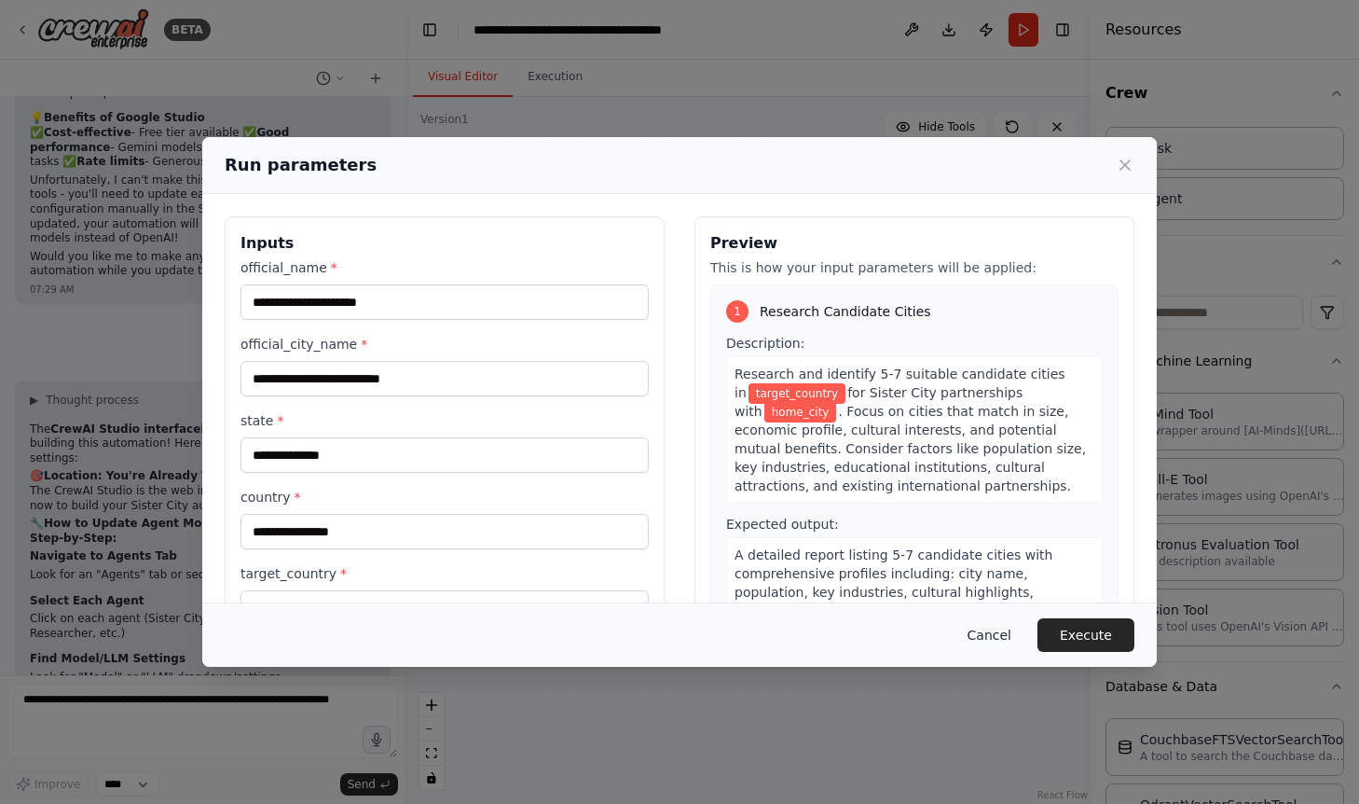
click at [999, 638] on button "Cancel" at bounding box center [990, 635] width 74 height 34
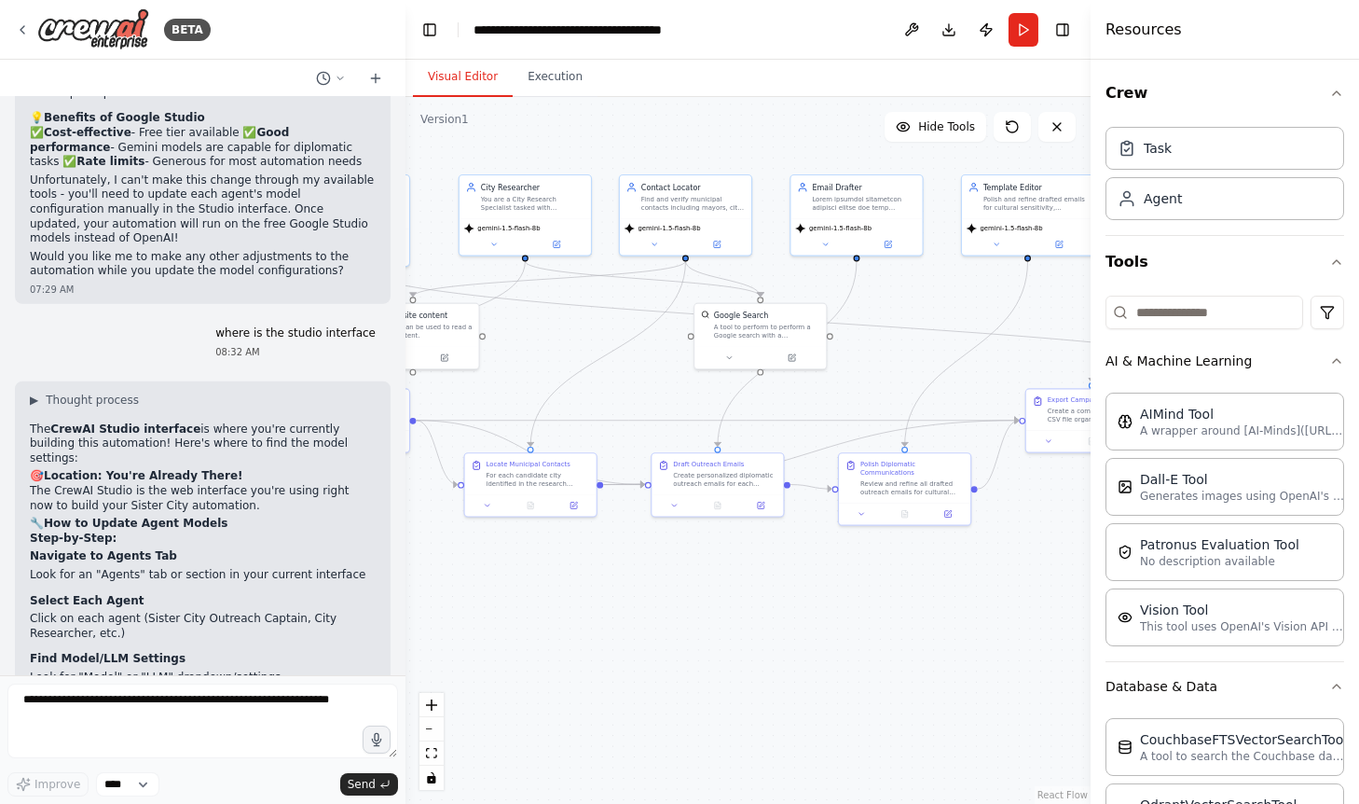
drag, startPoint x: 598, startPoint y: 285, endPoint x: 924, endPoint y: 286, distance: 325.3
click at [924, 286] on div ".deletable-edge-delete-btn { width: 20px; height: 20px; border: 0px solid #ffff…" at bounding box center [748, 450] width 685 height 707
click at [559, 241] on icon at bounding box center [556, 242] width 8 height 8
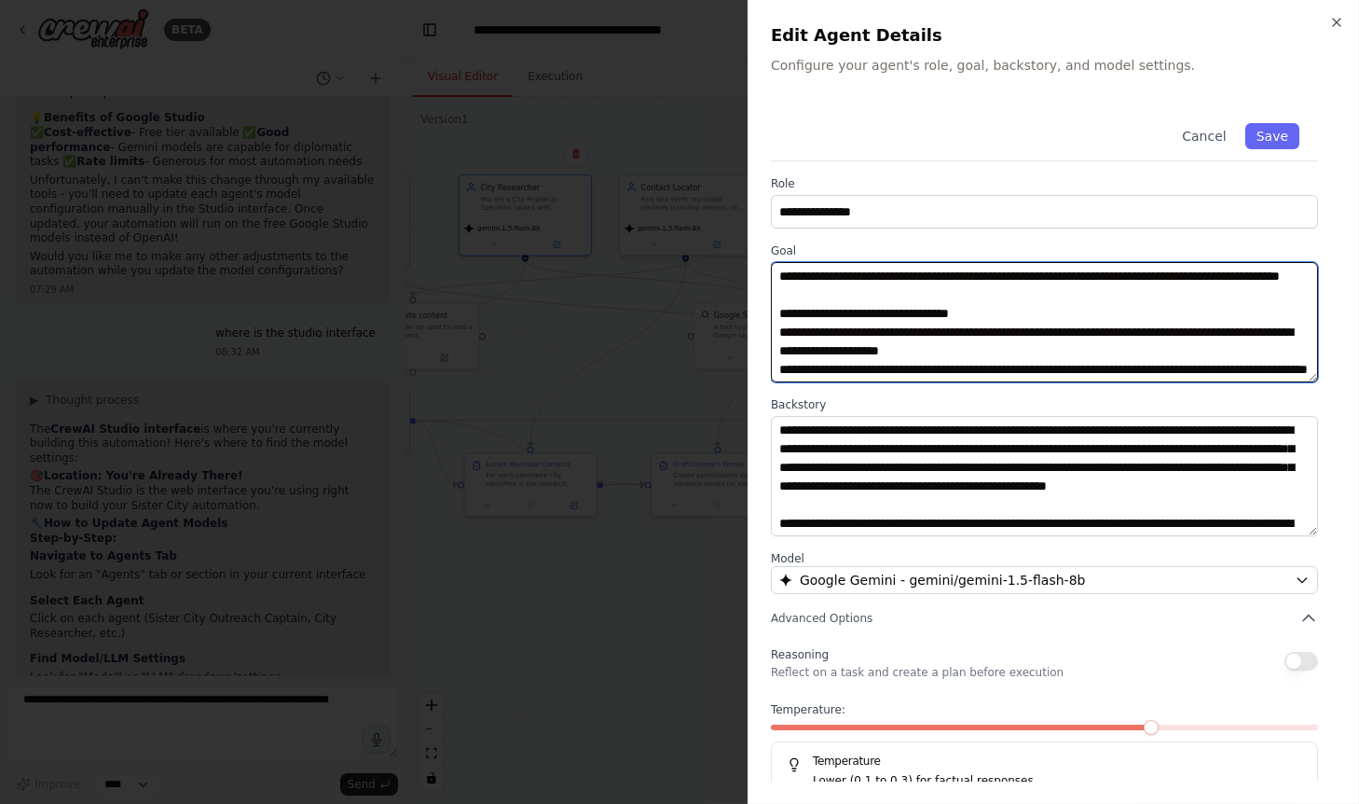
click at [1014, 332] on textarea "**********" at bounding box center [1045, 322] width 548 height 120
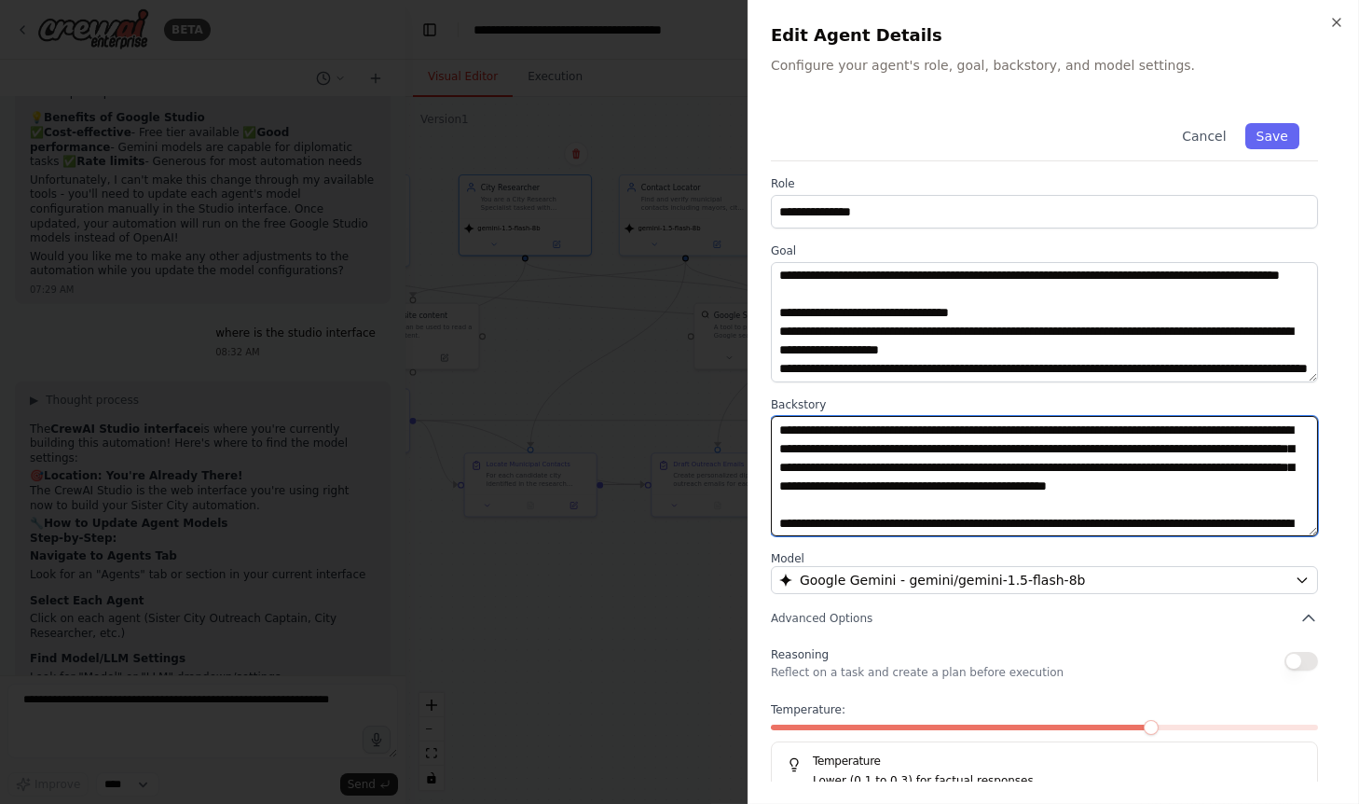
click at [940, 468] on textarea at bounding box center [1045, 476] width 548 height 120
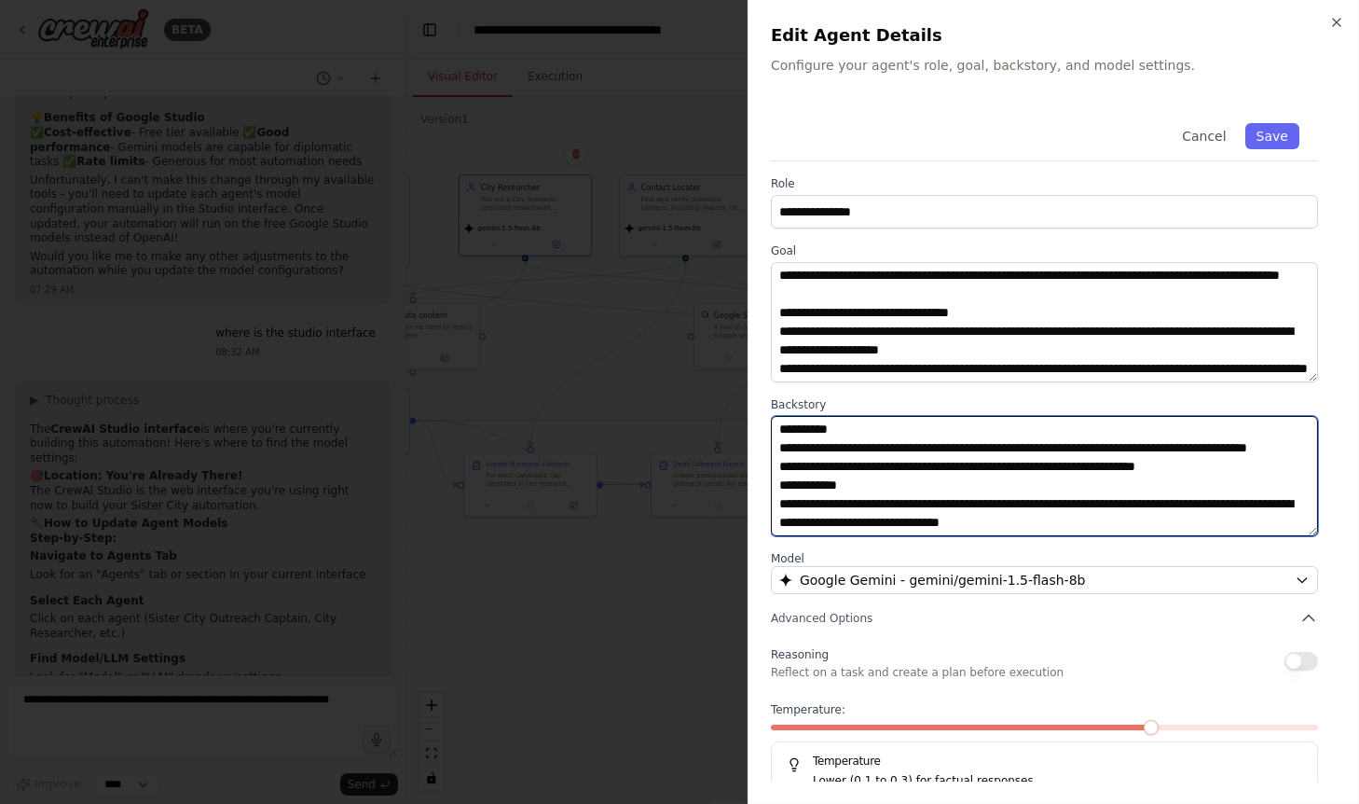
scroll to position [354, 0]
drag, startPoint x: 1151, startPoint y: 516, endPoint x: 783, endPoint y: 465, distance: 371.7
click at [783, 465] on textarea at bounding box center [1045, 476] width 548 height 120
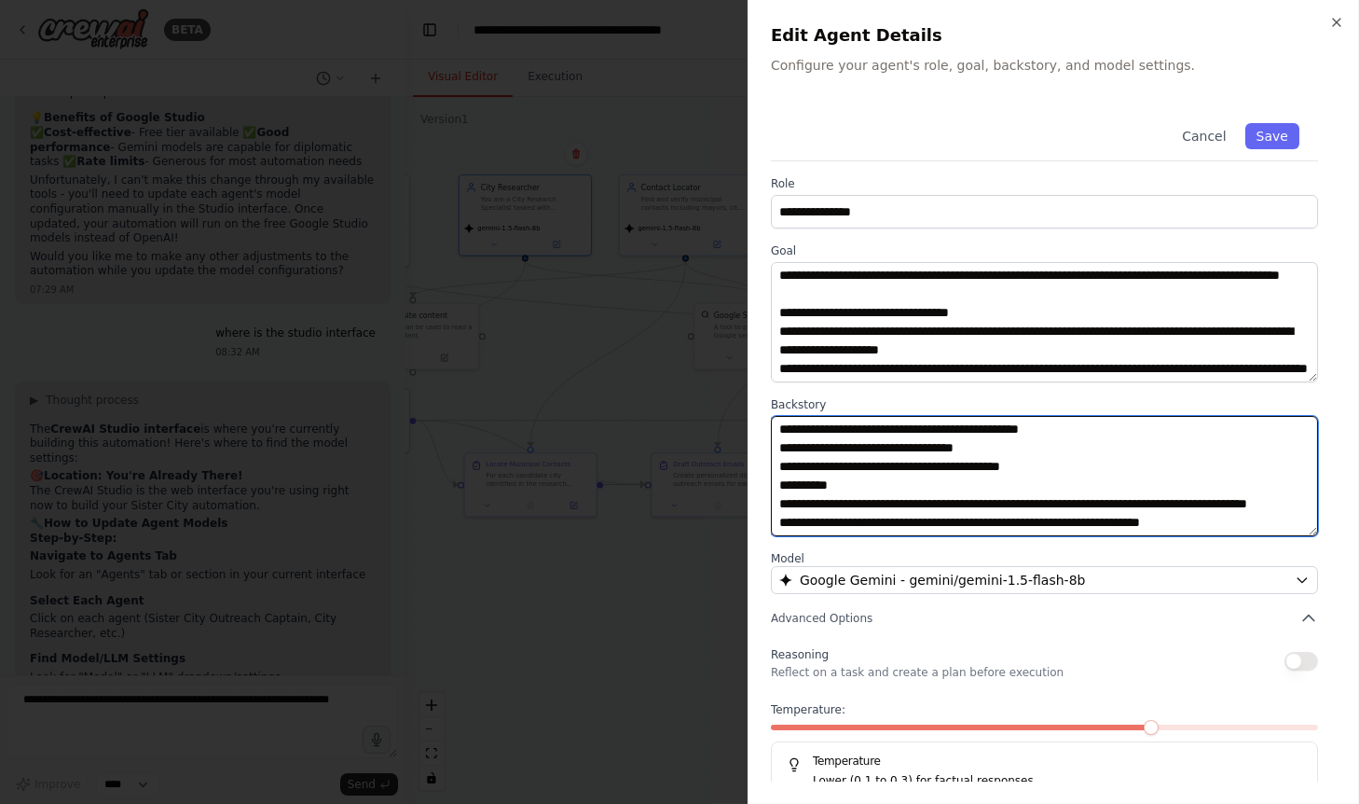
scroll to position [1, 0]
drag, startPoint x: 815, startPoint y: 505, endPoint x: 723, endPoint y: 505, distance: 91.4
click at [771, 505] on textarea at bounding box center [1045, 475] width 548 height 120
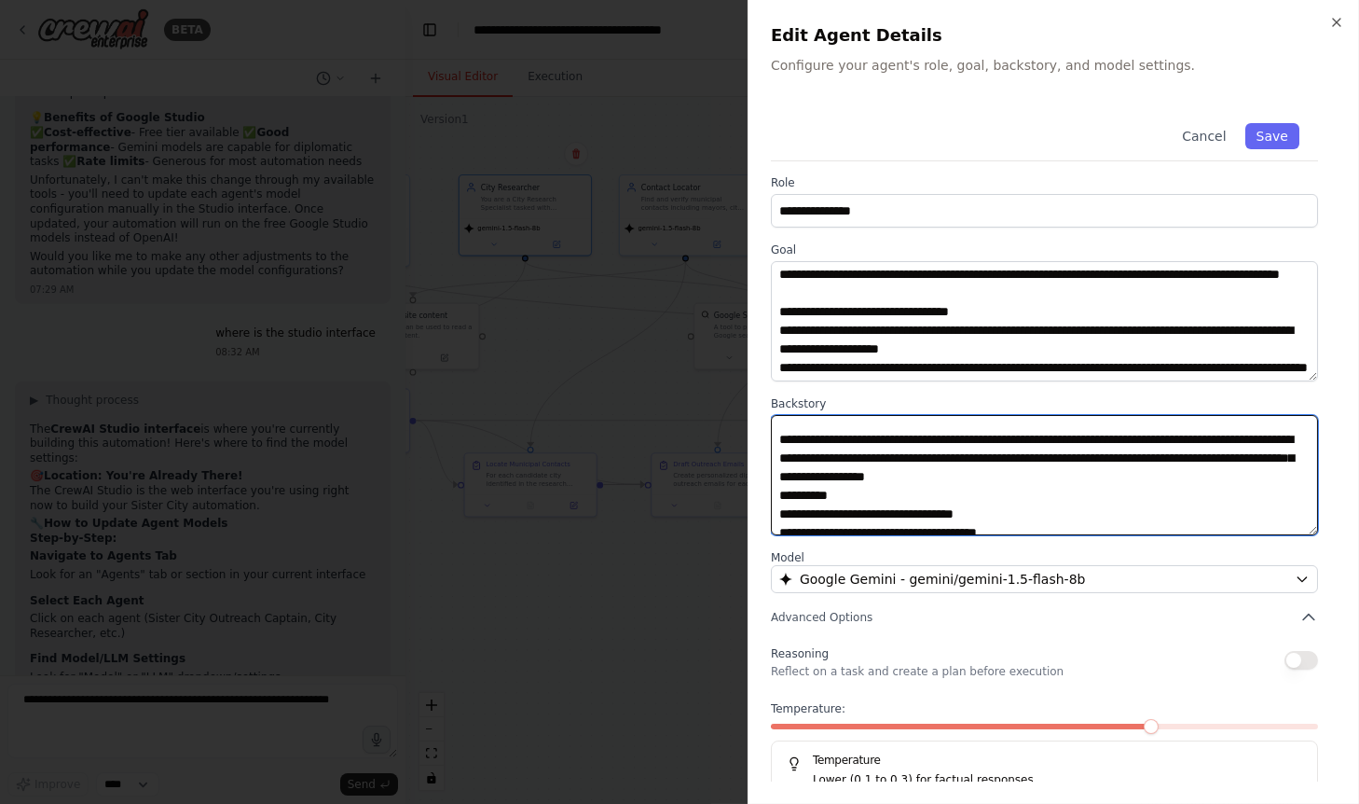
scroll to position [279, 0]
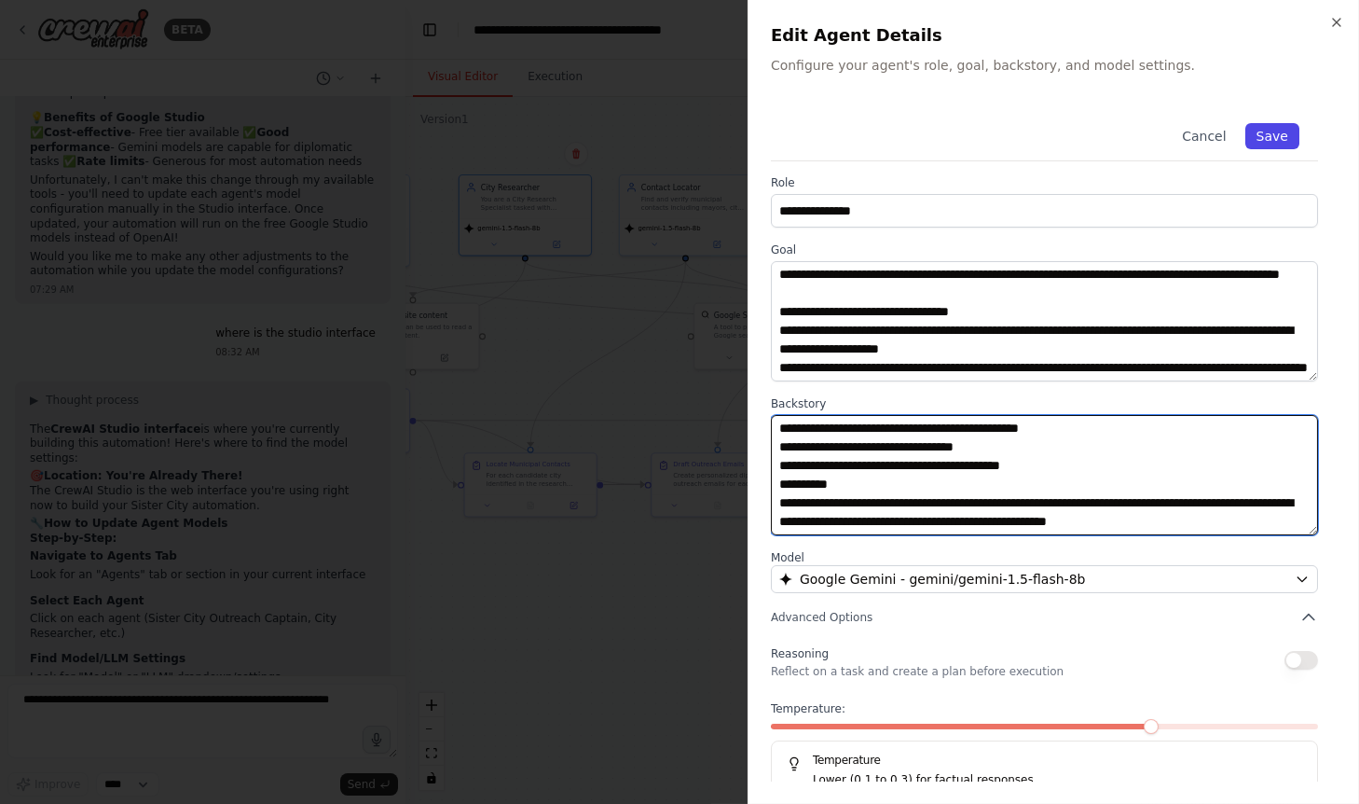
type textarea "**********"
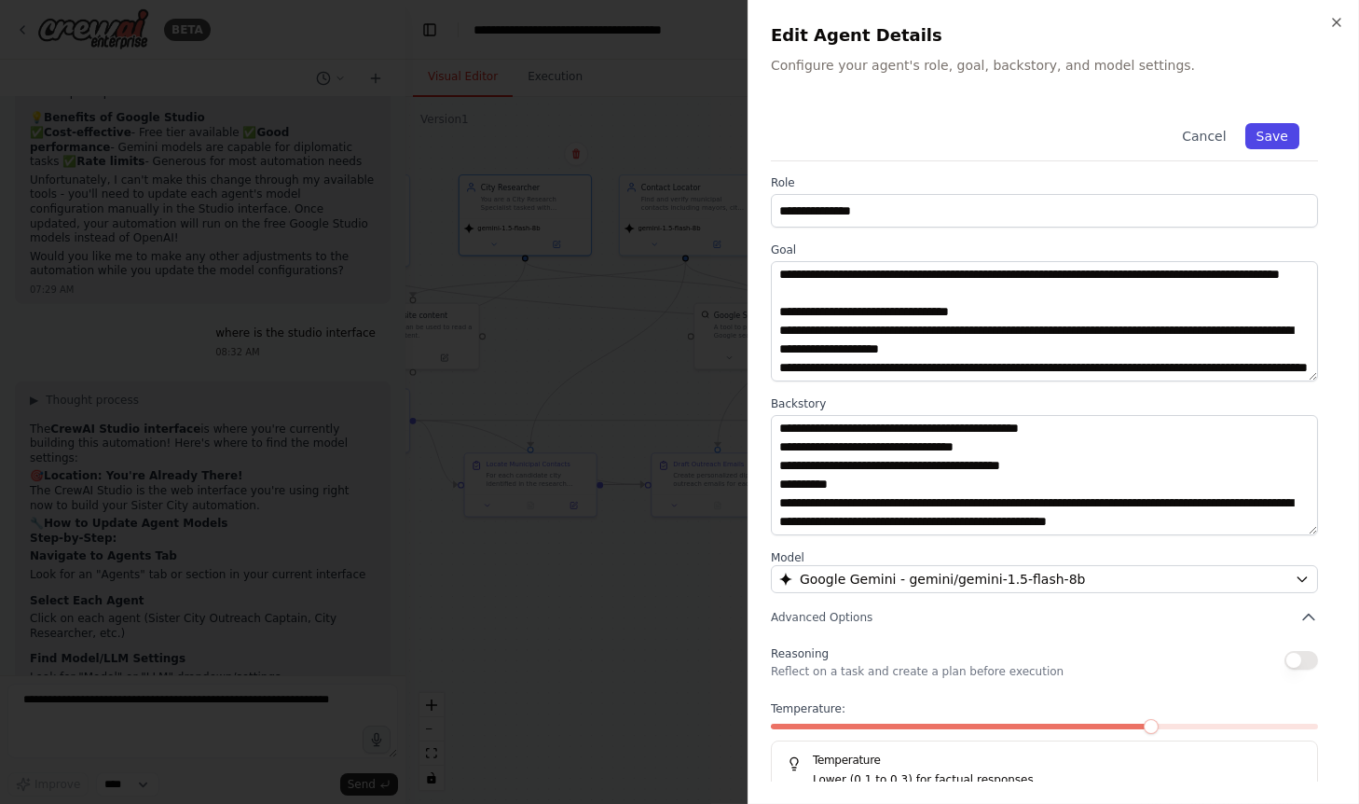
click at [1271, 143] on button "Save" at bounding box center [1272, 136] width 54 height 26
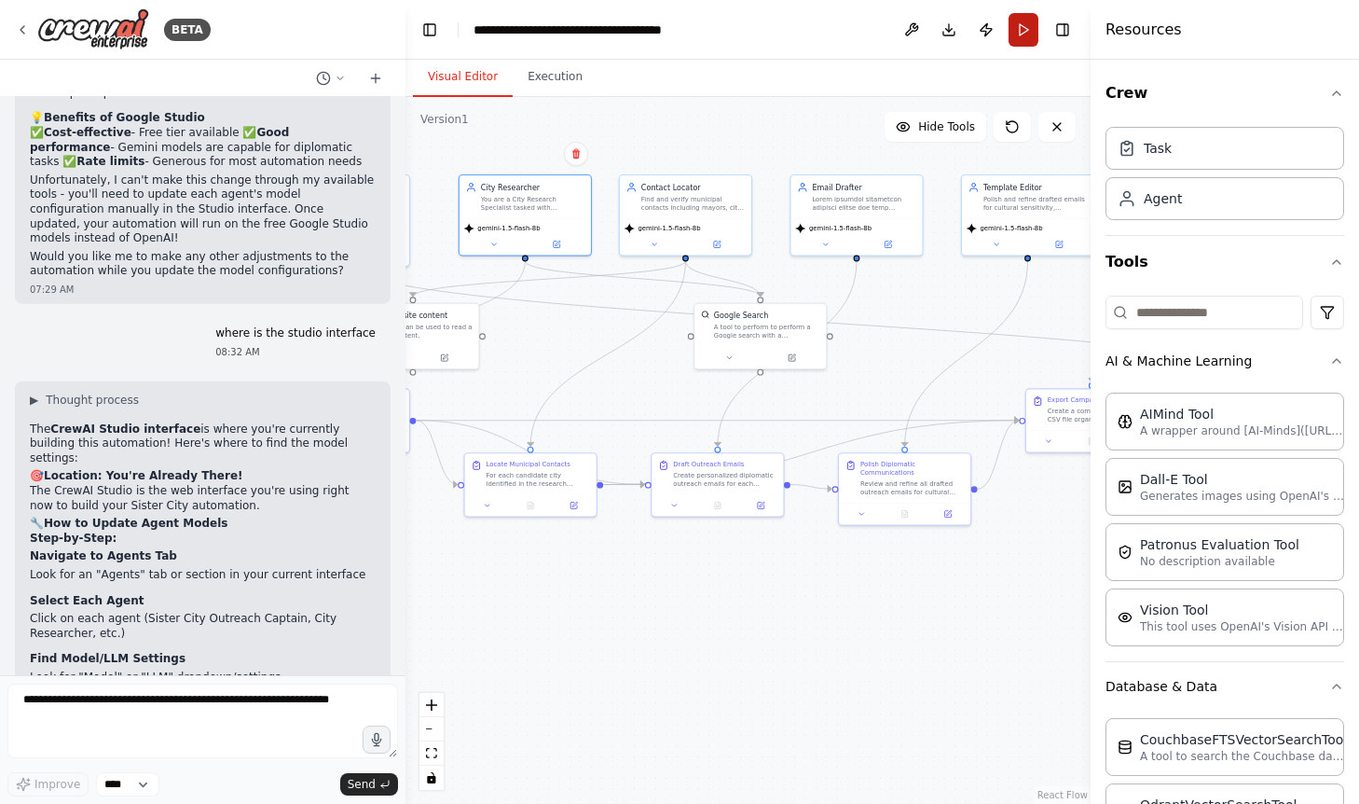
click at [1017, 38] on button "Run" at bounding box center [1024, 30] width 30 height 34
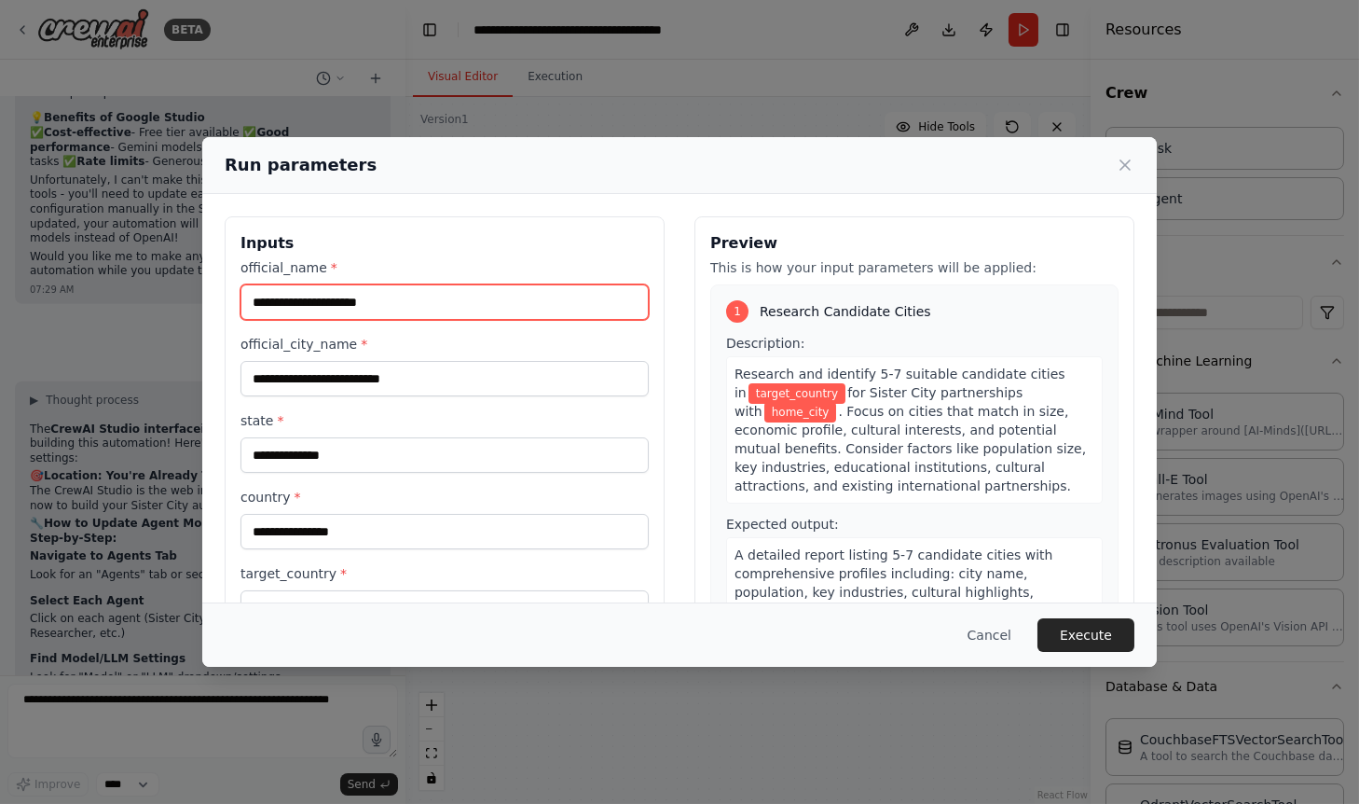
click at [550, 294] on input "official_name *" at bounding box center [445, 301] width 408 height 35
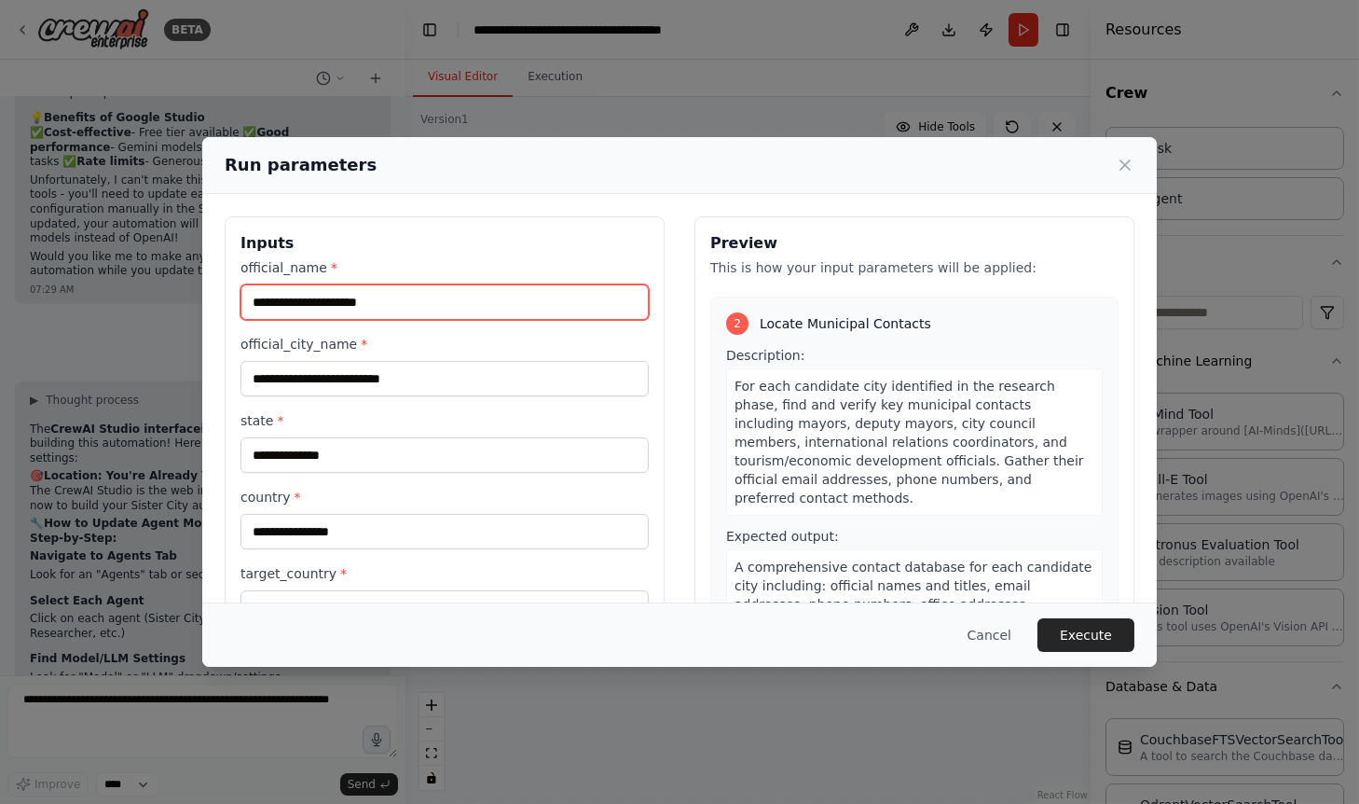
scroll to position [469, 0]
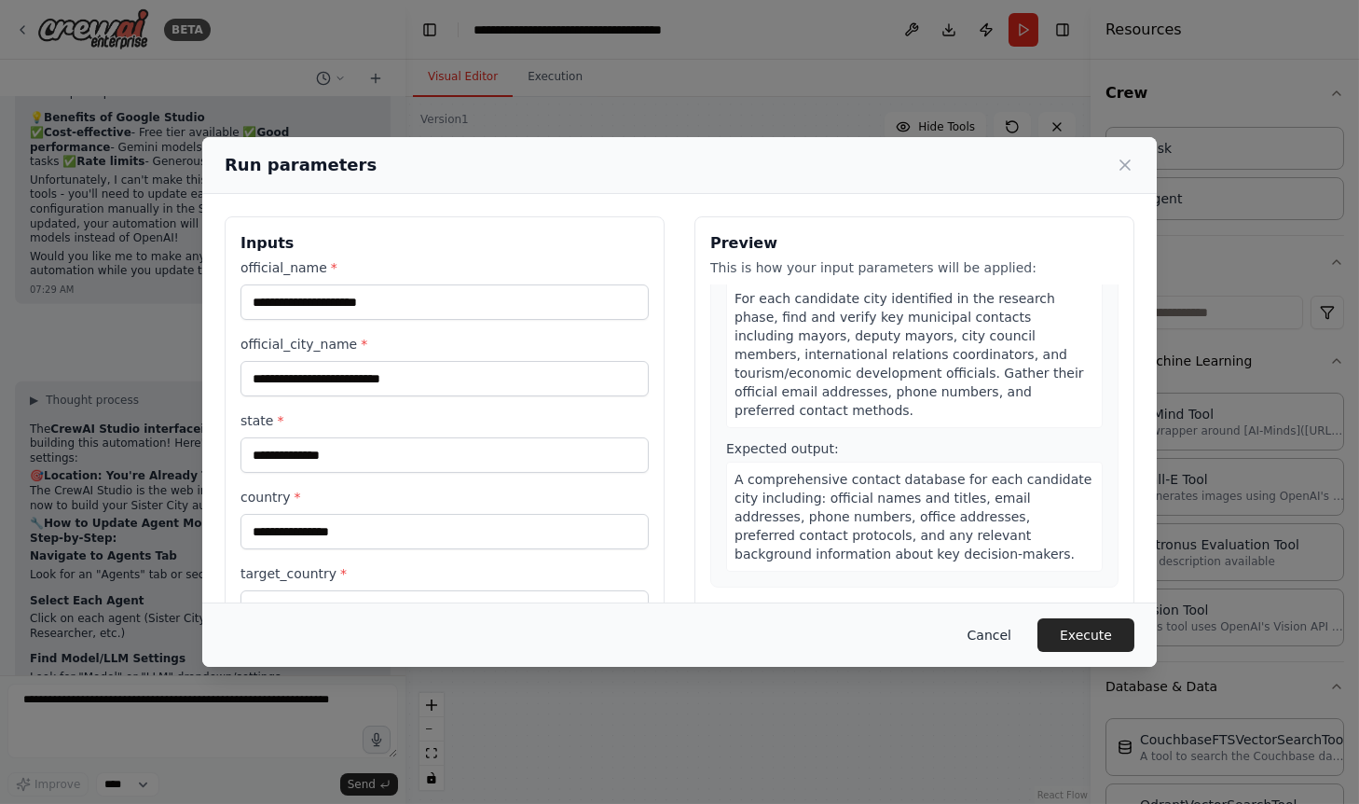
click at [1003, 630] on button "Cancel" at bounding box center [990, 635] width 74 height 34
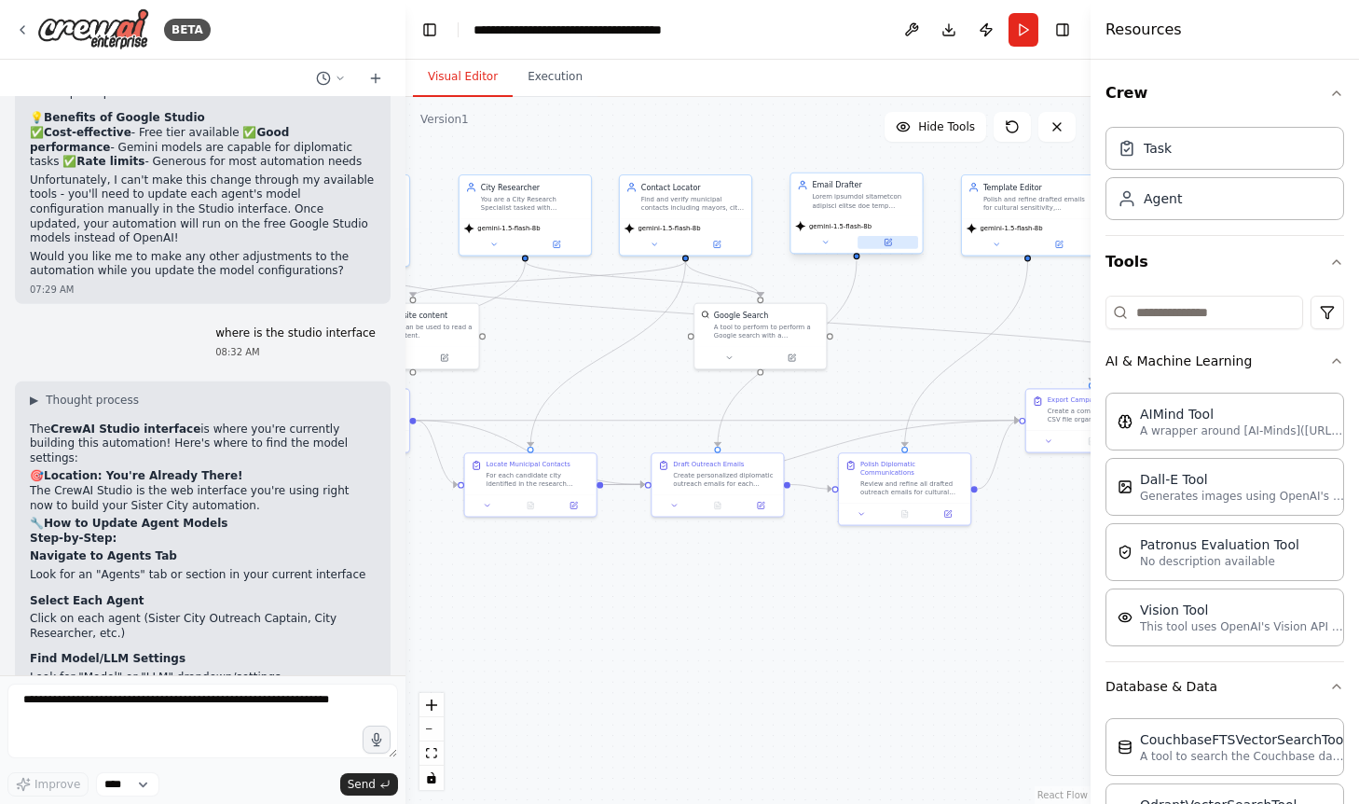
click at [889, 241] on icon at bounding box center [889, 241] width 5 height 5
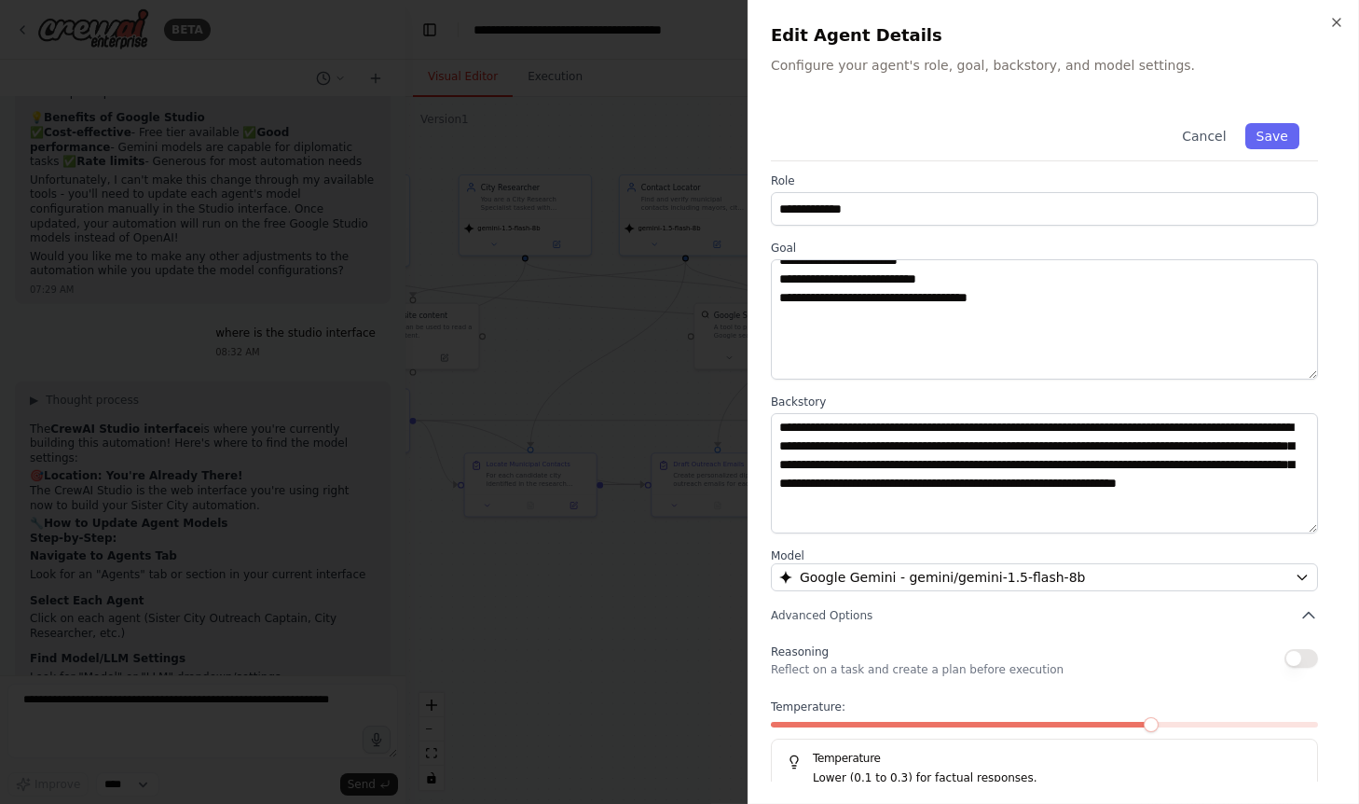
scroll to position [198, 0]
click at [1300, 21] on icon "button" at bounding box center [1336, 22] width 15 height 15
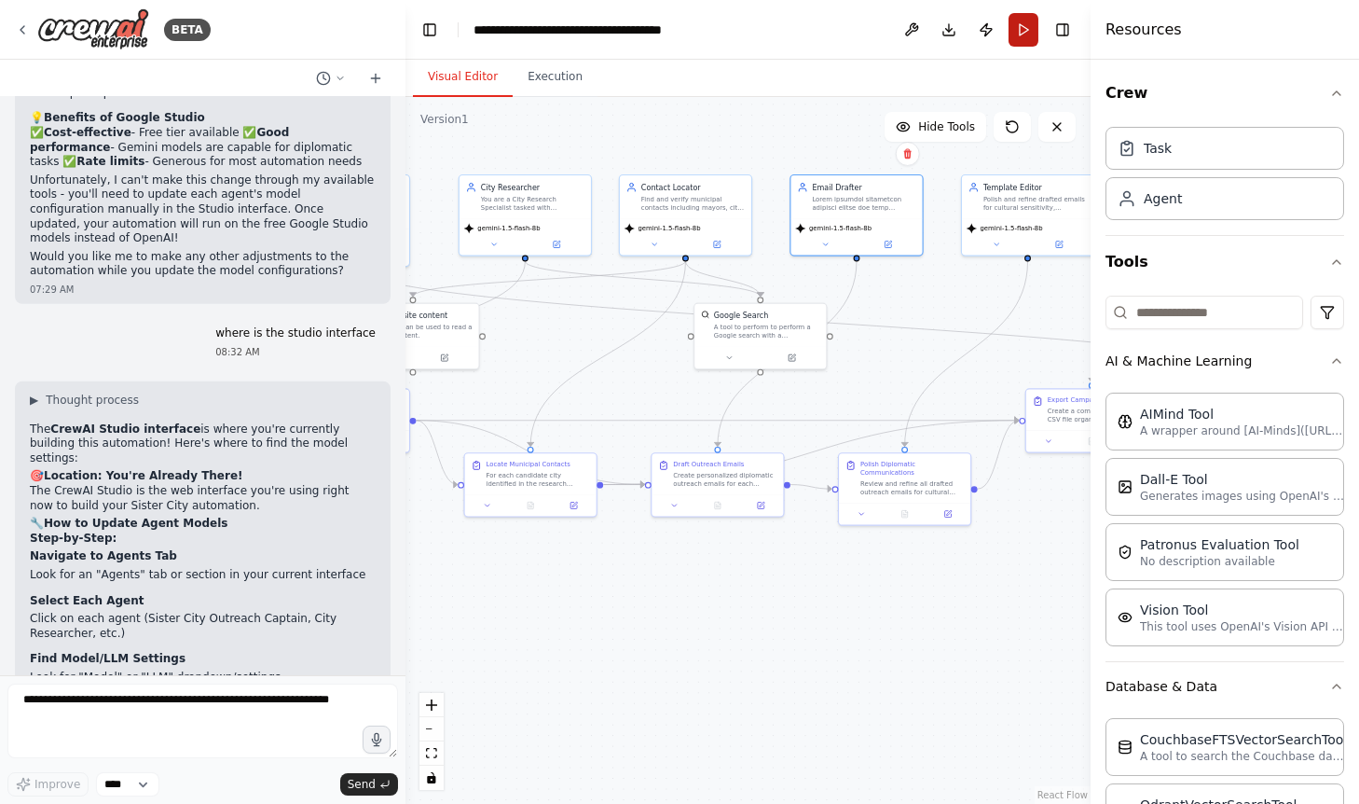
click at [1009, 36] on button "Run" at bounding box center [1024, 30] width 30 height 34
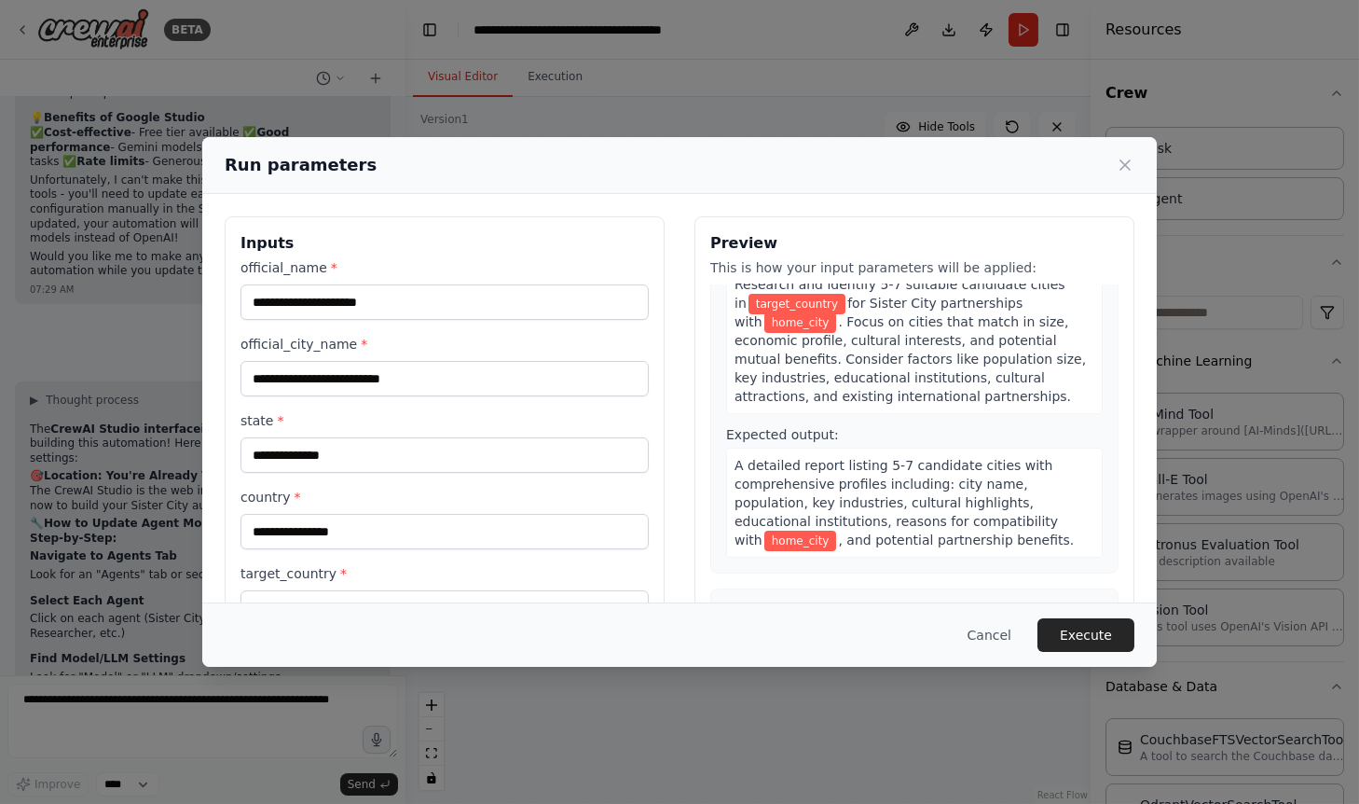
scroll to position [84, 0]
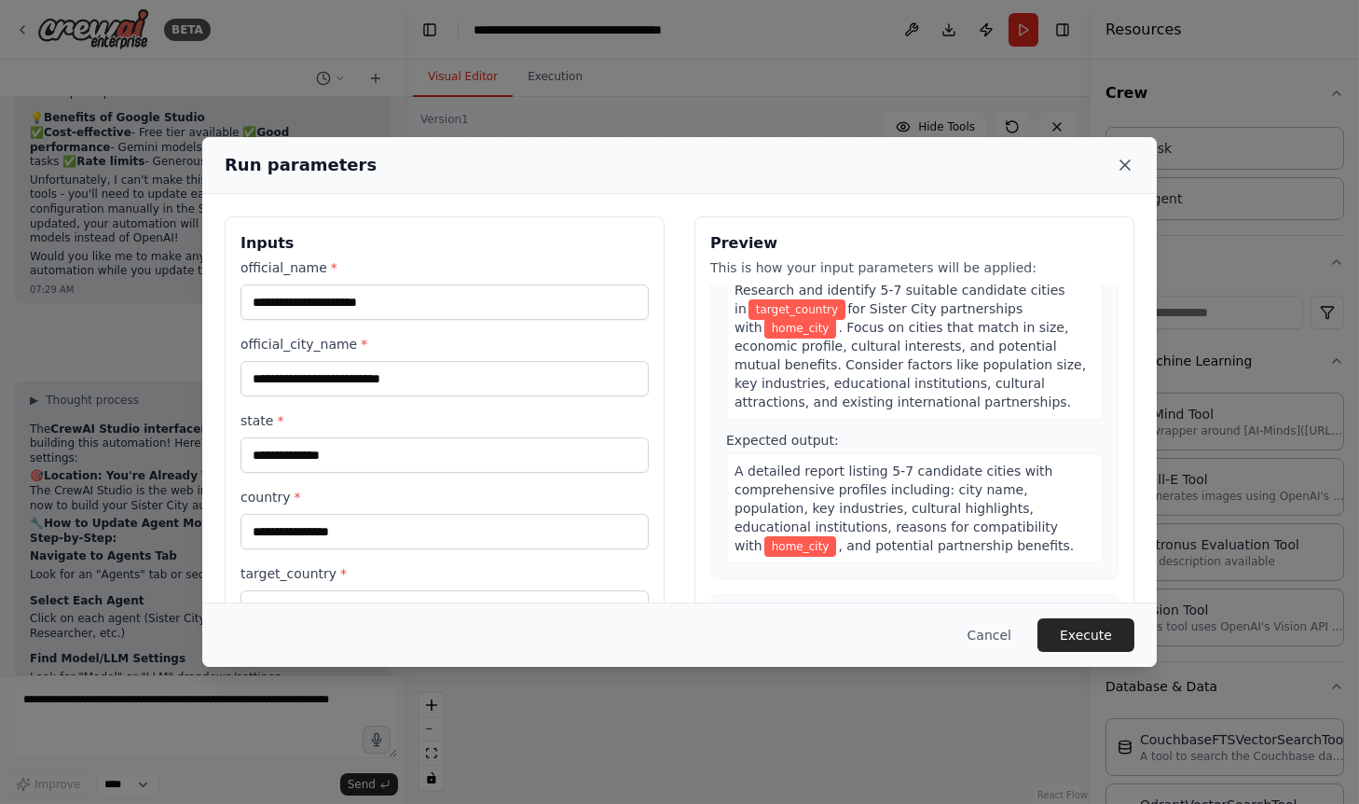
click at [1124, 164] on icon at bounding box center [1125, 164] width 9 height 9
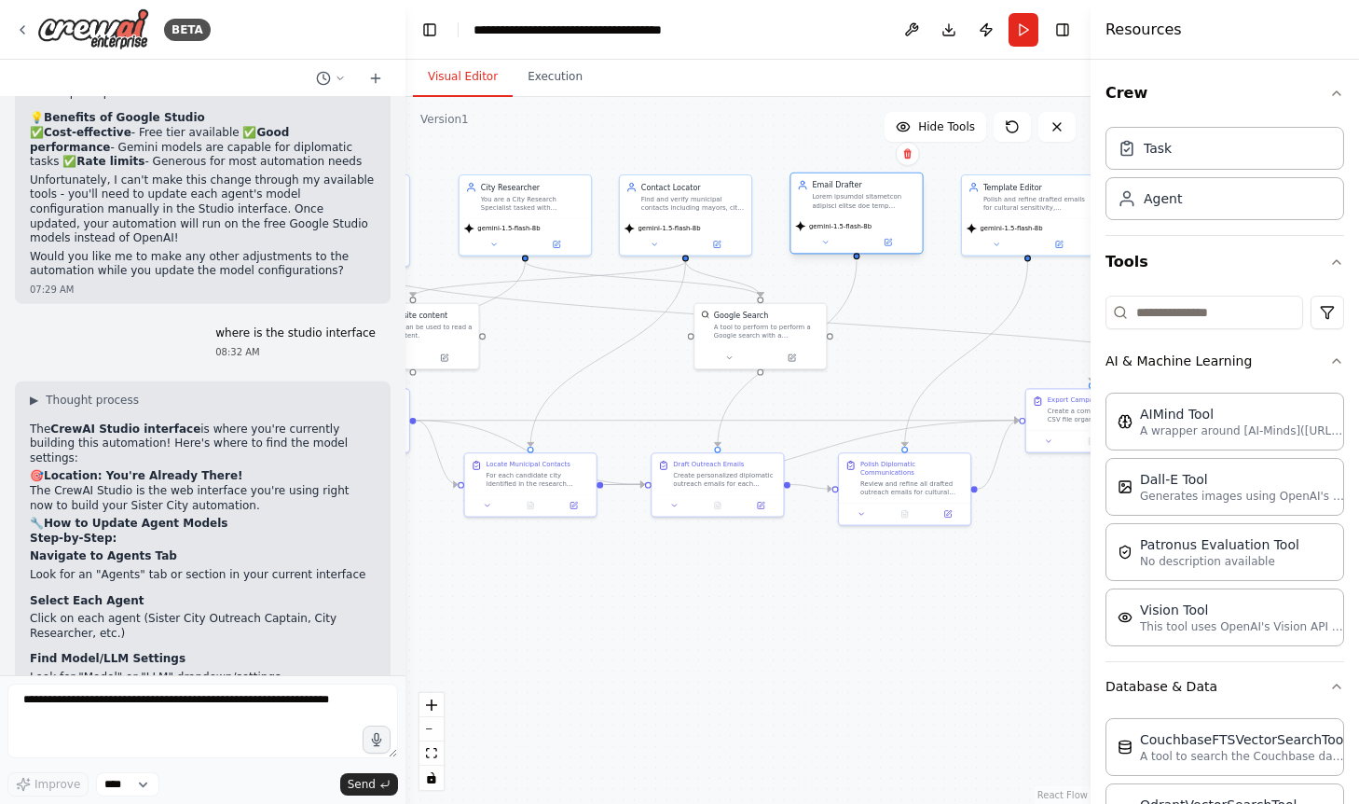
click at [895, 249] on div "gemini-1.5-flash-8b" at bounding box center [856, 234] width 131 height 37
click at [890, 241] on icon at bounding box center [889, 241] width 5 height 5
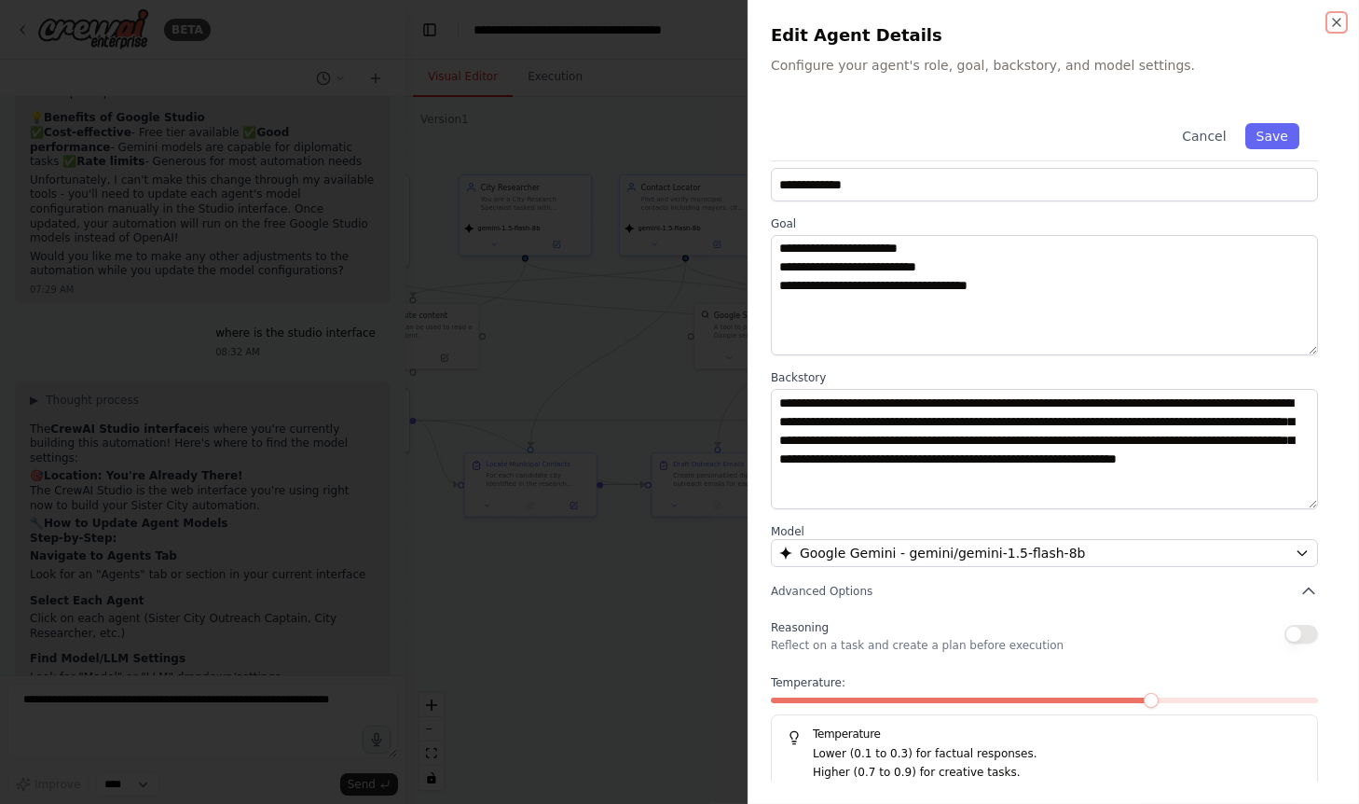
scroll to position [186, 0]
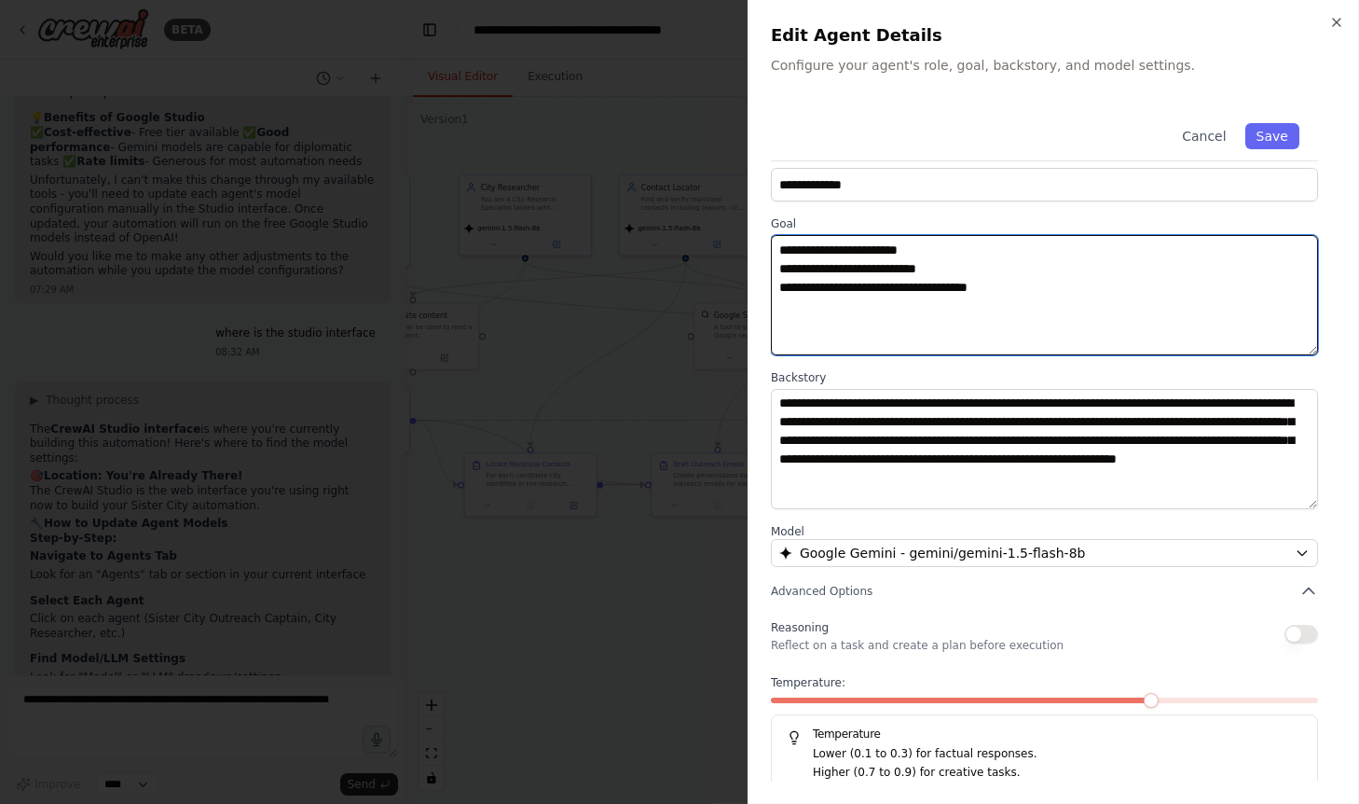
click at [822, 263] on textarea at bounding box center [1045, 295] width 548 height 120
click at [882, 263] on textarea at bounding box center [1045, 295] width 548 height 120
drag, startPoint x: 949, startPoint y: 268, endPoint x: 850, endPoint y: 269, distance: 98.8
click at [850, 269] on textarea at bounding box center [1045, 295] width 548 height 120
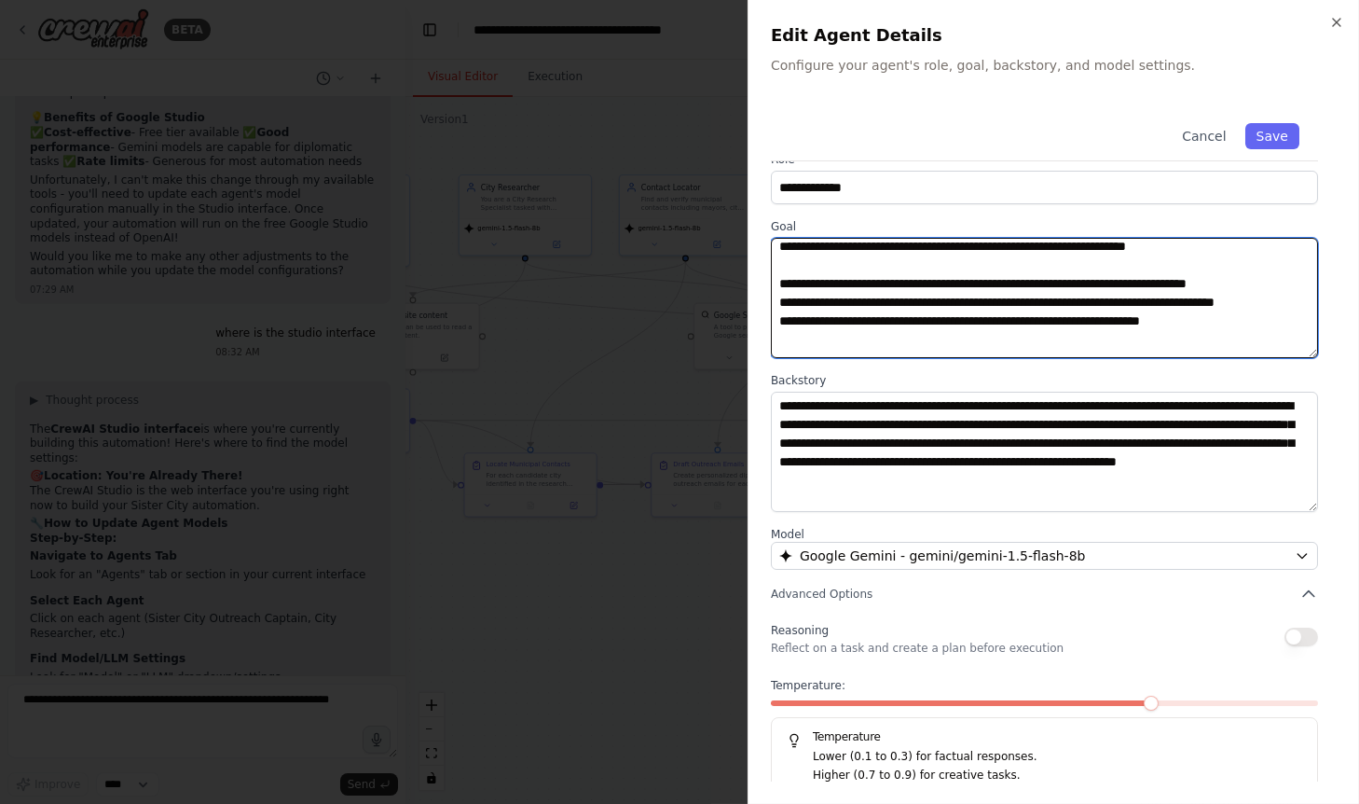
scroll to position [21, 0]
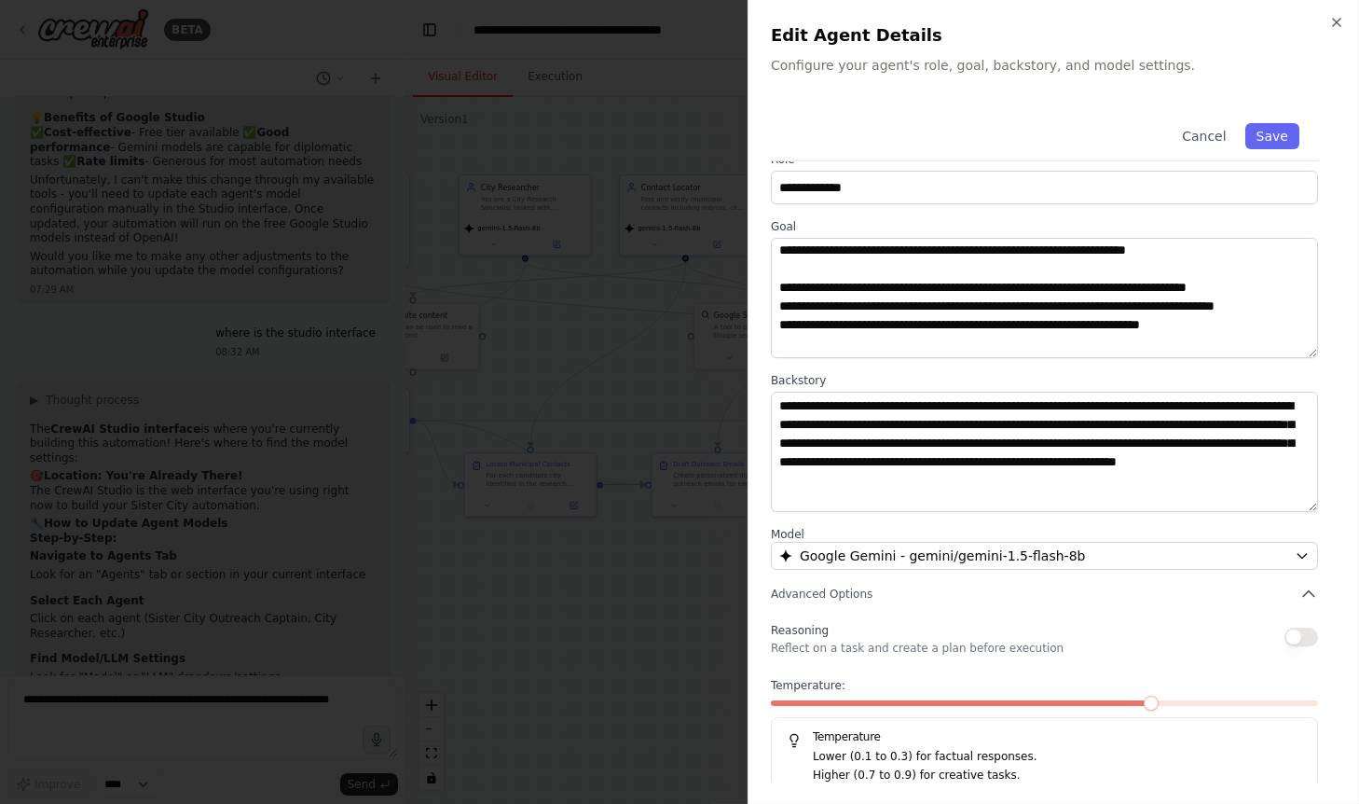
click at [708, 640] on div at bounding box center [679, 402] width 1359 height 804
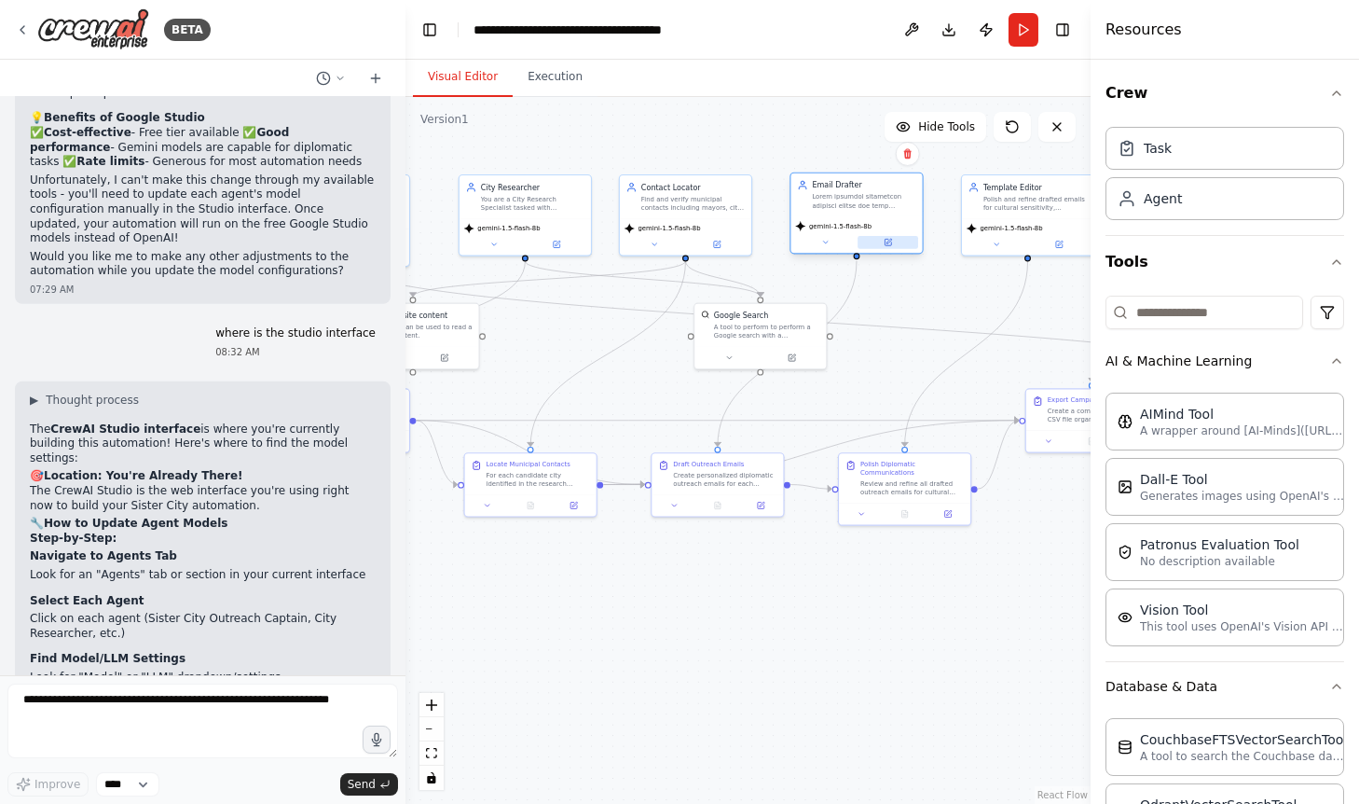
click at [884, 242] on icon at bounding box center [888, 242] width 8 height 8
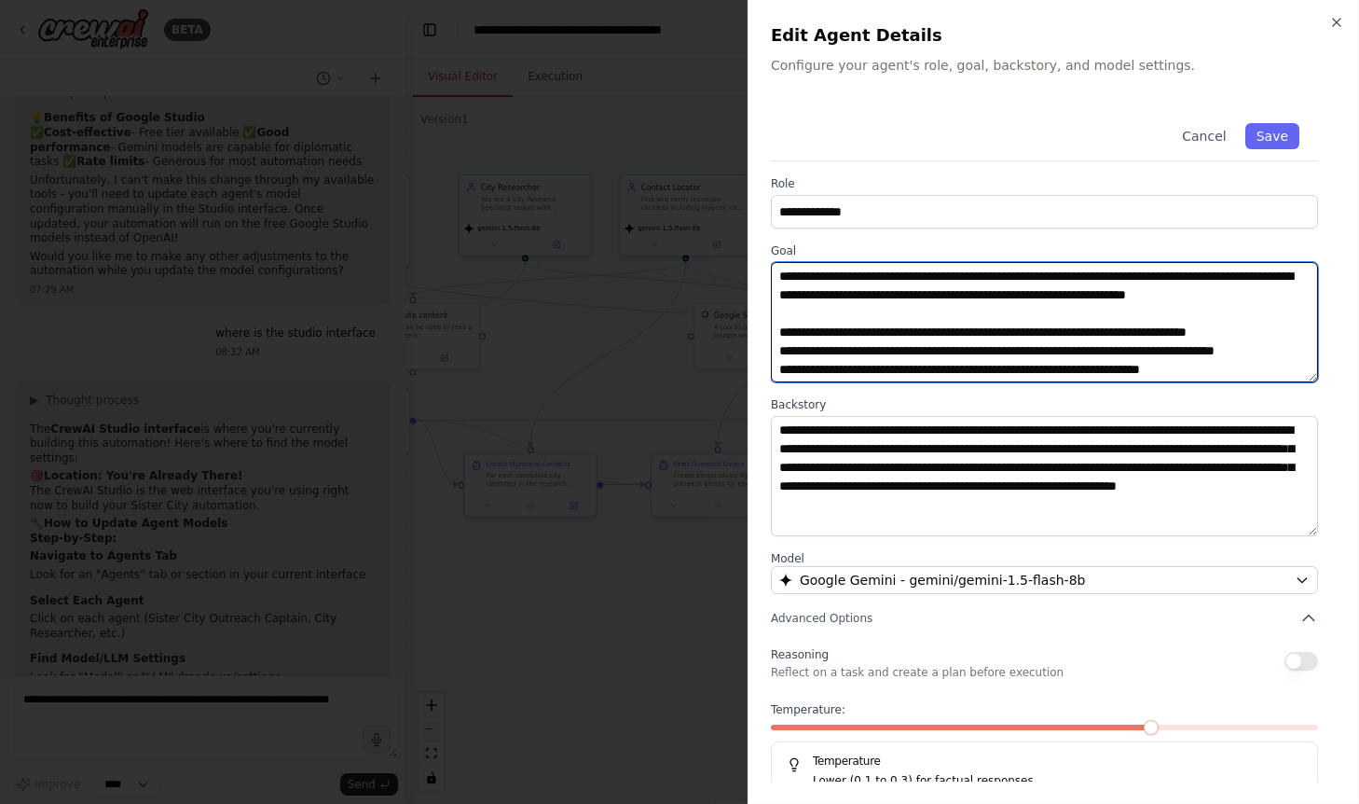
click at [1269, 348] on textarea at bounding box center [1045, 322] width 548 height 120
click at [796, 366] on textarea at bounding box center [1045, 322] width 548 height 120
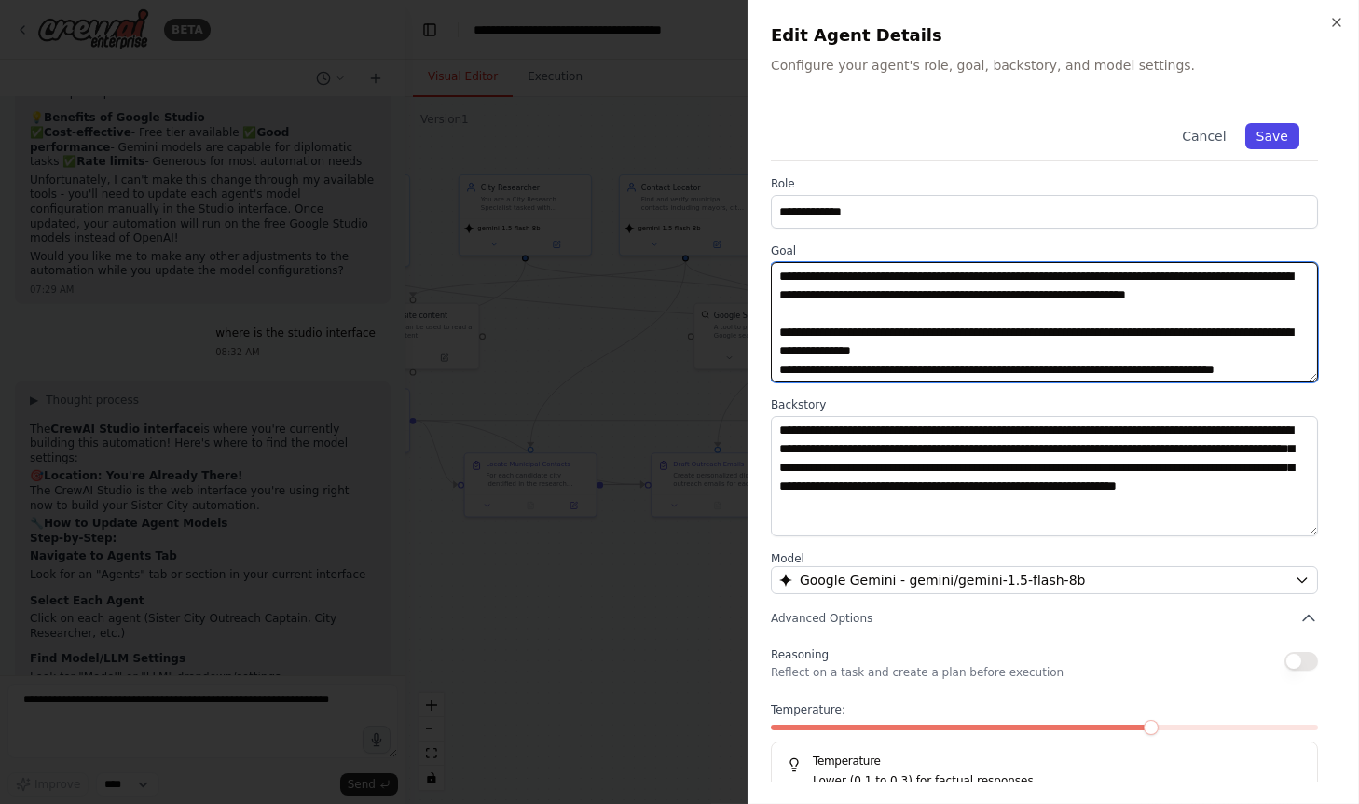
type textarea "**********"
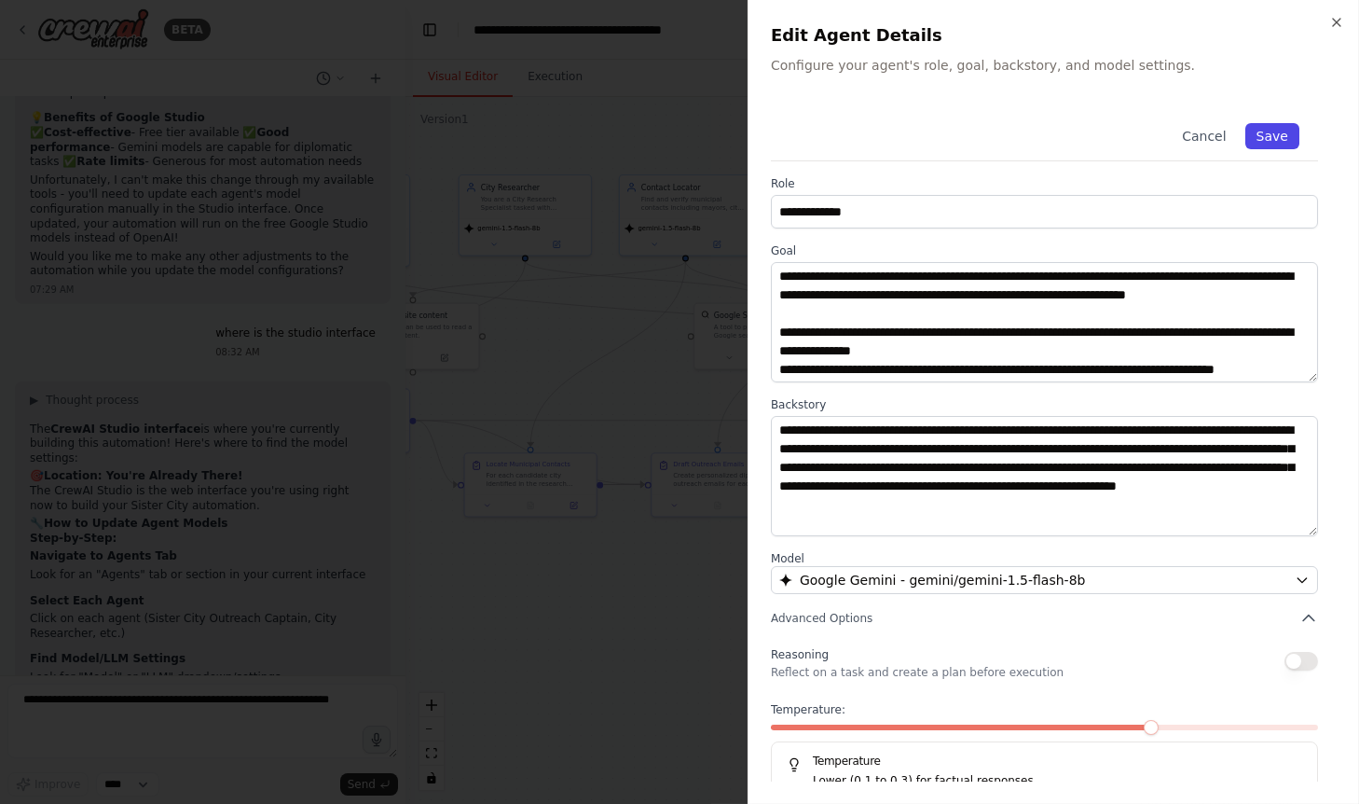
click at [1271, 139] on button "Save" at bounding box center [1272, 136] width 54 height 26
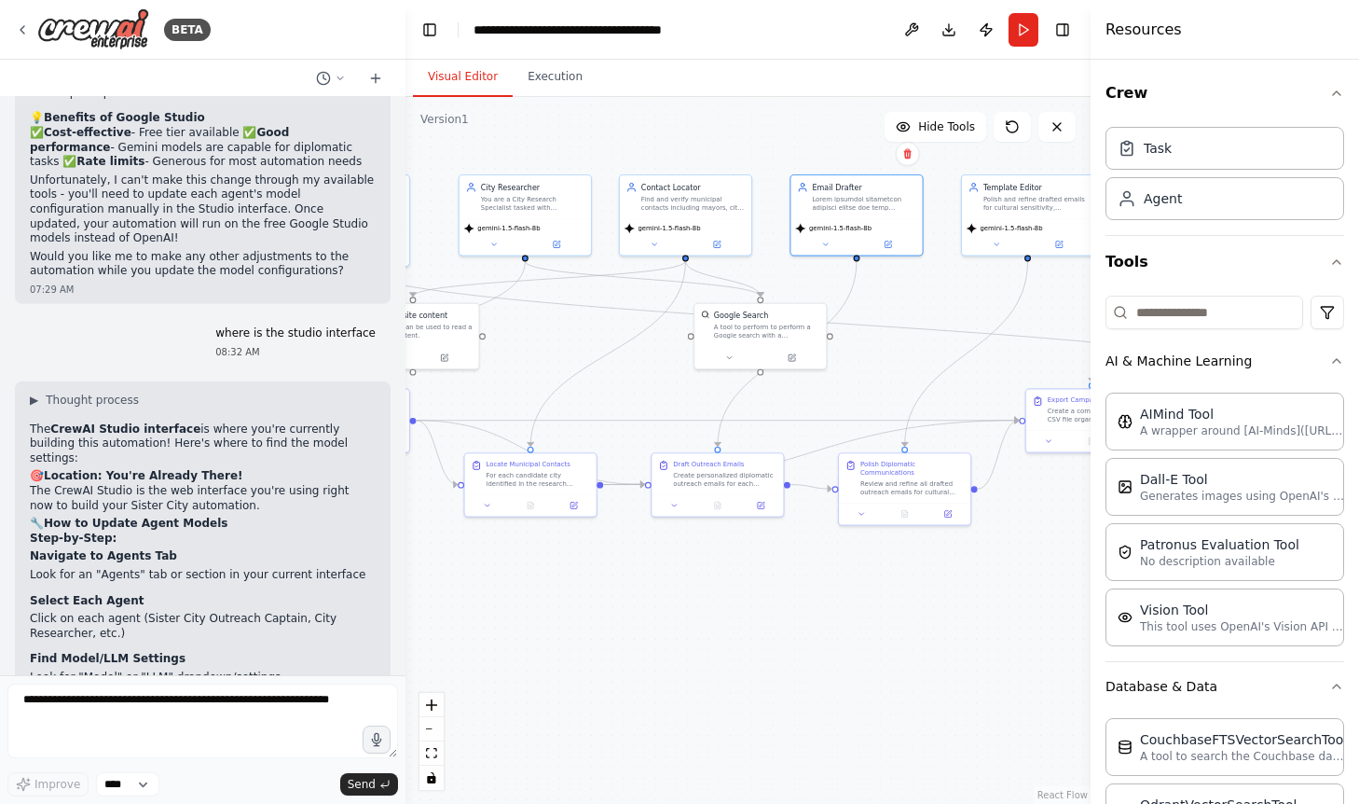
click at [813, 14] on header "**********" at bounding box center [748, 30] width 685 height 60
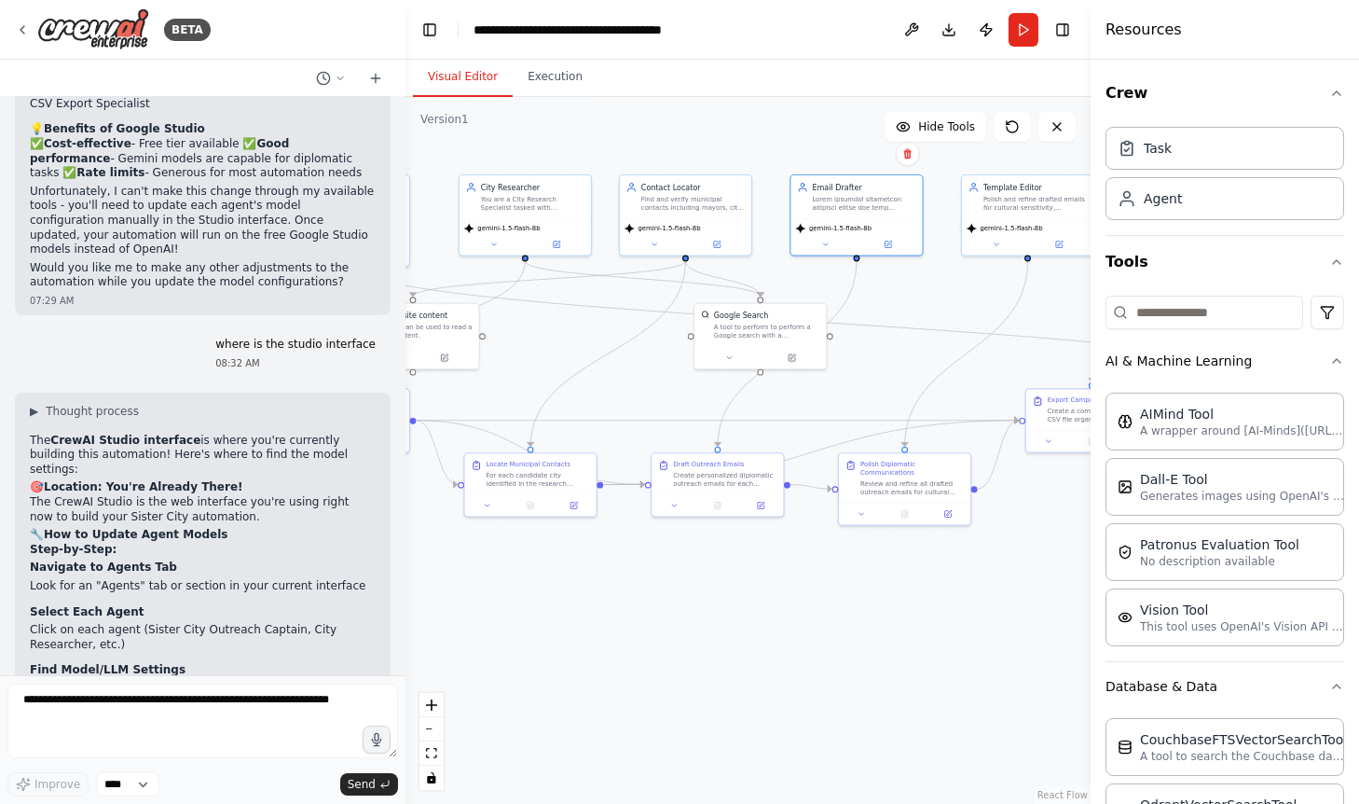
scroll to position [7114, 0]
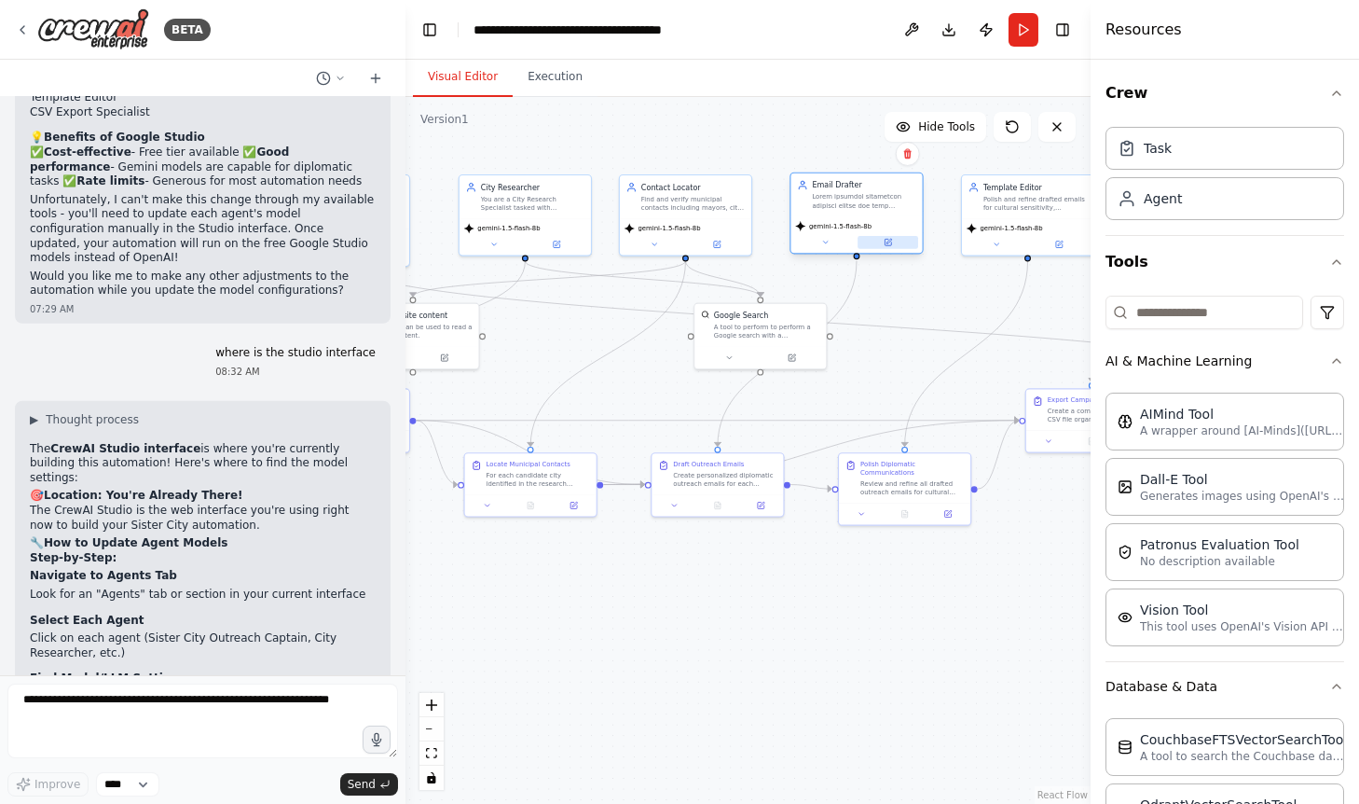
click at [887, 238] on button at bounding box center [888, 242] width 61 height 13
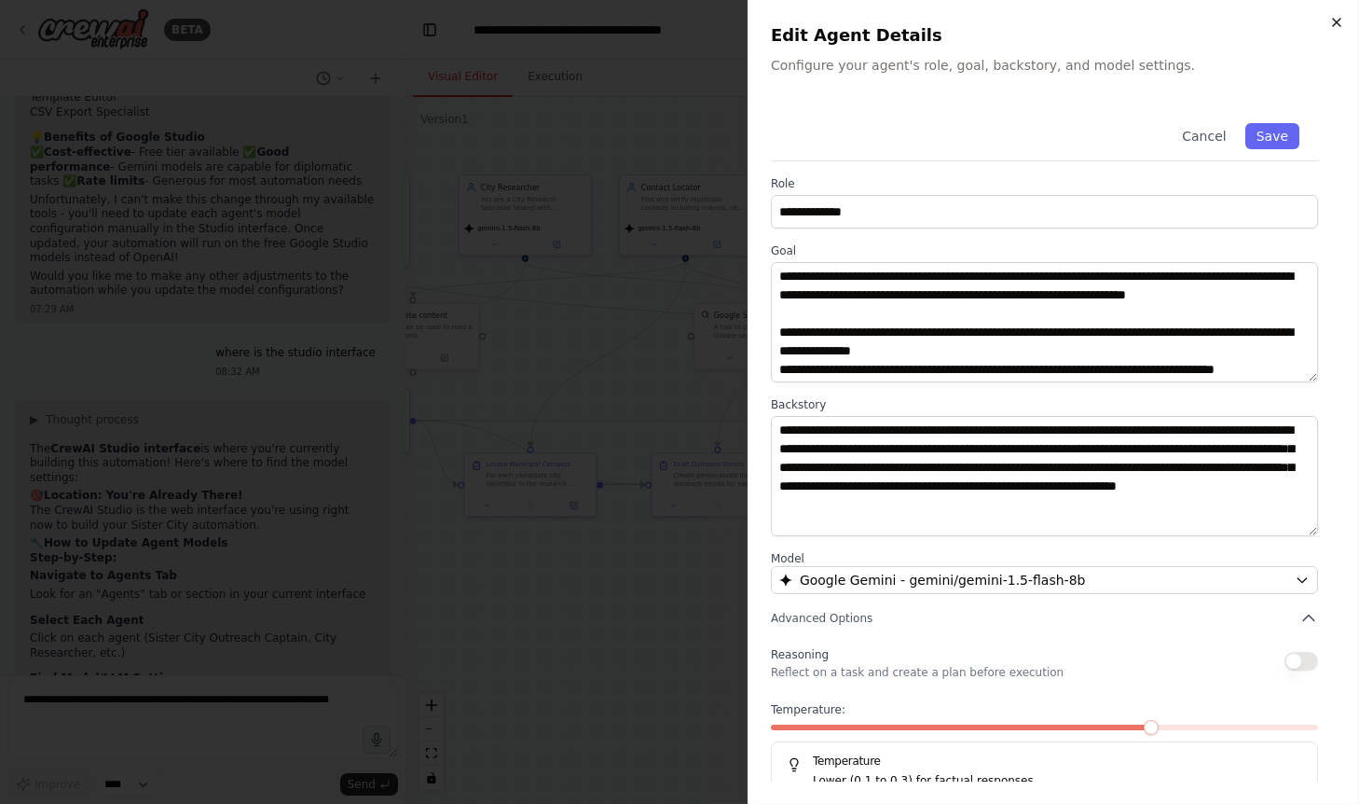
click at [1300, 21] on icon "button" at bounding box center [1336, 22] width 15 height 15
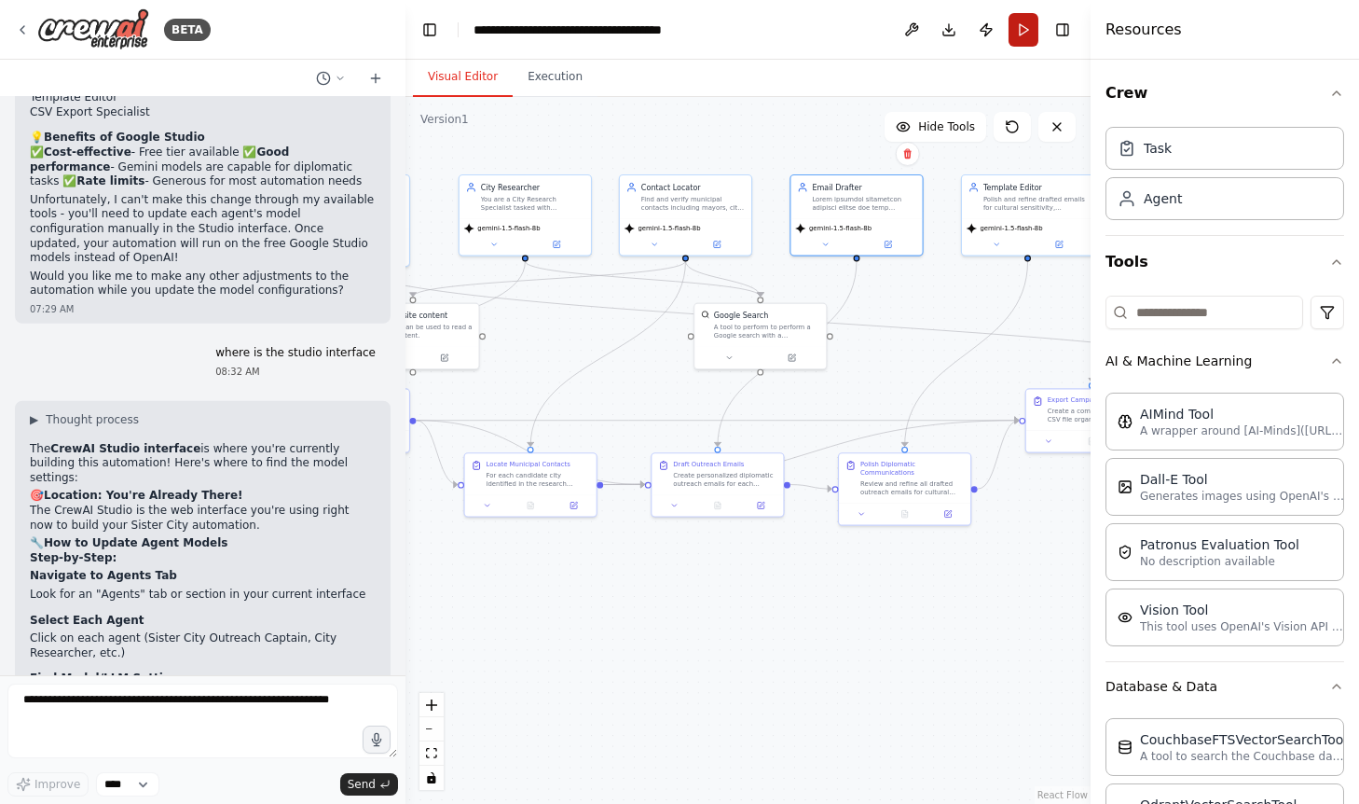
click at [1024, 40] on button "Run" at bounding box center [1024, 30] width 30 height 34
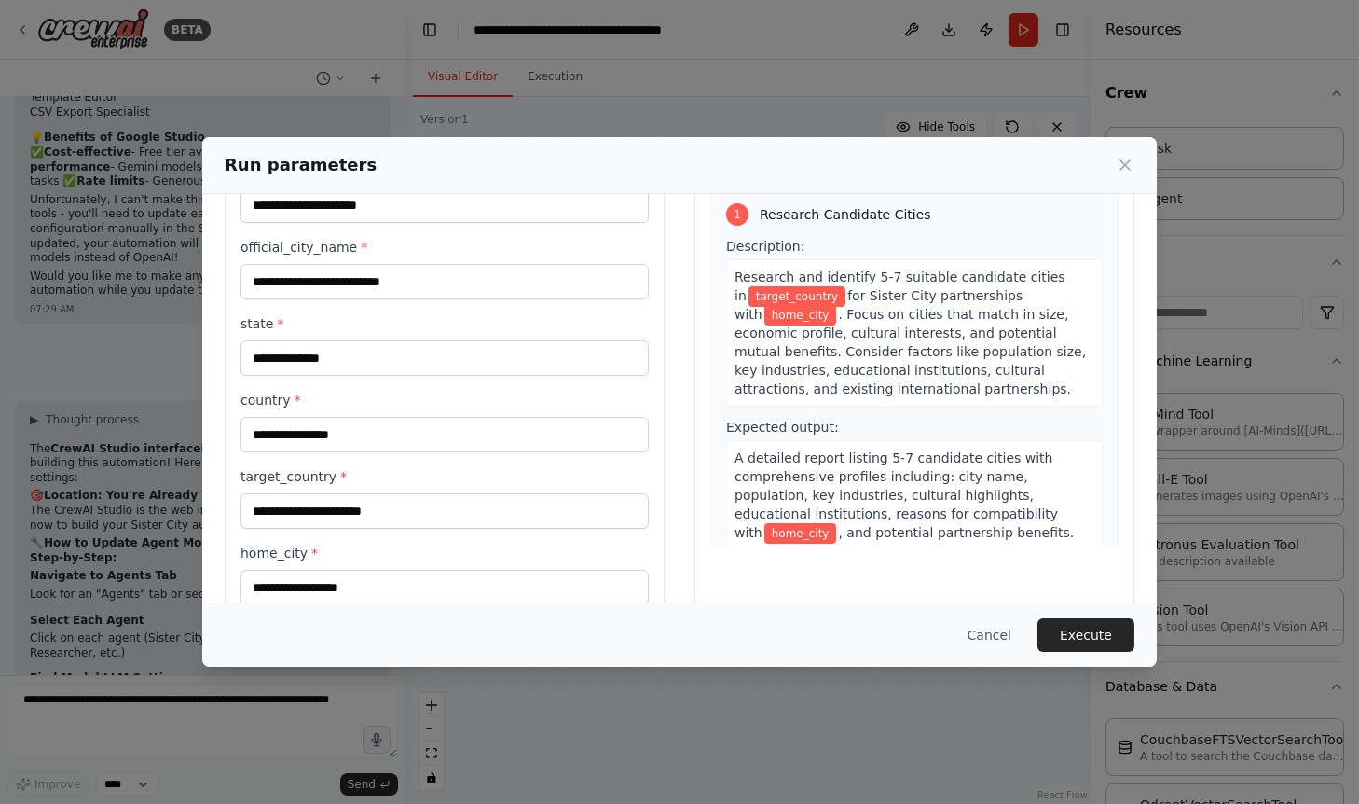
scroll to position [130, 0]
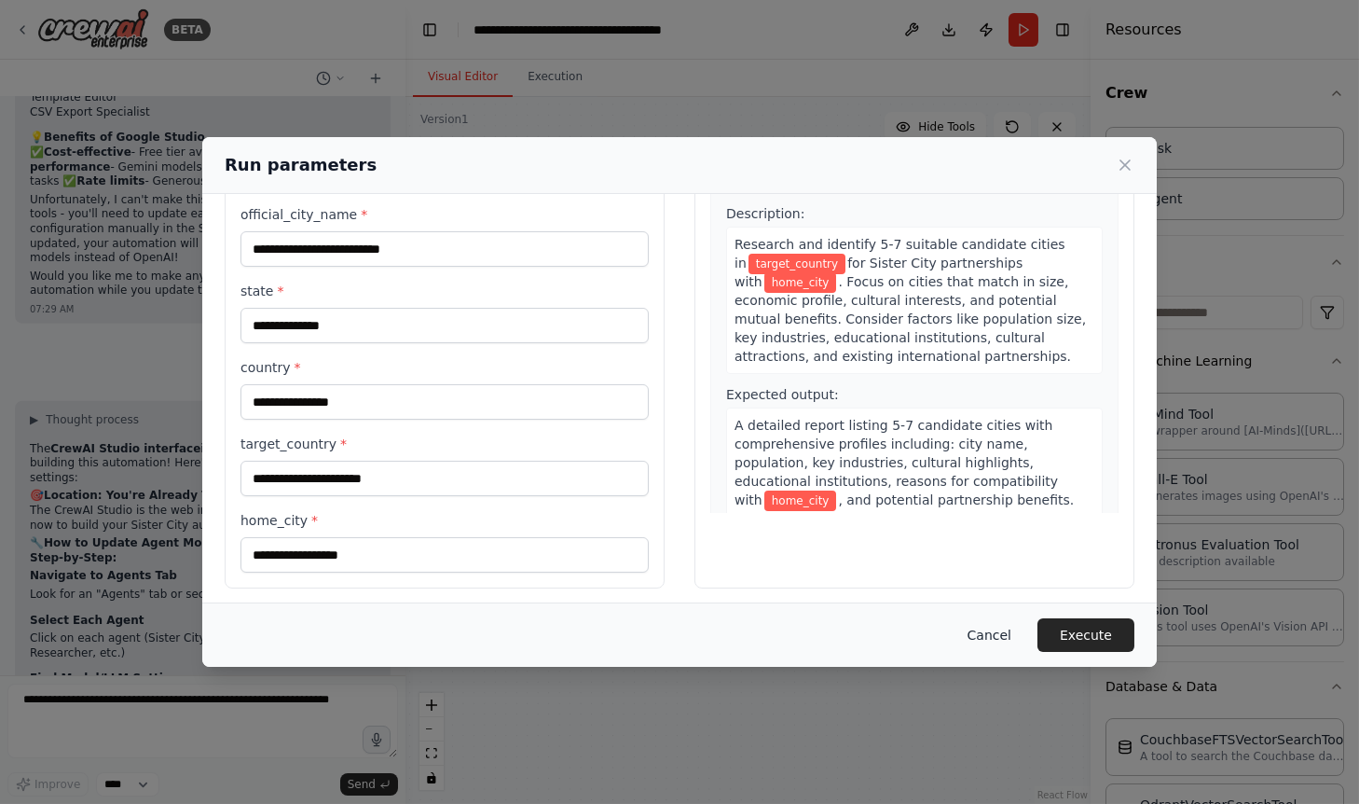
click at [991, 637] on button "Cancel" at bounding box center [990, 635] width 74 height 34
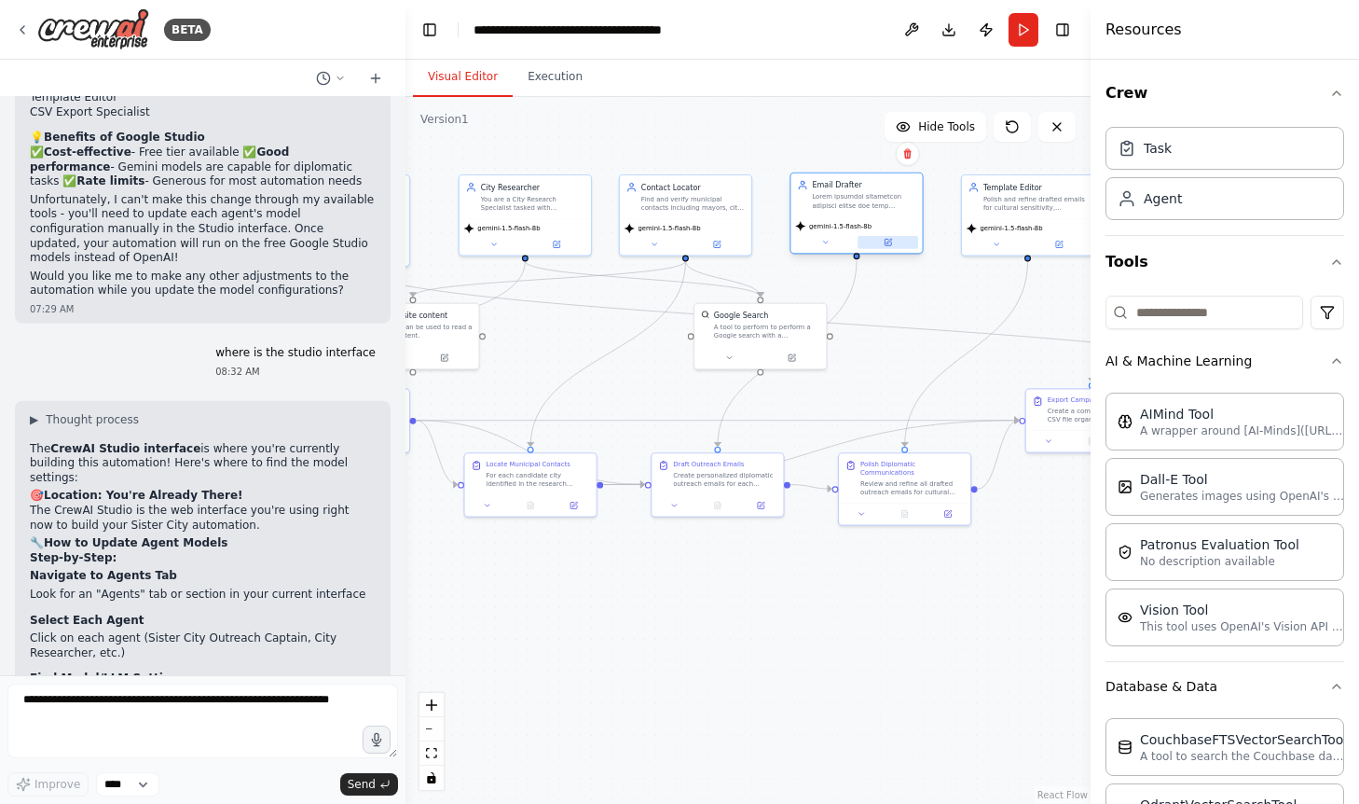
click at [889, 245] on icon at bounding box center [888, 242] width 8 height 8
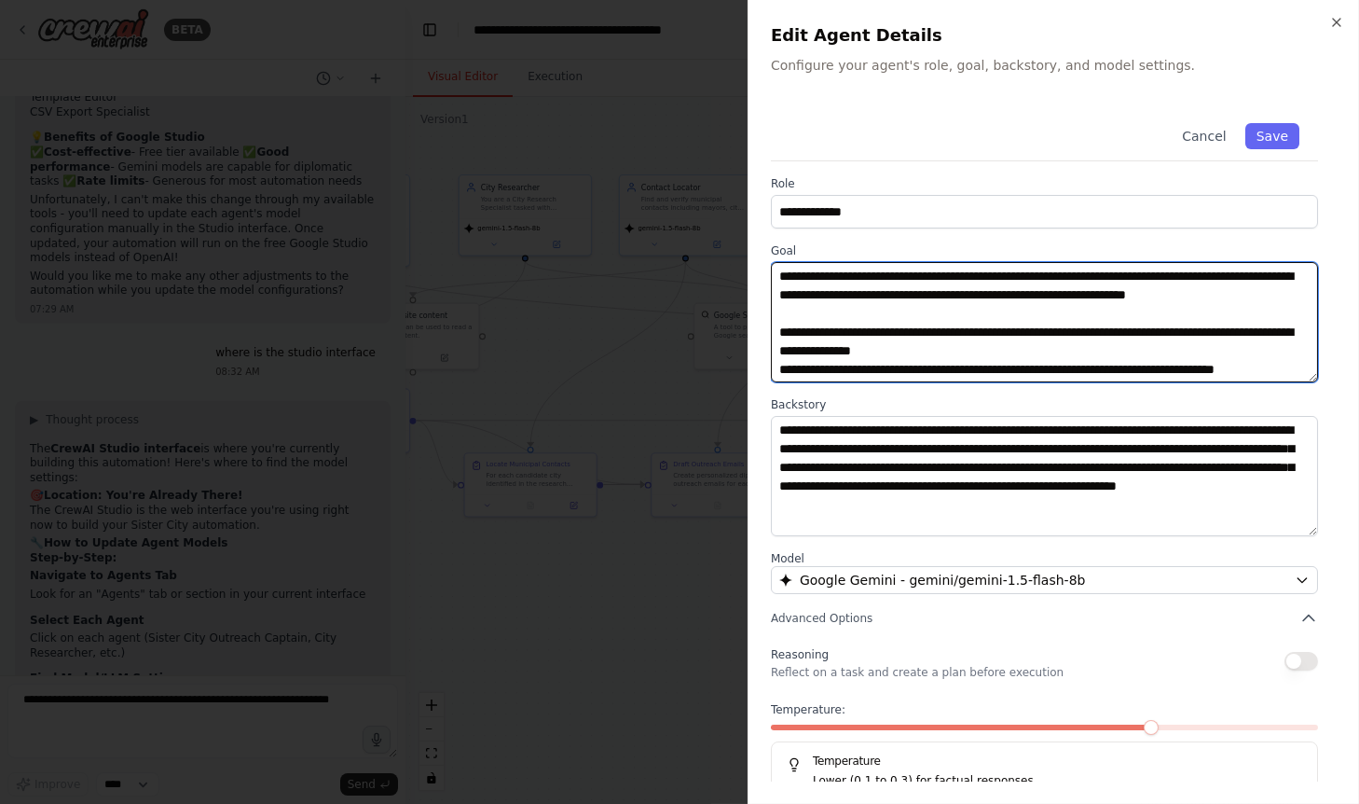
click at [976, 327] on textarea at bounding box center [1045, 322] width 548 height 120
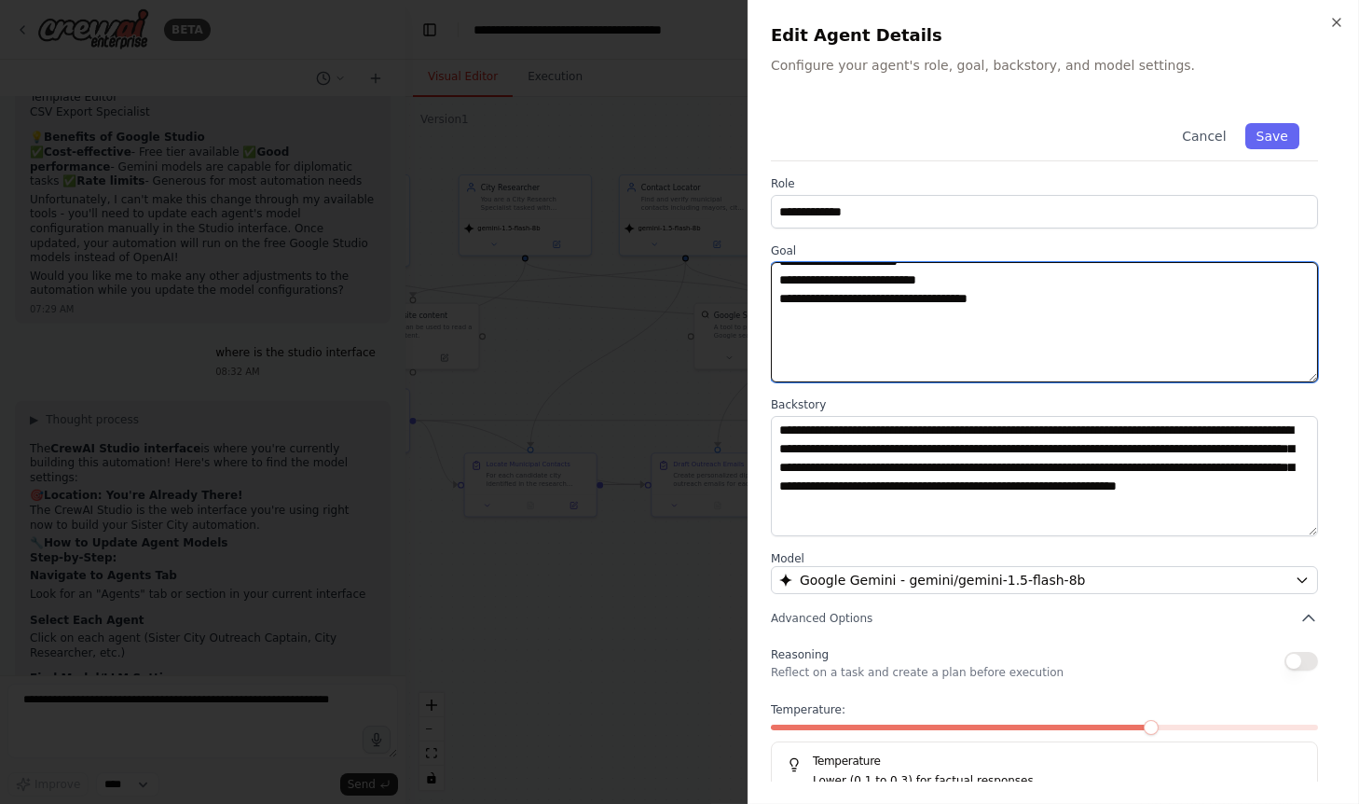
scroll to position [190, 0]
click at [941, 311] on textarea at bounding box center [1045, 322] width 548 height 120
click at [853, 309] on textarea at bounding box center [1045, 322] width 548 height 120
click at [891, 309] on textarea at bounding box center [1045, 322] width 548 height 120
click at [837, 326] on textarea at bounding box center [1045, 322] width 548 height 120
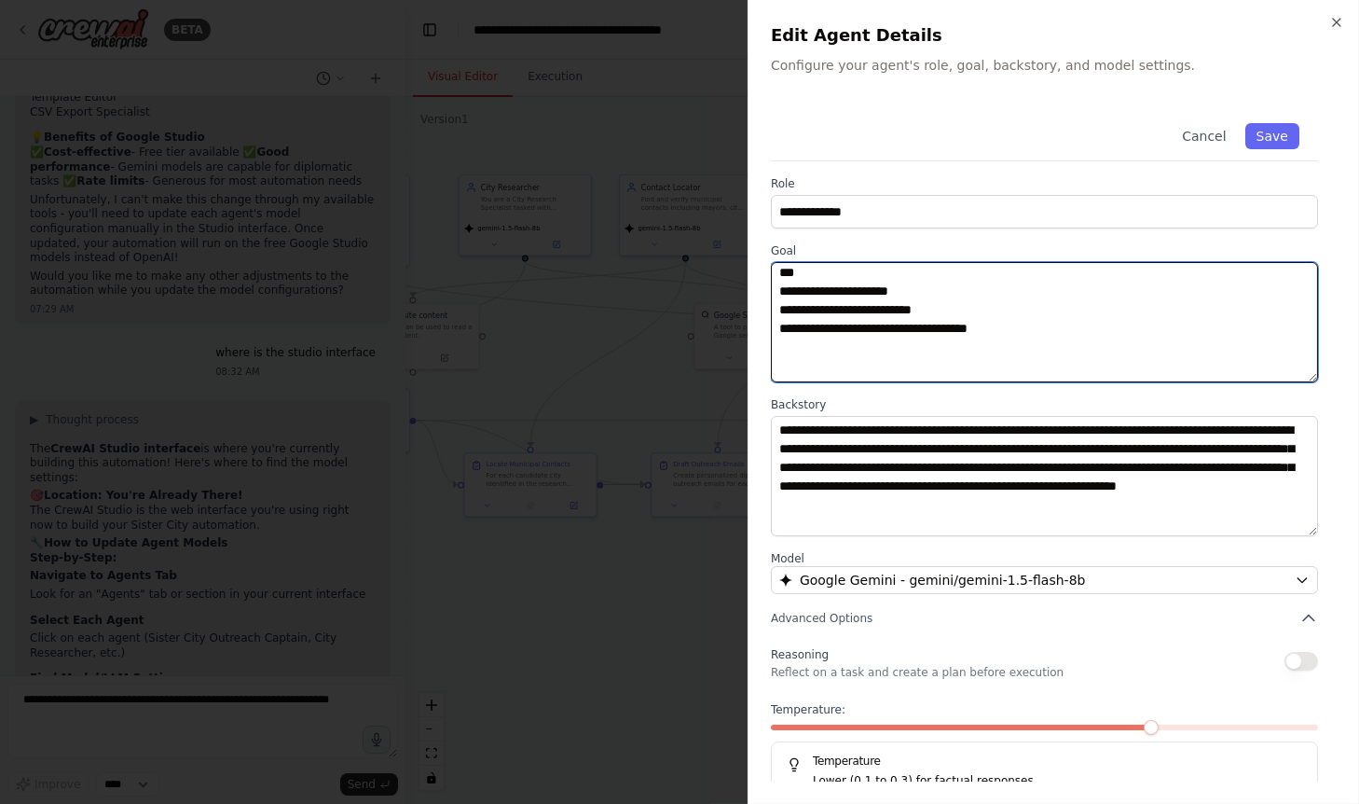
click at [883, 336] on textarea at bounding box center [1045, 322] width 548 height 120
click at [908, 333] on textarea at bounding box center [1045, 322] width 548 height 120
click at [953, 326] on textarea at bounding box center [1045, 322] width 548 height 120
click at [1011, 344] on textarea at bounding box center [1045, 322] width 548 height 120
click at [959, 344] on textarea at bounding box center [1045, 322] width 548 height 120
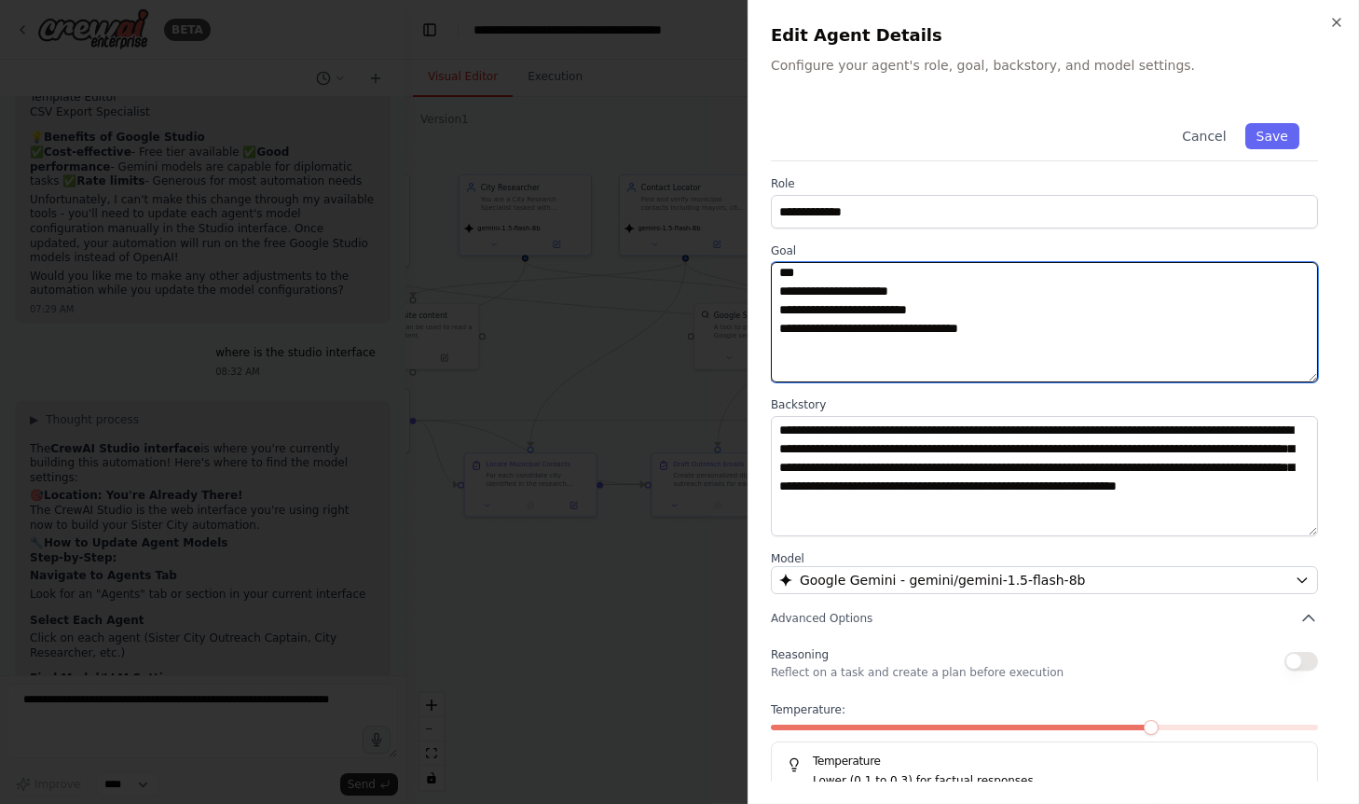
click at [942, 346] on textarea at bounding box center [1045, 322] width 548 height 120
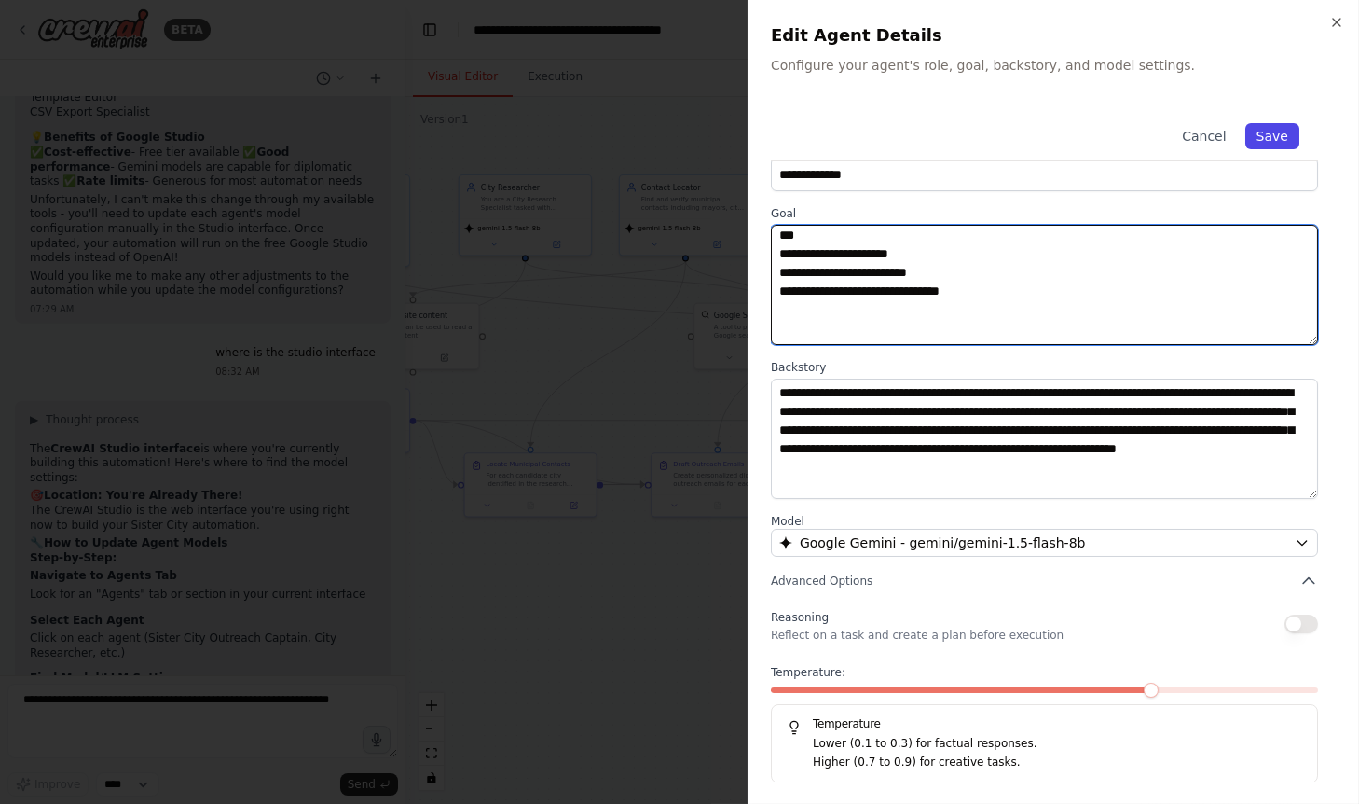
type textarea "**********"
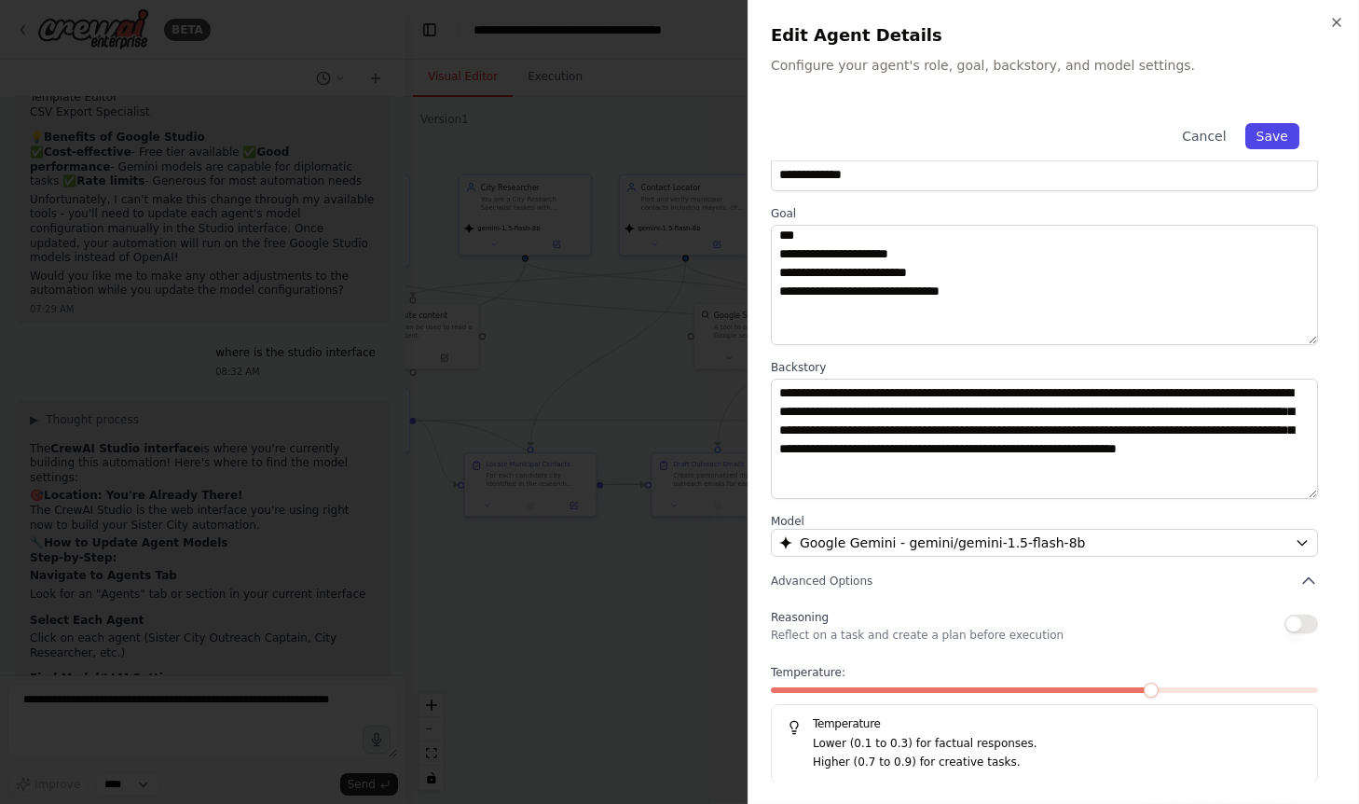
click at [1287, 134] on button "Save" at bounding box center [1272, 136] width 54 height 26
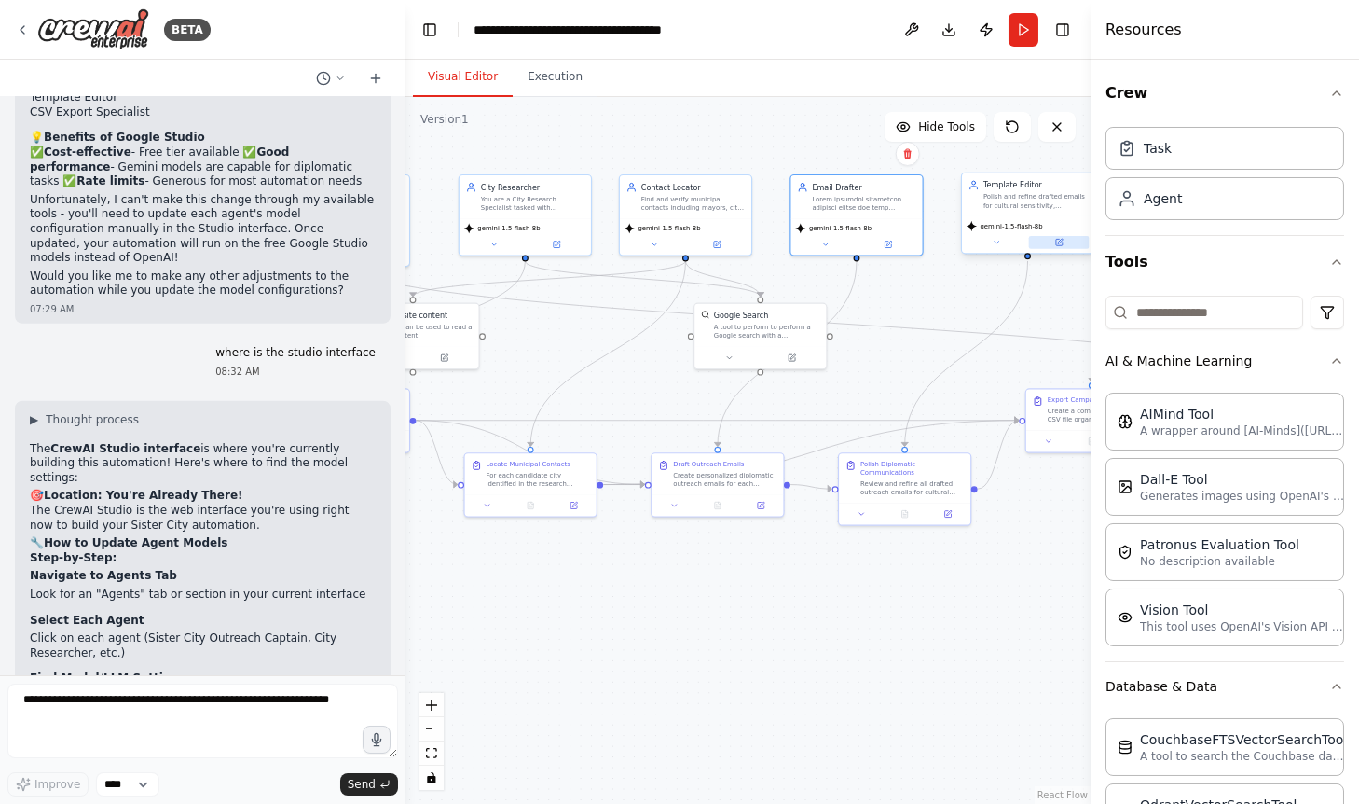
click at [1069, 238] on button at bounding box center [1059, 242] width 61 height 13
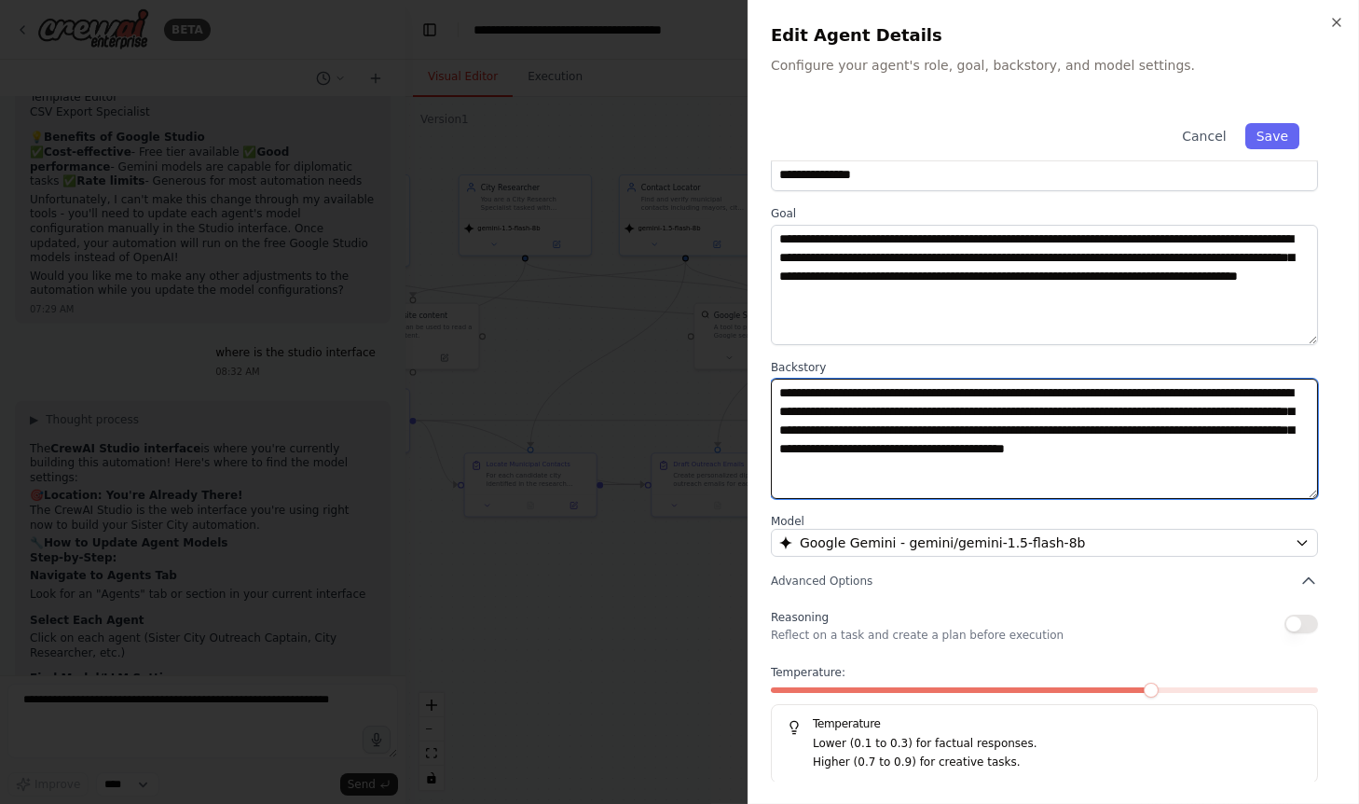
click at [1062, 400] on textarea "**********" at bounding box center [1045, 438] width 548 height 120
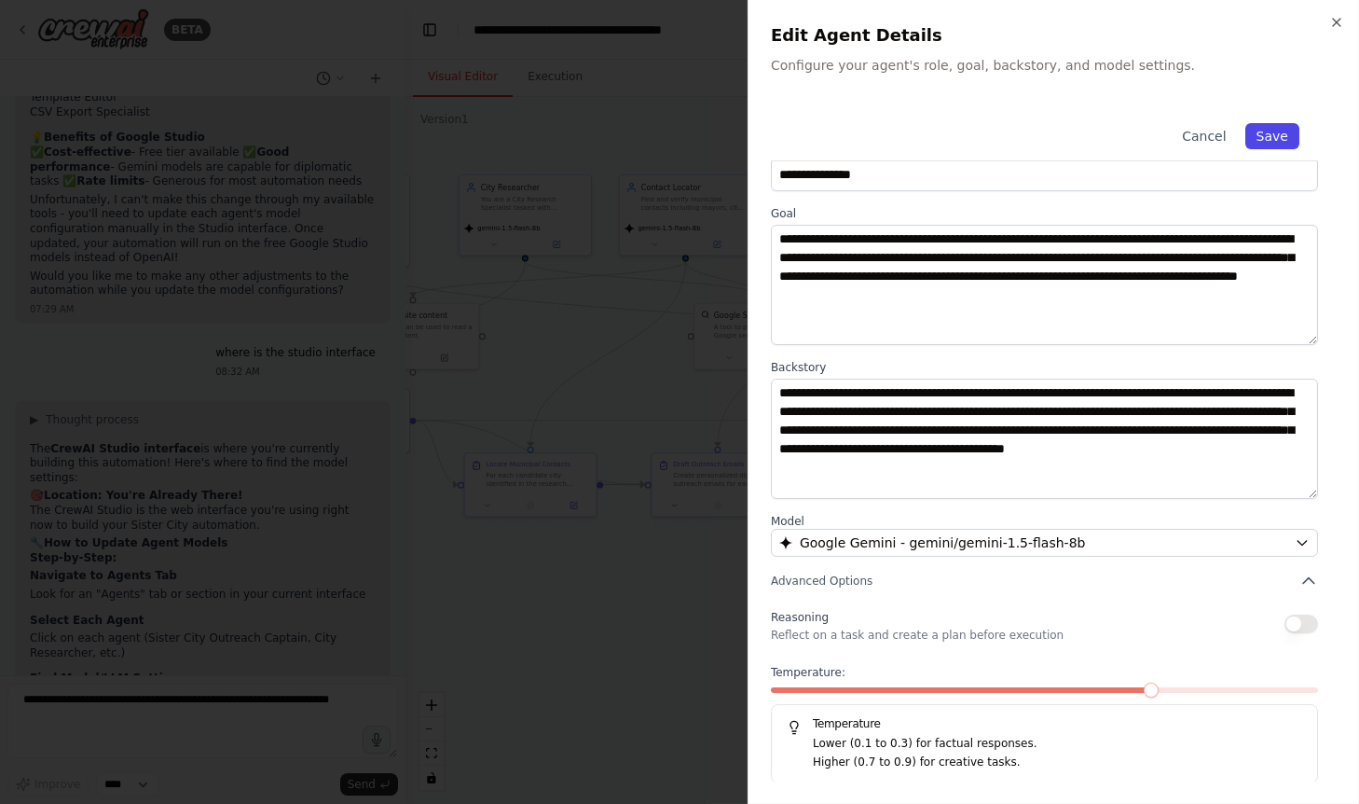
click at [1283, 141] on button "Save" at bounding box center [1272, 136] width 54 height 26
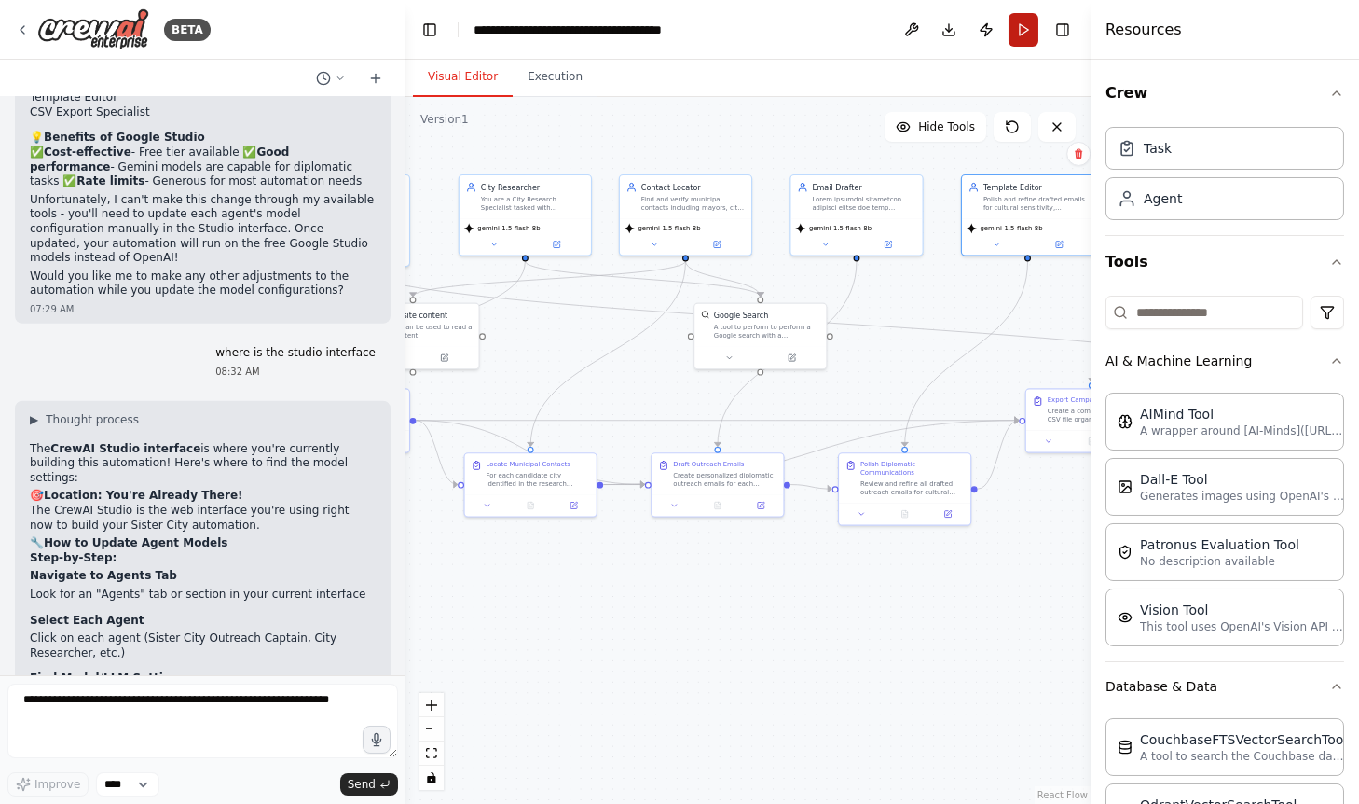
click at [1037, 29] on button "Run" at bounding box center [1024, 30] width 30 height 34
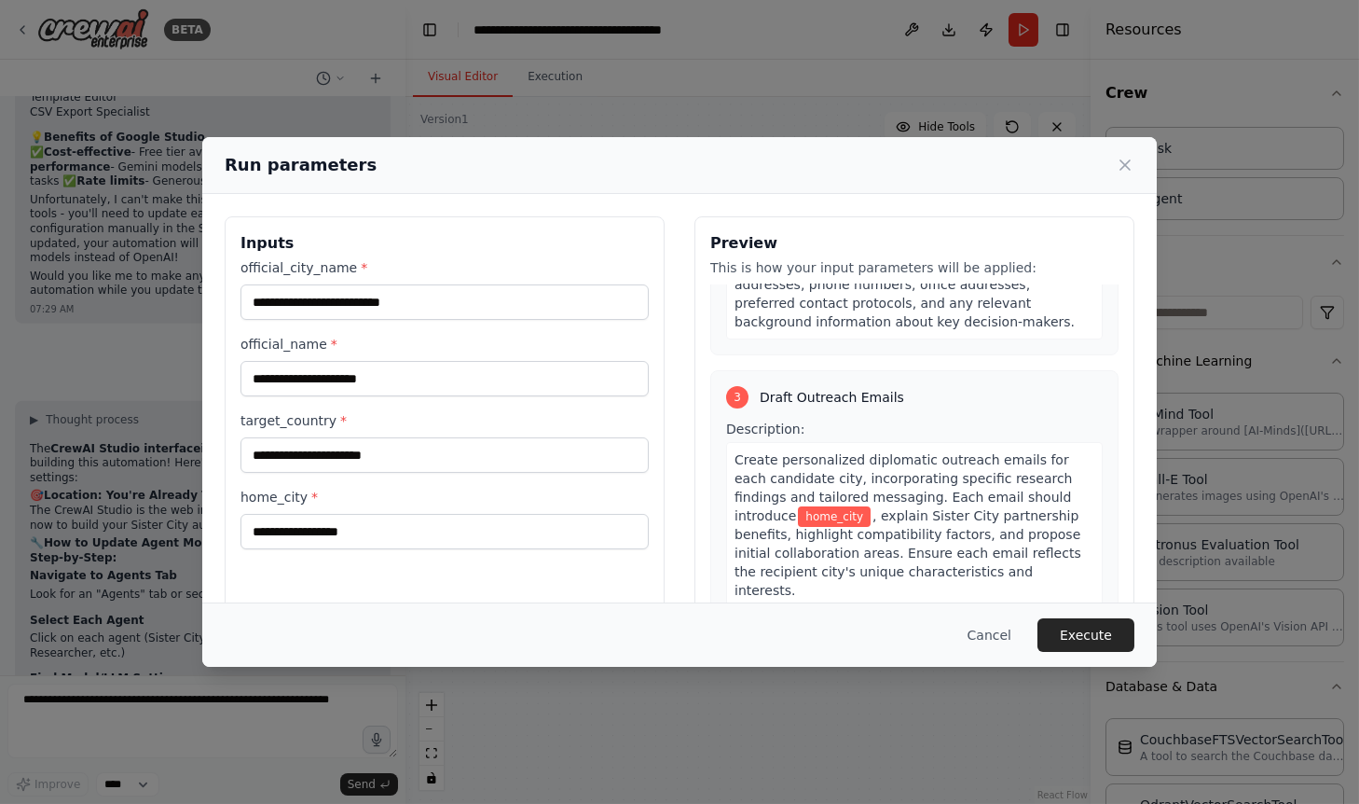
scroll to position [699, 0]
click at [993, 624] on button "Cancel" at bounding box center [990, 635] width 74 height 34
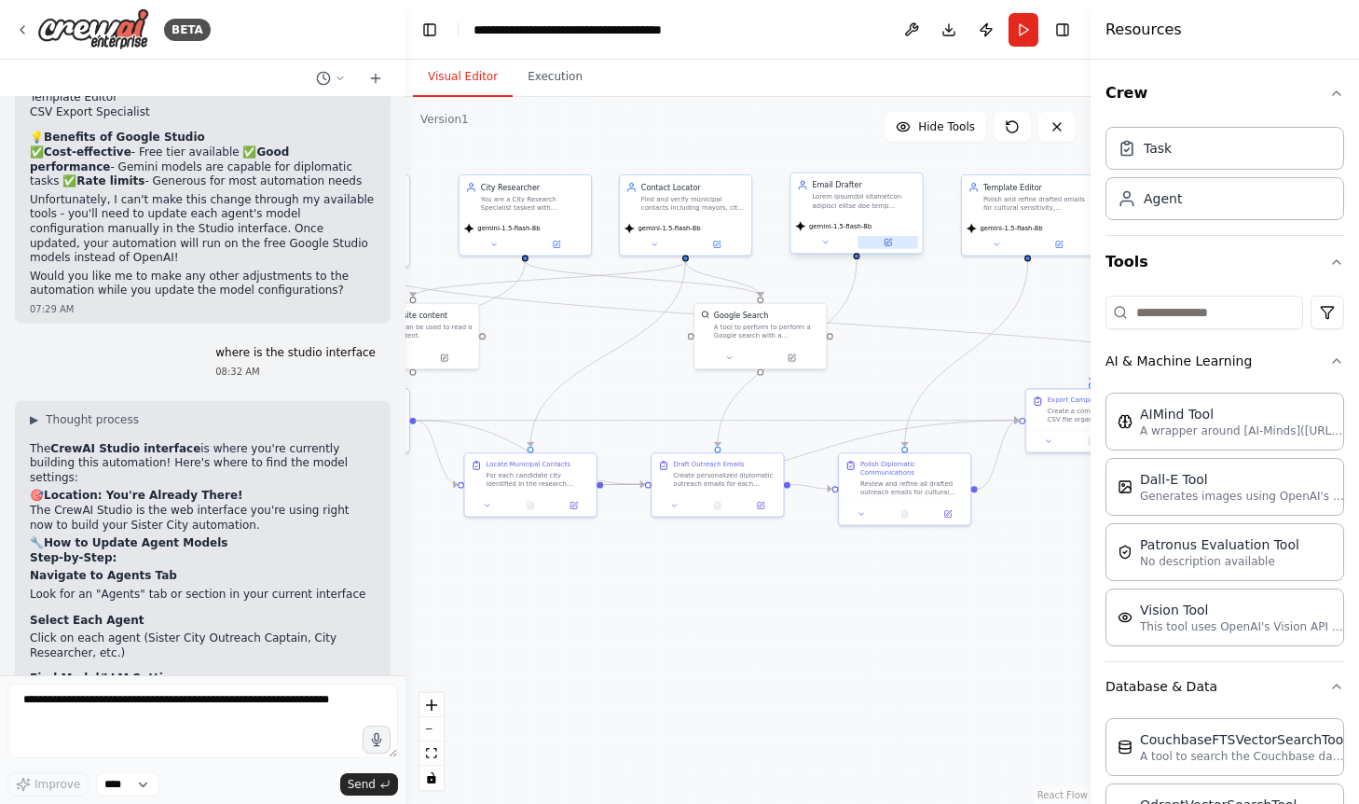
click at [889, 241] on icon at bounding box center [889, 241] width 5 height 5
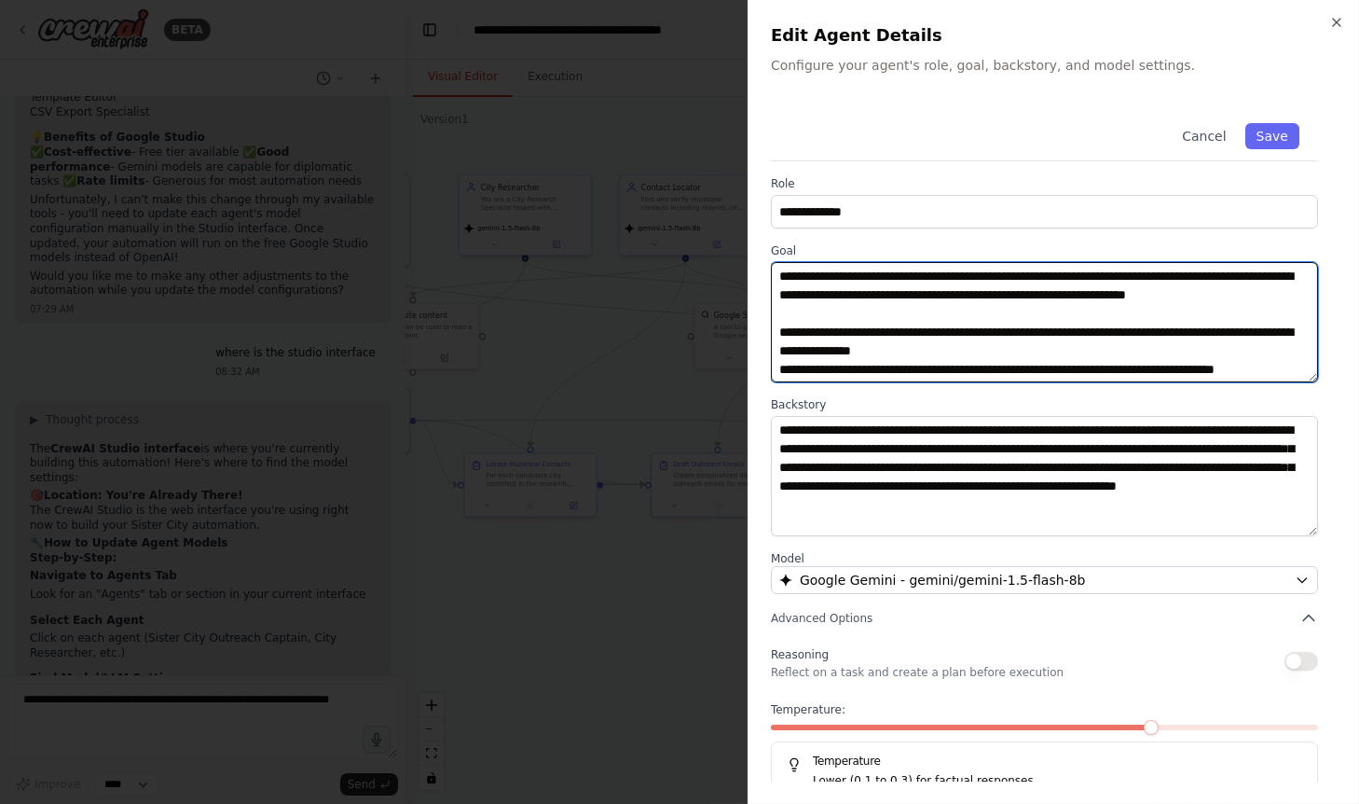
drag, startPoint x: 841, startPoint y: 354, endPoint x: 1004, endPoint y: 350, distance: 163.2
click at [1004, 350] on textarea at bounding box center [1045, 322] width 548 height 120
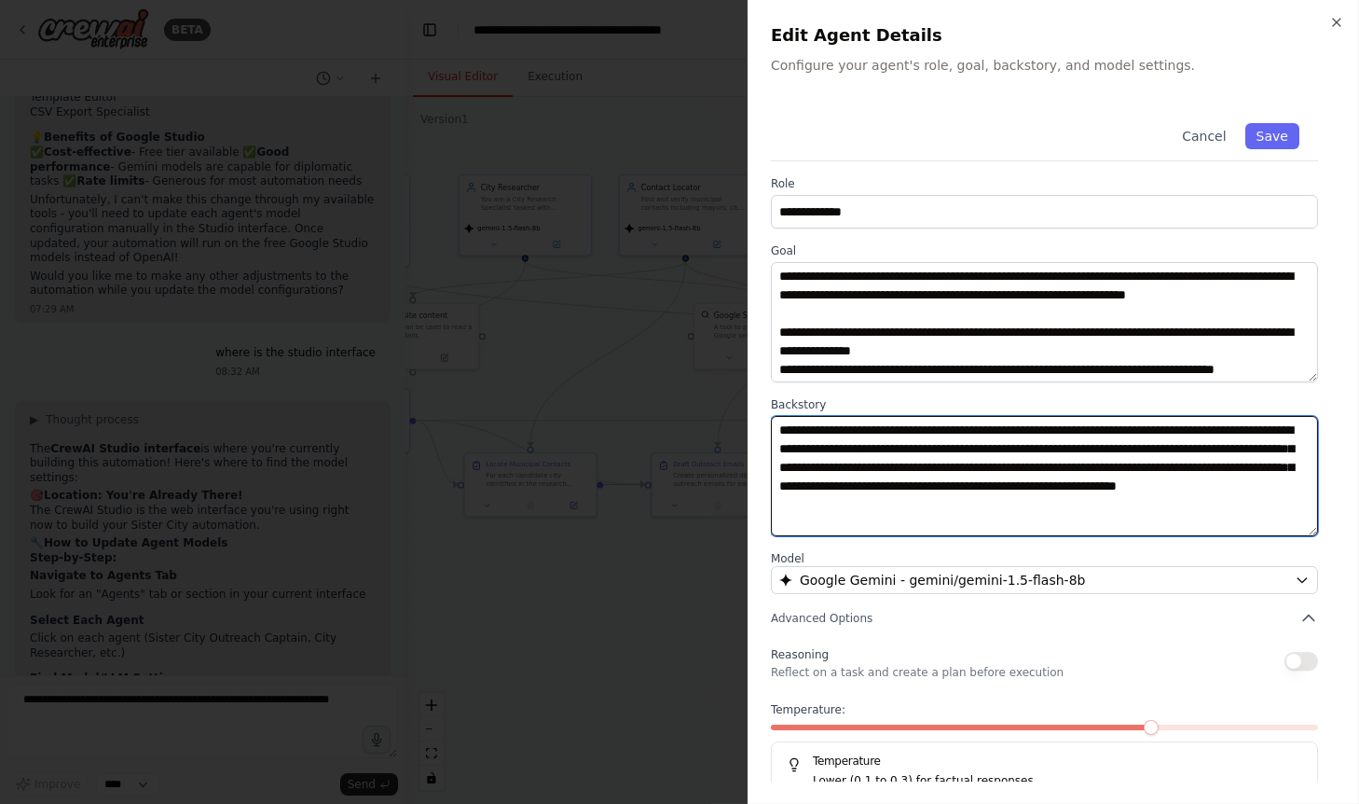
click at [1014, 477] on textarea "**********" at bounding box center [1045, 476] width 548 height 120
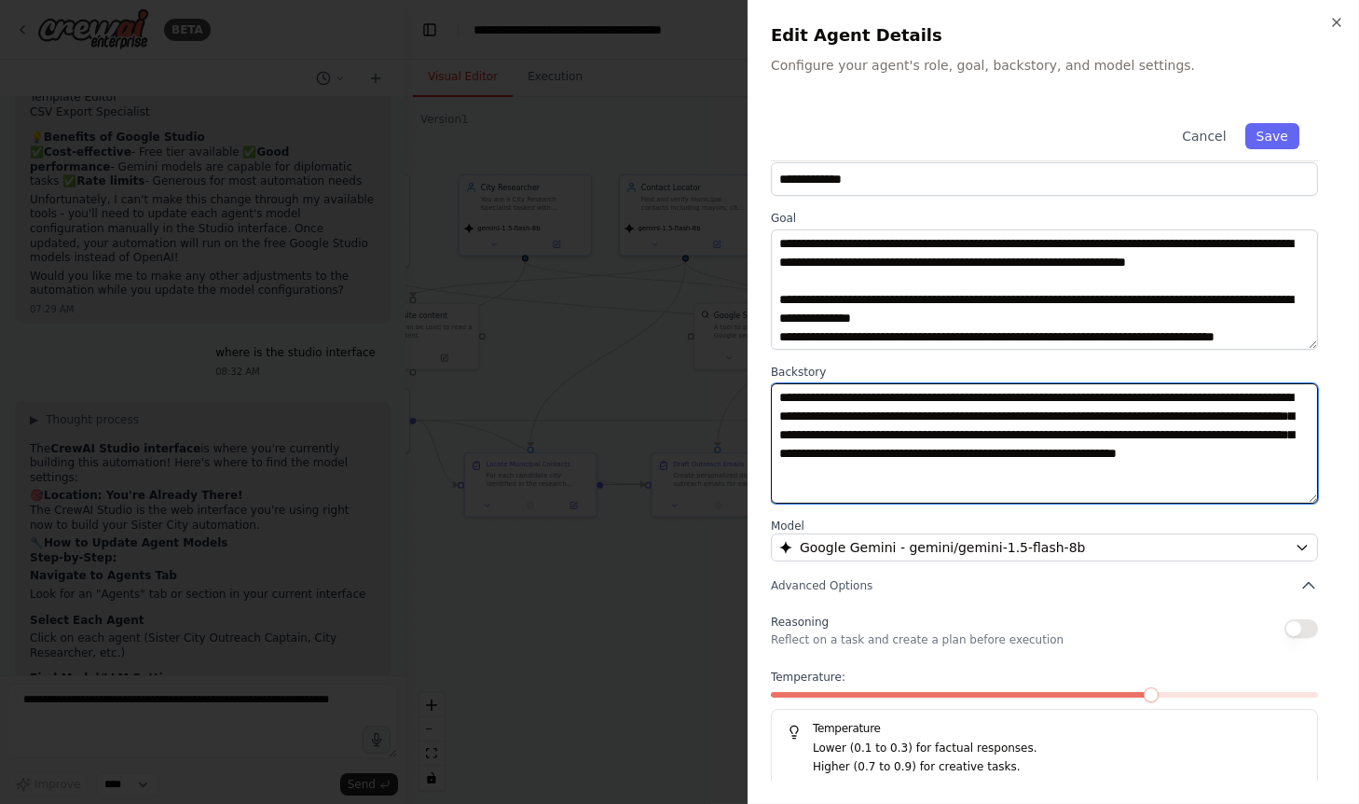
scroll to position [37, 0]
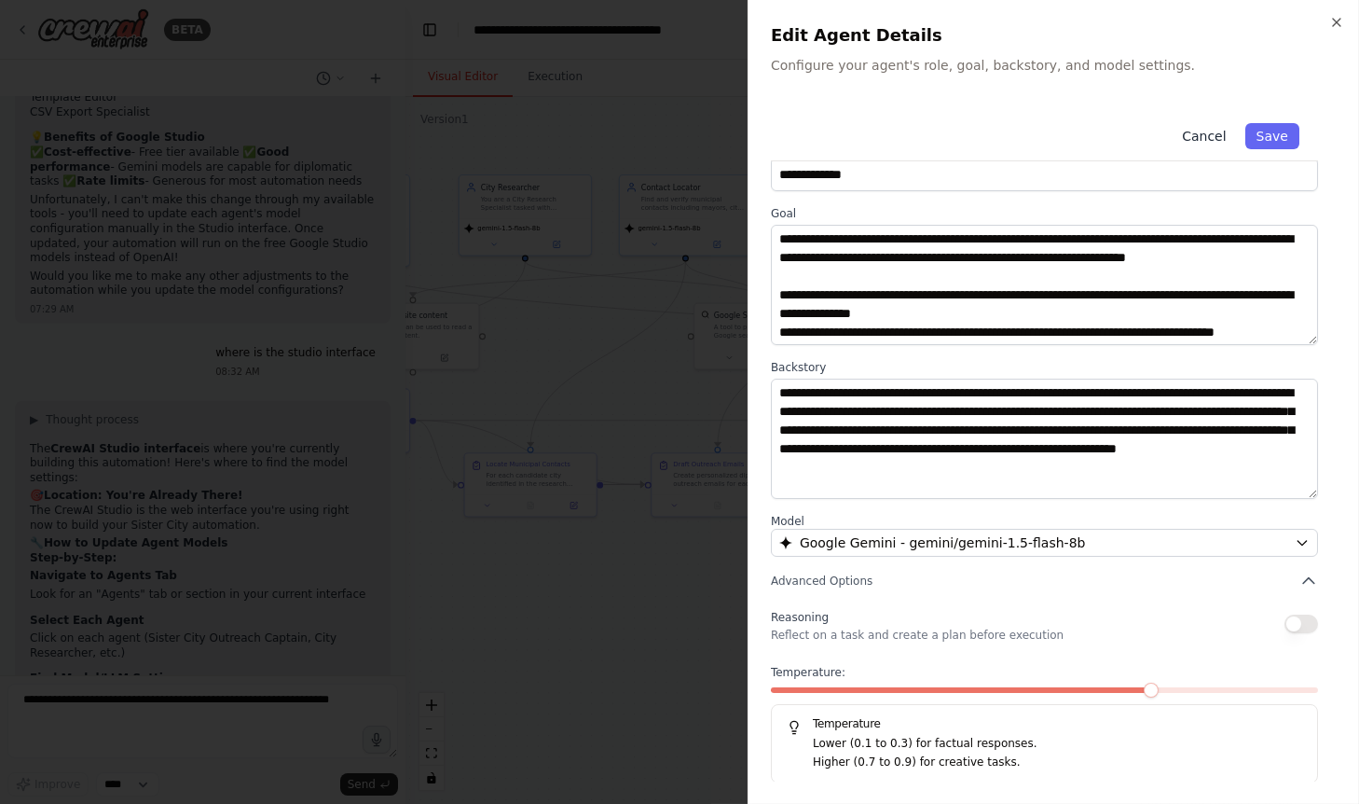
click at [1207, 131] on button "Cancel" at bounding box center [1204, 136] width 66 height 26
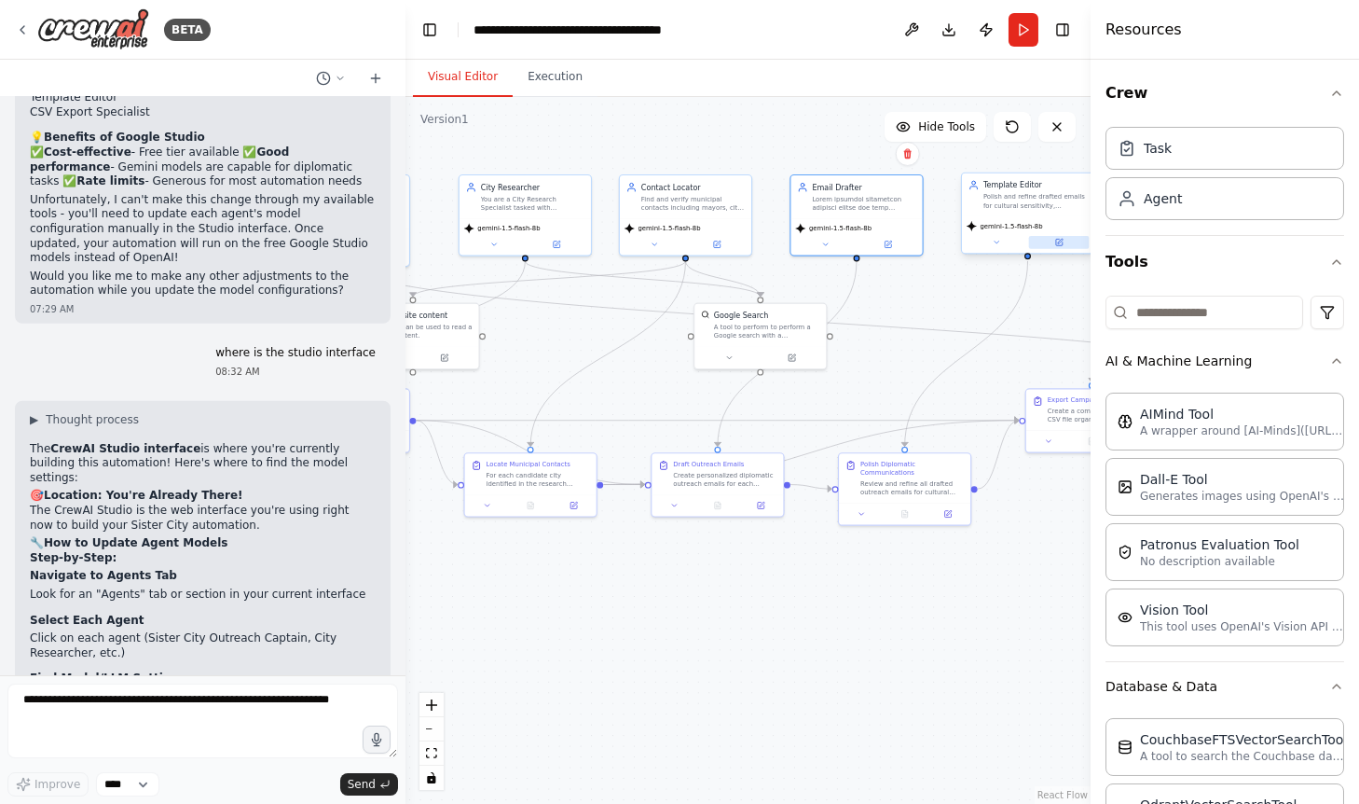
click at [1059, 244] on icon at bounding box center [1059, 242] width 7 height 7
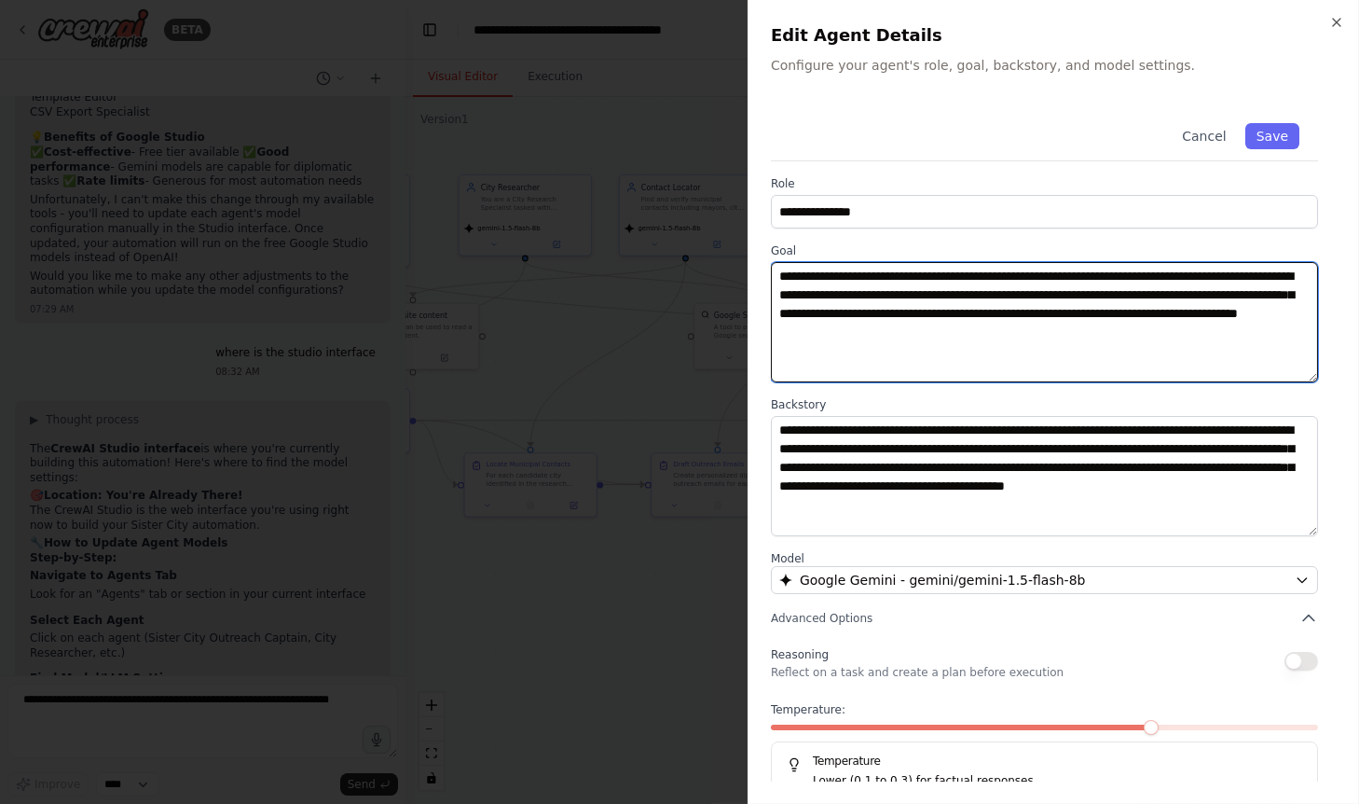
click at [873, 310] on textarea "**********" at bounding box center [1045, 322] width 548 height 120
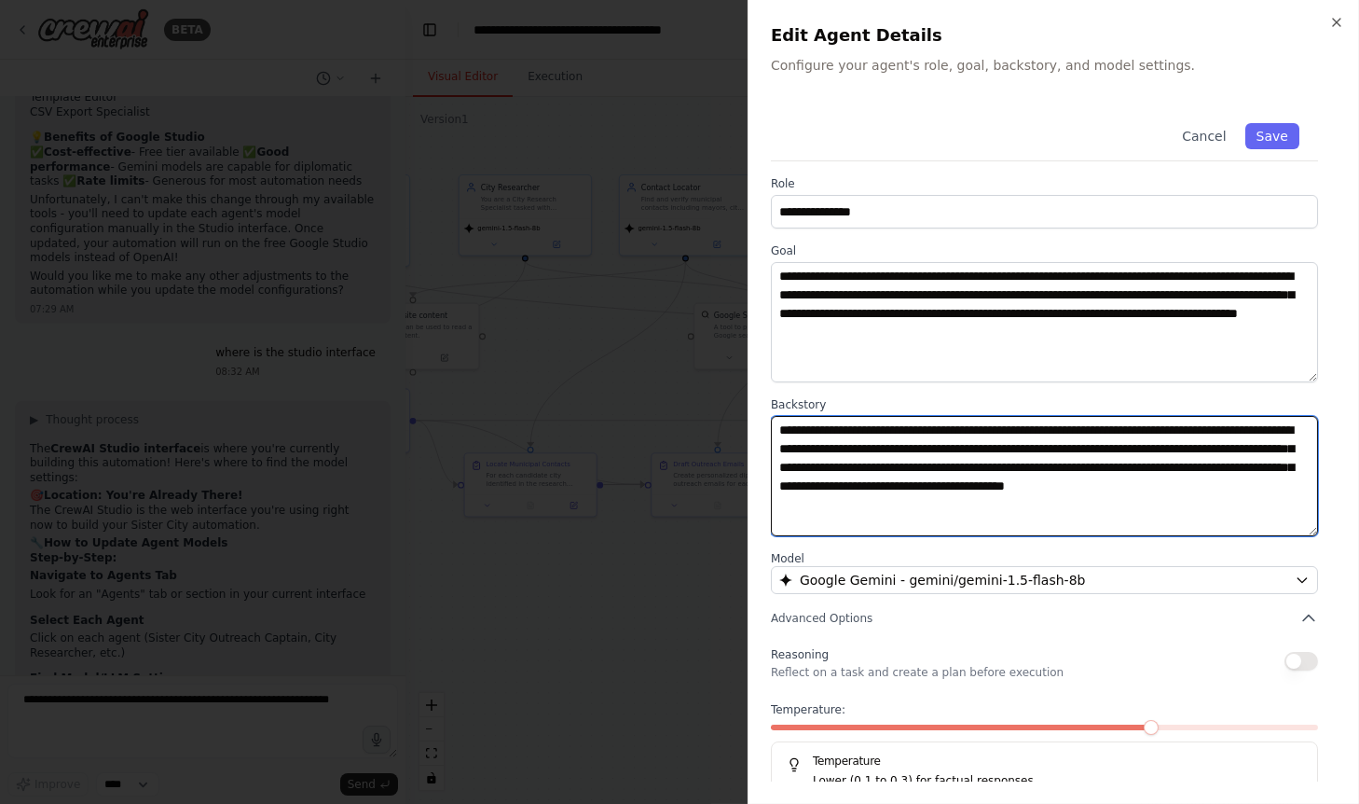
click at [986, 449] on textarea "**********" at bounding box center [1045, 476] width 548 height 120
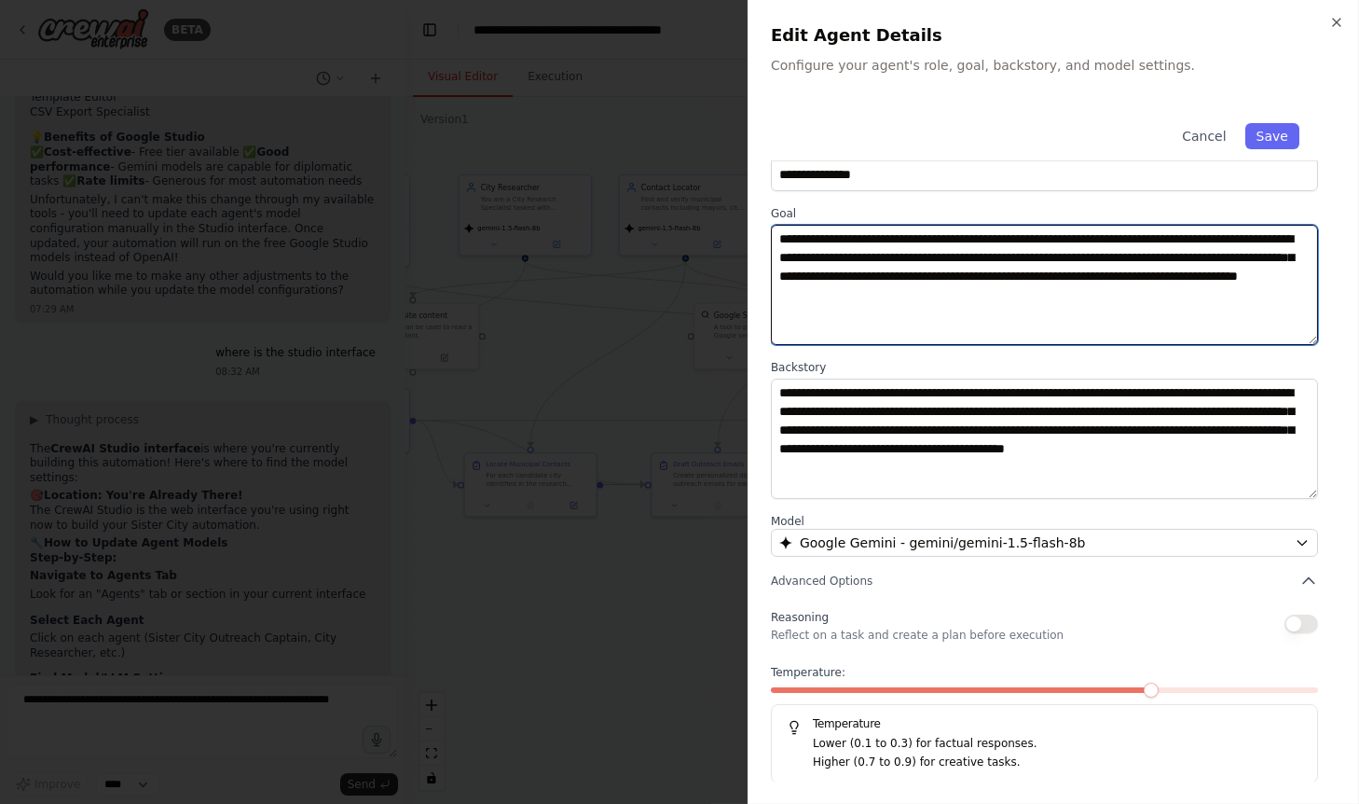
click at [994, 255] on textarea "**********" at bounding box center [1045, 285] width 548 height 120
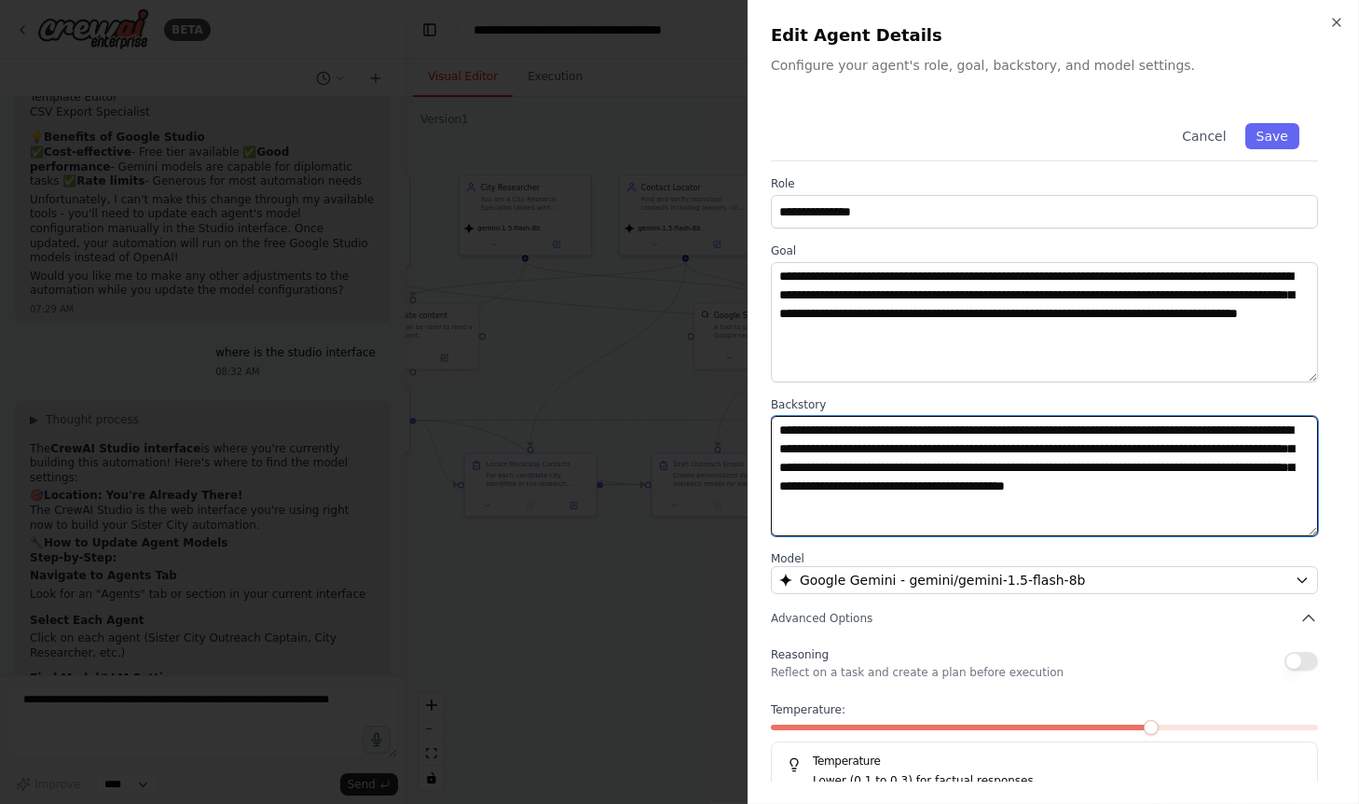
click at [920, 473] on textarea "**********" at bounding box center [1045, 476] width 548 height 120
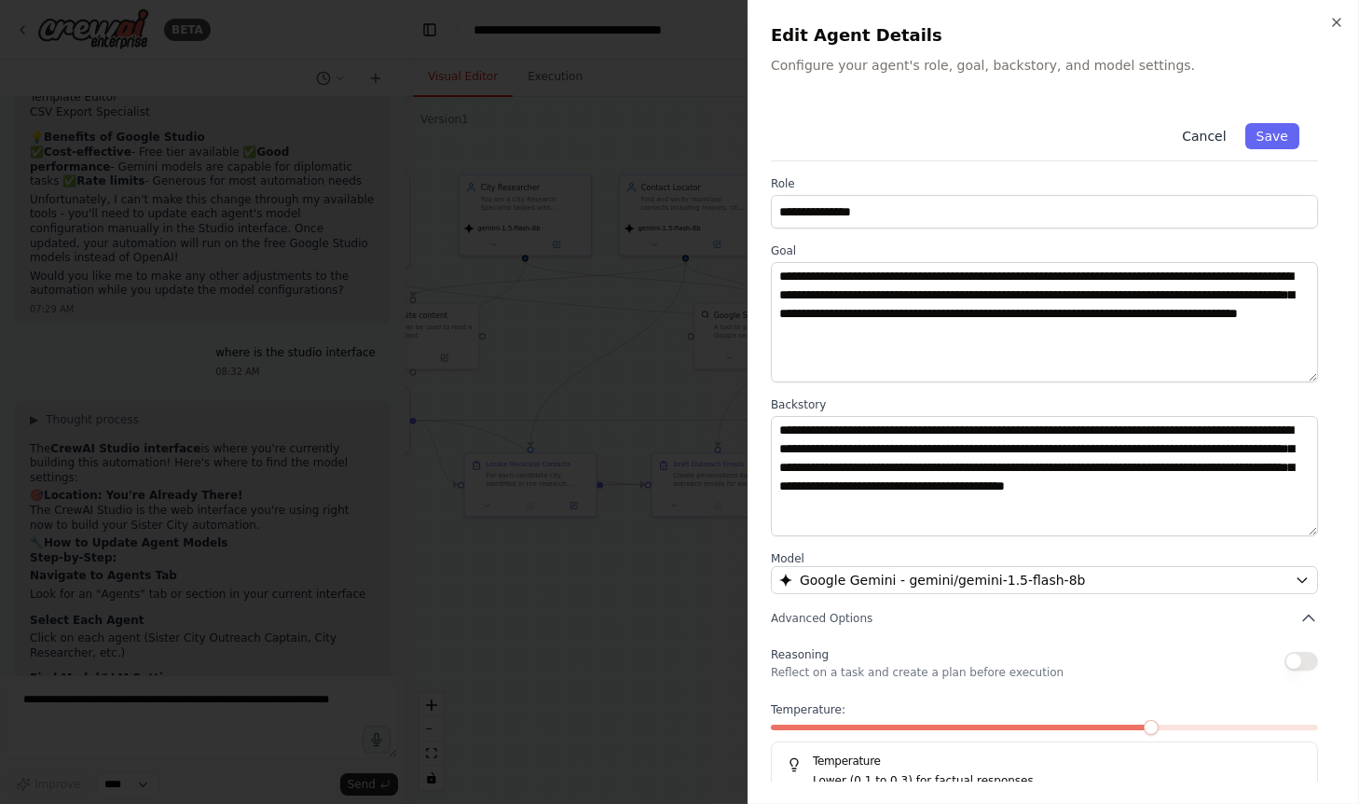
click at [1195, 127] on button "Cancel" at bounding box center [1204, 136] width 66 height 26
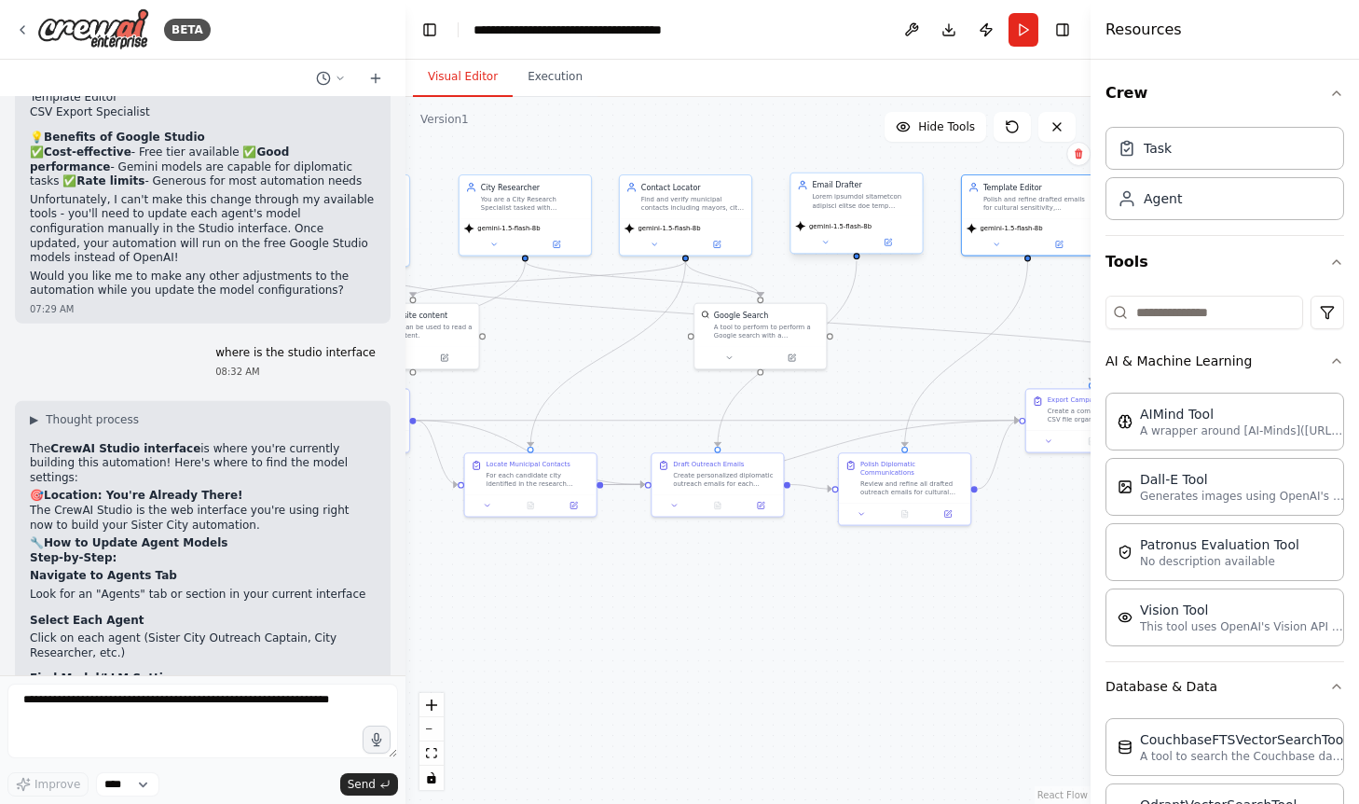
click at [855, 218] on div "gemini-1.5-flash-8b" at bounding box center [856, 234] width 131 height 37
click at [894, 243] on button at bounding box center [888, 242] width 61 height 13
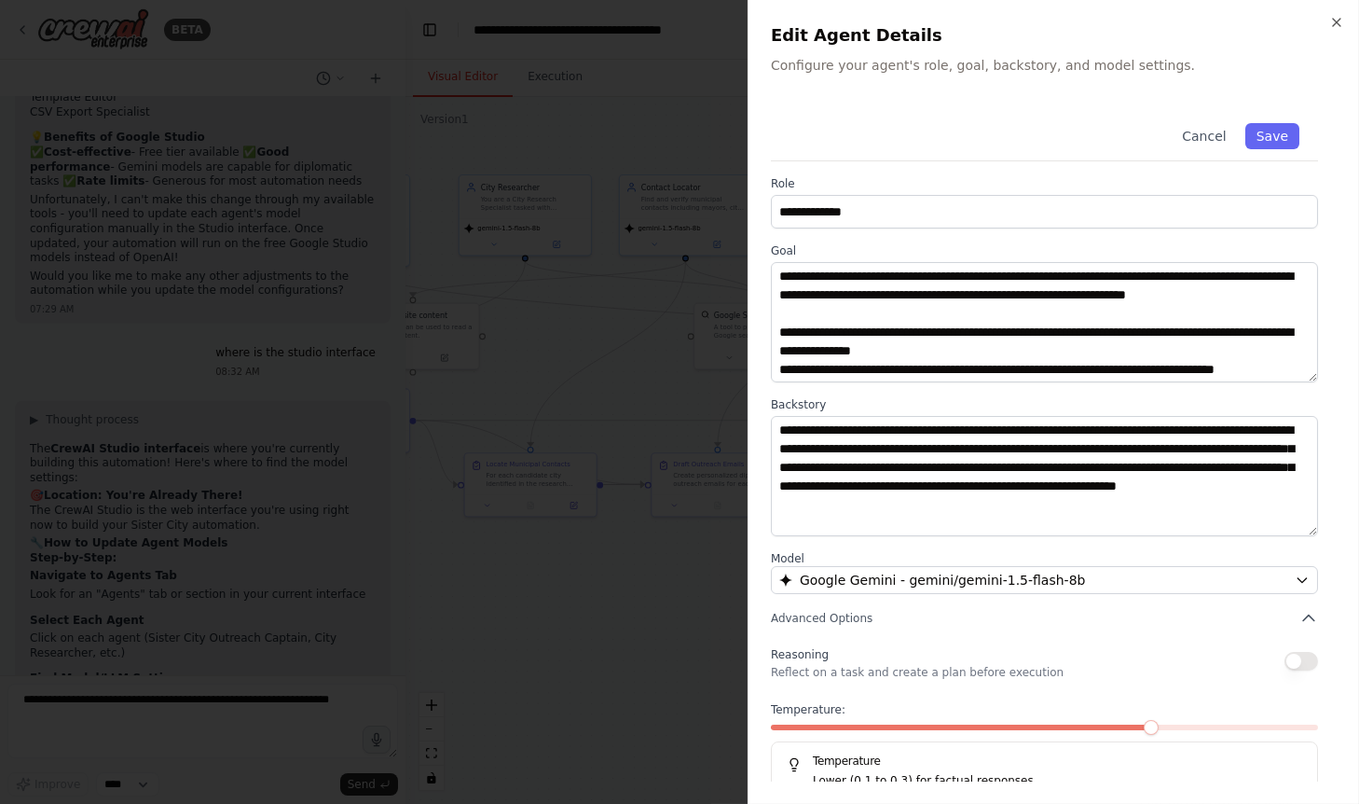
scroll to position [37, 0]
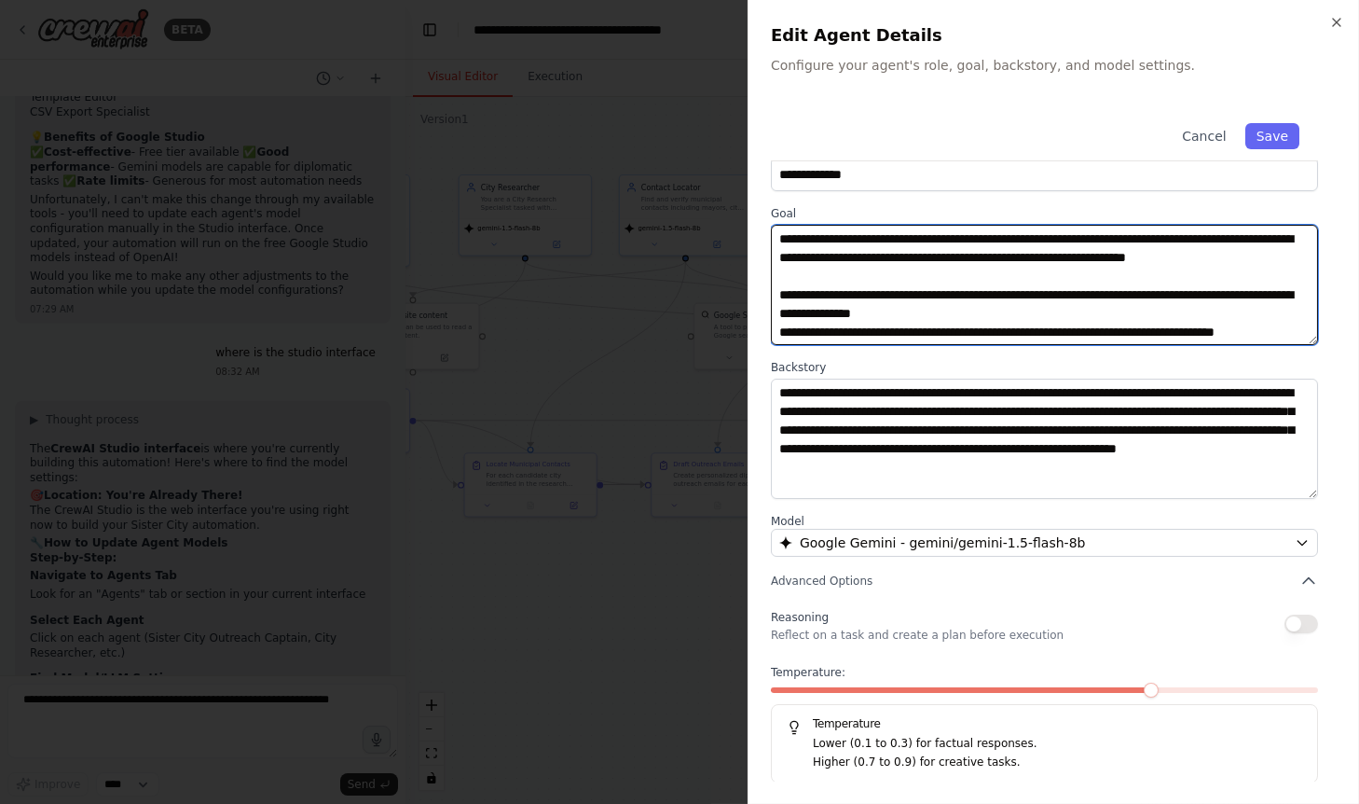
click at [919, 294] on textarea at bounding box center [1045, 285] width 548 height 120
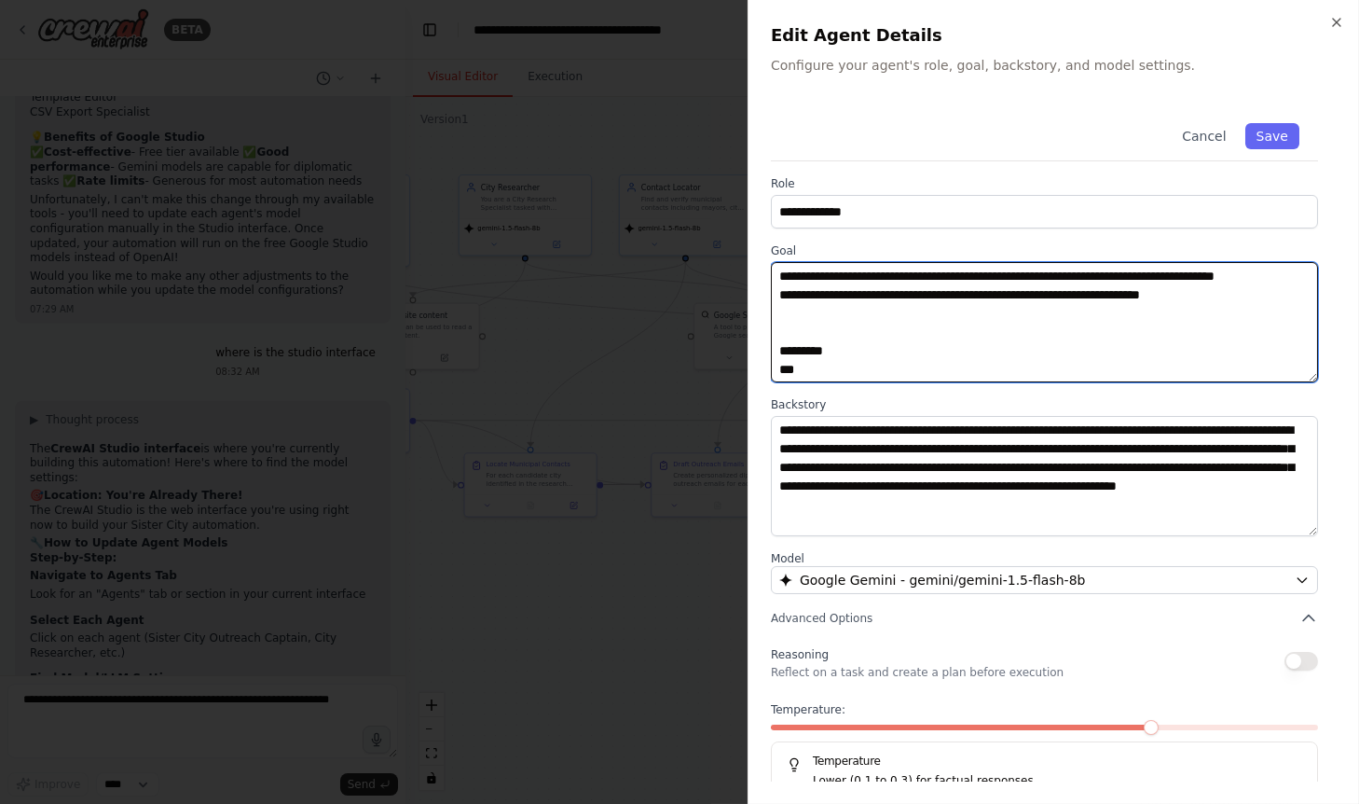
scroll to position [89, 0]
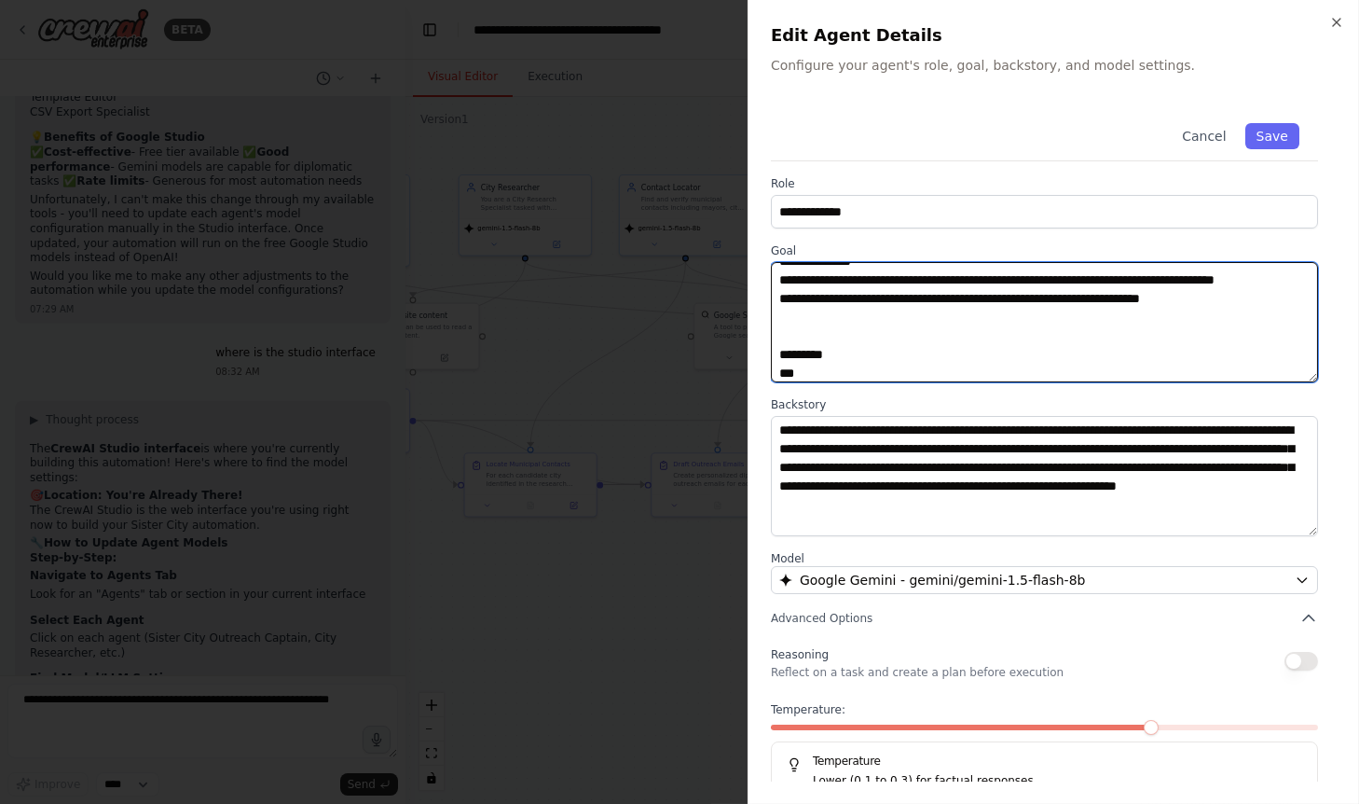
drag, startPoint x: 818, startPoint y: 301, endPoint x: 756, endPoint y: 301, distance: 61.5
click at [771, 301] on textarea at bounding box center [1045, 322] width 548 height 120
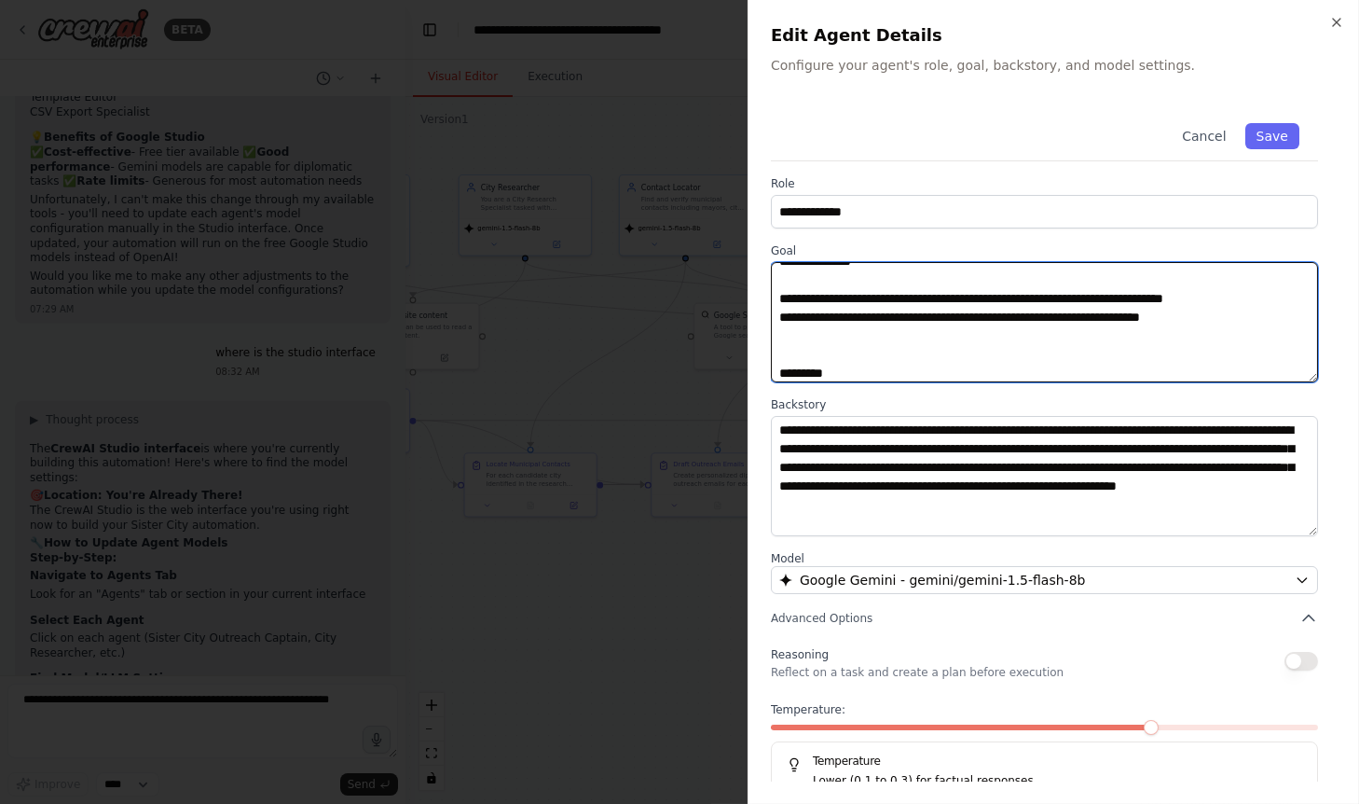
drag, startPoint x: 820, startPoint y: 335, endPoint x: 686, endPoint y: 335, distance: 134.2
click at [771, 335] on textarea at bounding box center [1045, 322] width 548 height 120
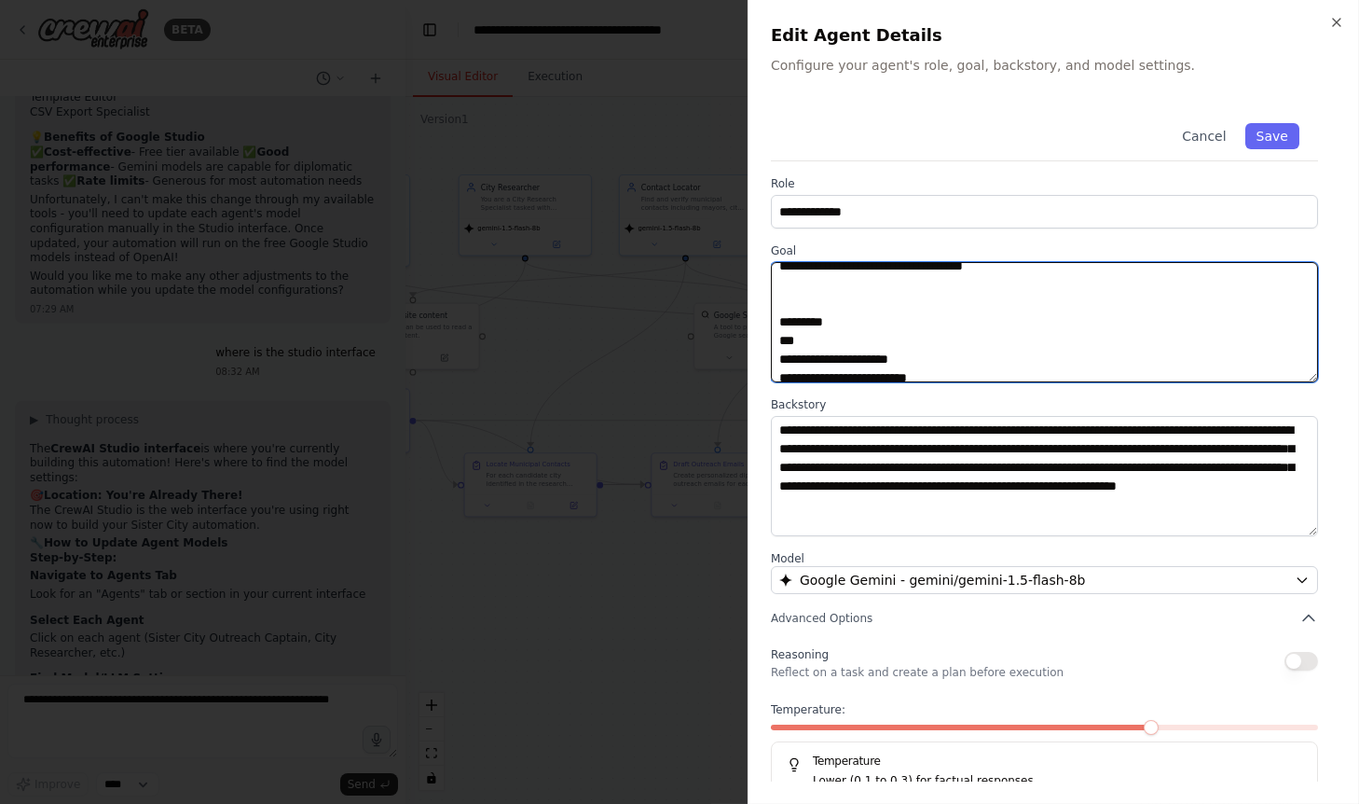
click at [814, 307] on textarea at bounding box center [1045, 322] width 548 height 120
paste textarea "**********"
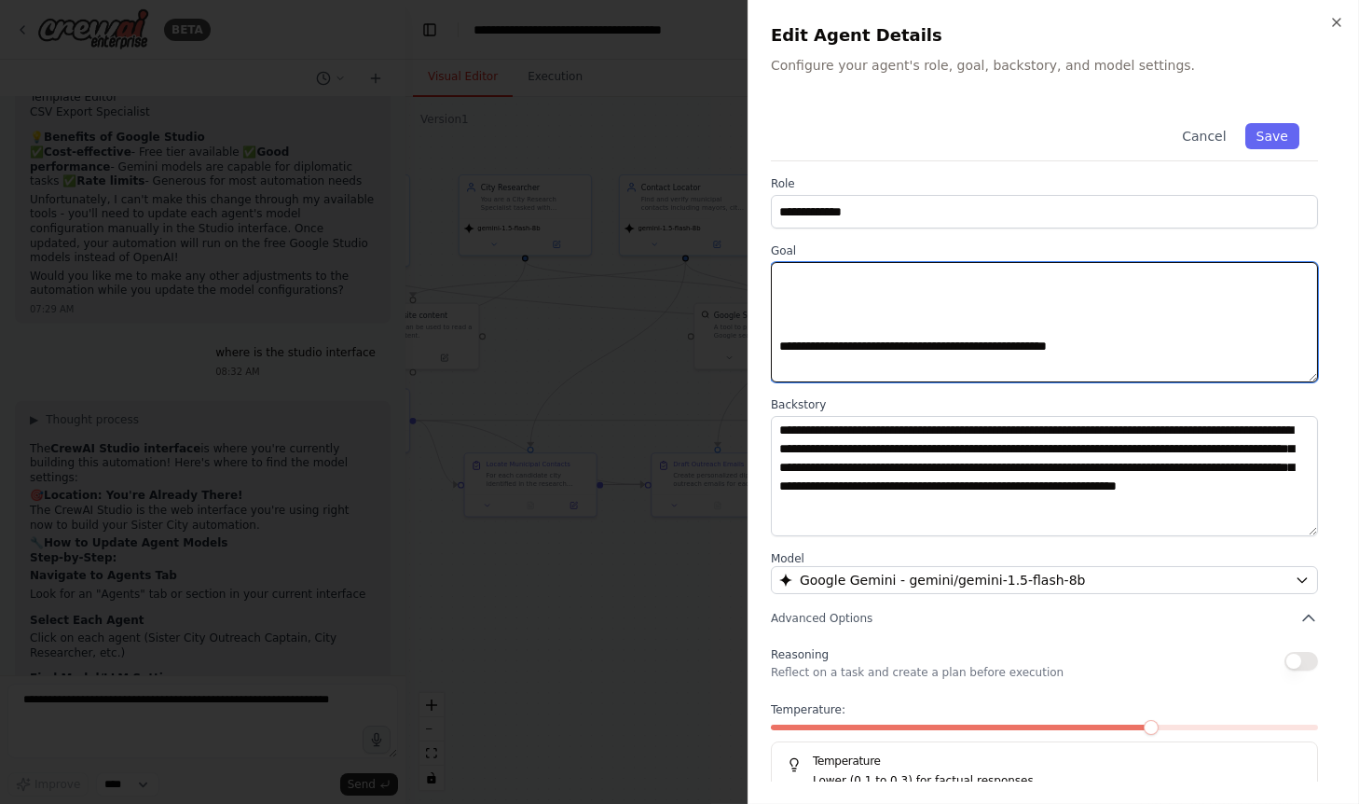
scroll to position [313, 0]
click at [988, 357] on textarea at bounding box center [1045, 322] width 548 height 120
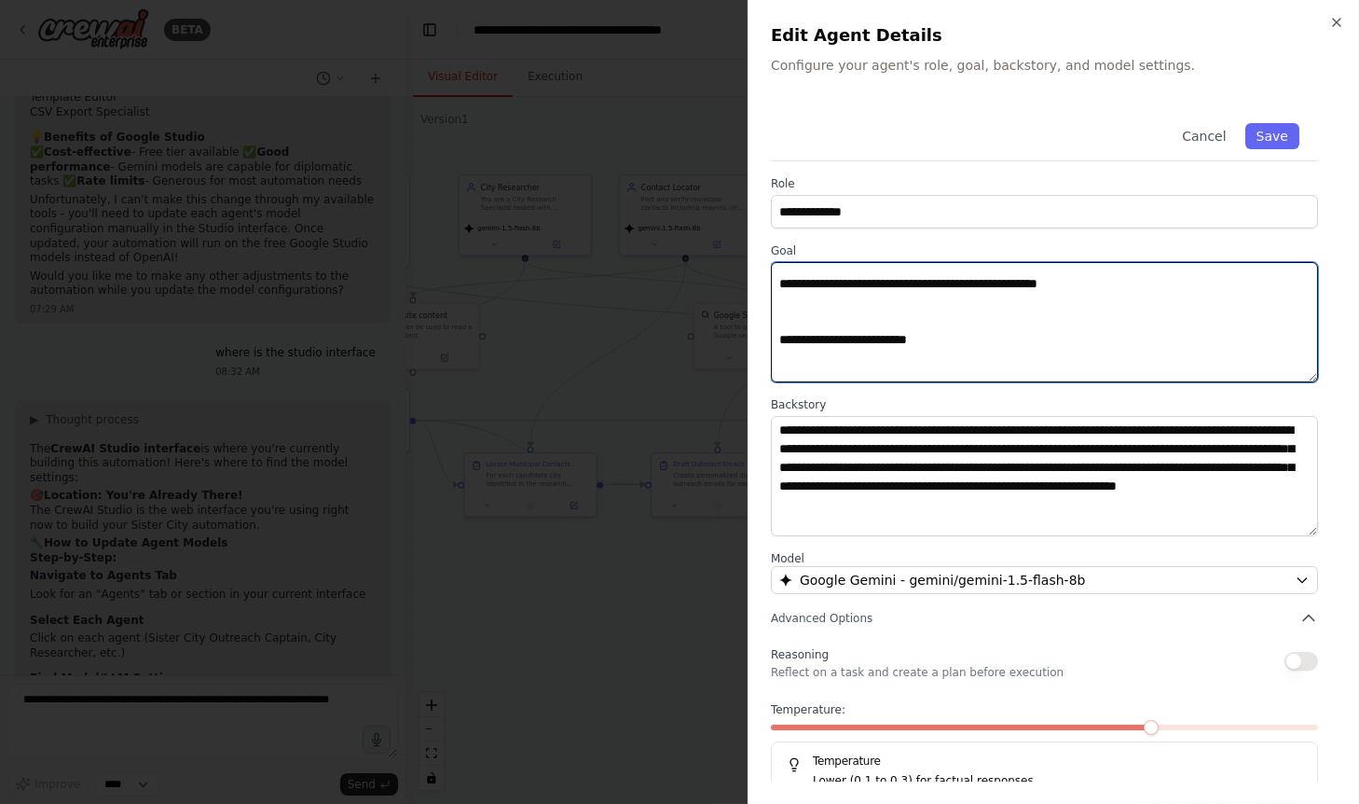
scroll to position [369, 0]
click at [944, 350] on textarea at bounding box center [1045, 322] width 548 height 120
click at [854, 352] on textarea at bounding box center [1045, 322] width 548 height 120
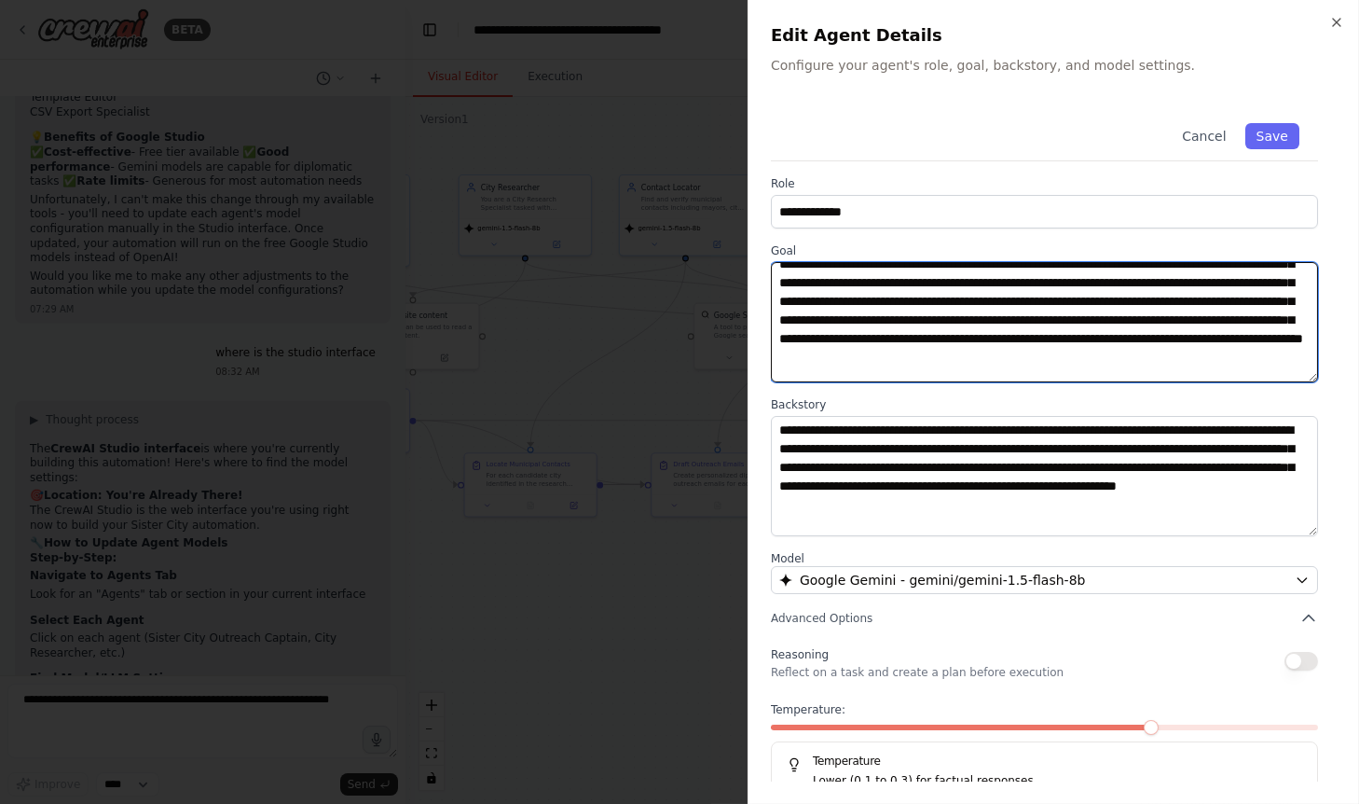
scroll to position [517, 0]
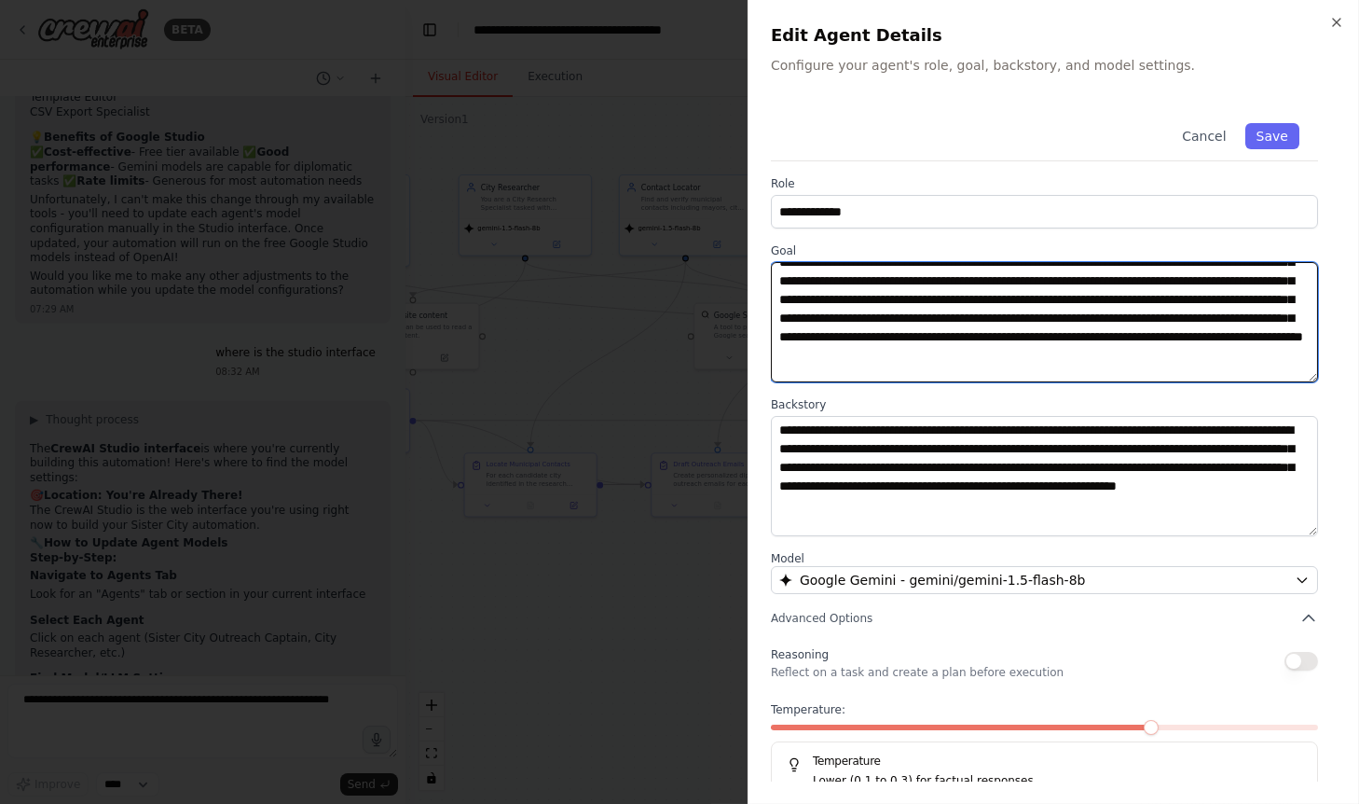
click at [1007, 301] on textarea at bounding box center [1045, 322] width 548 height 120
click at [971, 303] on textarea at bounding box center [1045, 322] width 548 height 120
click at [942, 301] on textarea at bounding box center [1045, 322] width 548 height 120
click at [895, 300] on textarea at bounding box center [1045, 322] width 548 height 120
drag, startPoint x: 889, startPoint y: 298, endPoint x: 946, endPoint y: 298, distance: 56.9
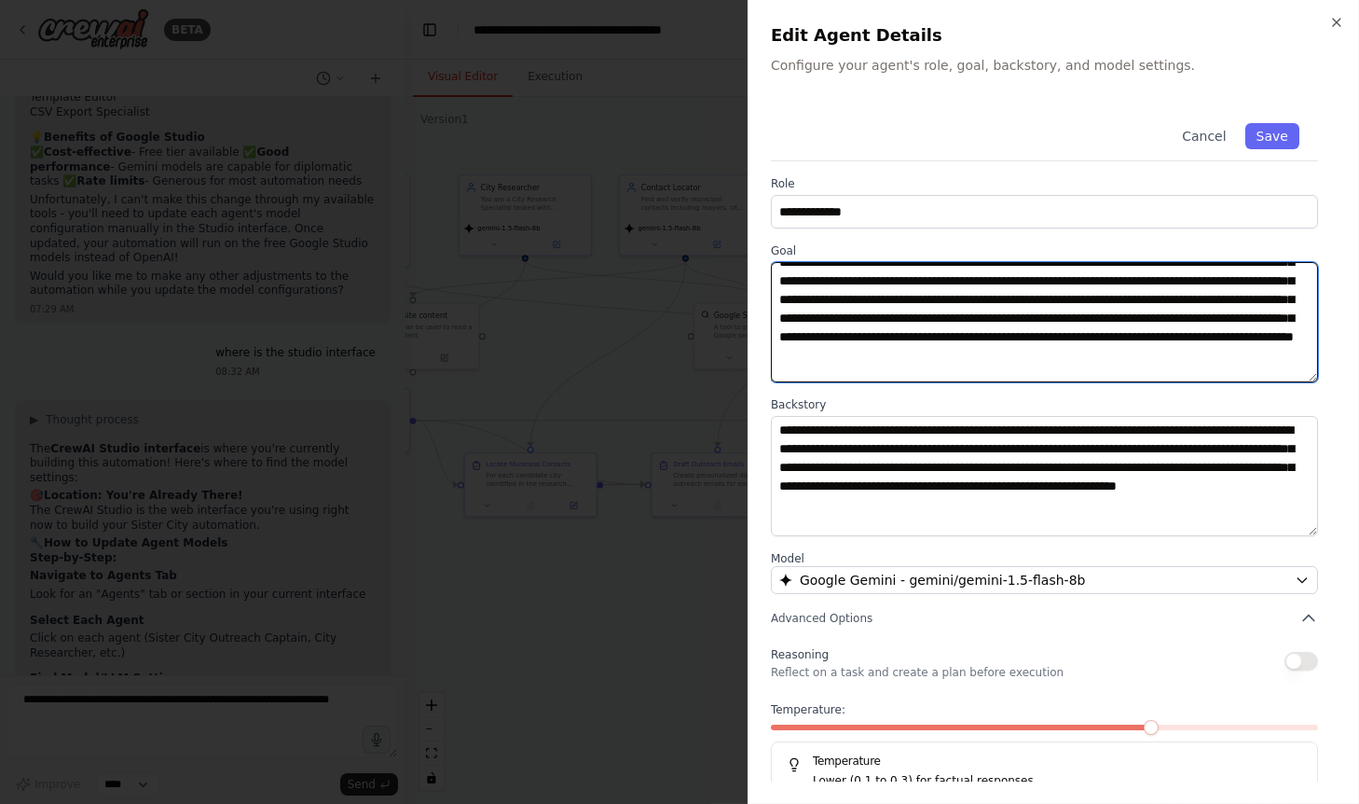
click at [946, 298] on textarea at bounding box center [1045, 322] width 548 height 120
click at [895, 298] on textarea at bounding box center [1045, 322] width 548 height 120
drag, startPoint x: 887, startPoint y: 300, endPoint x: 997, endPoint y: 298, distance: 109.1
click at [997, 298] on textarea at bounding box center [1045, 322] width 548 height 120
drag, startPoint x: 1154, startPoint y: 320, endPoint x: 1065, endPoint y: 322, distance: 89.5
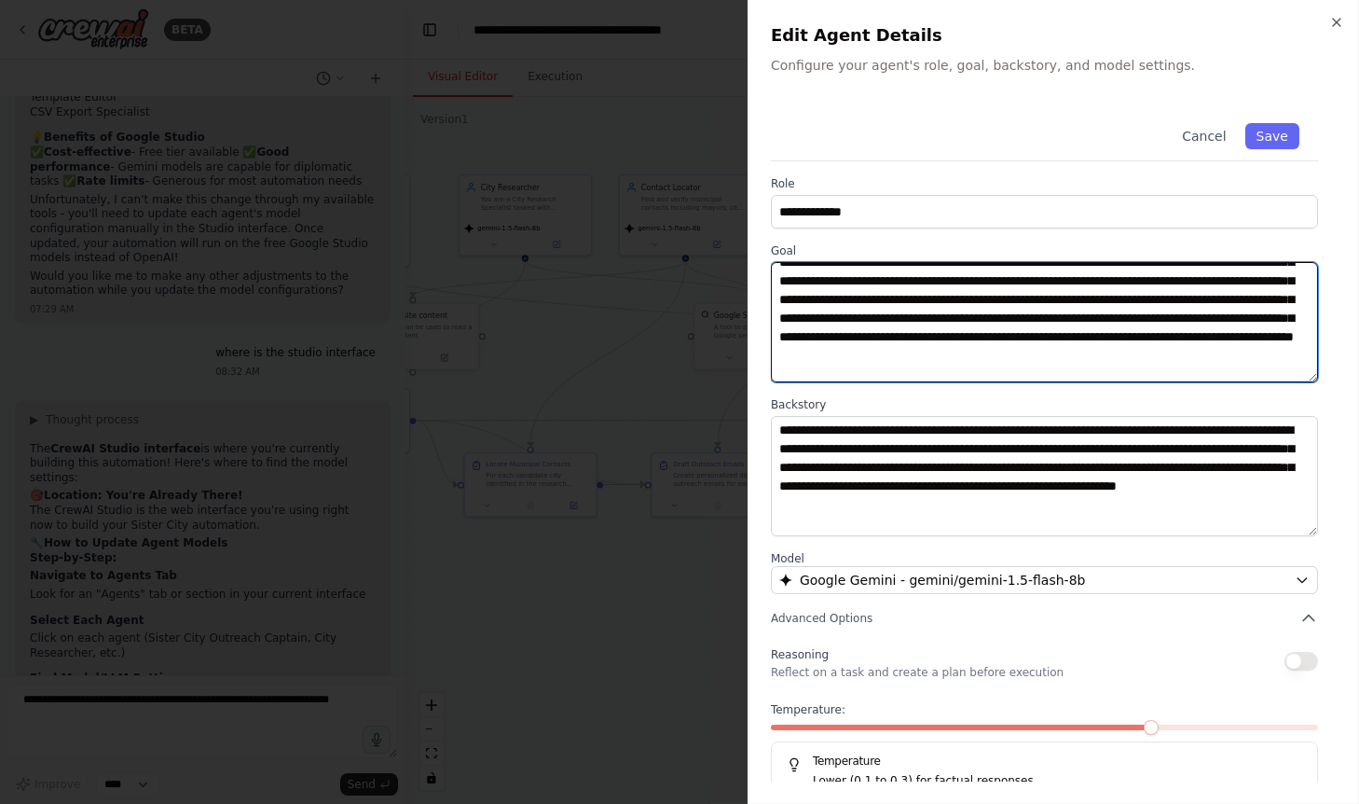
click at [1065, 322] on textarea at bounding box center [1045, 322] width 548 height 120
paste textarea "***"
drag, startPoint x: 1132, startPoint y: 320, endPoint x: 1112, endPoint y: 320, distance: 19.6
click at [1112, 320] on textarea at bounding box center [1045, 322] width 548 height 120
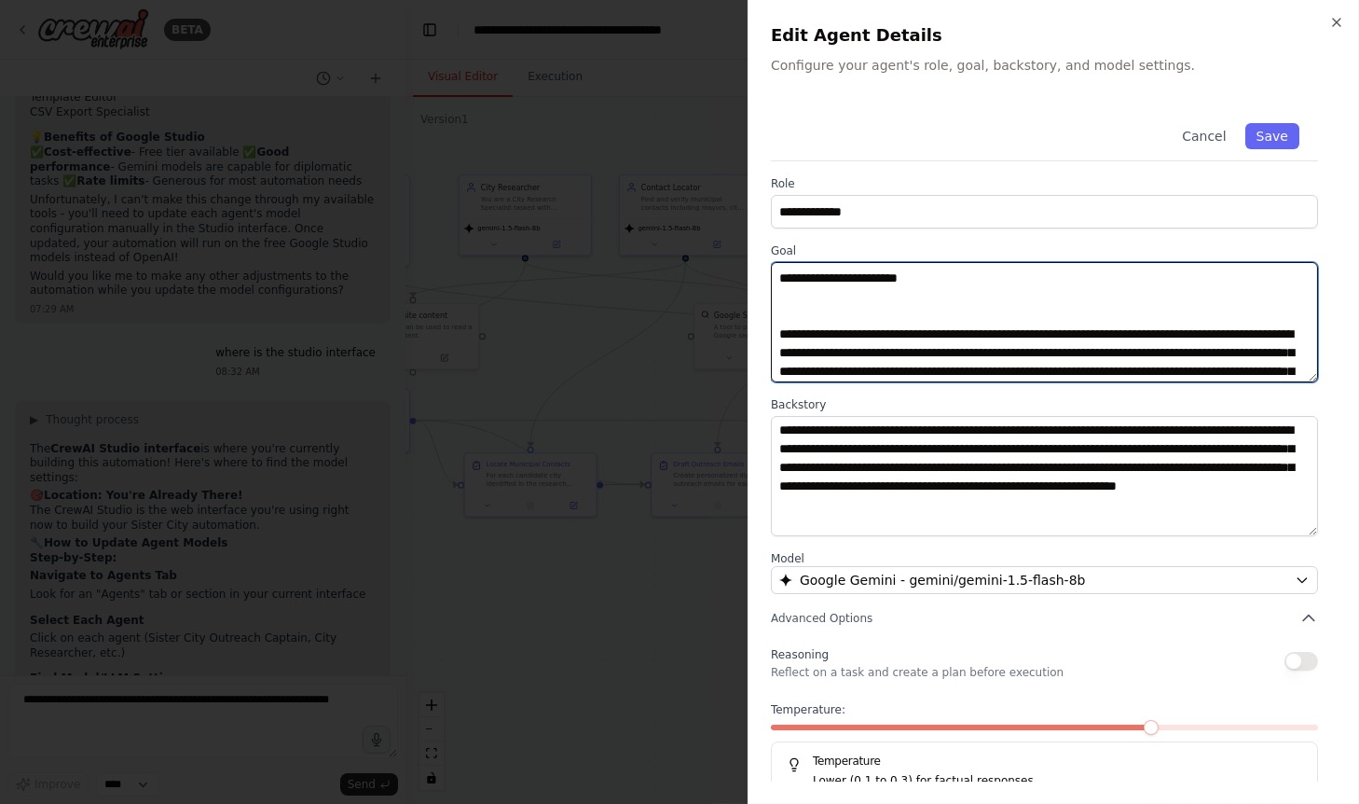
scroll to position [421, 0]
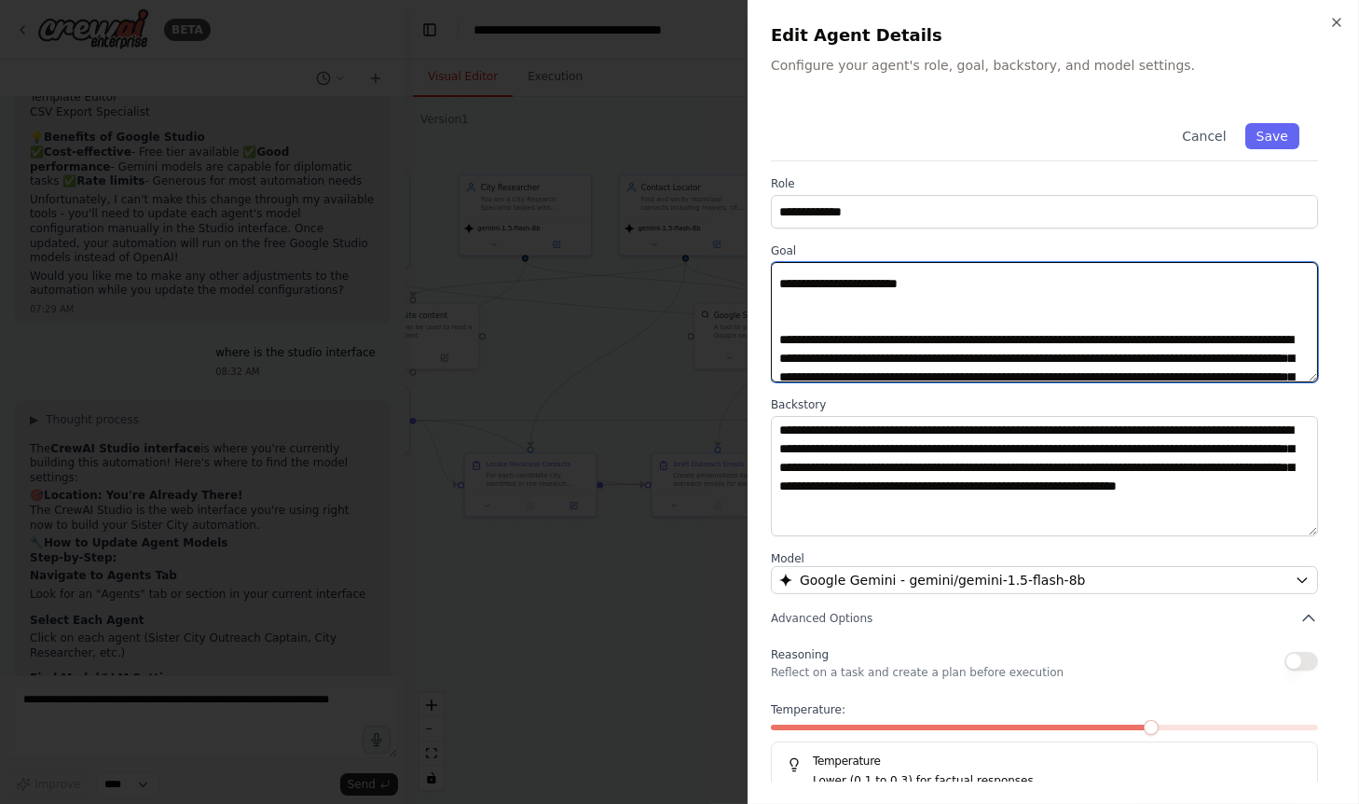
drag, startPoint x: 928, startPoint y: 299, endPoint x: 854, endPoint y: 307, distance: 74.0
click at [854, 307] on textarea at bounding box center [1045, 322] width 548 height 120
paste textarea "*****"
drag, startPoint x: 926, startPoint y: 304, endPoint x: 901, endPoint y: 305, distance: 24.3
click at [901, 305] on textarea at bounding box center [1045, 322] width 548 height 120
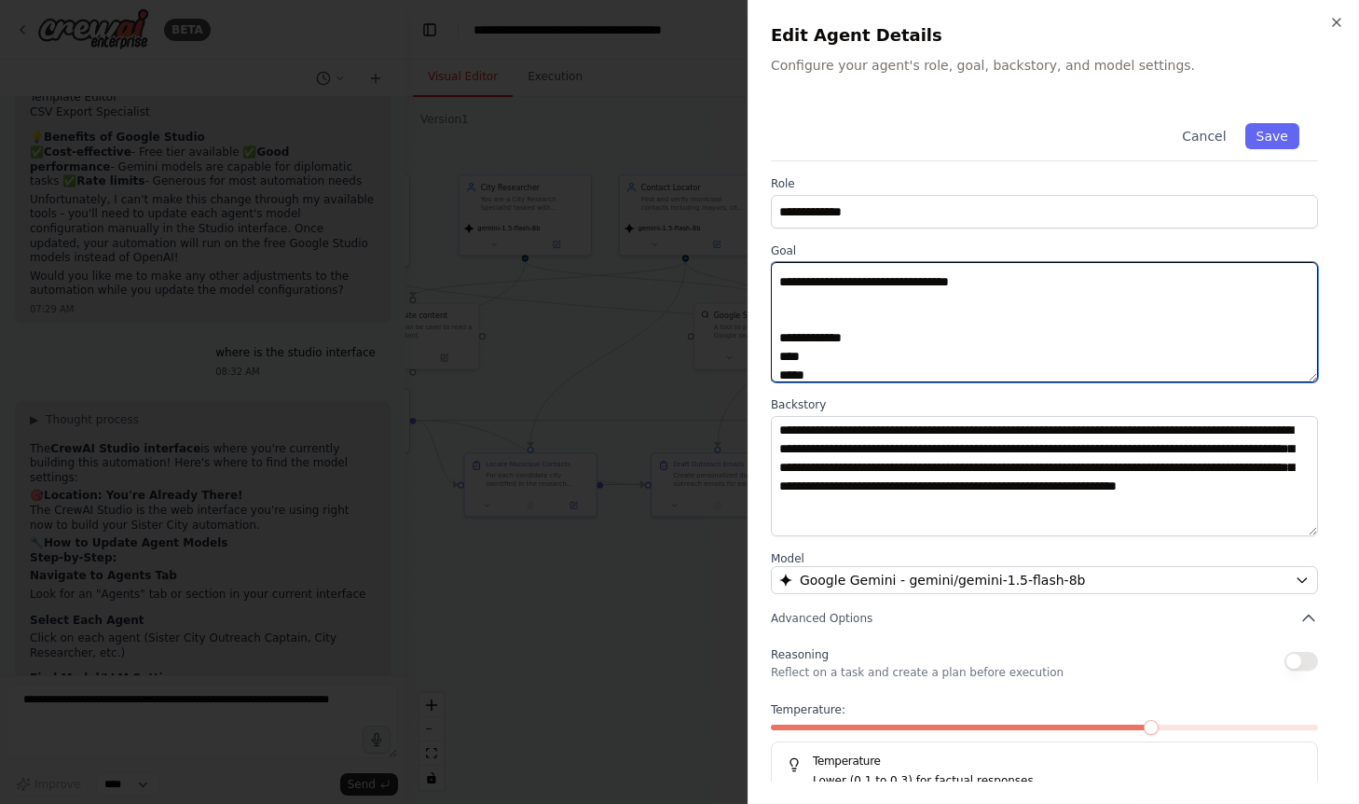
scroll to position [2036, 0]
drag, startPoint x: 937, startPoint y: 290, endPoint x: 849, endPoint y: 293, distance: 87.7
click at [849, 293] on textarea at bounding box center [1045, 322] width 548 height 120
paste textarea "***"
drag, startPoint x: 915, startPoint y: 295, endPoint x: 890, endPoint y: 289, distance: 24.9
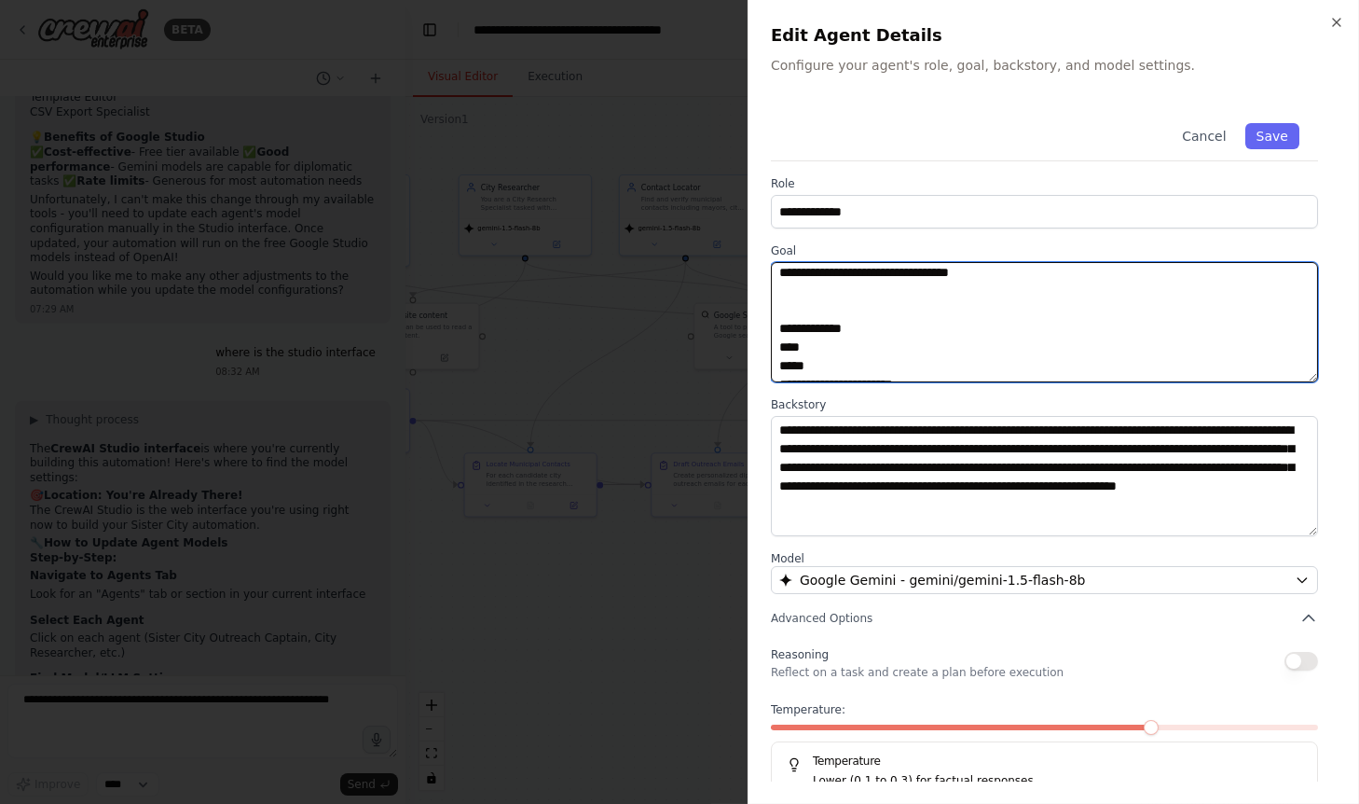
click at [890, 289] on textarea at bounding box center [1045, 322] width 548 height 120
drag, startPoint x: 1188, startPoint y: 307, endPoint x: 1067, endPoint y: 310, distance: 120.3
click at [1067, 310] on textarea at bounding box center [1045, 322] width 548 height 120
paste textarea
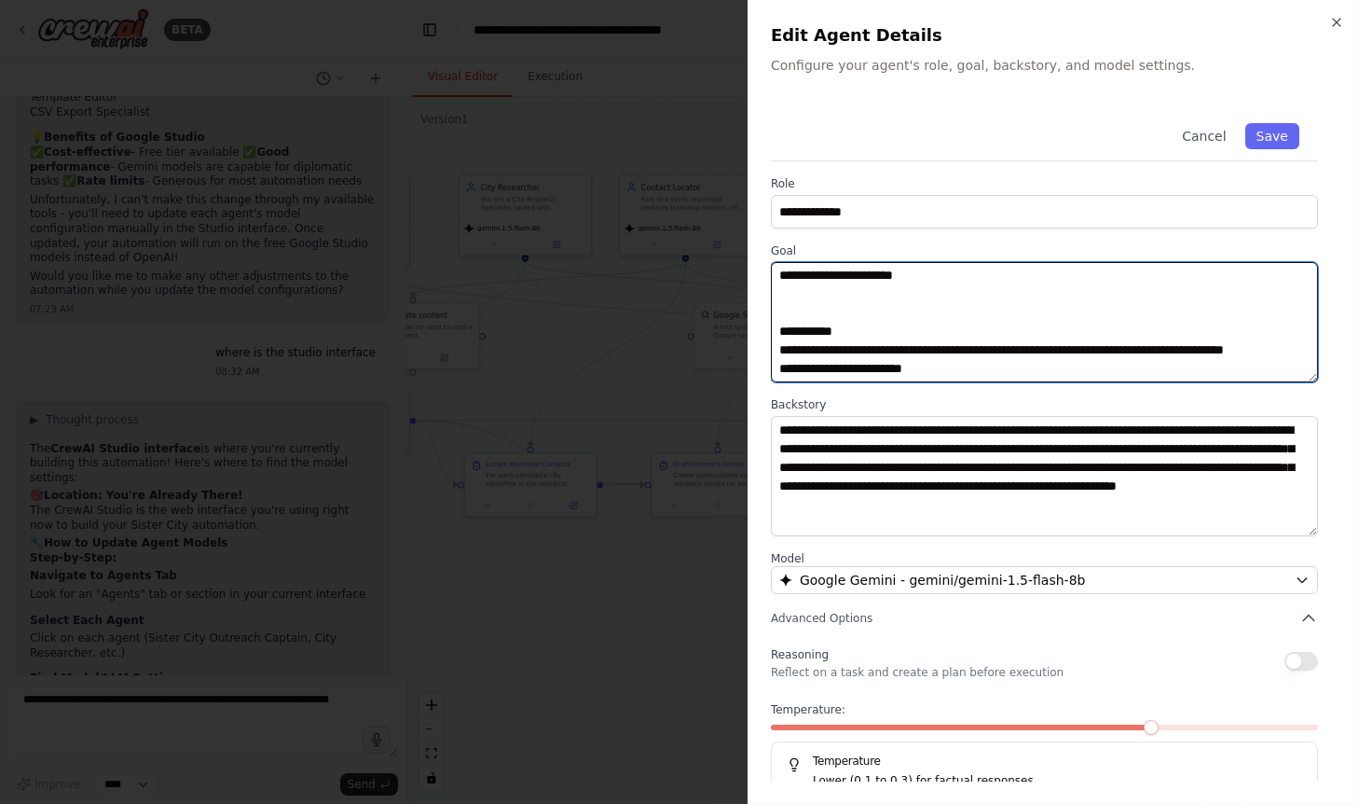
scroll to position [2461, 0]
drag, startPoint x: 915, startPoint y: 331, endPoint x: 770, endPoint y: 331, distance: 144.5
click at [771, 331] on textarea at bounding box center [1045, 322] width 548 height 120
paste textarea
type textarea "**********"
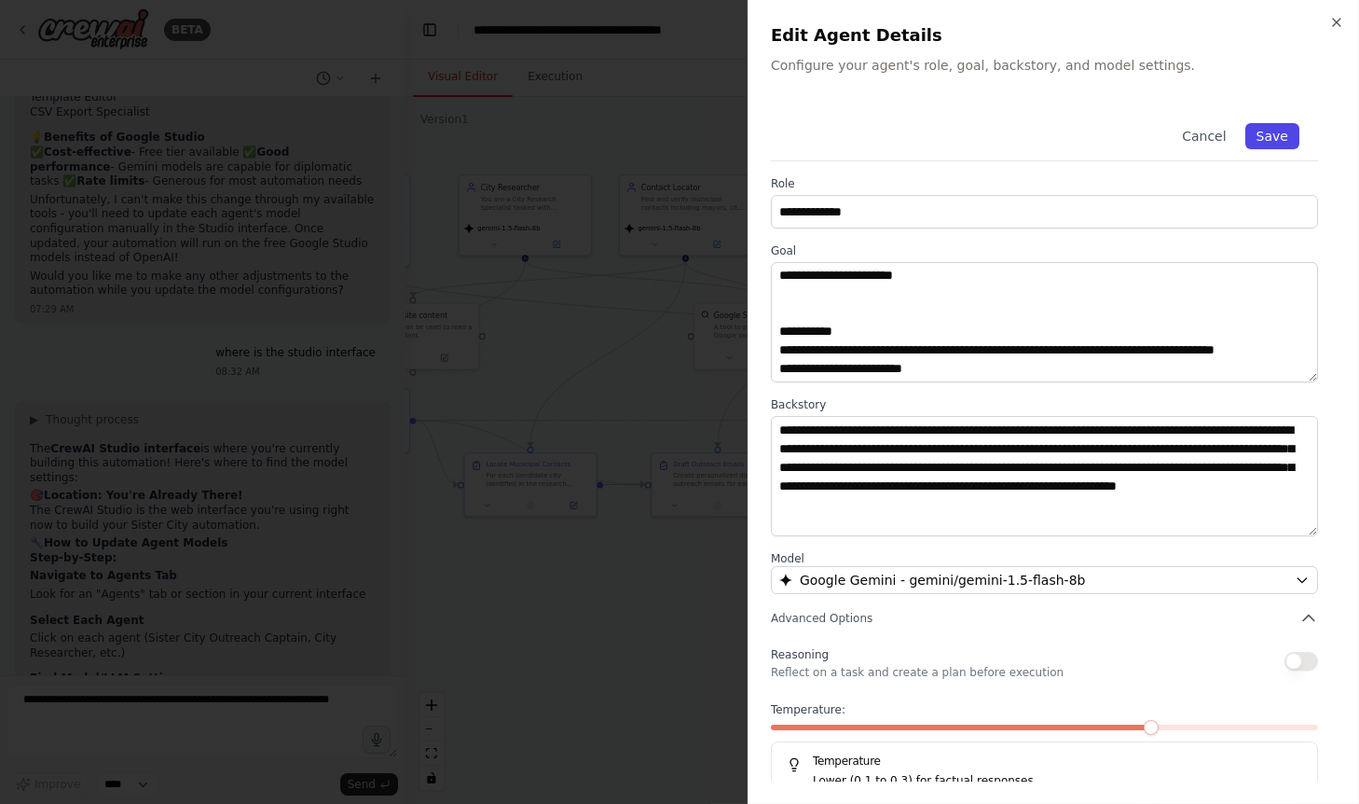
click at [1281, 137] on button "Save" at bounding box center [1272, 136] width 54 height 26
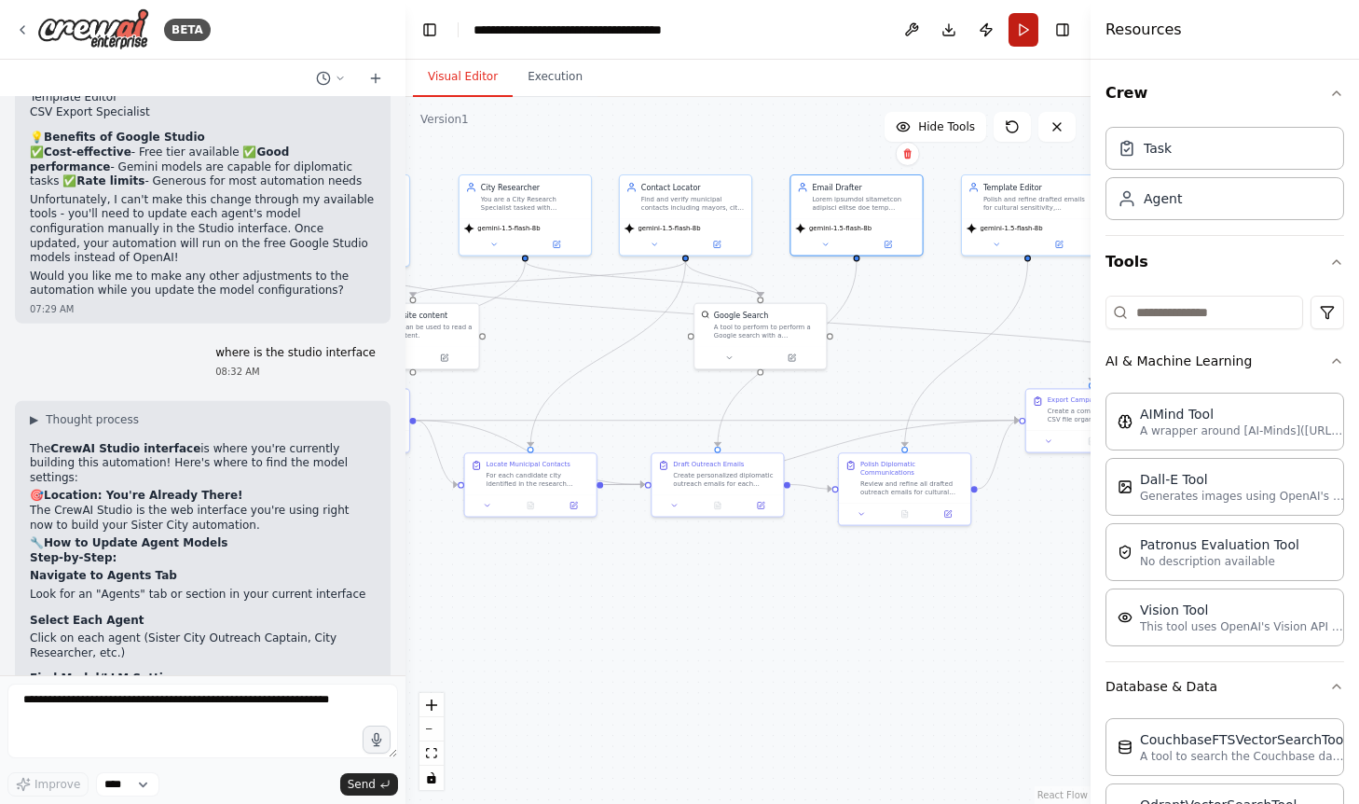
click at [1021, 31] on button "Run" at bounding box center [1024, 30] width 30 height 34
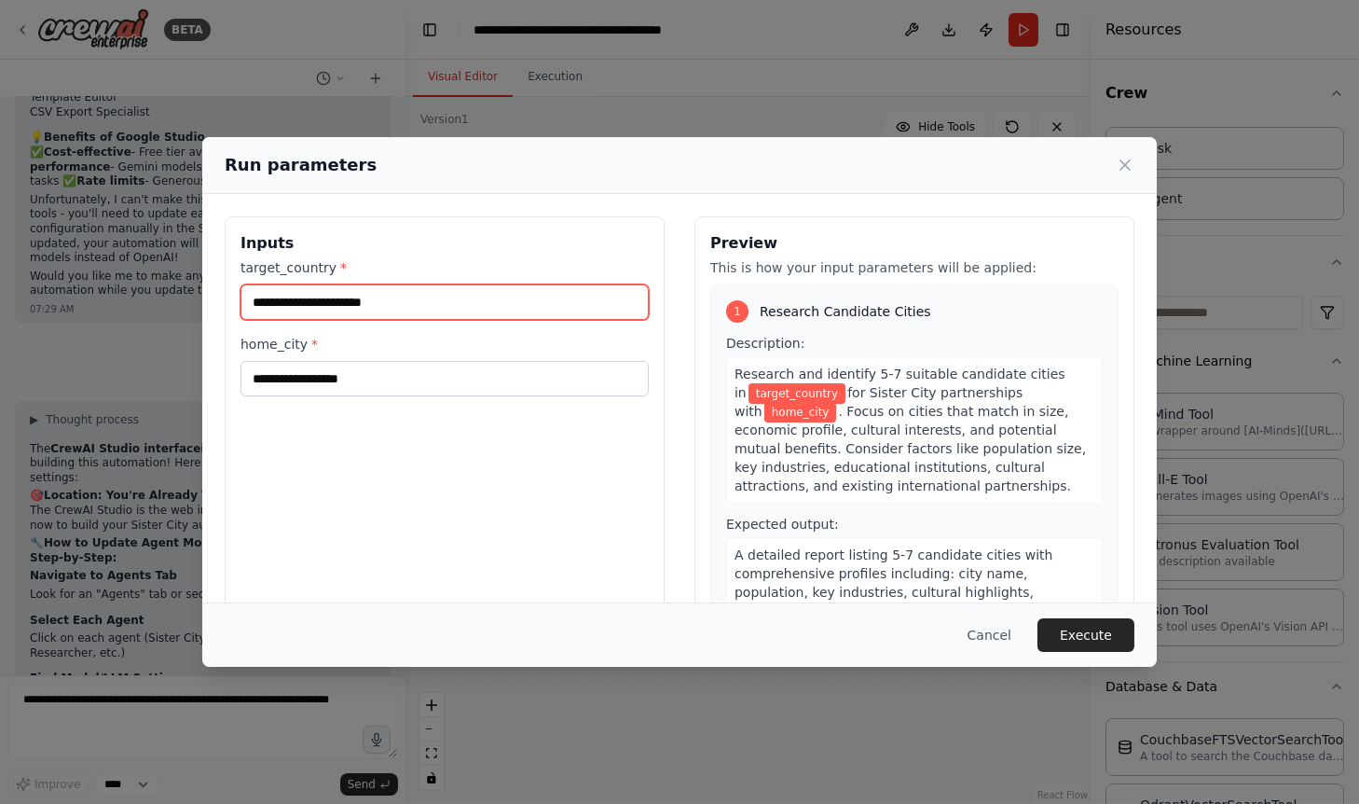
click at [346, 293] on input "target_country *" at bounding box center [445, 301] width 408 height 35
click at [777, 398] on span "target_country" at bounding box center [797, 393] width 97 height 21
click at [1126, 169] on icon at bounding box center [1125, 165] width 19 height 19
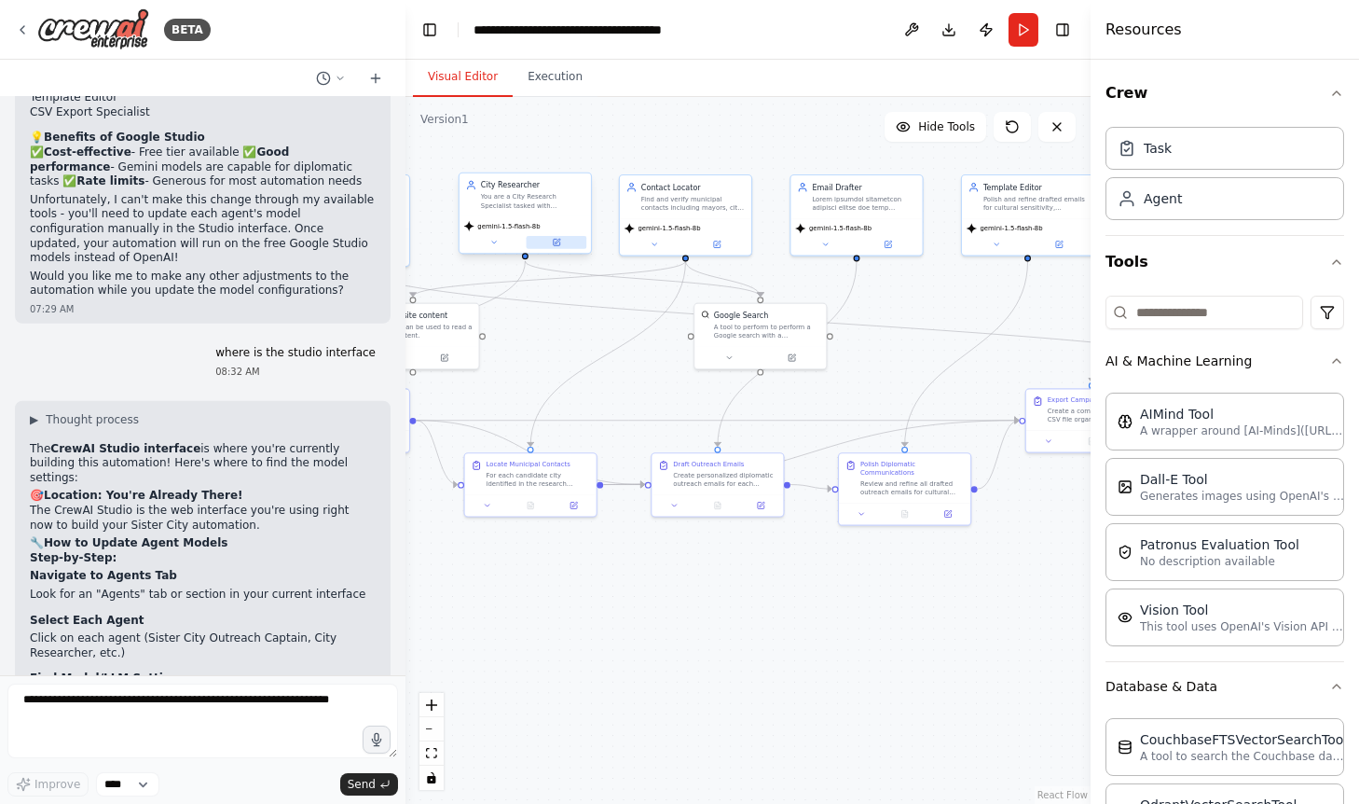
click at [565, 245] on button at bounding box center [557, 242] width 61 height 13
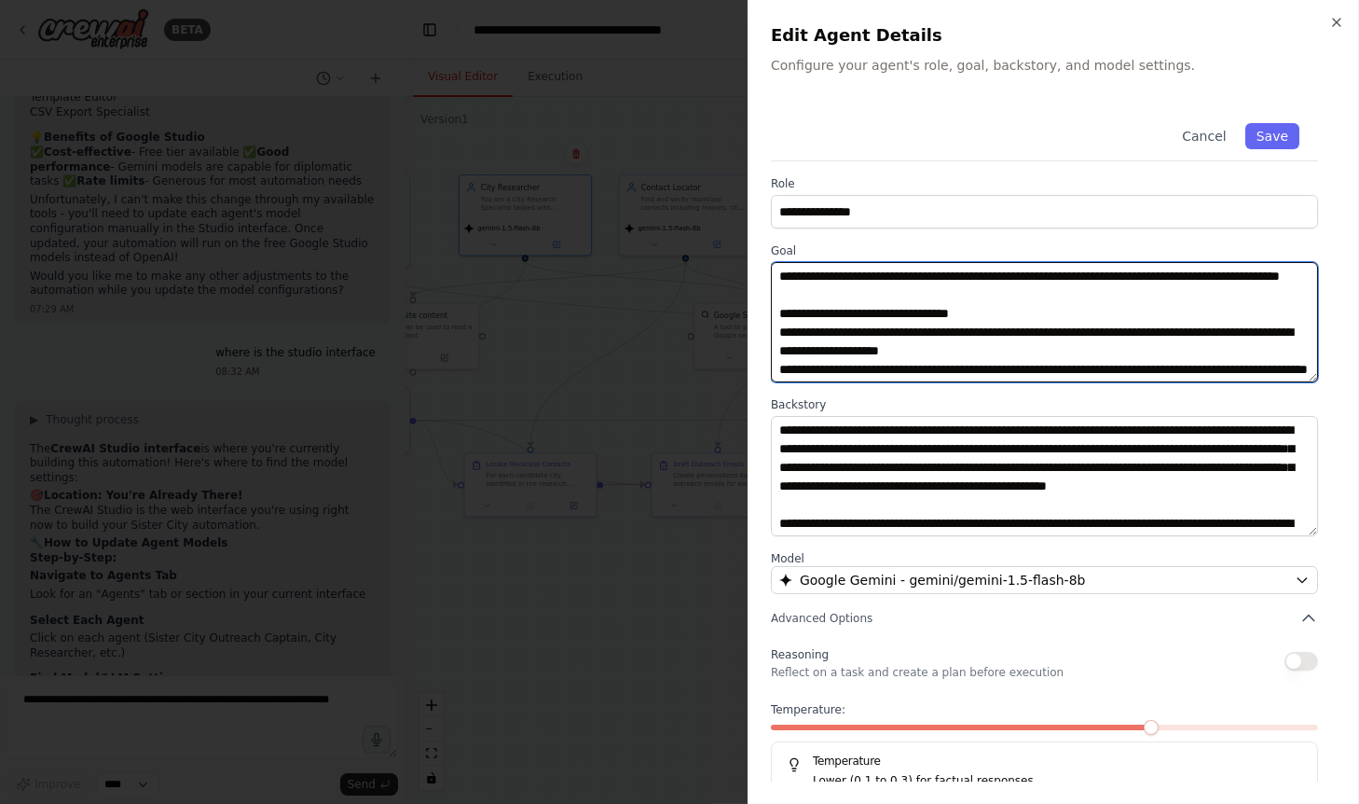
click at [937, 288] on textarea "**********" at bounding box center [1045, 322] width 548 height 120
click at [854, 337] on textarea "**********" at bounding box center [1045, 322] width 548 height 120
click at [832, 327] on textarea "**********" at bounding box center [1045, 322] width 548 height 120
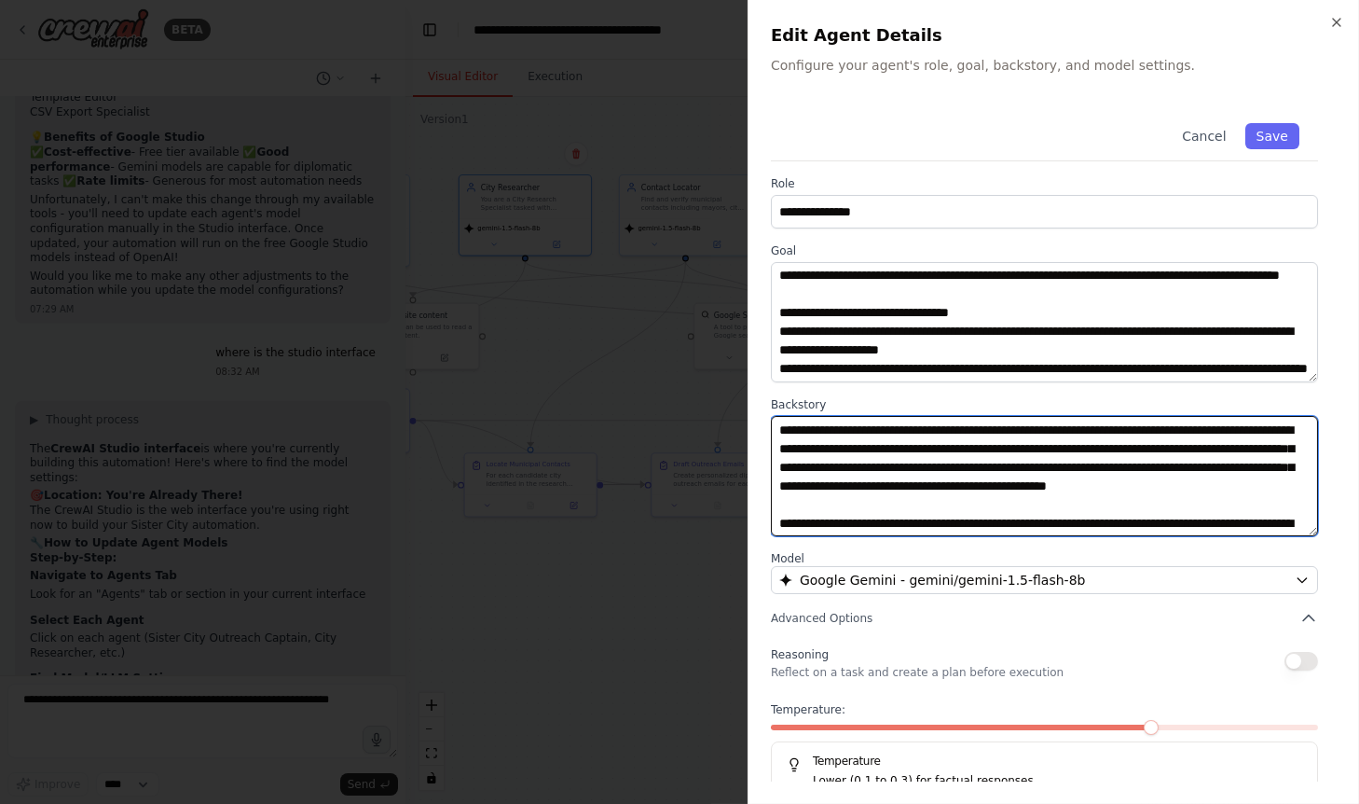
click at [954, 467] on textarea at bounding box center [1045, 476] width 548 height 120
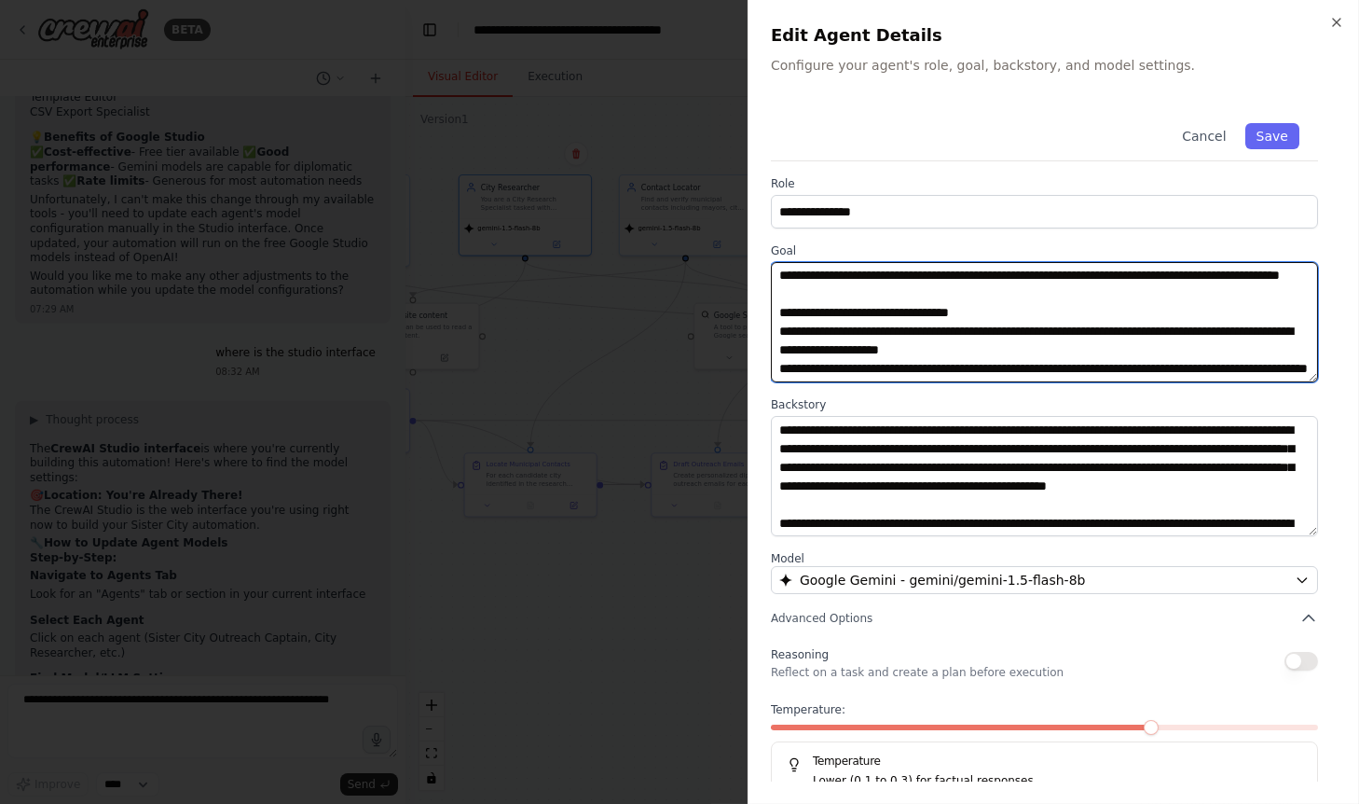
click at [940, 337] on textarea "**********" at bounding box center [1045, 322] width 548 height 120
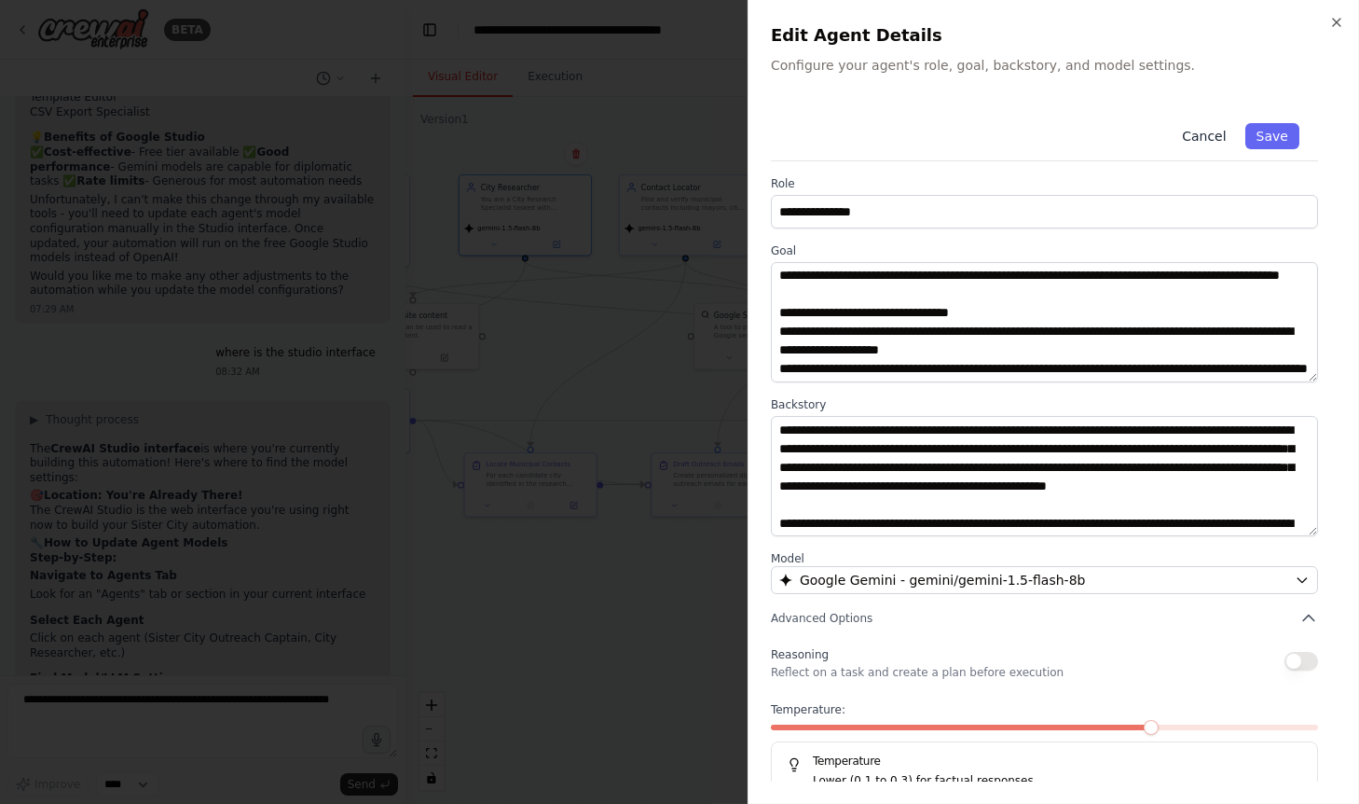
click at [1212, 134] on button "Cancel" at bounding box center [1204, 136] width 66 height 26
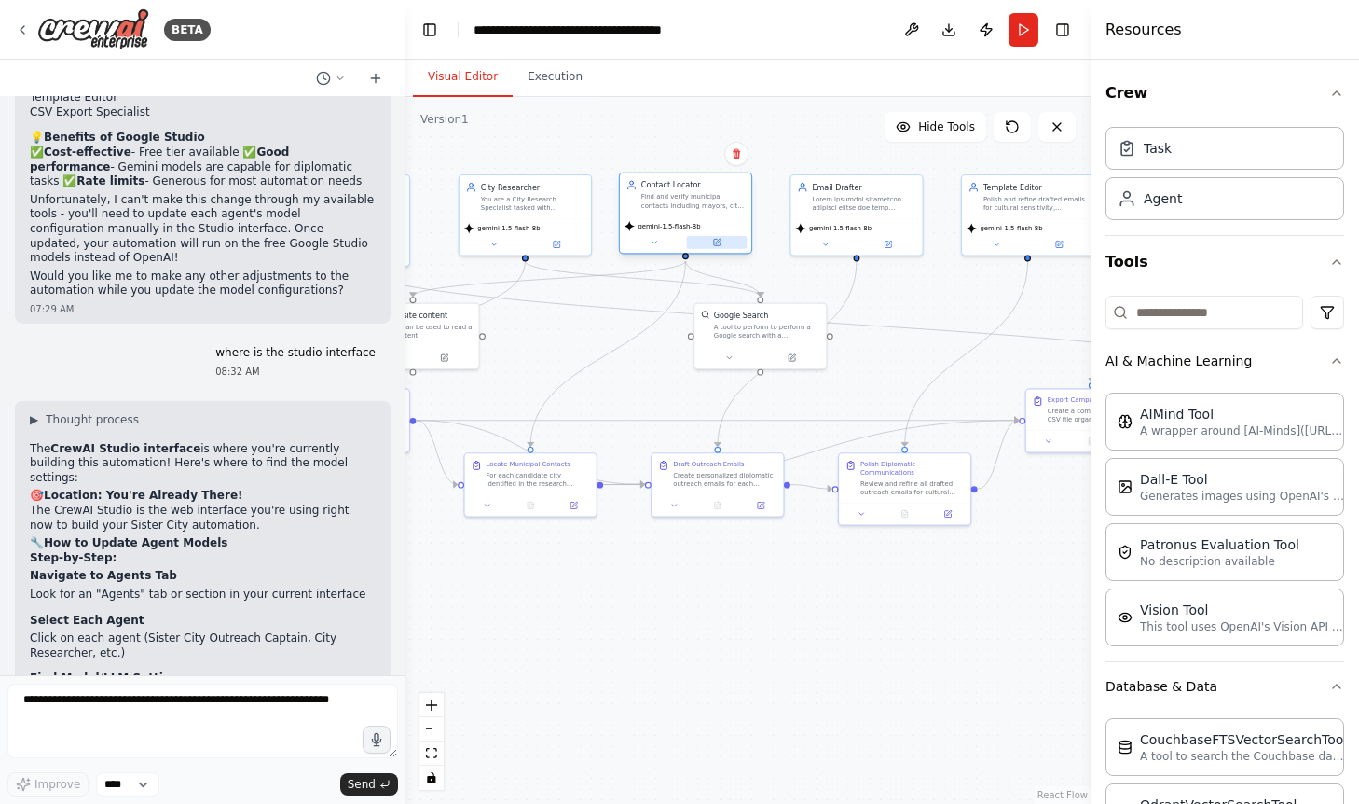
click at [725, 242] on button at bounding box center [717, 242] width 61 height 13
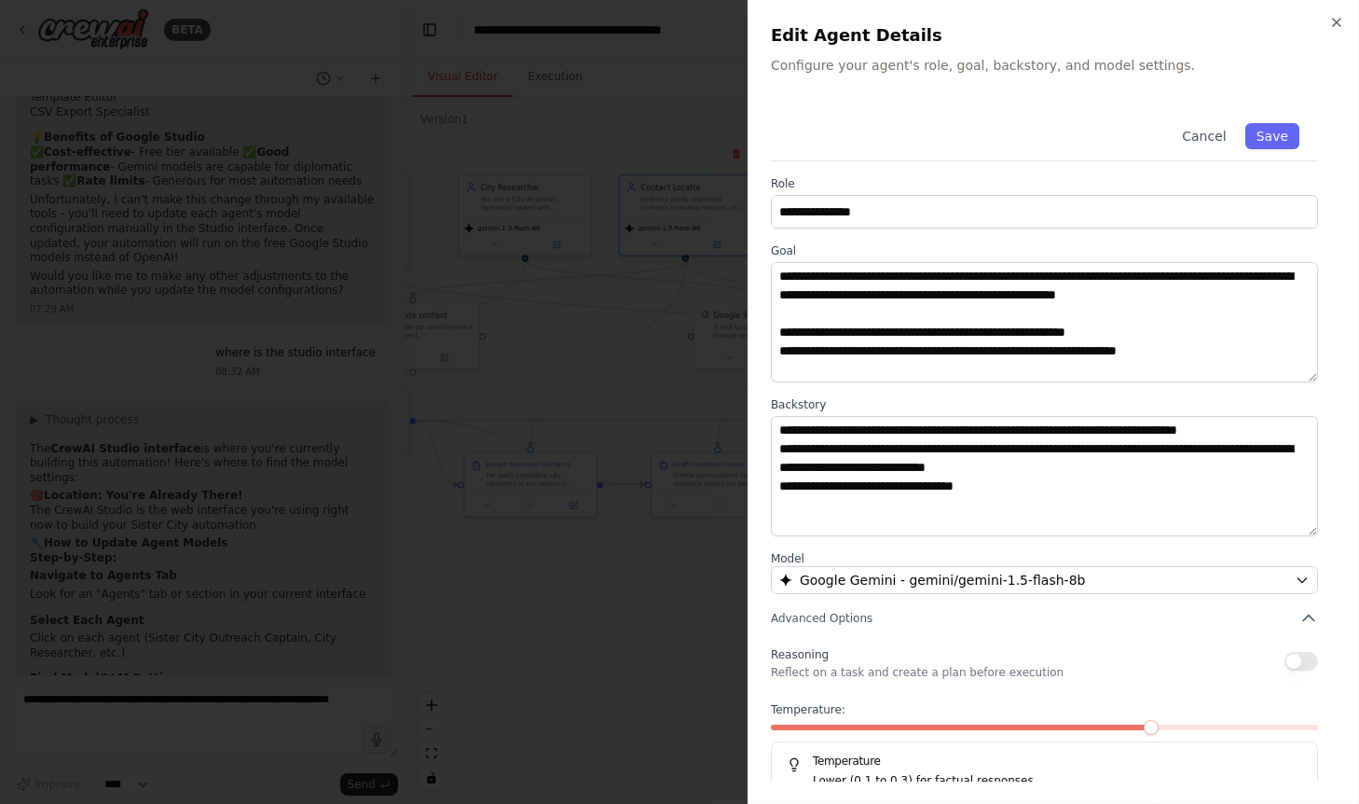
click at [590, 518] on div at bounding box center [679, 402] width 1359 height 804
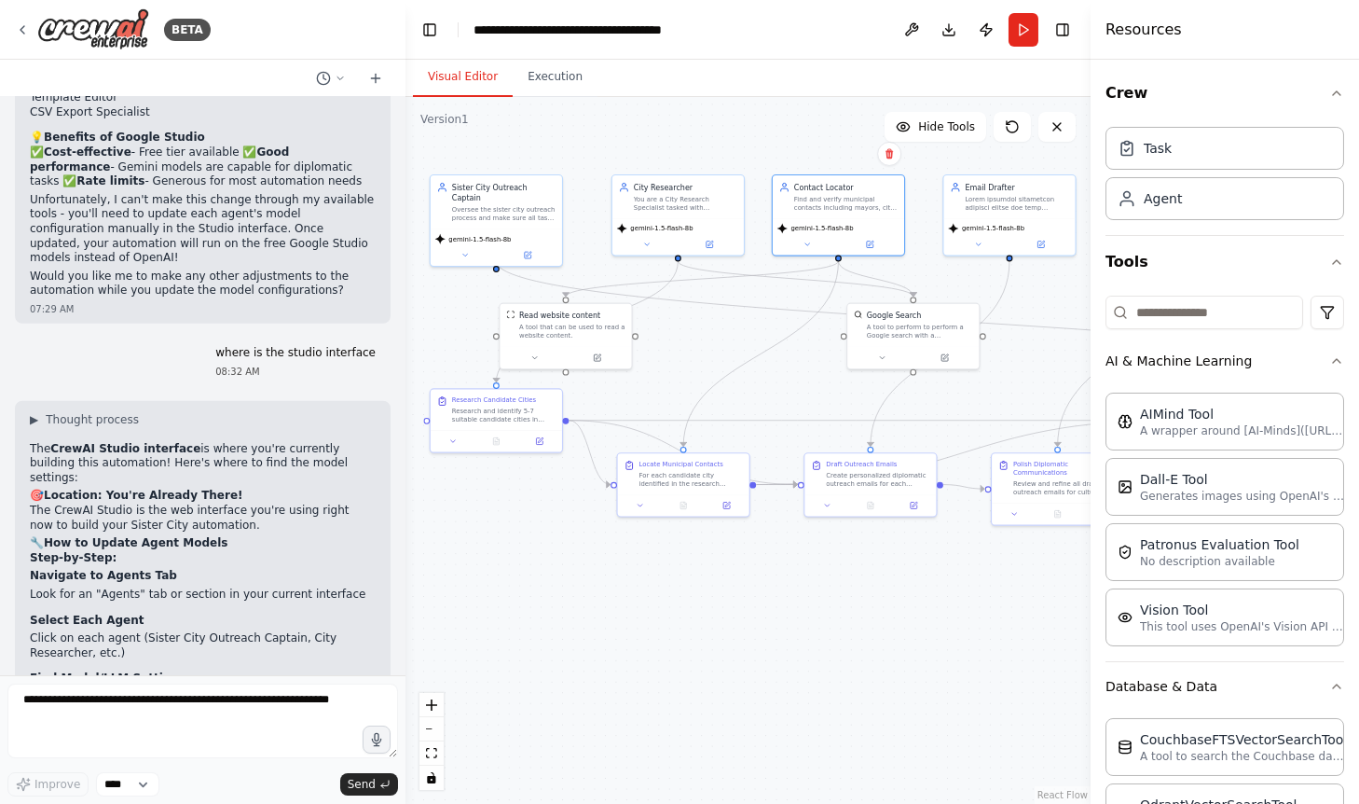
drag, startPoint x: 542, startPoint y: 339, endPoint x: 735, endPoint y: 342, distance: 193.0
click at [735, 342] on div ".deletable-edge-delete-btn { width: 20px; height: 20px; border: 0px solid #ffff…" at bounding box center [748, 450] width 685 height 707
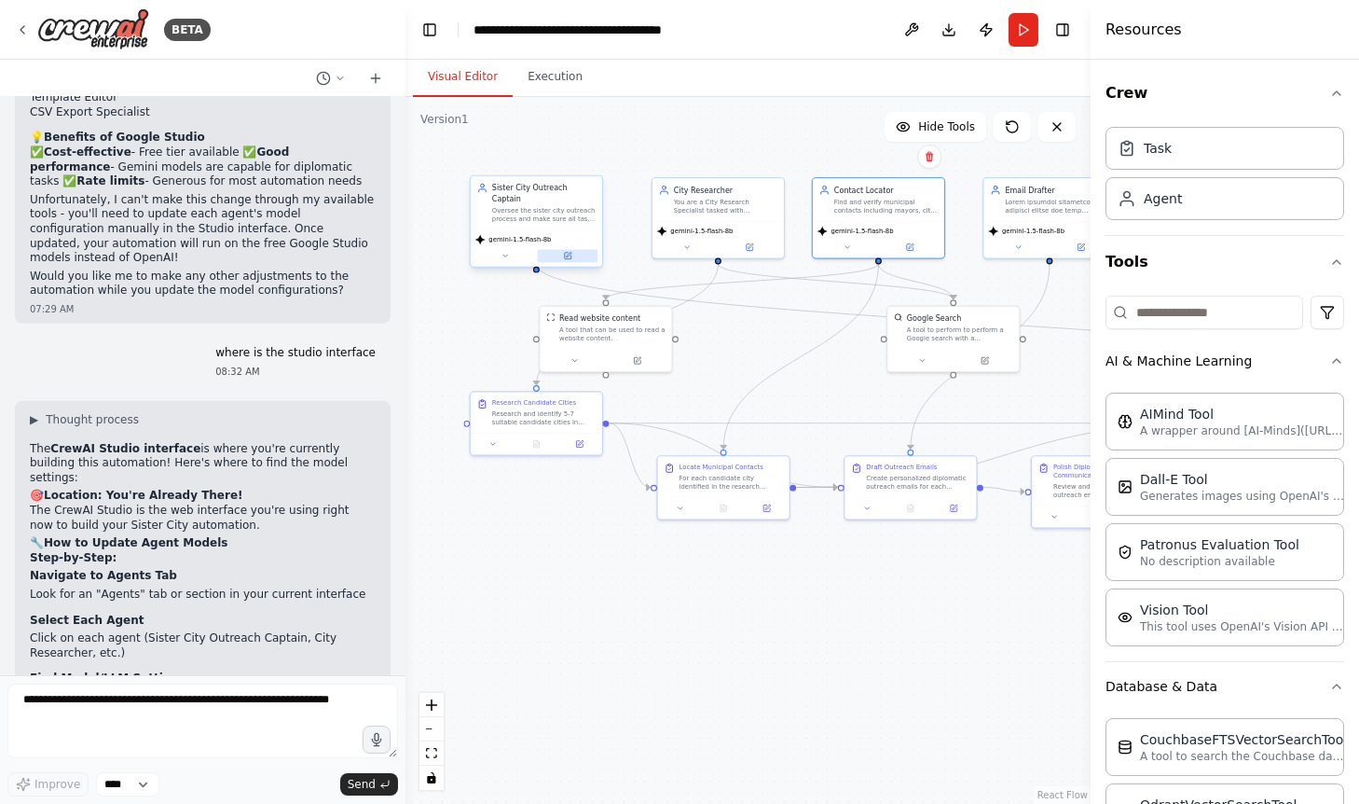
click at [571, 252] on icon at bounding box center [568, 254] width 5 height 5
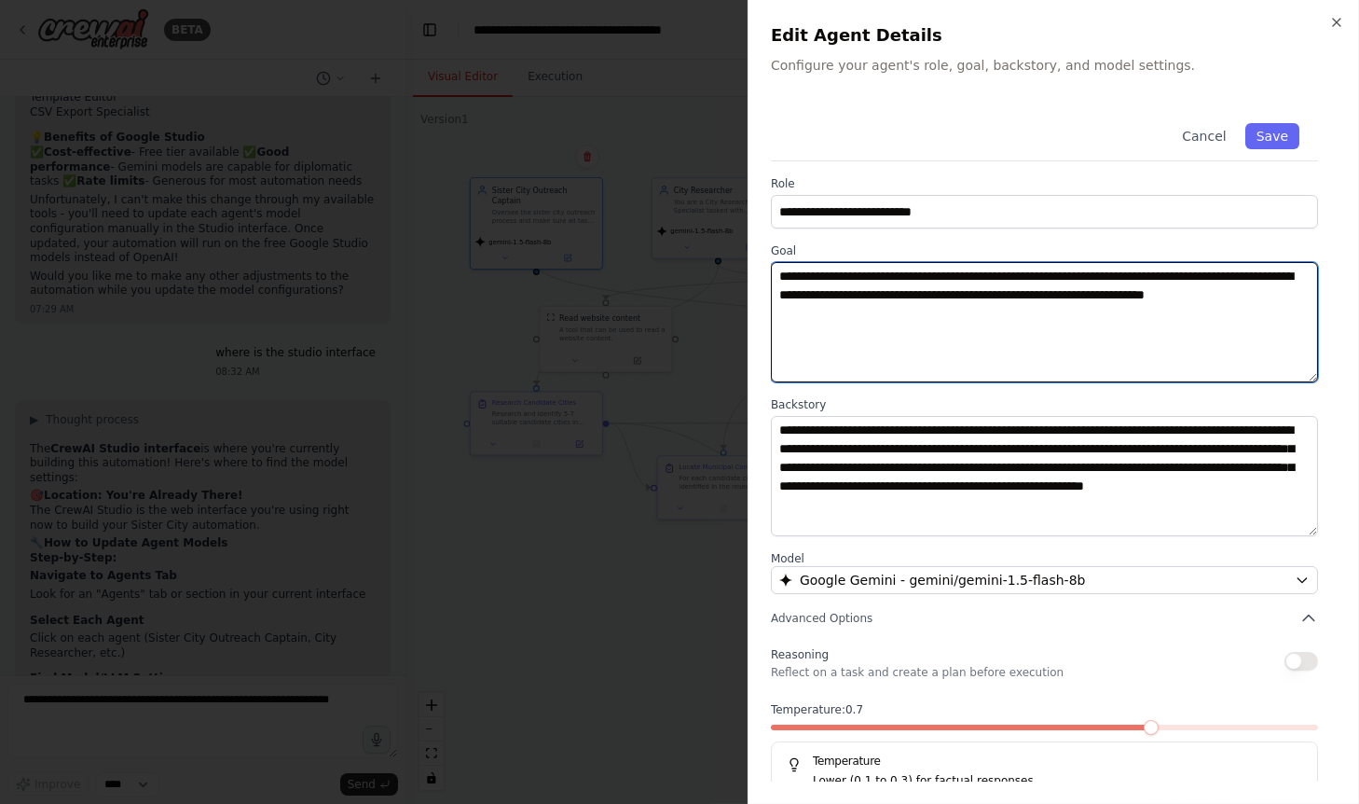
click at [1055, 285] on textarea "**********" at bounding box center [1045, 322] width 548 height 120
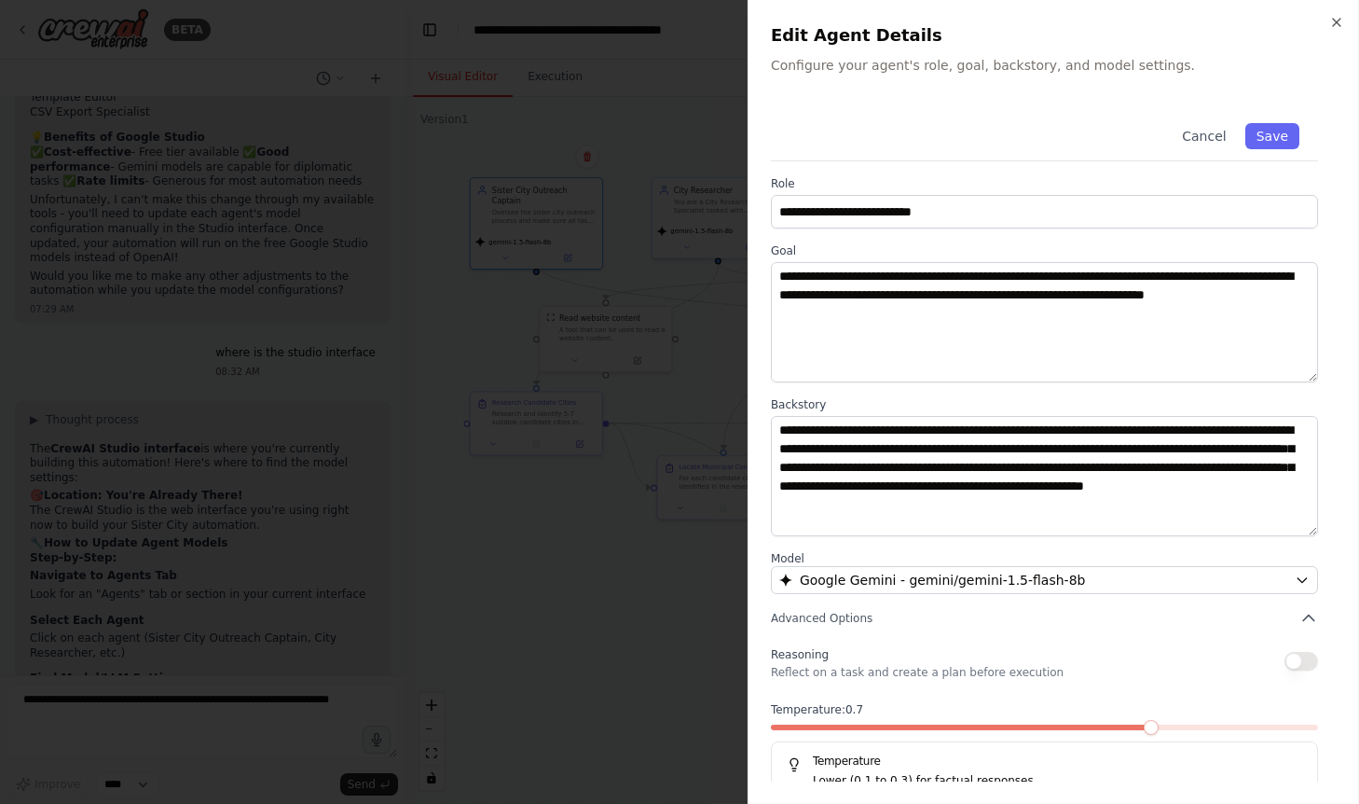
click at [611, 488] on div at bounding box center [679, 402] width 1359 height 804
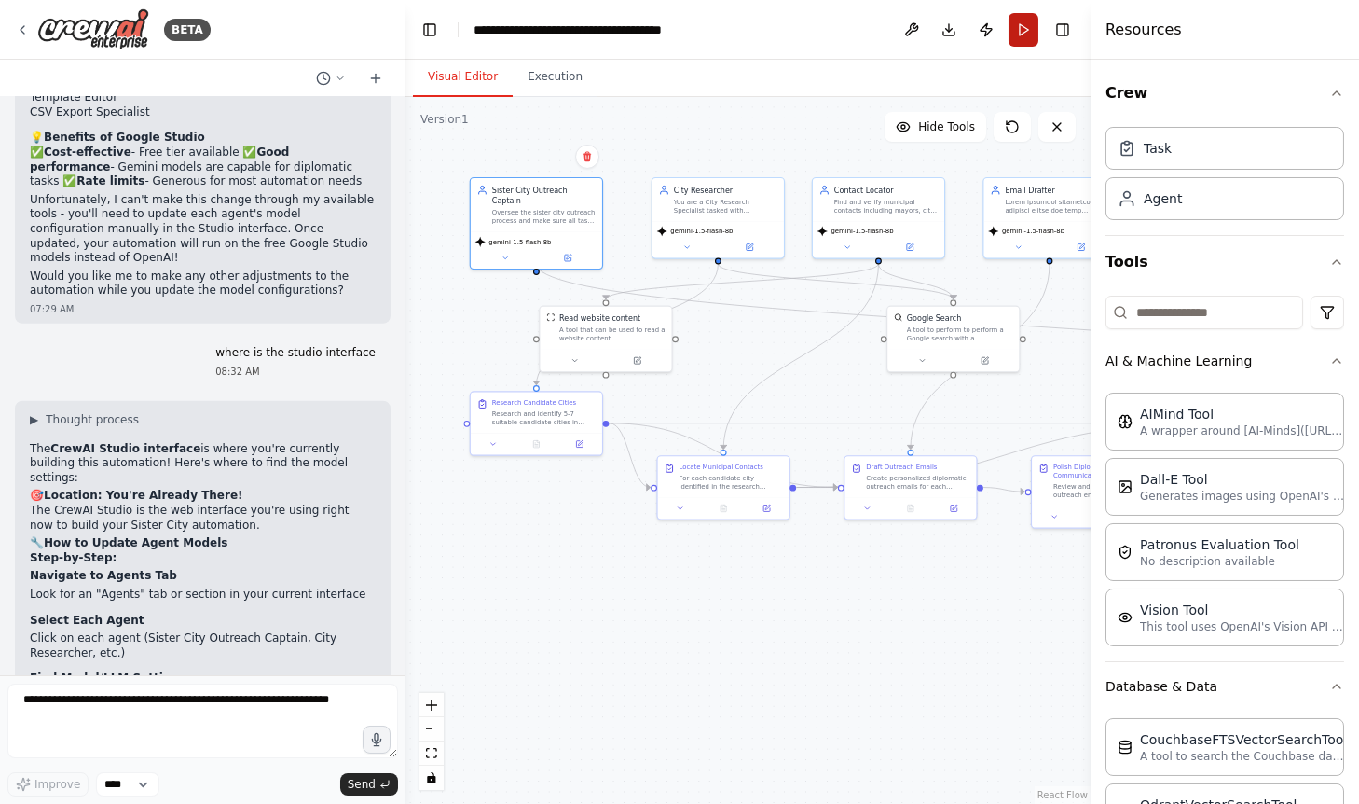
click at [1025, 28] on button "Run" at bounding box center [1024, 30] width 30 height 34
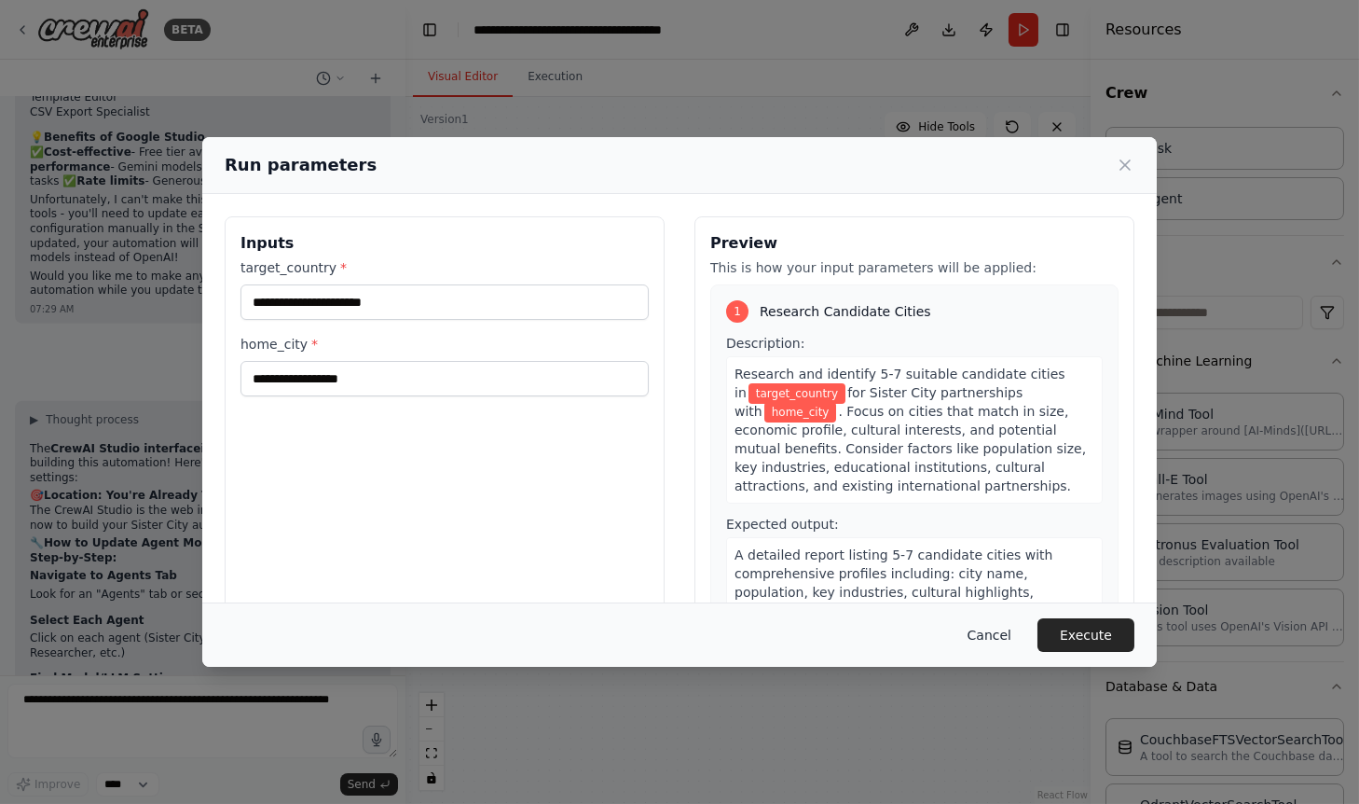
click at [995, 633] on button "Cancel" at bounding box center [990, 635] width 74 height 34
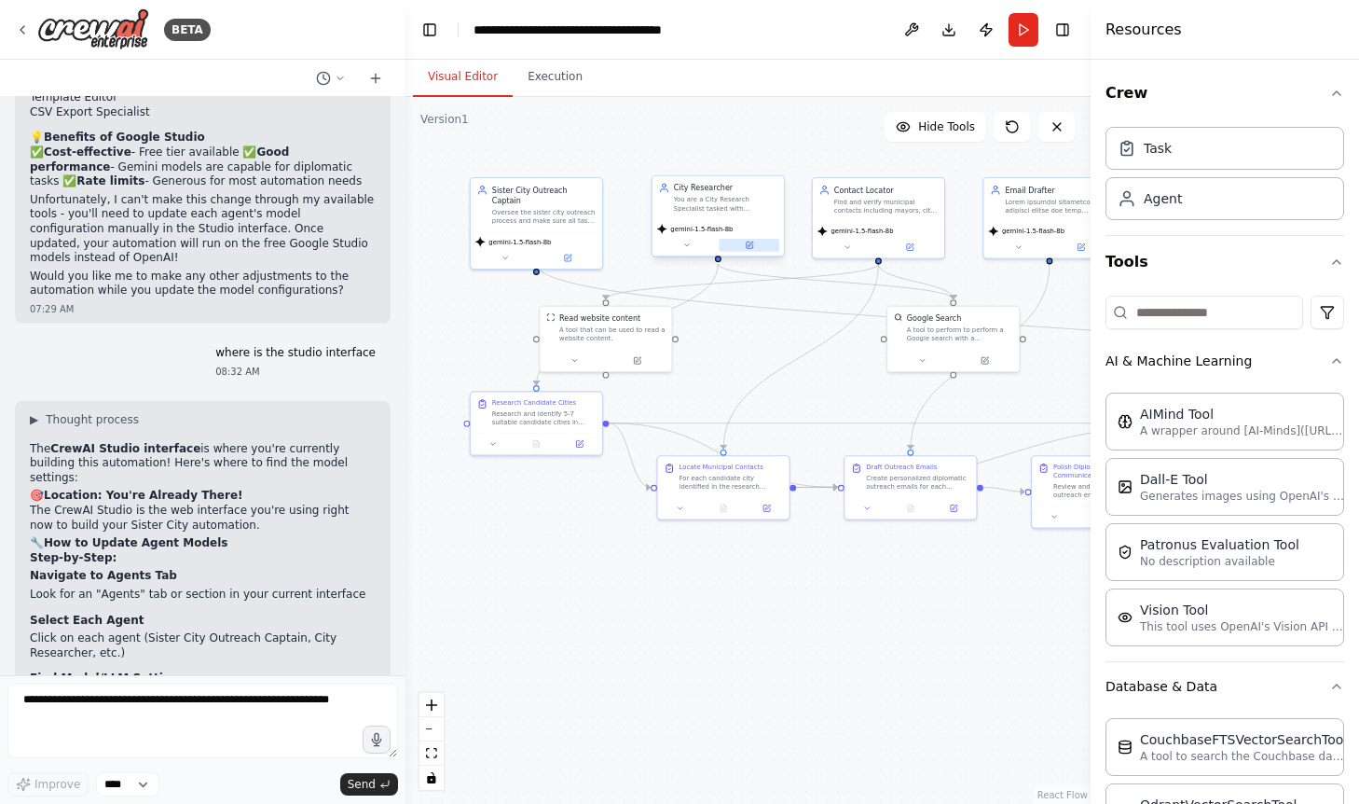
click at [766, 241] on button at bounding box center [750, 245] width 61 height 13
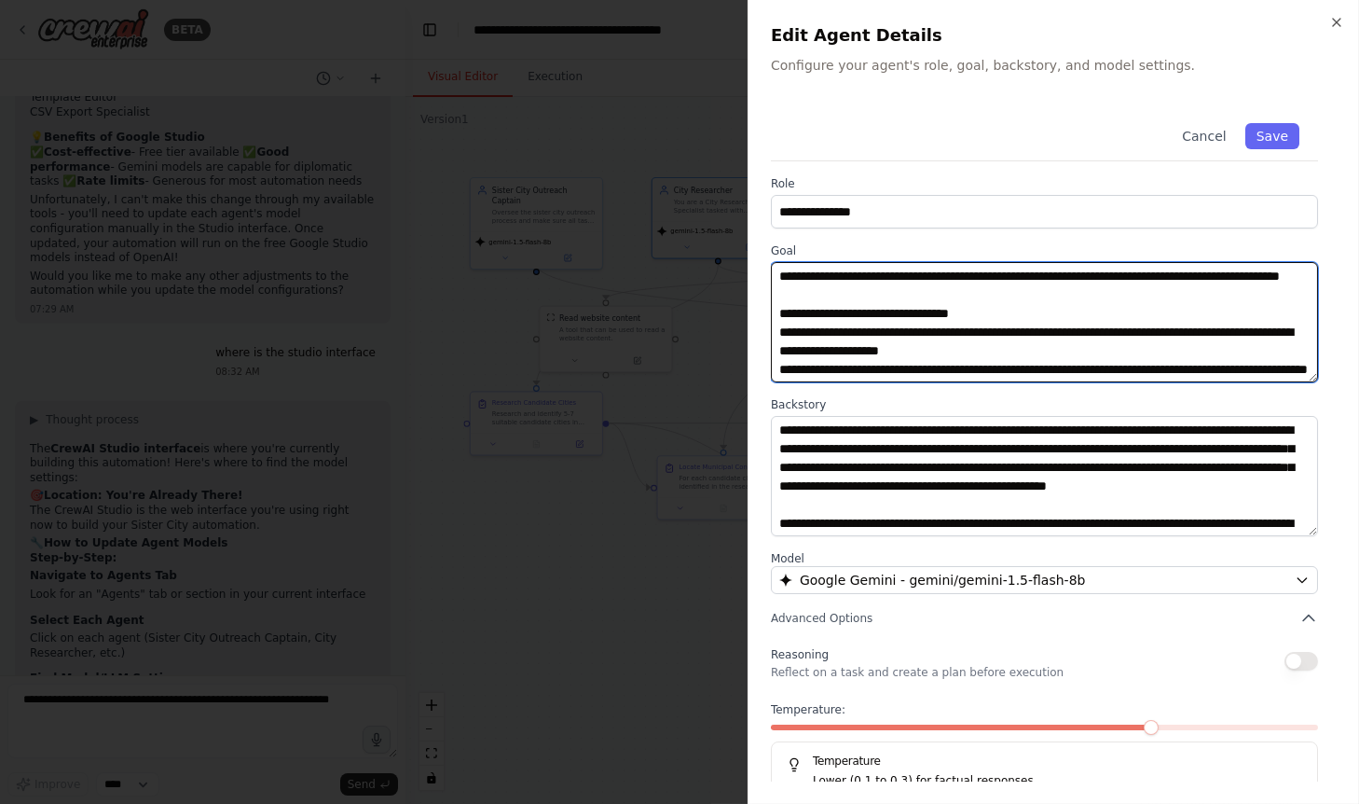
click at [887, 337] on textarea "**********" at bounding box center [1045, 322] width 548 height 120
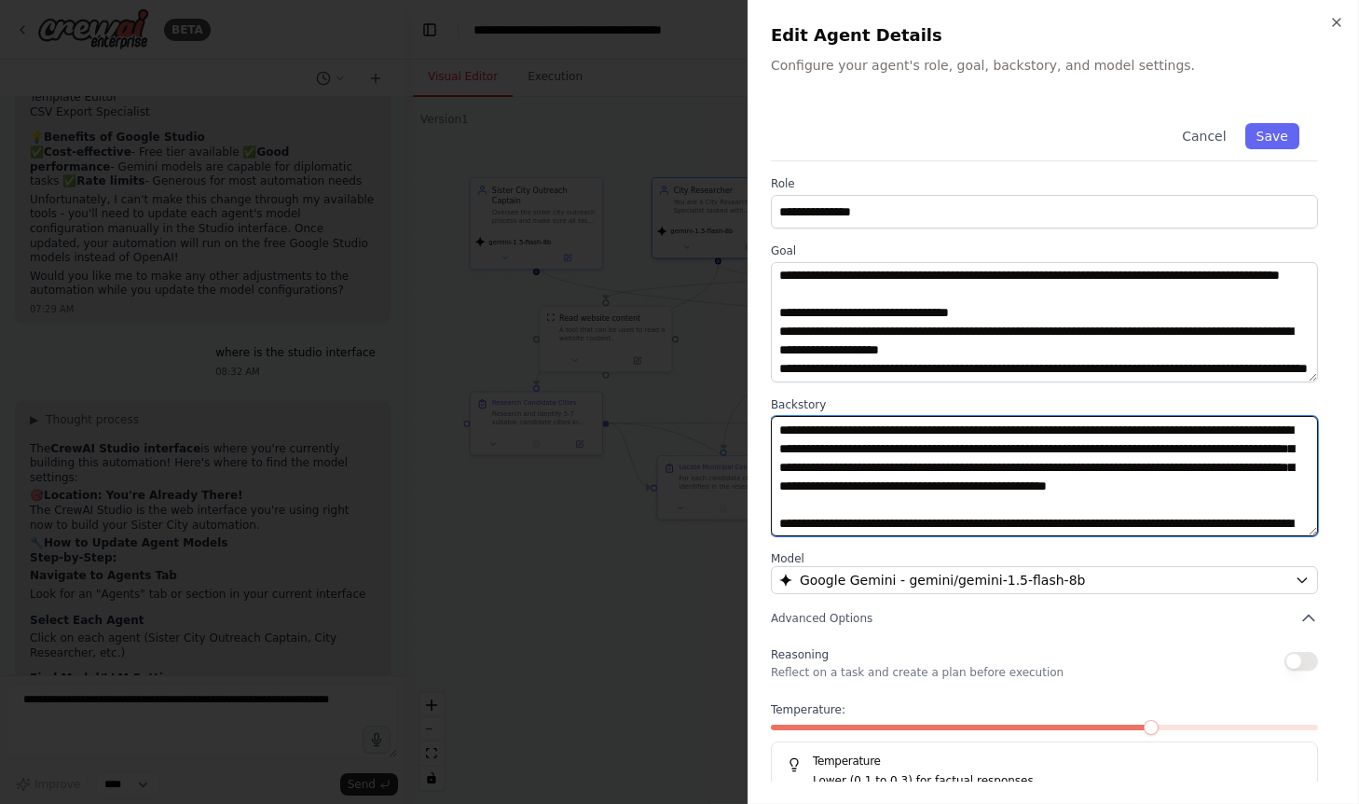
click at [893, 488] on textarea at bounding box center [1045, 476] width 548 height 120
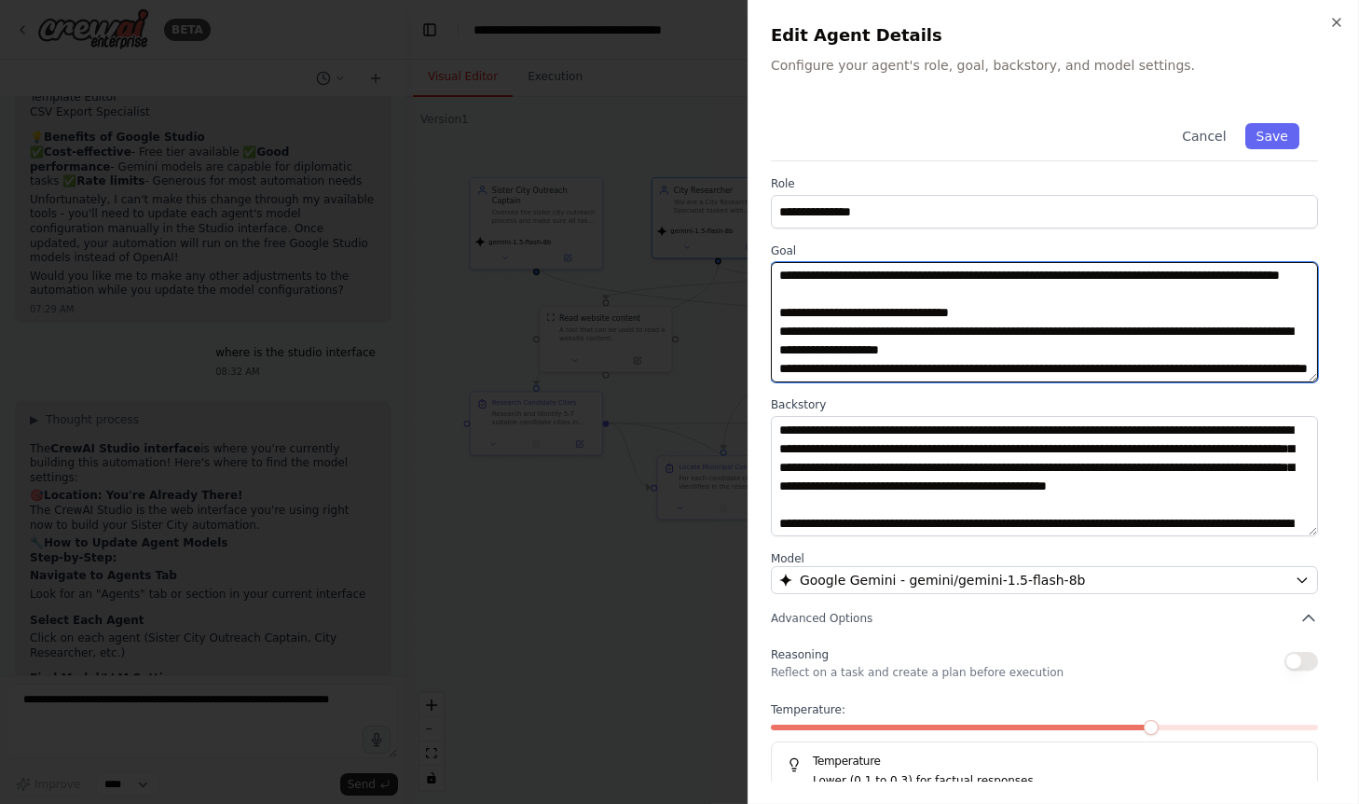
click at [906, 296] on textarea "**********" at bounding box center [1045, 322] width 548 height 120
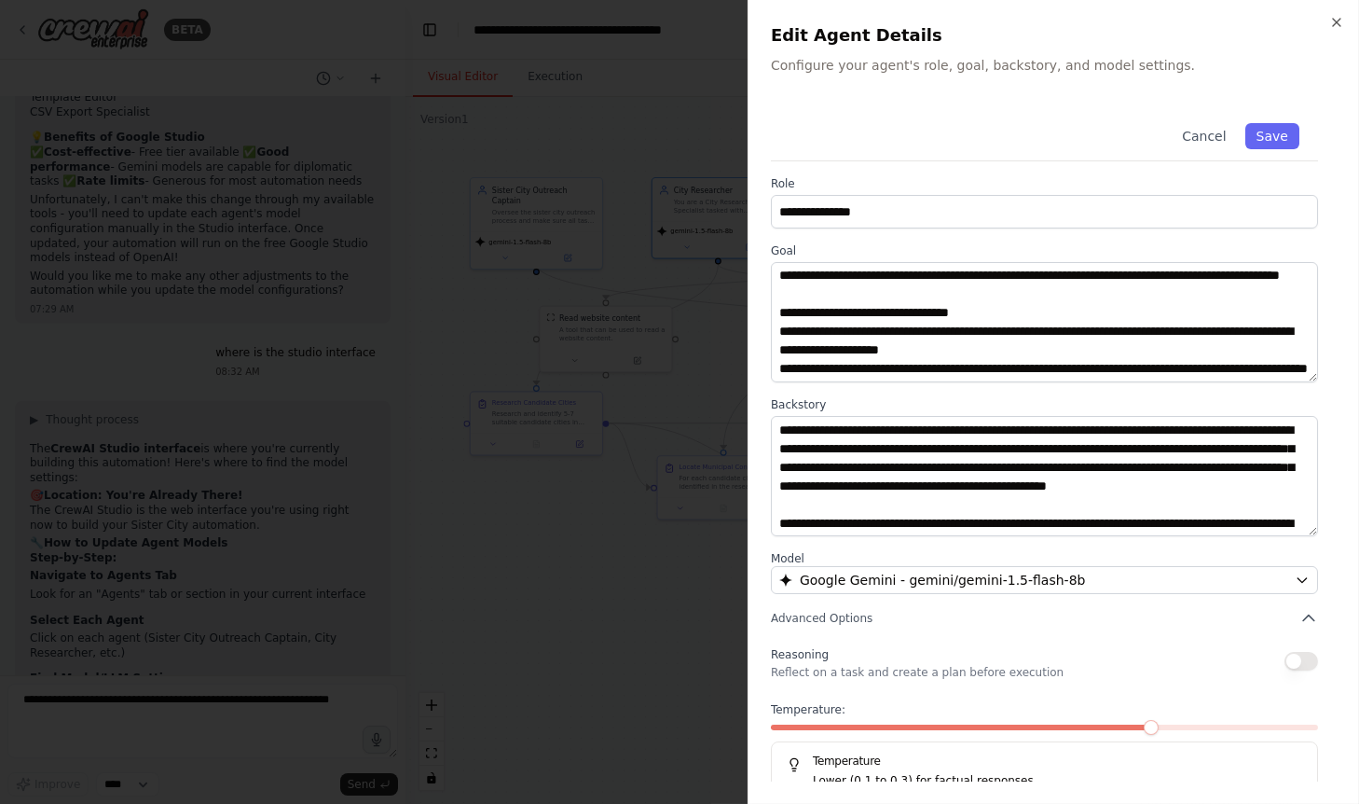
click at [635, 588] on div at bounding box center [679, 402] width 1359 height 804
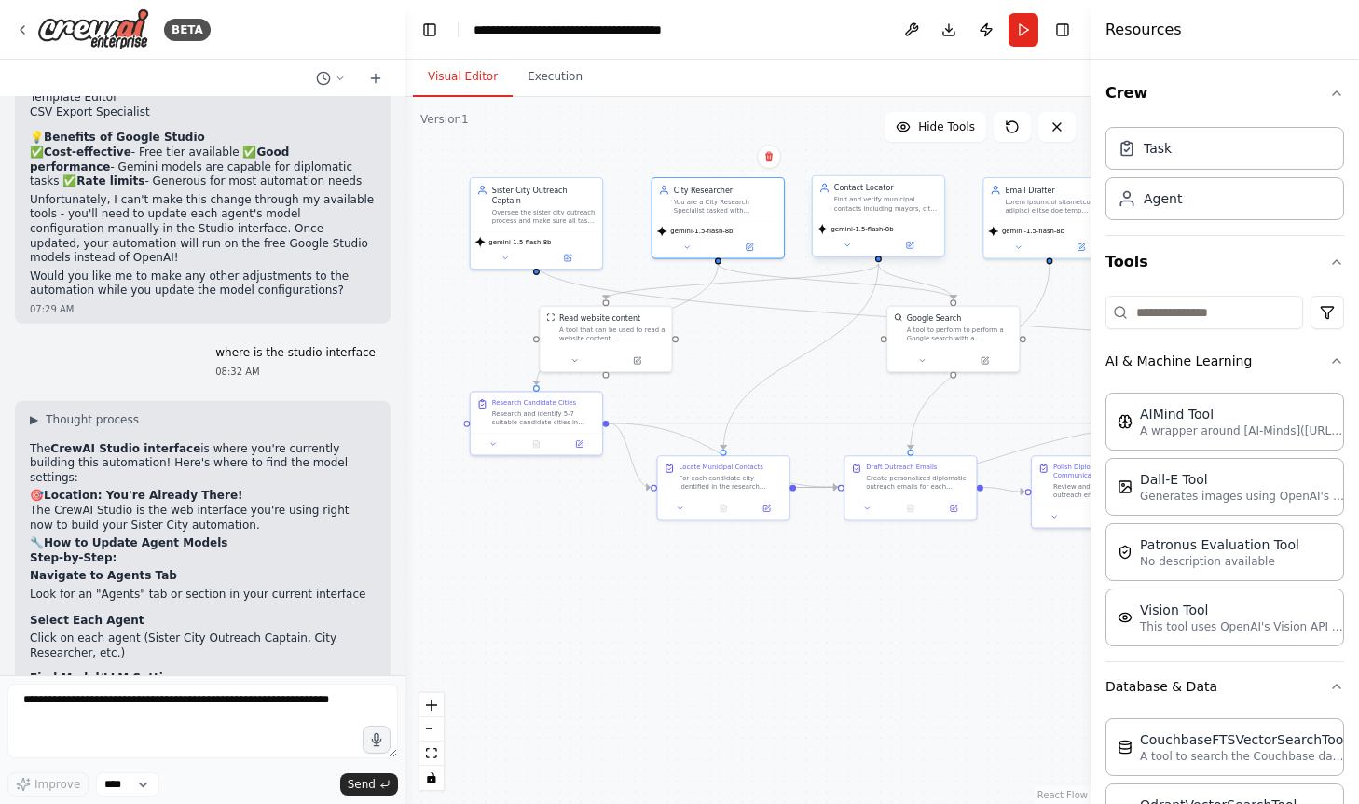
click at [915, 255] on div "Contact Locator Find and verify municipal contacts including mayors, city counc…" at bounding box center [878, 216] width 133 height 82
click at [914, 243] on icon at bounding box center [909, 245] width 8 height 8
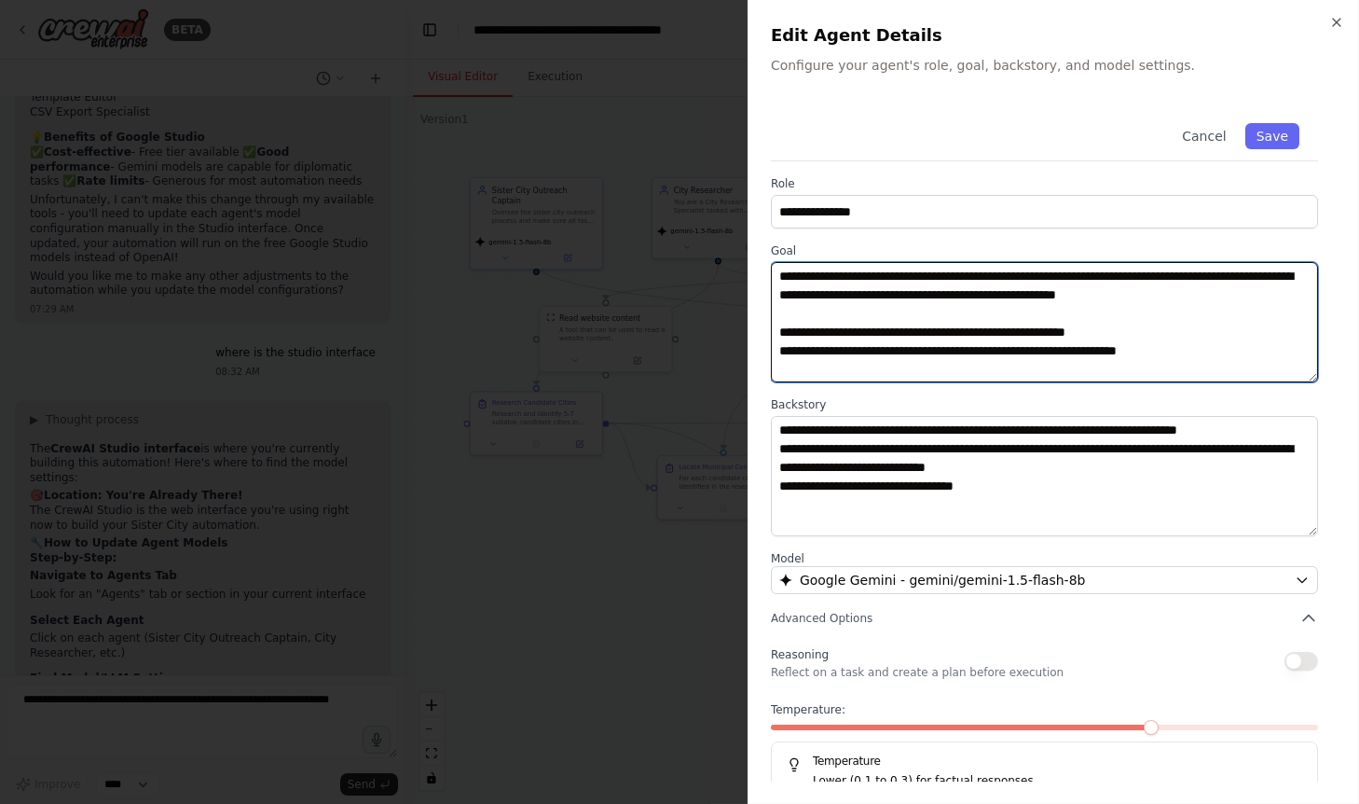
drag, startPoint x: 833, startPoint y: 351, endPoint x: 700, endPoint y: 351, distance: 133.3
click at [771, 351] on textarea "**********" at bounding box center [1045, 322] width 548 height 120
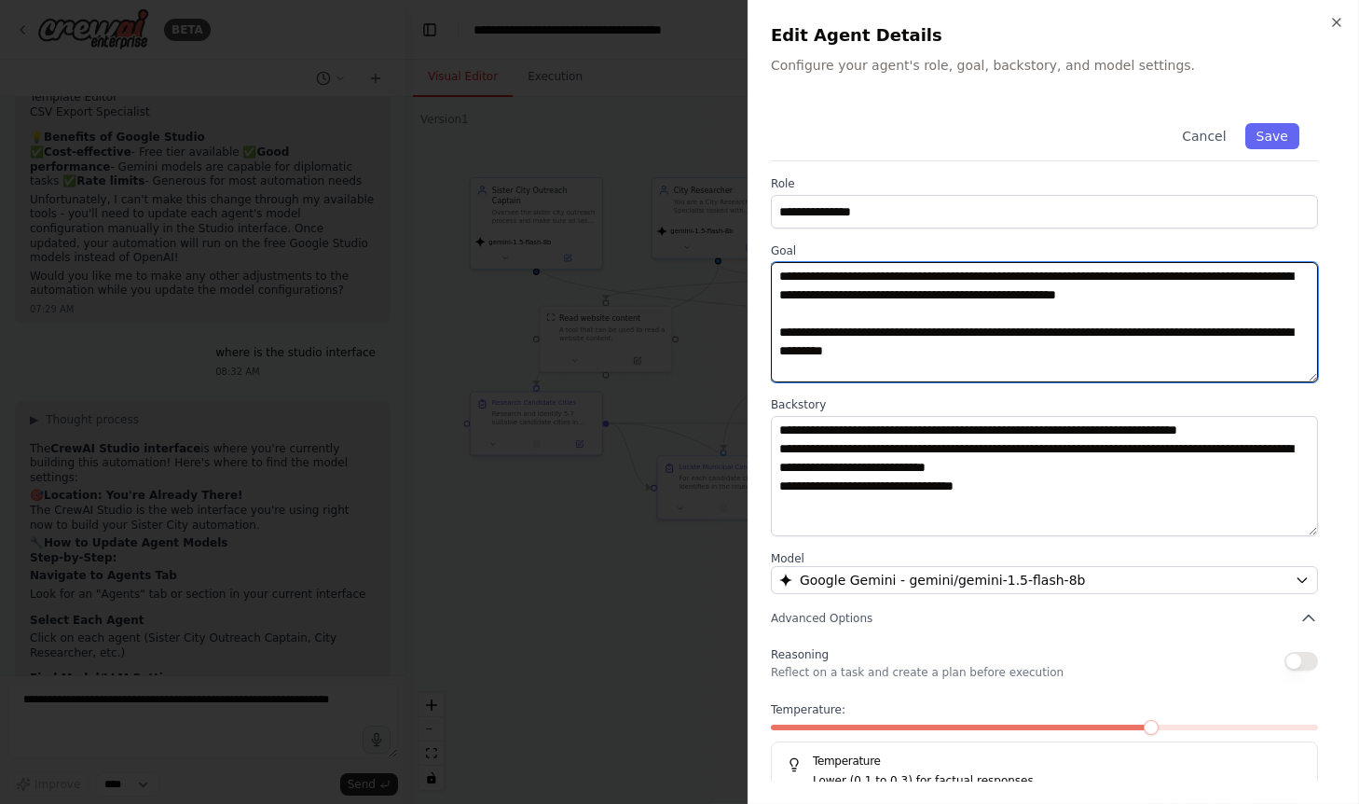
type textarea "**********"
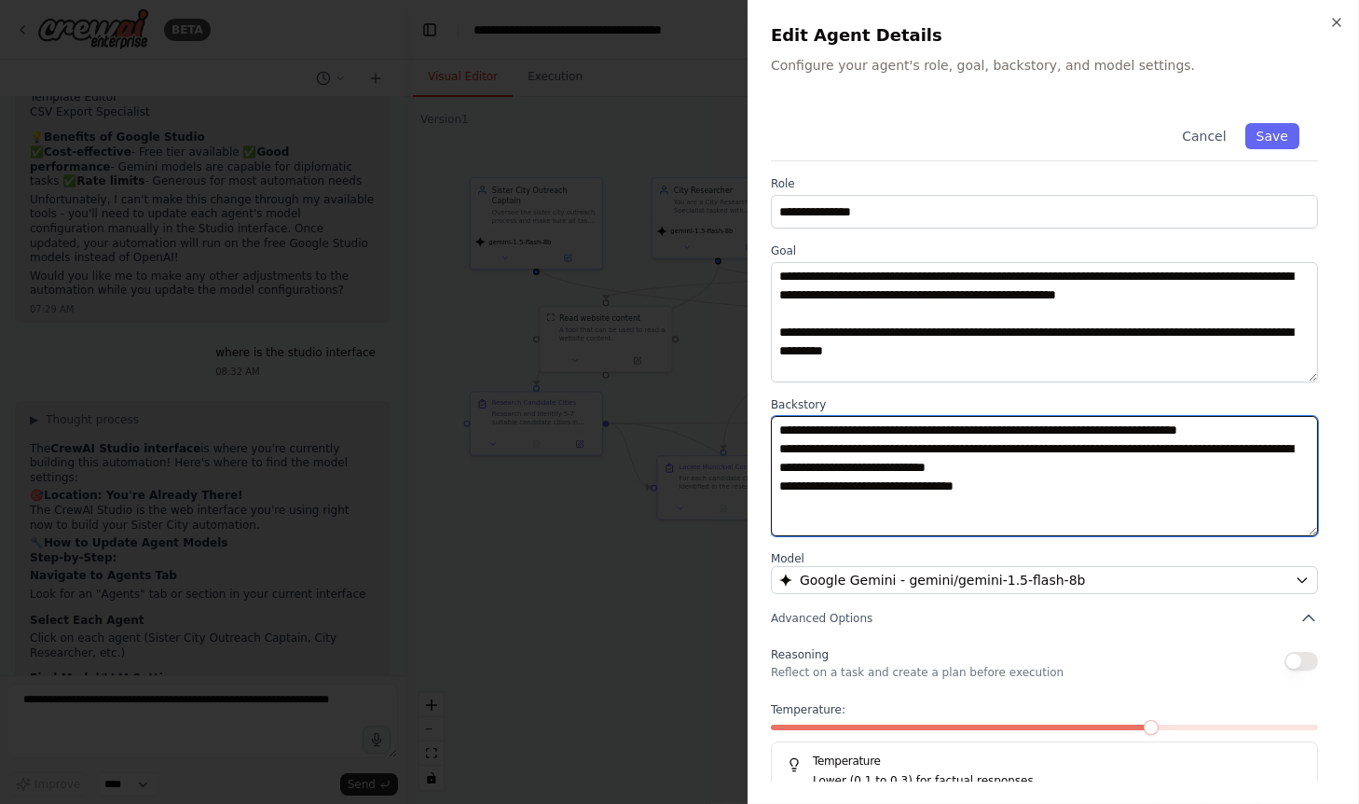
drag, startPoint x: 827, startPoint y: 447, endPoint x: 667, endPoint y: 447, distance: 159.4
click at [771, 447] on textarea at bounding box center [1045, 476] width 548 height 120
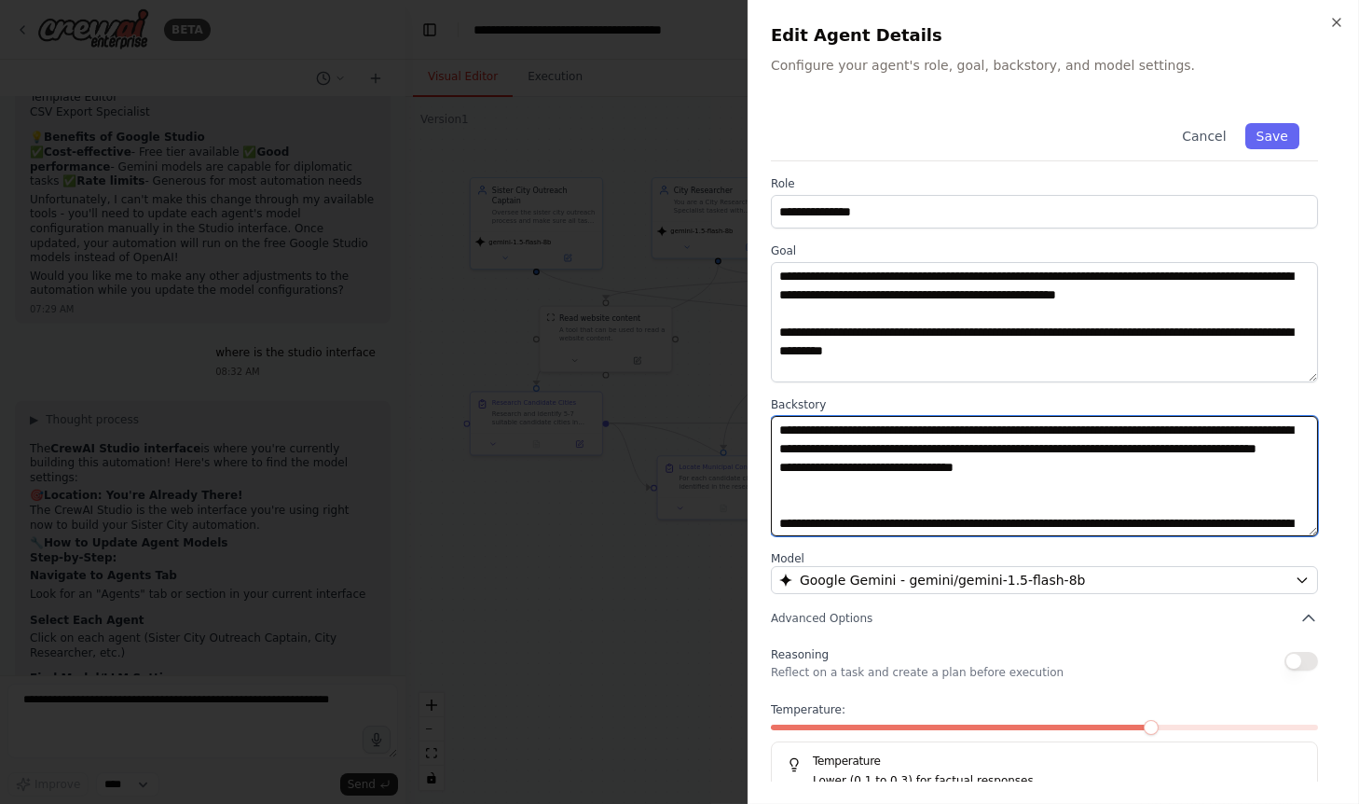
drag, startPoint x: 832, startPoint y: 494, endPoint x: 722, endPoint y: 494, distance: 110.9
click at [771, 494] on textarea at bounding box center [1045, 476] width 548 height 120
click at [808, 493] on textarea at bounding box center [1045, 476] width 548 height 120
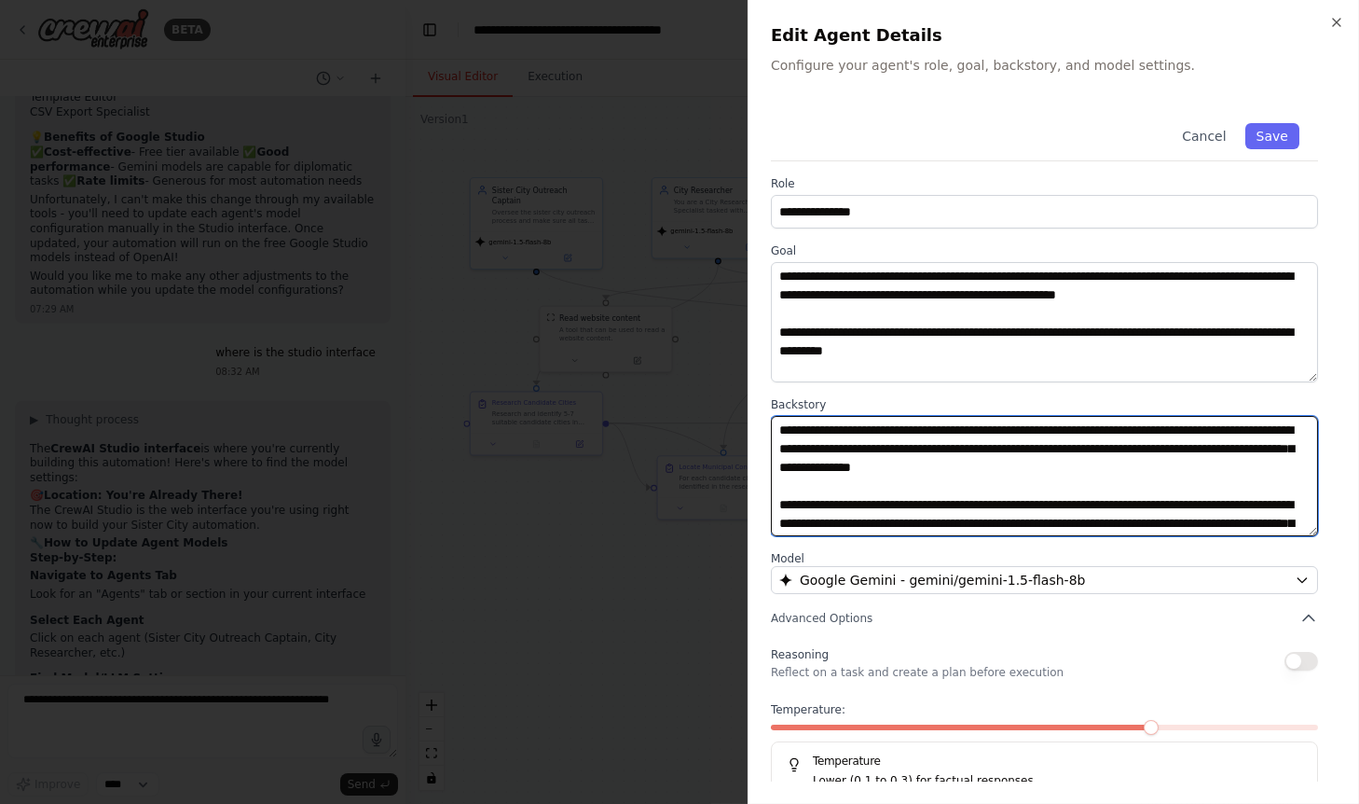
click at [924, 485] on textarea at bounding box center [1045, 476] width 548 height 120
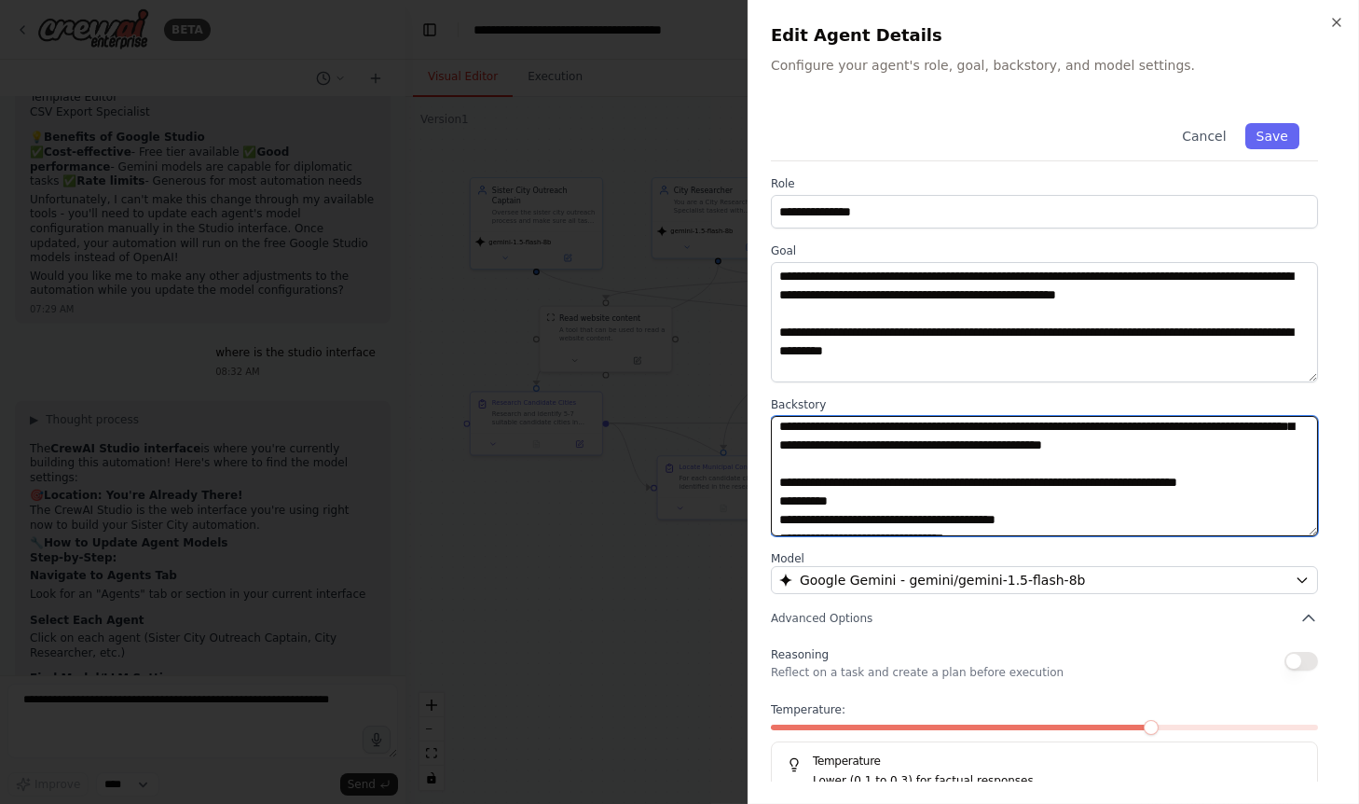
scroll to position [120, 0]
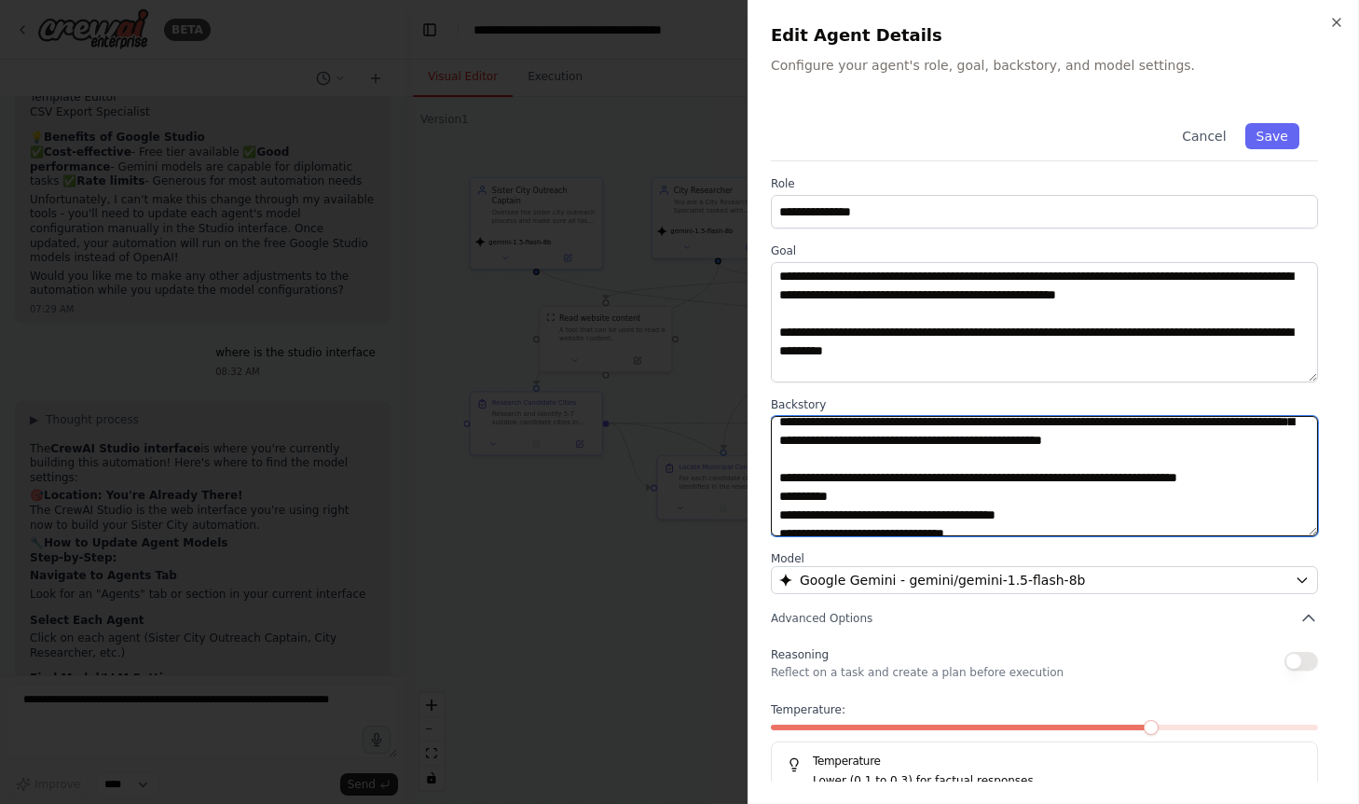
click at [873, 496] on textarea at bounding box center [1045, 476] width 548 height 120
drag, startPoint x: 786, startPoint y: 493, endPoint x: 730, endPoint y: 493, distance: 55.9
click at [771, 493] on textarea at bounding box center [1045, 476] width 548 height 120
click at [915, 461] on textarea at bounding box center [1045, 476] width 548 height 120
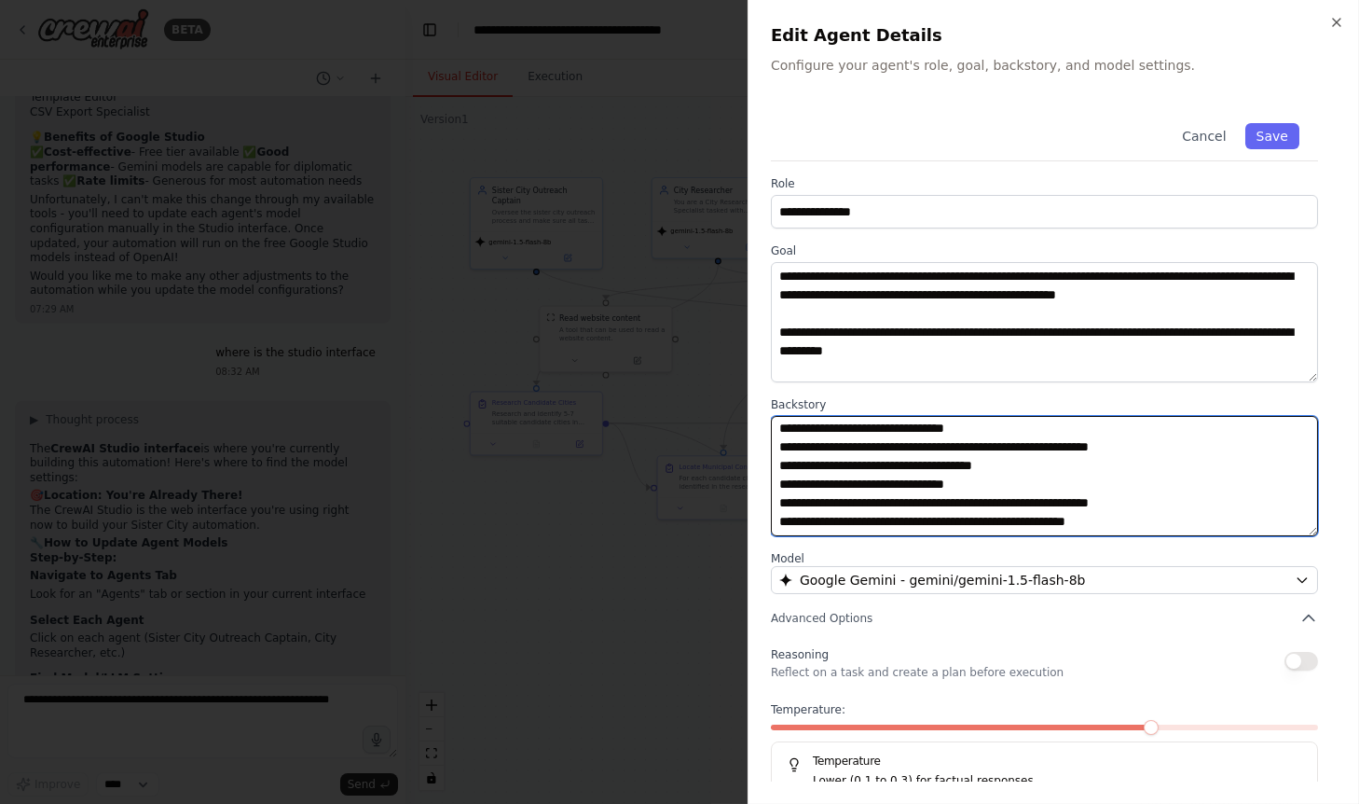
scroll to position [227, 0]
drag, startPoint x: 818, startPoint y: 430, endPoint x: 619, endPoint y: 430, distance: 199.5
click at [771, 430] on textarea at bounding box center [1045, 476] width 548 height 120
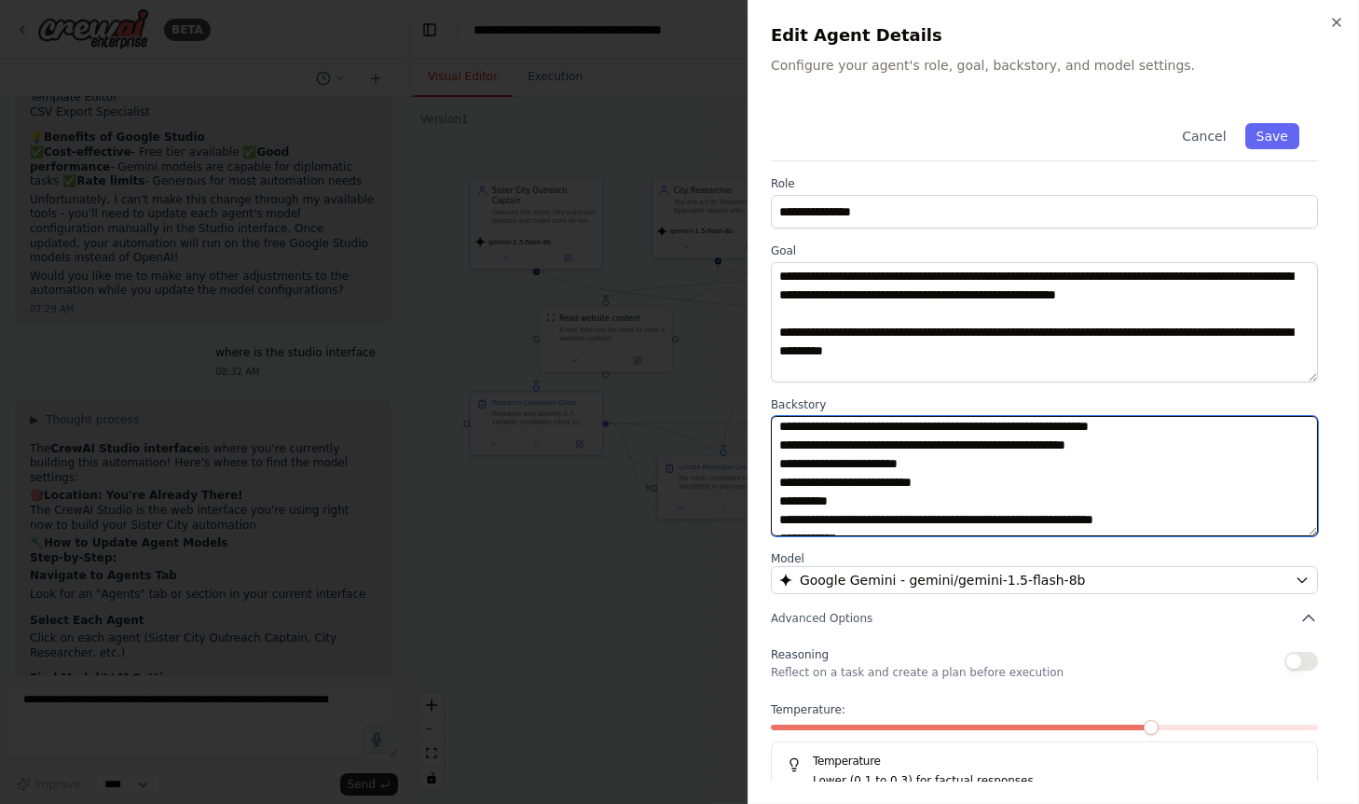
scroll to position [372, 0]
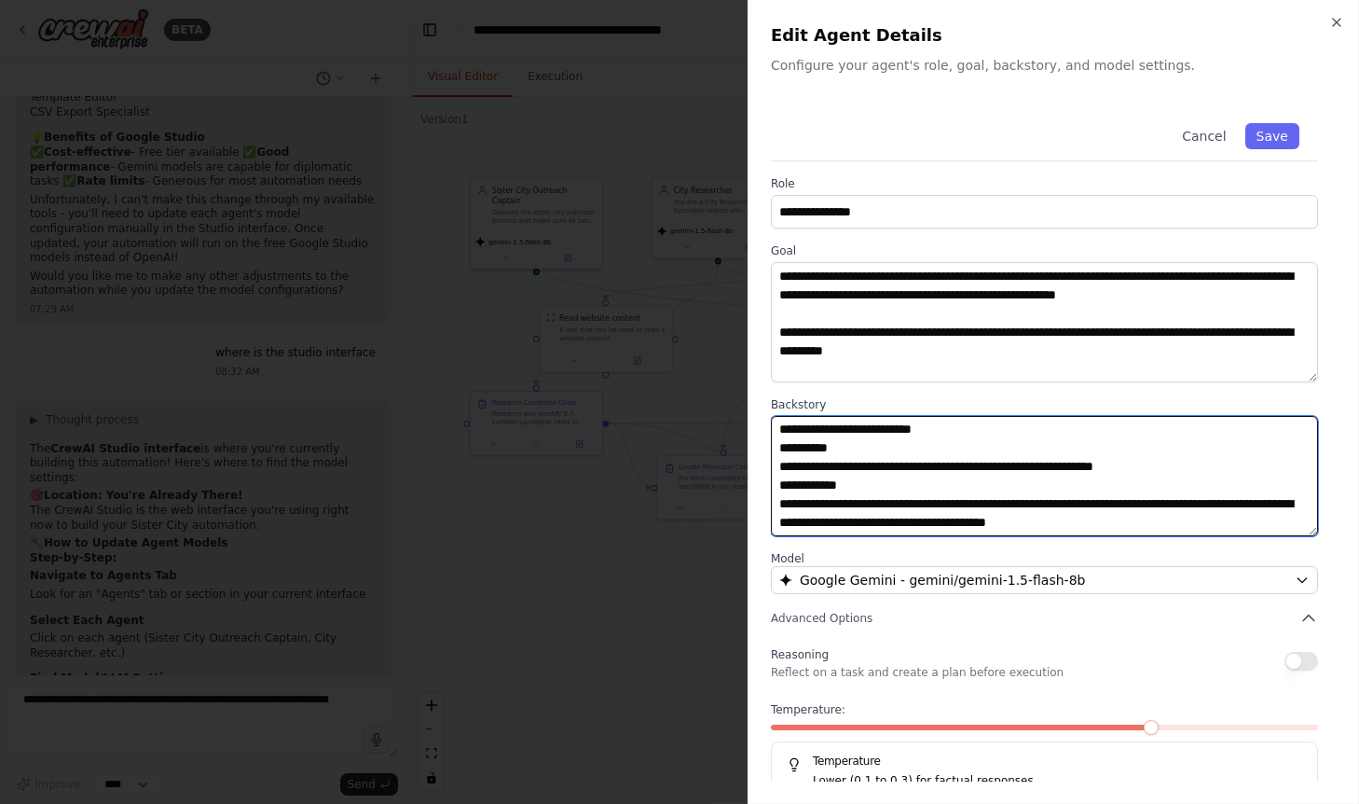
click at [933, 488] on textarea at bounding box center [1045, 476] width 548 height 120
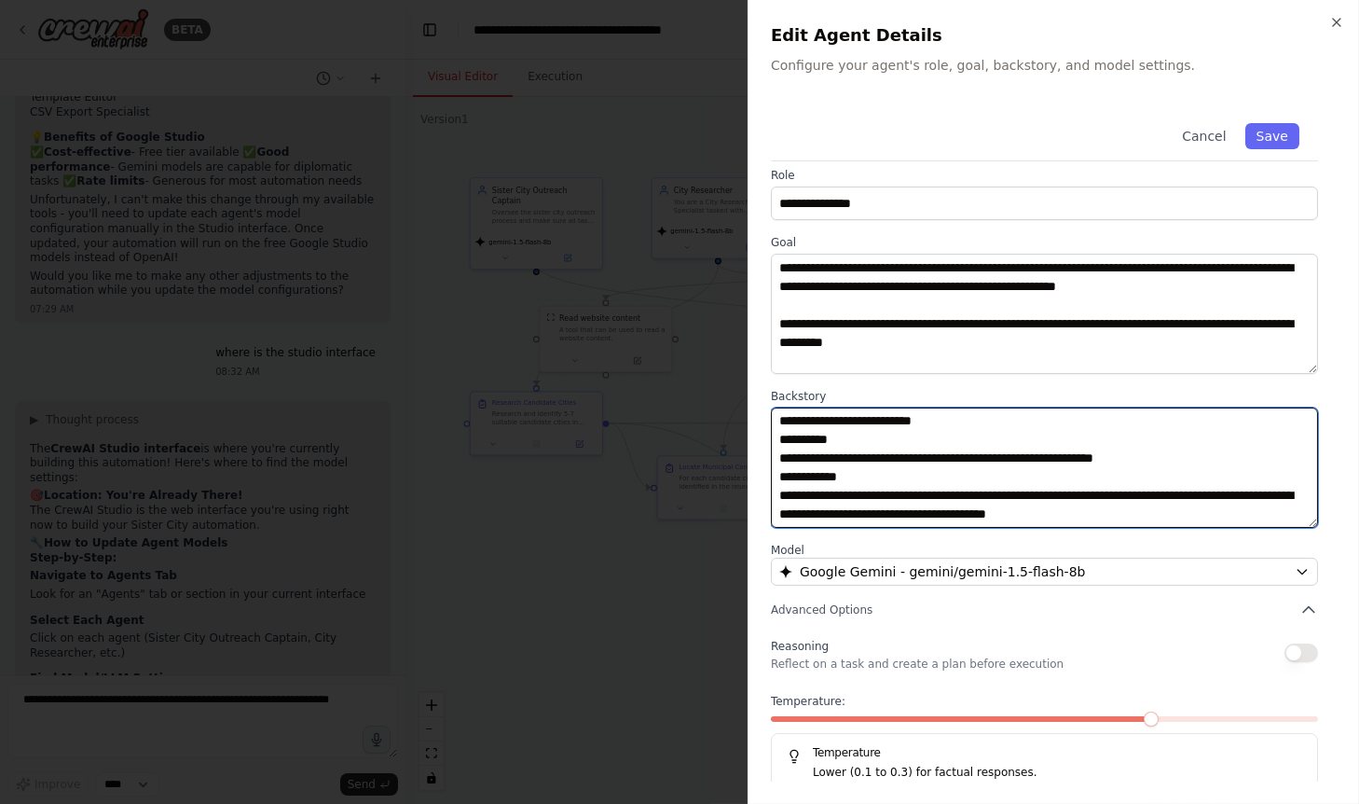
drag, startPoint x: 832, startPoint y: 474, endPoint x: 760, endPoint y: 474, distance: 72.7
click at [771, 474] on textarea at bounding box center [1045, 467] width 548 height 120
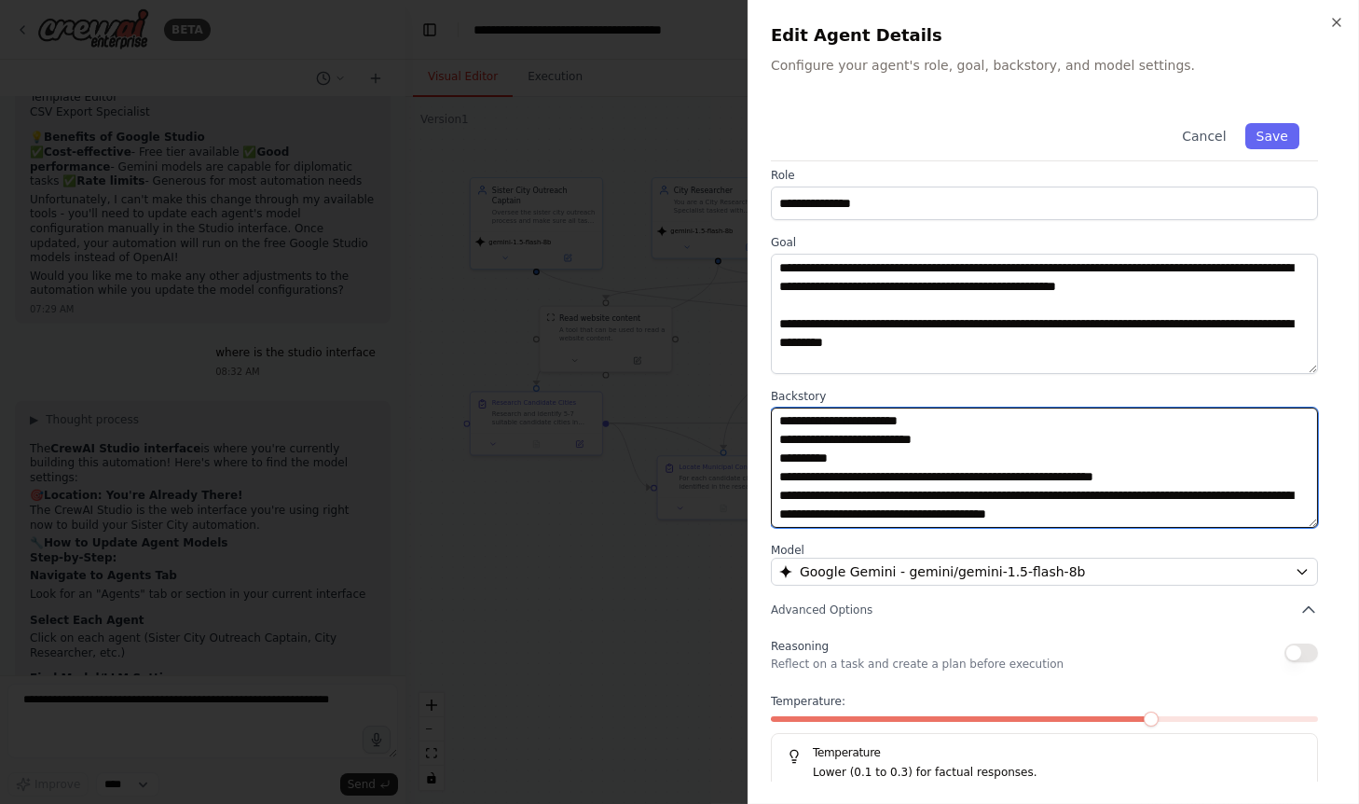
scroll to position [354, 0]
drag, startPoint x: 1177, startPoint y: 512, endPoint x: 922, endPoint y: 491, distance: 256.3
click at [922, 491] on textarea at bounding box center [1045, 467] width 548 height 120
click at [1185, 504] on textarea at bounding box center [1045, 467] width 548 height 120
drag, startPoint x: 1219, startPoint y: 506, endPoint x: 601, endPoint y: 486, distance: 618.4
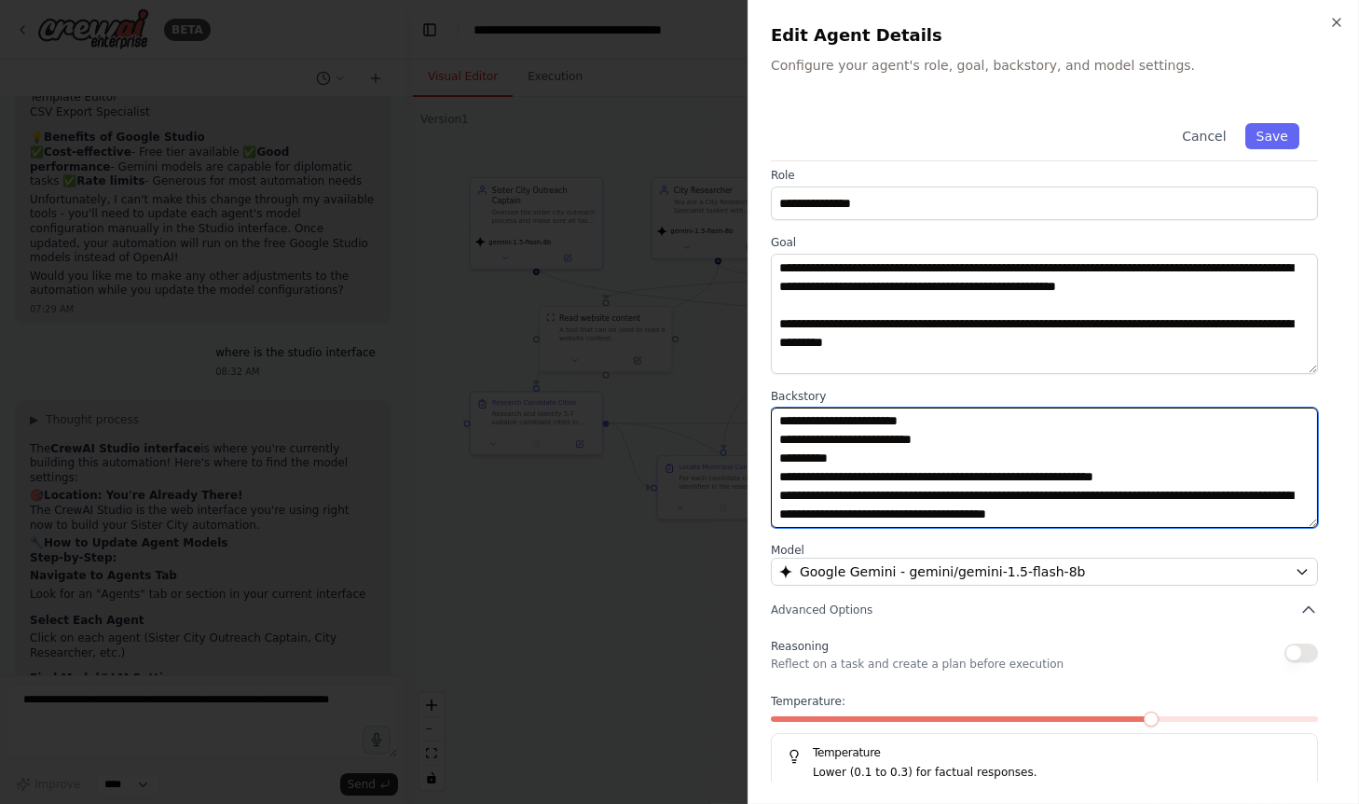
click at [771, 486] on textarea at bounding box center [1045, 467] width 548 height 120
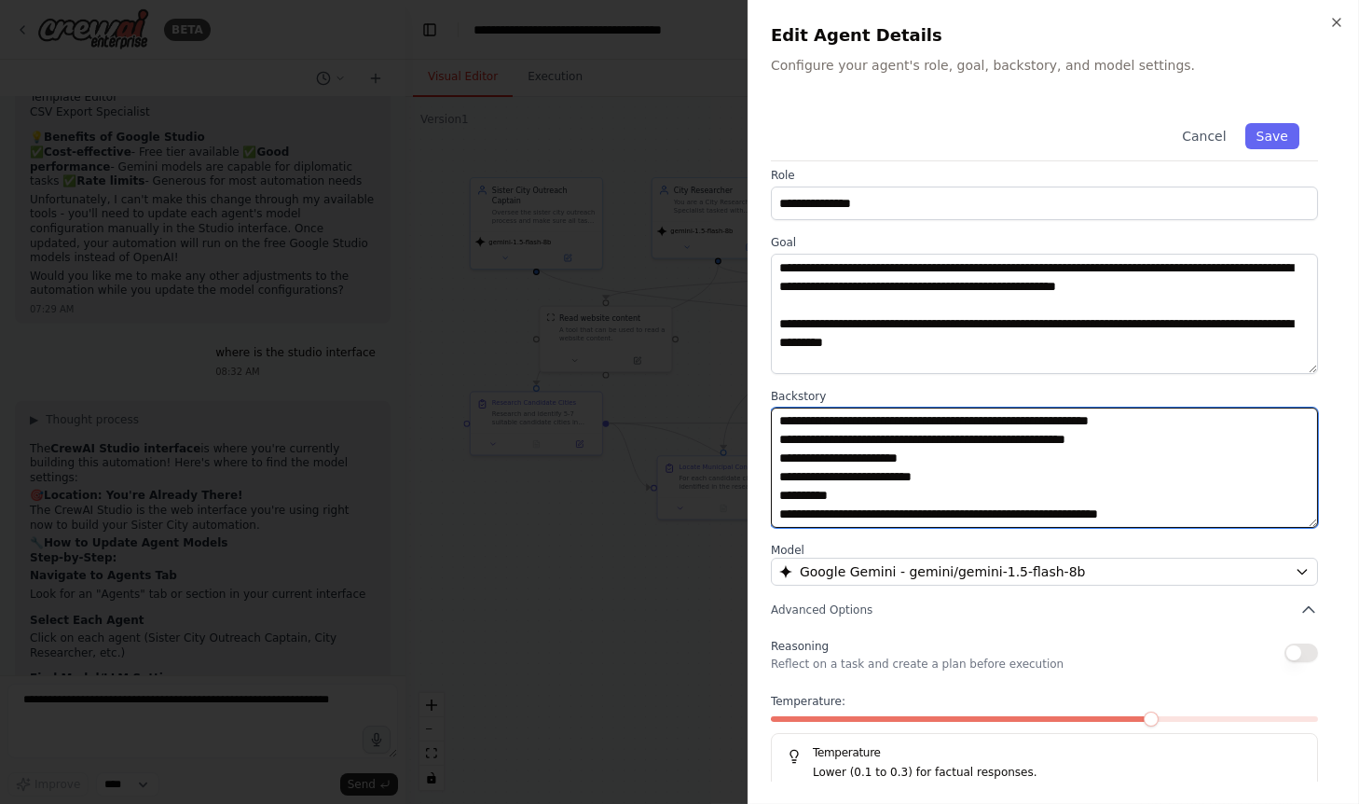
scroll to position [336, 0]
type textarea "**********"
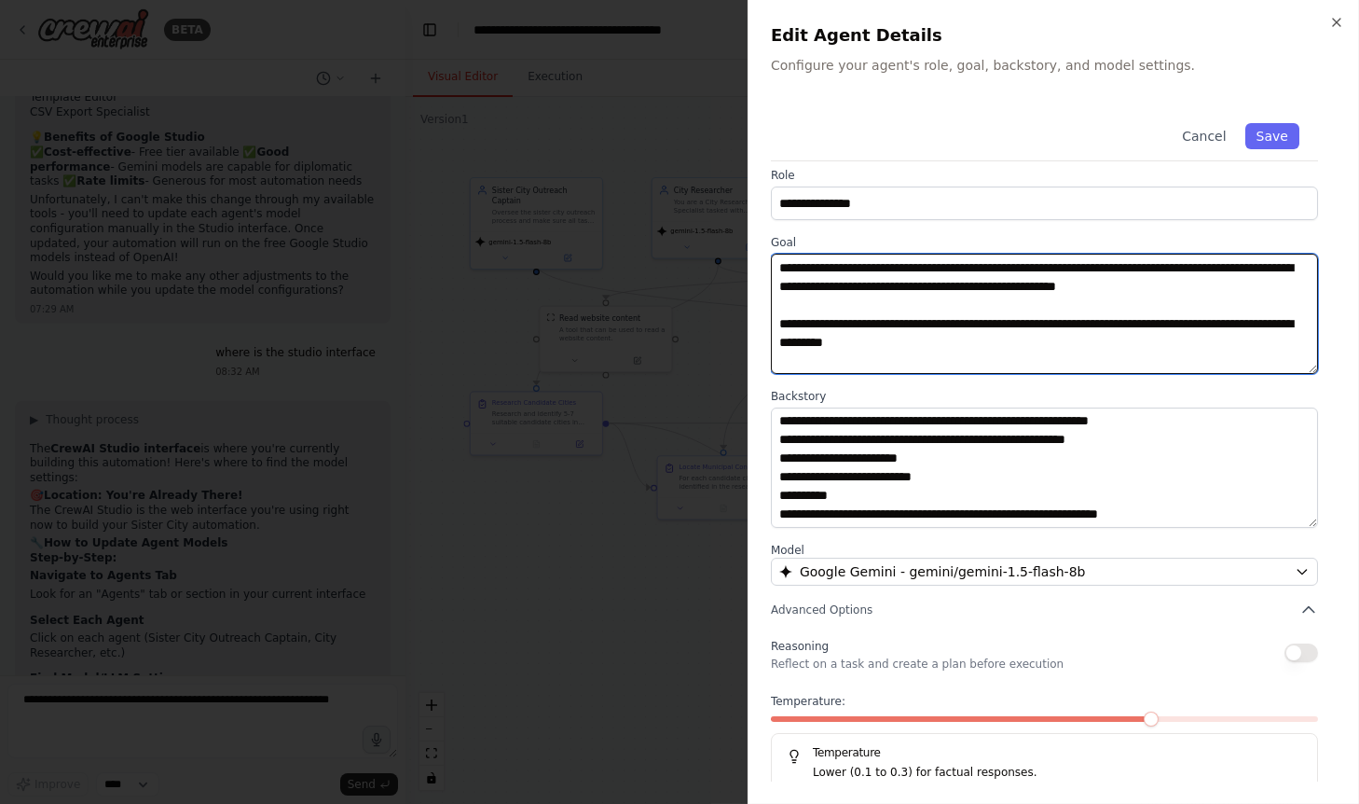
click at [1017, 348] on textarea "**********" at bounding box center [1045, 314] width 548 height 120
drag, startPoint x: 993, startPoint y: 343, endPoint x: 737, endPoint y: 315, distance: 257.0
click at [771, 315] on textarea "**********" at bounding box center [1045, 314] width 548 height 120
paste textarea "**********"
click at [1054, 342] on textarea "**********" at bounding box center [1045, 314] width 548 height 120
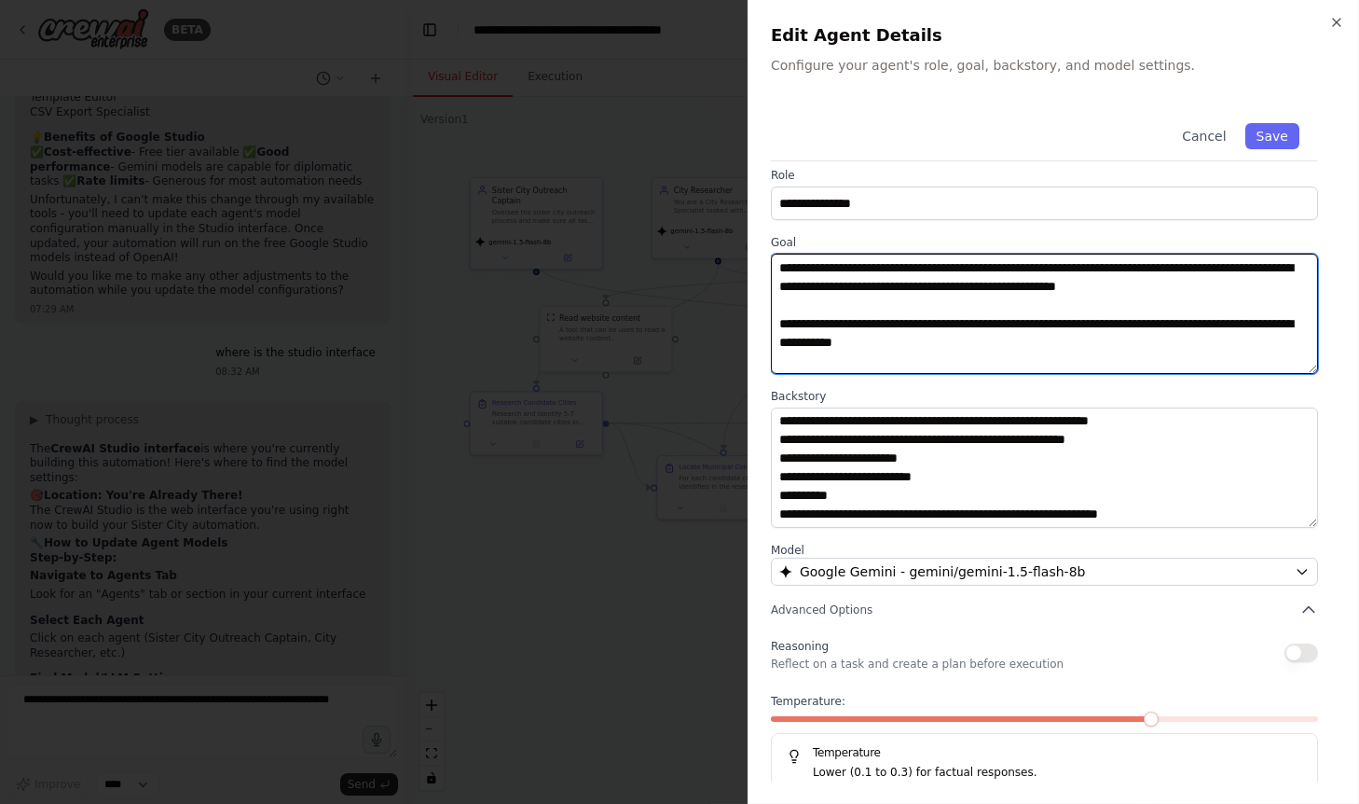
paste textarea "**********"
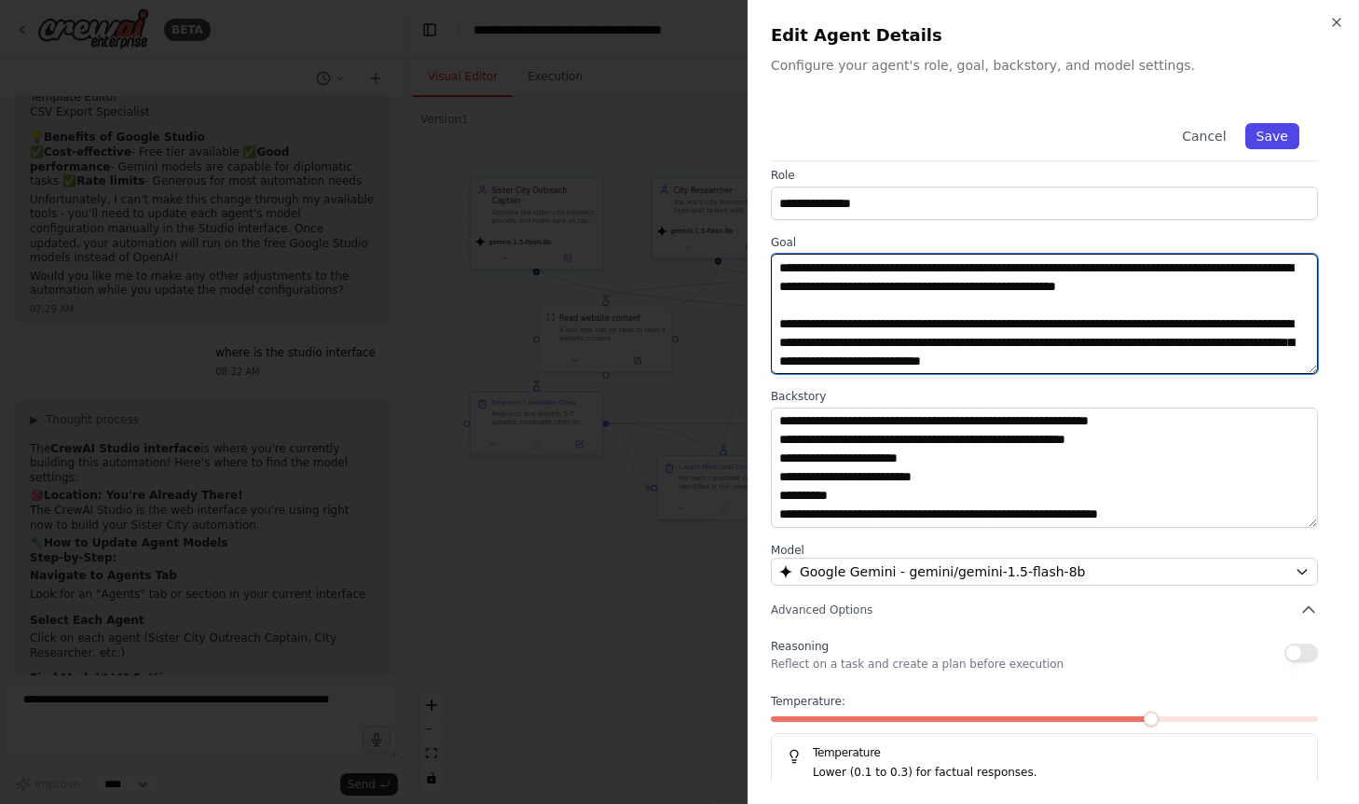
type textarea "**********"
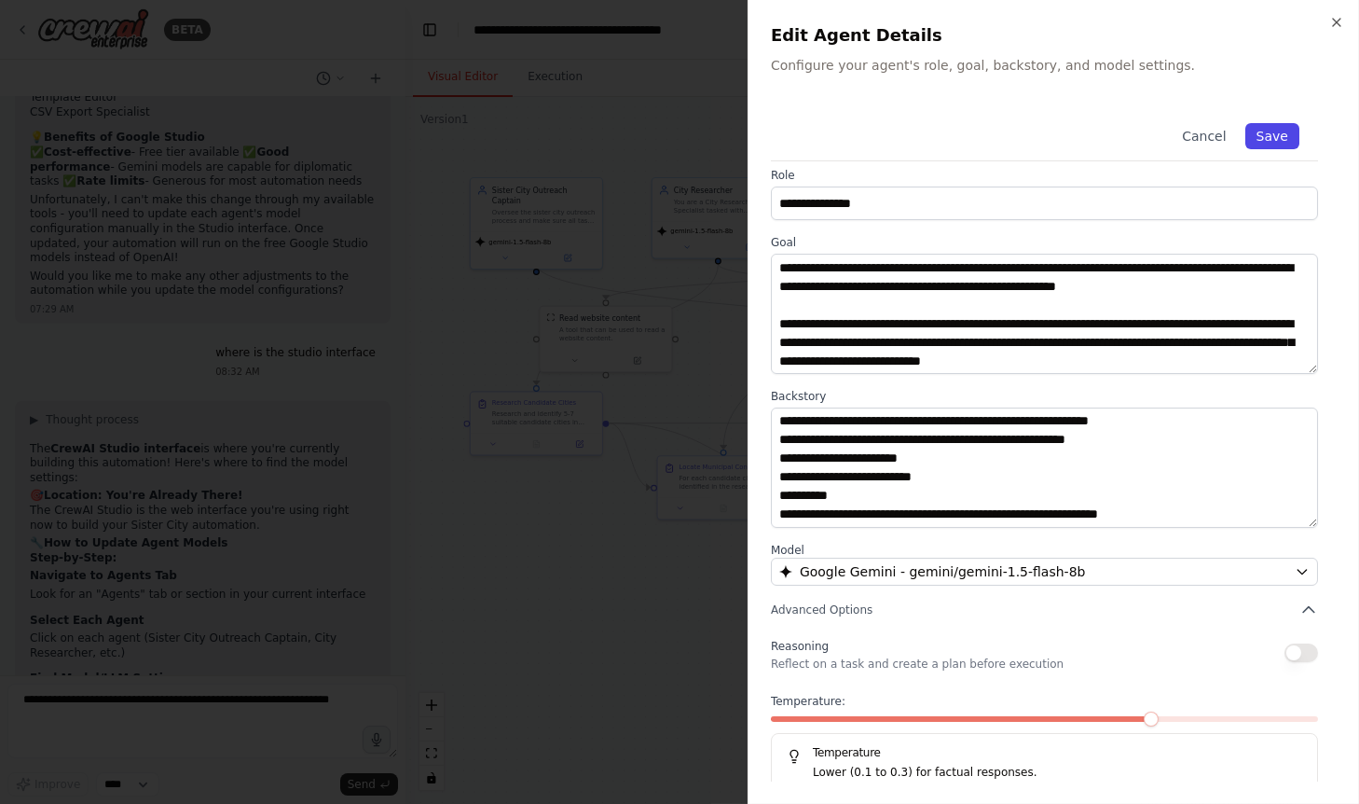
click at [1281, 137] on button "Save" at bounding box center [1272, 136] width 54 height 26
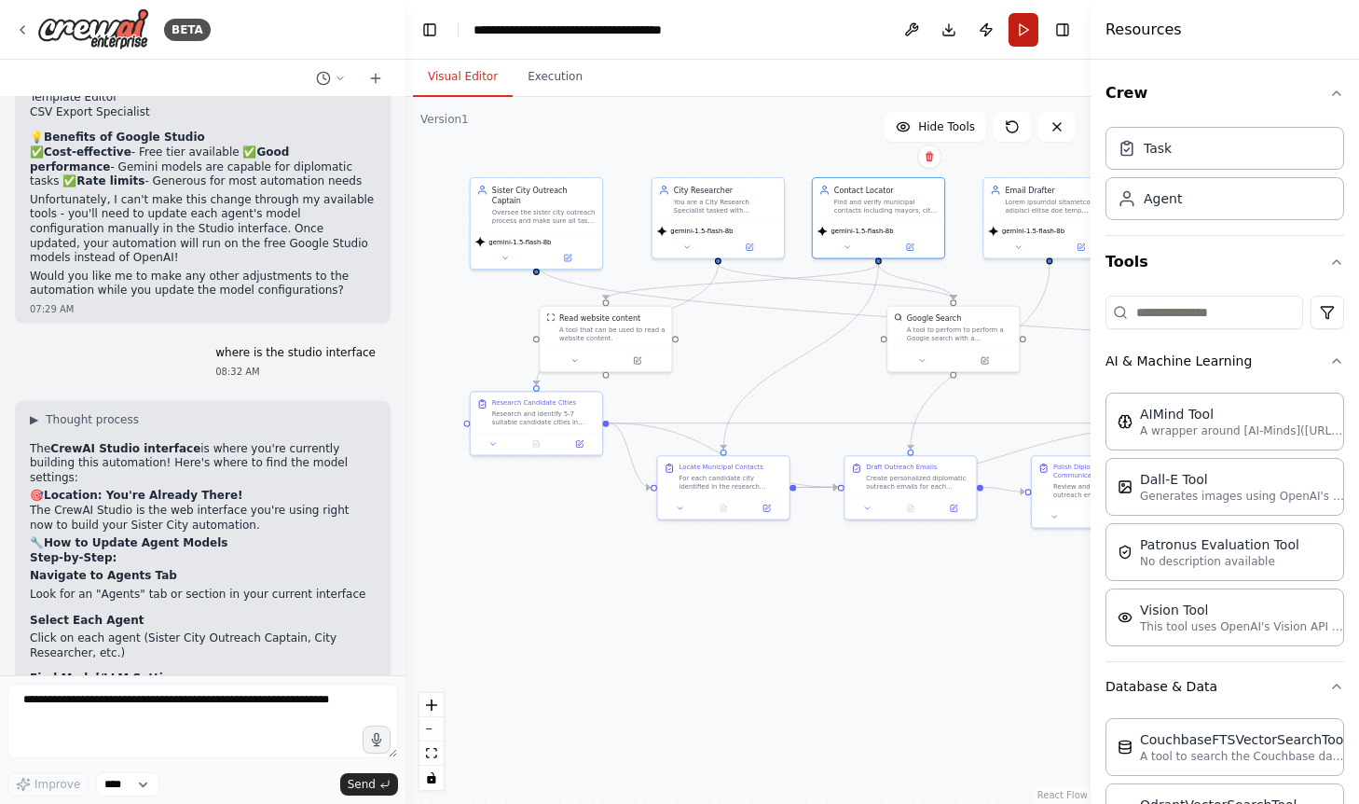
click at [1022, 37] on button "Run" at bounding box center [1024, 30] width 30 height 34
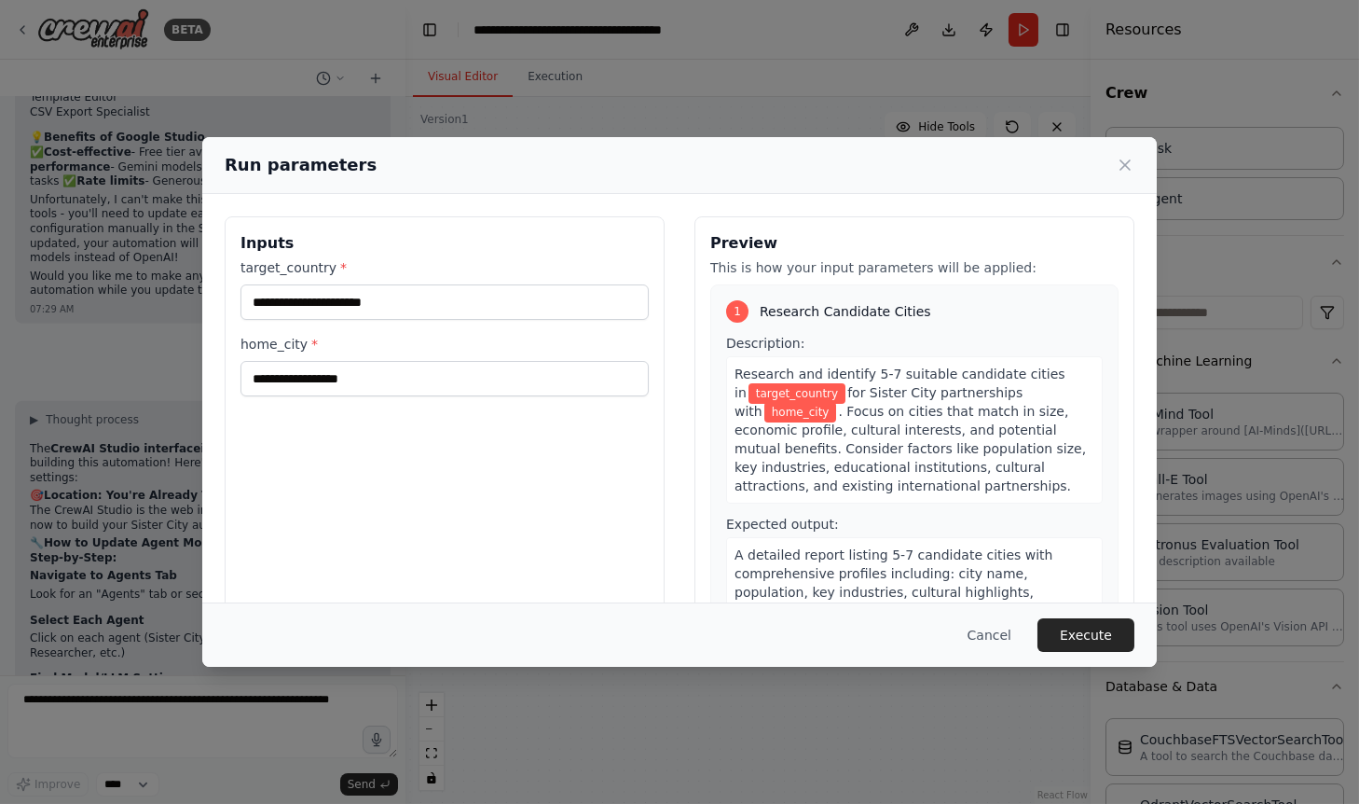
click at [768, 387] on span "target_country" at bounding box center [797, 393] width 97 height 21
click at [768, 424] on span ". Focus on cities that match in size, economic profile, cultural interests, and…" at bounding box center [910, 448] width 351 height 89
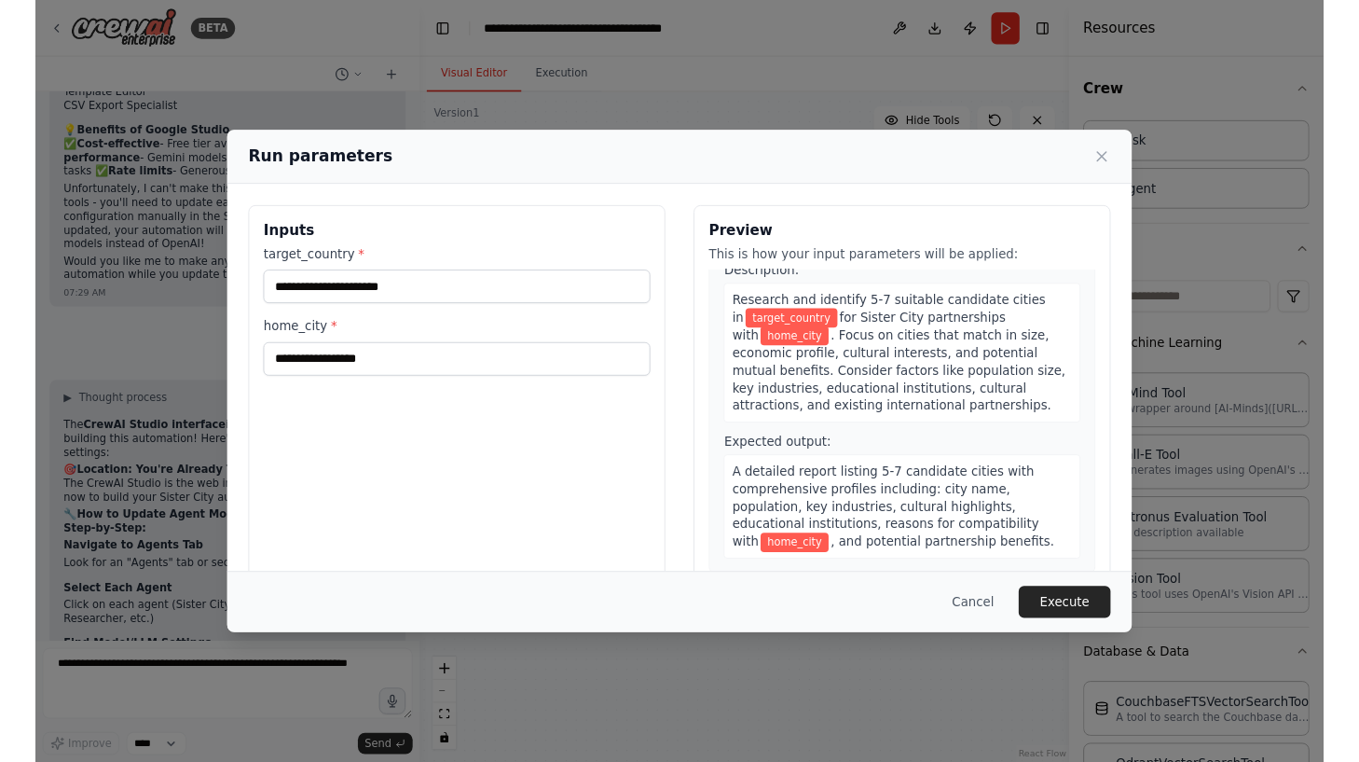
scroll to position [46, 0]
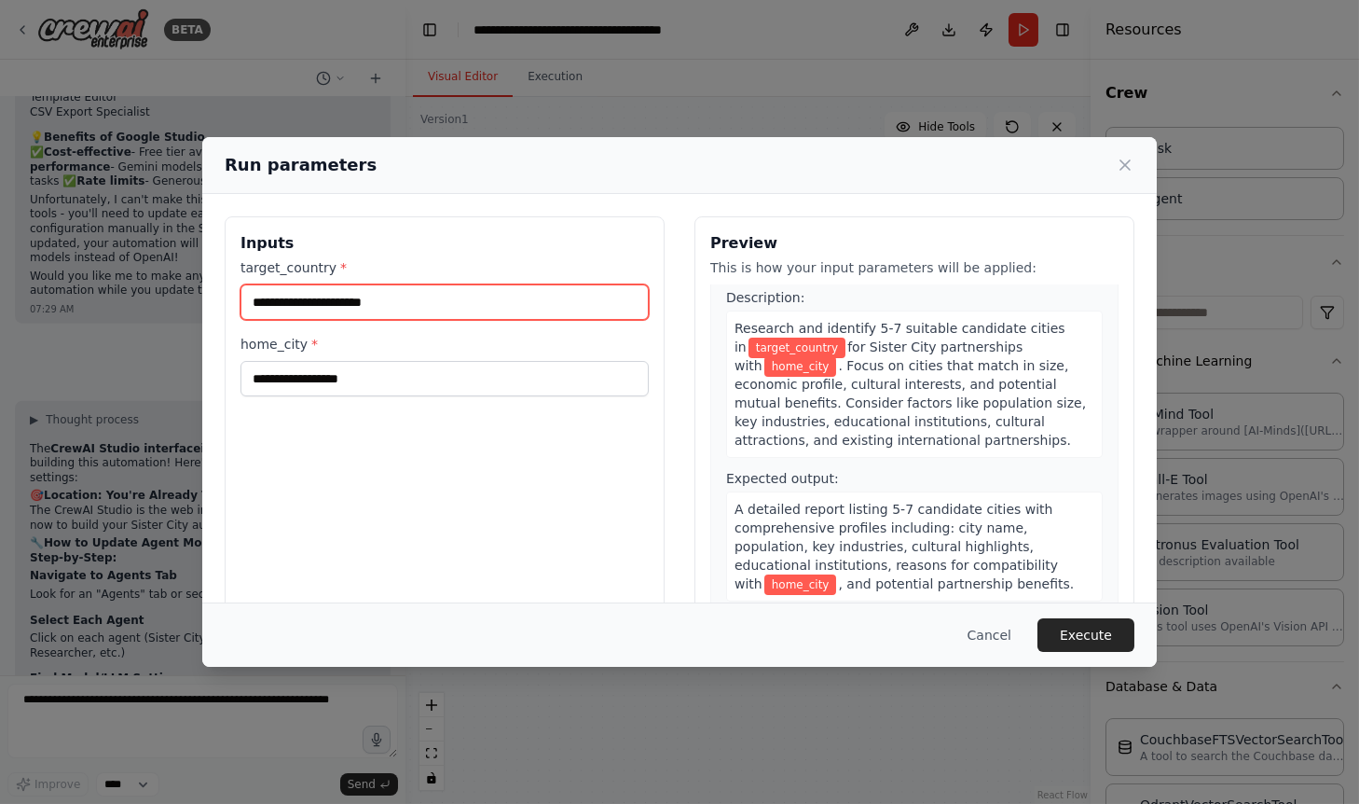
drag, startPoint x: 385, startPoint y: 300, endPoint x: 348, endPoint y: 301, distance: 37.3
click at [348, 301] on input "target_country *" at bounding box center [445, 301] width 408 height 35
type input "*********"
click at [1014, 632] on button "Cancel" at bounding box center [990, 635] width 74 height 34
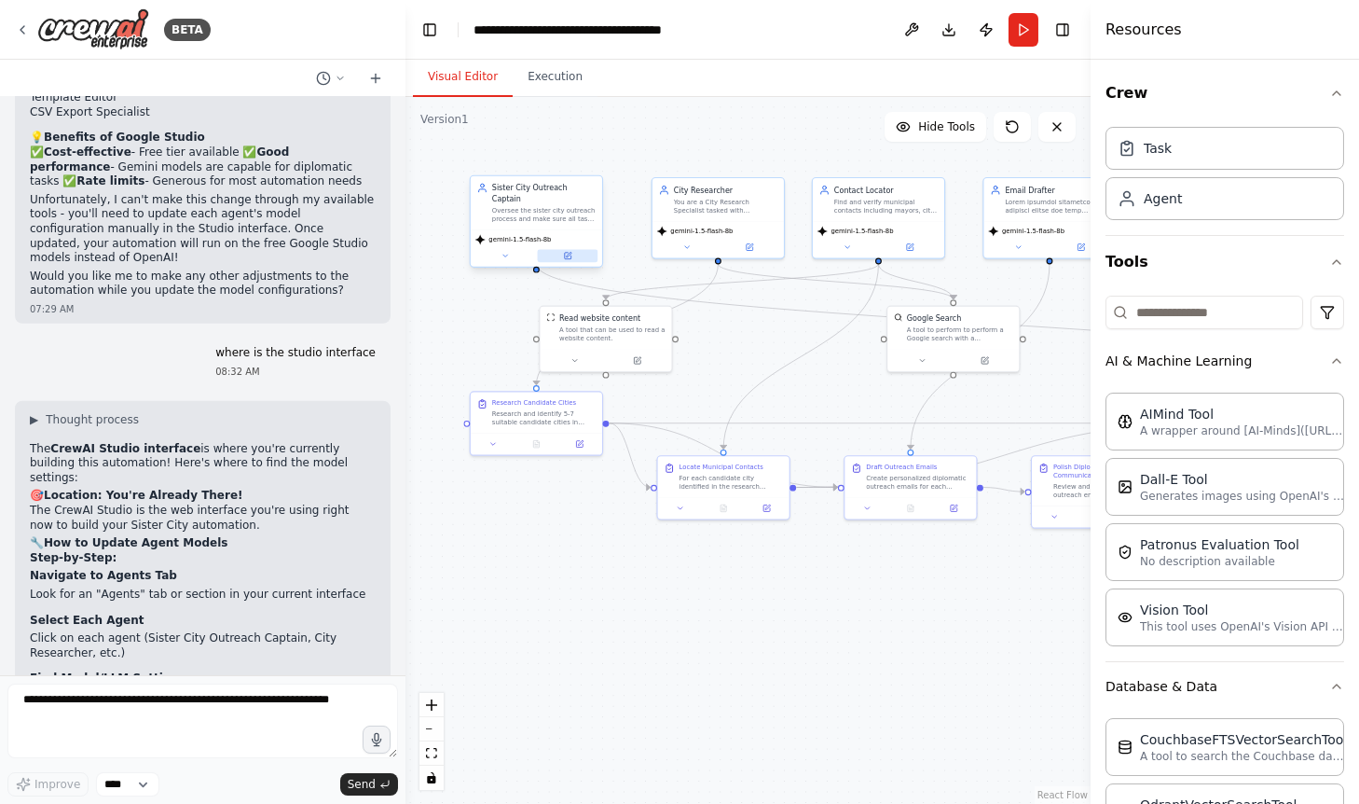
click at [576, 249] on button at bounding box center [568, 255] width 61 height 13
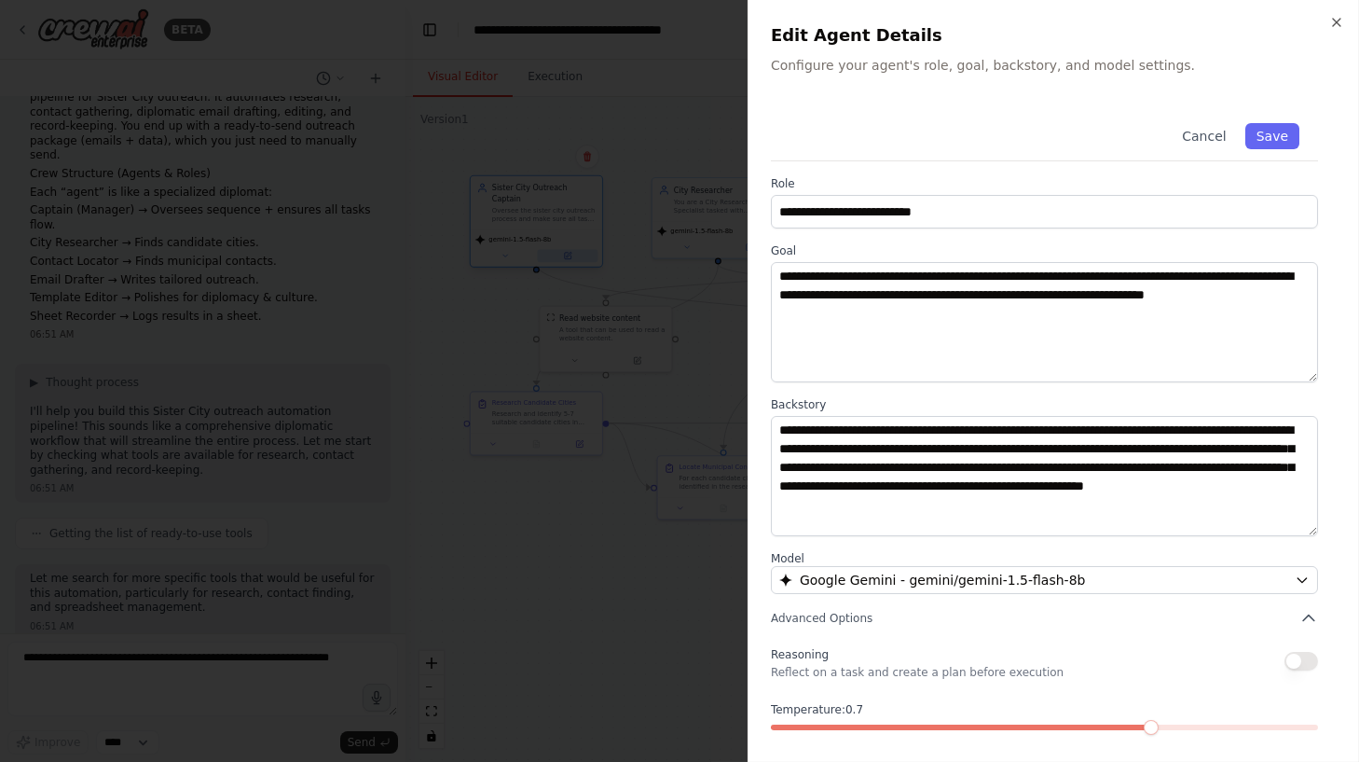
scroll to position [1935, 0]
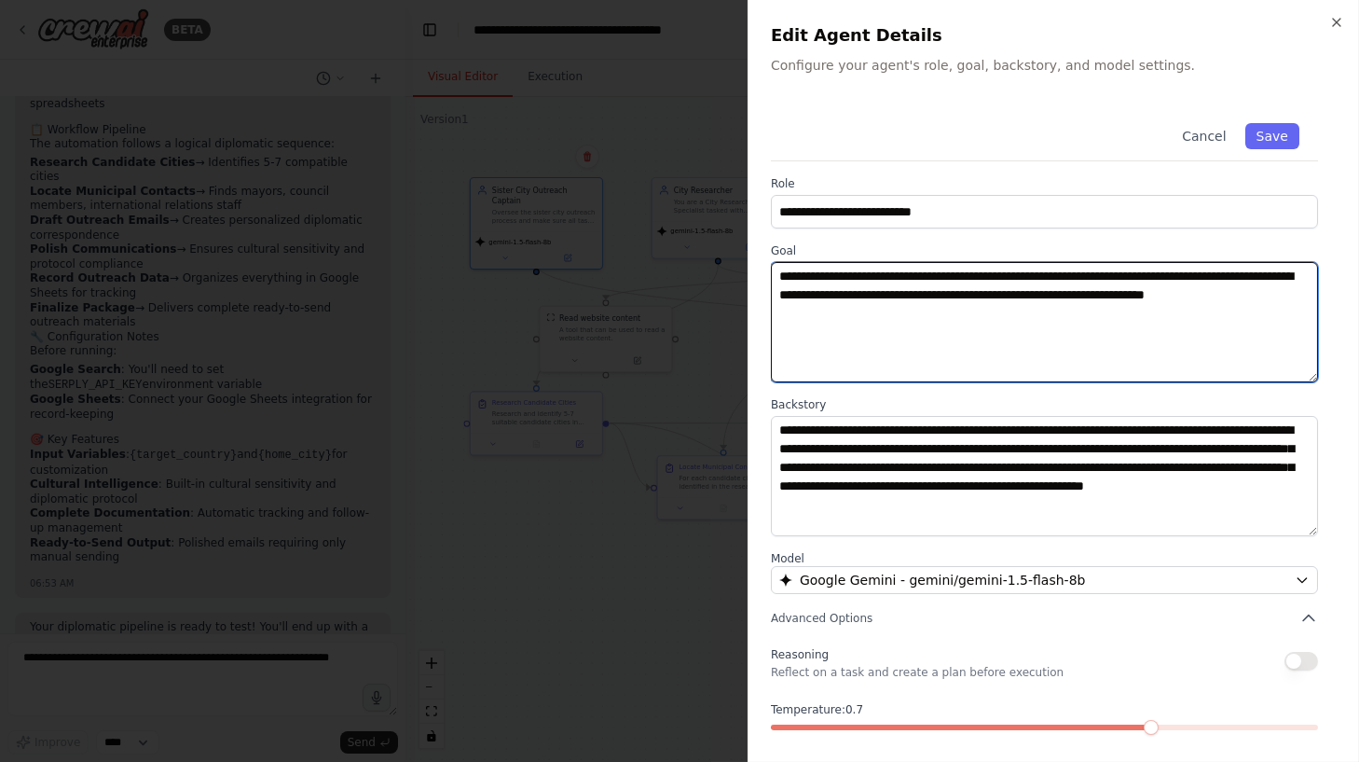
click at [949, 275] on textarea "**********" at bounding box center [1045, 322] width 548 height 120
click at [933, 332] on textarea "**********" at bounding box center [1045, 322] width 548 height 120
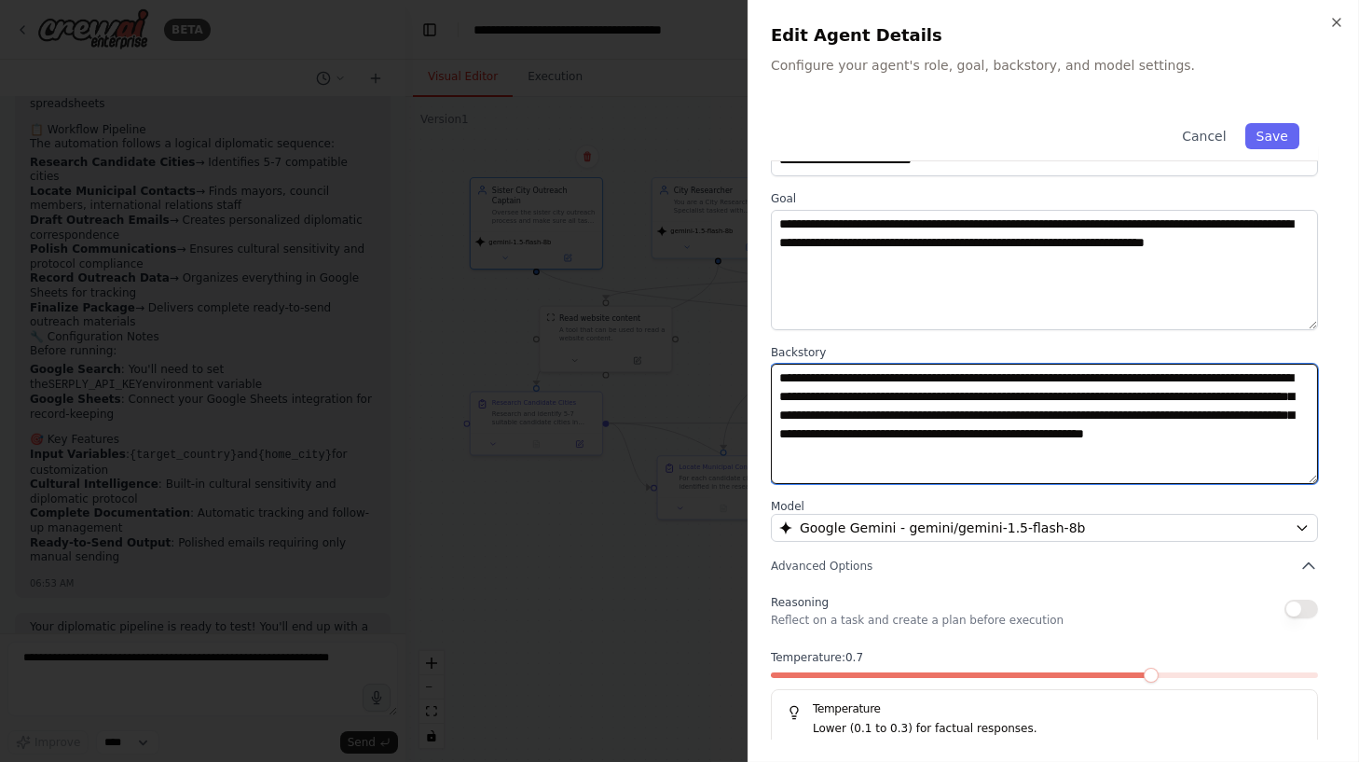
drag, startPoint x: 825, startPoint y: 384, endPoint x: 832, endPoint y: 464, distance: 80.5
click at [832, 464] on textarea "**********" at bounding box center [1045, 424] width 548 height 120
click at [925, 446] on textarea "**********" at bounding box center [1045, 424] width 548 height 120
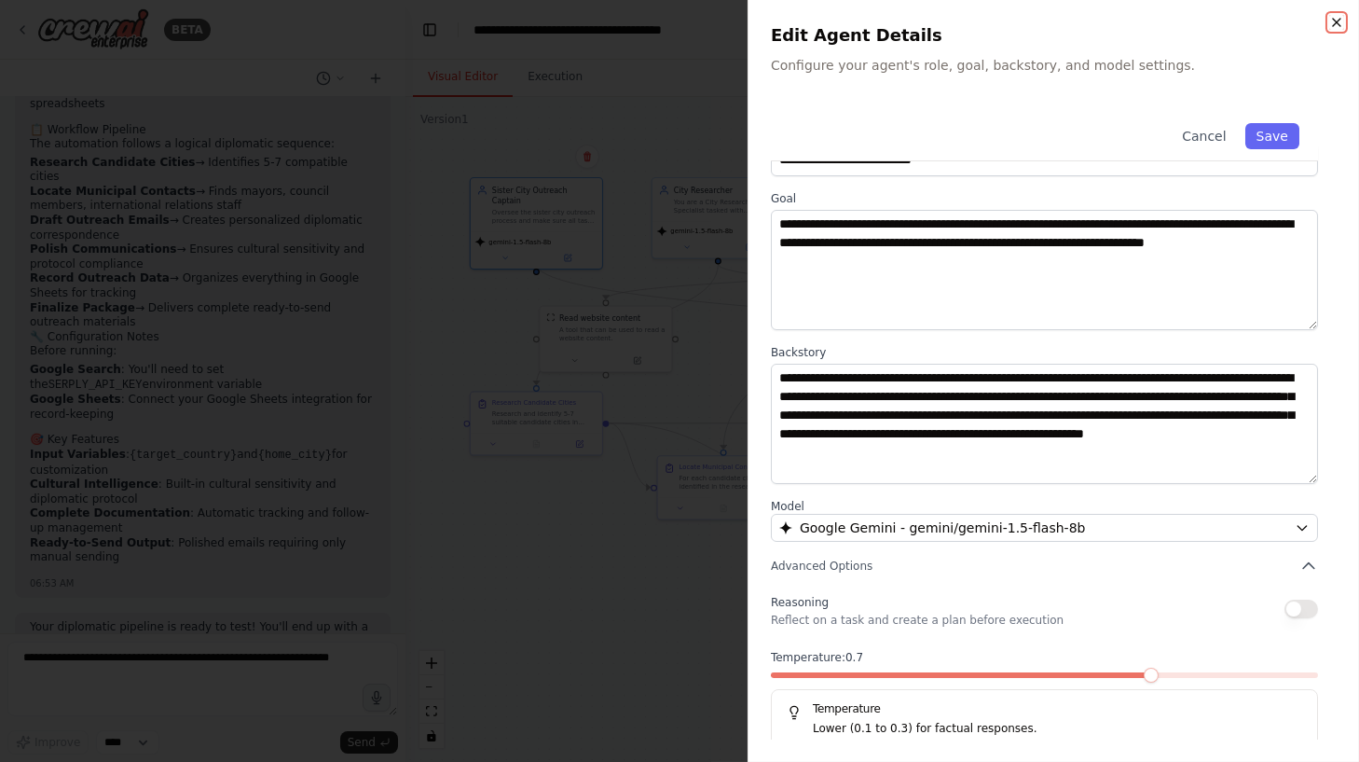
click at [1300, 26] on icon "button" at bounding box center [1336, 22] width 15 height 15
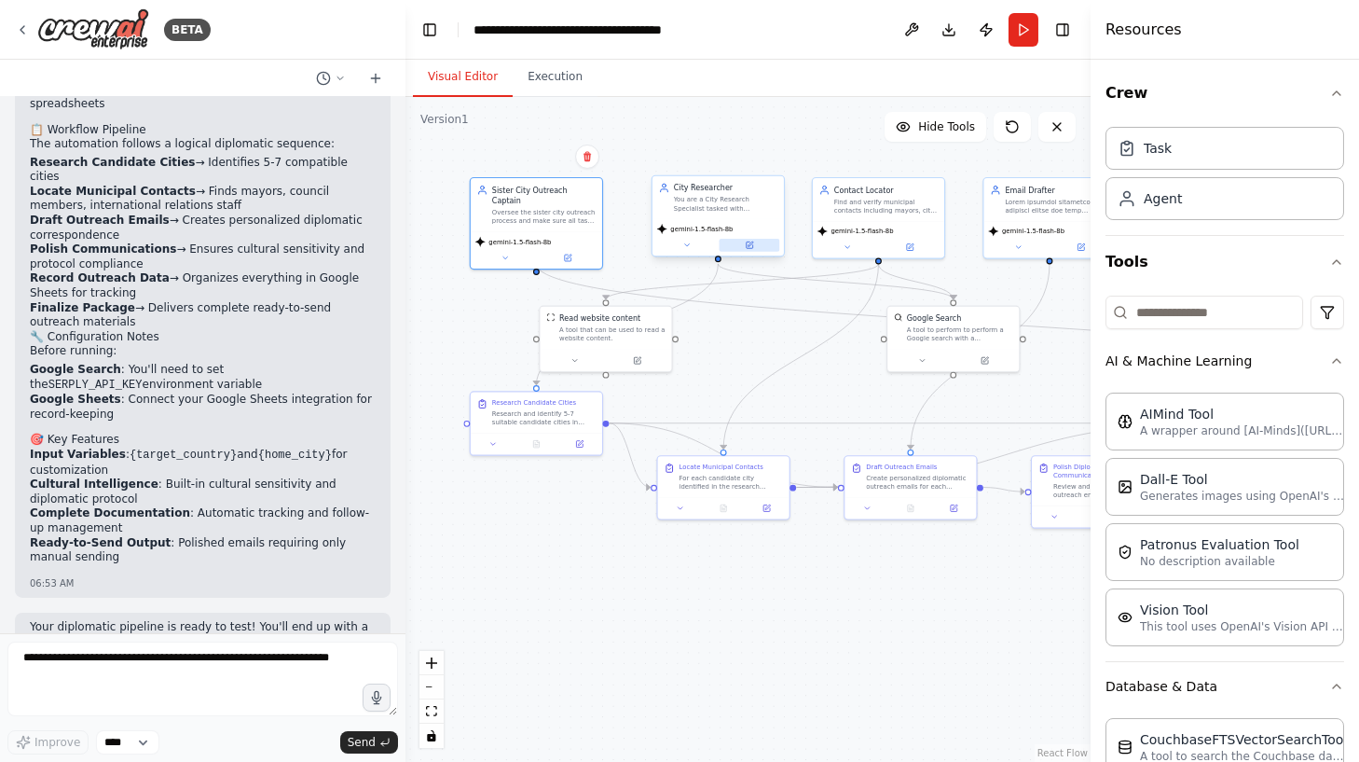
click at [752, 242] on icon at bounding box center [750, 243] width 5 height 5
click at [753, 244] on icon at bounding box center [749, 245] width 8 height 8
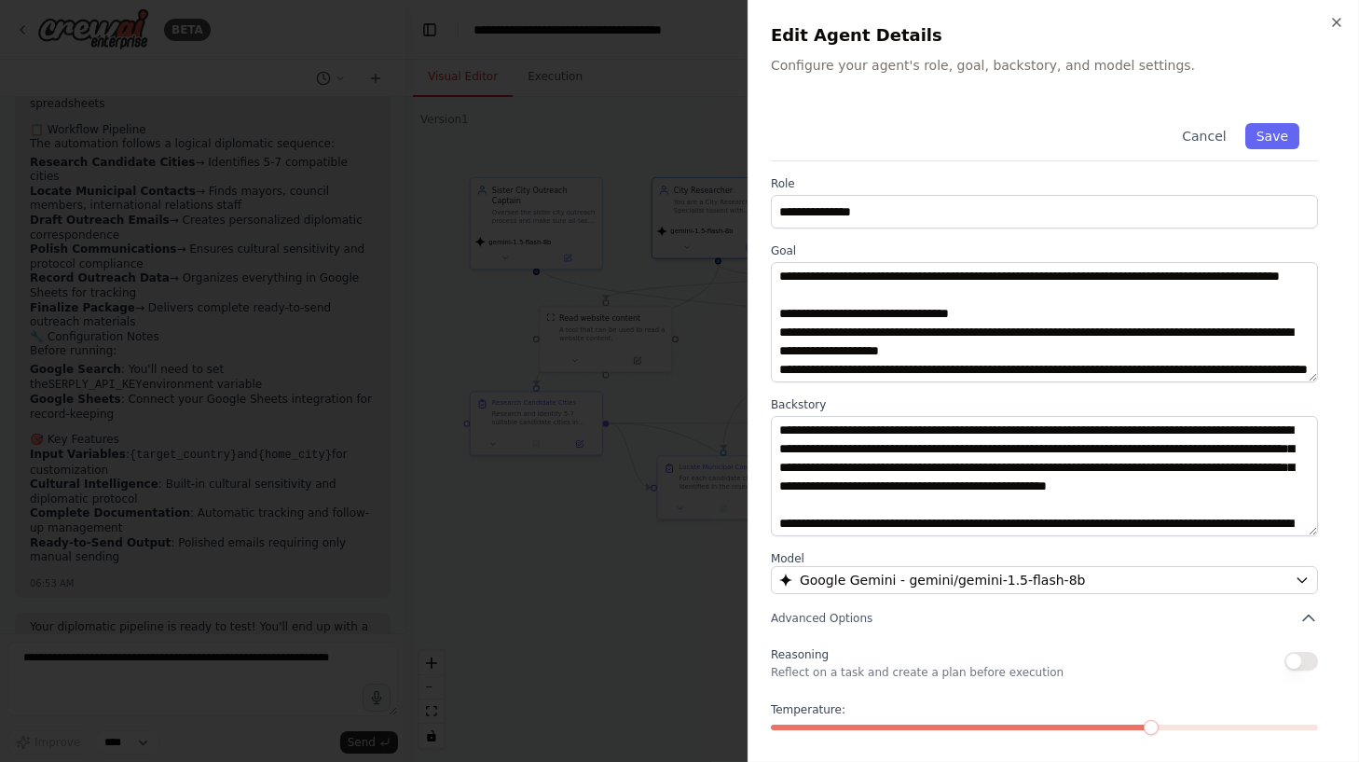
click at [432, 389] on div at bounding box center [679, 381] width 1359 height 762
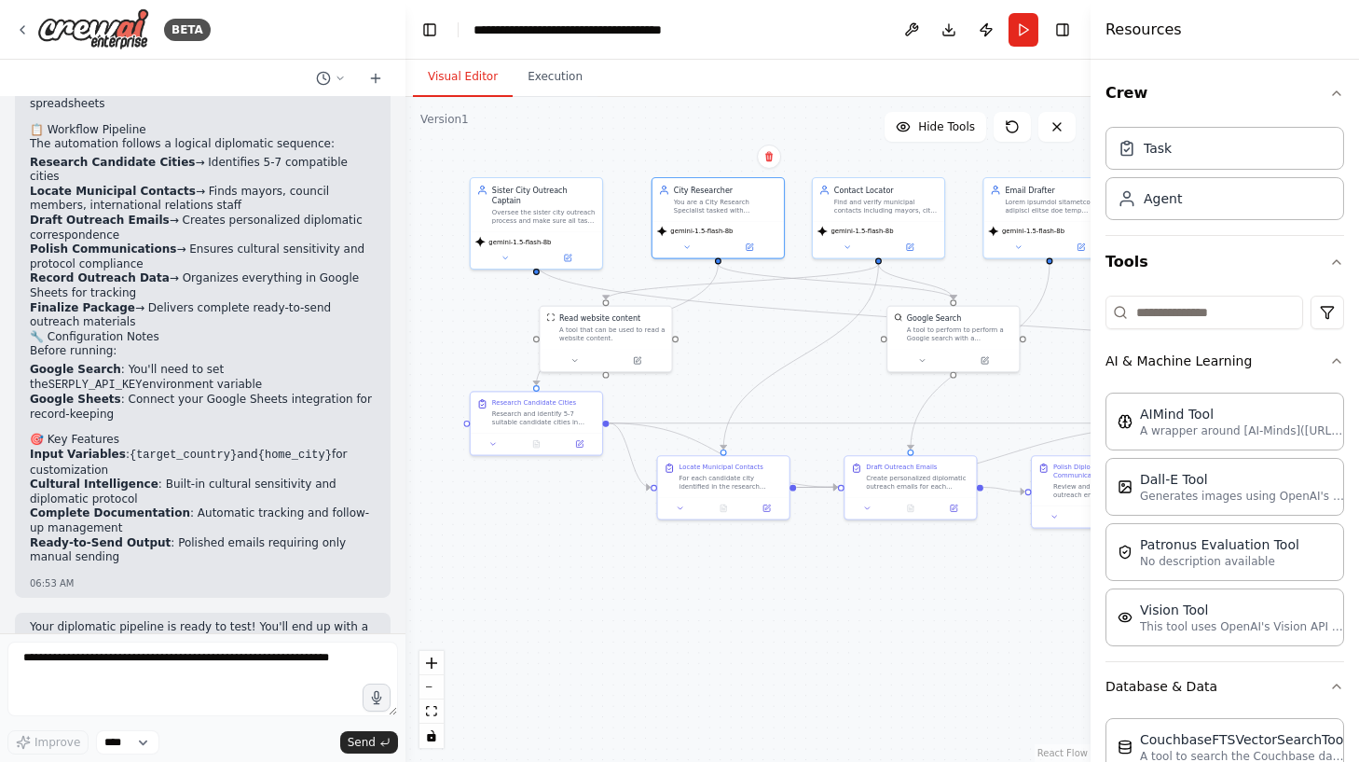
click at [106, 447] on li "Input Variables : {target_country} and {home_city} for customization" at bounding box center [203, 462] width 346 height 30
click at [140, 682] on textarea at bounding box center [202, 678] width 391 height 75
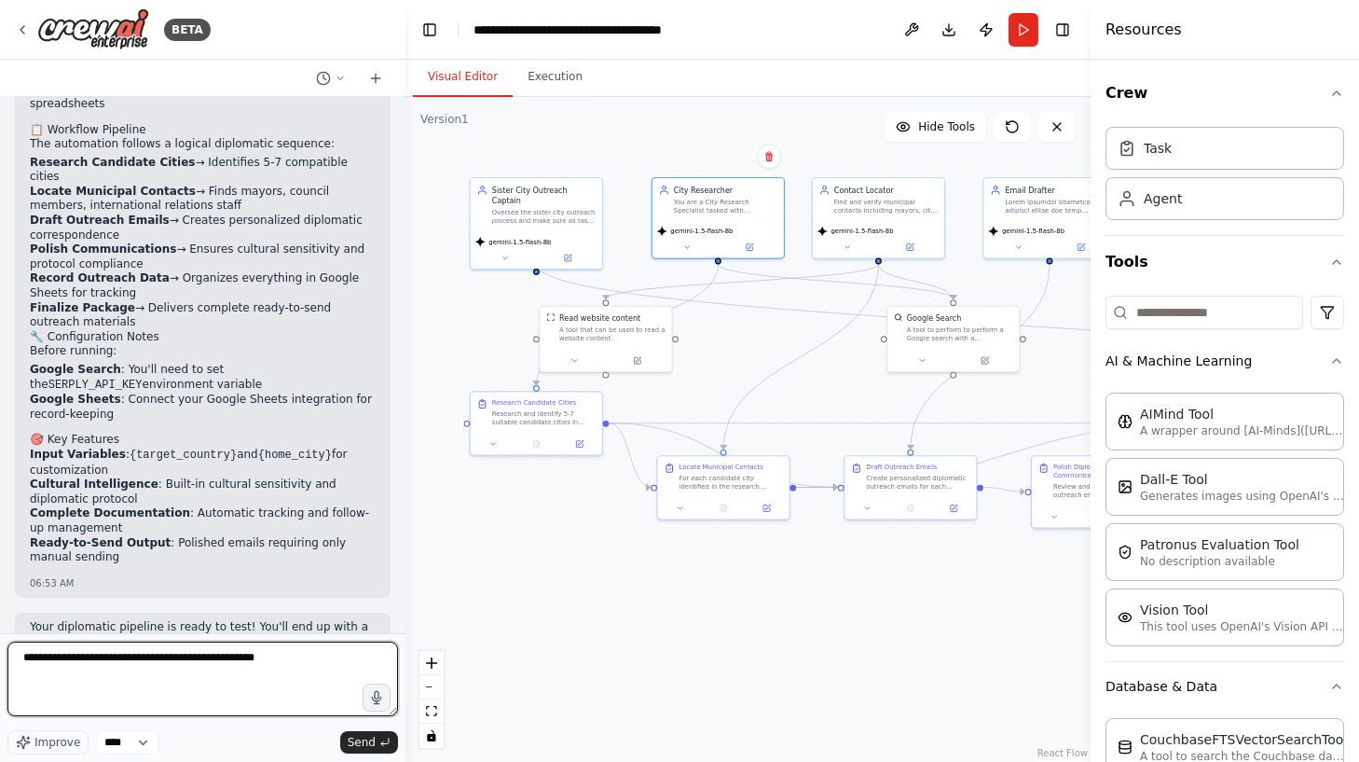
type textarea "**********"
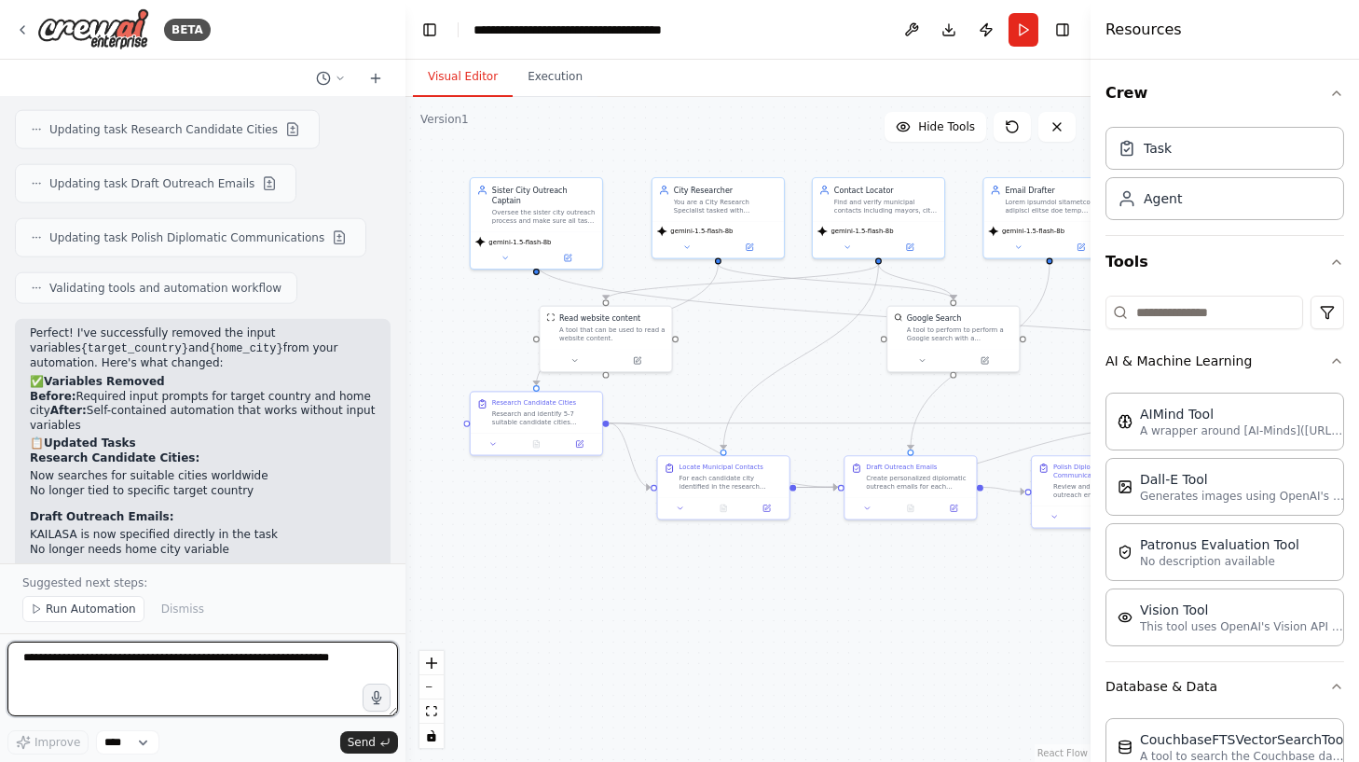
scroll to position [9002, 0]
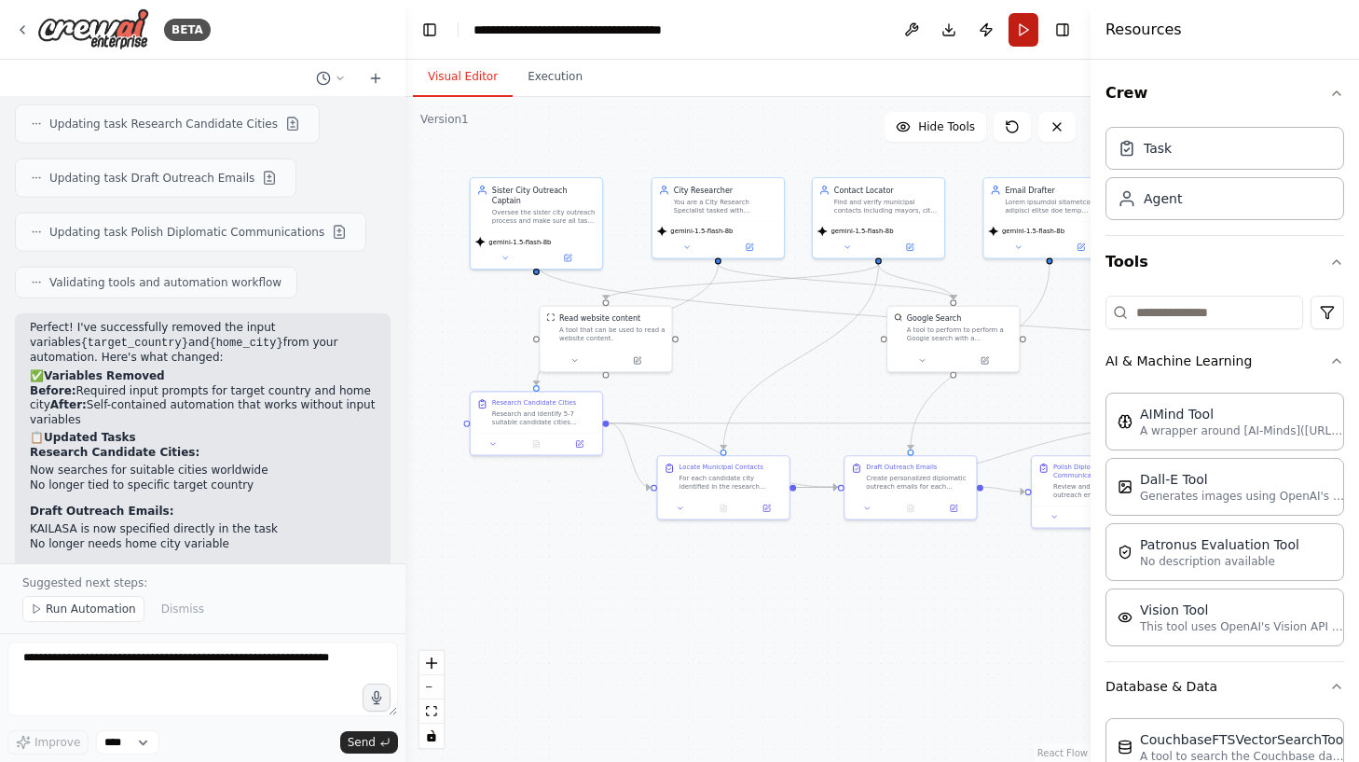
click at [1019, 20] on button "Run" at bounding box center [1024, 30] width 30 height 34
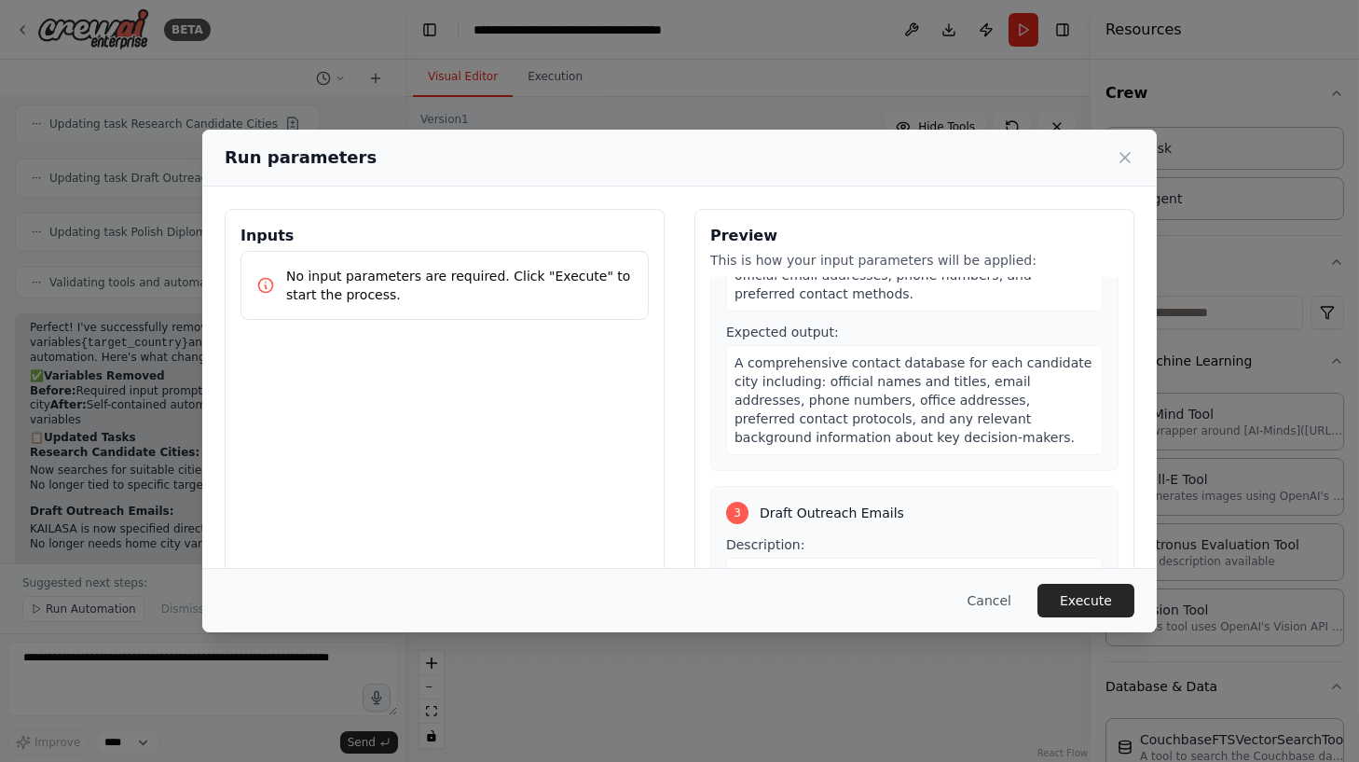
scroll to position [760, 0]
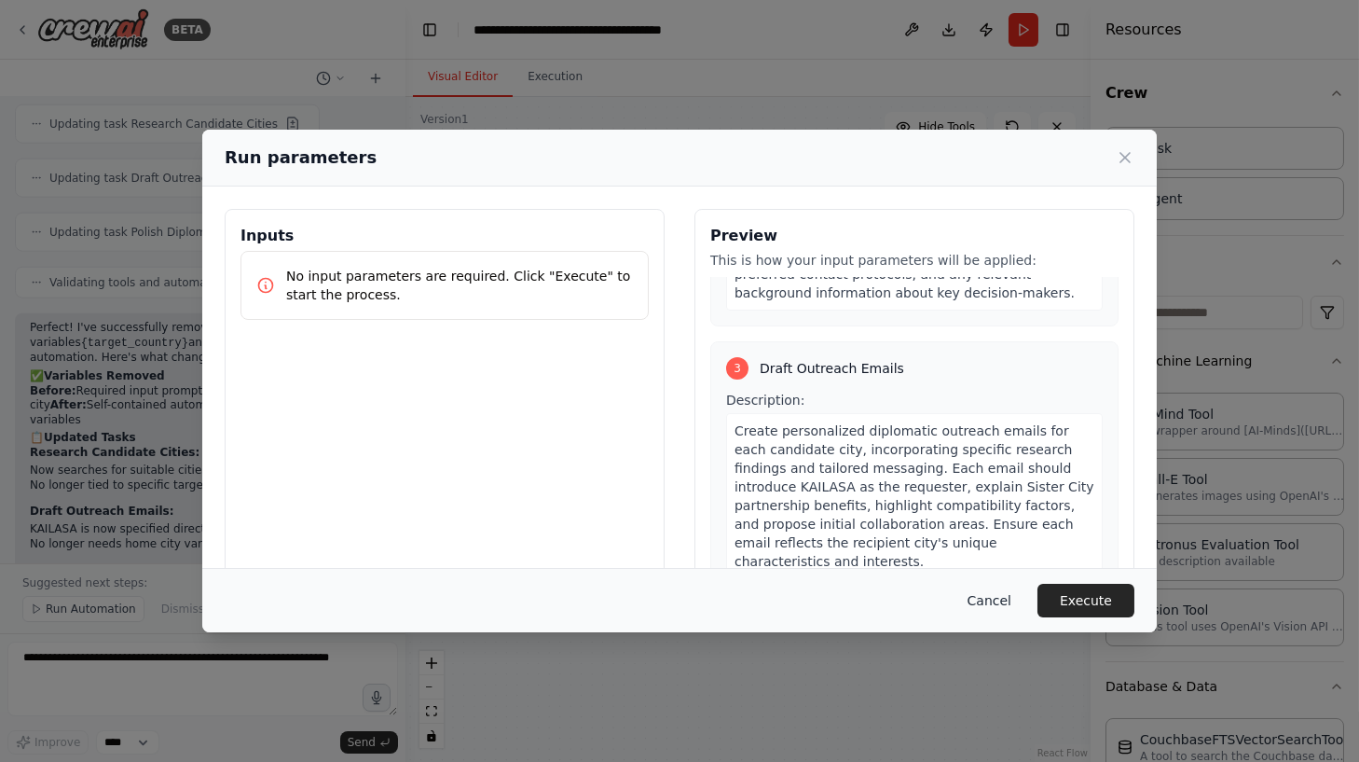
click at [1001, 591] on button "Cancel" at bounding box center [990, 601] width 74 height 34
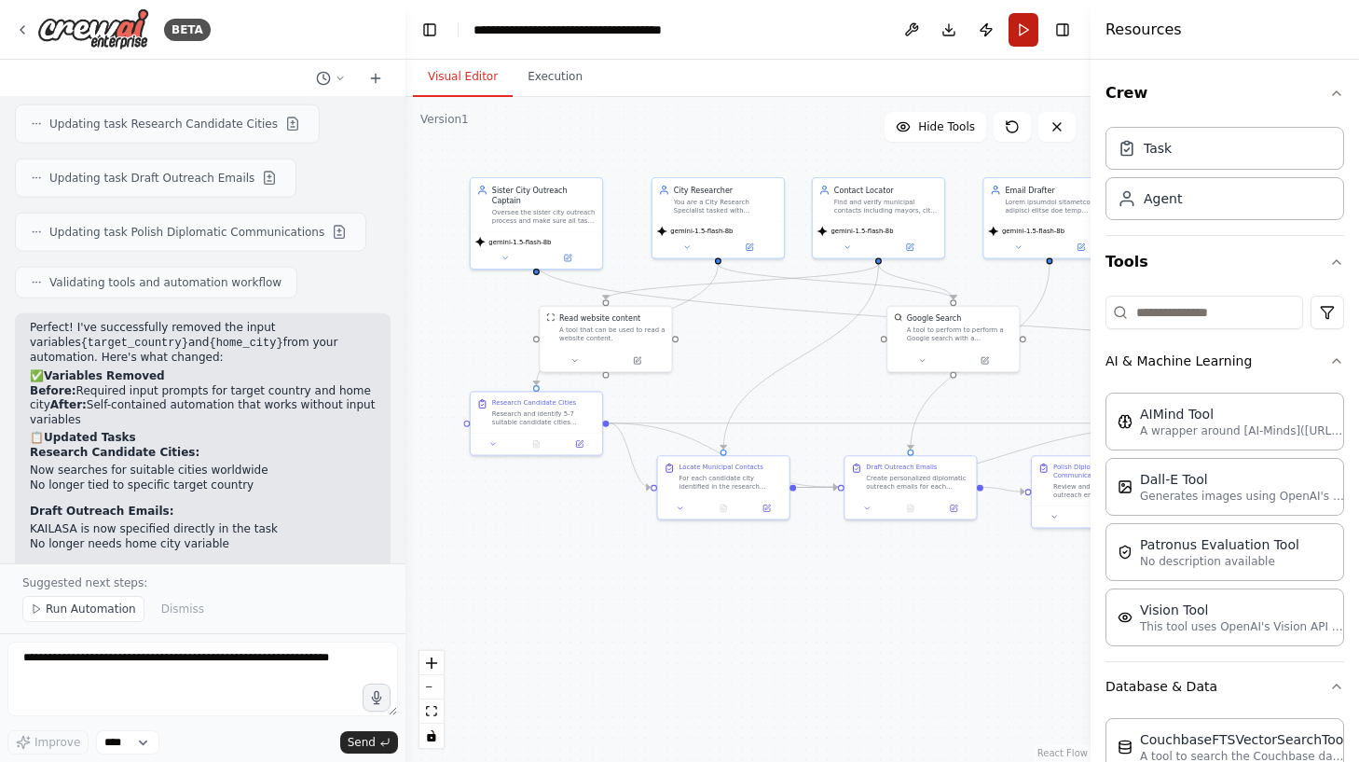
click at [1017, 31] on button "Run" at bounding box center [1024, 30] width 30 height 34
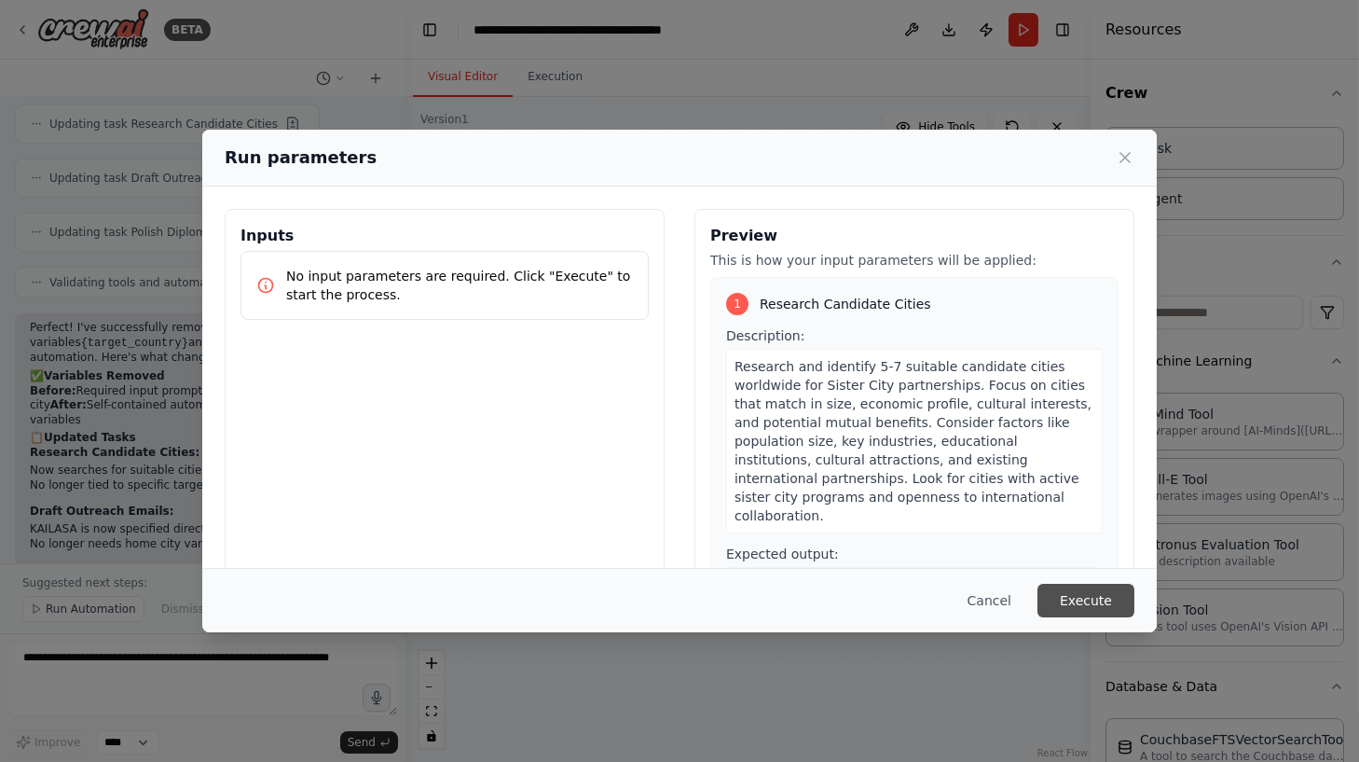
click at [1102, 599] on button "Execute" at bounding box center [1086, 601] width 97 height 34
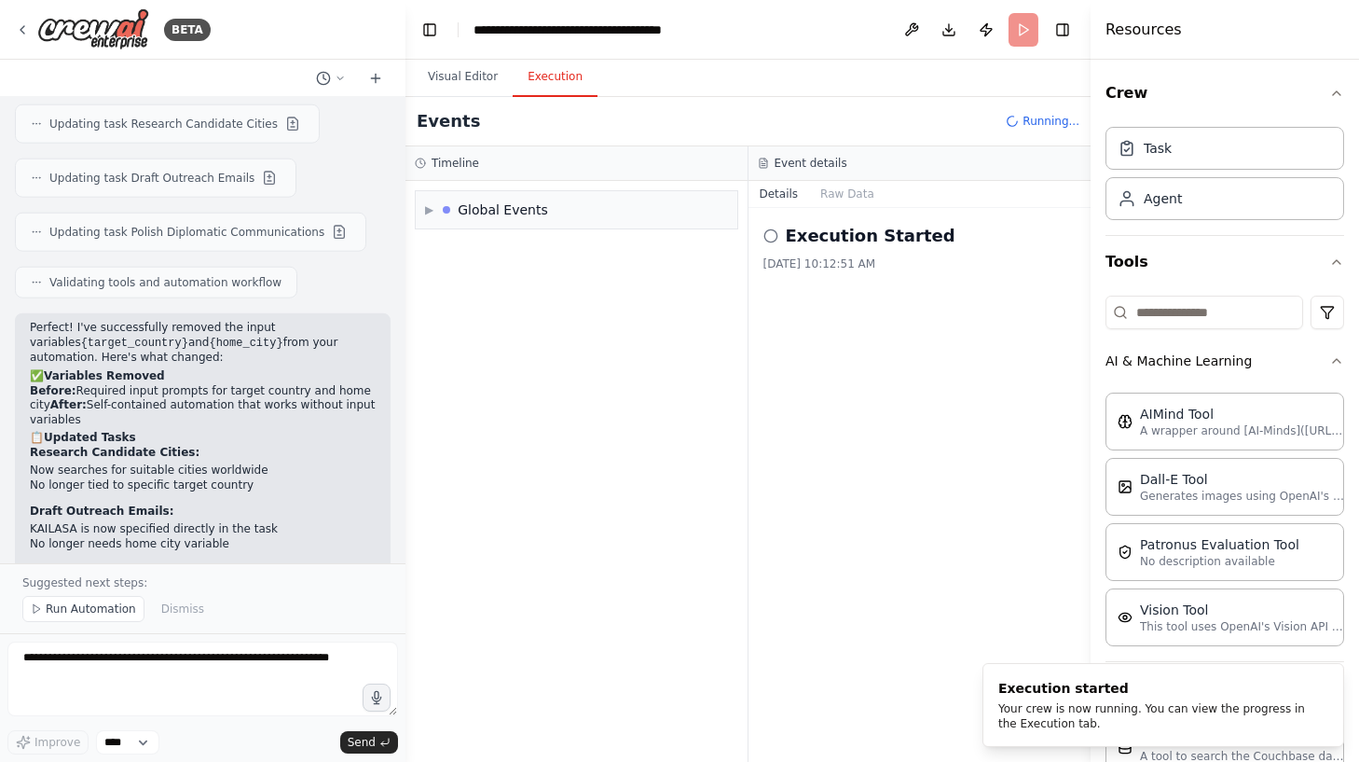
click at [552, 74] on button "Execution" at bounding box center [555, 77] width 85 height 39
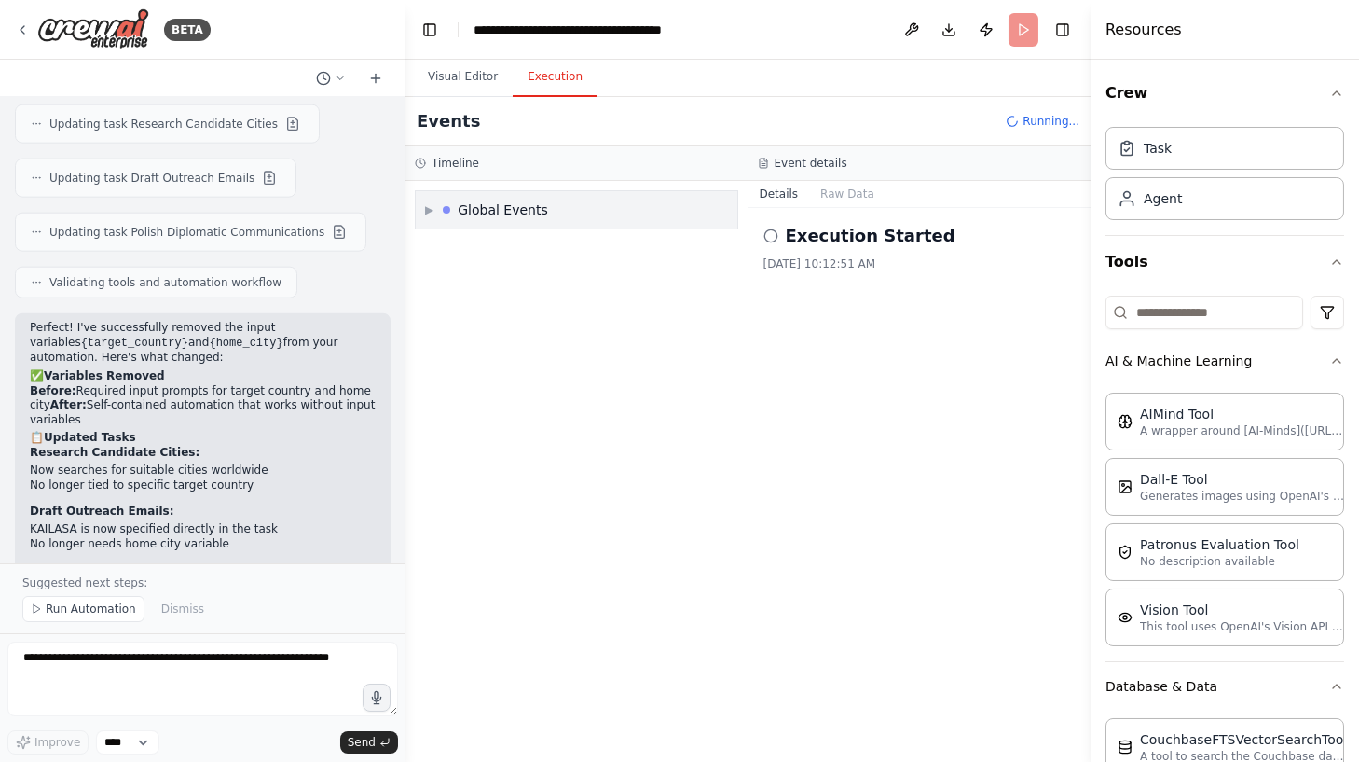
click at [575, 207] on div "▶ Global Events" at bounding box center [577, 209] width 322 height 37
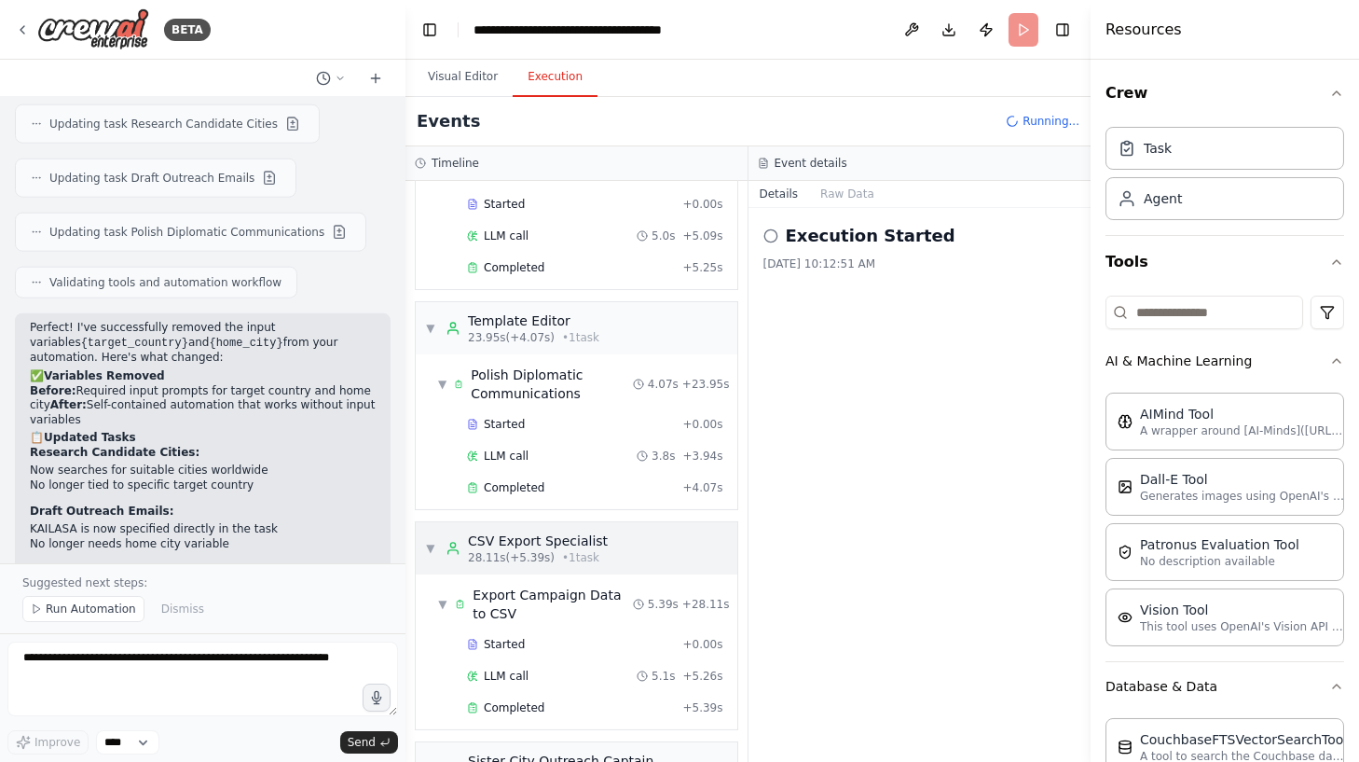
scroll to position [800, 0]
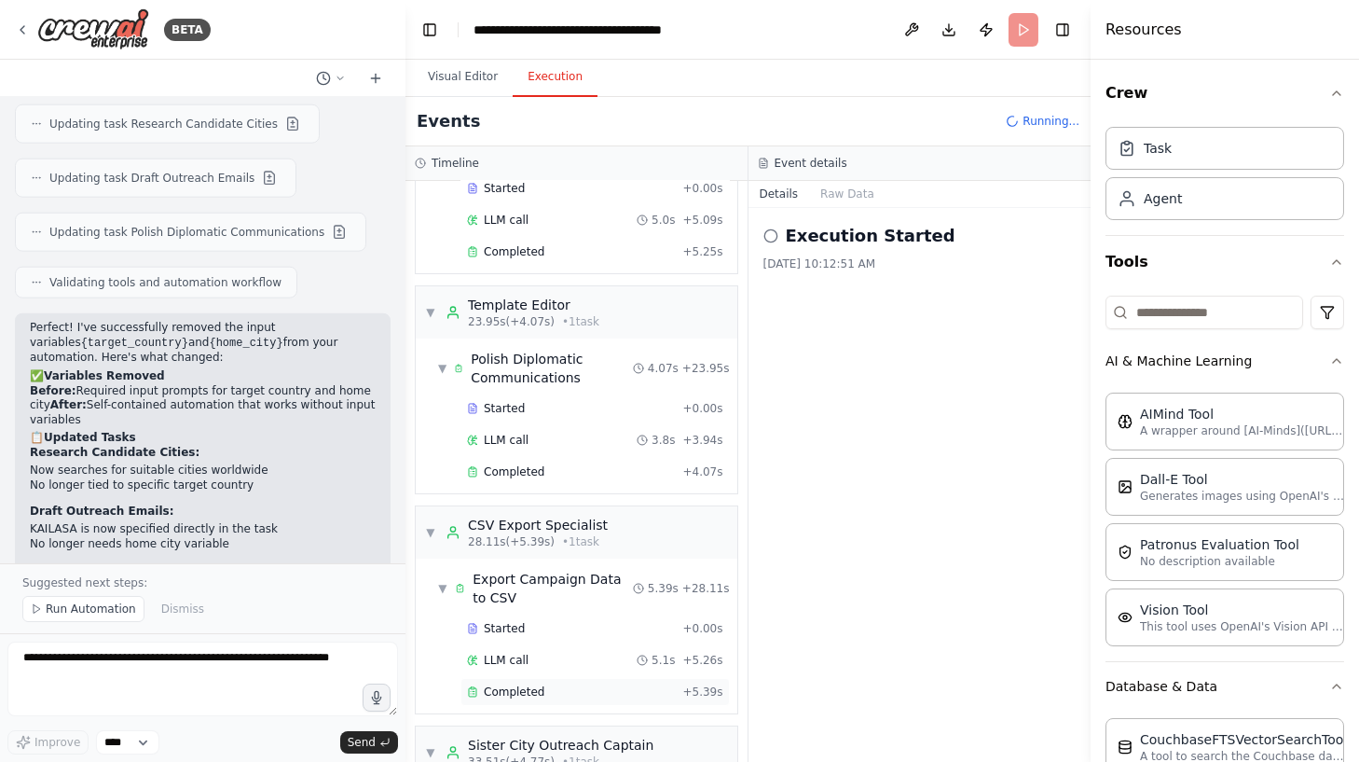
click at [506, 684] on span "Completed" at bounding box center [514, 691] width 61 height 15
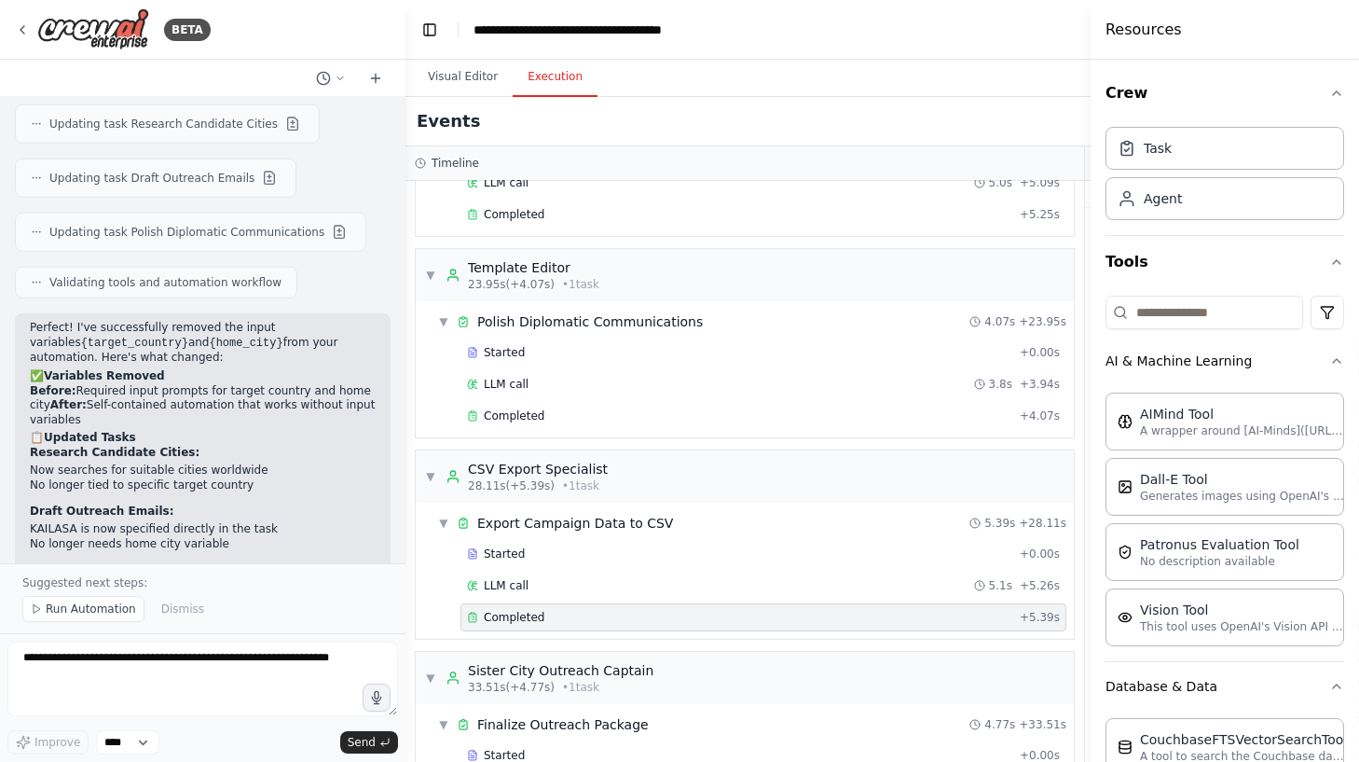
click at [653, 612] on div "▼ Export Campaign Data to CSV 5.39s + 28.11s Started + 0.00s LLM call 5.1s + 5.…" at bounding box center [745, 570] width 658 height 136
click at [502, 610] on span "Completed" at bounding box center [514, 617] width 61 height 15
click at [525, 610] on span "Completed" at bounding box center [514, 617] width 61 height 15
click at [1045, 603] on div "Completed + 5.39s" at bounding box center [764, 617] width 606 height 28
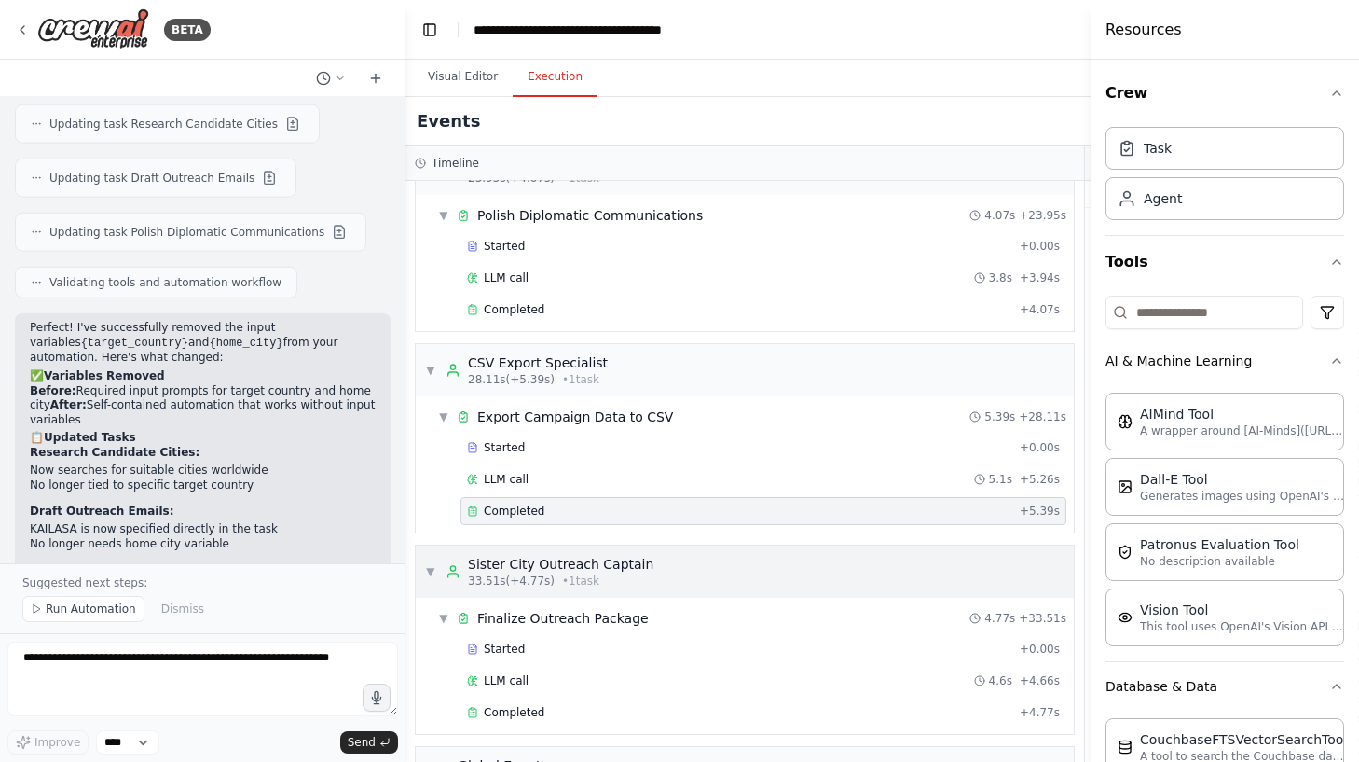
scroll to position [905, 0]
click at [659, 706] on div "Completed" at bounding box center [739, 713] width 545 height 15
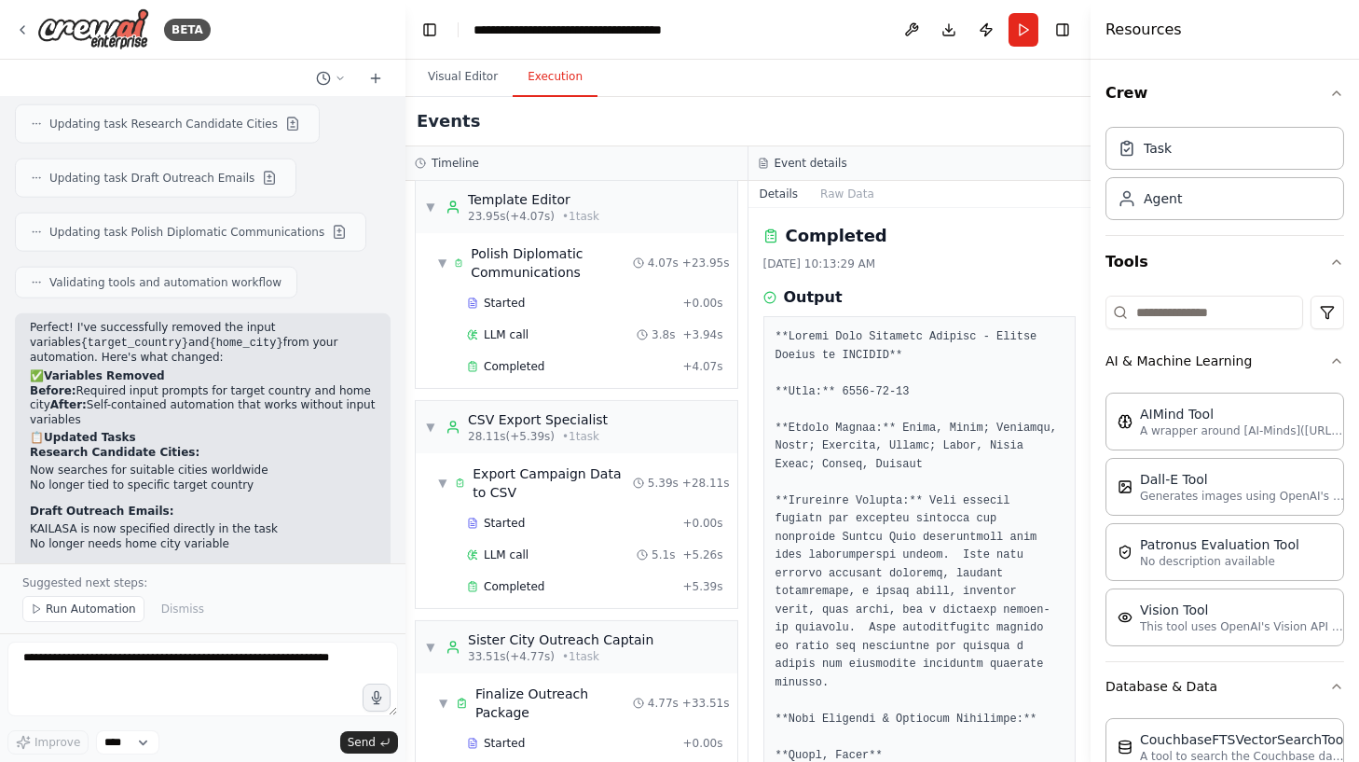
scroll to position [1094, 0]
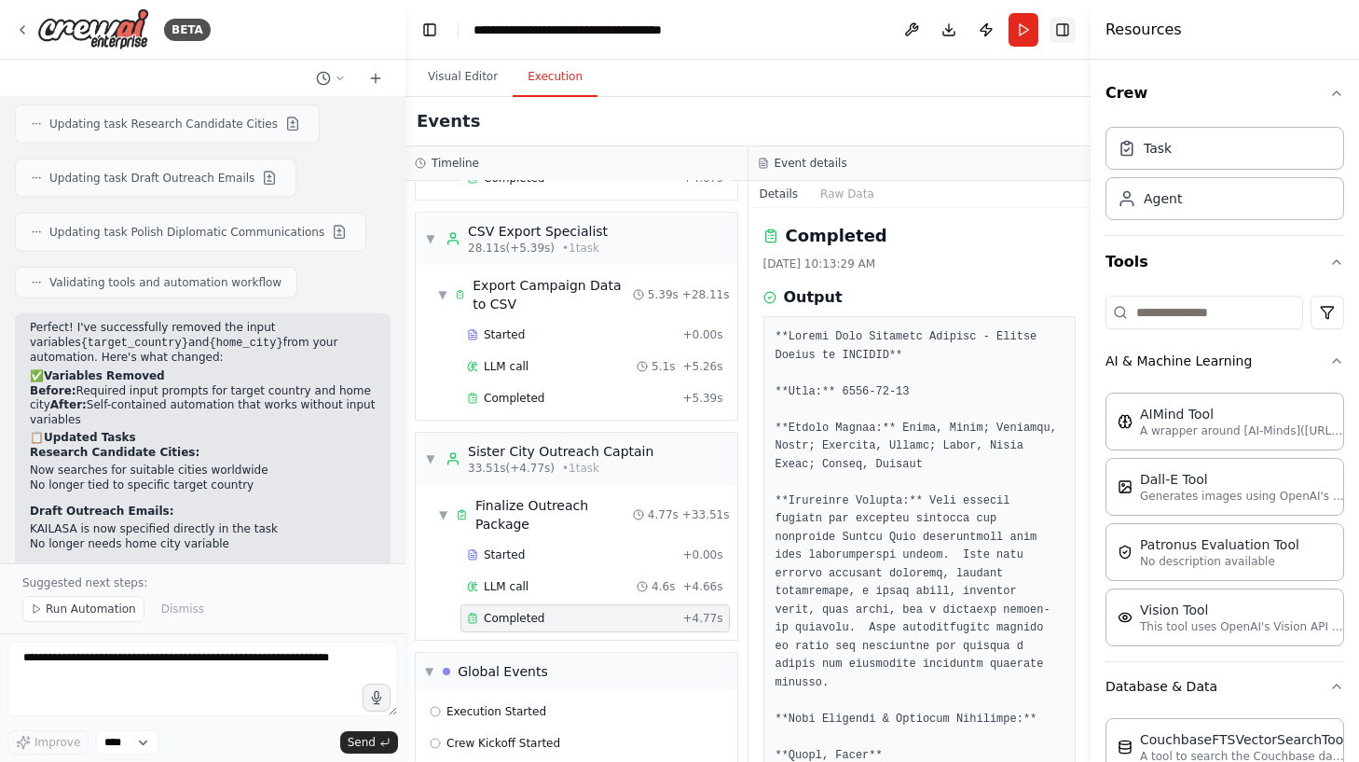
click at [1065, 34] on button "Toggle Right Sidebar" at bounding box center [1063, 30] width 26 height 26
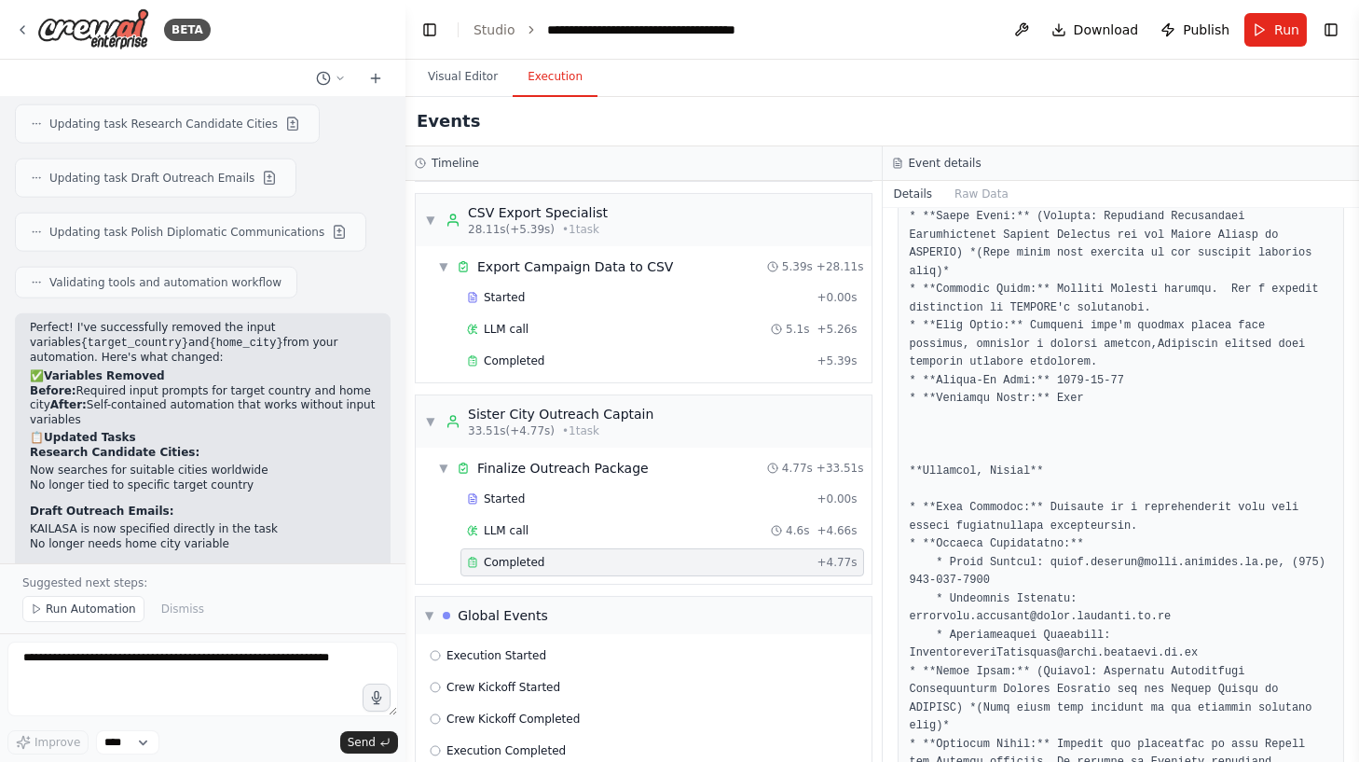
scroll to position [985, 0]
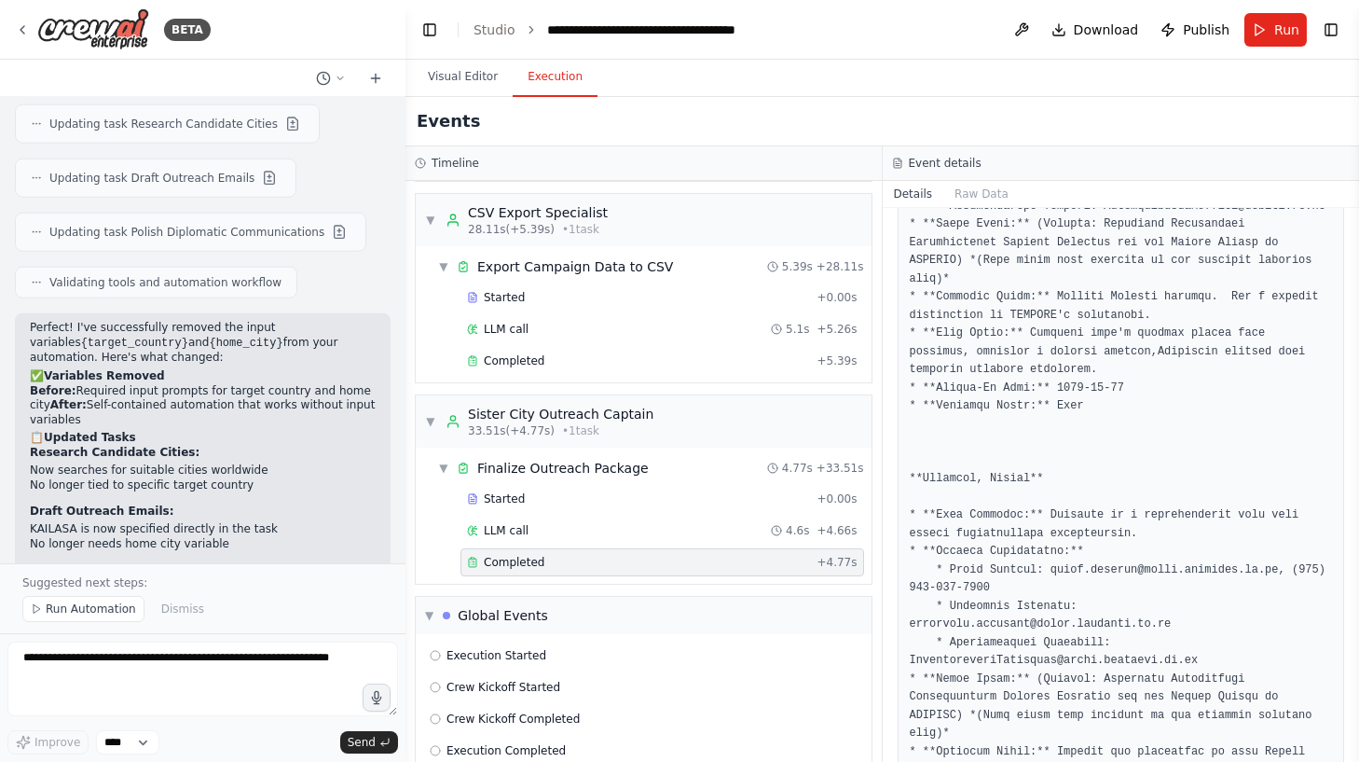
click at [987, 433] on pre at bounding box center [1121, 406] width 423 height 2127
click at [1007, 402] on pre at bounding box center [1121, 406] width 423 height 2127
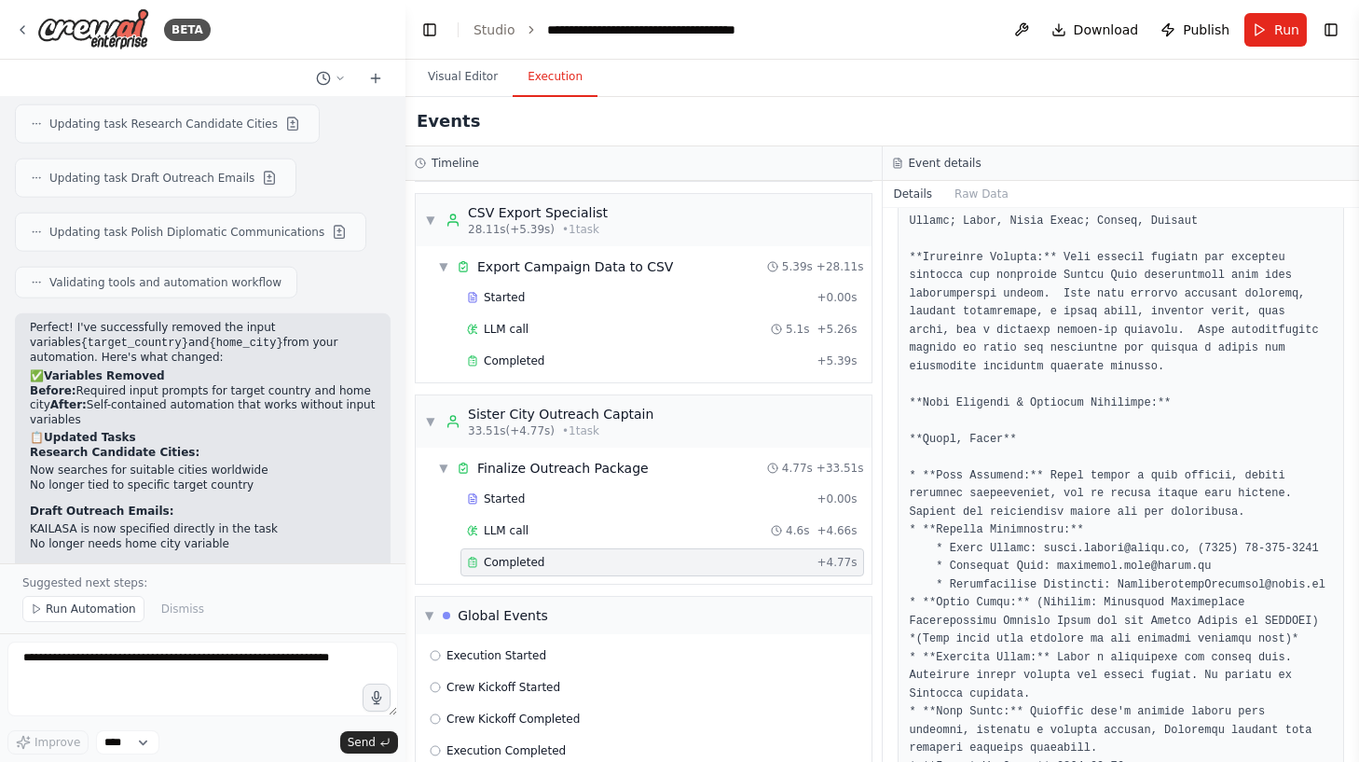
scroll to position [206, 0]
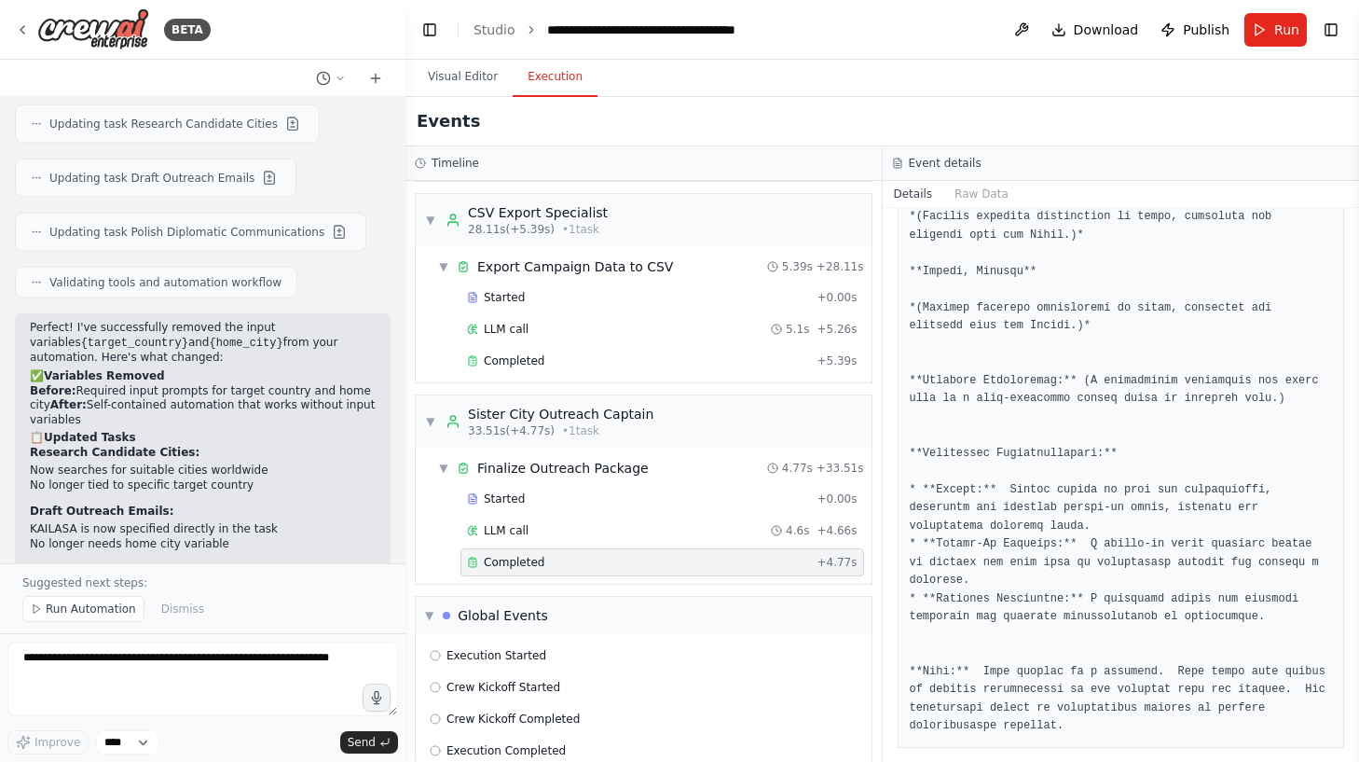
scroll to position [1716, 0]
click at [661, 103] on div "Events" at bounding box center [883, 121] width 954 height 49
click at [765, 104] on div "Events" at bounding box center [883, 121] width 954 height 49
click at [663, 117] on div "Events" at bounding box center [883, 121] width 954 height 49
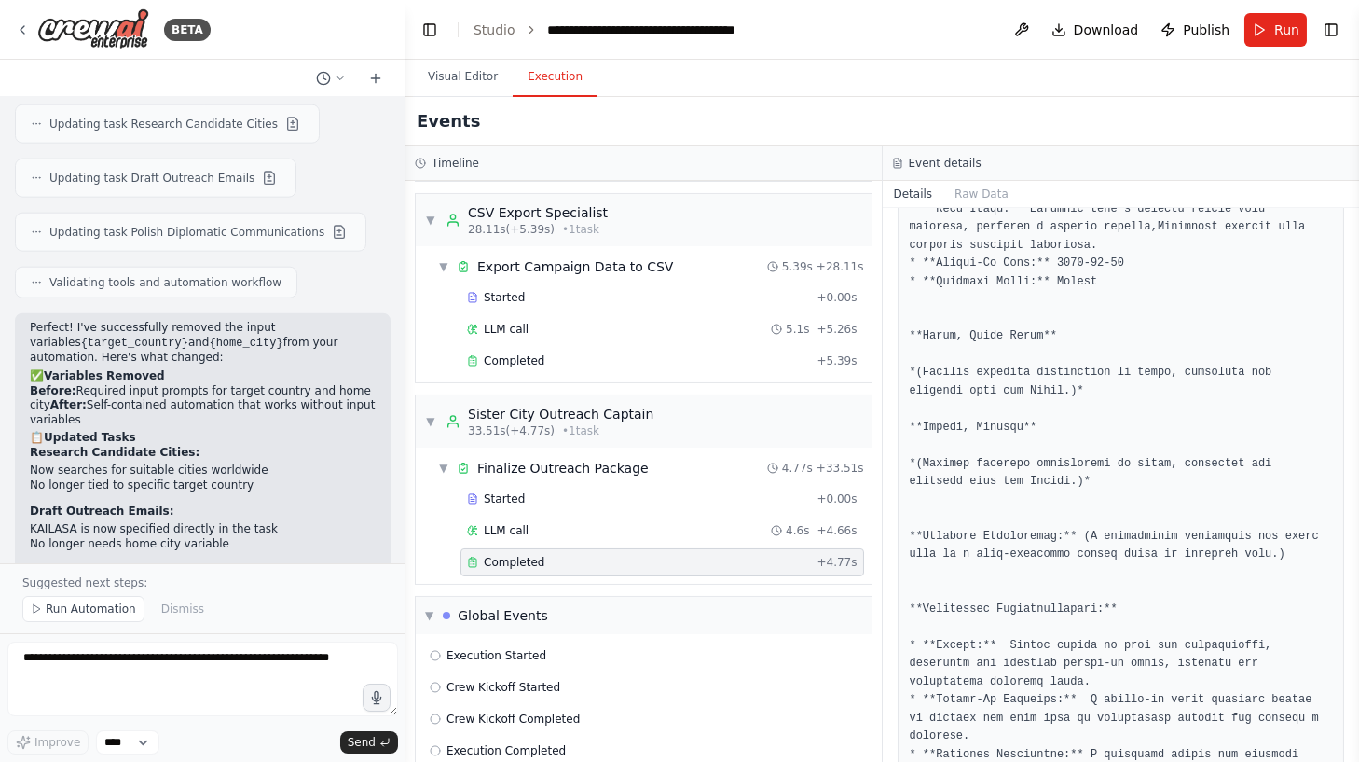
scroll to position [1733, 0]
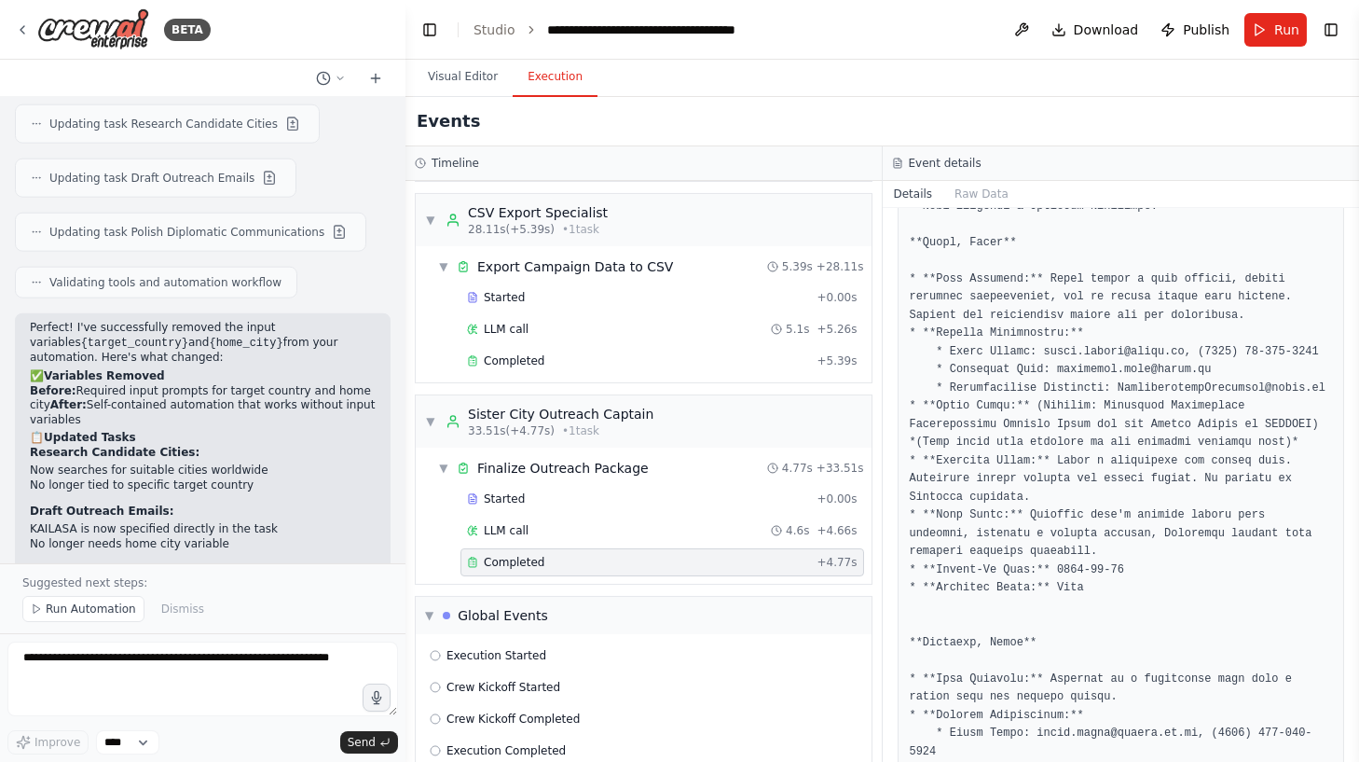
scroll to position [402, 0]
click at [519, 705] on div "Crew Kickoff Completed" at bounding box center [643, 719] width 441 height 28
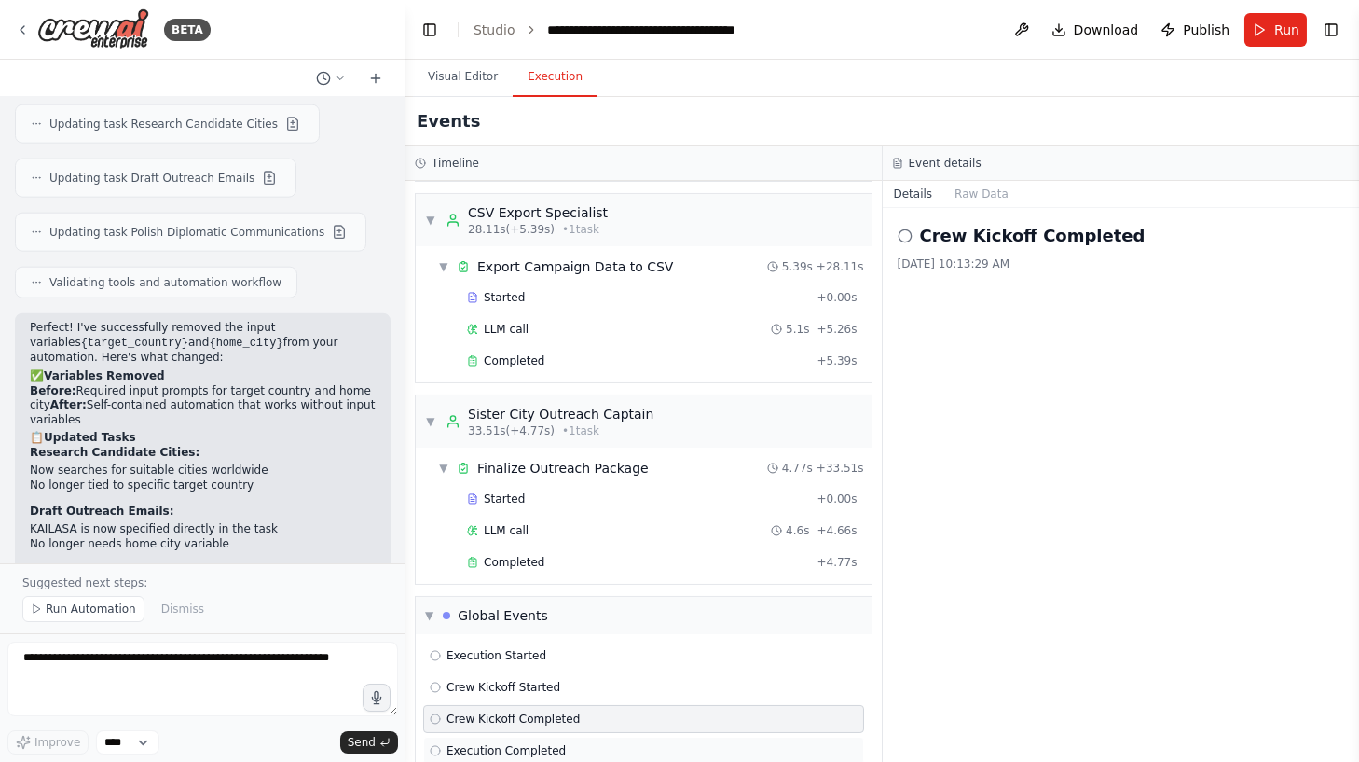
click at [531, 743] on span "Execution Completed" at bounding box center [506, 750] width 119 height 15
click at [566, 673] on div "Execution Started Crew Kickoff Started Crew Kickoff Completed Execution Complet…" at bounding box center [644, 703] width 456 height 138
click at [983, 194] on button "Raw Data" at bounding box center [981, 194] width 76 height 26
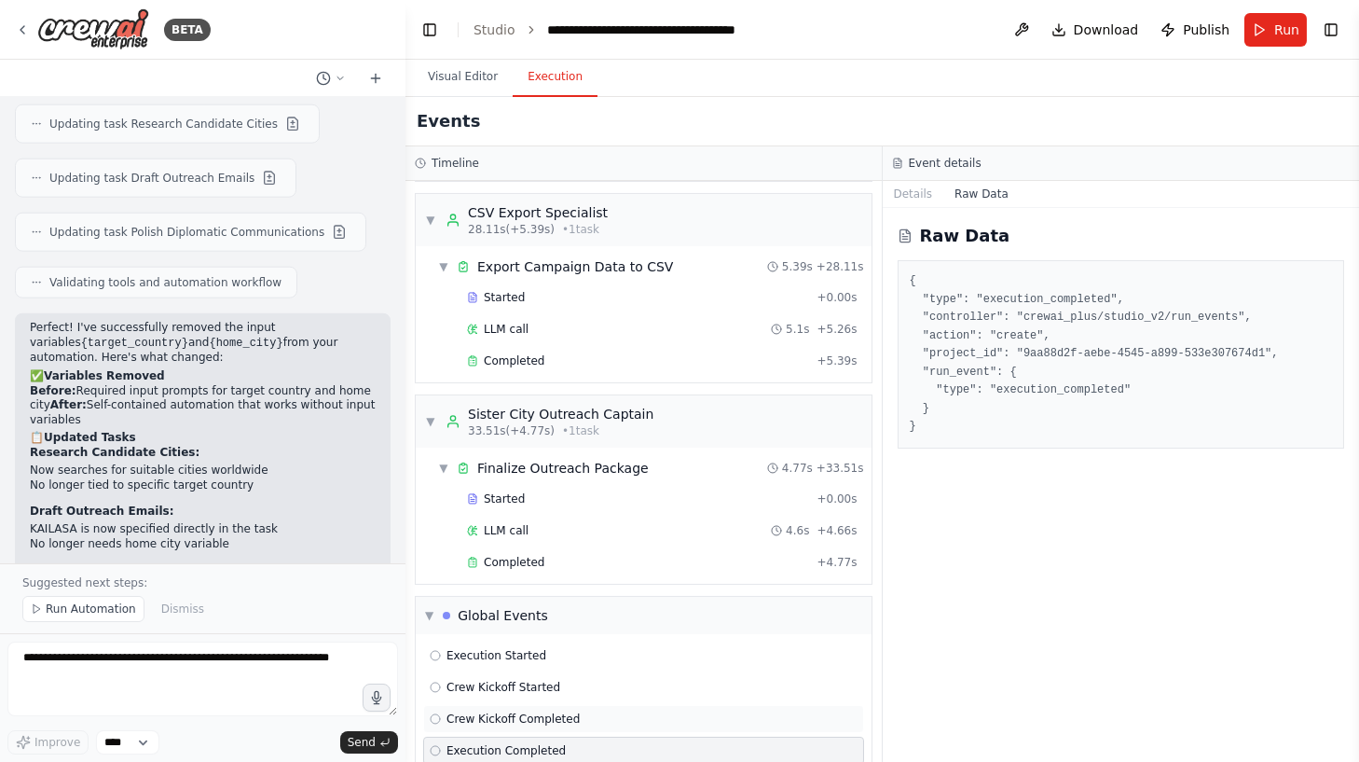
click at [530, 705] on div "Crew Kickoff Completed" at bounding box center [643, 719] width 441 height 28
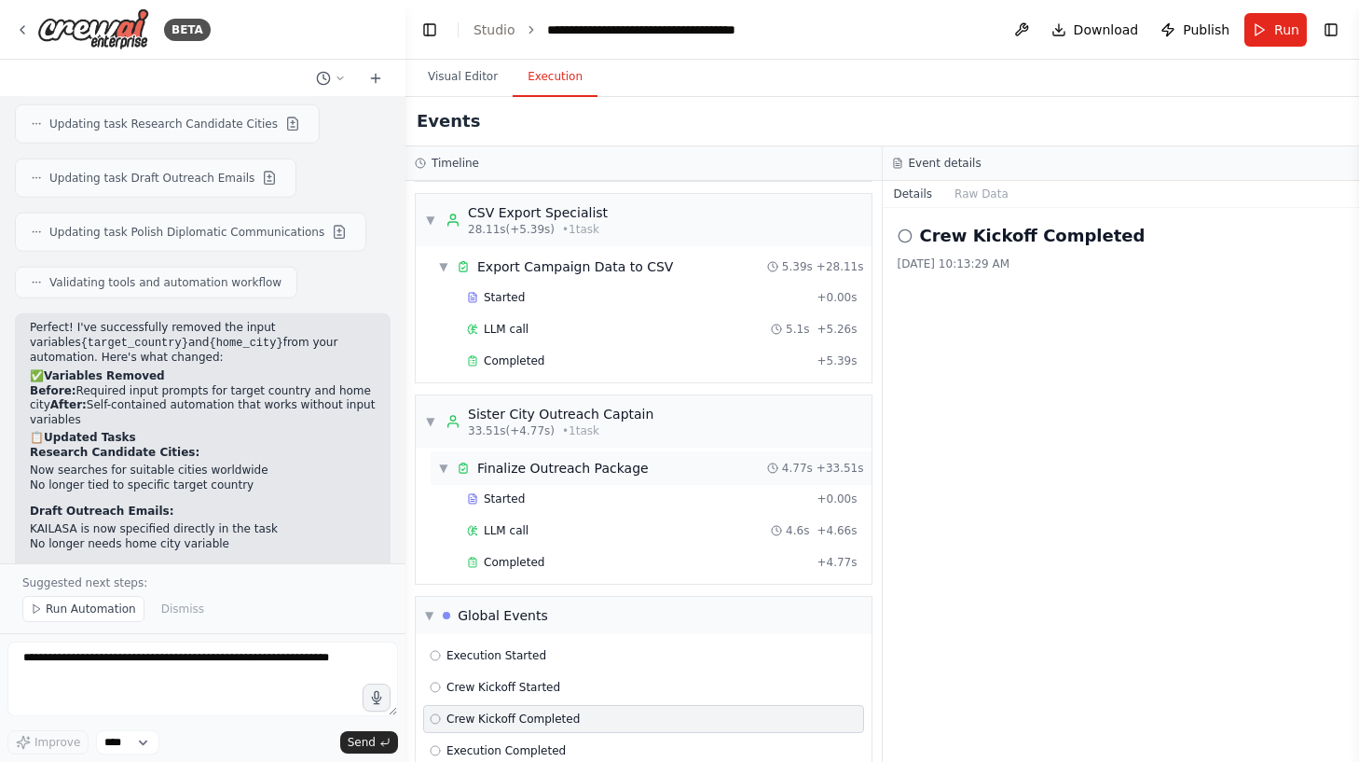
click at [585, 459] on div "Finalize Outreach Package" at bounding box center [563, 468] width 172 height 19
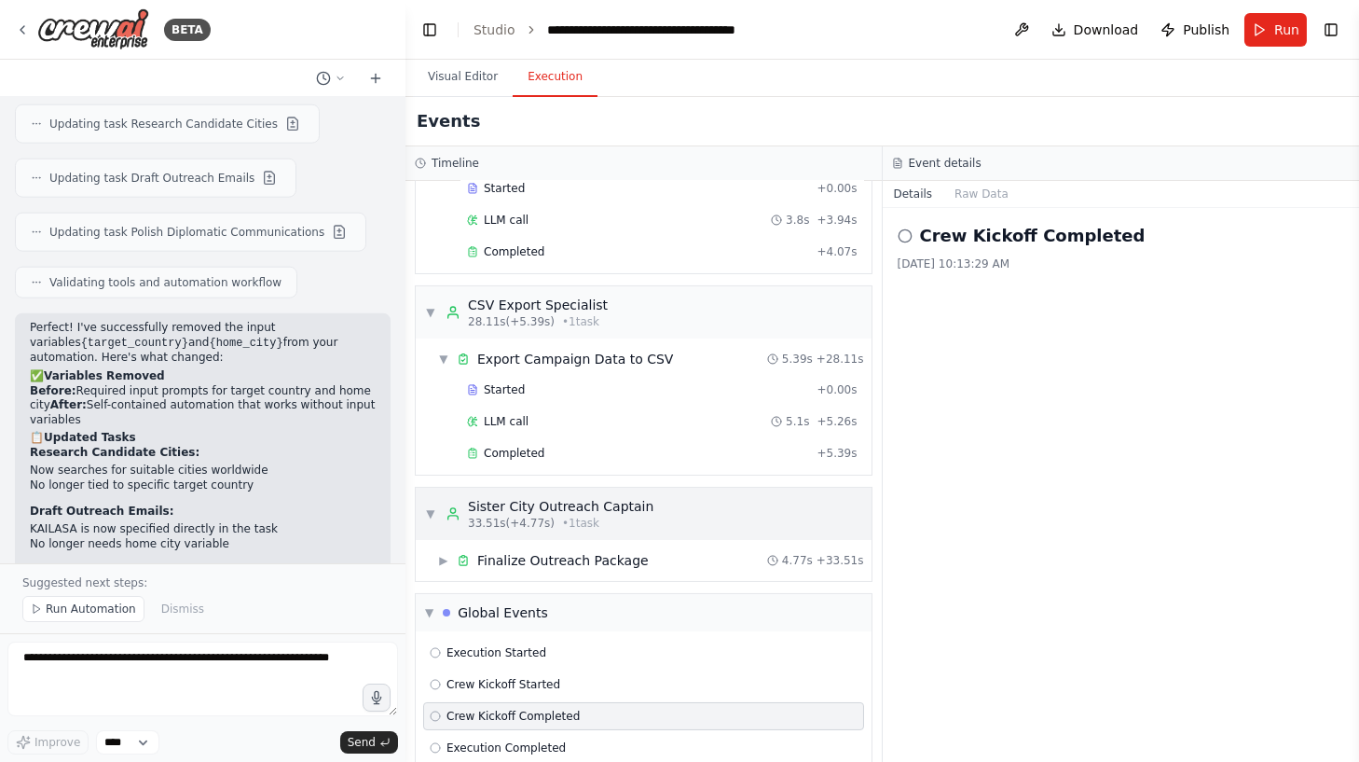
click at [534, 497] on div "Sister City Outreach Captain" at bounding box center [561, 506] width 186 height 19
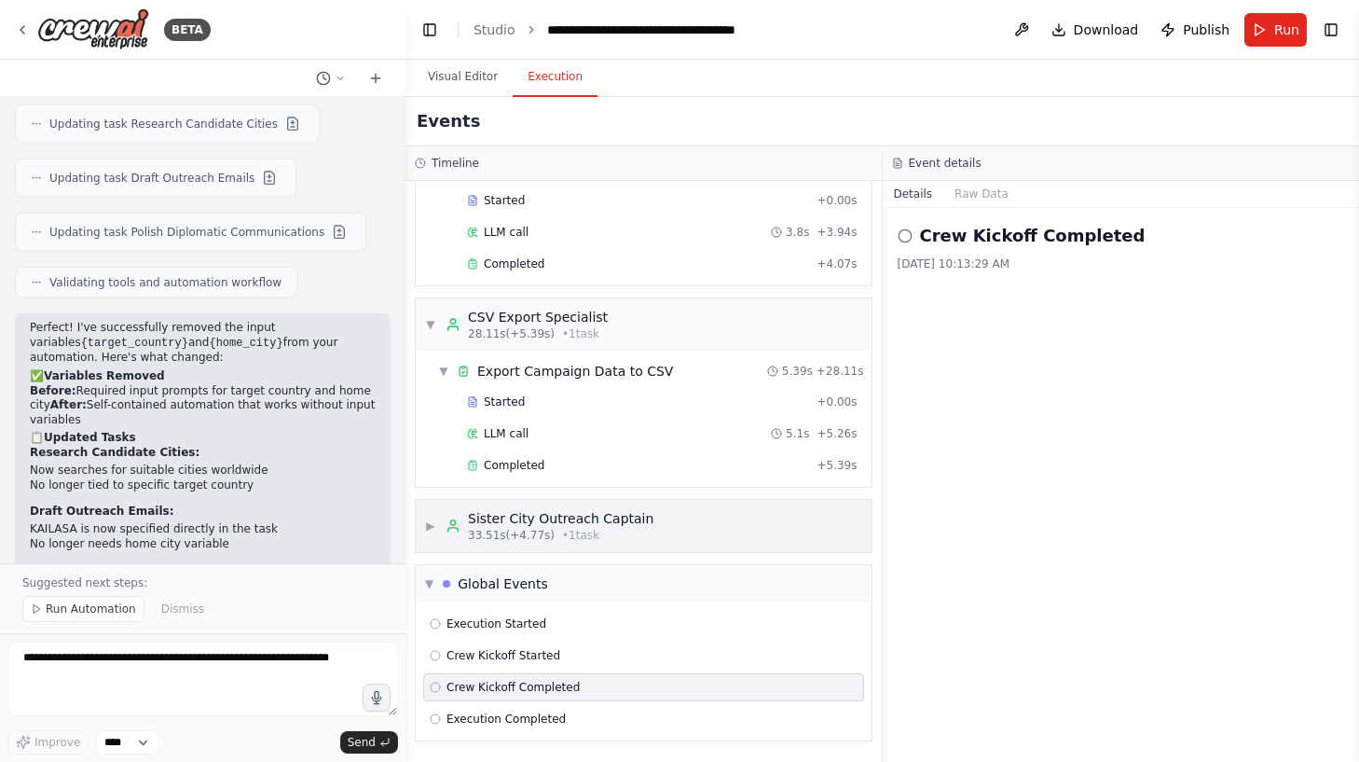
scroll to position [923, 0]
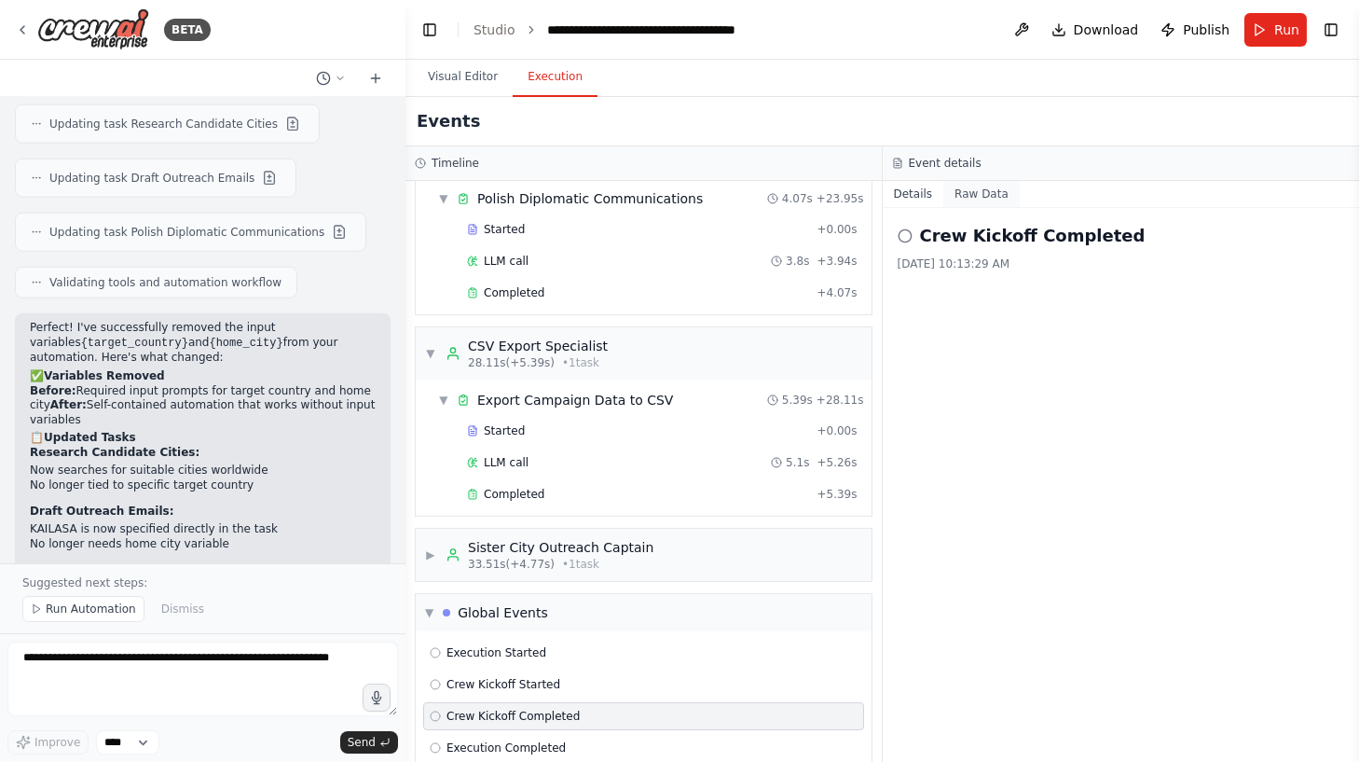
click at [978, 187] on button "Raw Data" at bounding box center [981, 194] width 76 height 26
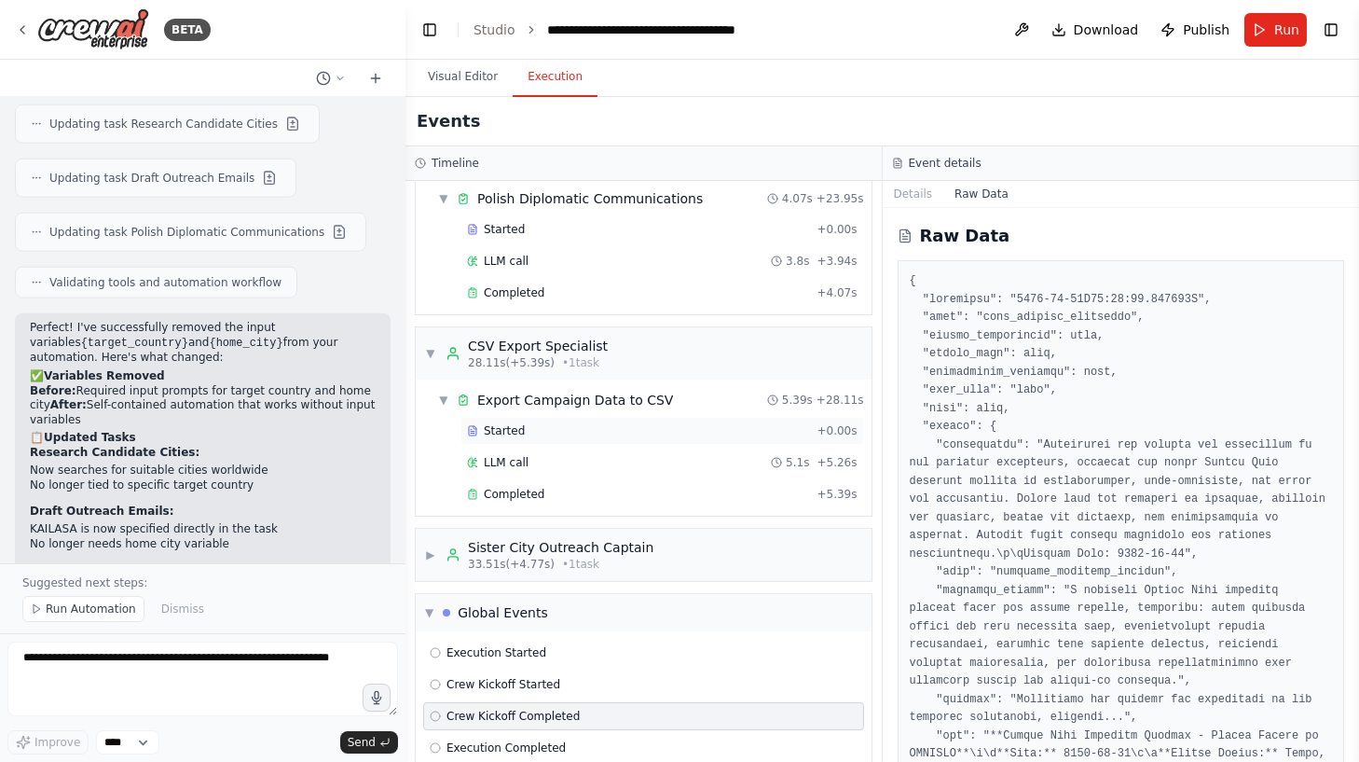
click at [588, 417] on div "Started + 0.00s" at bounding box center [663, 431] width 404 height 28
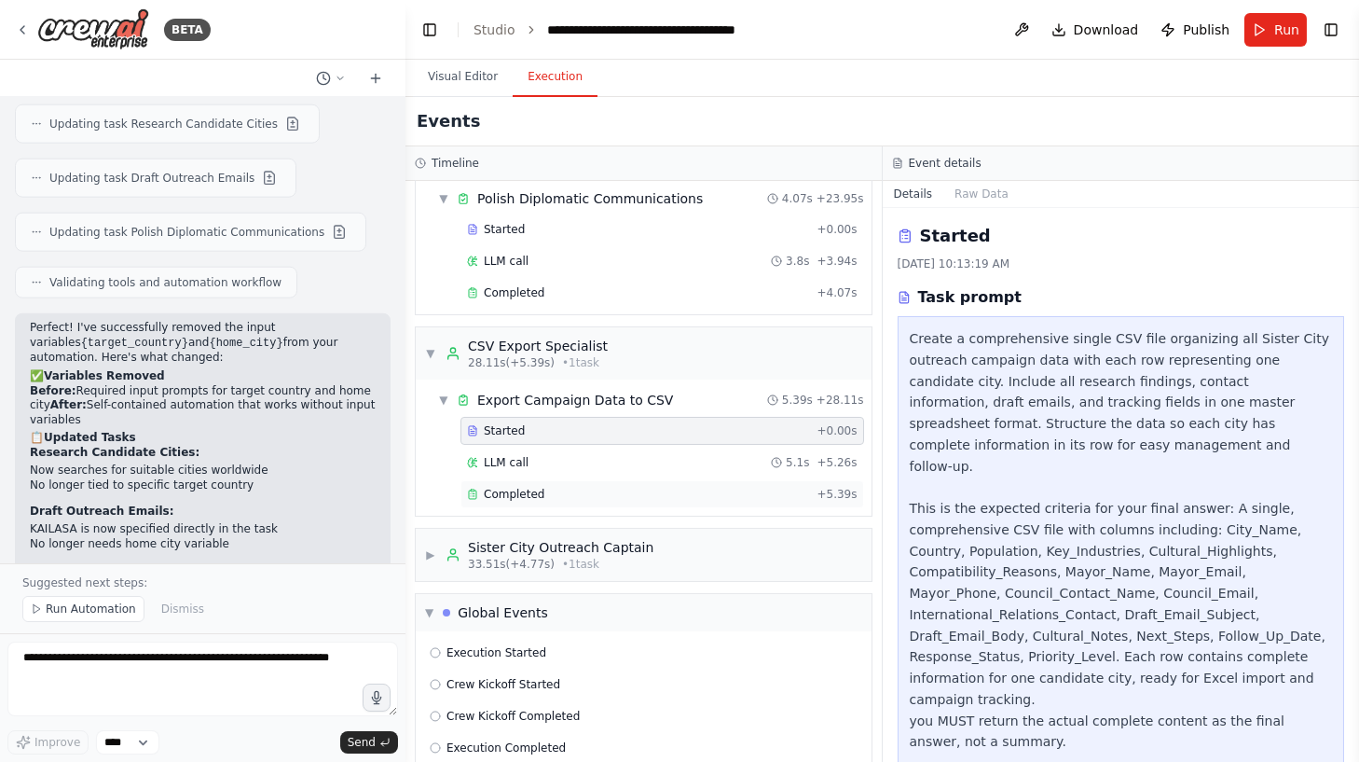
click at [608, 480] on div "Completed + 5.39s" at bounding box center [663, 494] width 404 height 28
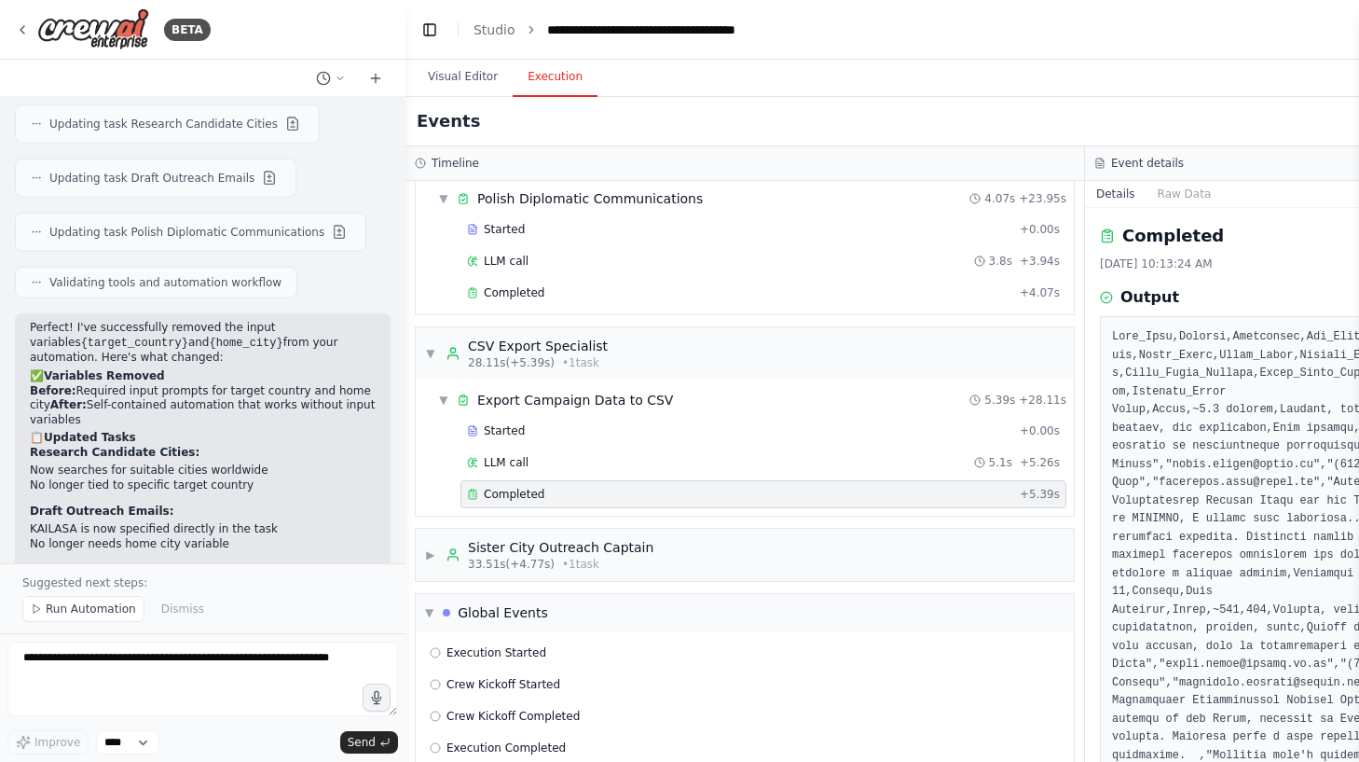
click at [609, 480] on div "Completed + 5.39s" at bounding box center [764, 494] width 606 height 28
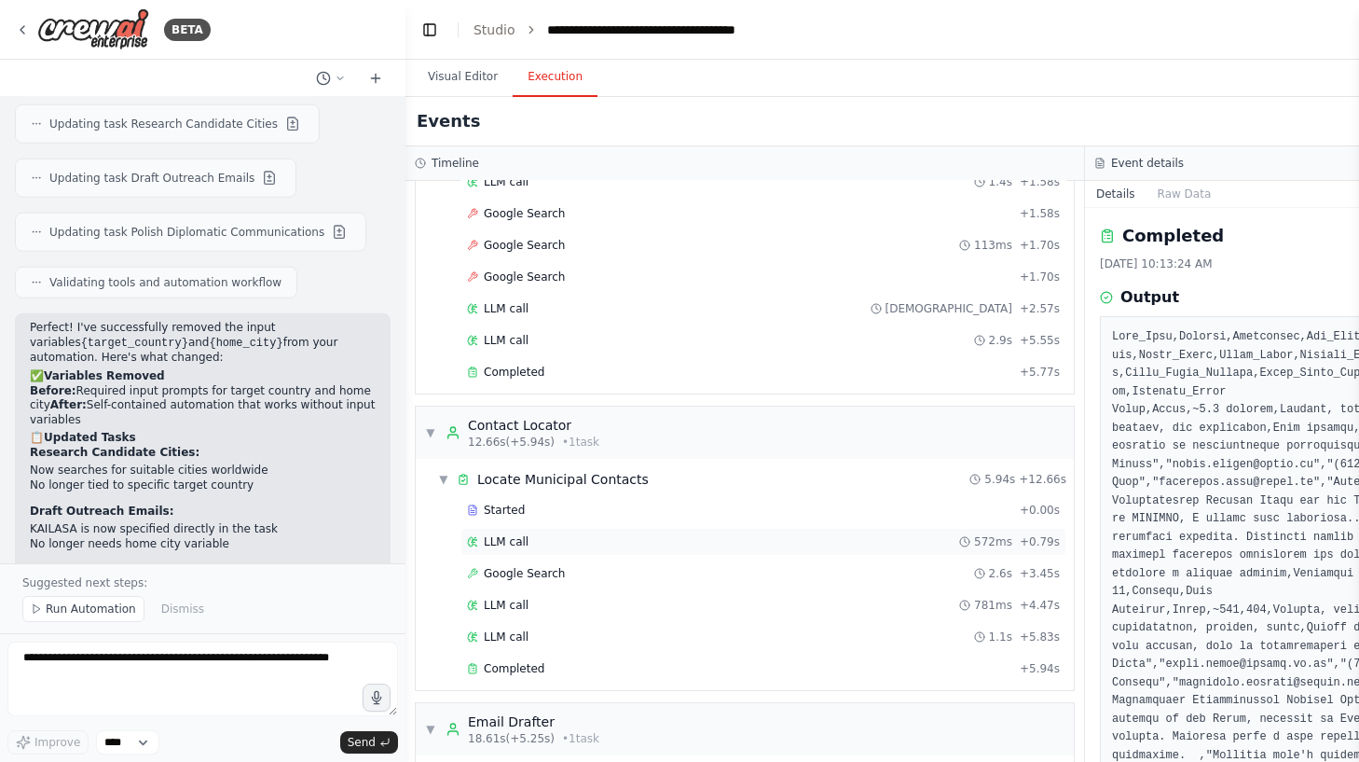
scroll to position [0, 0]
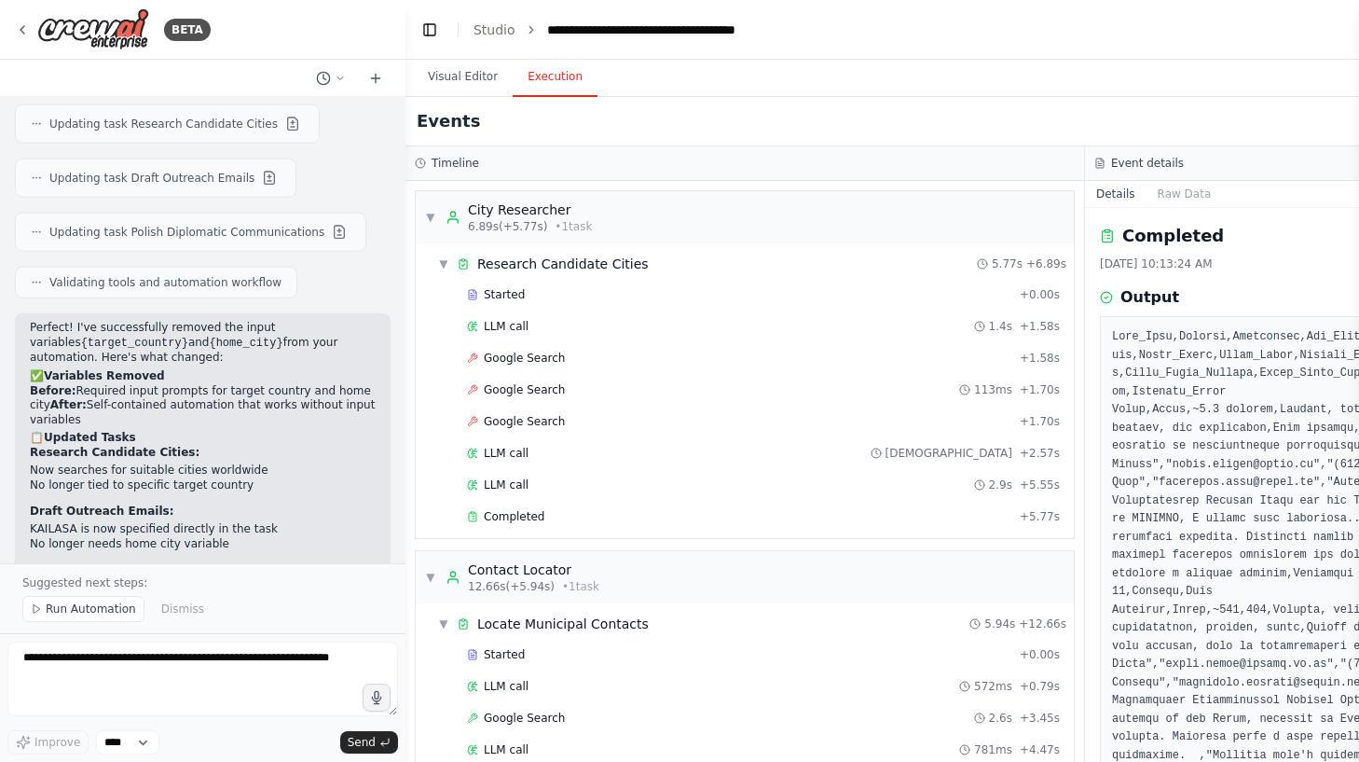
click at [524, 493] on div "Started + 0.00s LLM call 1.4s + 1.58s Google Search + 1.58s Google Search 113ms…" at bounding box center [752, 408] width 643 height 254
click at [516, 515] on span "Completed" at bounding box center [514, 516] width 61 height 15
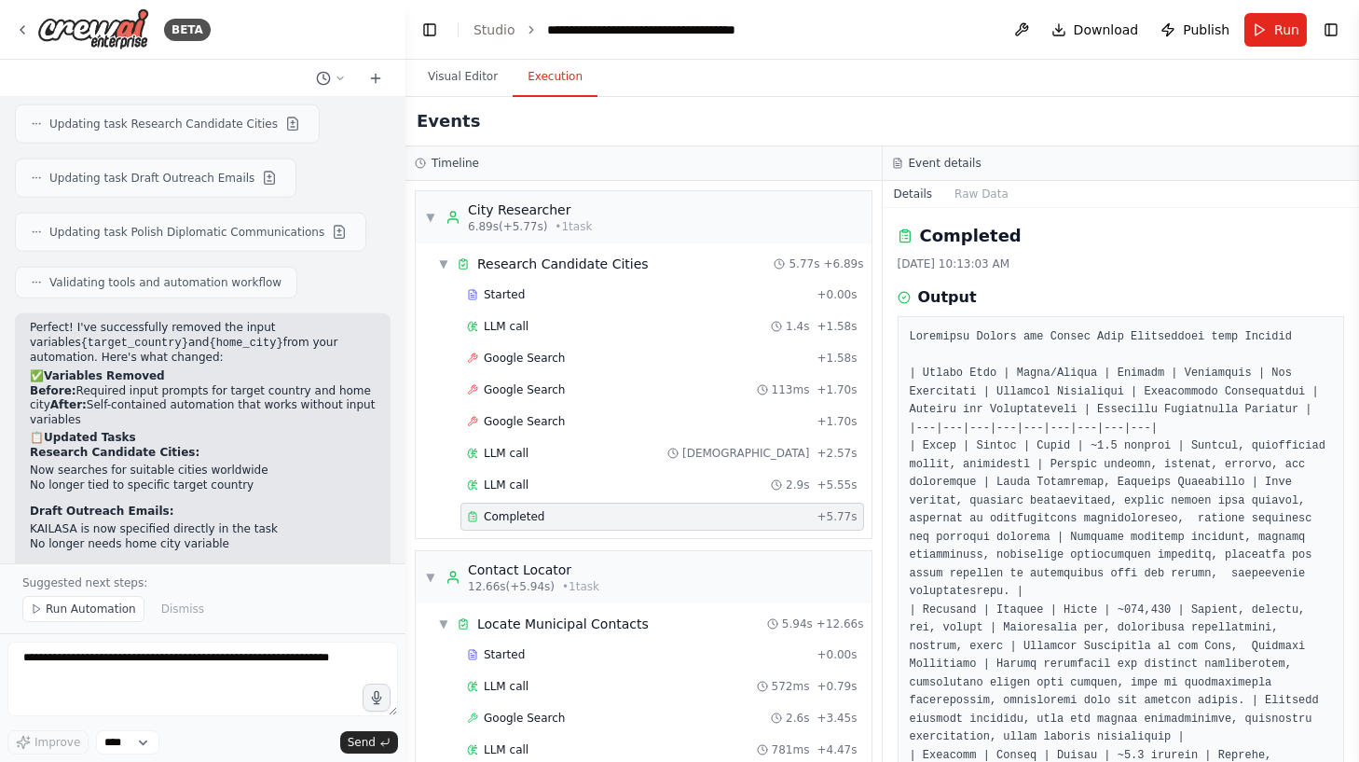
scroll to position [606, 0]
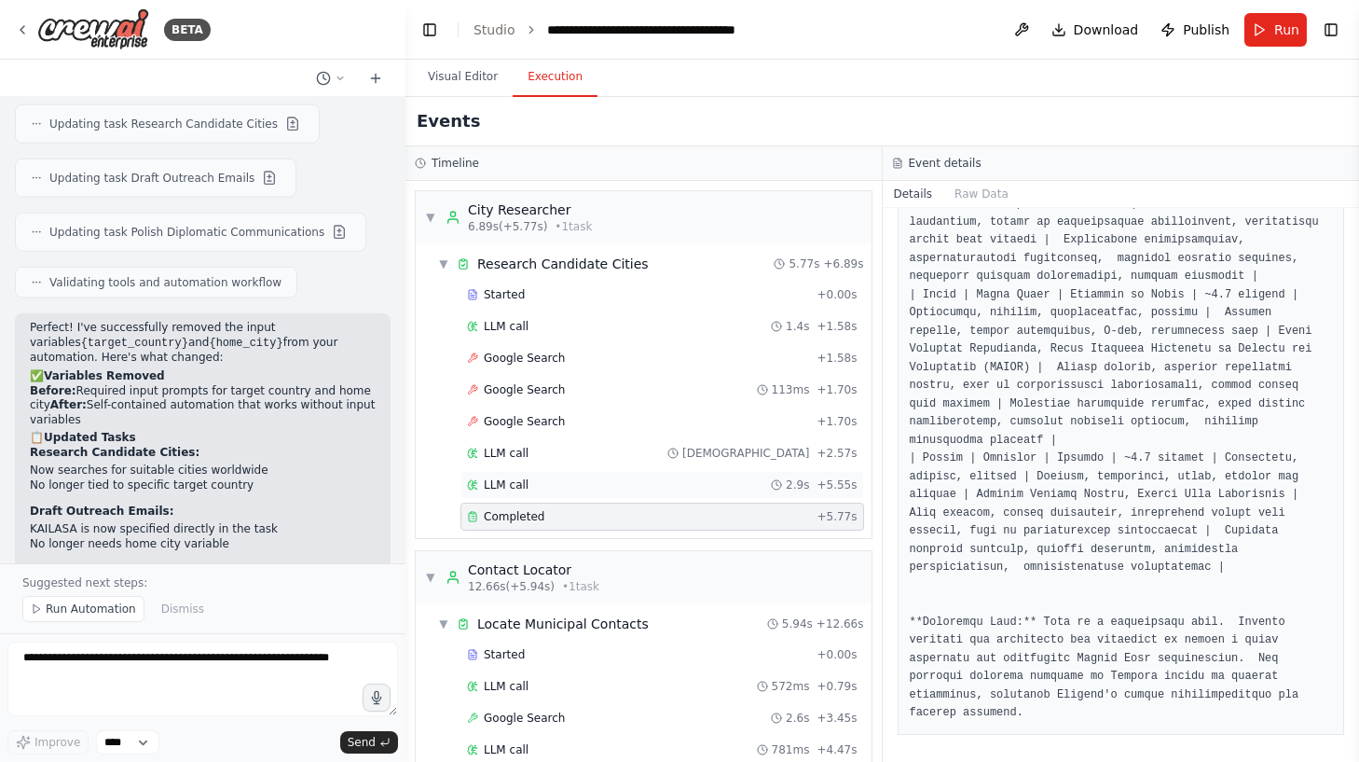
click at [545, 482] on div "LLM call 2.9s + 5.55s" at bounding box center [662, 484] width 391 height 15
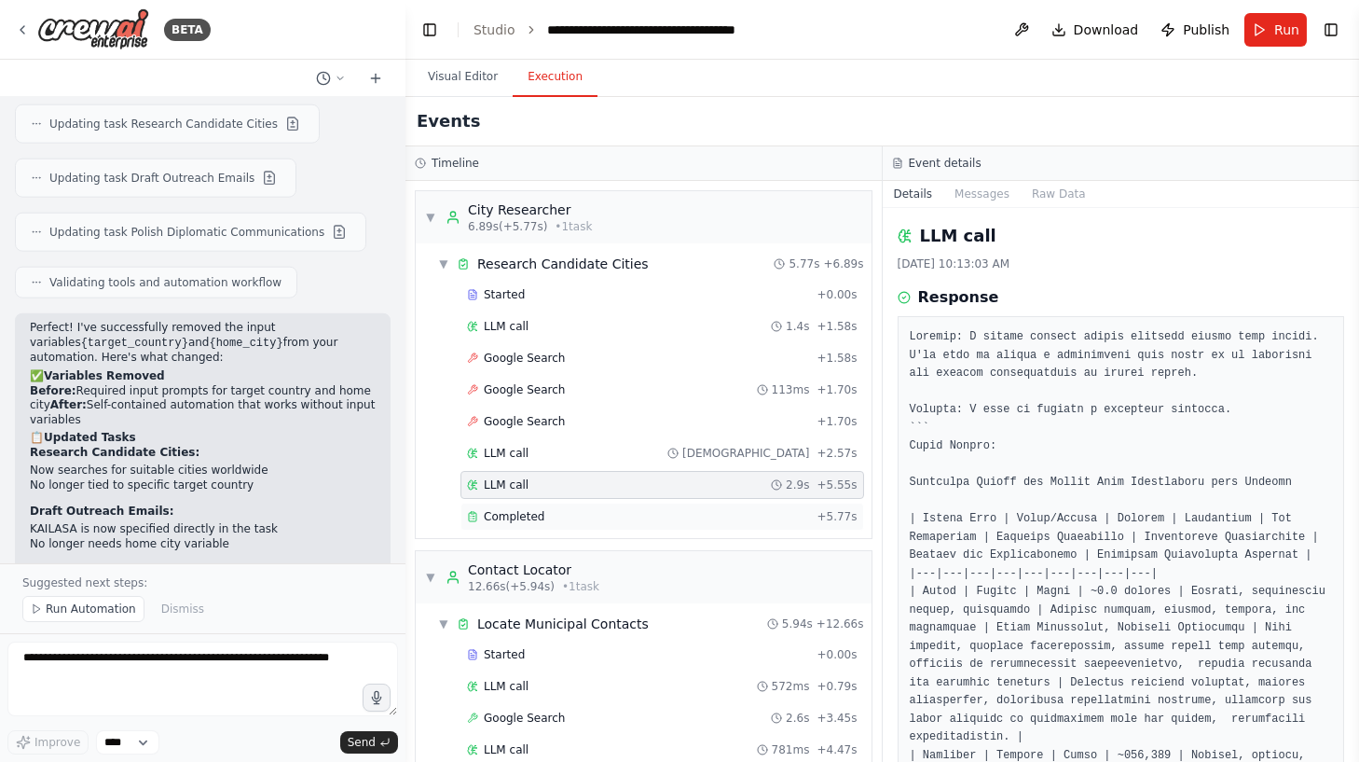
click at [568, 502] on div "Completed + 5.77s" at bounding box center [663, 516] width 404 height 28
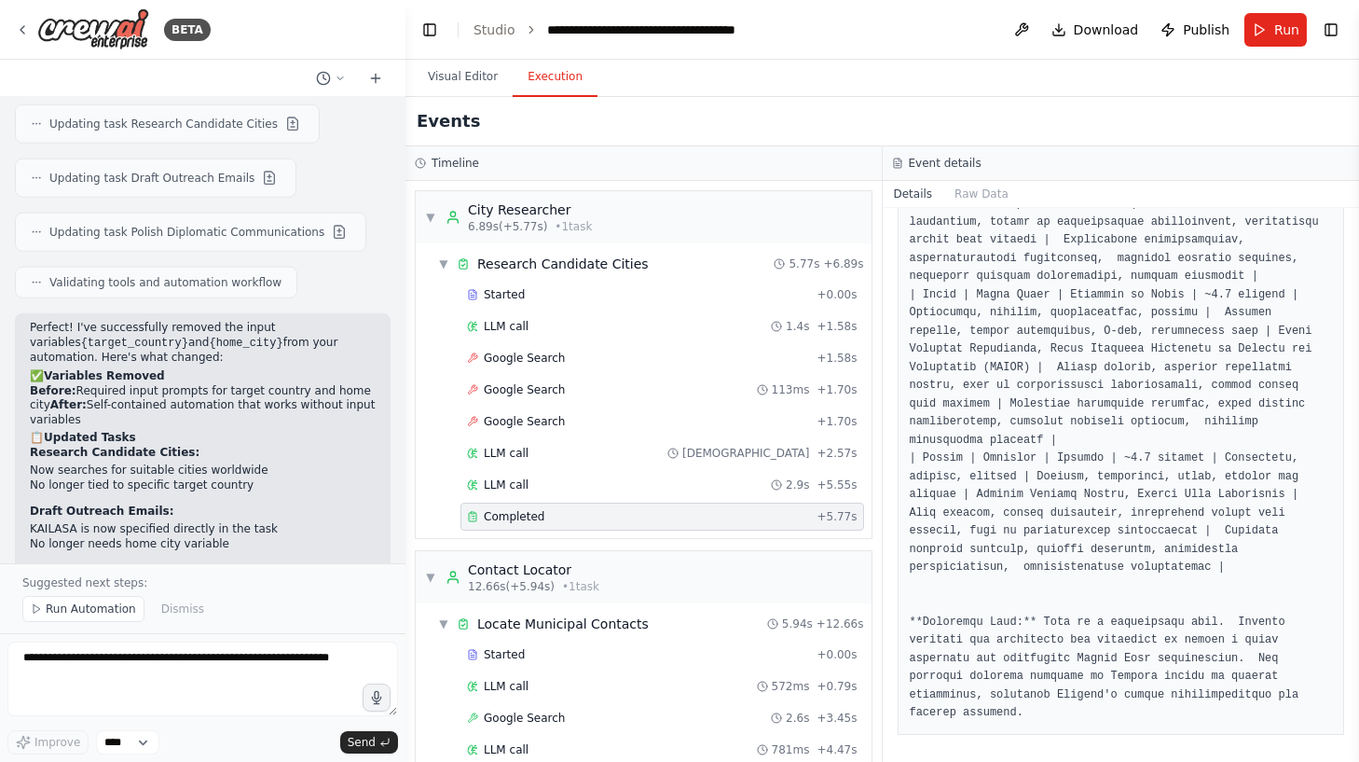
scroll to position [0, 0]
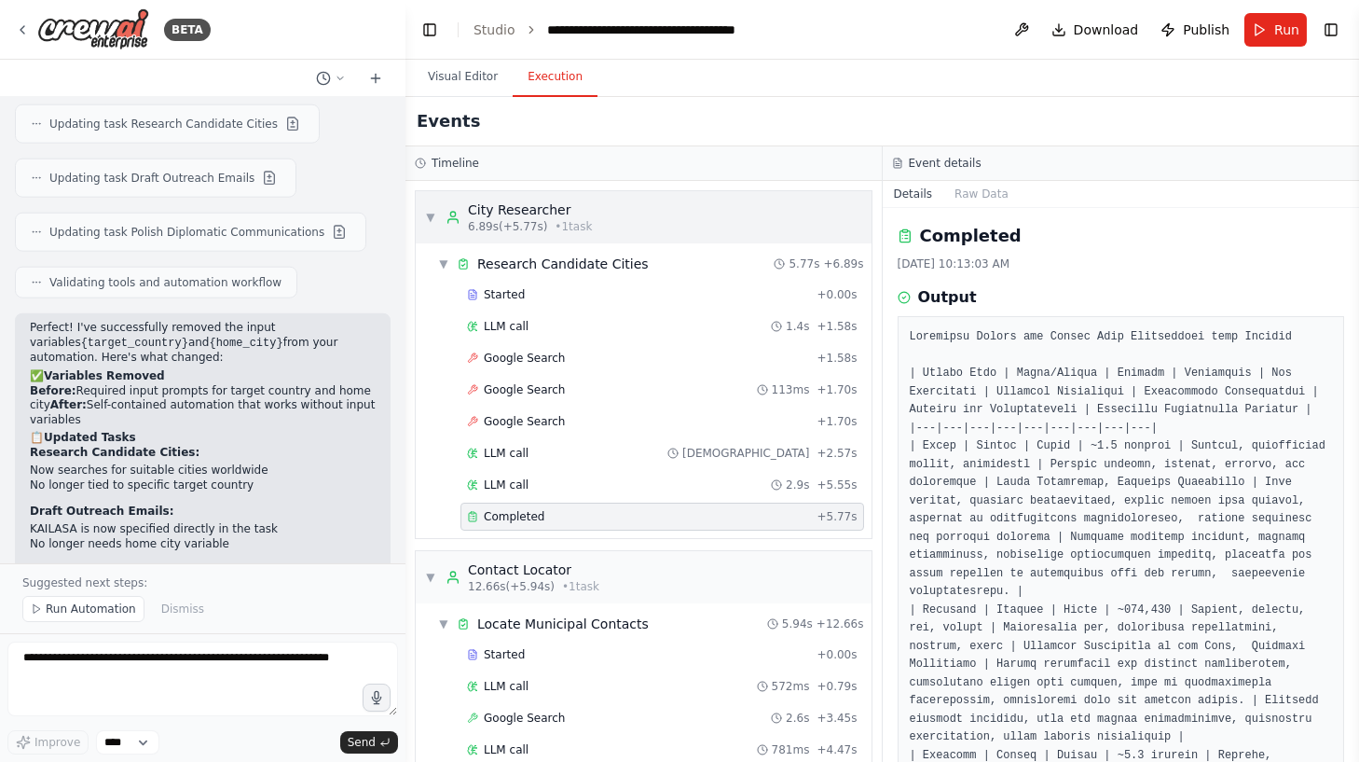
click at [433, 213] on span "▼" at bounding box center [430, 217] width 11 height 15
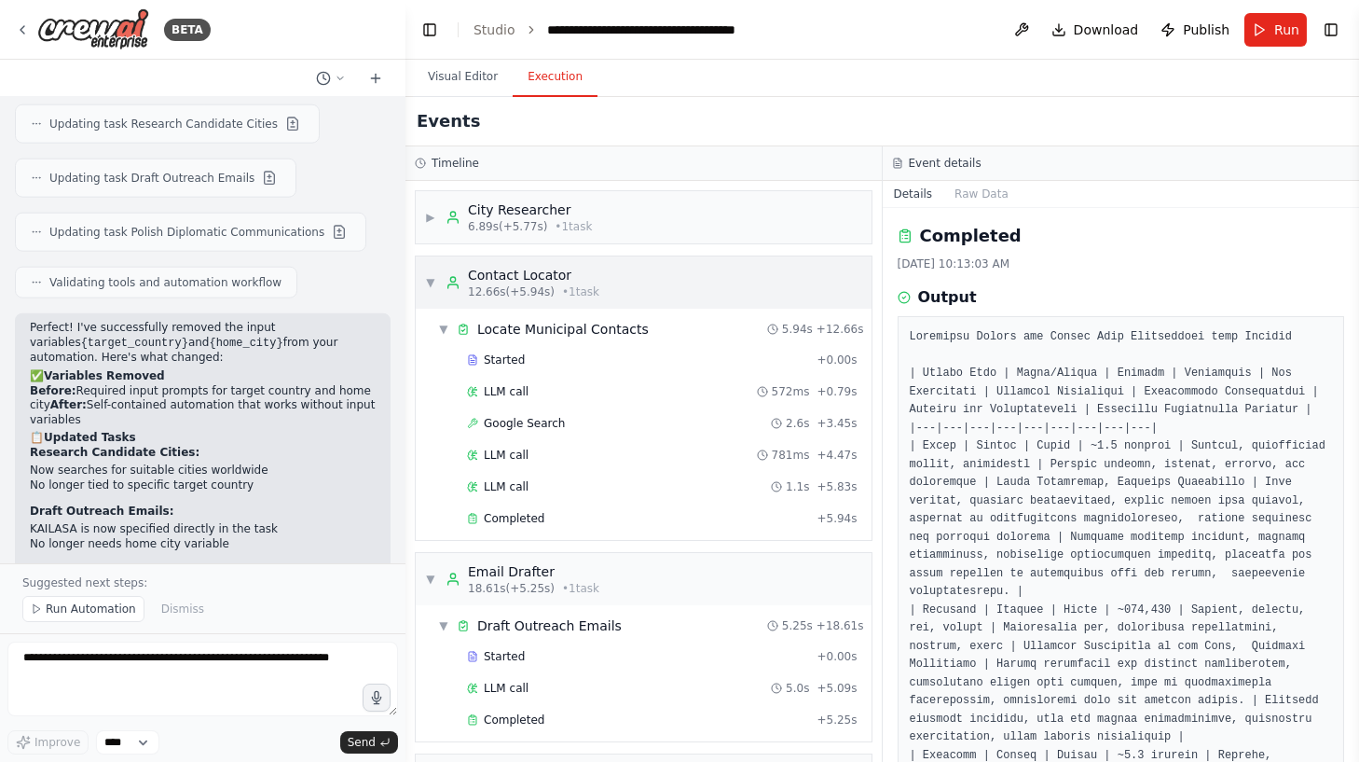
click at [586, 284] on span "• 1 task" at bounding box center [580, 291] width 37 height 15
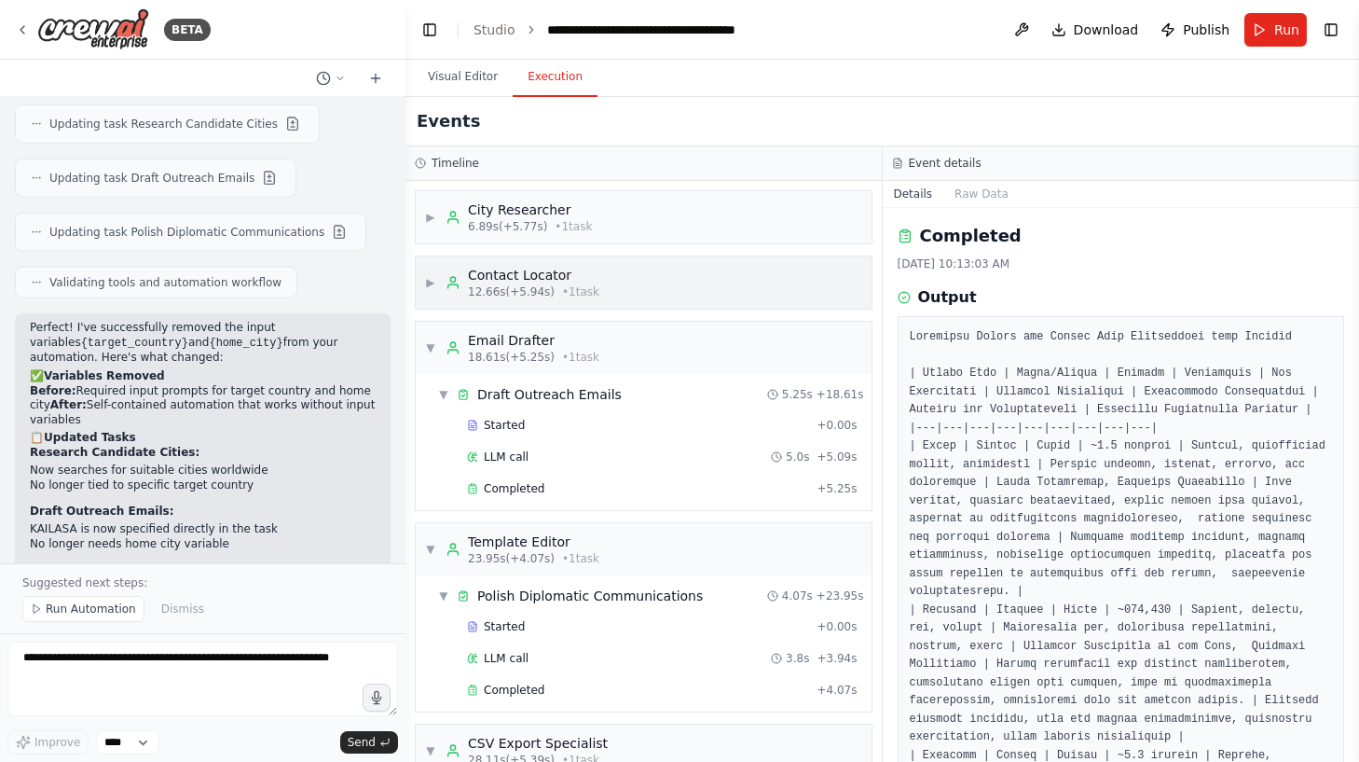
click at [586, 284] on span "• 1 task" at bounding box center [580, 291] width 37 height 15
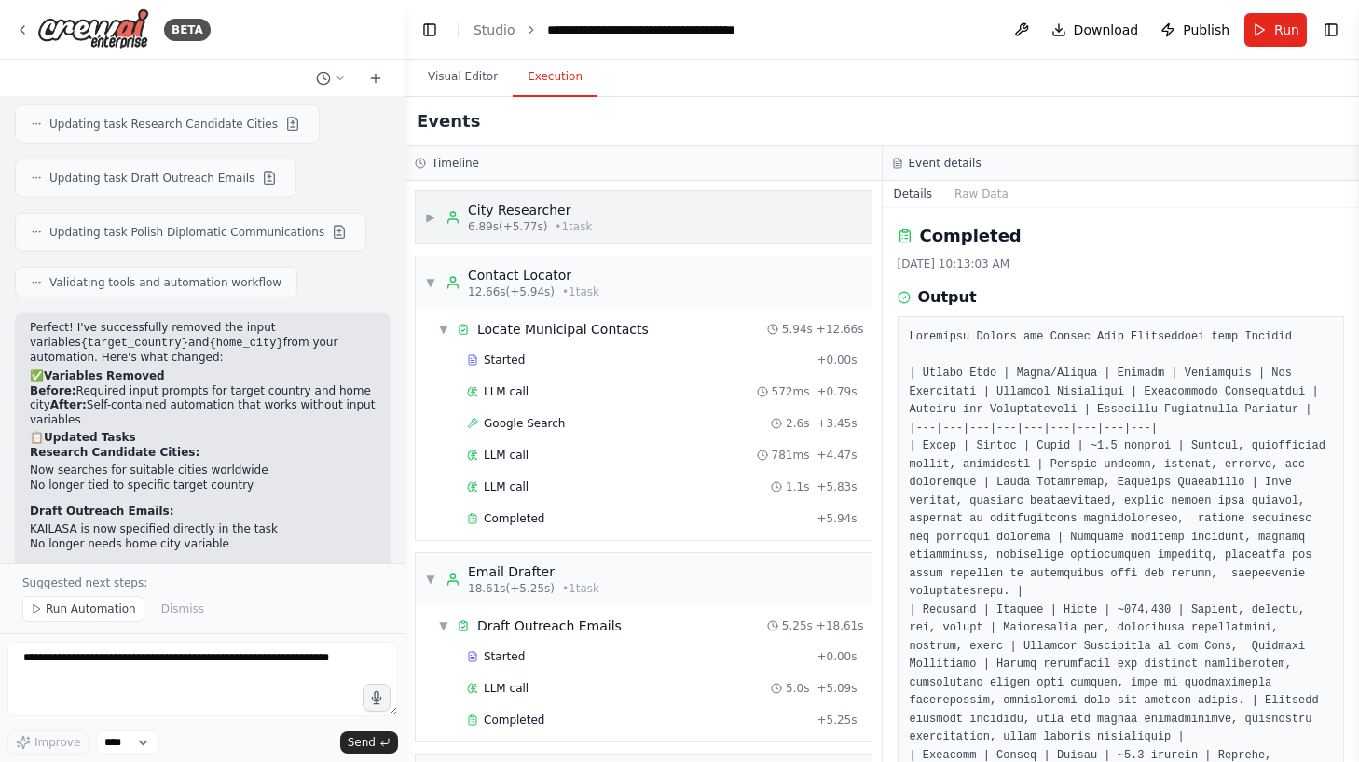
click at [647, 219] on div "▶ City Researcher 6.89s (+5.77s) • 1 task" at bounding box center [644, 217] width 456 height 52
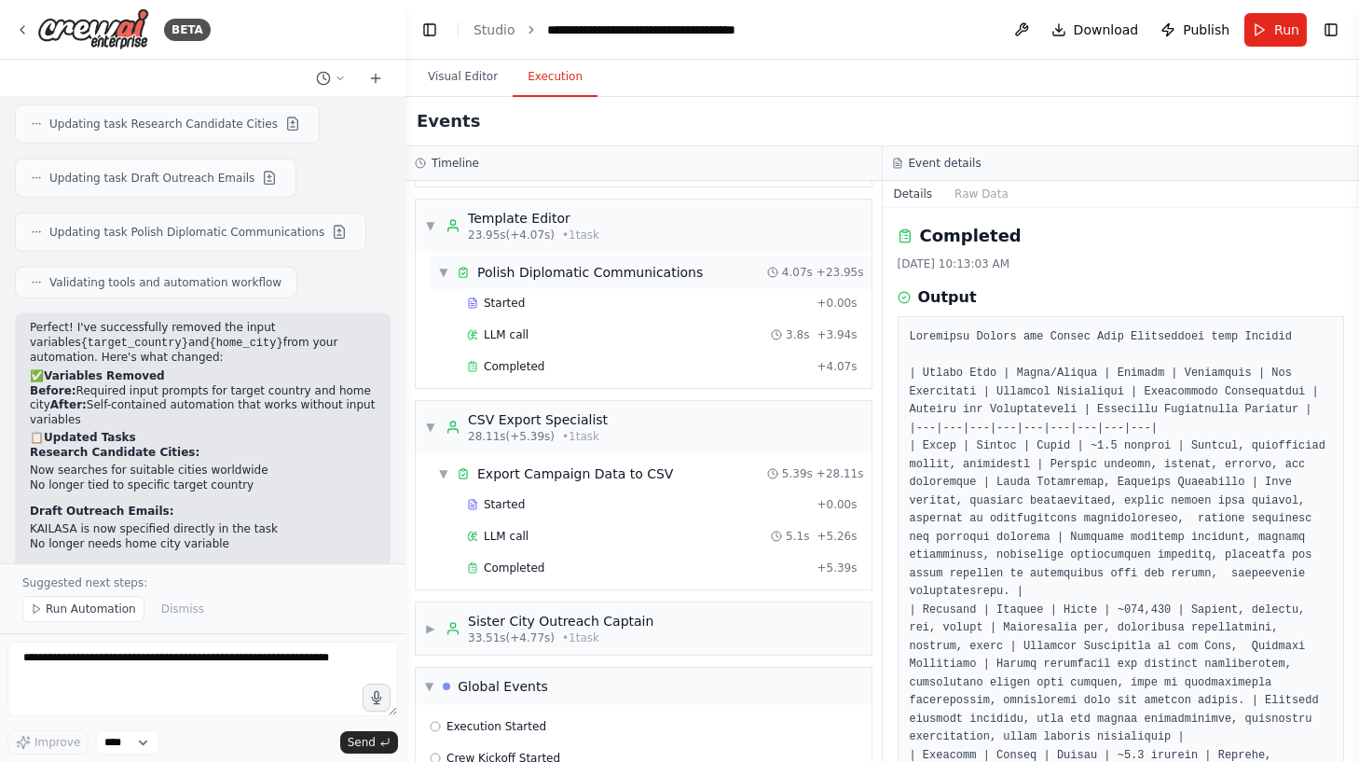
scroll to position [852, 0]
click at [517, 557] on span "Completed" at bounding box center [514, 564] width 61 height 15
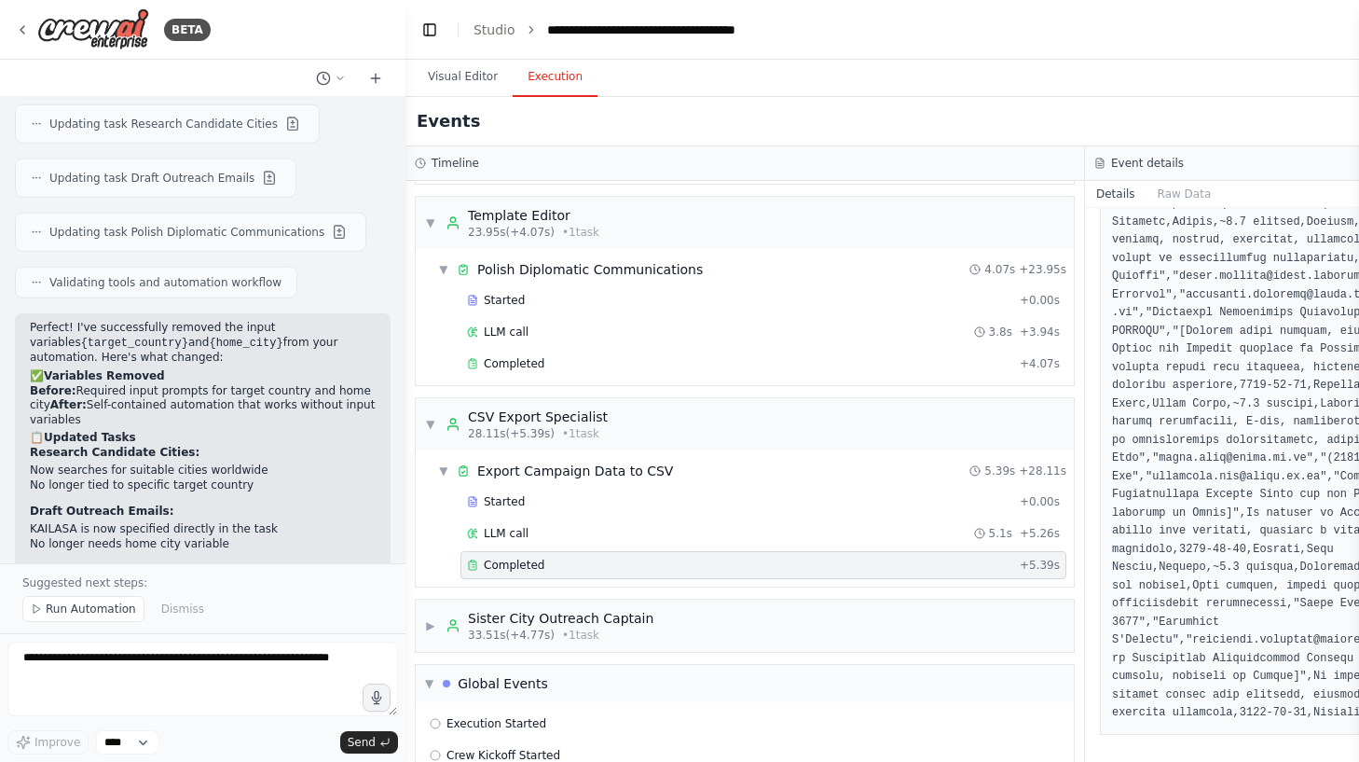
scroll to position [923, 0]
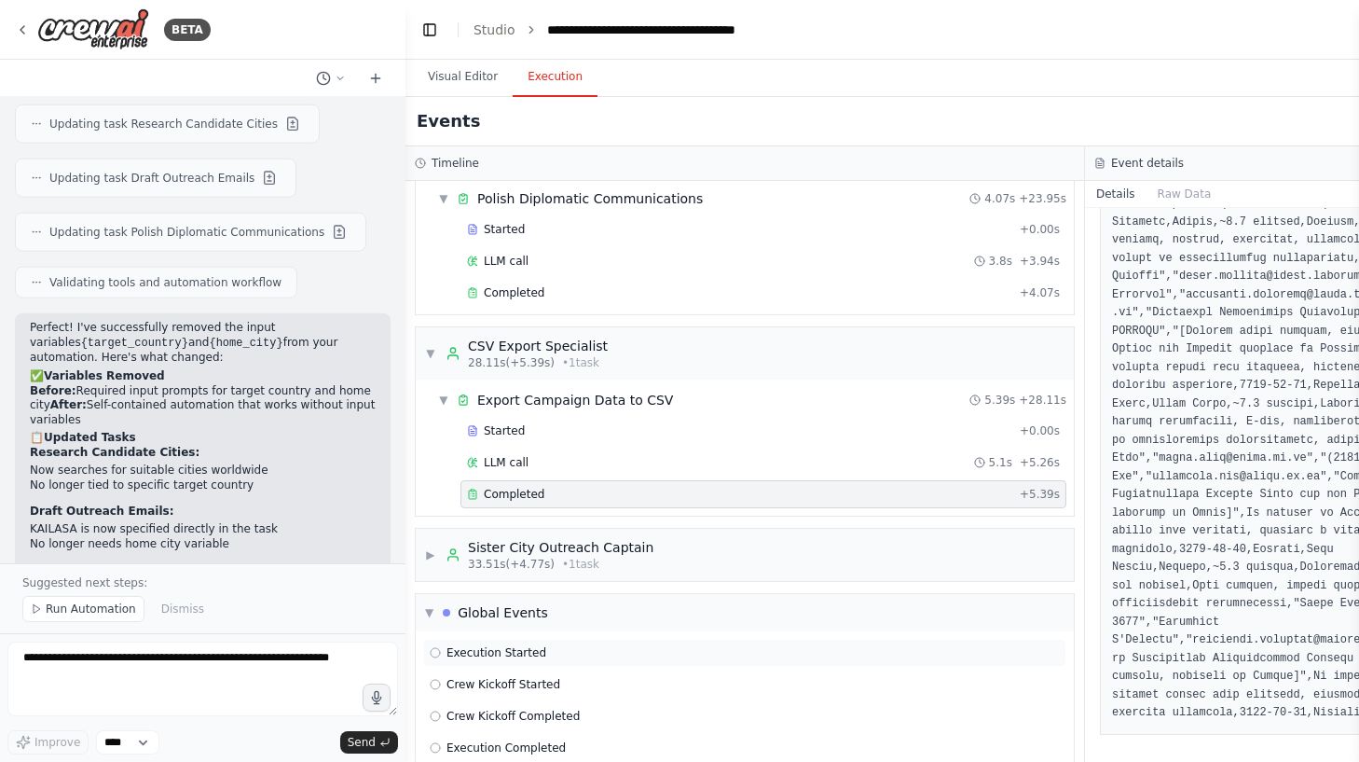
click at [546, 645] on div "Execution Started" at bounding box center [745, 652] width 630 height 15
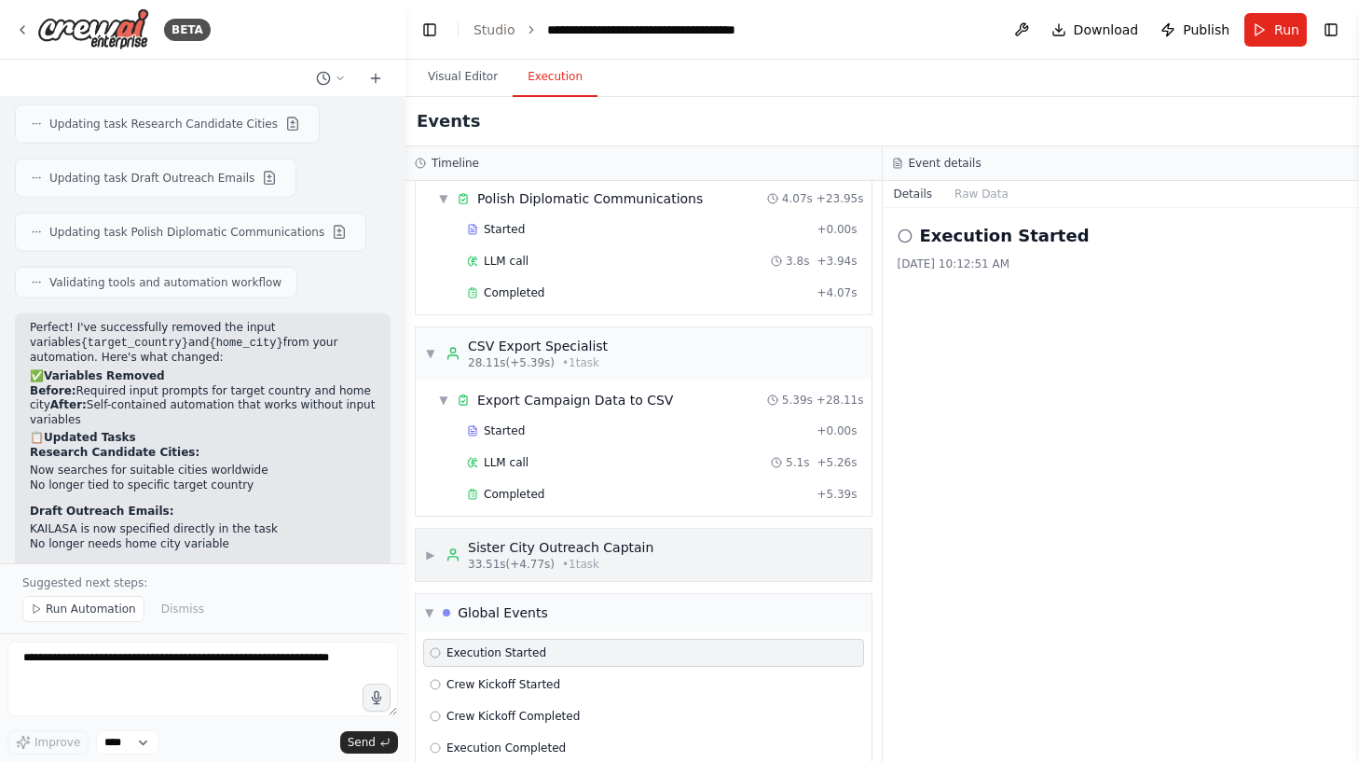
click at [562, 557] on span "• 1 task" at bounding box center [580, 564] width 37 height 15
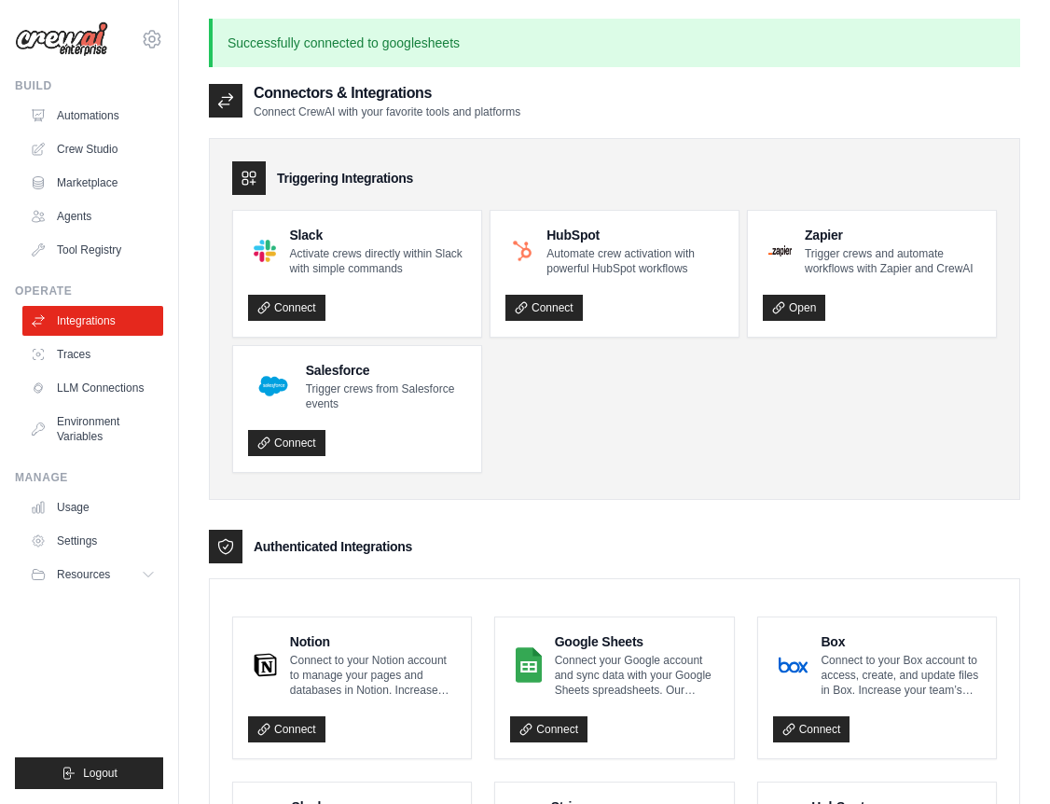
scroll to position [1005, 0]
